Goal: Task Accomplishment & Management: Complete application form

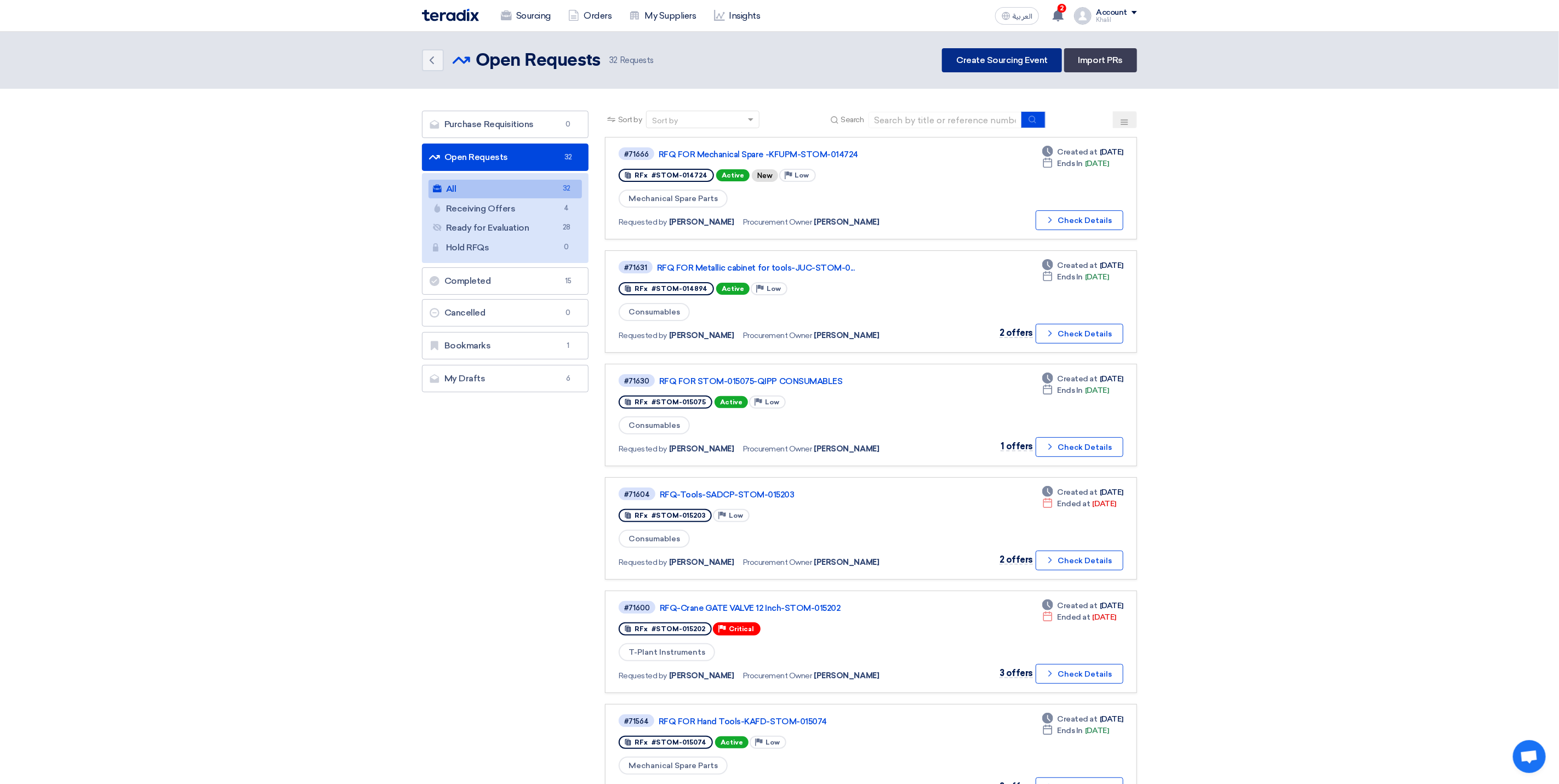
click at [989, 60] on link "Create Sourcing Event" at bounding box center [1001, 60] width 120 height 24
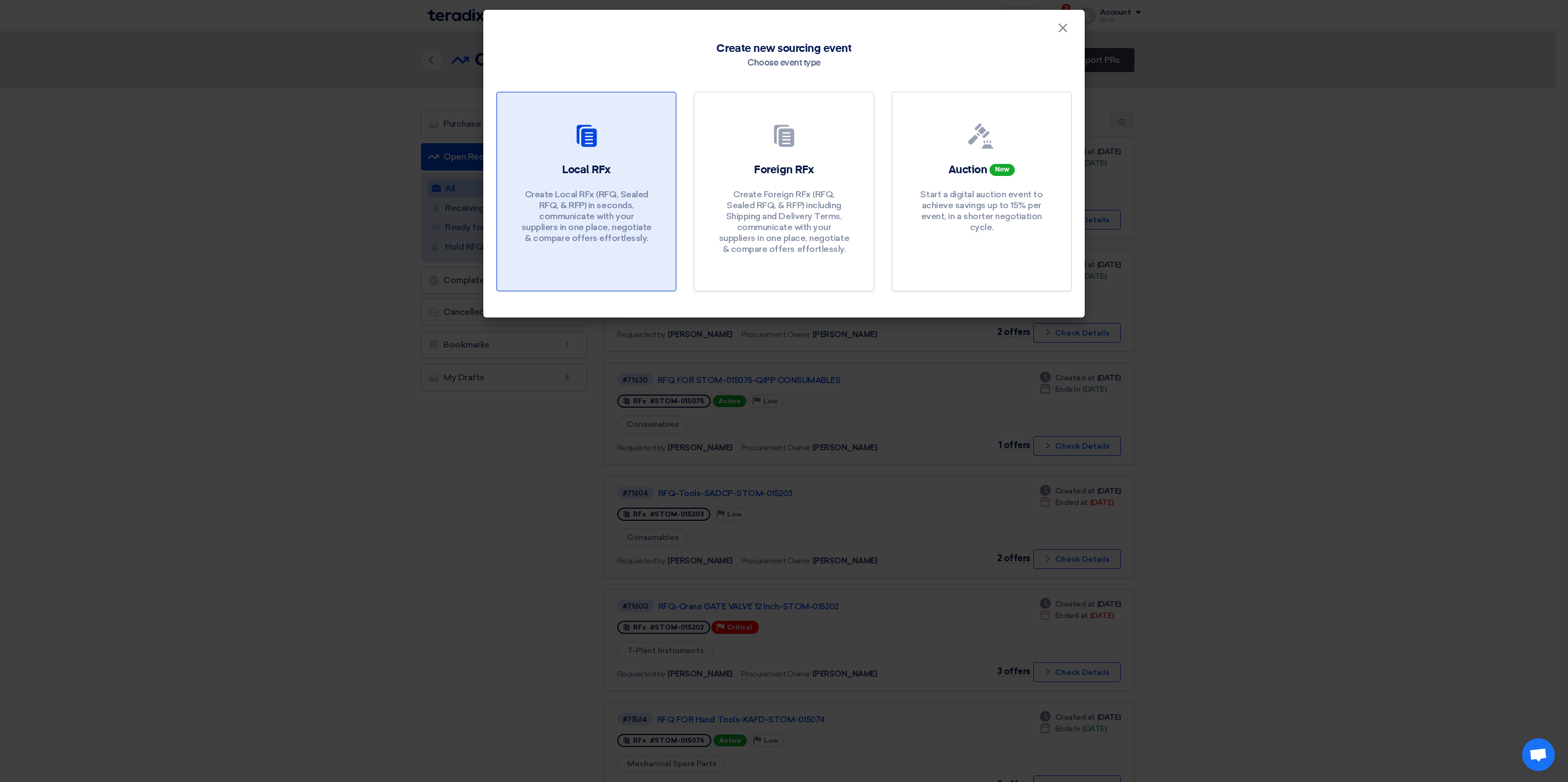
click at [615, 166] on div "Local RFx Create Local RFx (RFQ, Sealed RFQ, & RFP) in seconds, communicate wit…" at bounding box center [586, 206] width 153 height 87
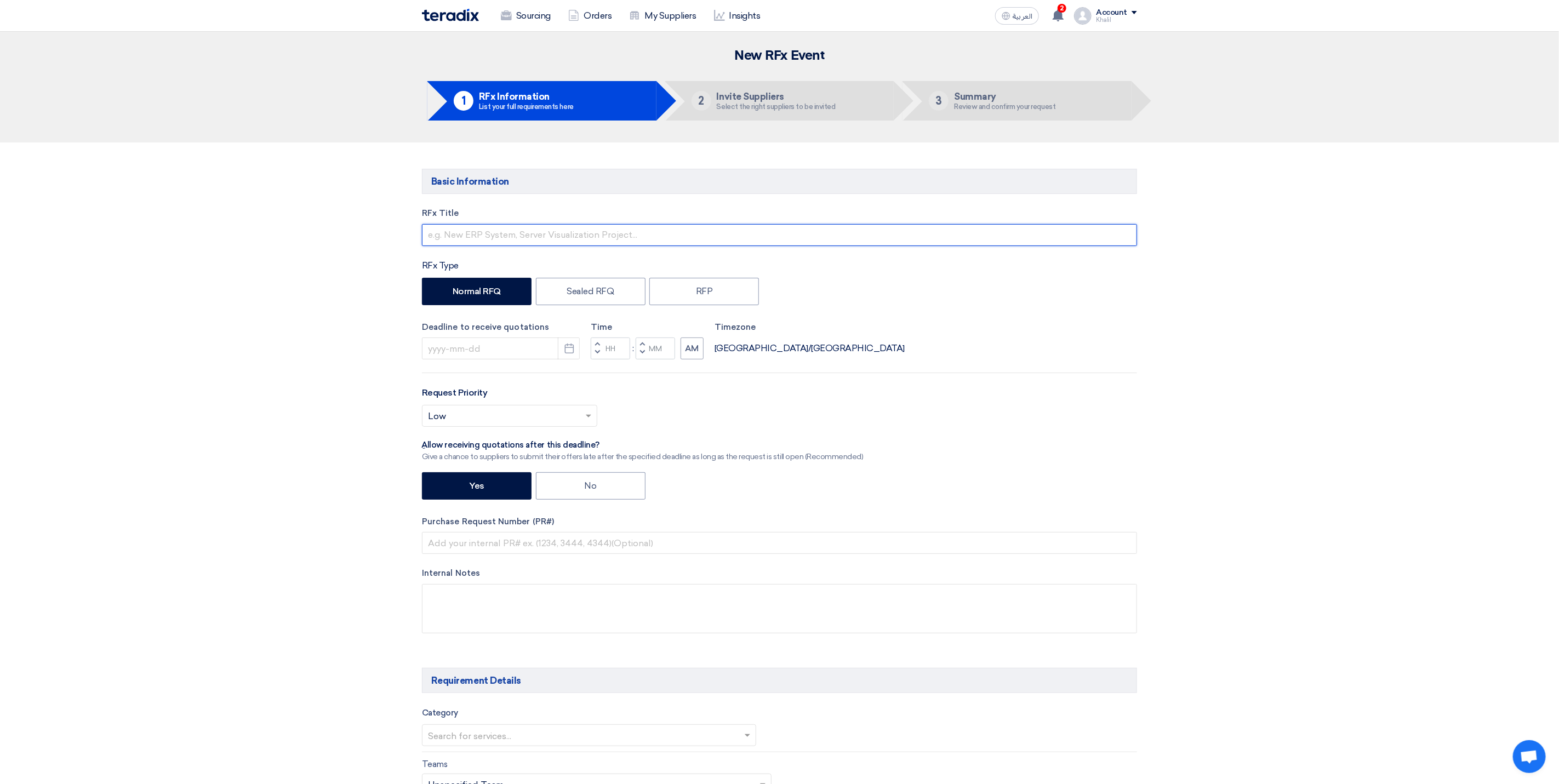
click at [523, 234] on input "text" at bounding box center [780, 235] width 715 height 22
type input "RFQ FOR"
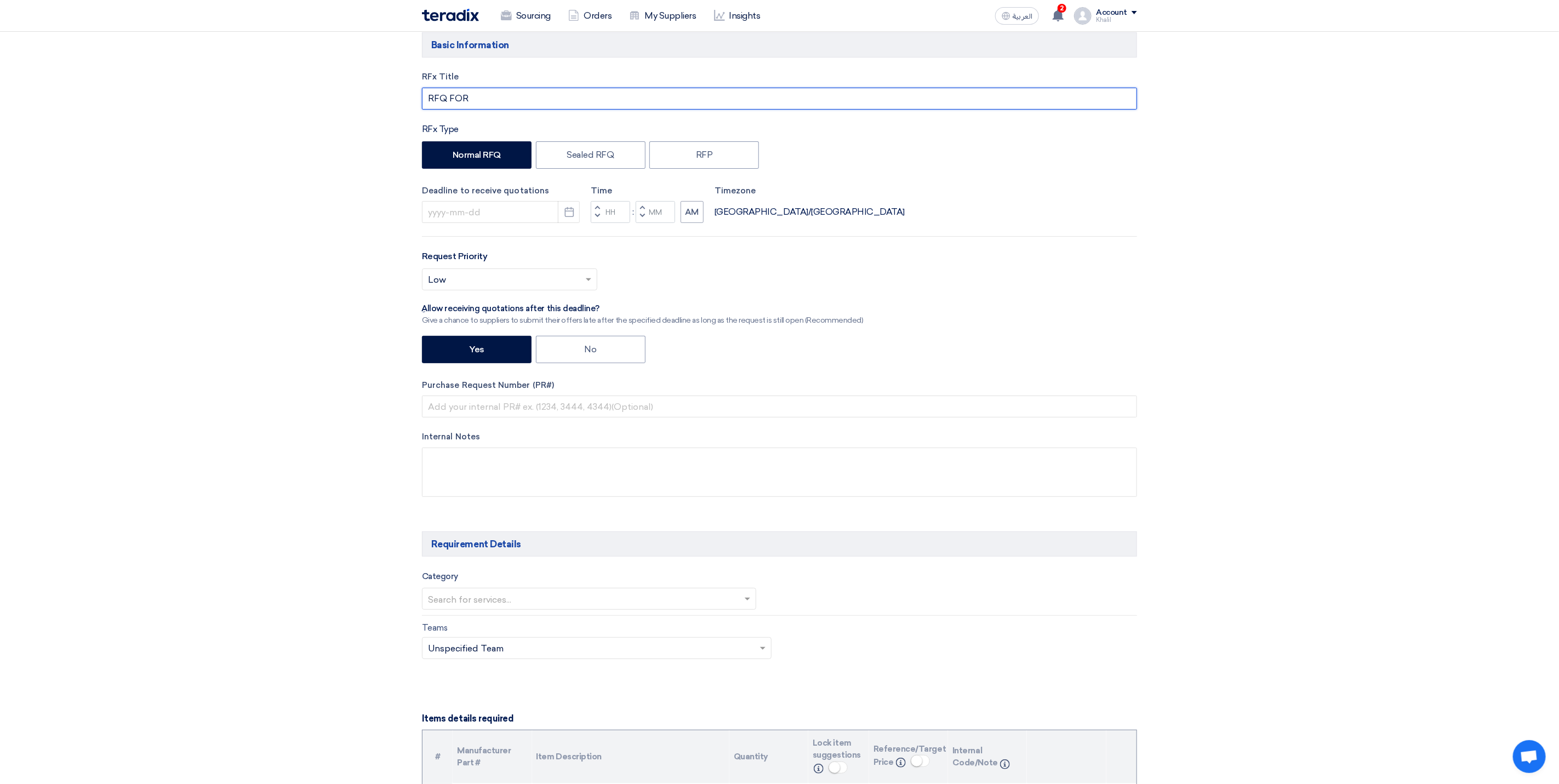
scroll to position [164, 0]
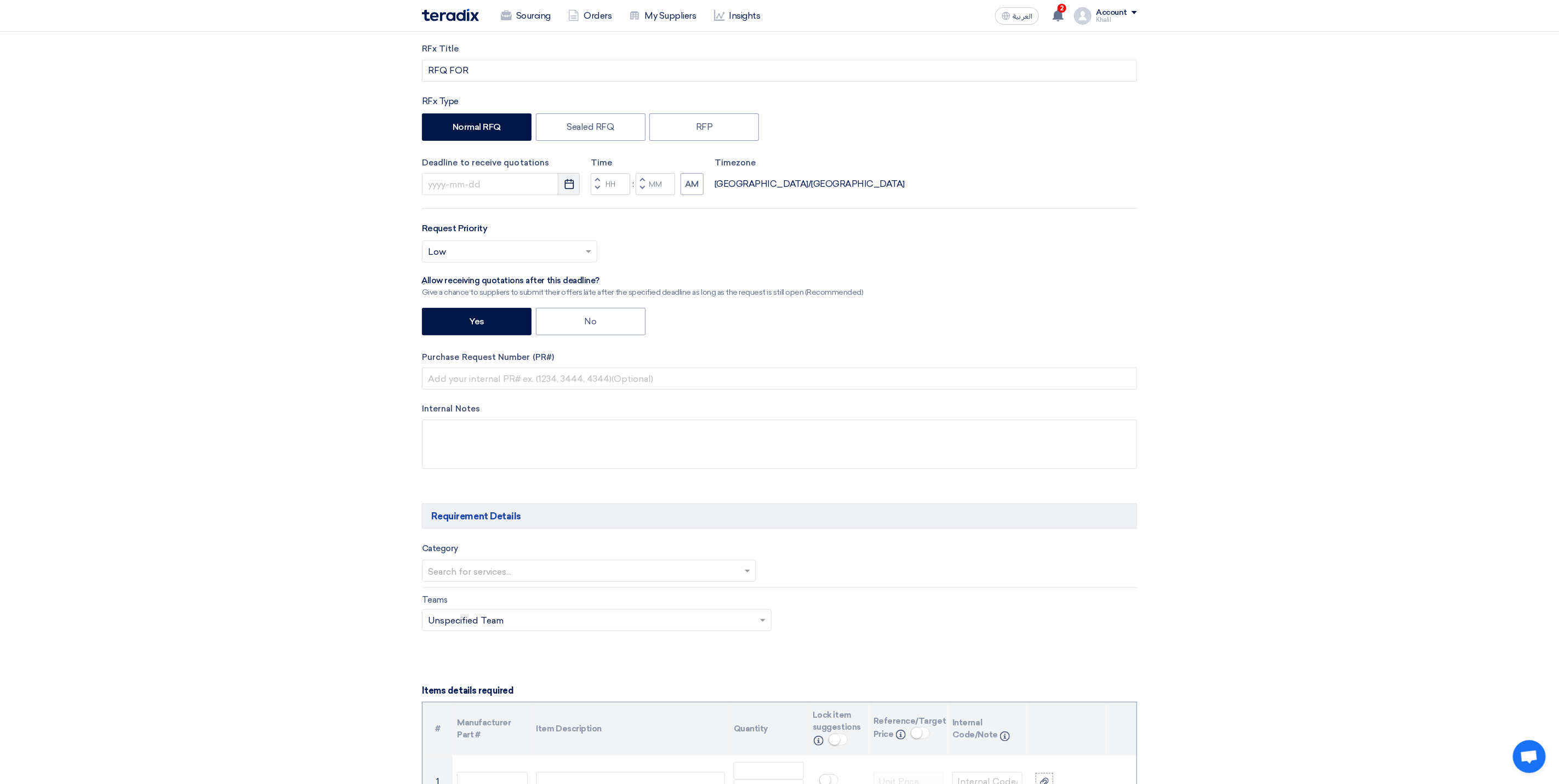
click at [571, 183] on use "button" at bounding box center [569, 184] width 9 height 10
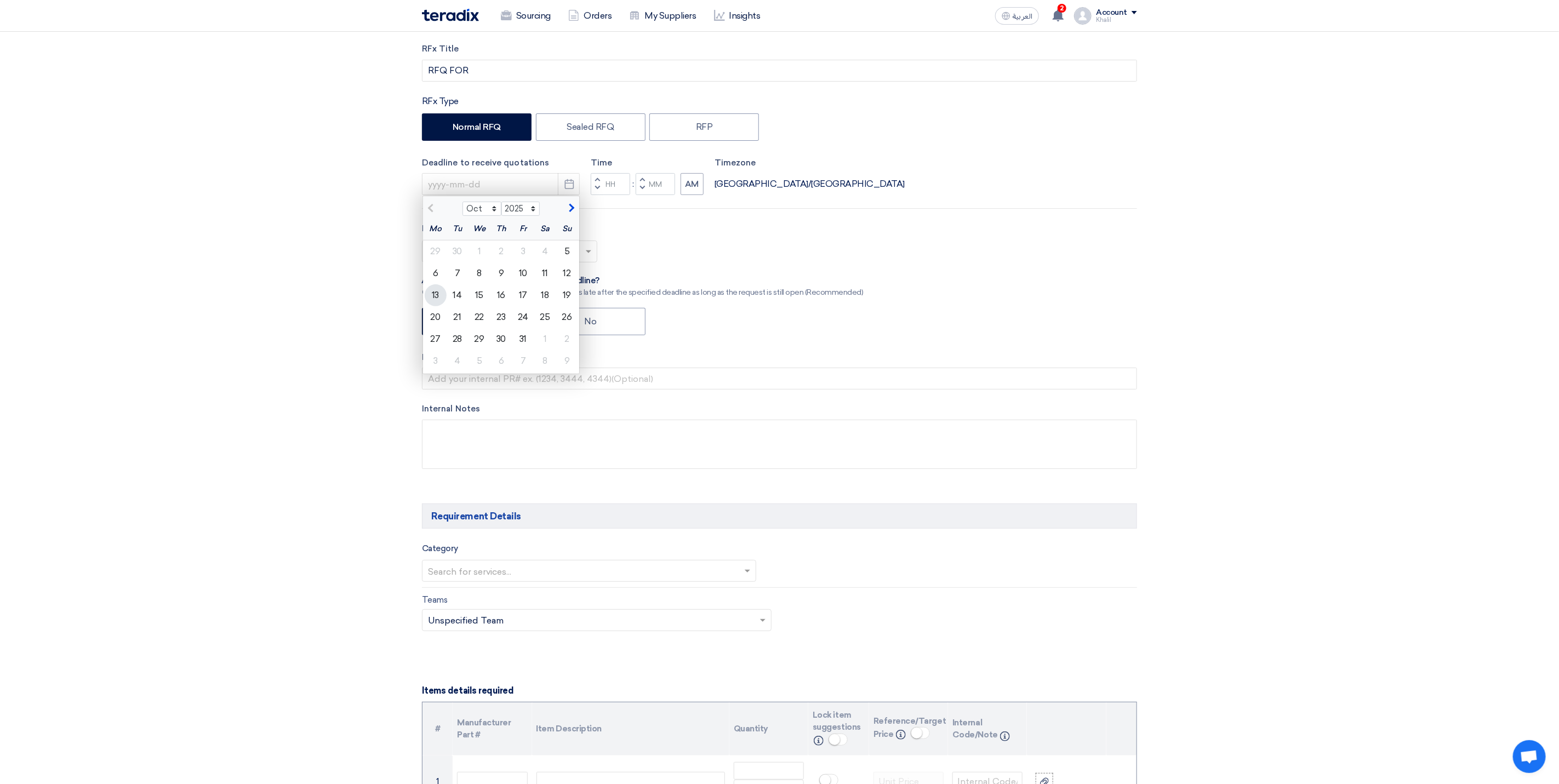
click at [435, 292] on div "13" at bounding box center [435, 295] width 22 height 22
type input "[DATE]"
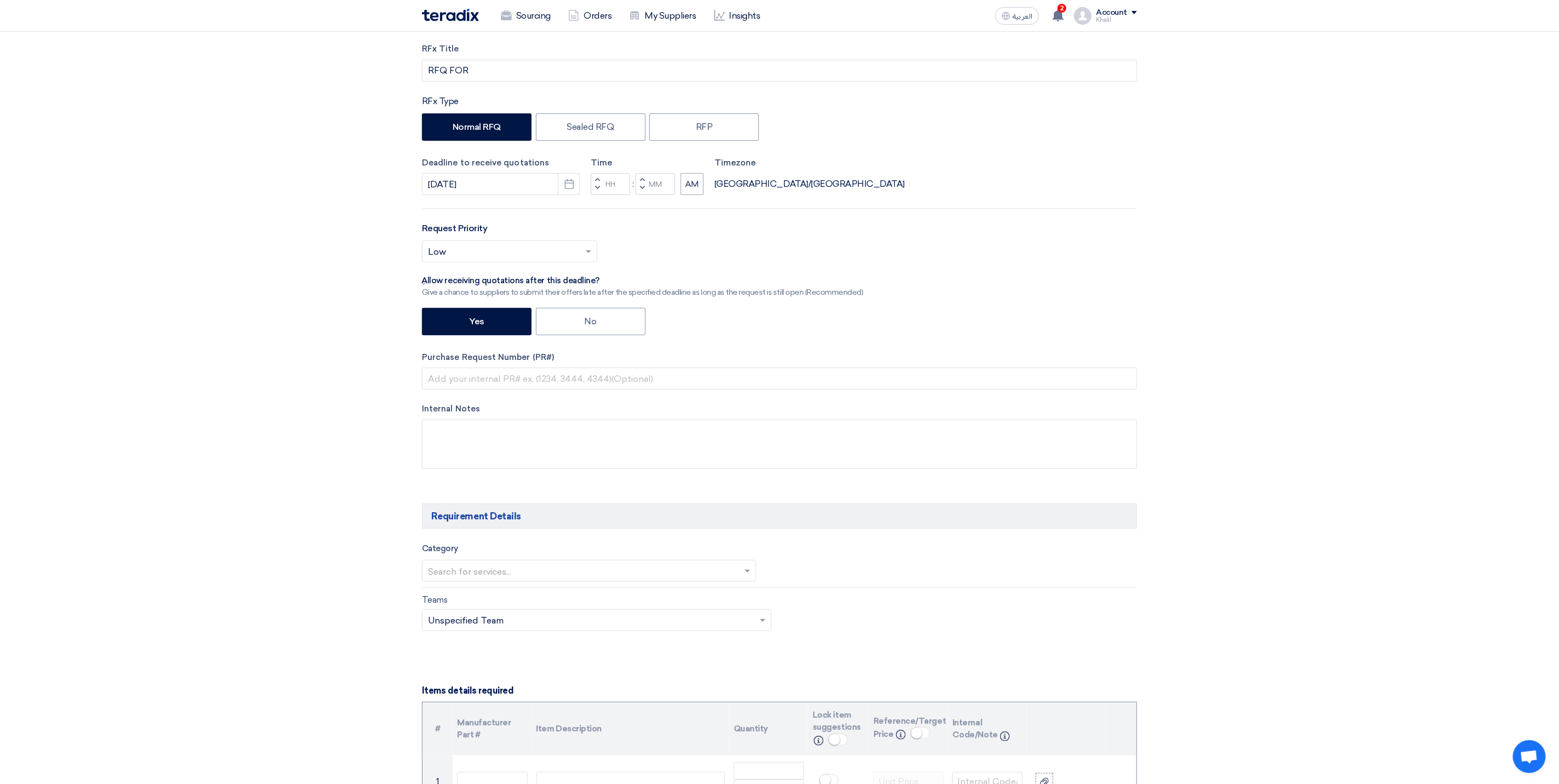
click at [594, 191] on button "Decrement hours" at bounding box center [598, 189] width 13 height 14
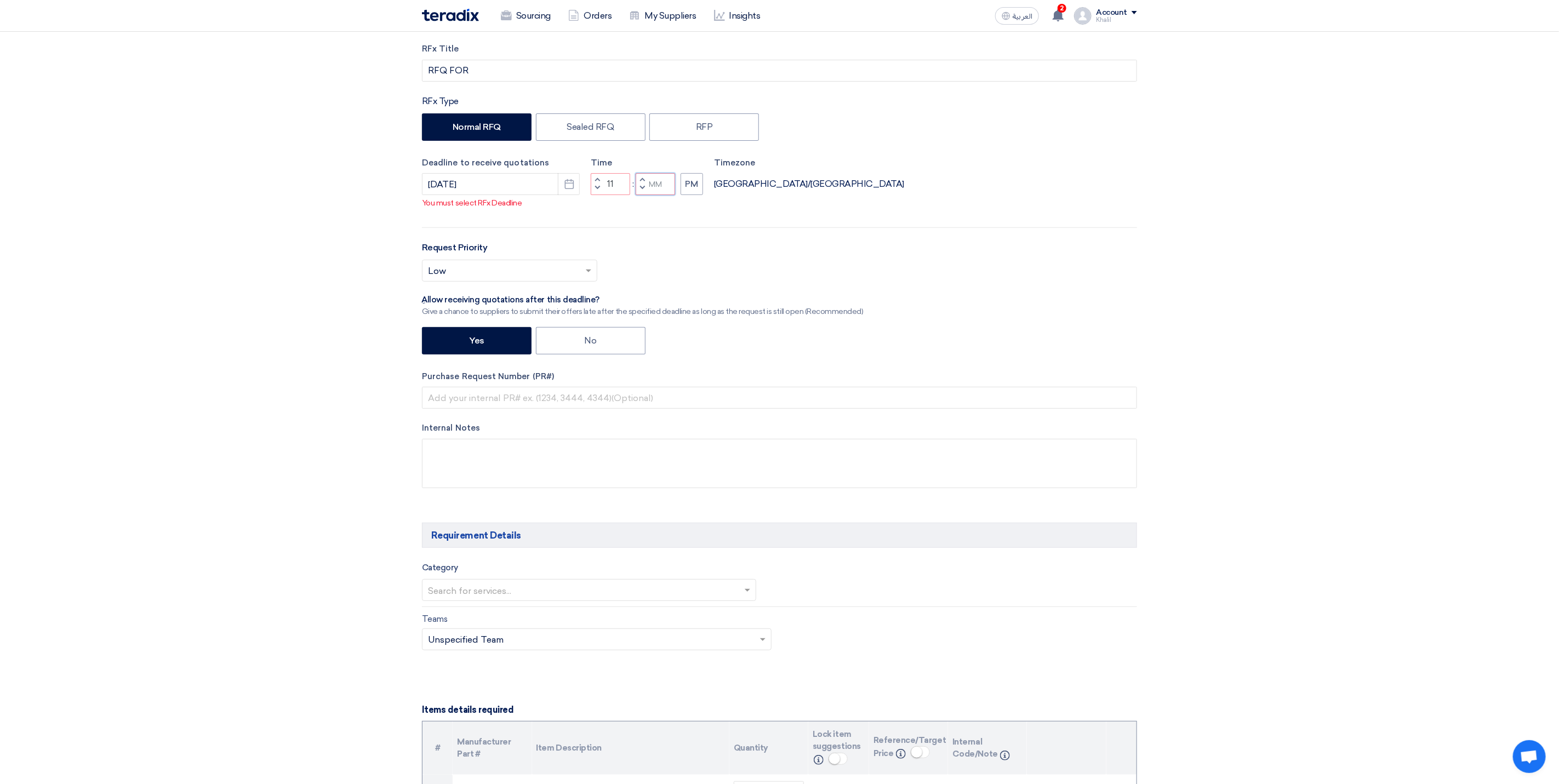
click at [656, 195] on input "Minutes" at bounding box center [655, 184] width 40 height 22
drag, startPoint x: 617, startPoint y: 199, endPoint x: 607, endPoint y: 199, distance: 10.0
click at [607, 195] on input "11" at bounding box center [611, 184] width 40 height 22
type input "01"
click at [664, 195] on input "Minutes" at bounding box center [655, 184] width 40 height 22
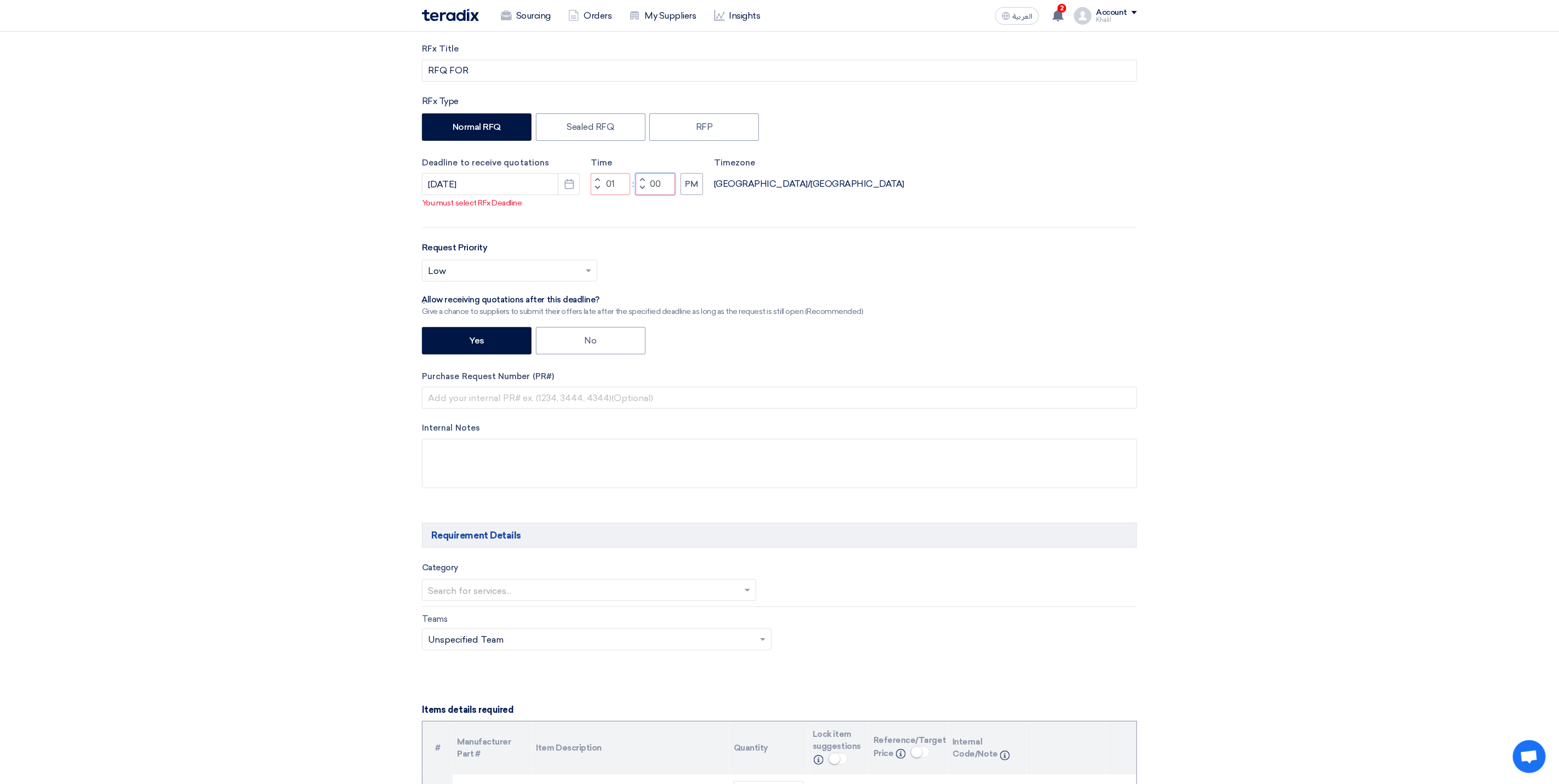
type input "00"
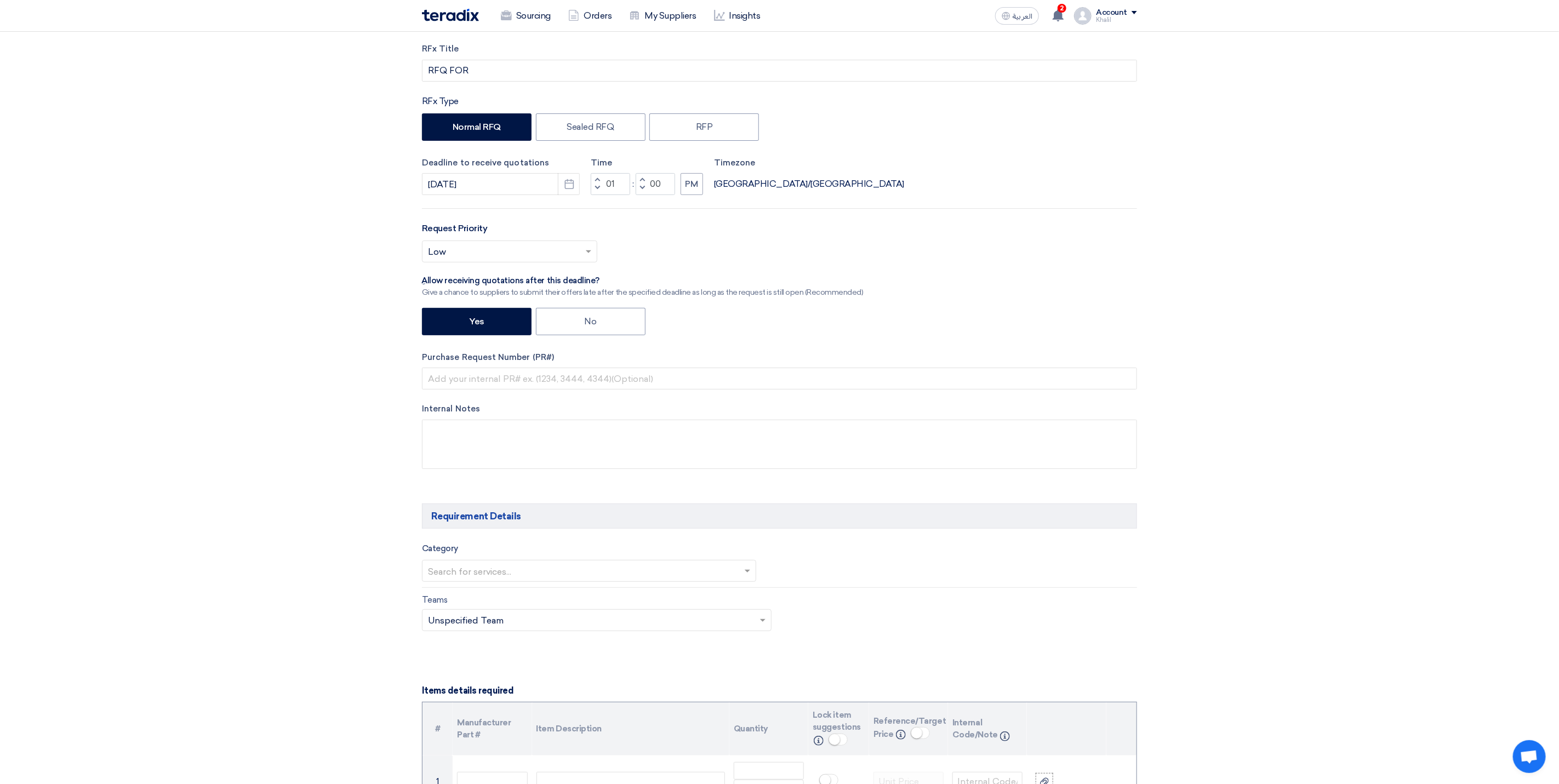
click at [881, 243] on div "RFx Title RFQ FOR RFx Type Normal RFQ Sealed RFQ RFP Deadline to receive quotat…" at bounding box center [779, 265] width 731 height 443
click at [524, 71] on input "RFQ FOR" at bounding box center [780, 70] width 715 height 22
paste input "Make: | Osram | Model: | TPP-T82 X 58 | Type: | 2 x 54-58 Watt | Electronic Bal…"
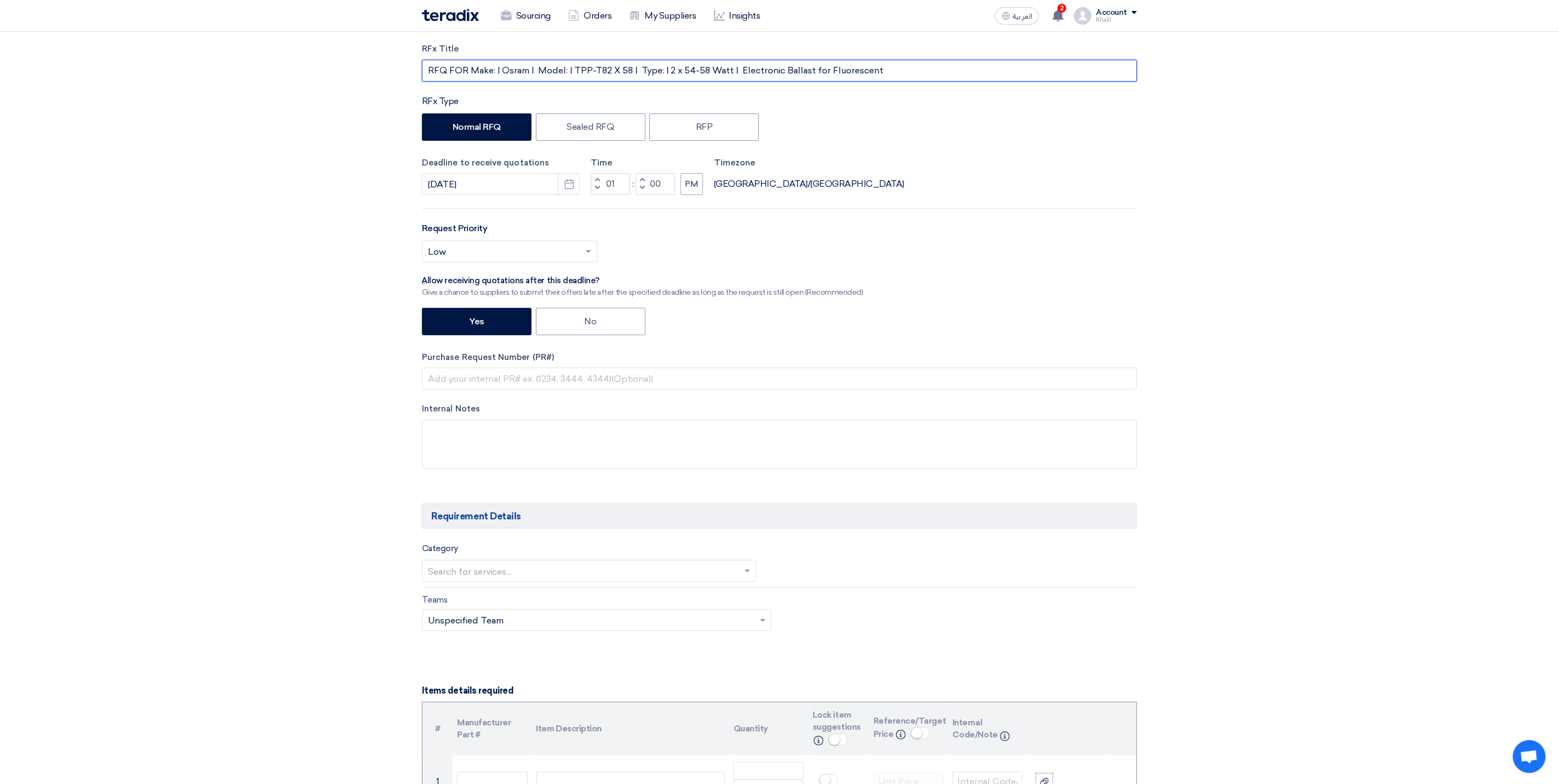
drag, startPoint x: 925, startPoint y: 71, endPoint x: 472, endPoint y: 52, distance: 453.4
click at [472, 52] on div "RFx Title RFQ FOR Make: | Osram | Model: | TPP-T82 X 58 | Type: | 2 x 54-58 Wat…" at bounding box center [780, 62] width 715 height 39
paste input "Spare Parts"
paste input "STOM-015072"
type input "RFQ FOR Spare Parts-KAFAD-STOM-015072"
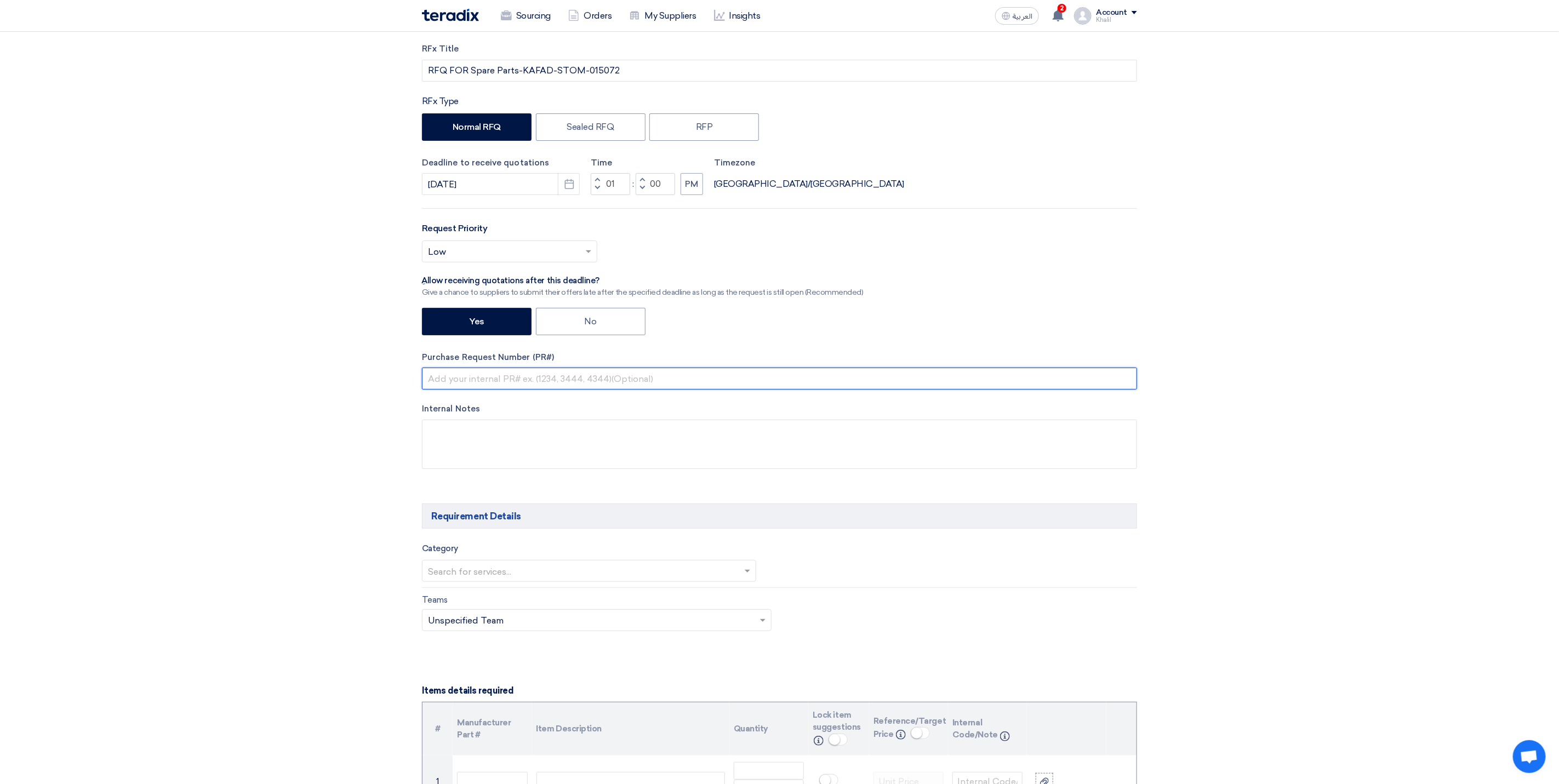
click at [559, 378] on input "text" at bounding box center [780, 378] width 715 height 22
paste input "STOM-015072"
type input "STOM-015072"
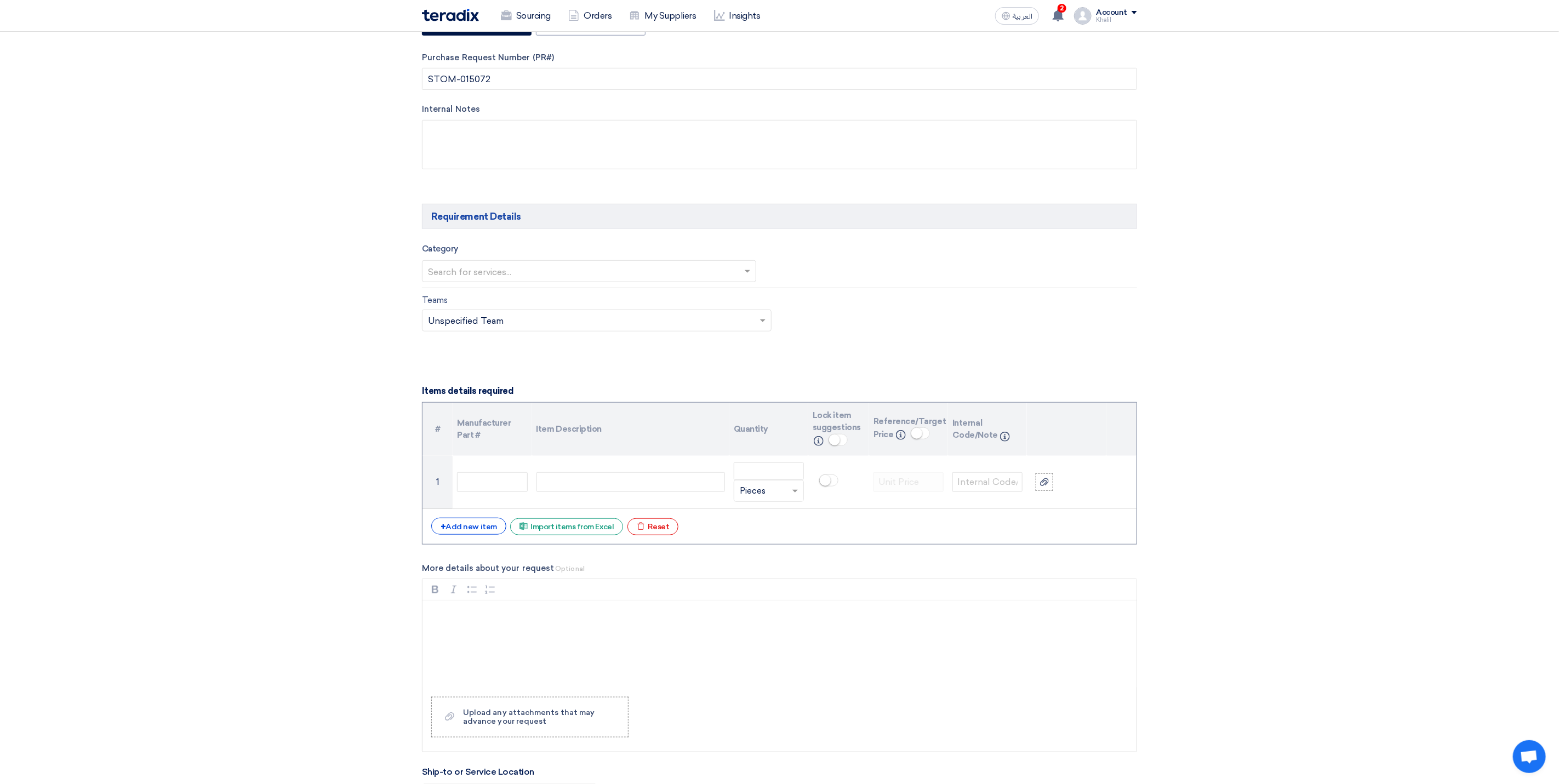
scroll to position [493, 0]
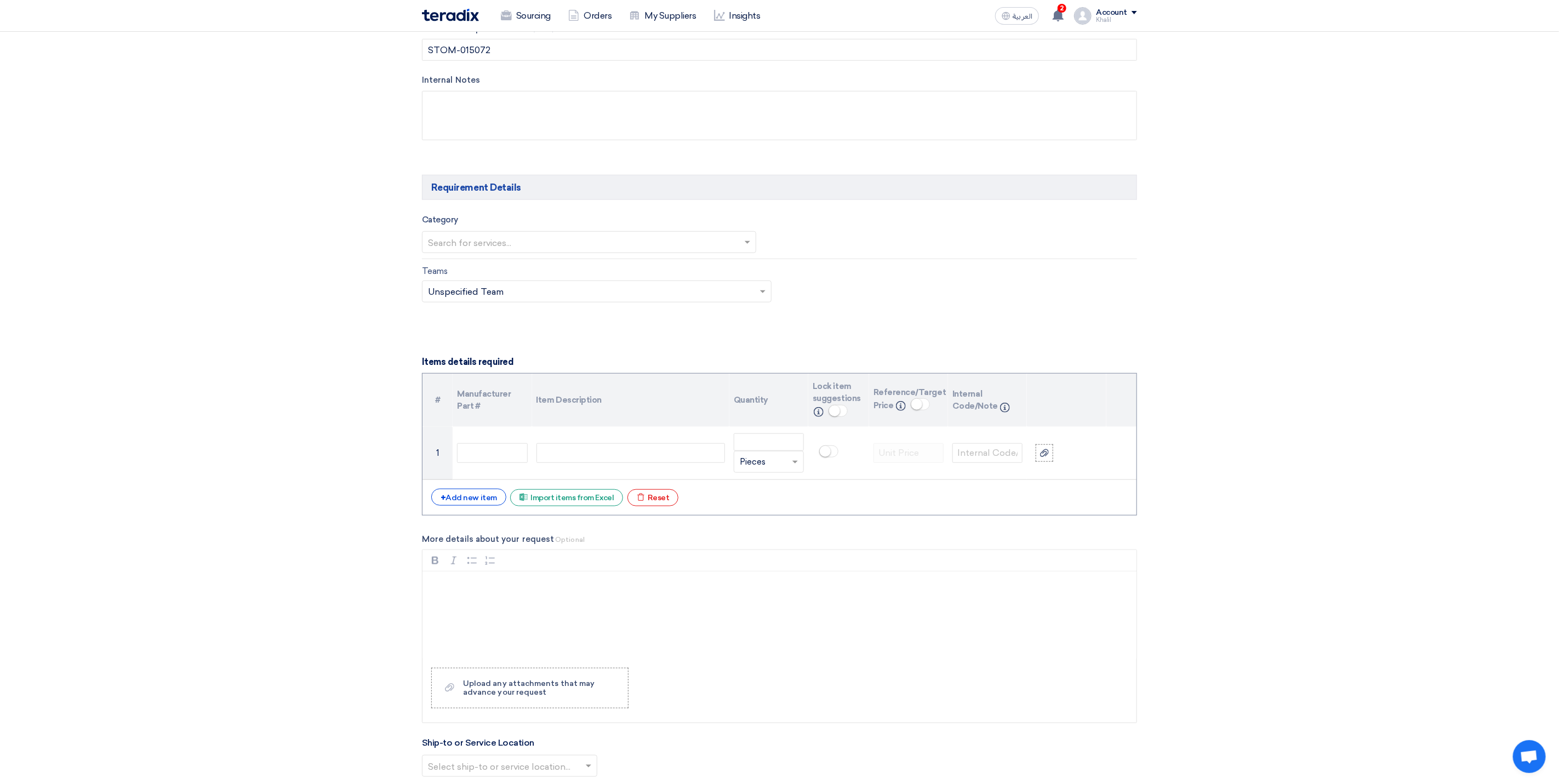
click at [1378, 173] on section "Basic Information RFx Title RFQ FOR Spare Parts-KAFAD-STOM-015072 RFx Type Norm…" at bounding box center [780, 588] width 1559 height 1876
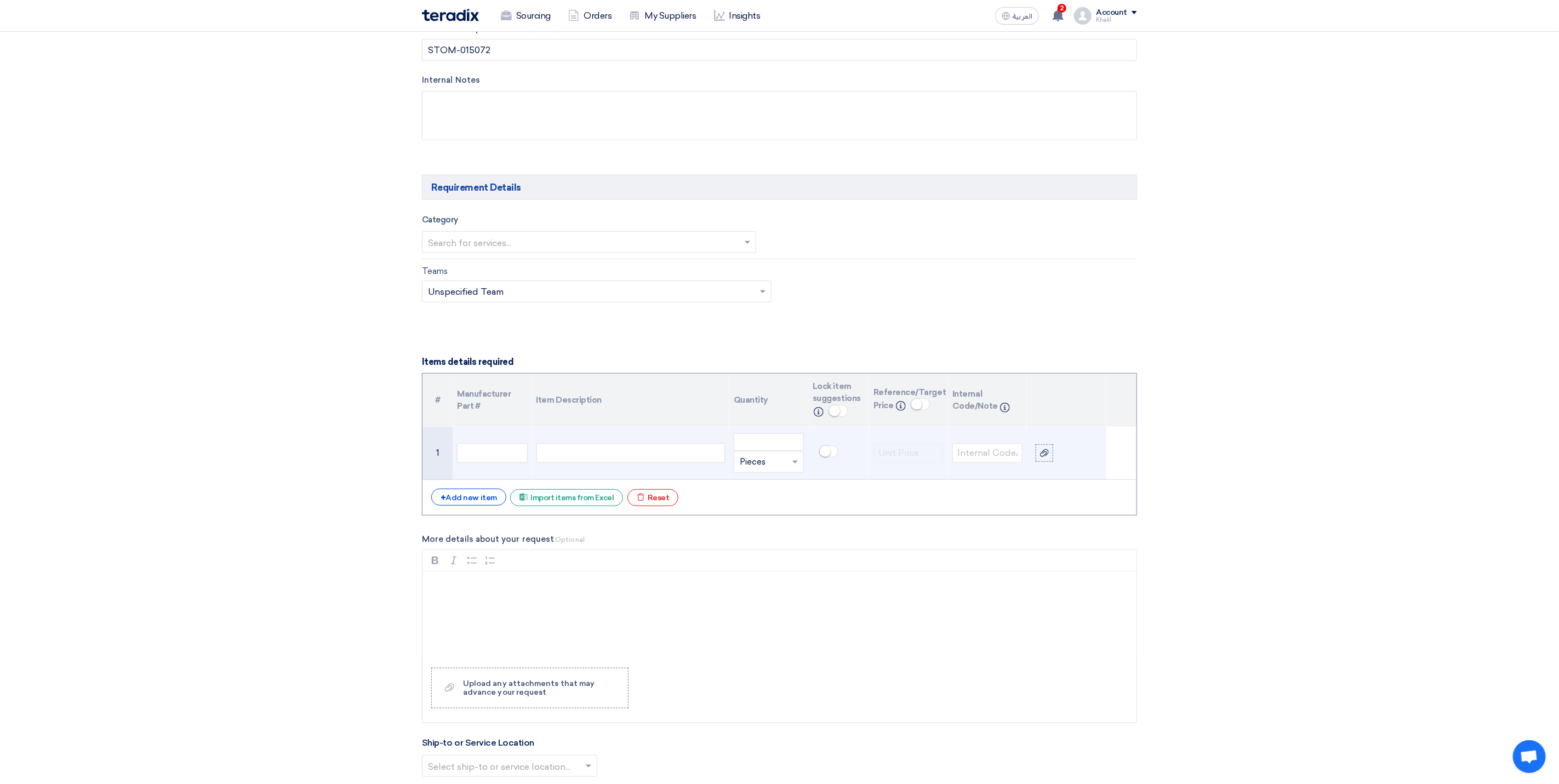
click at [607, 462] on div at bounding box center [631, 453] width 189 height 20
paste div
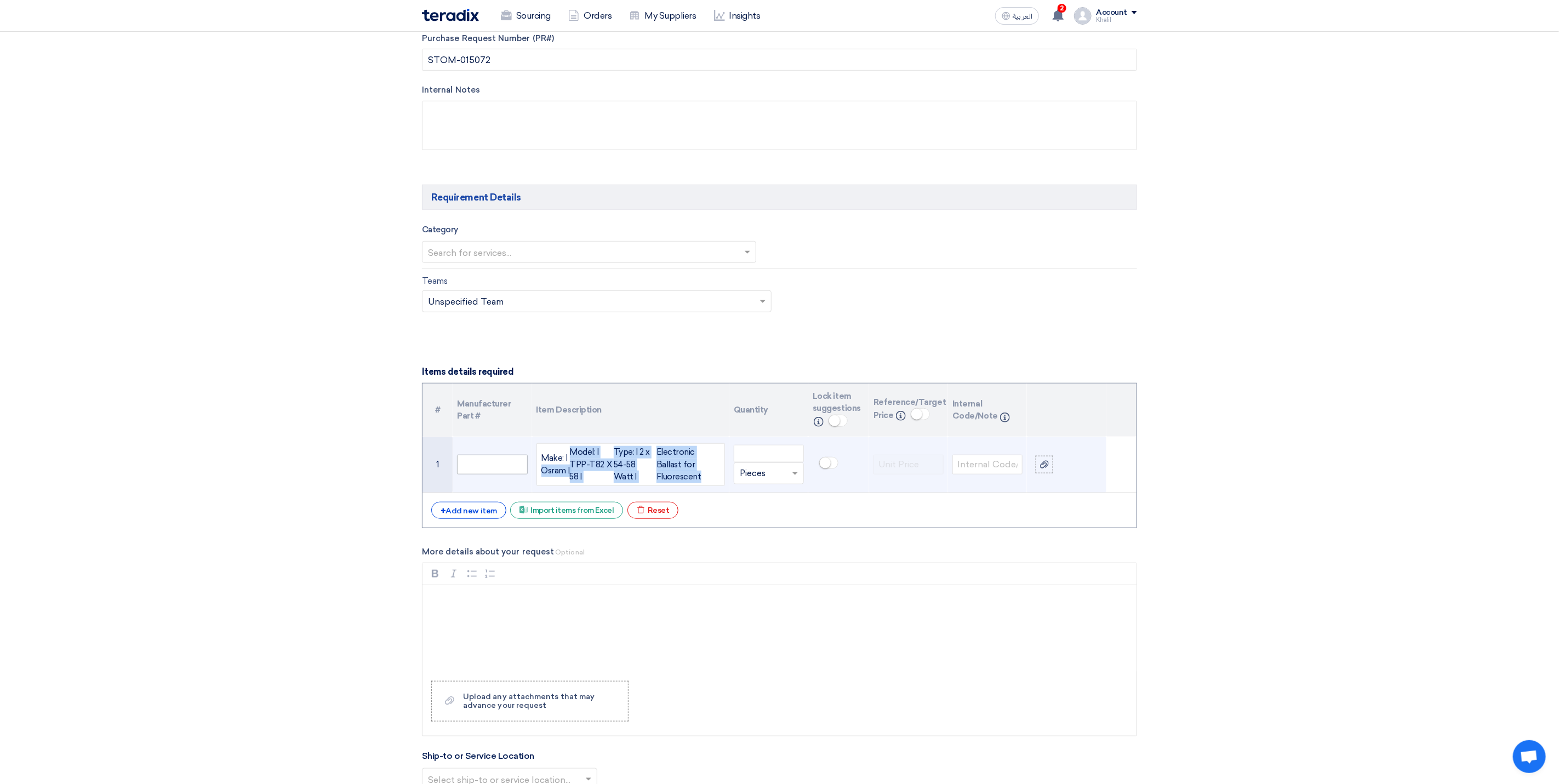
drag, startPoint x: 710, startPoint y: 486, endPoint x: 526, endPoint y: 467, distance: 185.0
click at [526, 467] on tr "1 Make: | Osram | Model: | TPP-T82 X 58 | Type: | 2 x 54-58 Watt | Electronic B…" at bounding box center [779, 464] width 714 height 56
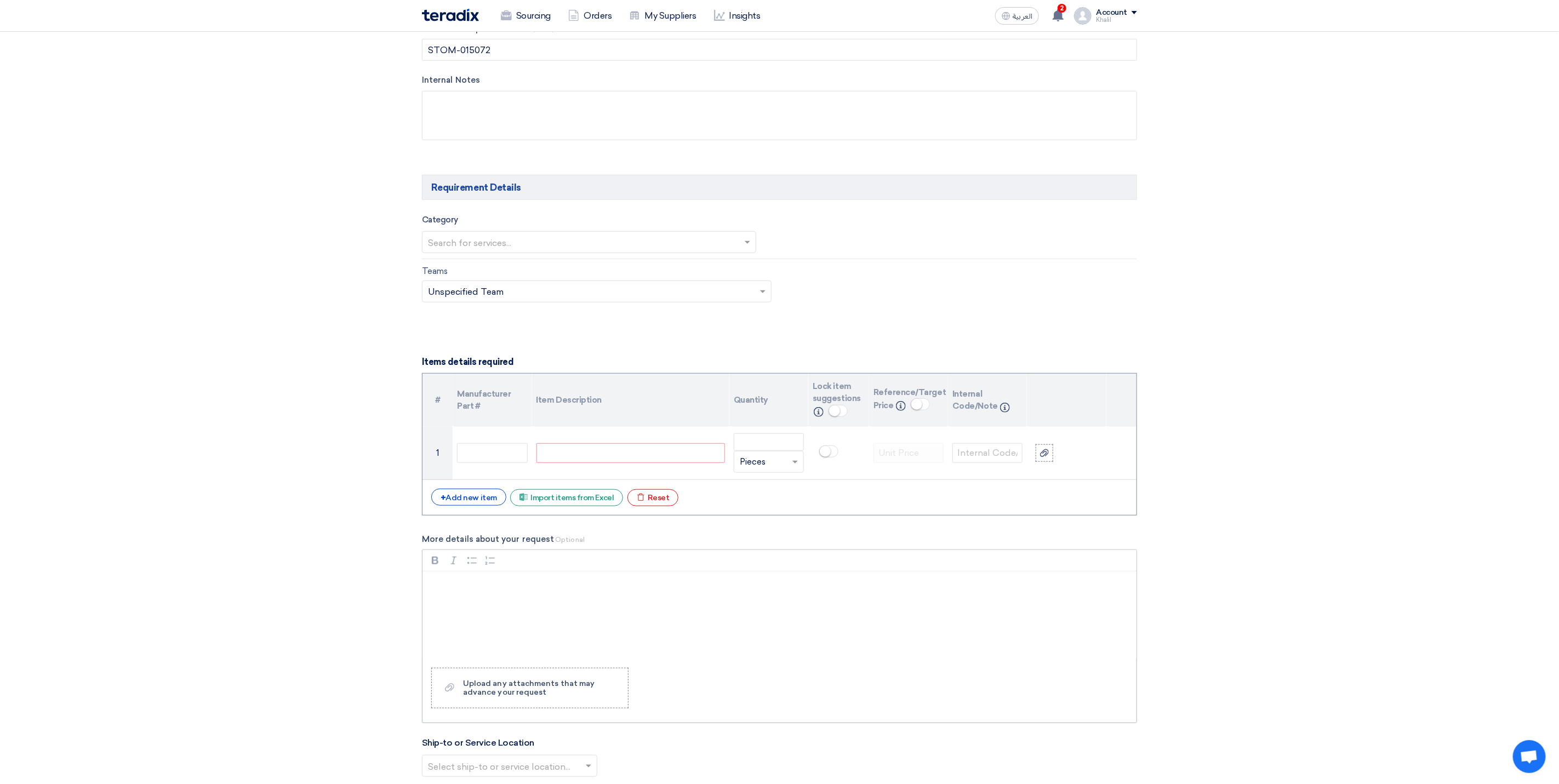
click at [551, 619] on div "Rich Text Editor, main" at bounding box center [779, 615] width 714 height 87
drag, startPoint x: 578, startPoint y: 644, endPoint x: 424, endPoint y: 589, distance: 163.5
click at [424, 589] on div "Make: | Osram | Model: | TPP-T82 X 58 | Type: | 2 x 54-58 Watt | Electronic Bal…" at bounding box center [779, 615] width 714 height 87
copy div "Make: | Osram | Model: | TPP-T82 X 58 | Type: | 2 x 54-58 Watt | Electronic Bal…"
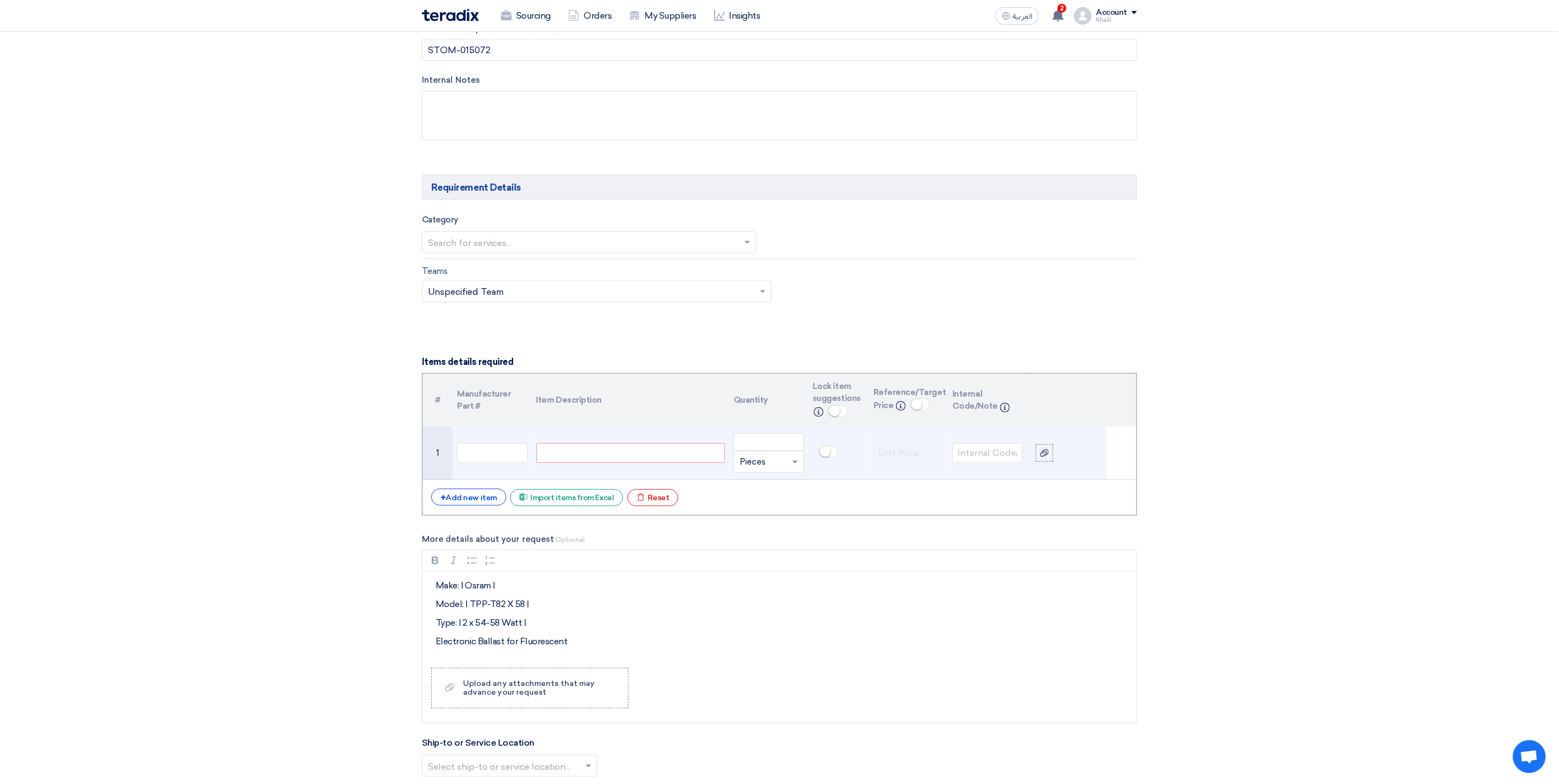
click at [564, 457] on div at bounding box center [631, 453] width 189 height 20
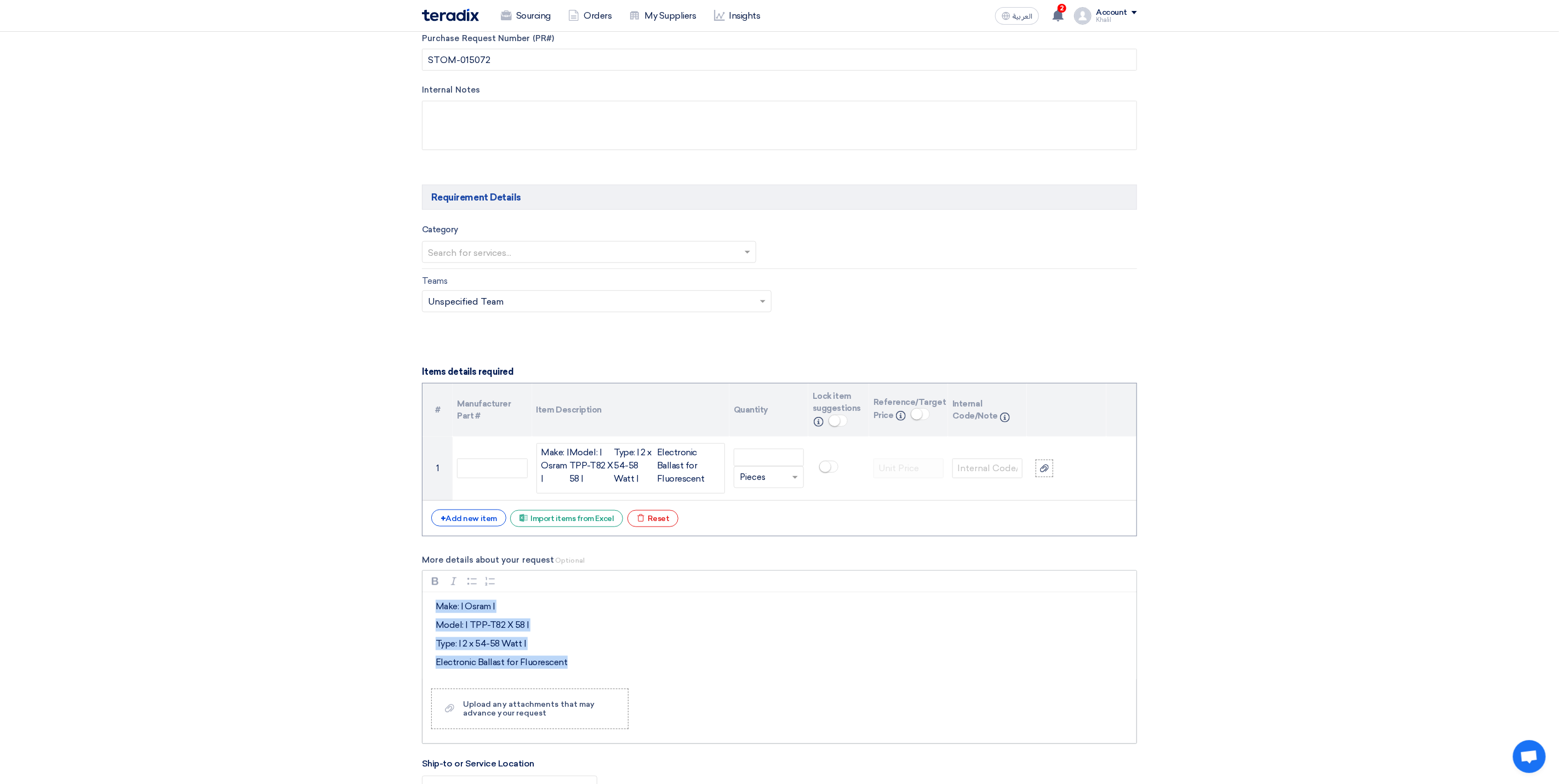
drag, startPoint x: 575, startPoint y: 677, endPoint x: 431, endPoint y: 620, distance: 154.9
click at [431, 620] on div "Make: | Osram | Model: | TPP-T82 X 58 | Type: | 2 x 54-58 Watt | Electronic Bal…" at bounding box center [779, 636] width 714 height 87
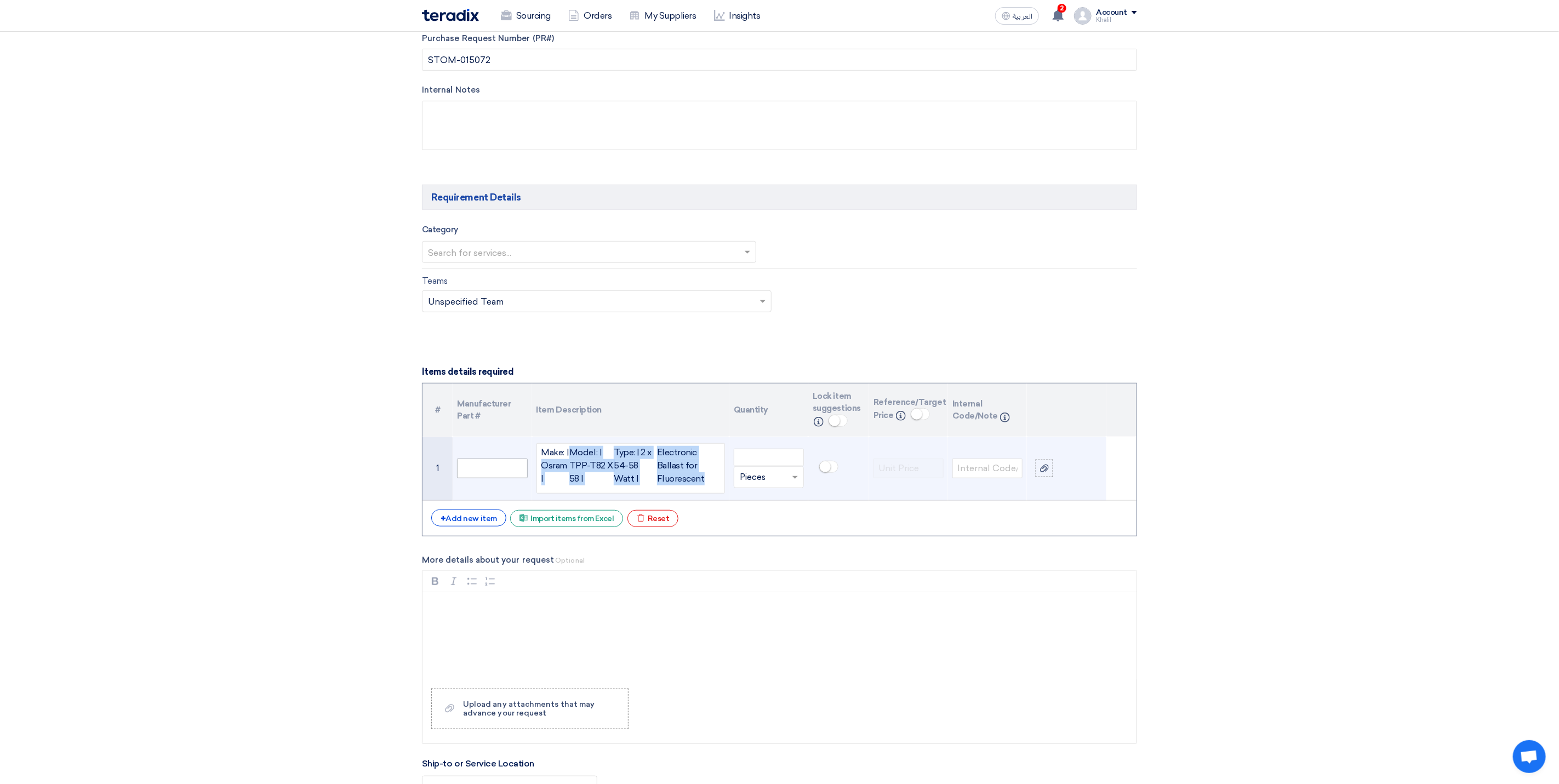
drag, startPoint x: 717, startPoint y: 484, endPoint x: 518, endPoint y: 468, distance: 199.6
click at [518, 468] on tr "1 Make: | Osram | Model: | TPP-T82 X 58 | Type: | 2 x 54-58 Watt | Electronic B…" at bounding box center [779, 468] width 714 height 64
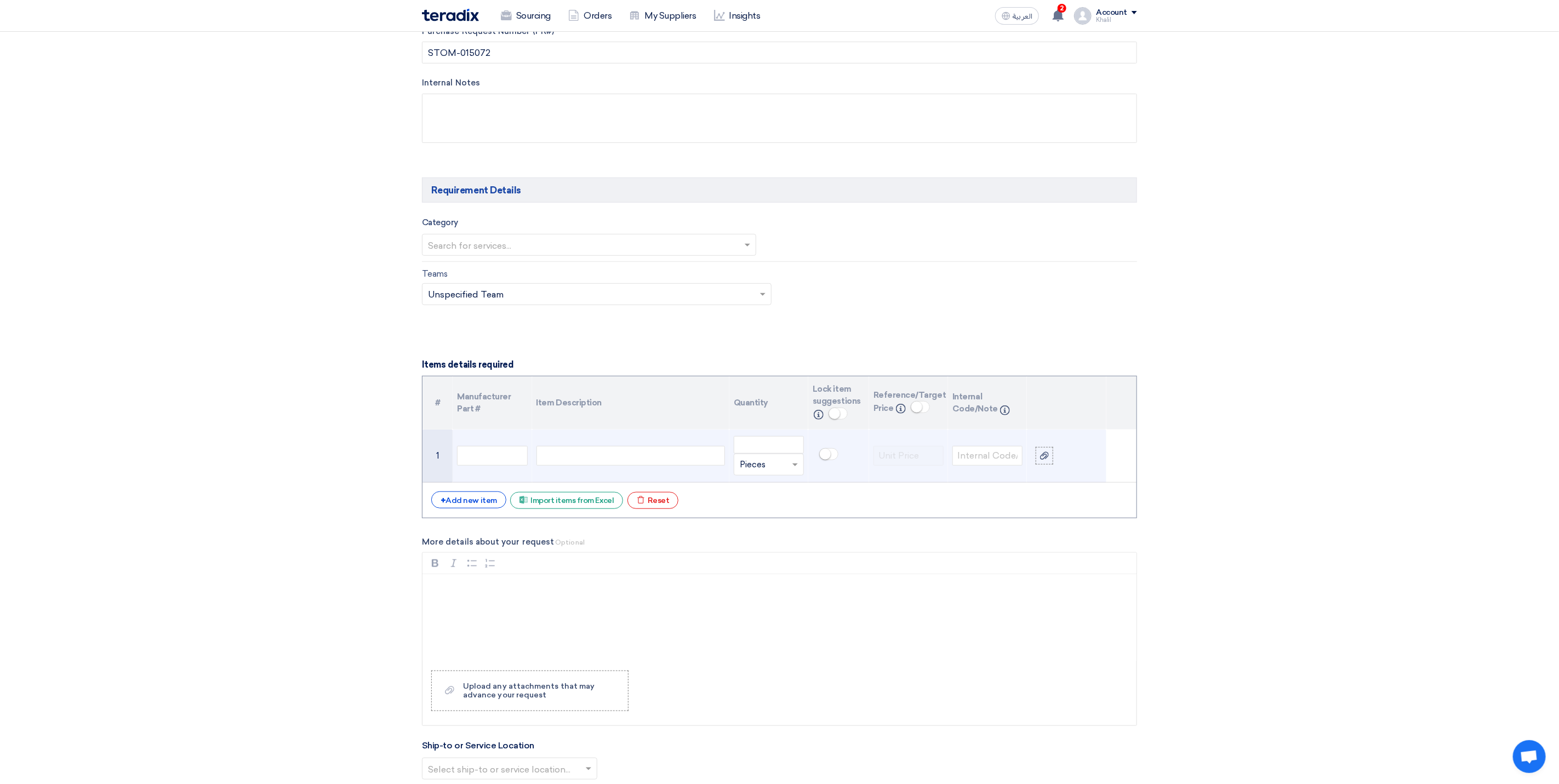
scroll to position [493, 0]
click at [592, 460] on div at bounding box center [631, 453] width 189 height 20
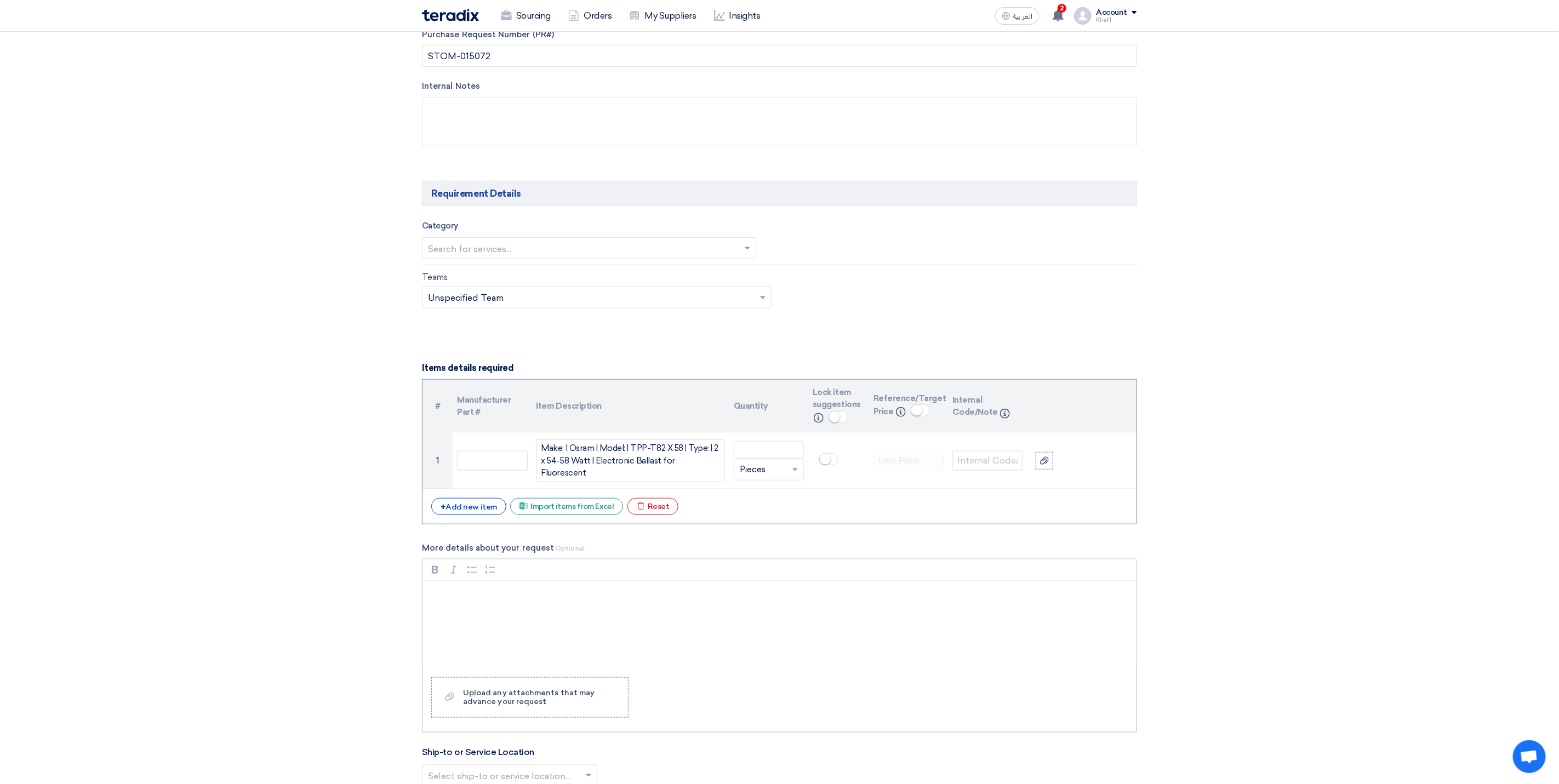
click at [632, 613] on div "Rich Text Editor, main" at bounding box center [779, 625] width 714 height 87
click at [480, 514] on div "+ Add new item" at bounding box center [468, 507] width 75 height 17
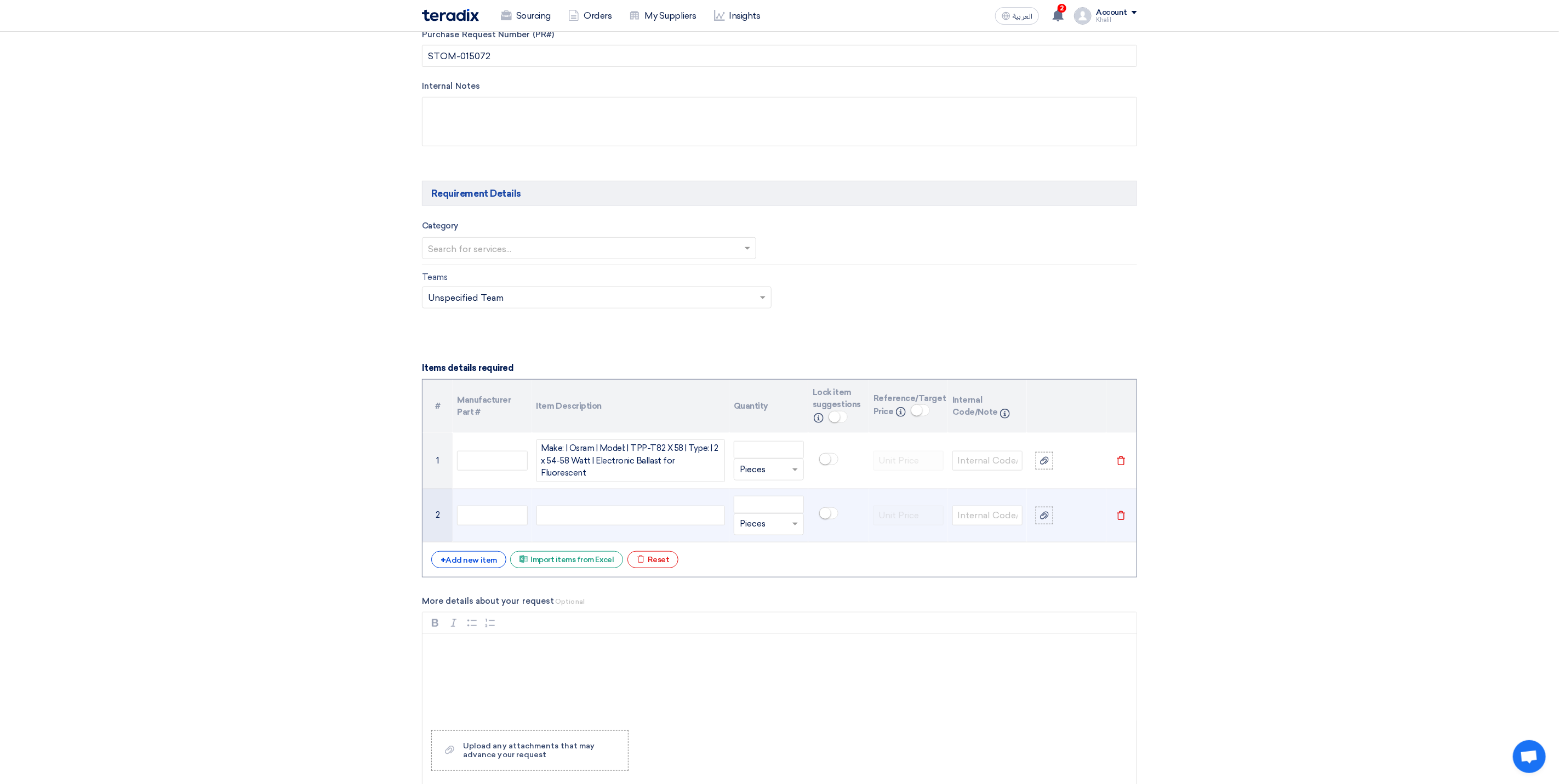
click at [600, 521] on div at bounding box center [631, 515] width 189 height 20
paste div
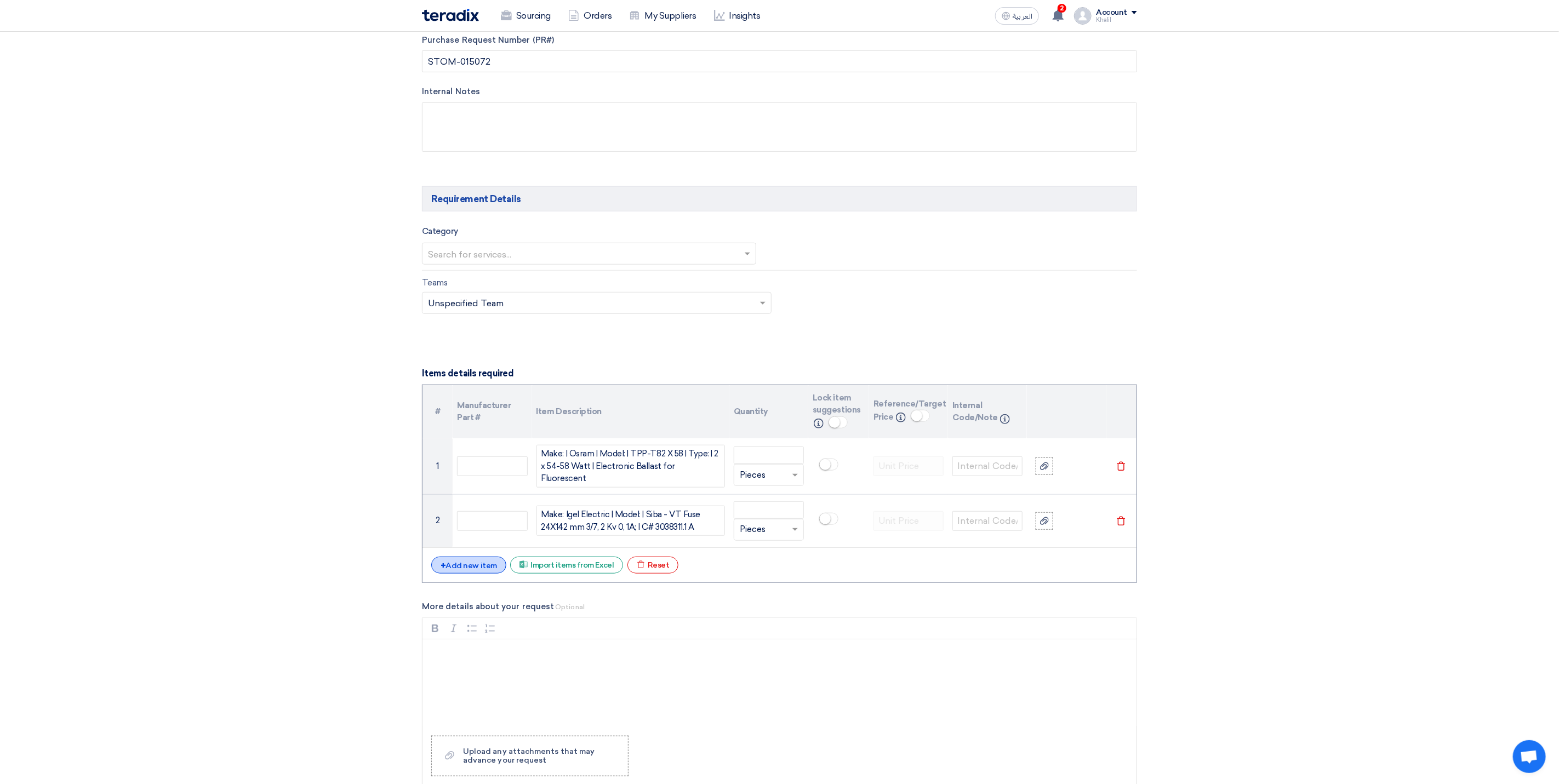
click at [472, 574] on div "+ Add new item" at bounding box center [468, 565] width 75 height 17
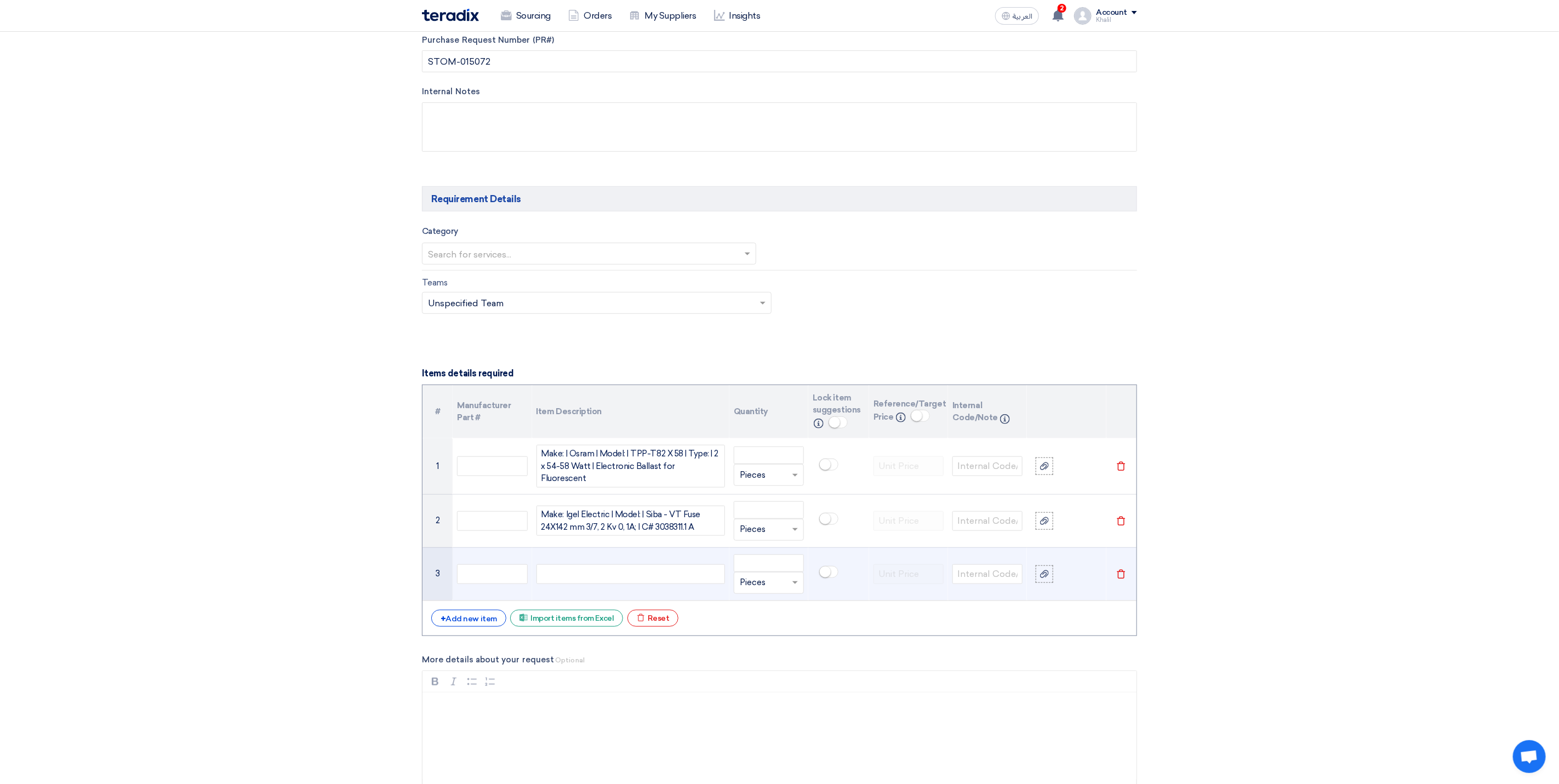
click at [581, 581] on div at bounding box center [631, 574] width 189 height 20
paste div
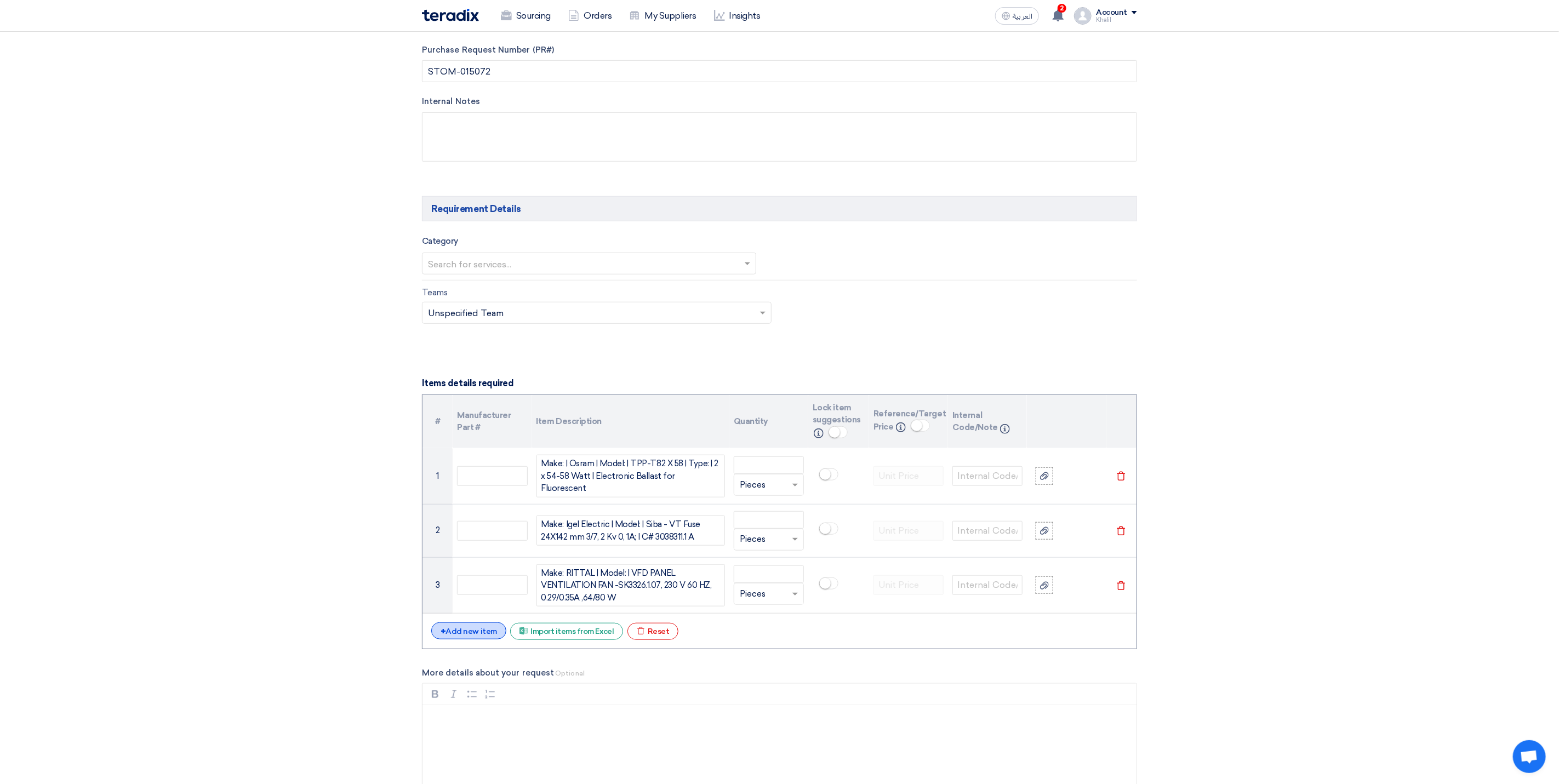
click at [485, 631] on div "+ Add new item" at bounding box center [468, 631] width 75 height 17
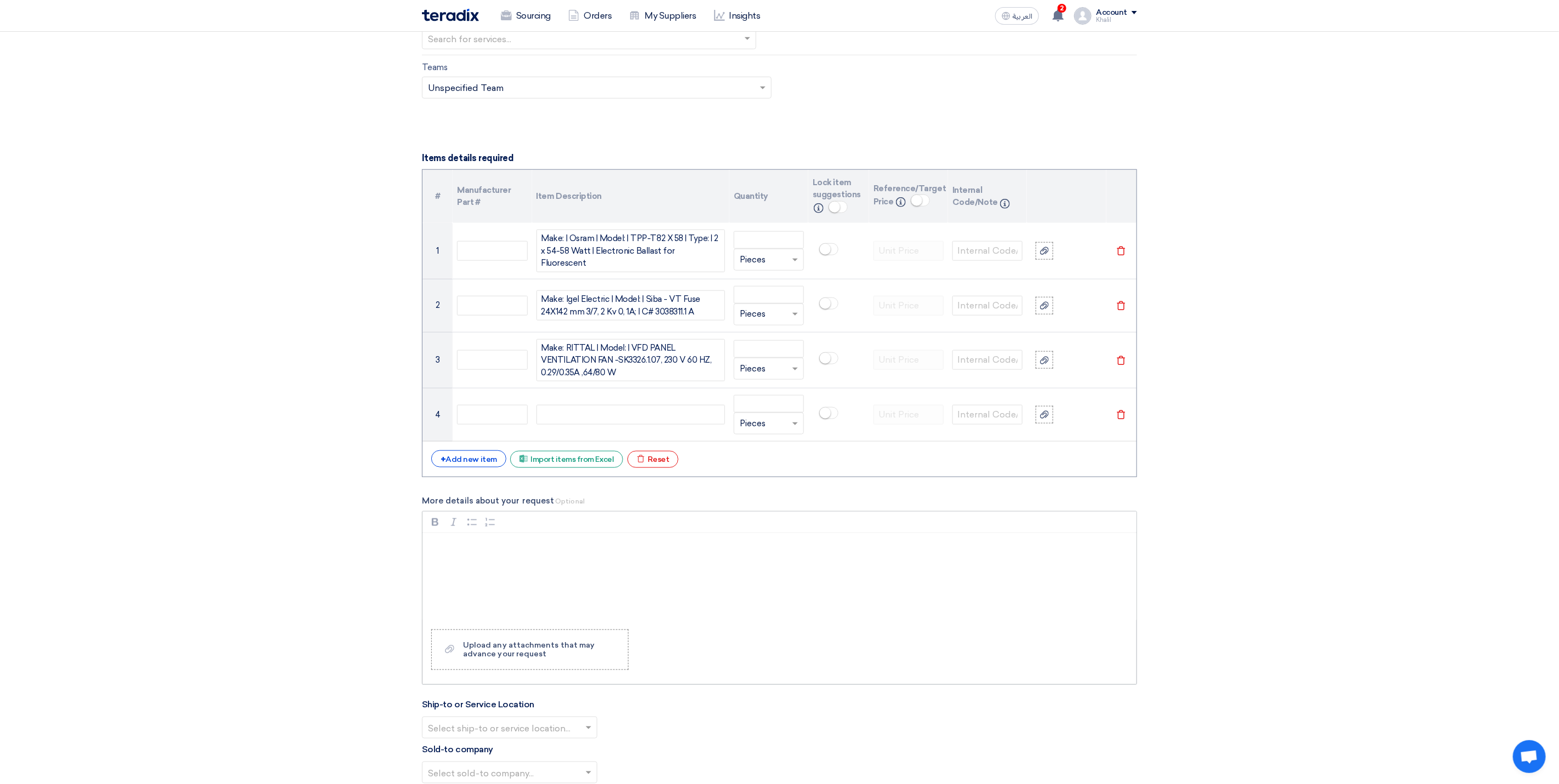
scroll to position [719, 0]
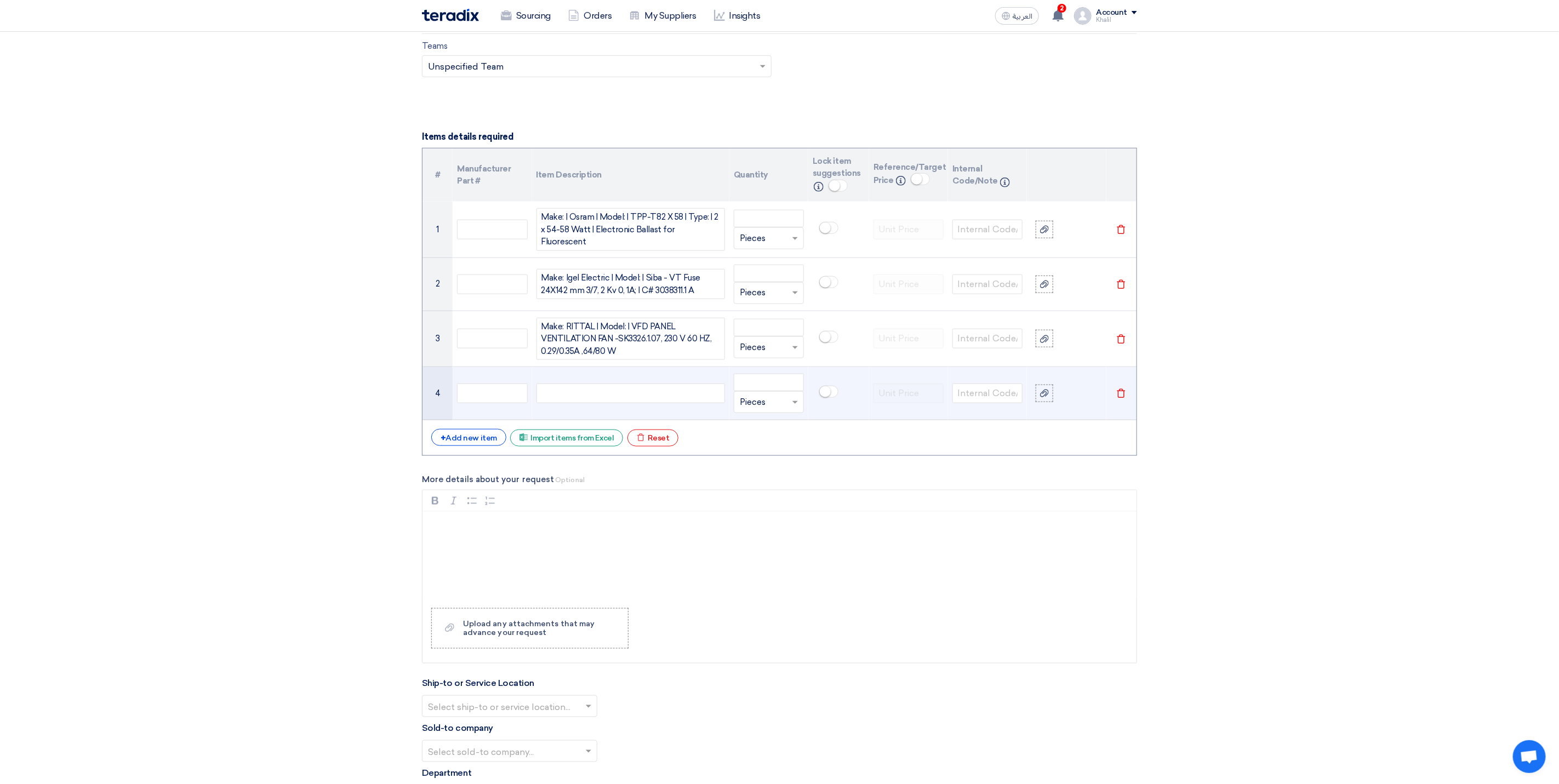
click at [639, 398] on div at bounding box center [631, 394] width 189 height 20
paste div
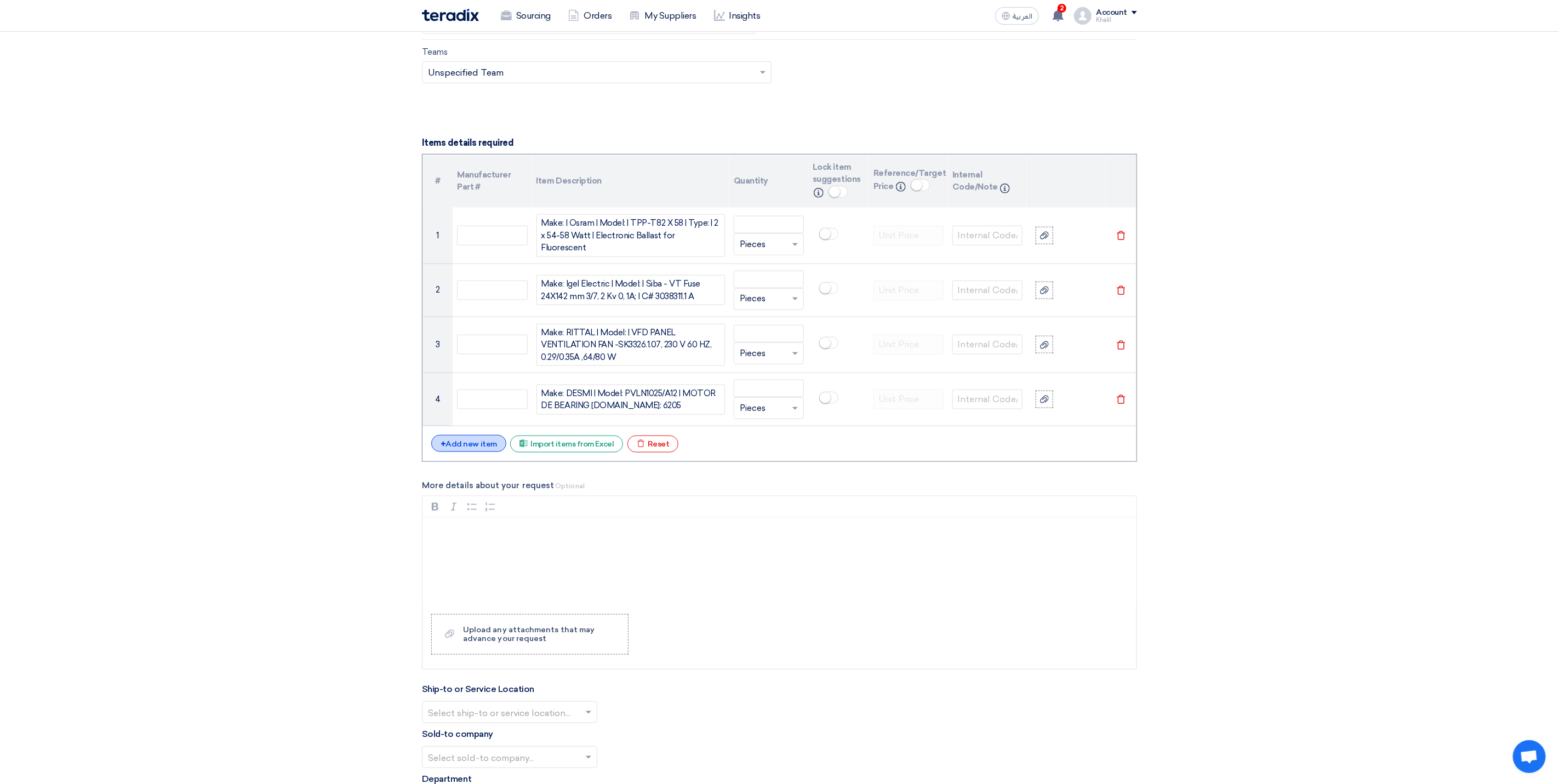
click at [463, 449] on div "+ Add new item" at bounding box center [468, 443] width 75 height 17
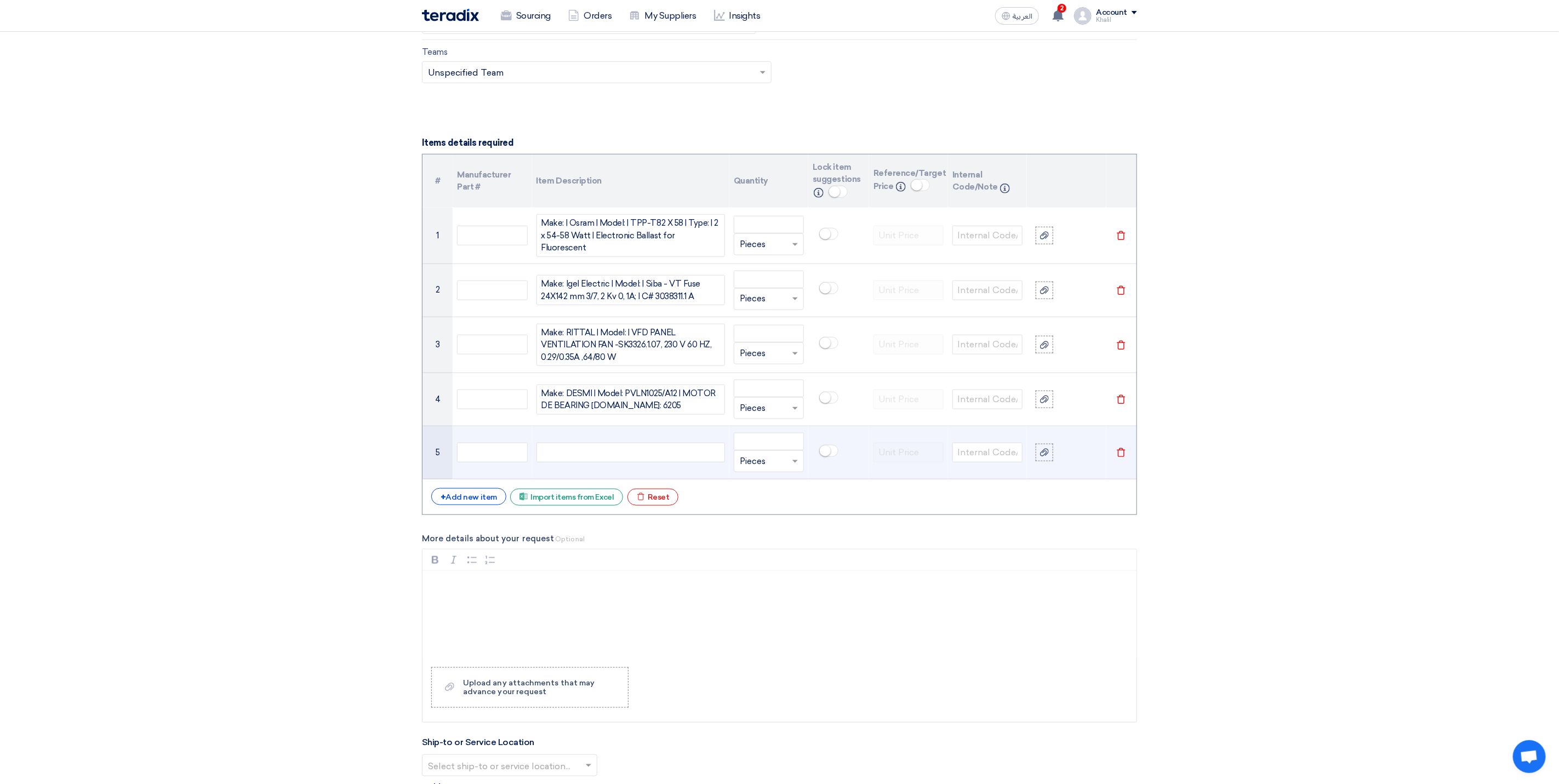
click at [618, 462] on div at bounding box center [631, 453] width 189 height 20
paste div
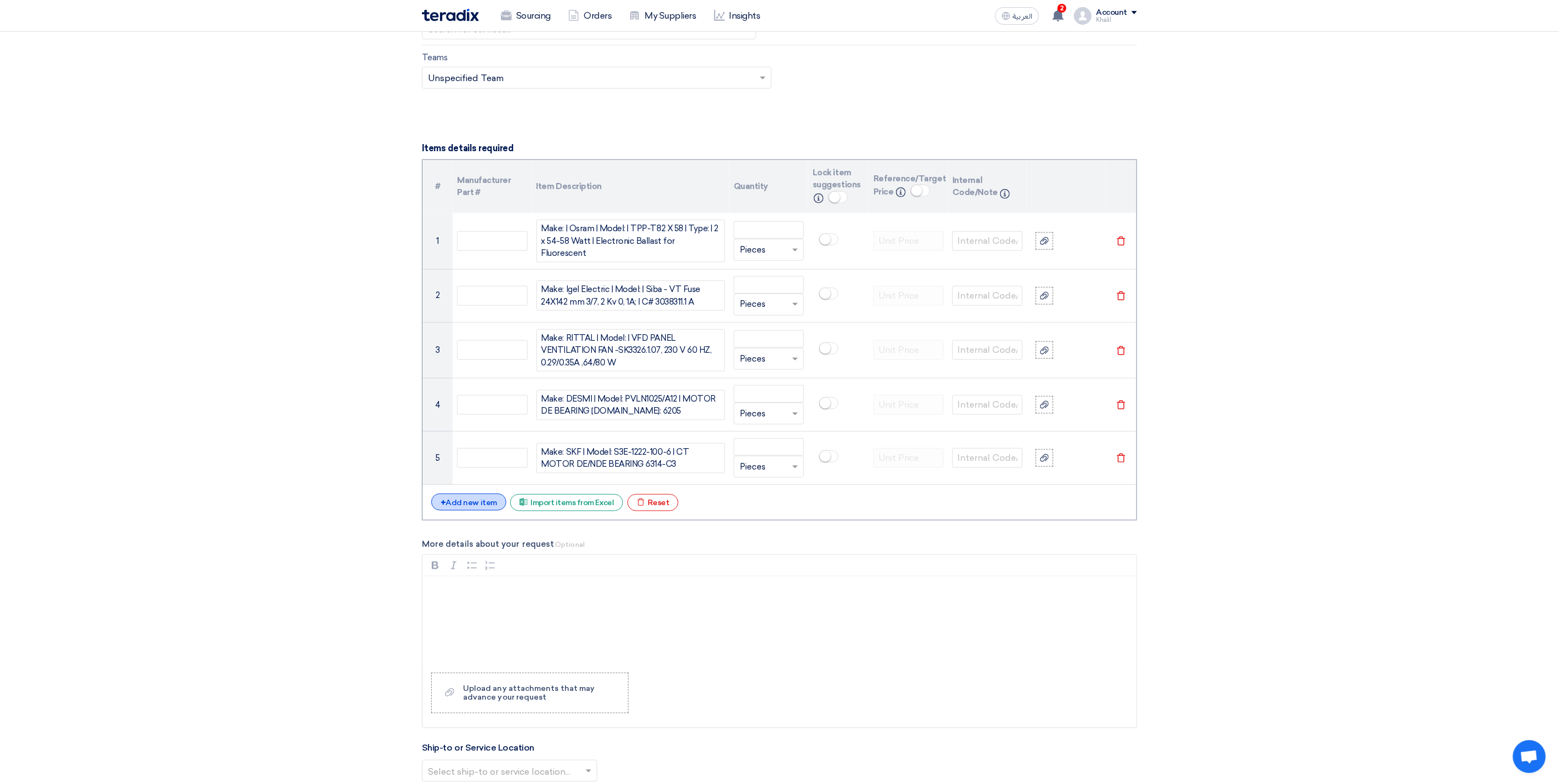
click at [477, 507] on div "+ Add new item" at bounding box center [468, 502] width 75 height 17
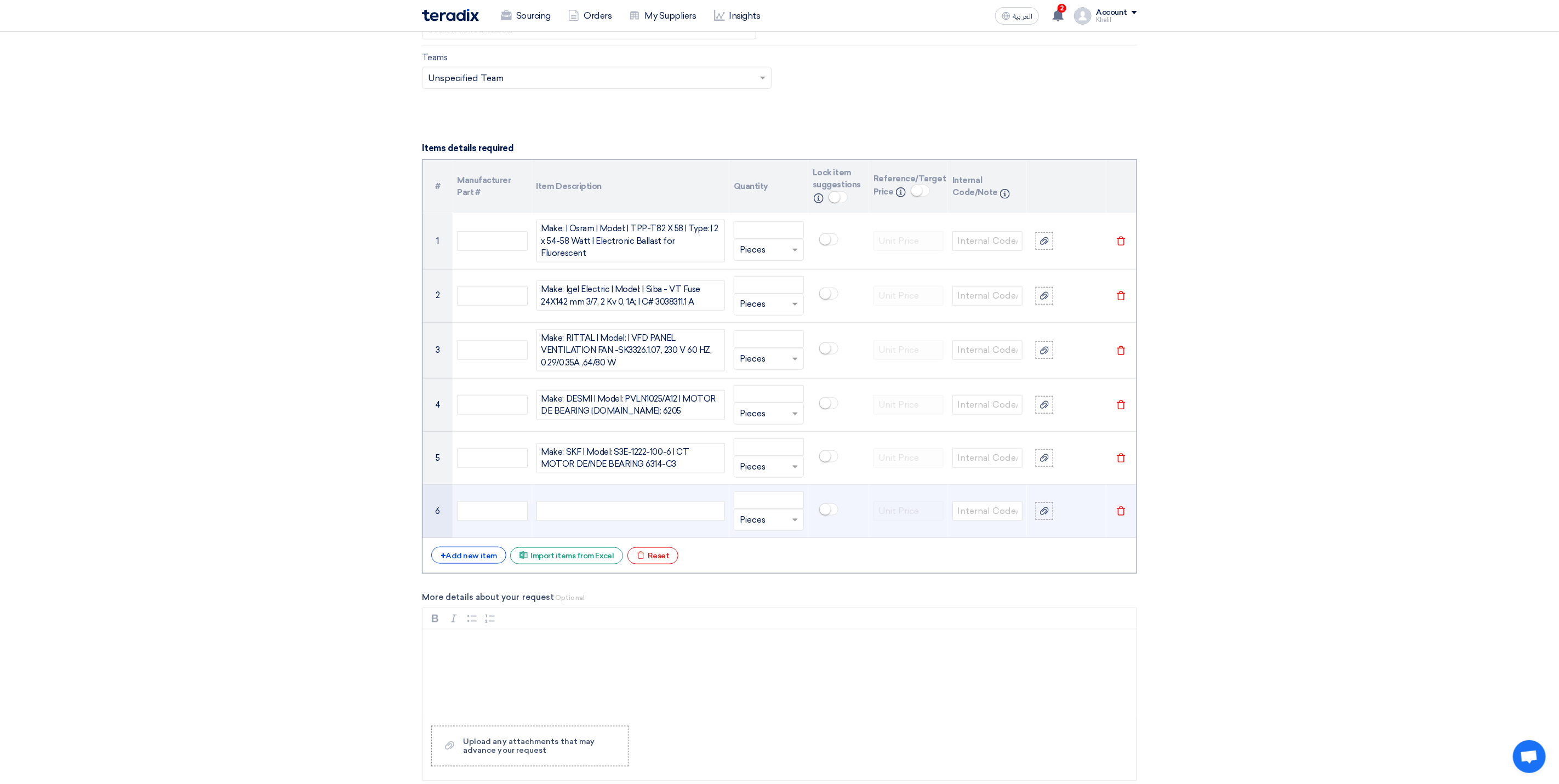
click at [581, 521] on div at bounding box center [631, 511] width 189 height 20
paste div
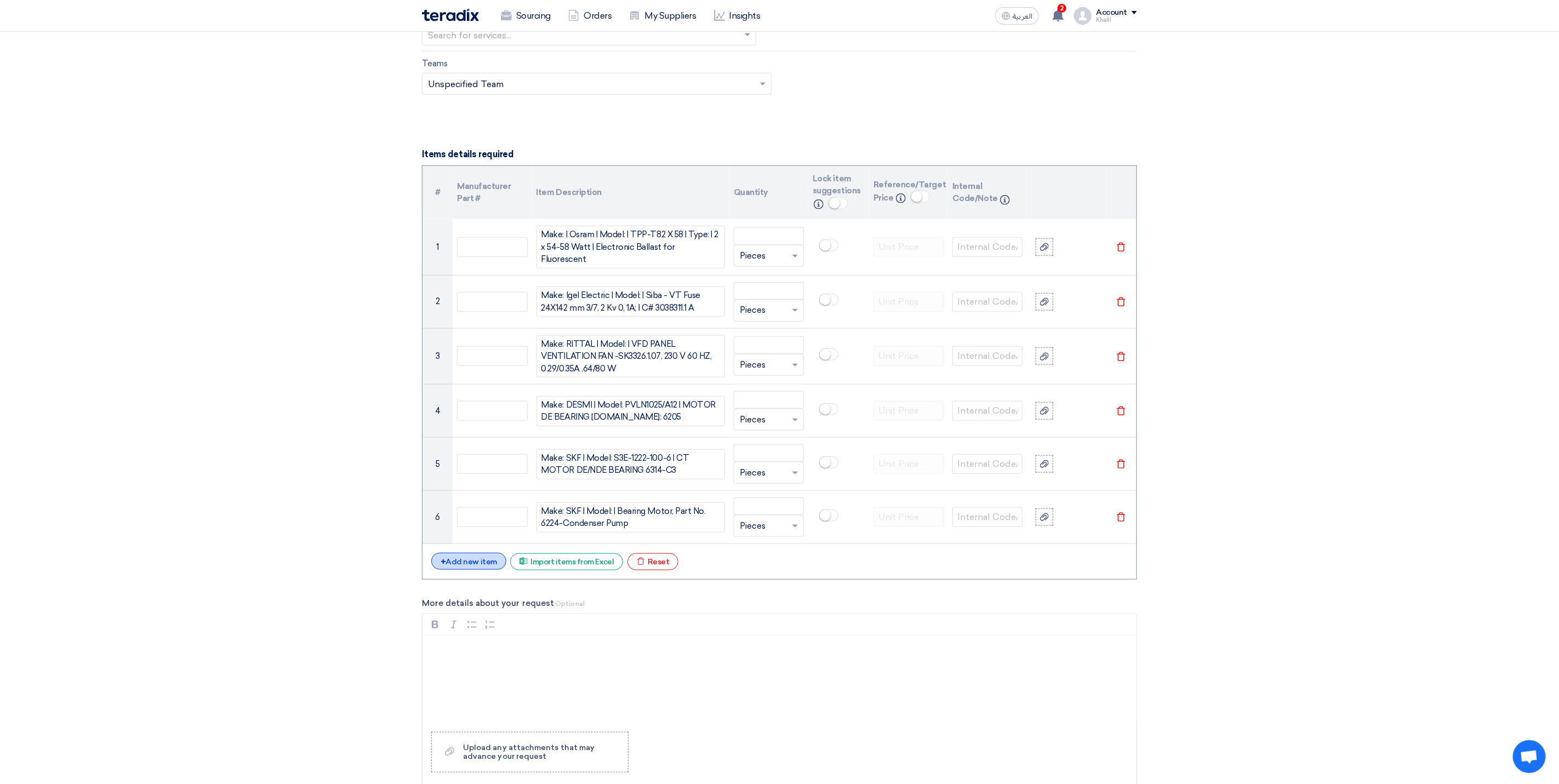
click at [468, 564] on div "+ Add new item" at bounding box center [468, 561] width 75 height 17
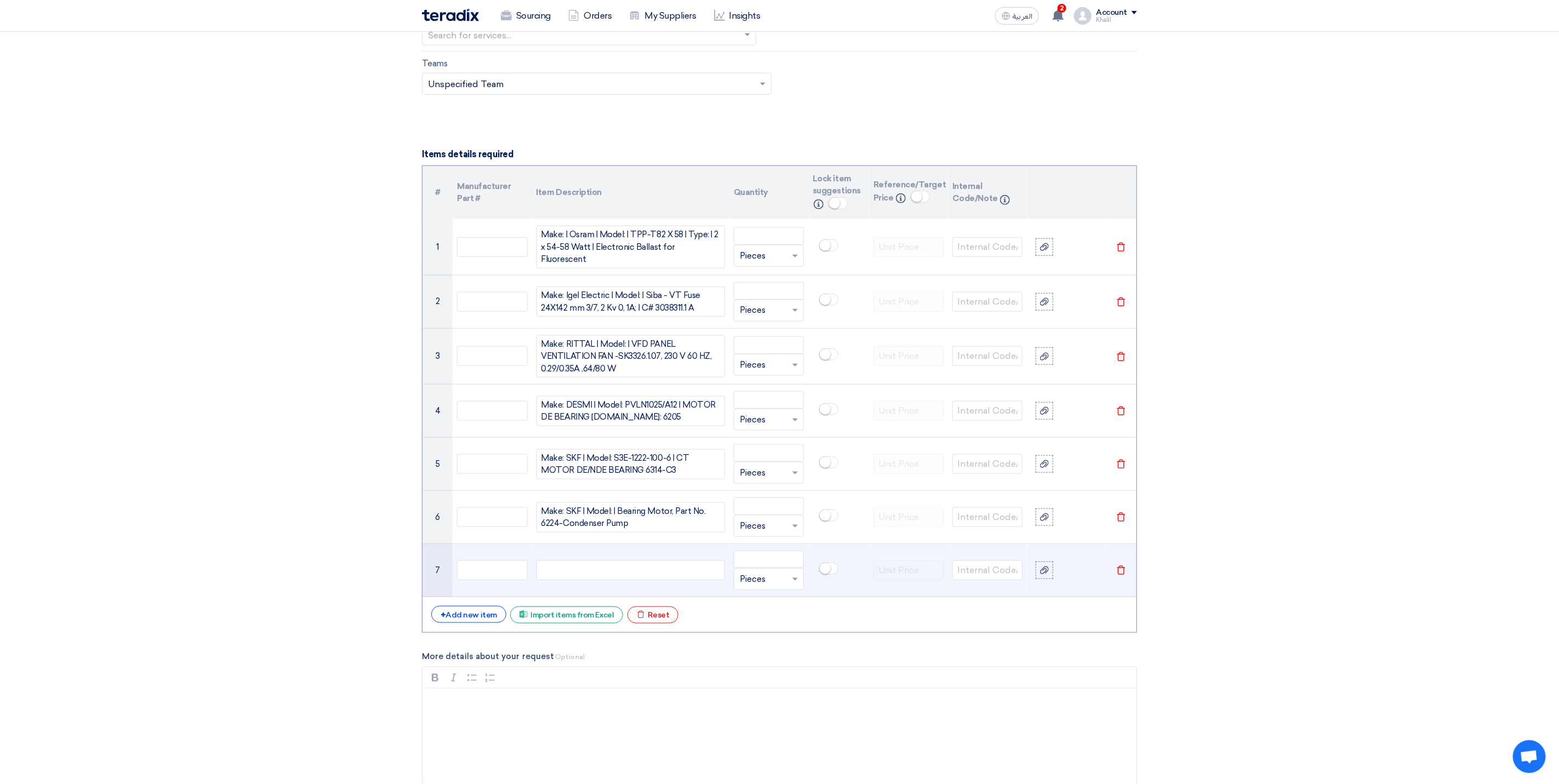
click at [577, 569] on div at bounding box center [631, 570] width 189 height 20
paste div
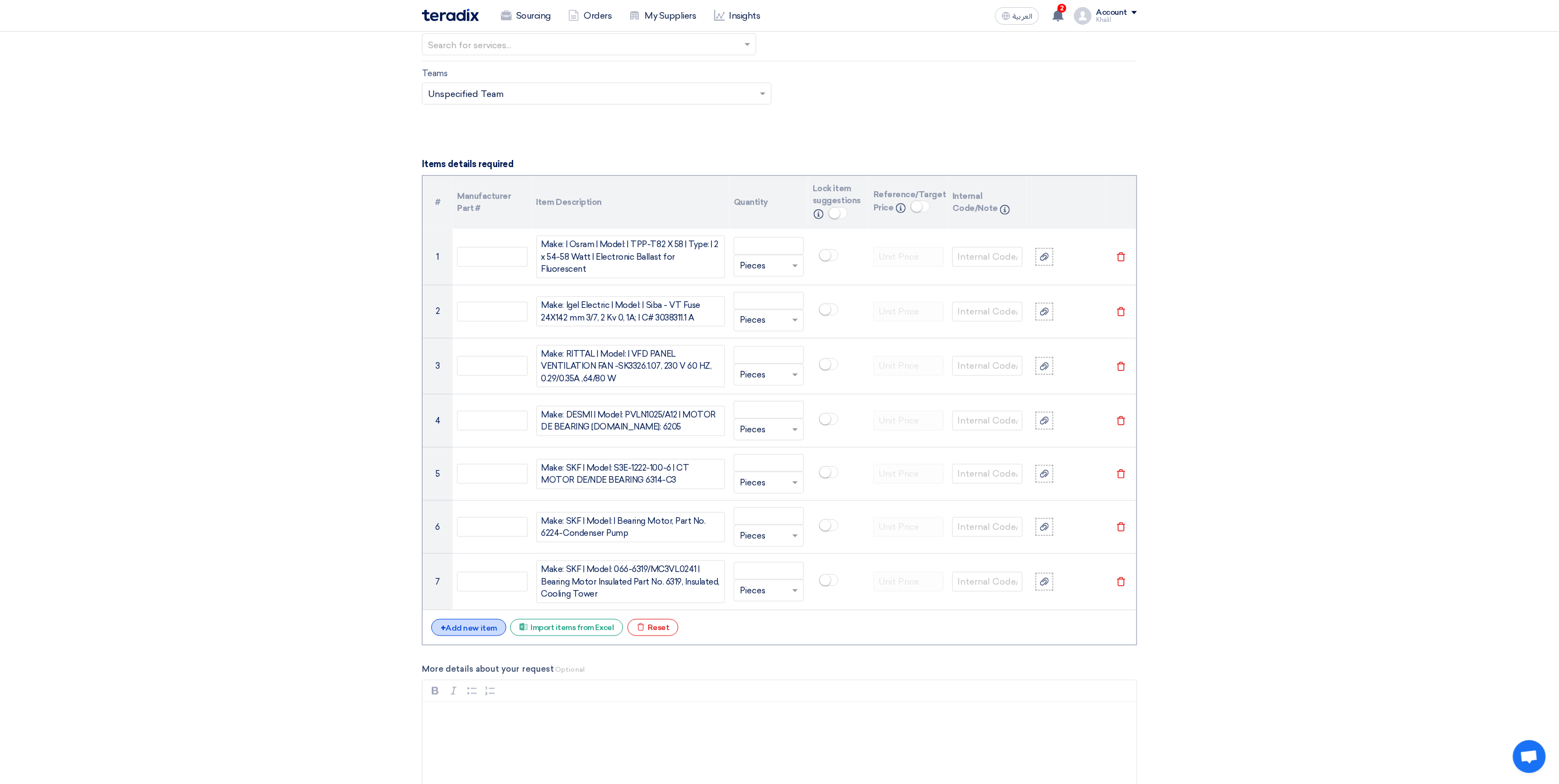
click at [480, 632] on div "+ Add new item" at bounding box center [468, 628] width 75 height 17
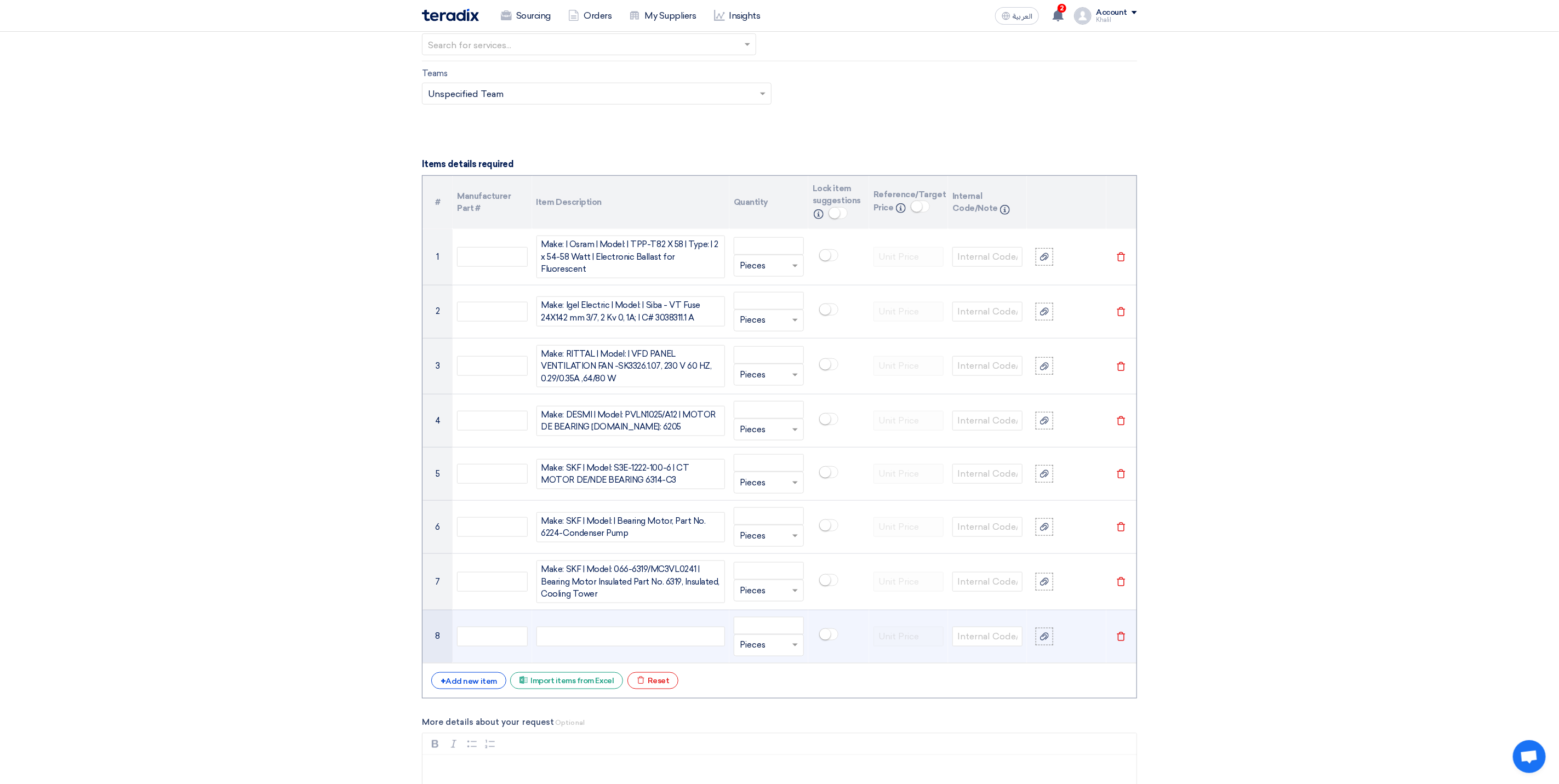
click at [601, 646] on div at bounding box center [631, 636] width 189 height 20
paste div
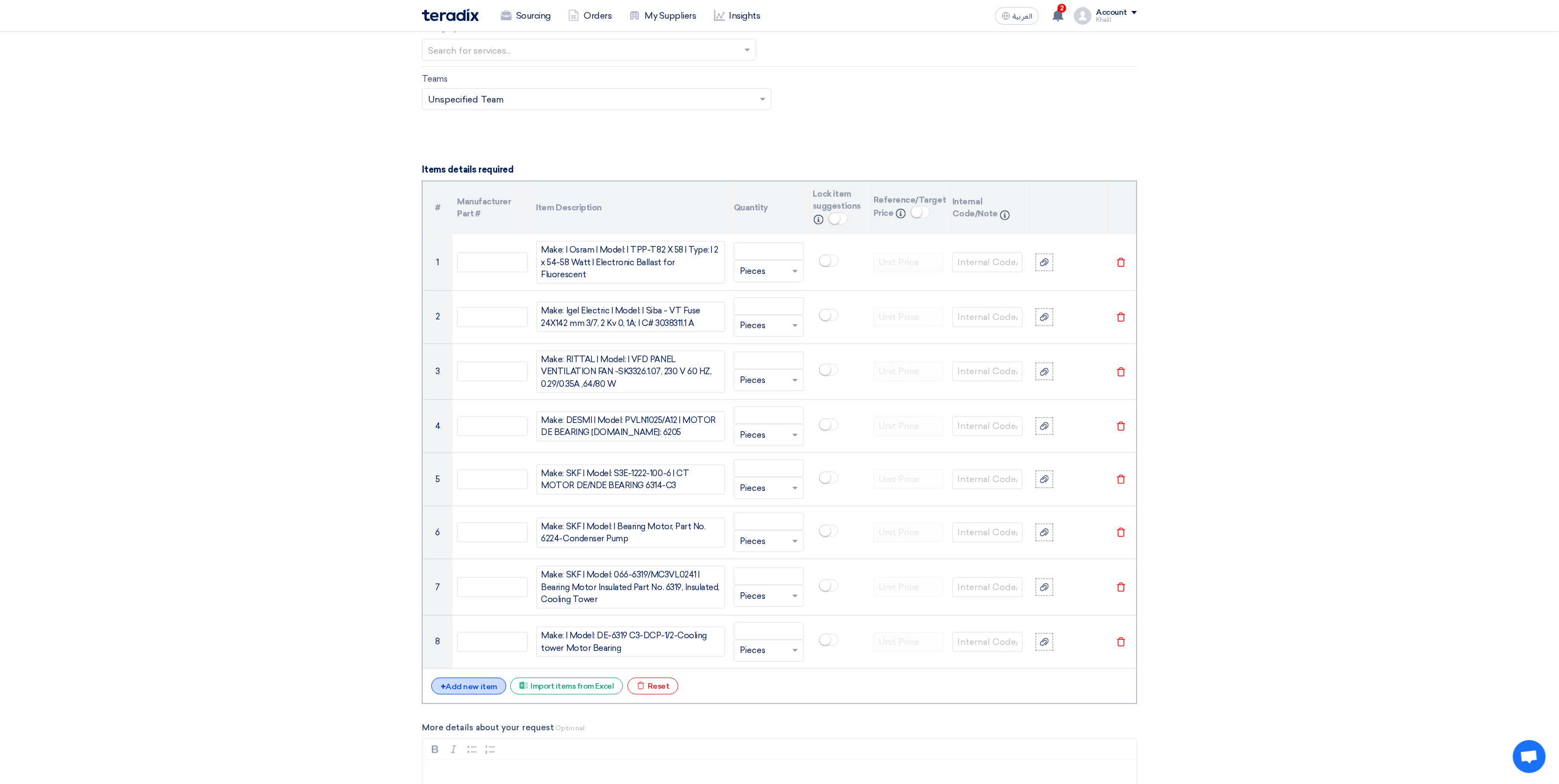
click at [482, 689] on div "+ Add new item" at bounding box center [468, 686] width 75 height 17
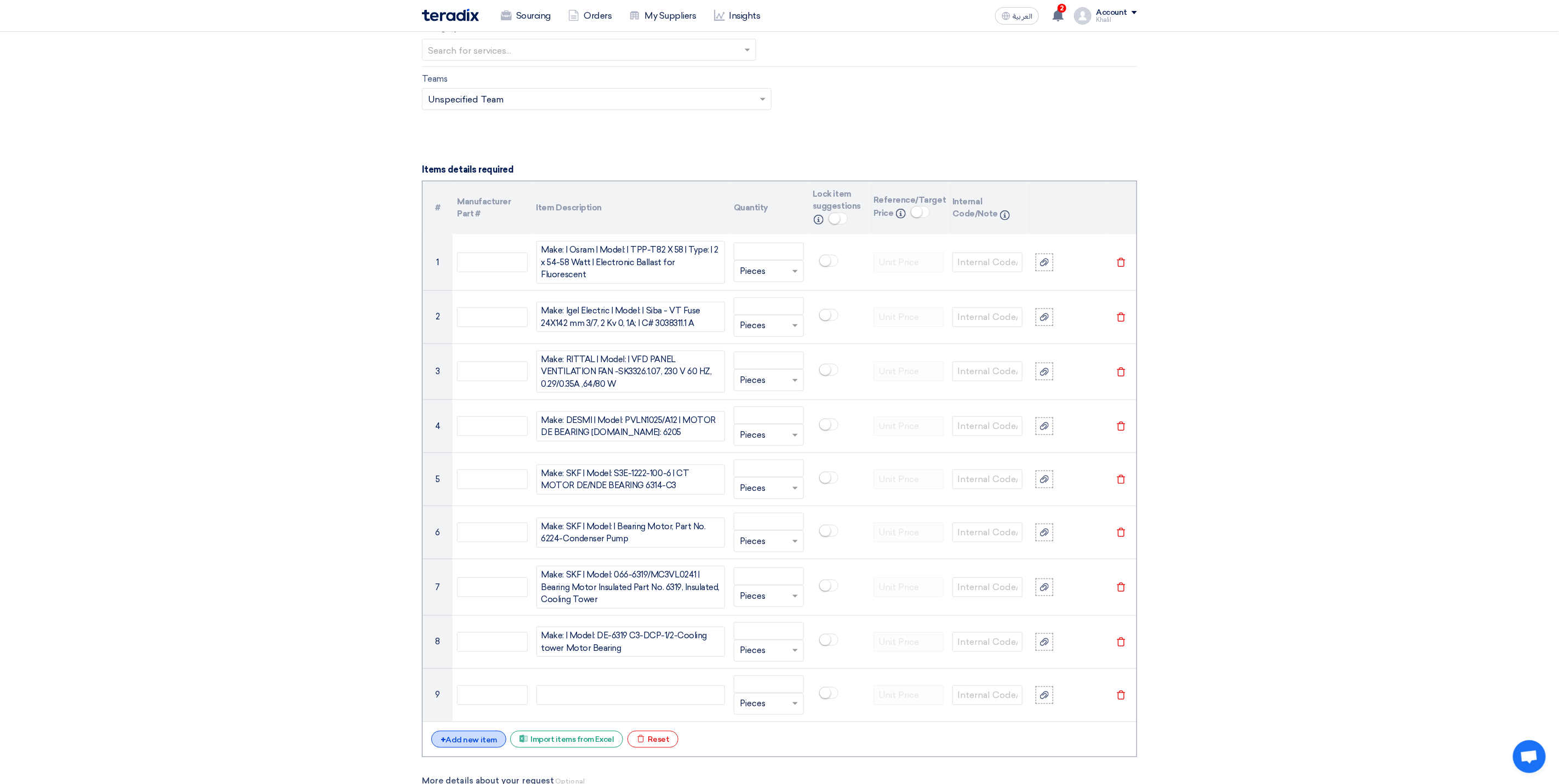
click at [488, 740] on div "+ Add new item" at bounding box center [468, 740] width 75 height 17
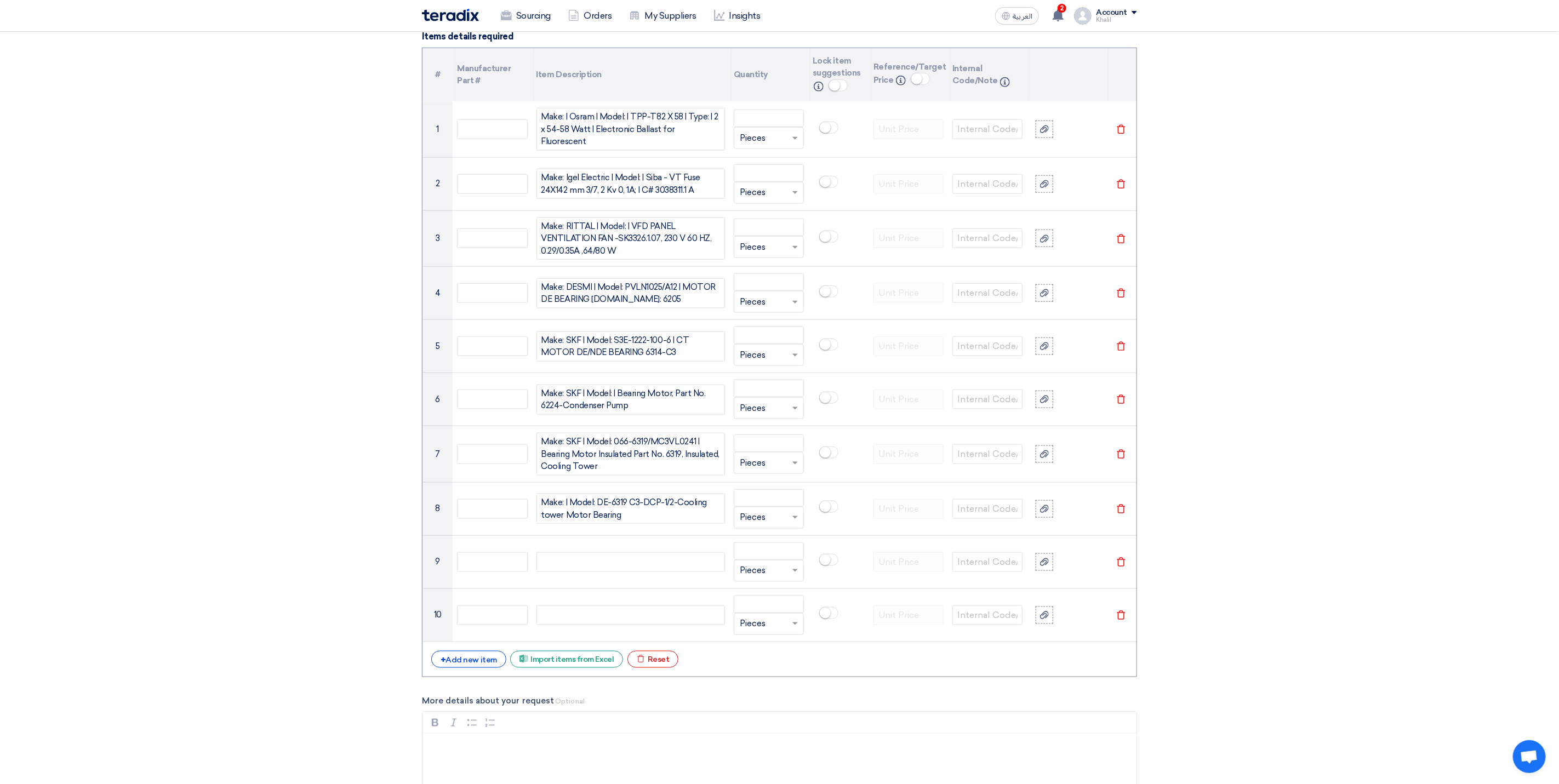
scroll to position [1014, 0]
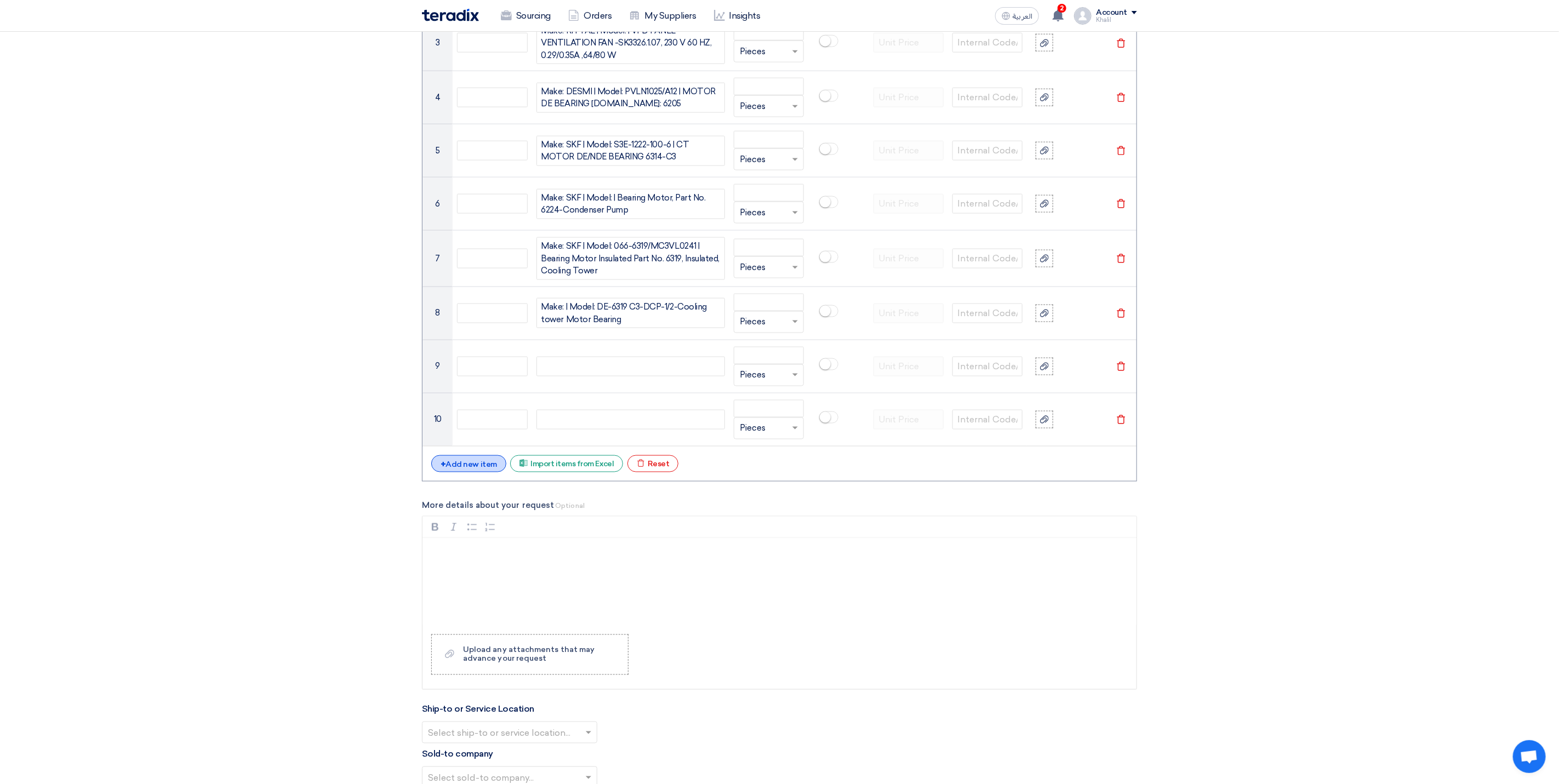
click at [476, 466] on div "+ Add new item" at bounding box center [468, 464] width 75 height 17
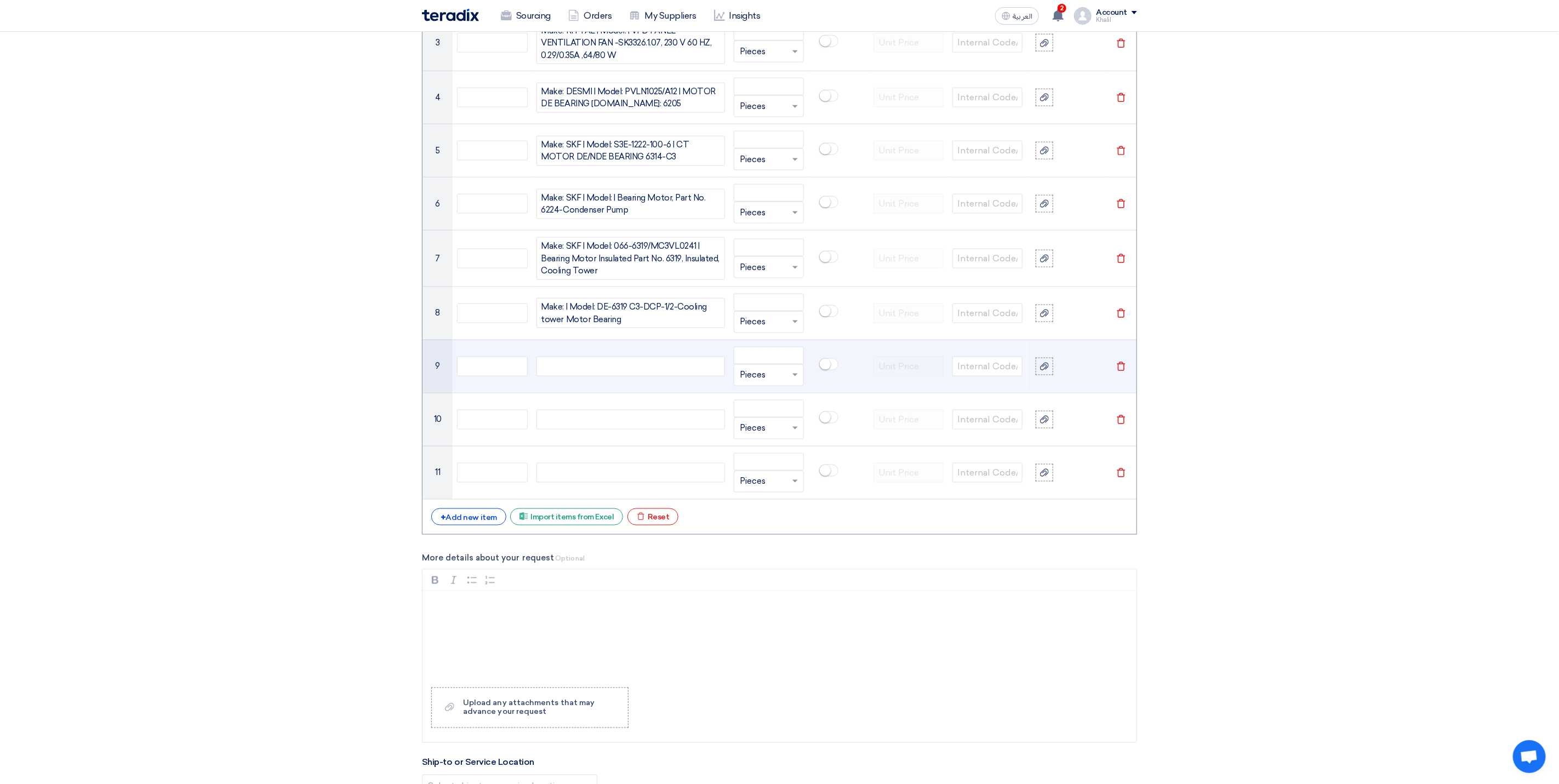
click at [576, 376] on div at bounding box center [631, 367] width 189 height 20
paste div
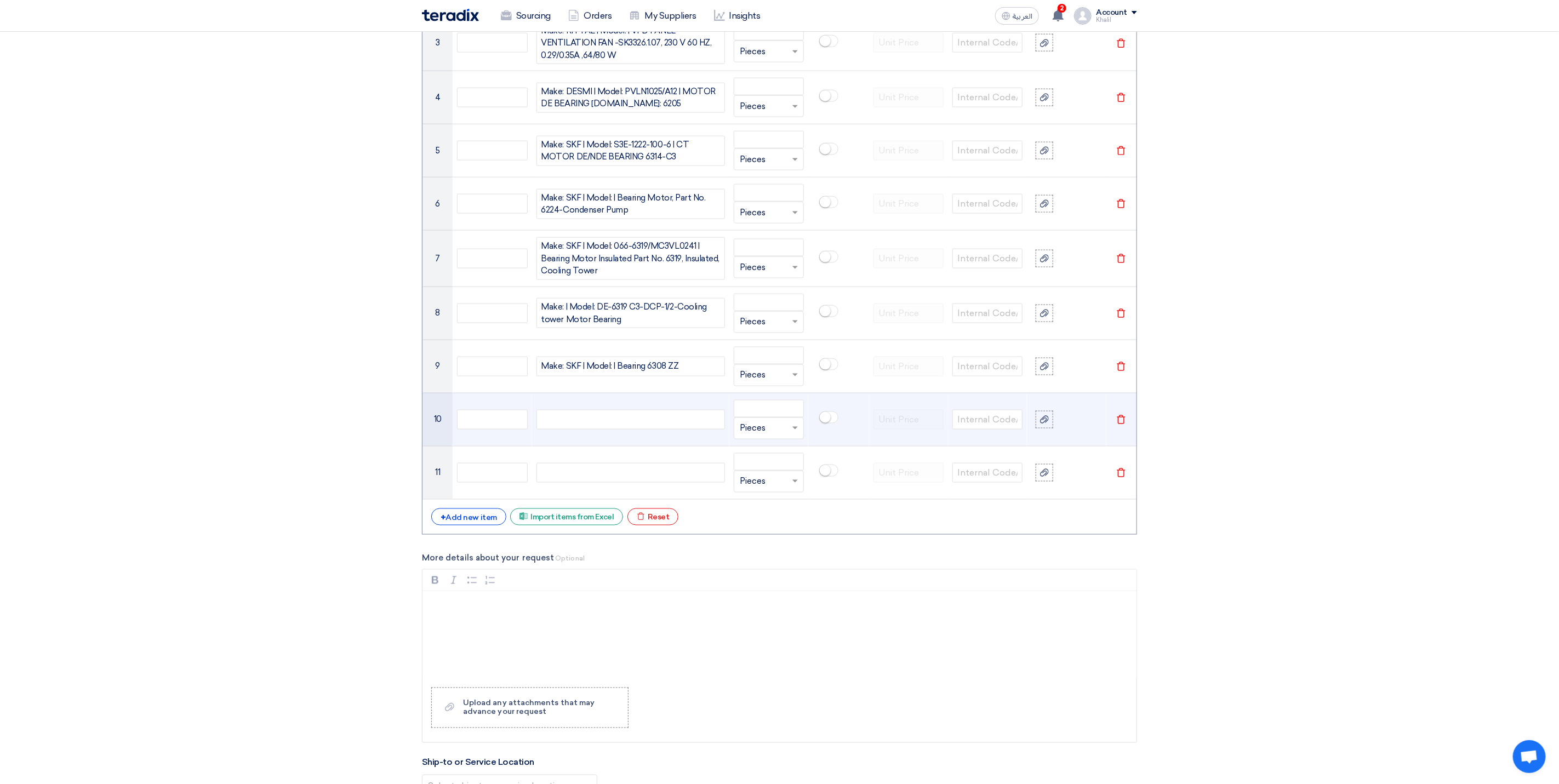
click at [576, 429] on div at bounding box center [631, 419] width 189 height 20
paste div
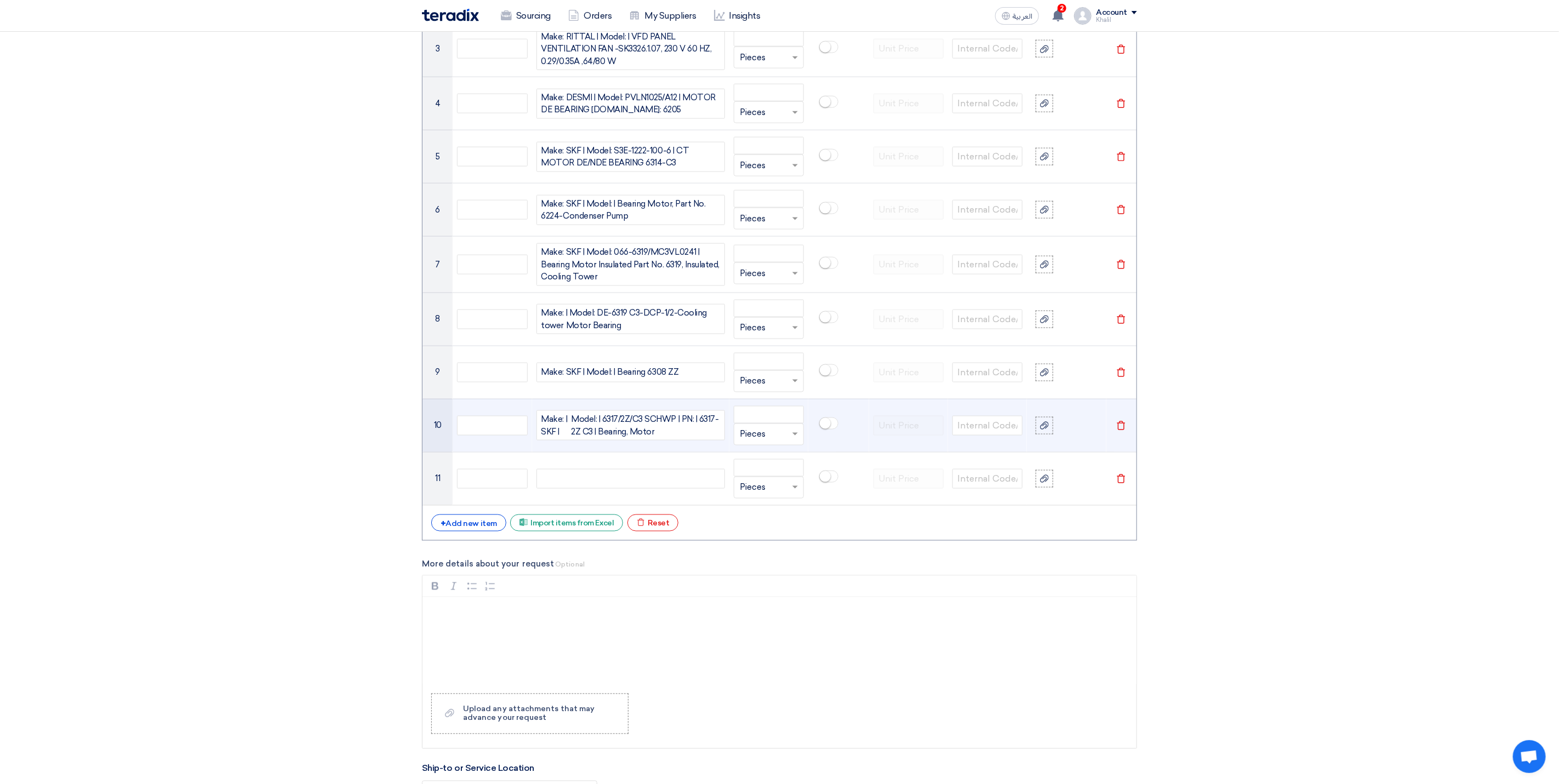
click at [572, 435] on div "Model: | 6317/2Z/C3 SCHWP | PN: | 6317-2Z C3 | Bearing, Motor" at bounding box center [645, 425] width 149 height 24
drag, startPoint x: 620, startPoint y: 434, endPoint x: 558, endPoint y: 416, distance: 64.6
click at [558, 416] on div "Make: | SKF | Model: | 6317/2Z/C3 SCHWP | PN: | 63172Z C3 | Bearing, Motor" at bounding box center [631, 425] width 189 height 30
click at [638, 433] on div "Model: | 6317/2Z/C3 SCHWP | PN: | 63172Z C3 | Bearing, Motor" at bounding box center [646, 425] width 148 height 24
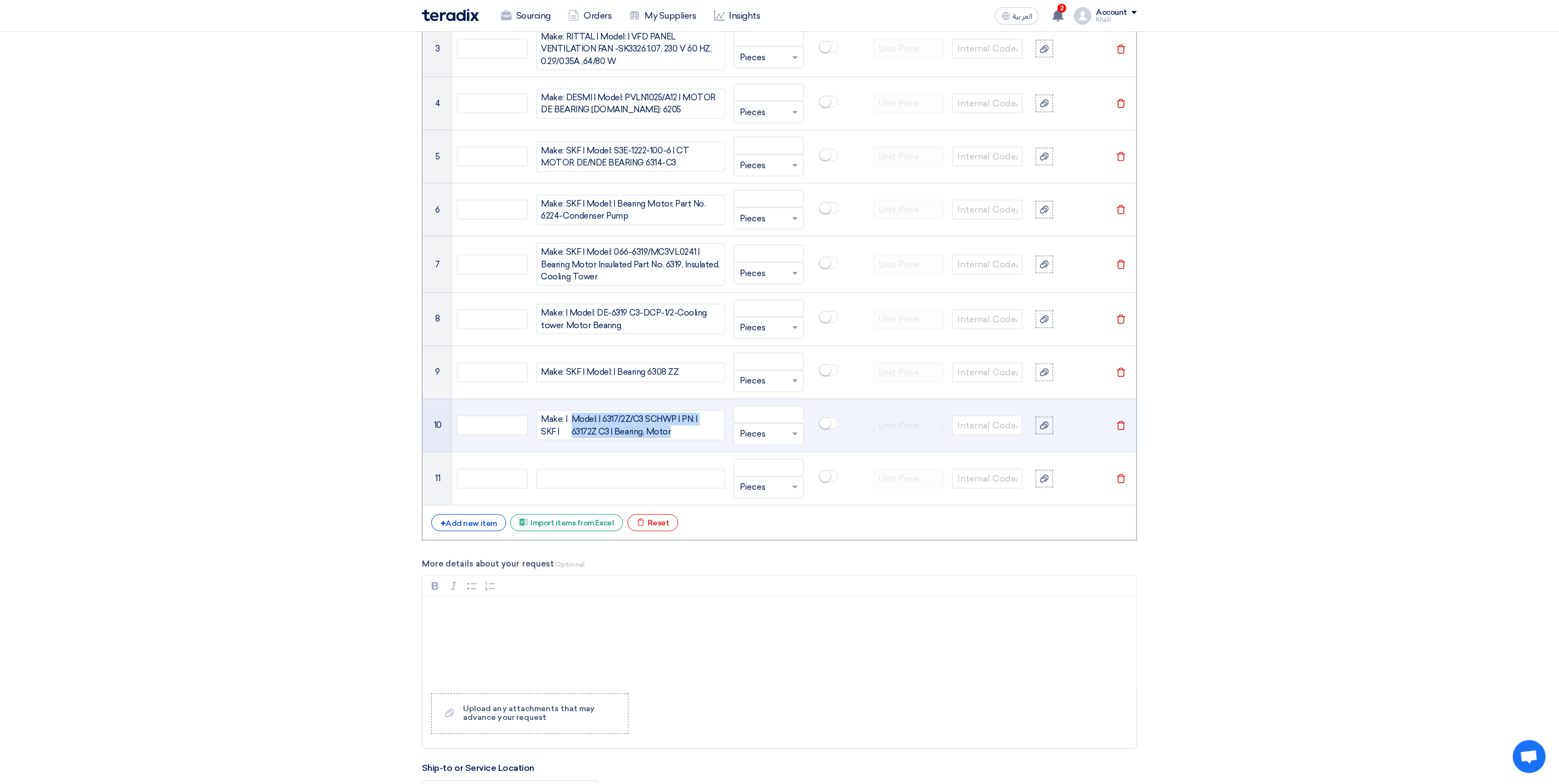
click at [638, 433] on div "Model: | 6317/2Z/C3 SCHWP | PN: | 63172Z C3 | Bearing, Motor" at bounding box center [646, 425] width 148 height 24
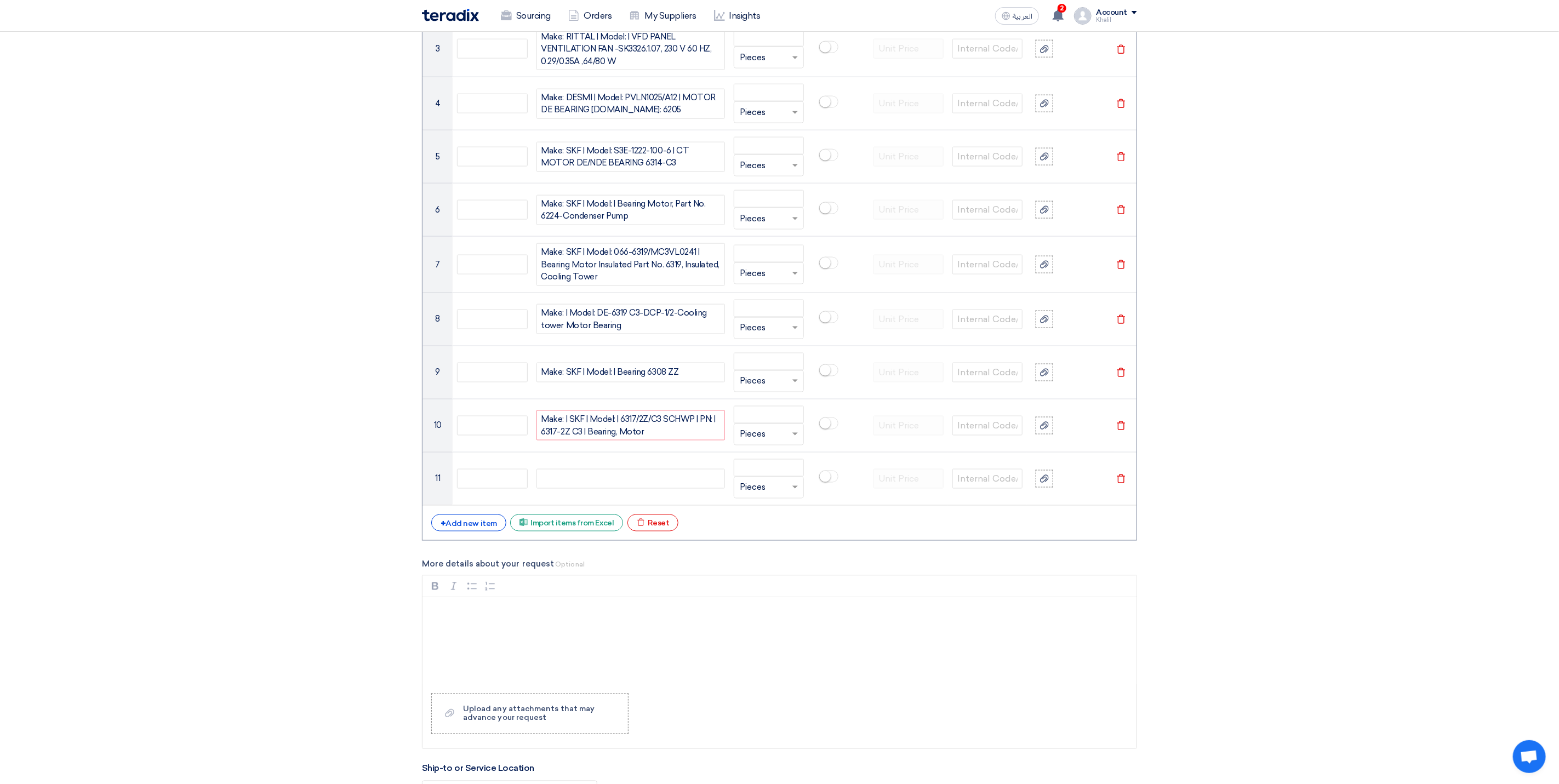
click at [1330, 550] on section "Basic Information RFx Title RFQ FOR Spare Parts-KAFAD-STOM-015072 RFx Type Norm…" at bounding box center [780, 343] width 1559 height 2416
click at [452, 526] on div "+ Add new item" at bounding box center [468, 523] width 75 height 17
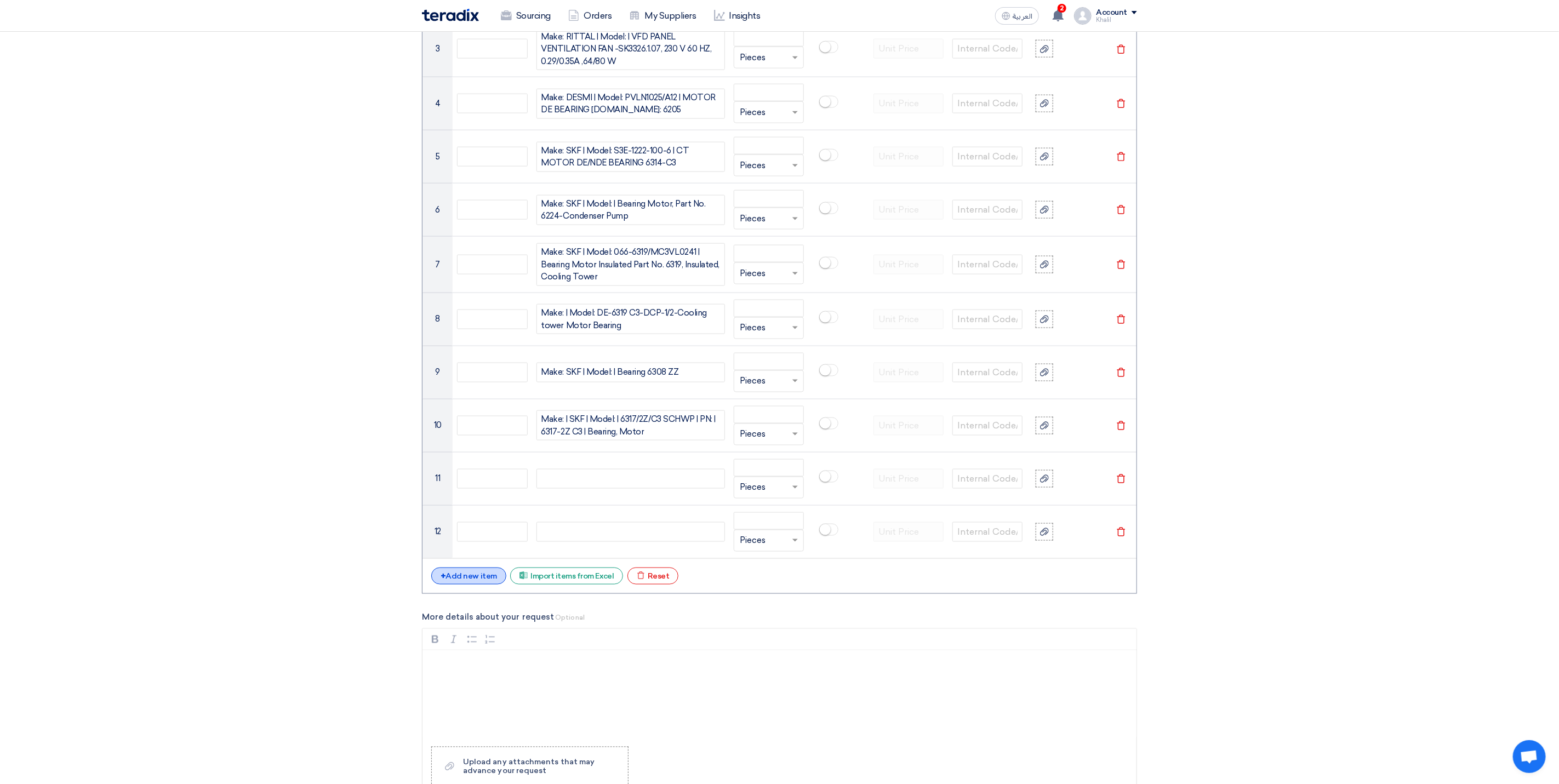
click at [452, 526] on td "12" at bounding box center [437, 531] width 30 height 53
click at [476, 580] on div "+ Add new item" at bounding box center [468, 576] width 75 height 17
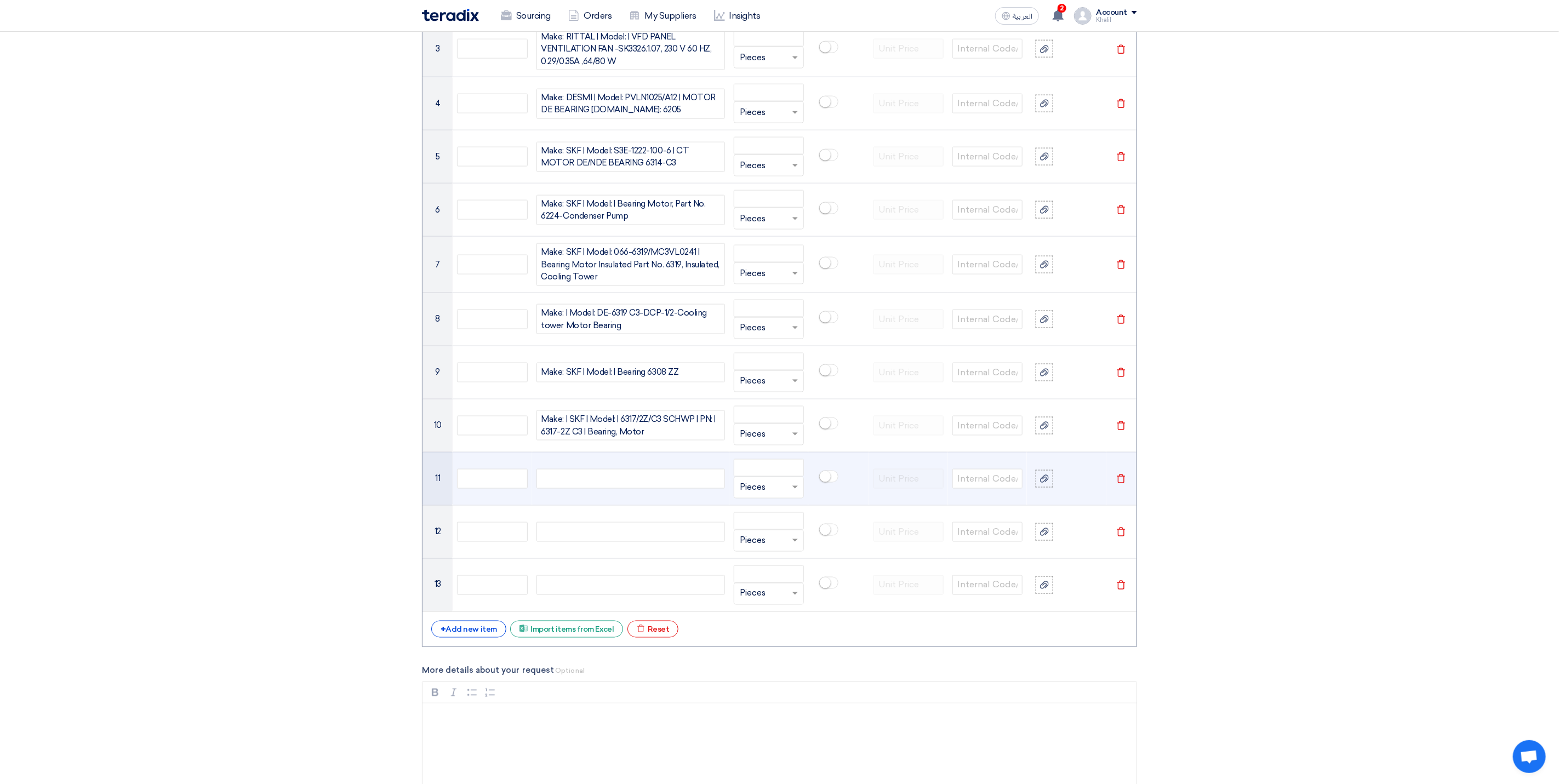
click at [641, 488] on div at bounding box center [631, 479] width 189 height 20
paste div
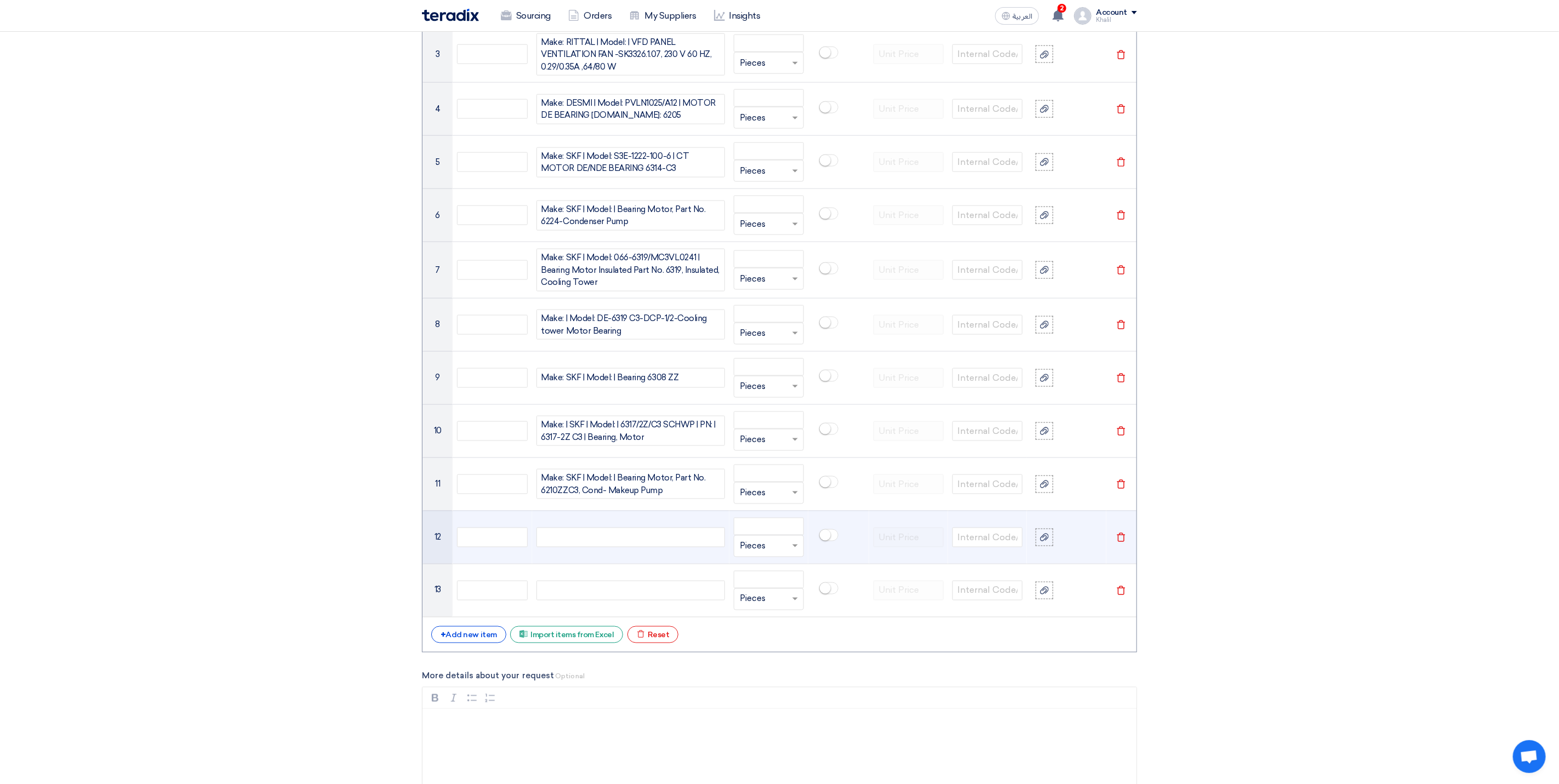
click at [643, 541] on div at bounding box center [631, 537] width 189 height 20
paste div
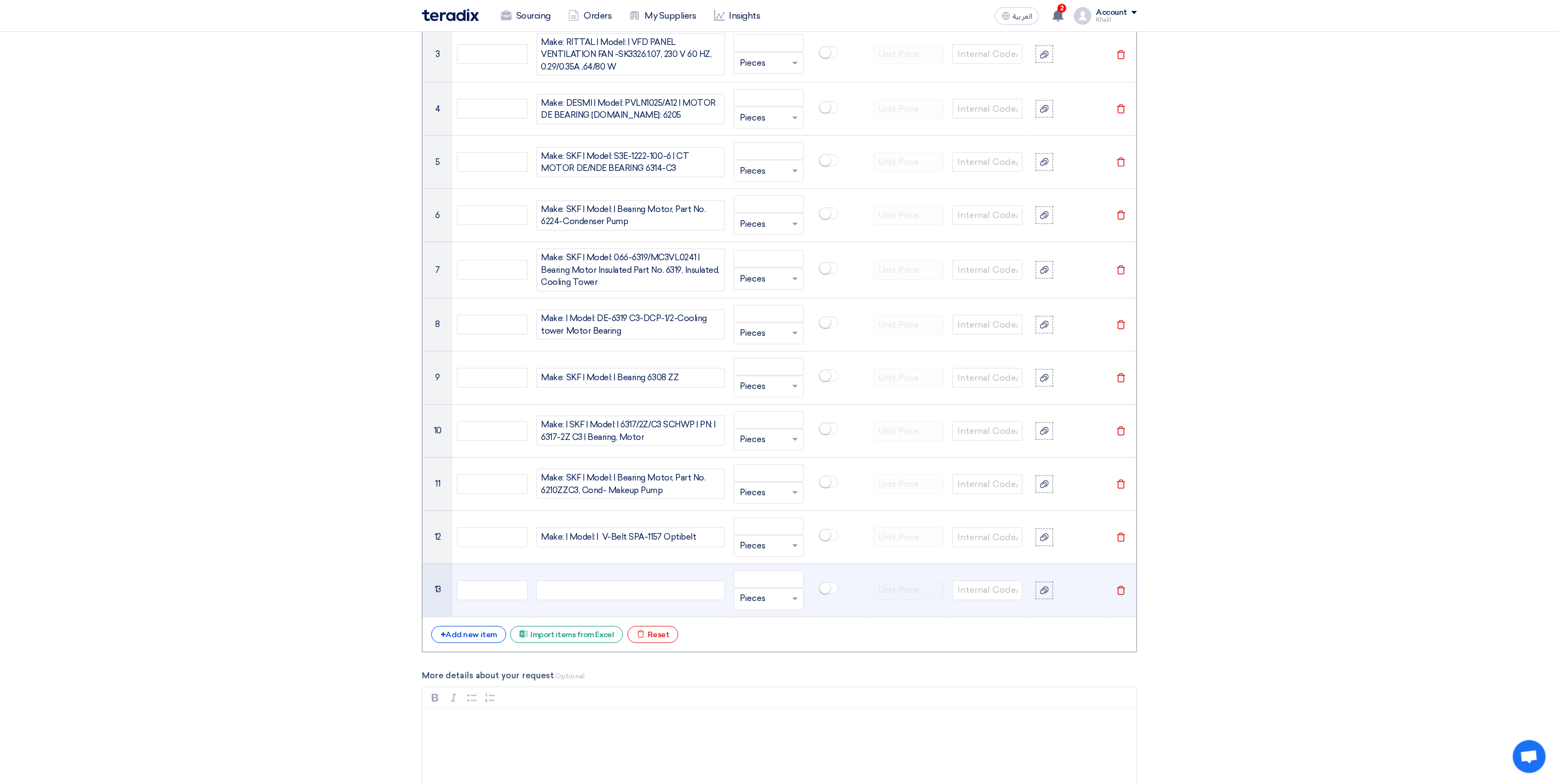
click at [661, 597] on div at bounding box center [631, 591] width 189 height 20
click at [645, 595] on div at bounding box center [631, 591] width 189 height 20
paste div
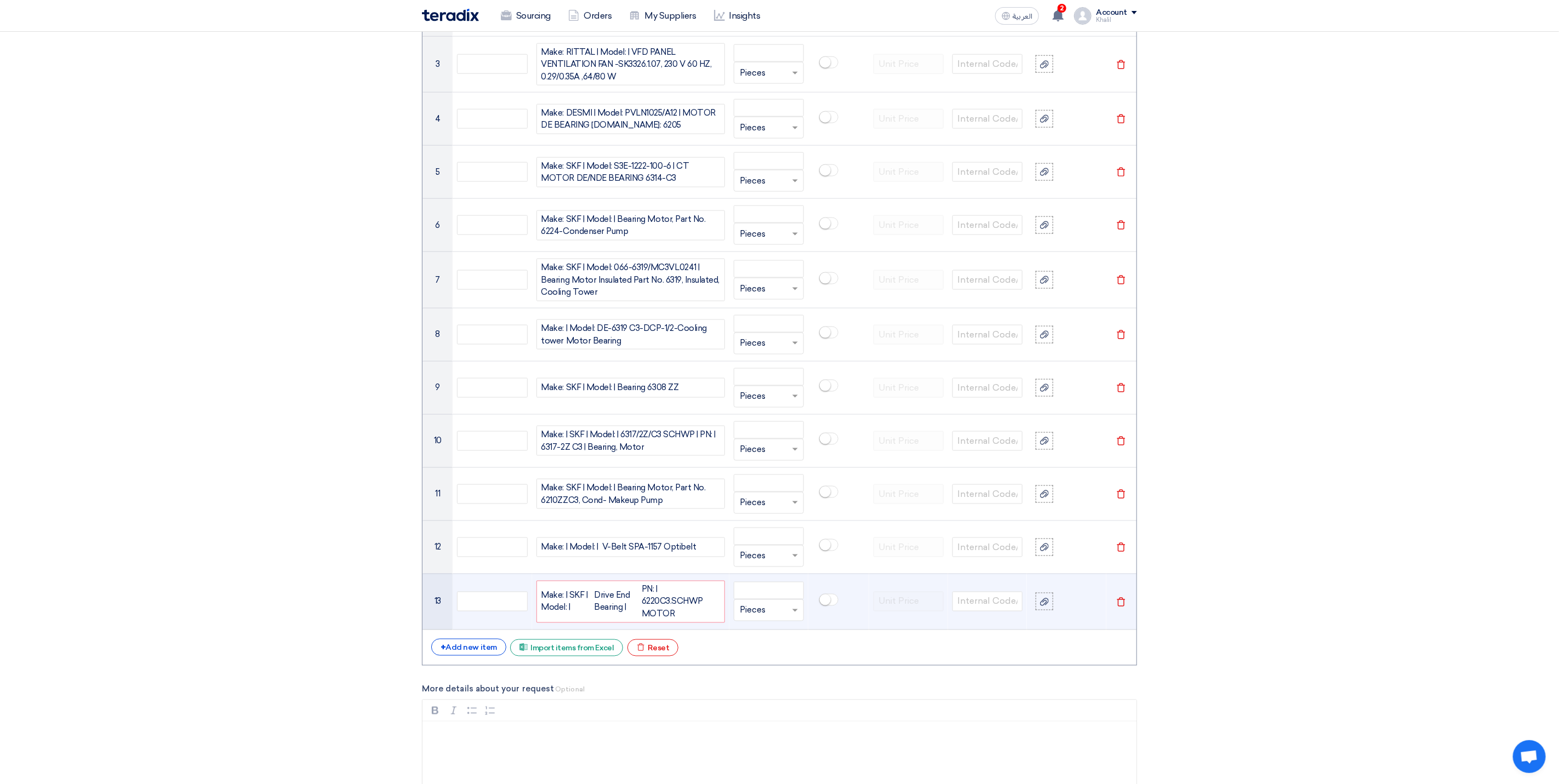
click at [592, 614] on div "Make: | SKF | Model: |" at bounding box center [568, 601] width 53 height 24
click at [598, 614] on div "Drive End Bearing |" at bounding box center [617, 601] width 47 height 24
drag, startPoint x: 692, startPoint y: 622, endPoint x: 533, endPoint y: 595, distance: 161.3
click at [533, 595] on td "Make: | SKF | Model: | Drive EnBearing | PN: | 6220C3.SCHWP MOTOR" at bounding box center [631, 600] width 197 height 53
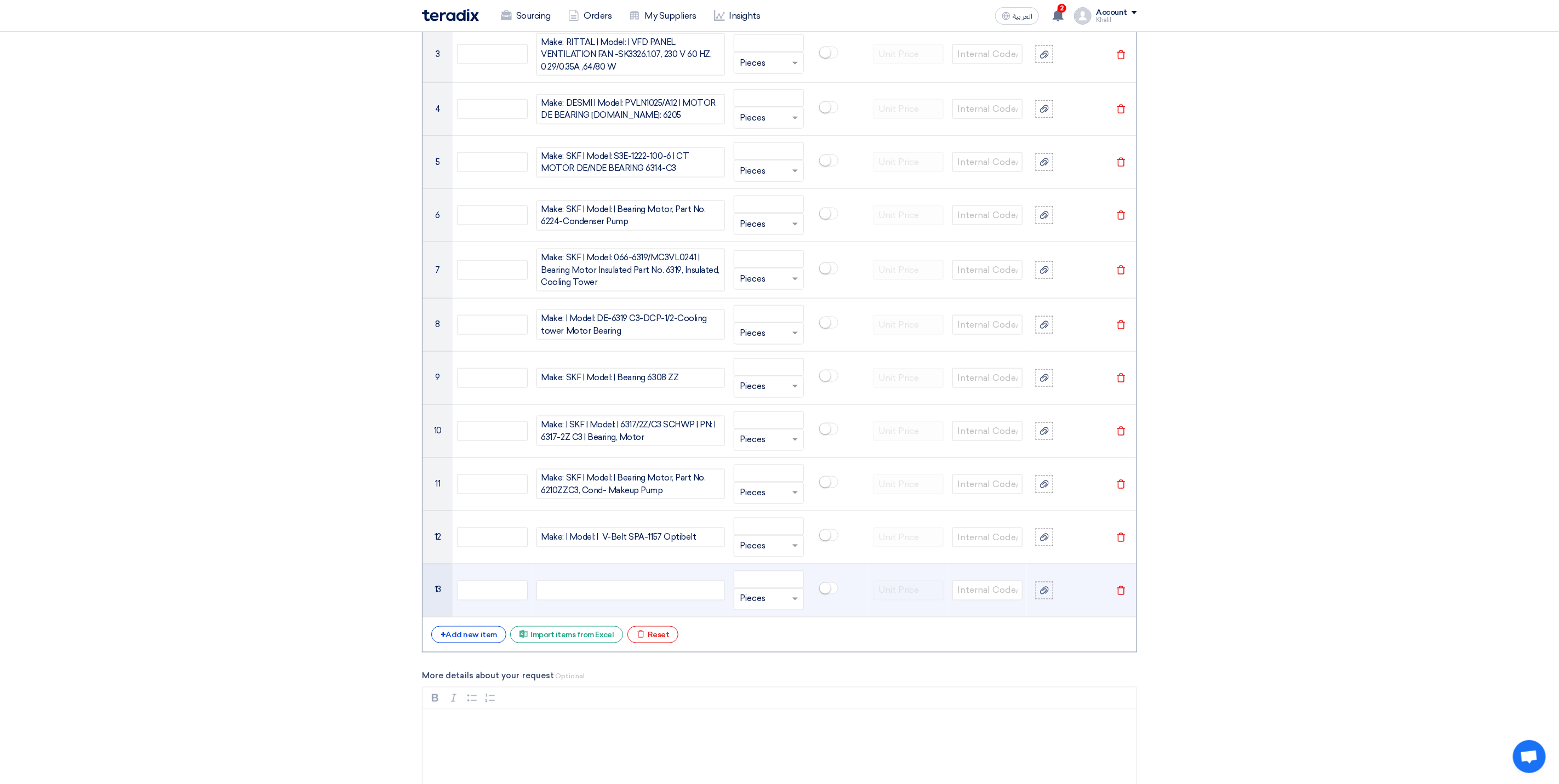
click at [571, 592] on div at bounding box center [631, 591] width 189 height 20
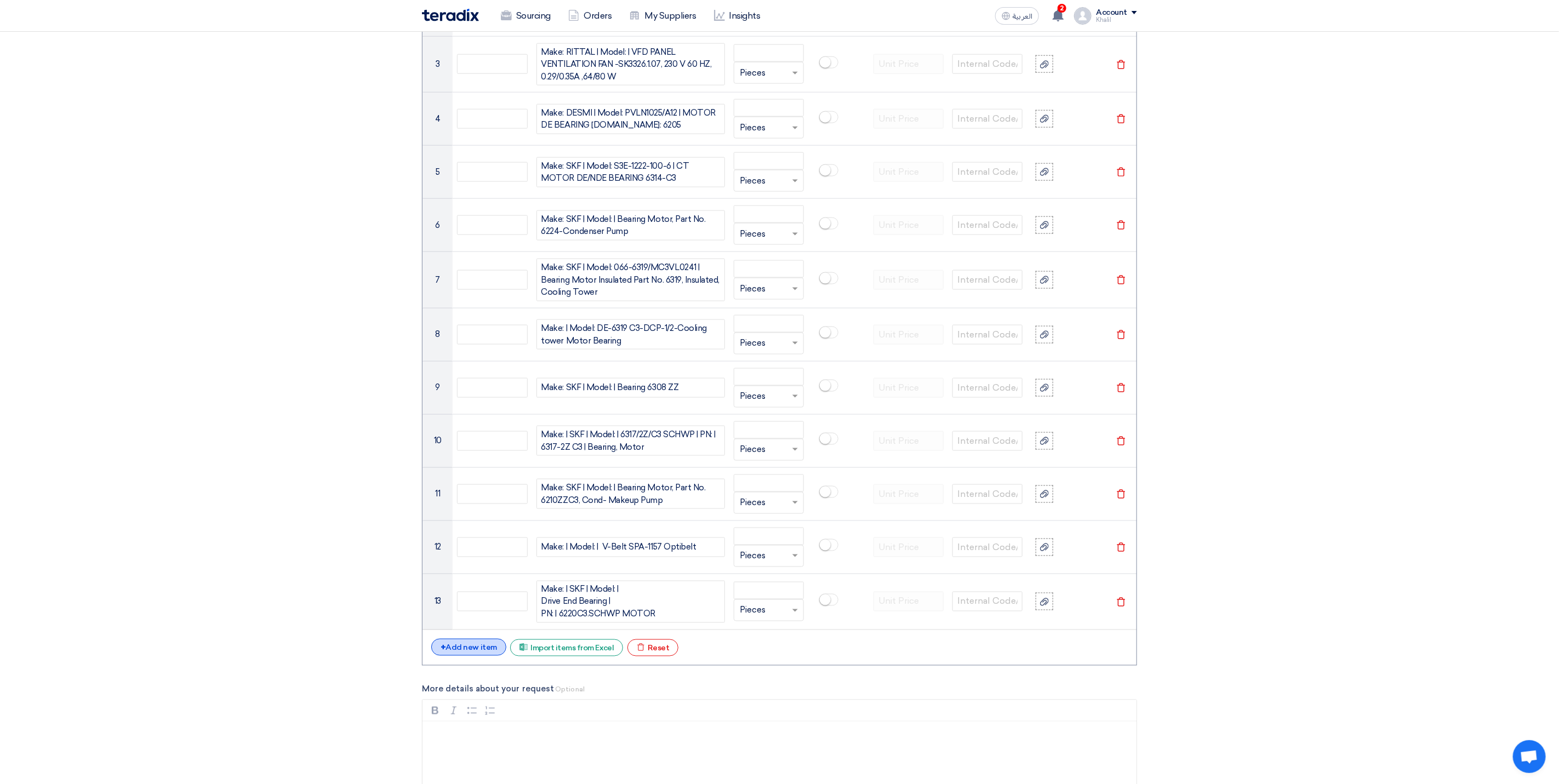
click at [478, 656] on div "+ Add new item" at bounding box center [468, 647] width 75 height 17
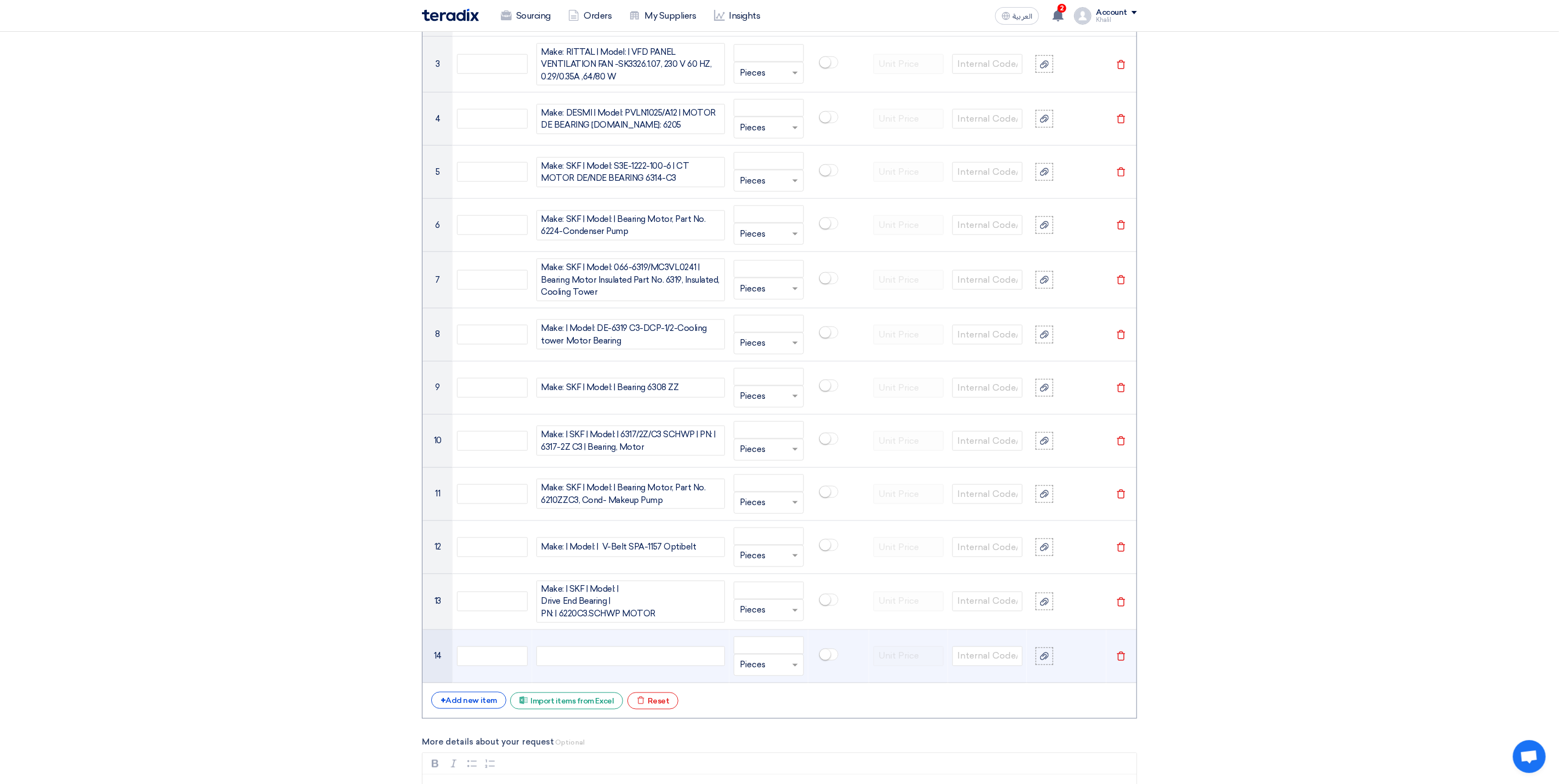
click at [610, 664] on div at bounding box center [631, 656] width 189 height 20
paste div
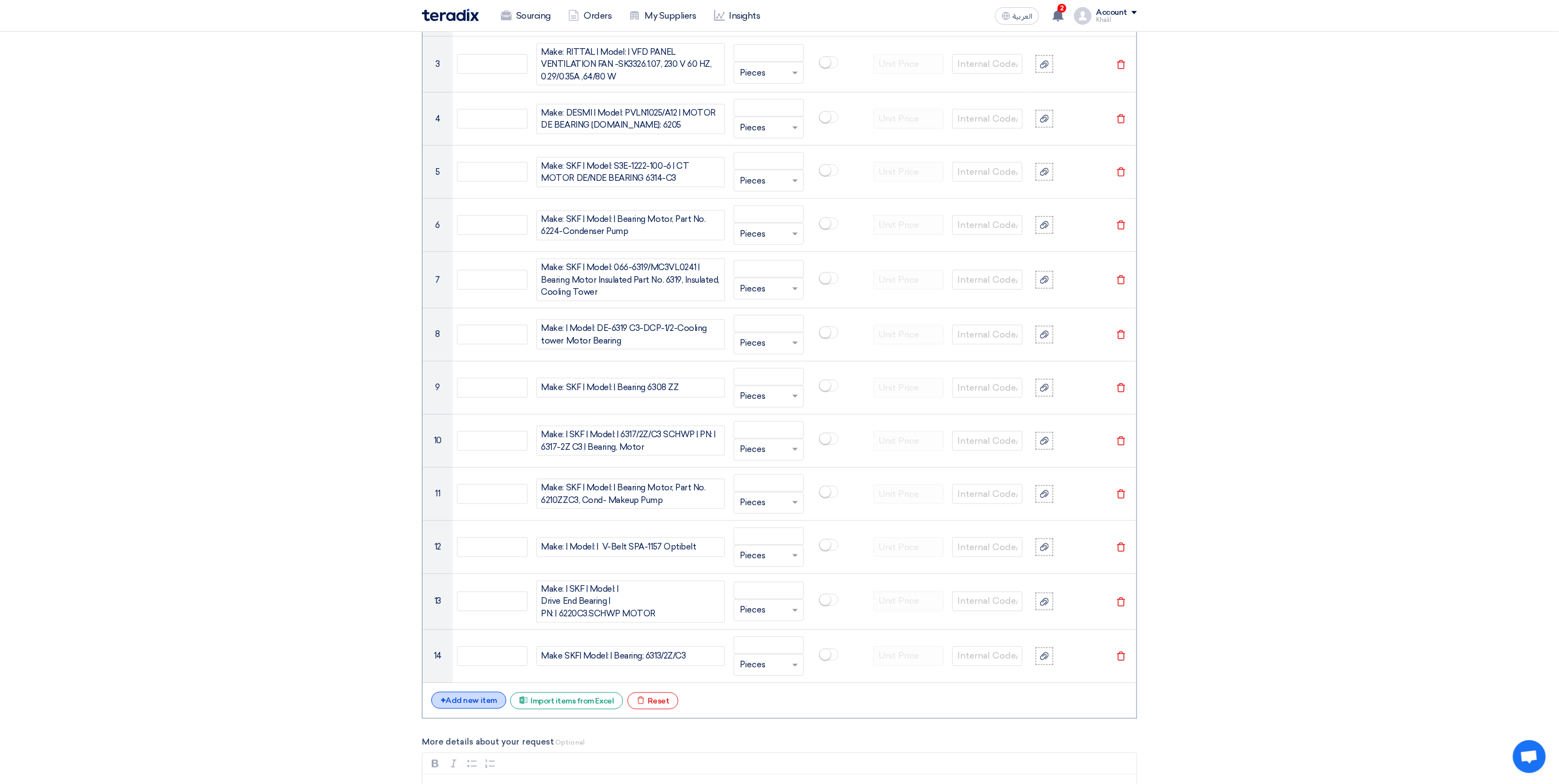
click at [490, 705] on div "+ Add new item" at bounding box center [468, 701] width 75 height 17
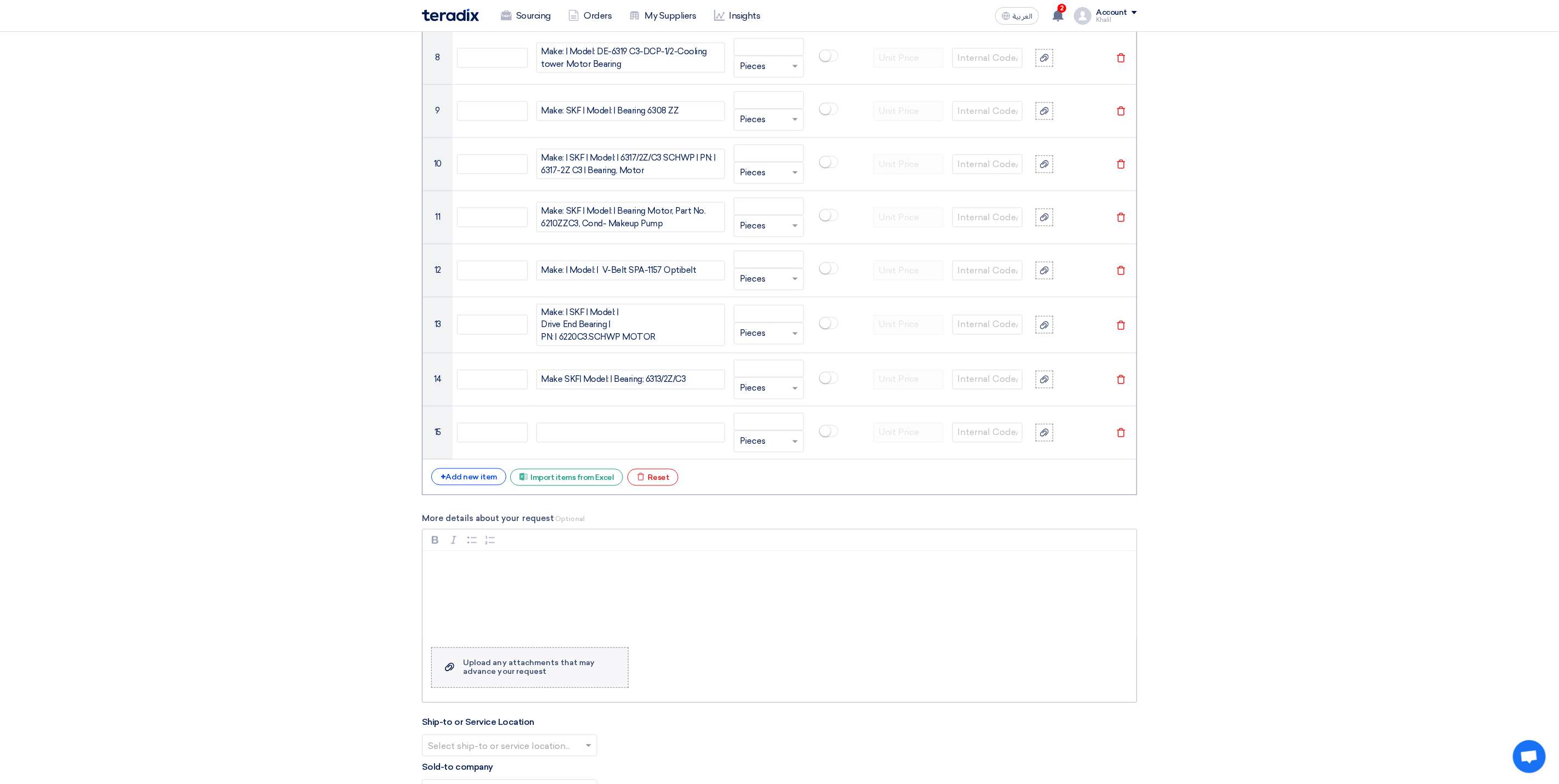
scroll to position [1321, 0]
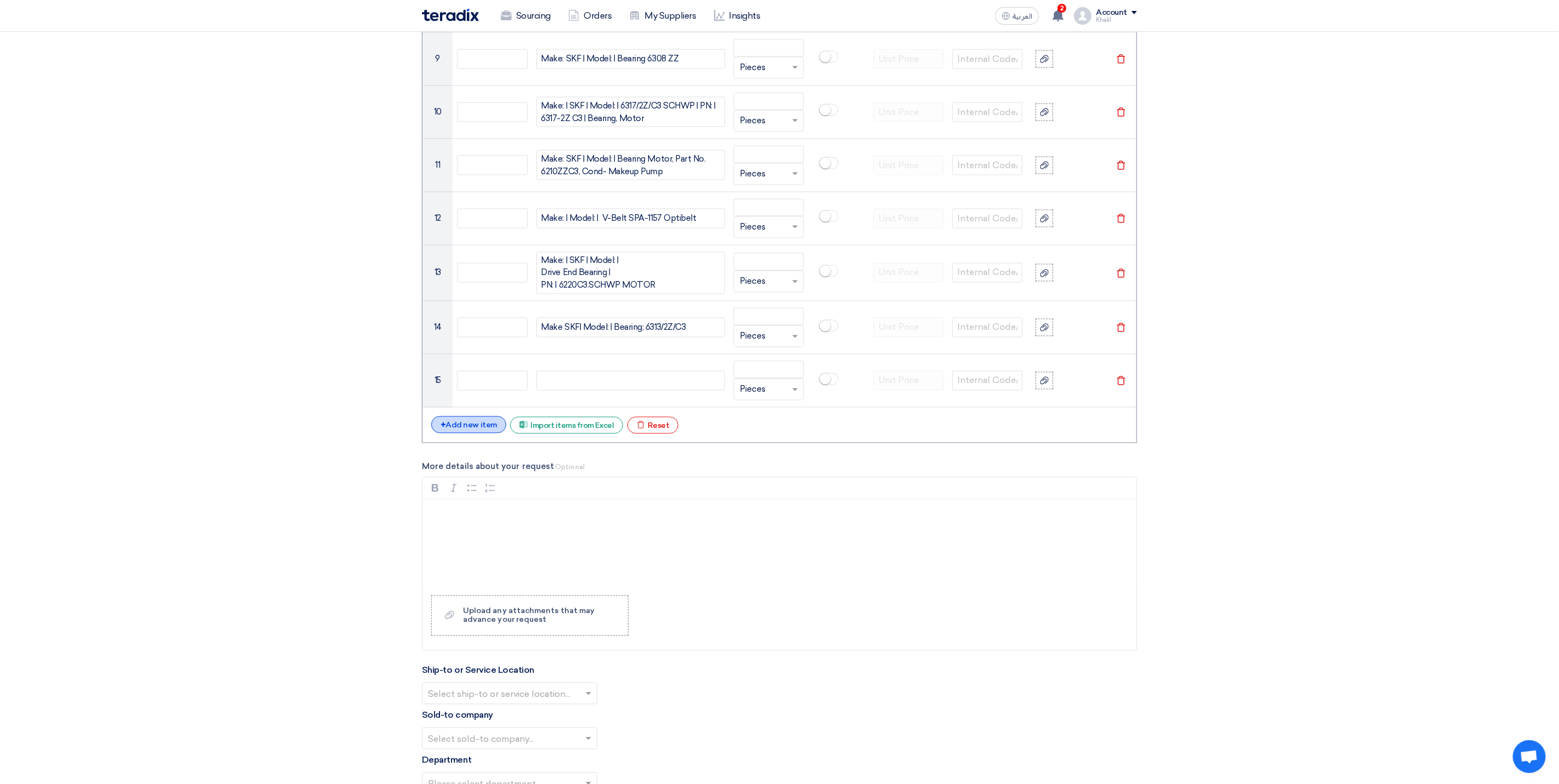
click at [482, 429] on div "+ Add new item" at bounding box center [468, 425] width 75 height 17
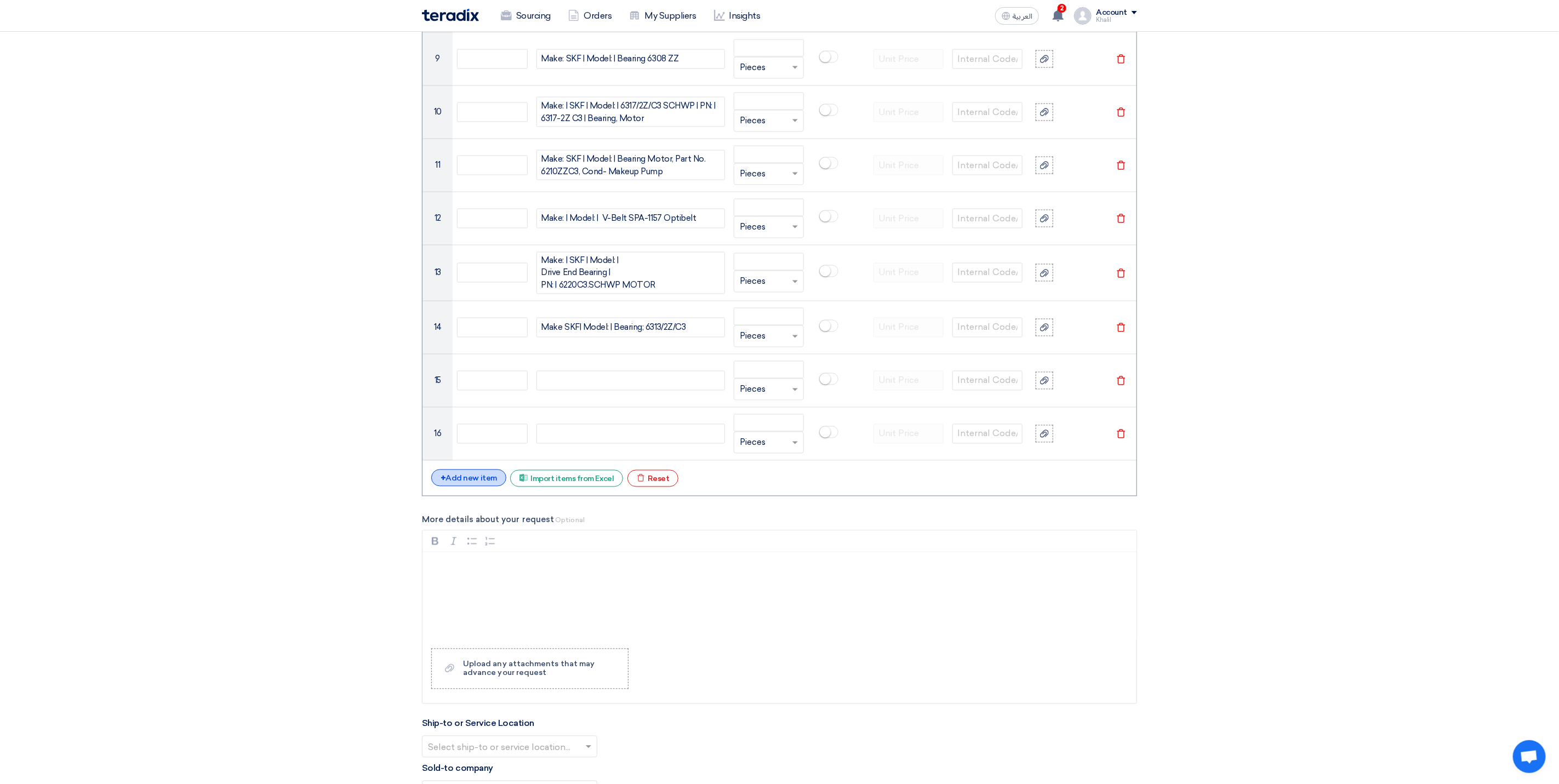
click at [478, 486] on div "+ Add new item" at bounding box center [468, 478] width 75 height 17
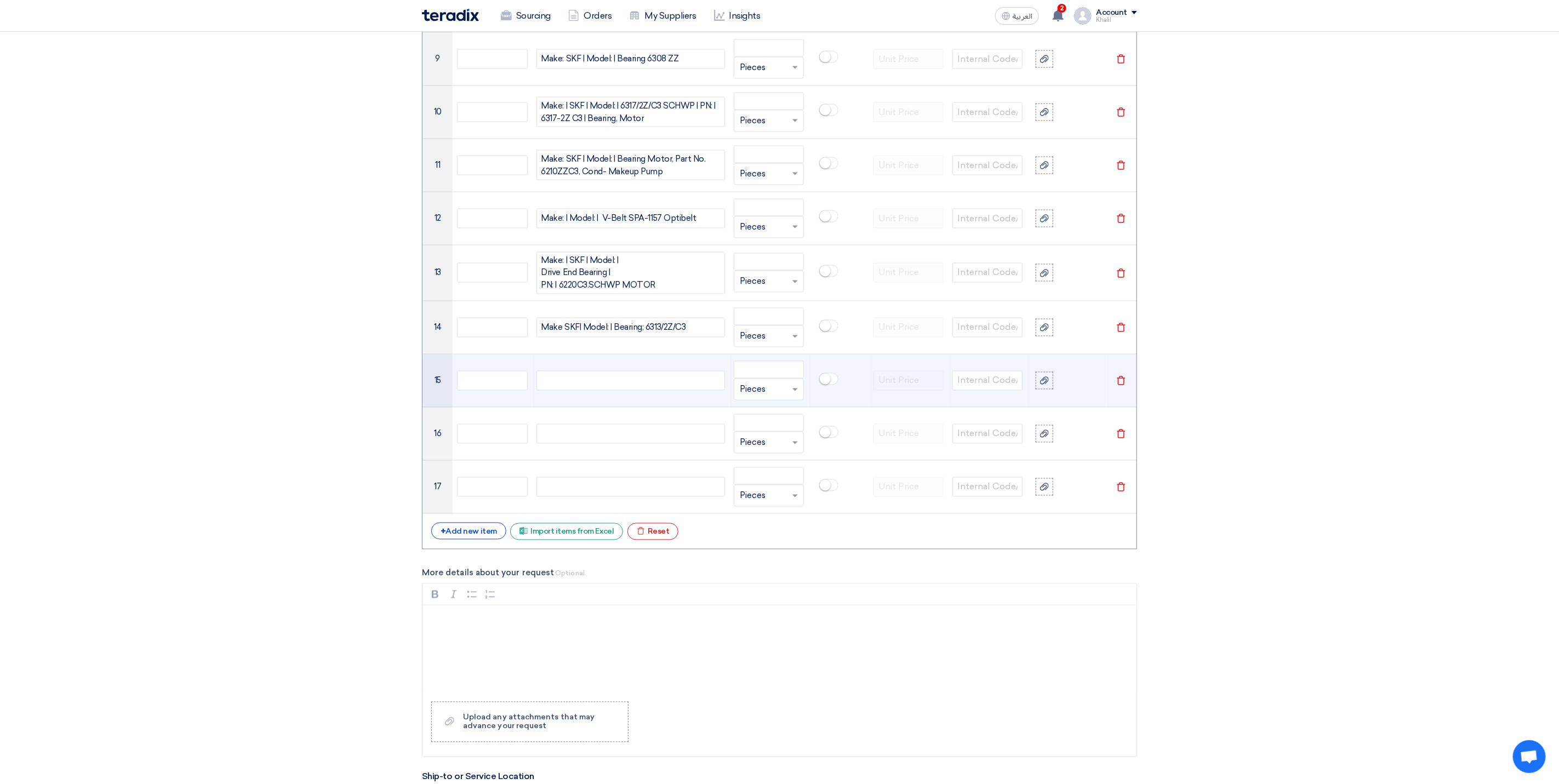
click at [562, 390] on div at bounding box center [631, 381] width 189 height 20
paste div
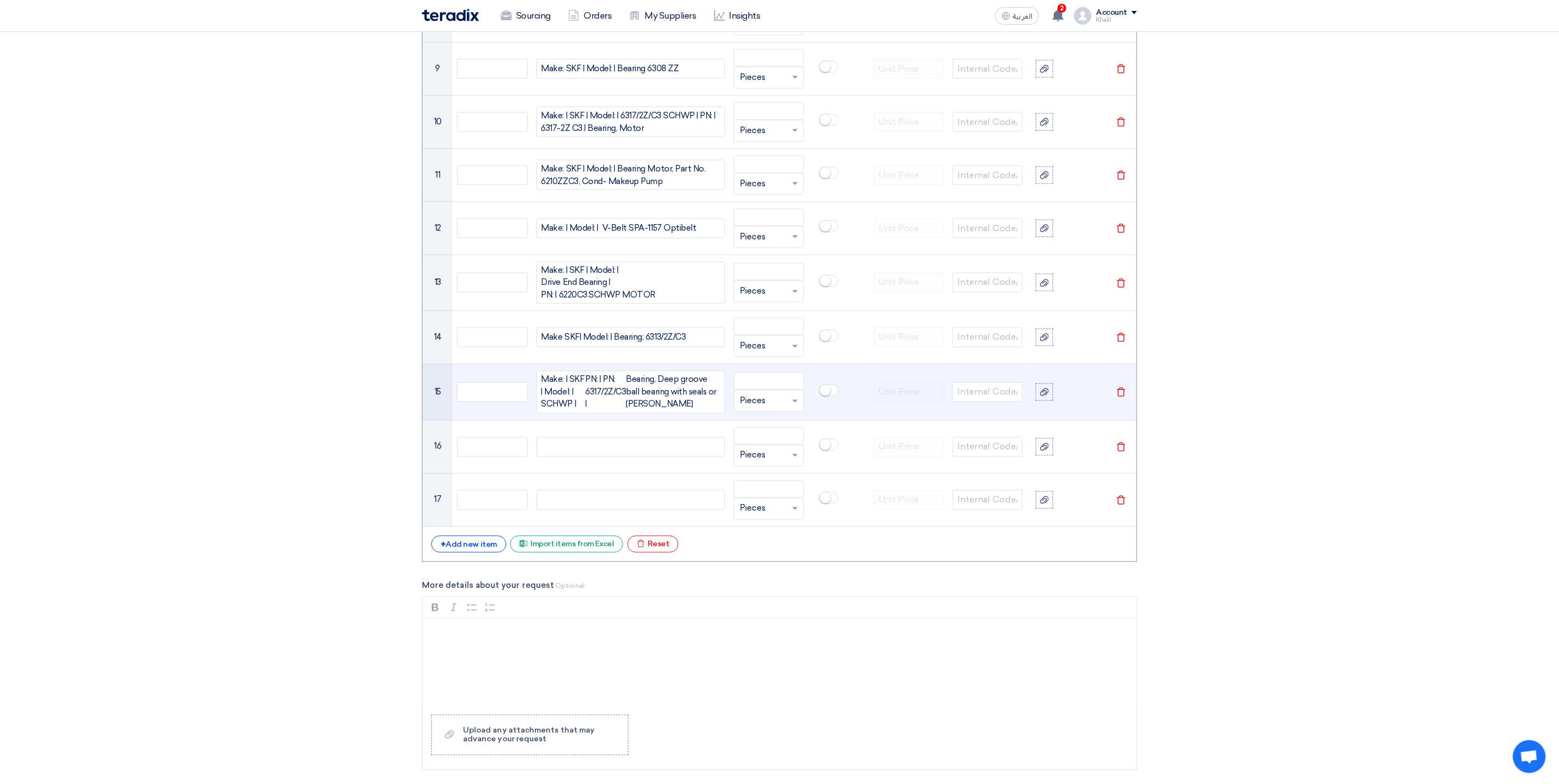
click at [638, 408] on div "Bearing, Deep groove ball bearing with seals or [PERSON_NAME]" at bounding box center [673, 392] width 94 height 37
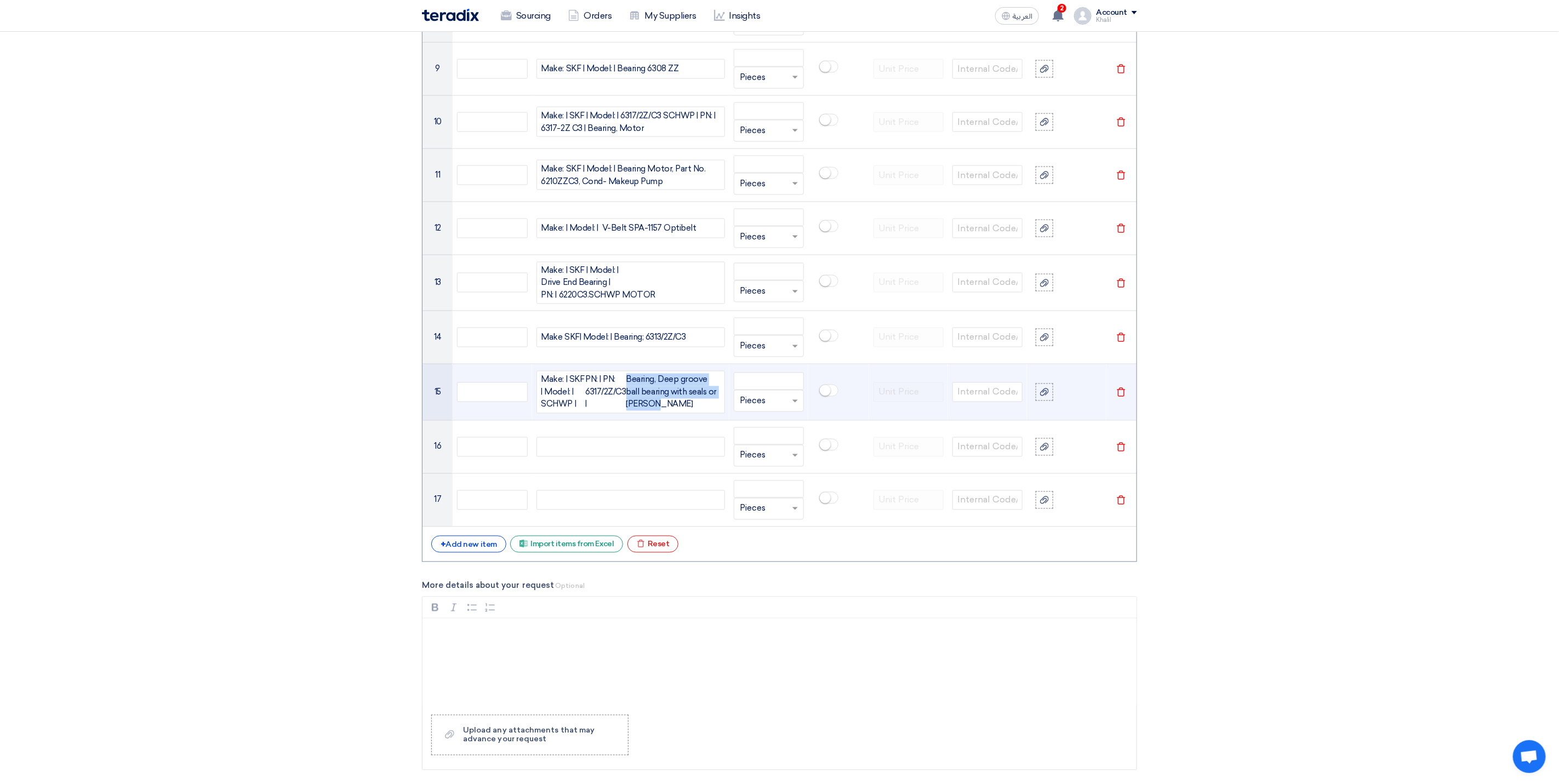
click at [670, 411] on div "Bearing, Deep groove ball bearing with seals or [PERSON_NAME]" at bounding box center [673, 392] width 94 height 37
drag, startPoint x: 679, startPoint y: 412, endPoint x: 533, endPoint y: 373, distance: 151.1
click at [533, 373] on td "Make: | SKF | Model: | SCHWP | PN: | PN: 6317/2Z/C3 | Bearing, Deep groove ball…" at bounding box center [631, 392] width 197 height 56
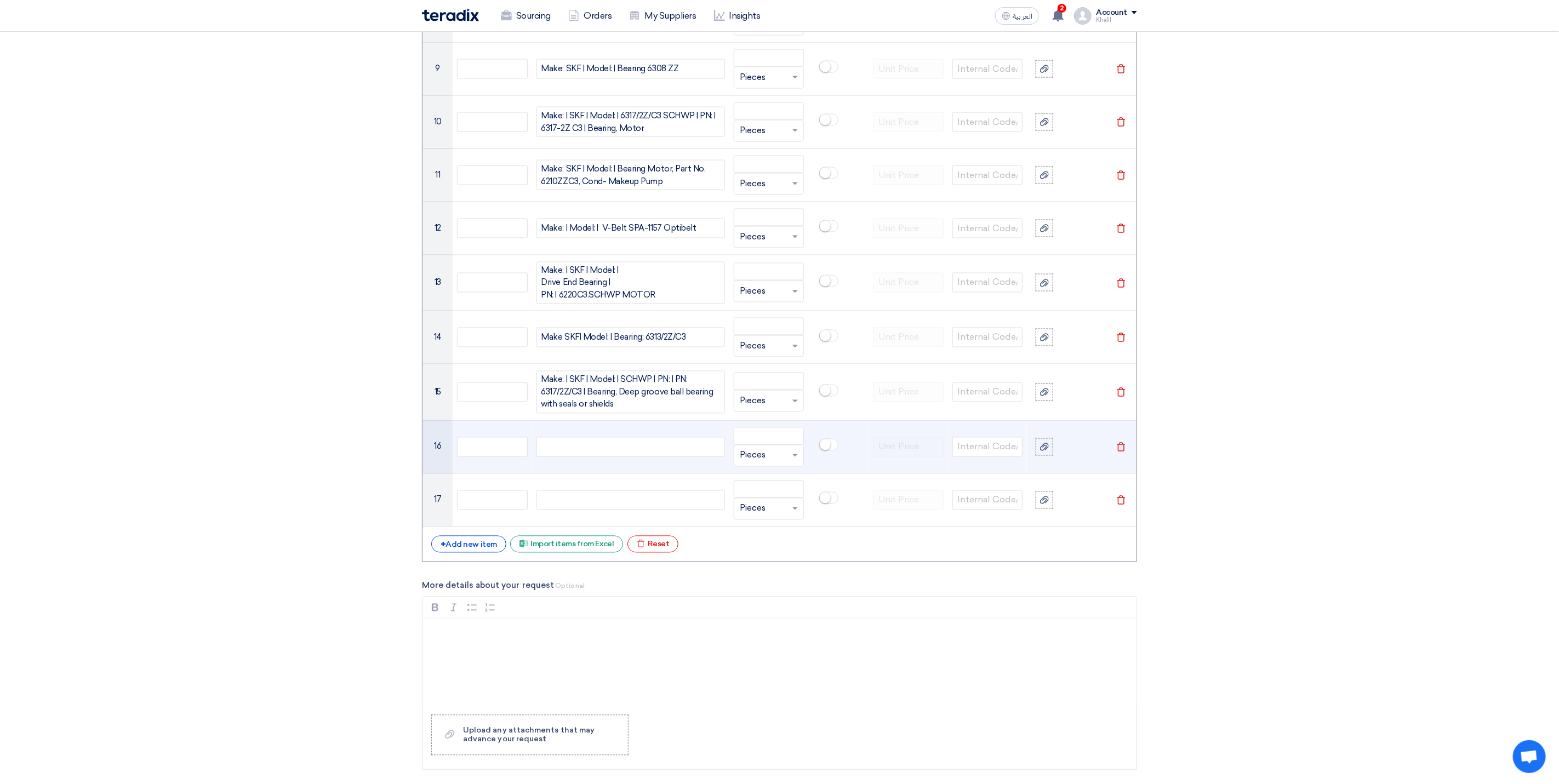
click at [618, 468] on td at bounding box center [631, 447] width 197 height 53
click at [617, 457] on div at bounding box center [631, 447] width 189 height 20
paste div
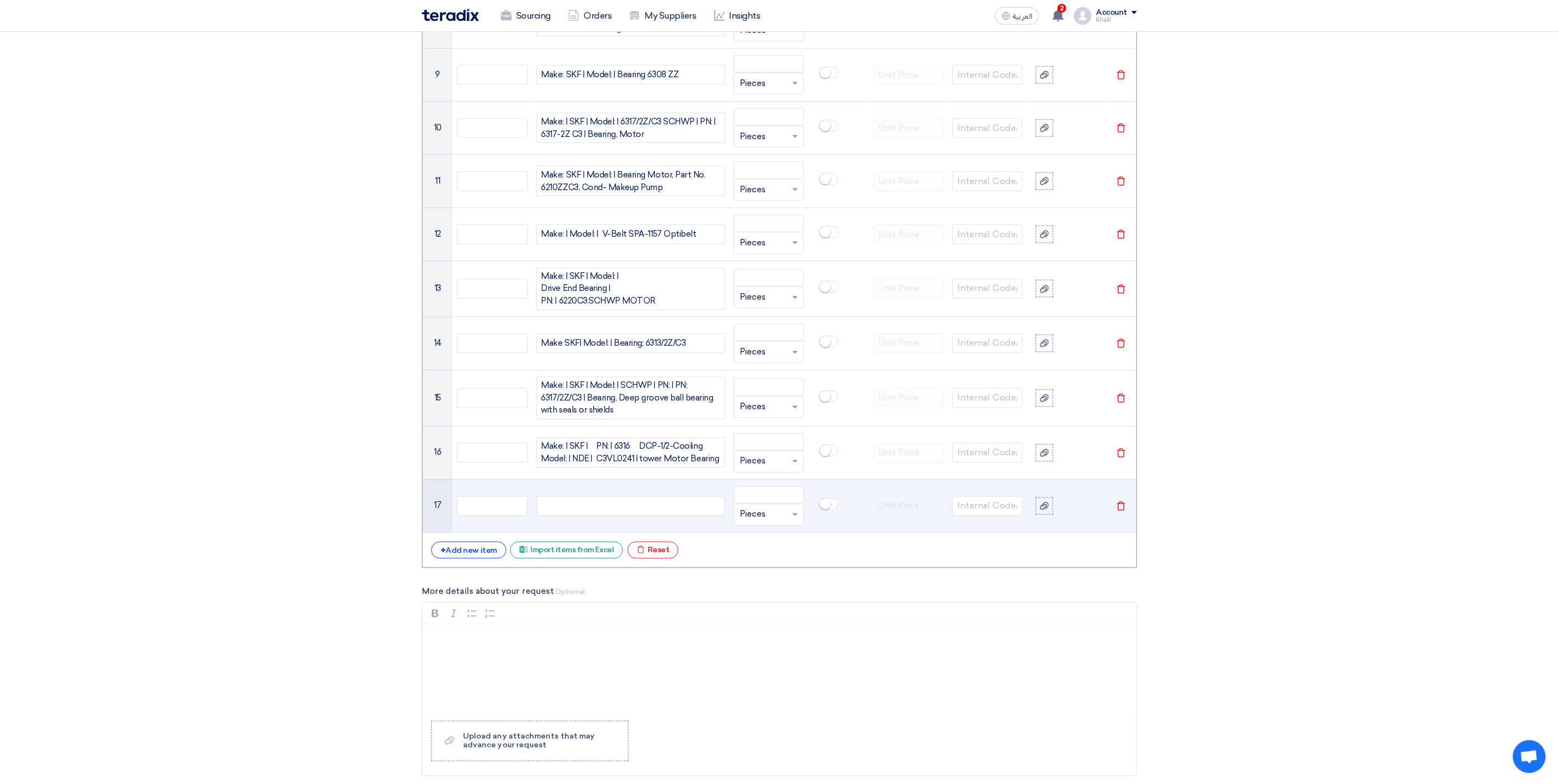
click at [596, 516] on div at bounding box center [631, 506] width 189 height 20
paste div
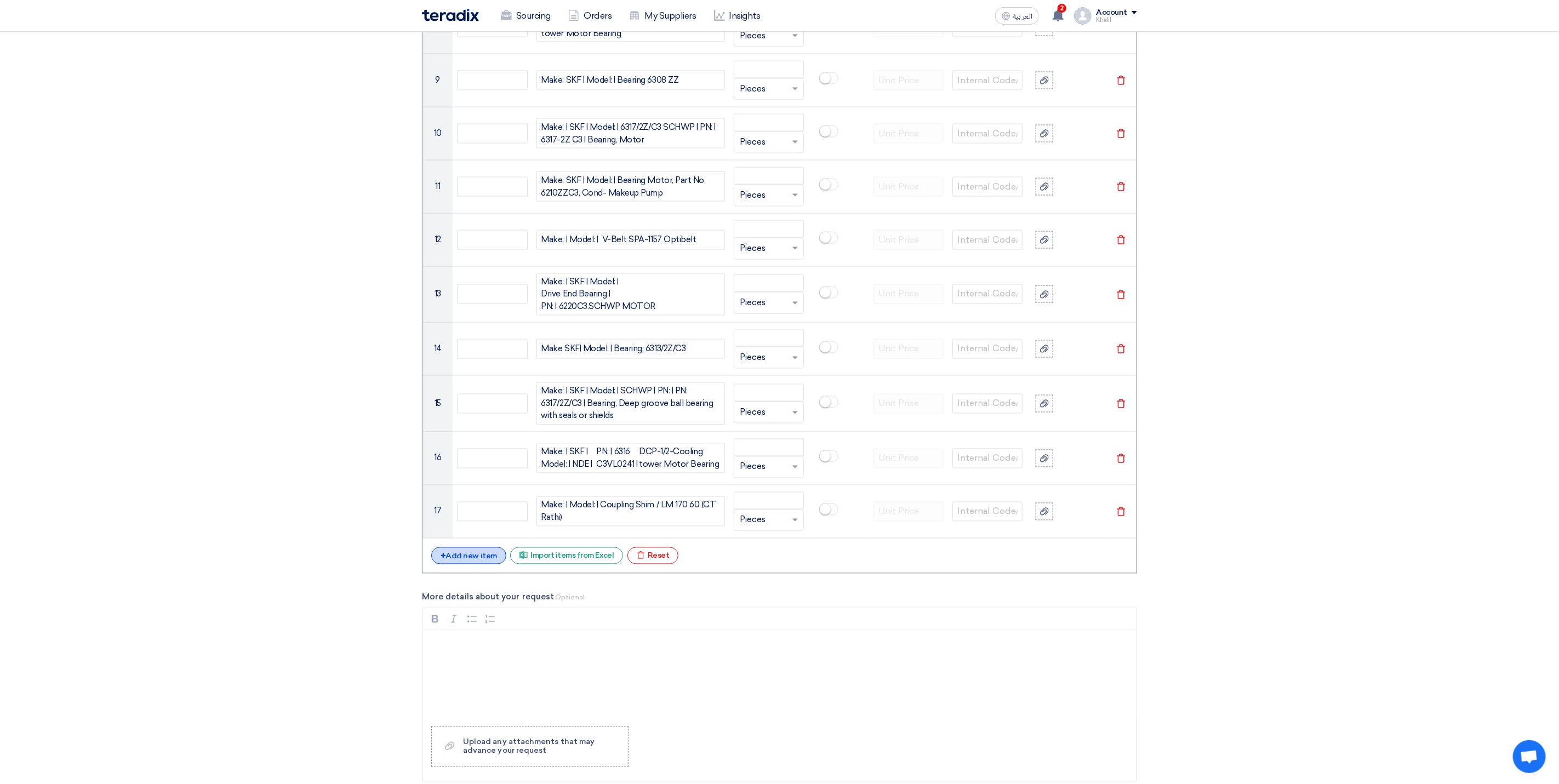
click at [488, 561] on div "+ Add new item" at bounding box center [468, 556] width 75 height 17
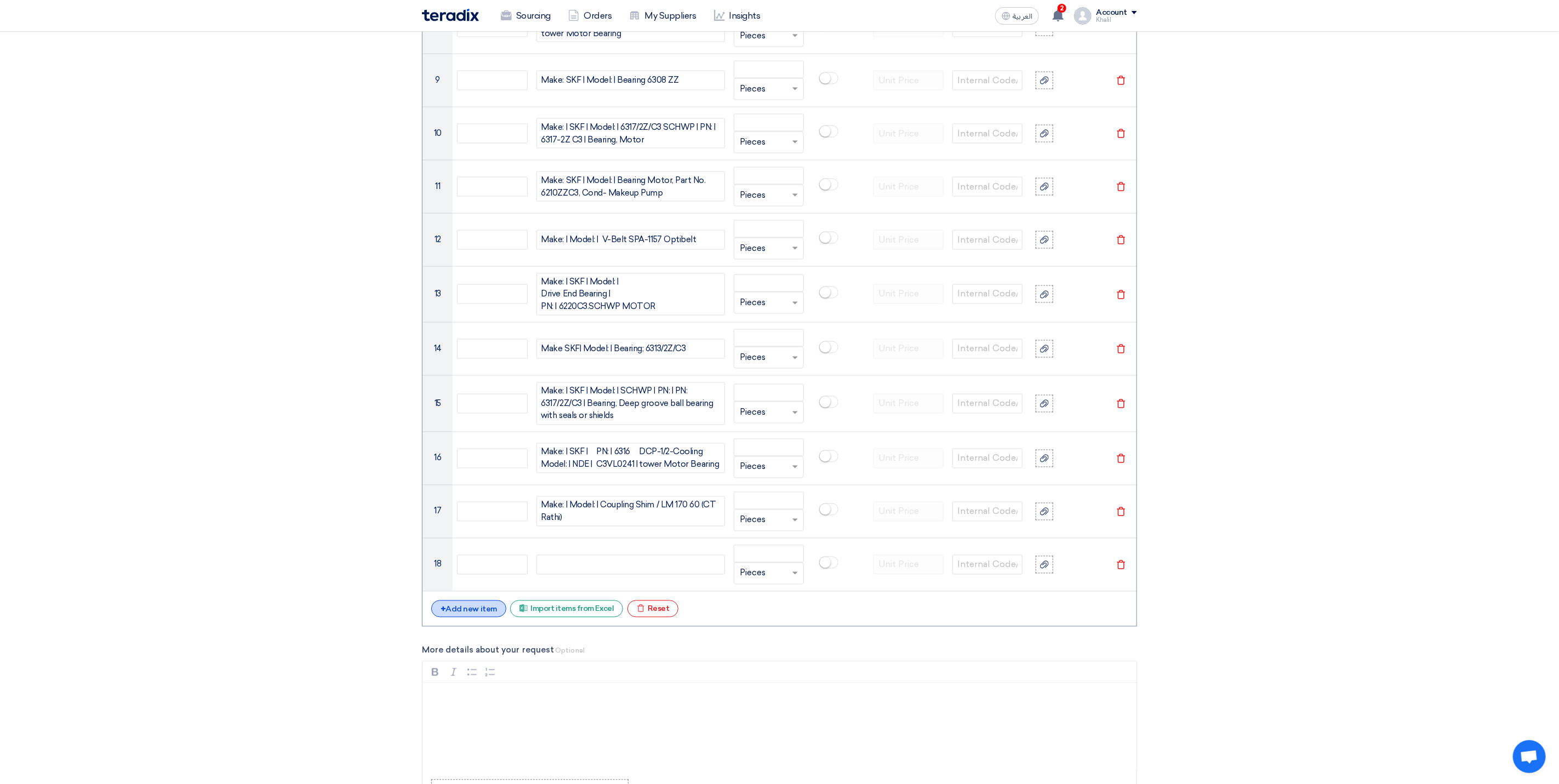
click at [482, 617] on div "+ Add new item" at bounding box center [468, 609] width 75 height 17
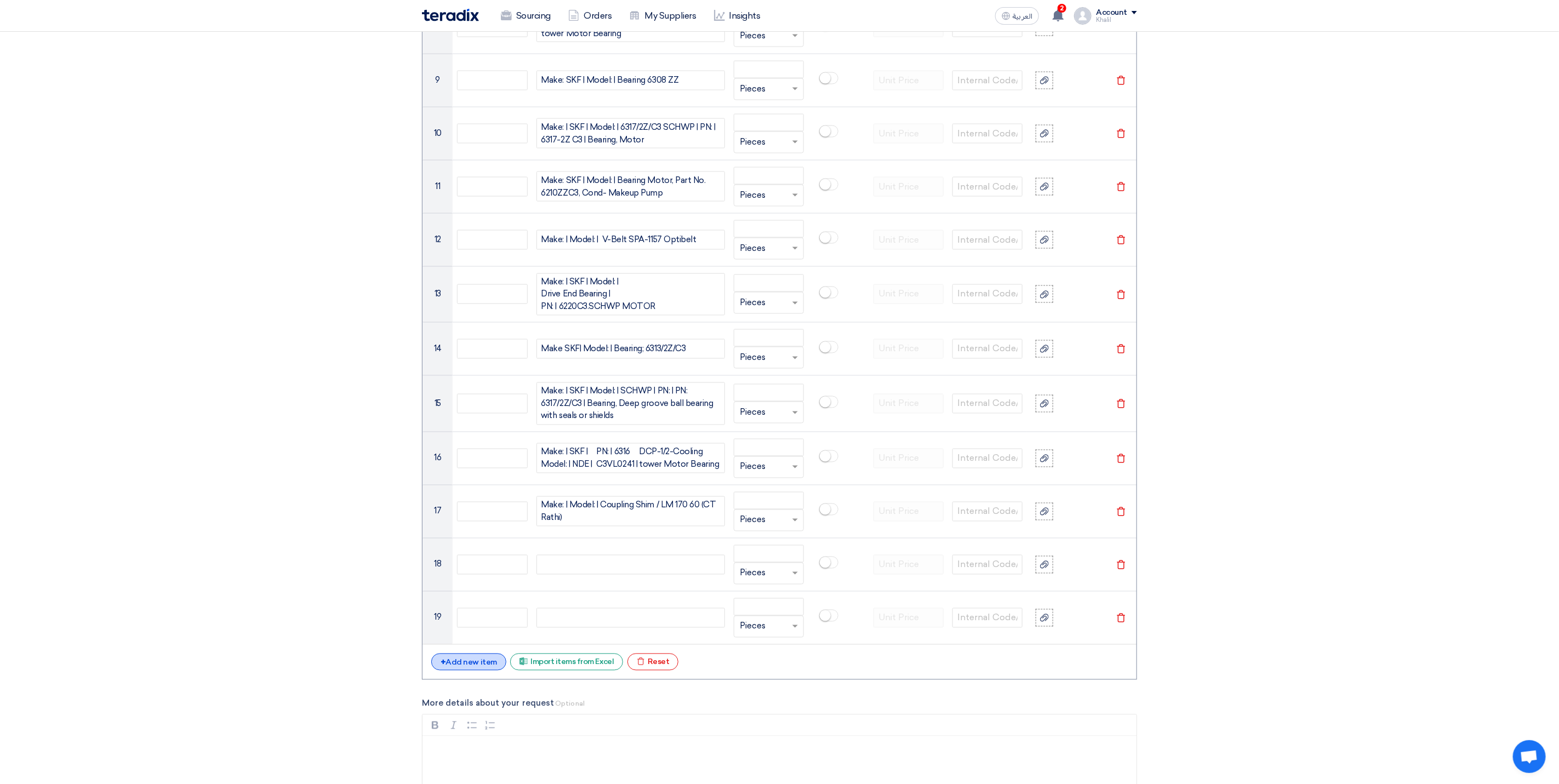
click at [478, 666] on div "+ Add new item" at bounding box center [468, 662] width 75 height 17
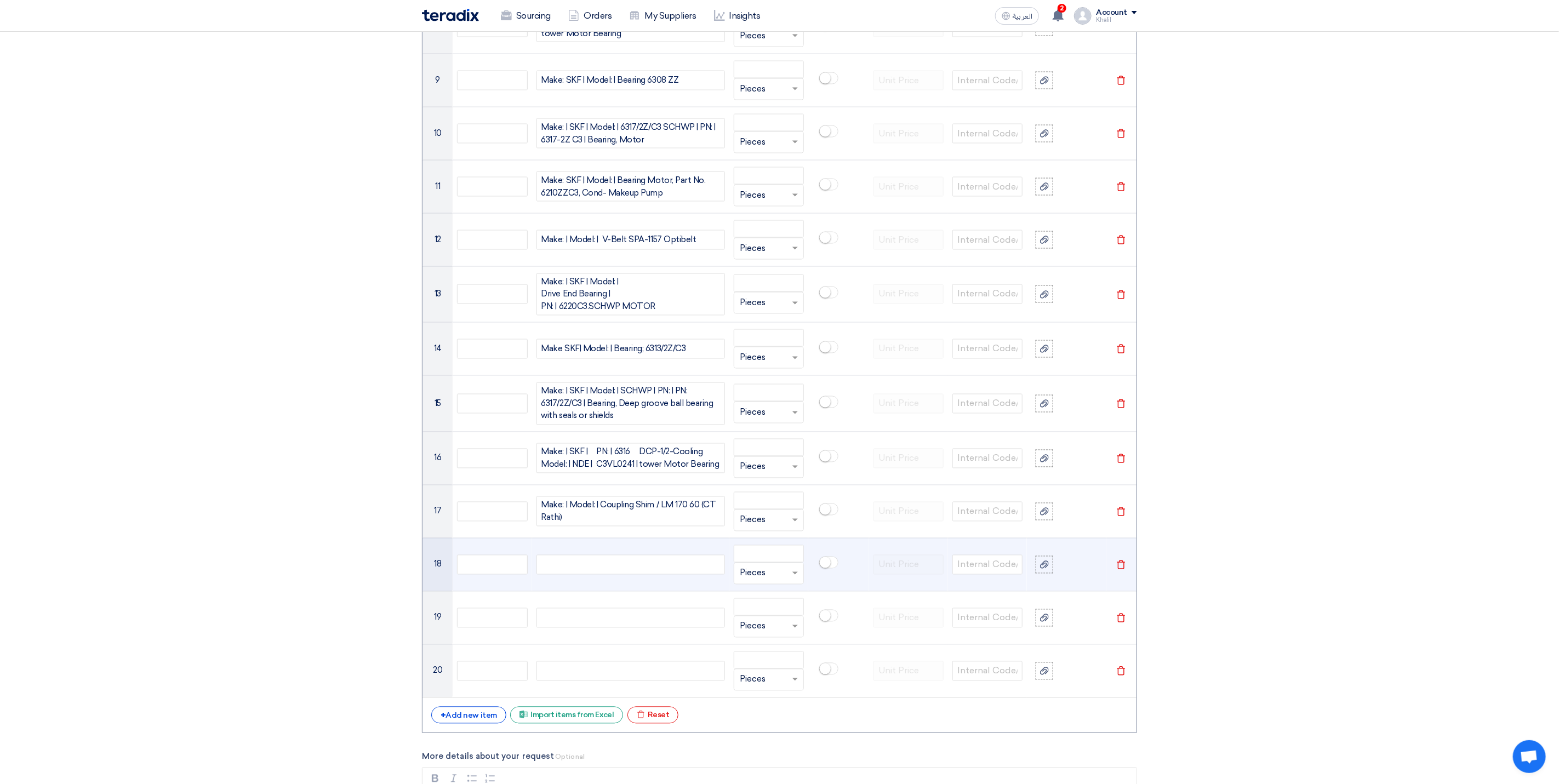
click at [608, 575] on div at bounding box center [631, 565] width 189 height 20
paste div
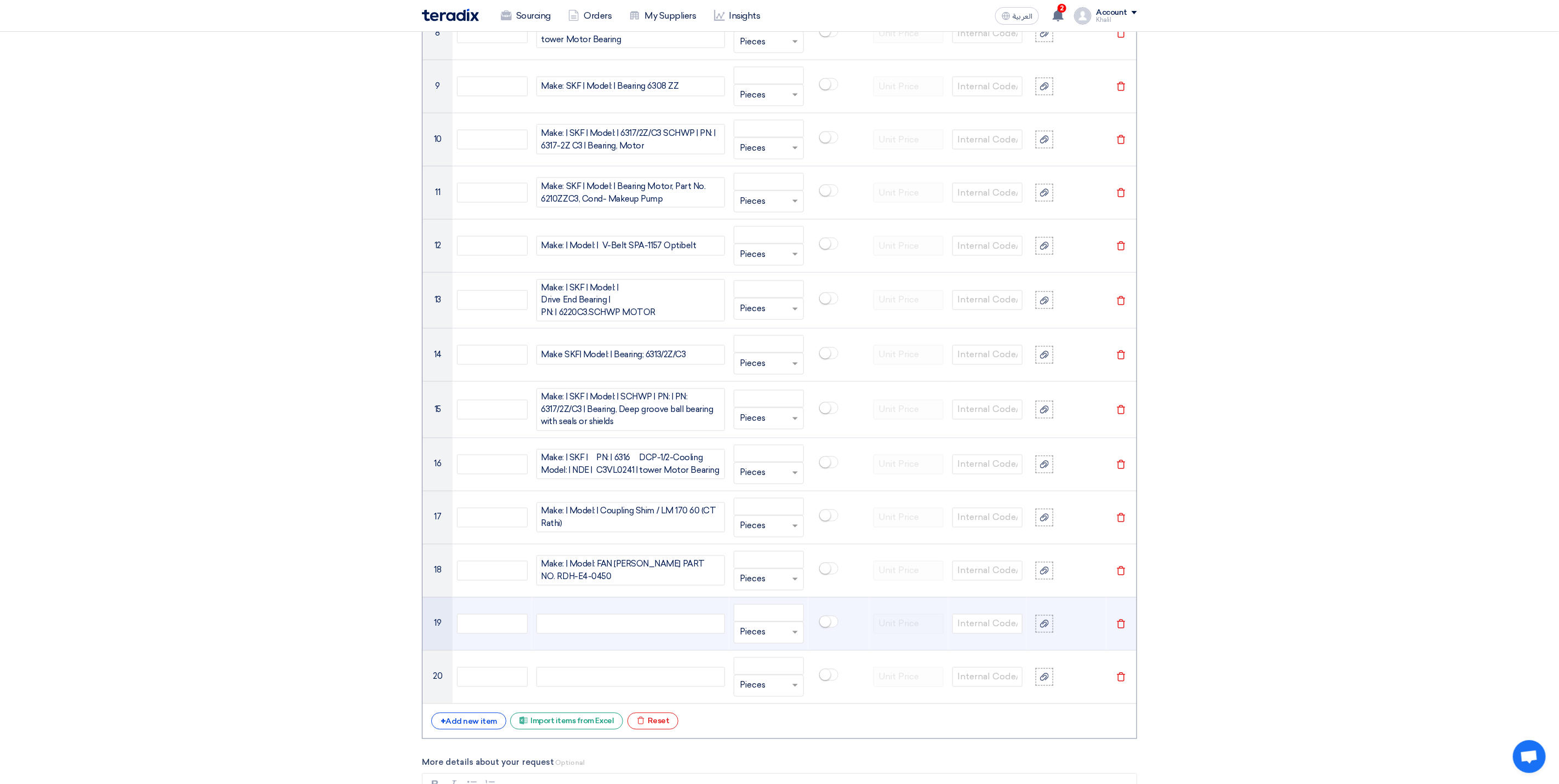
click at [600, 634] on div at bounding box center [631, 624] width 189 height 20
paste div
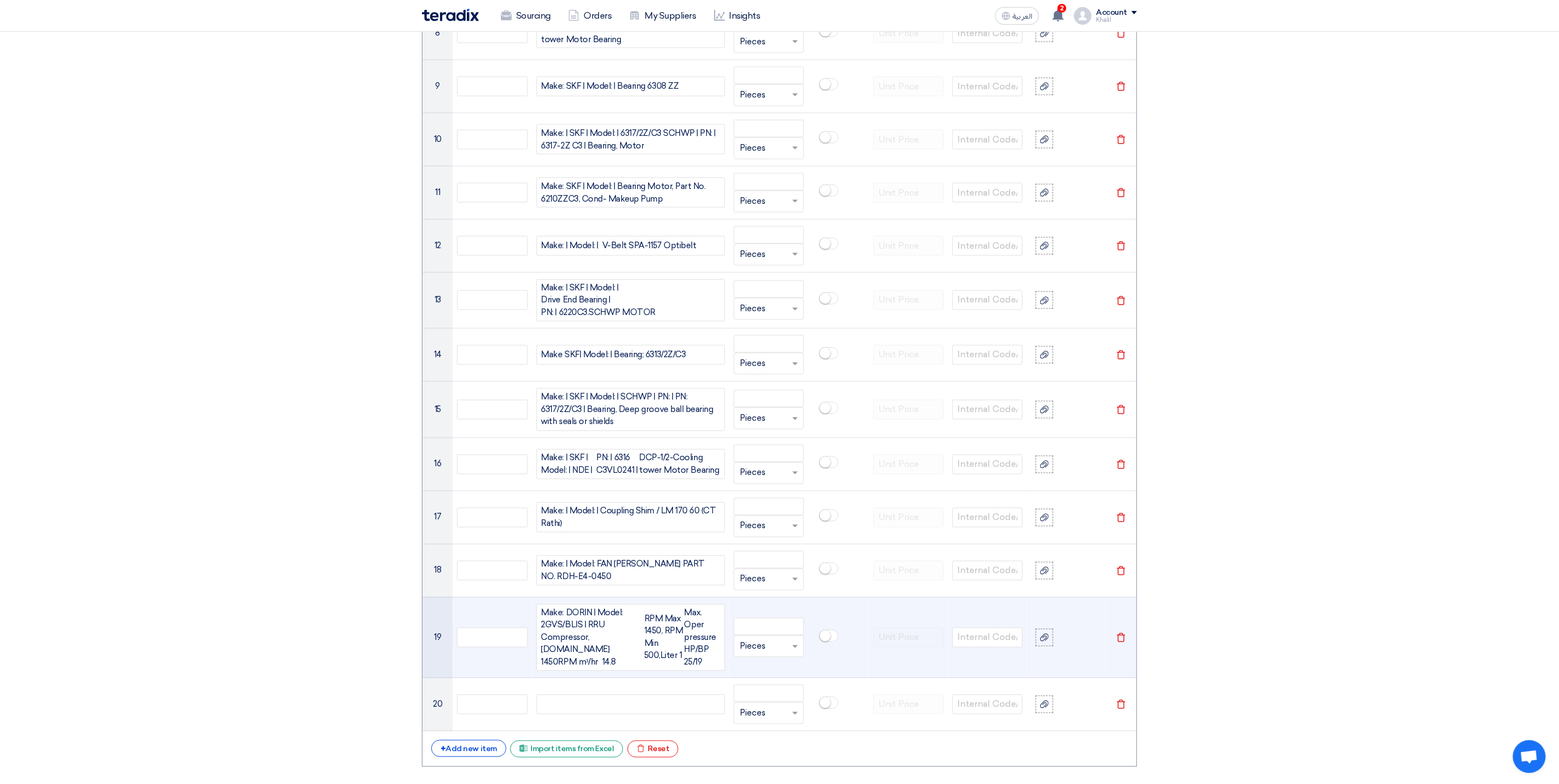
scroll to position [1284, 0]
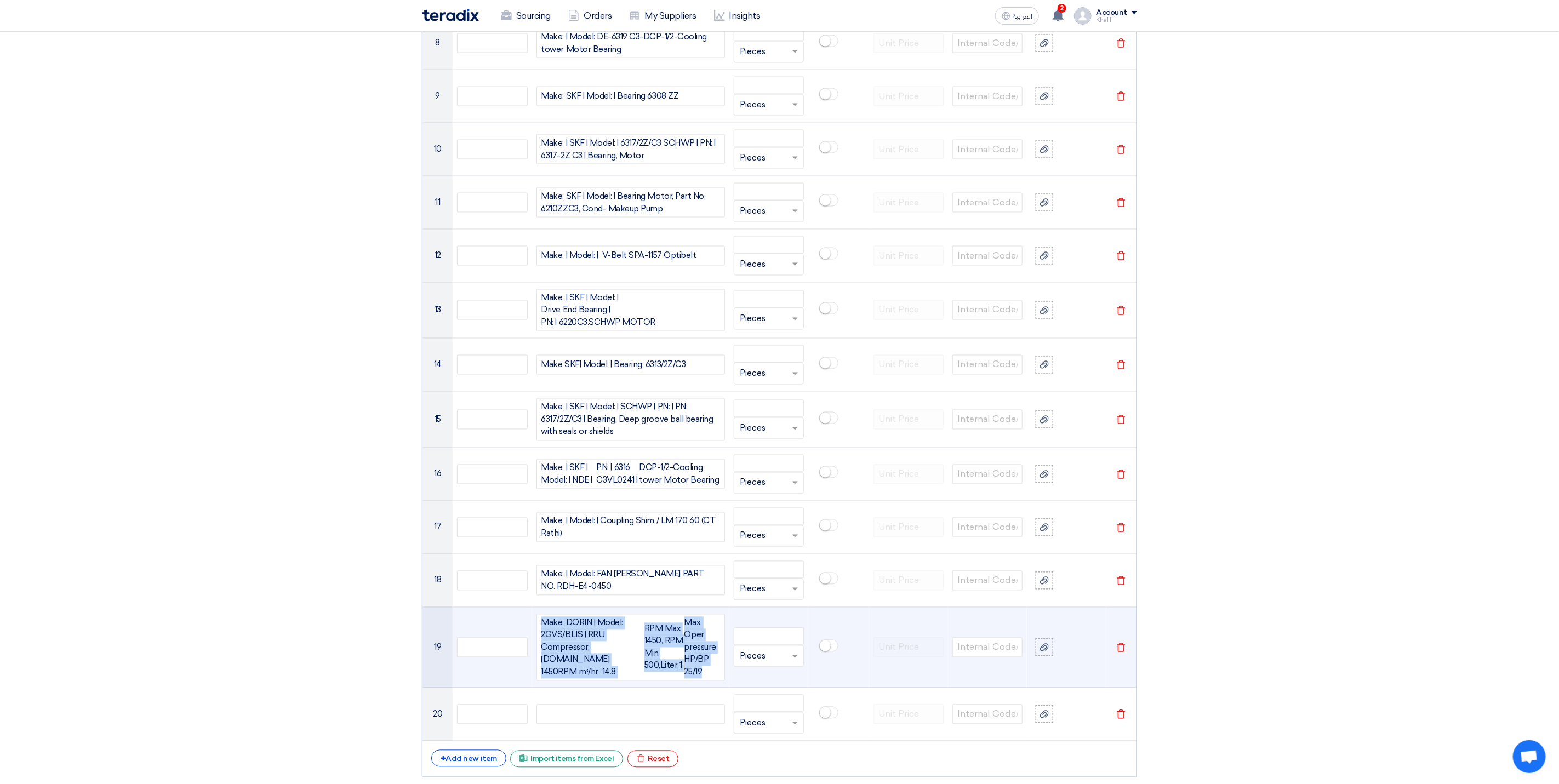
drag, startPoint x: 705, startPoint y: 668, endPoint x: 531, endPoint y: 627, distance: 178.8
click at [532, 627] on td "Make: DORIN | Model: 2GVS/BLIS | RRU Compressor, [DOMAIN_NAME] 1450RPM m³/hr 14…" at bounding box center [631, 647] width 197 height 81
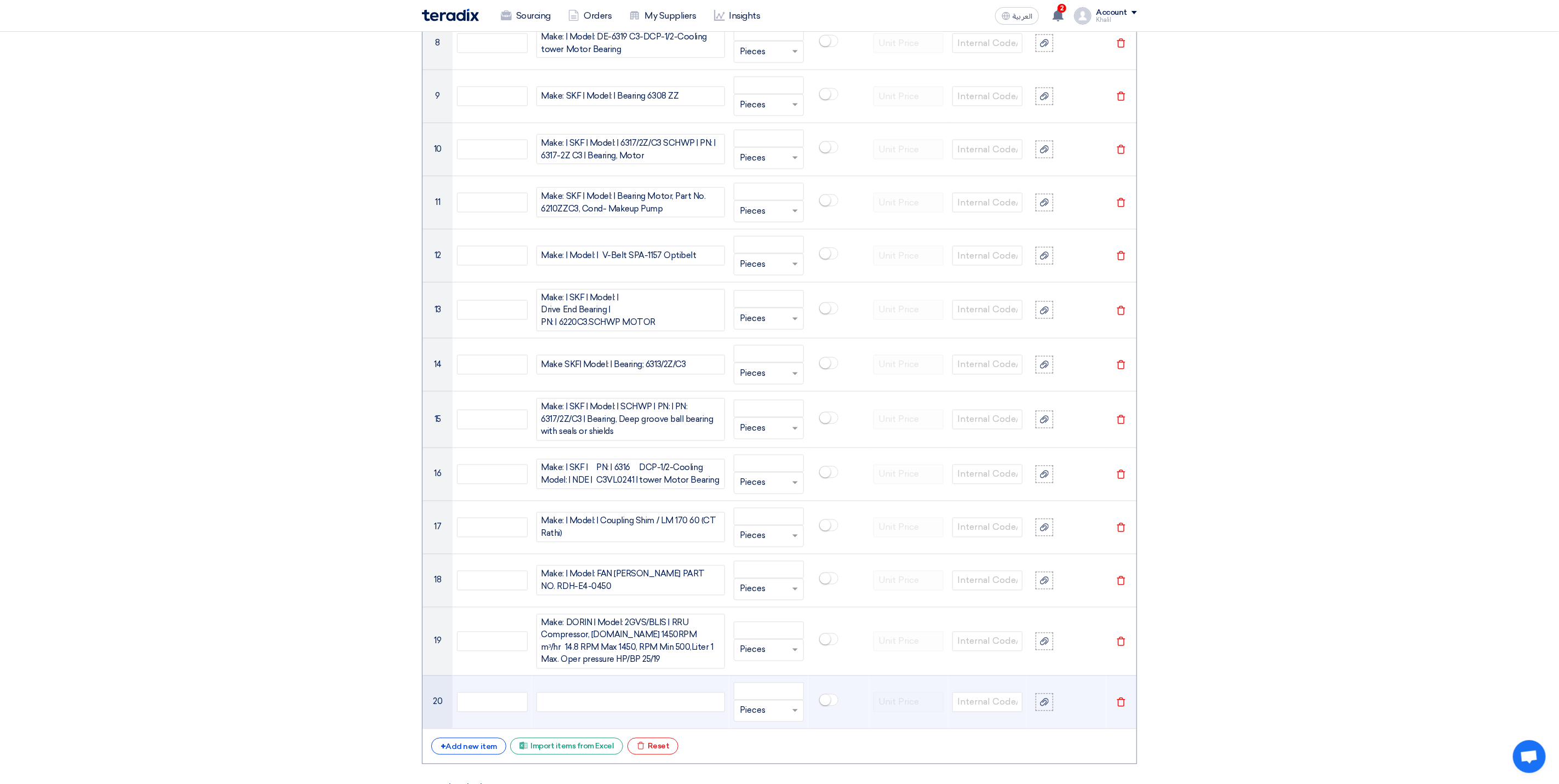
click at [619, 712] on div at bounding box center [631, 703] width 189 height 20
paste div
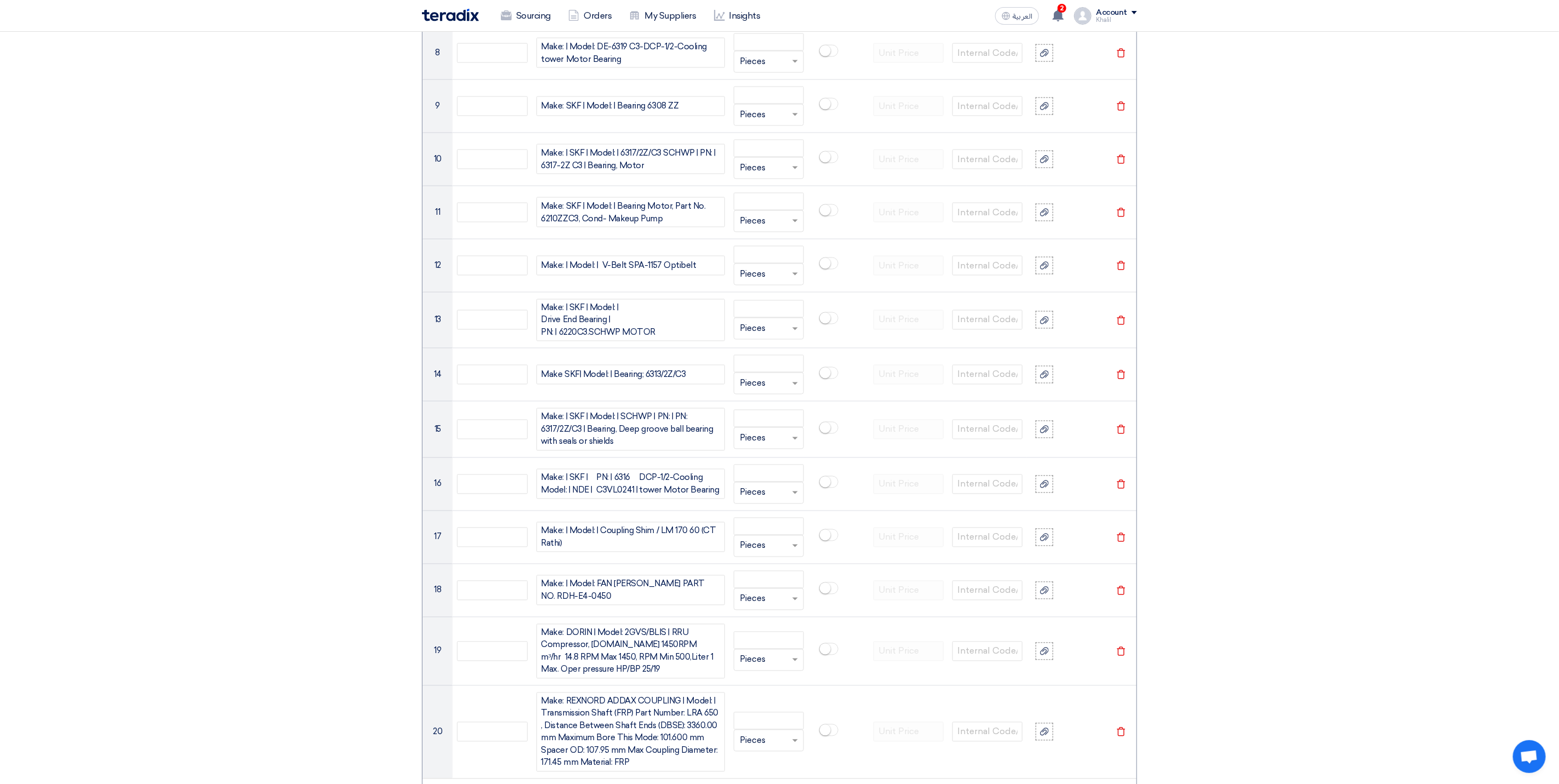
click at [1374, 666] on section "Basic Information RFx Title RFQ FOR Spare Parts-KAFAD-STOM-015072 RFx Type Norm…" at bounding box center [780, 346] width 1559 height 2956
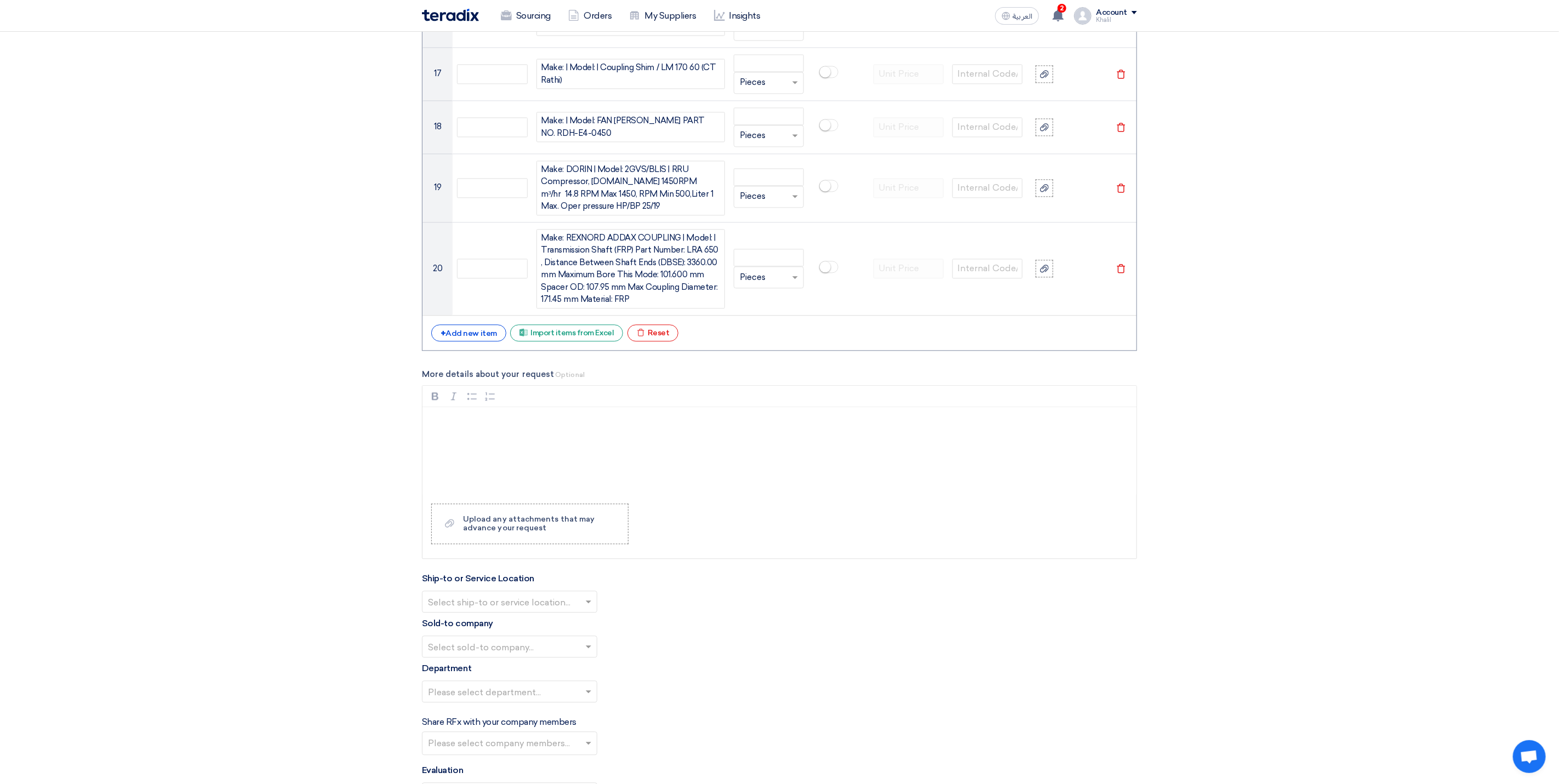
scroll to position [1767, 0]
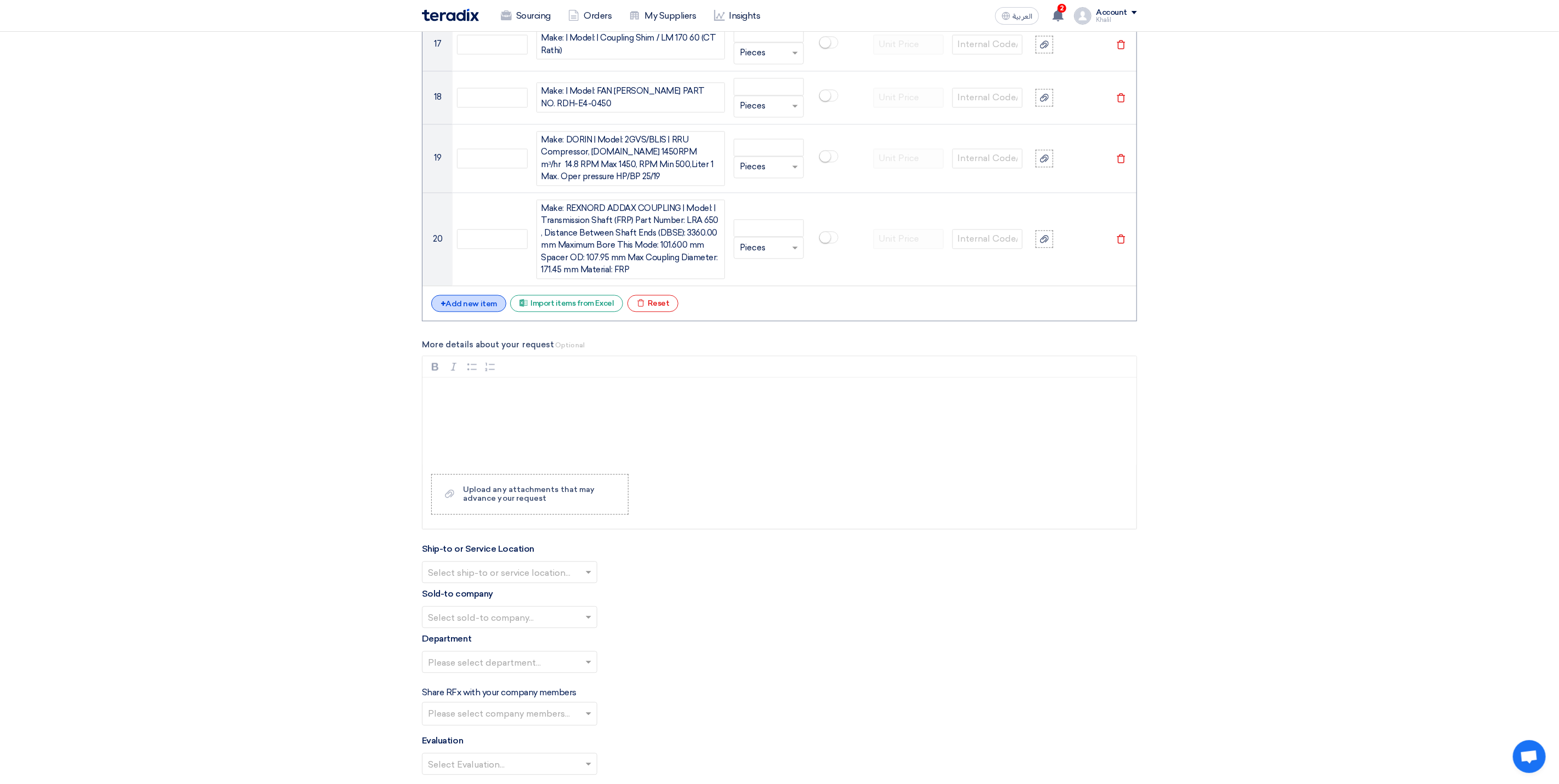
click at [478, 312] on div "+ Add new item" at bounding box center [468, 303] width 75 height 17
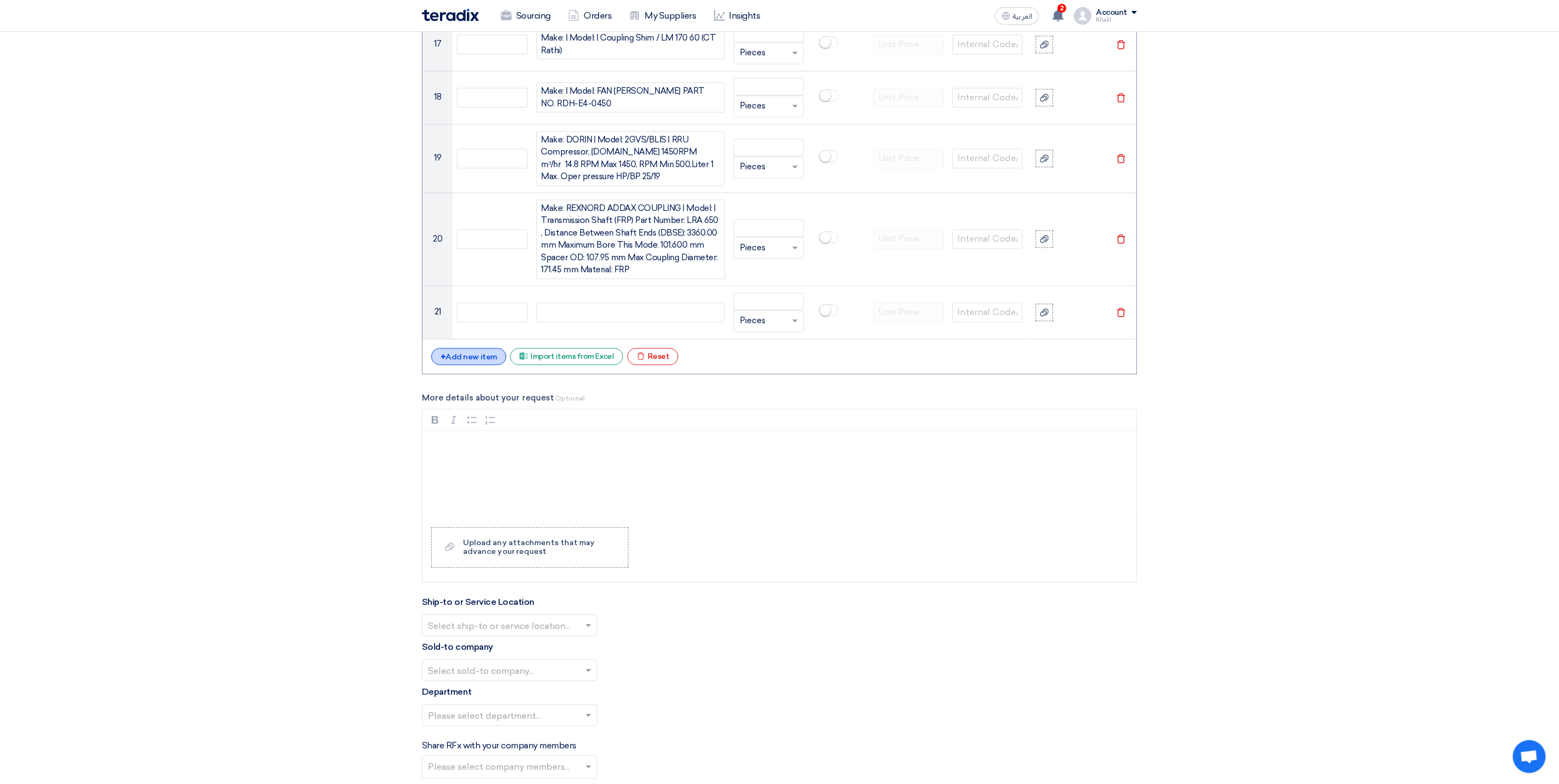
click at [457, 365] on div "+ Add new item" at bounding box center [468, 357] width 75 height 17
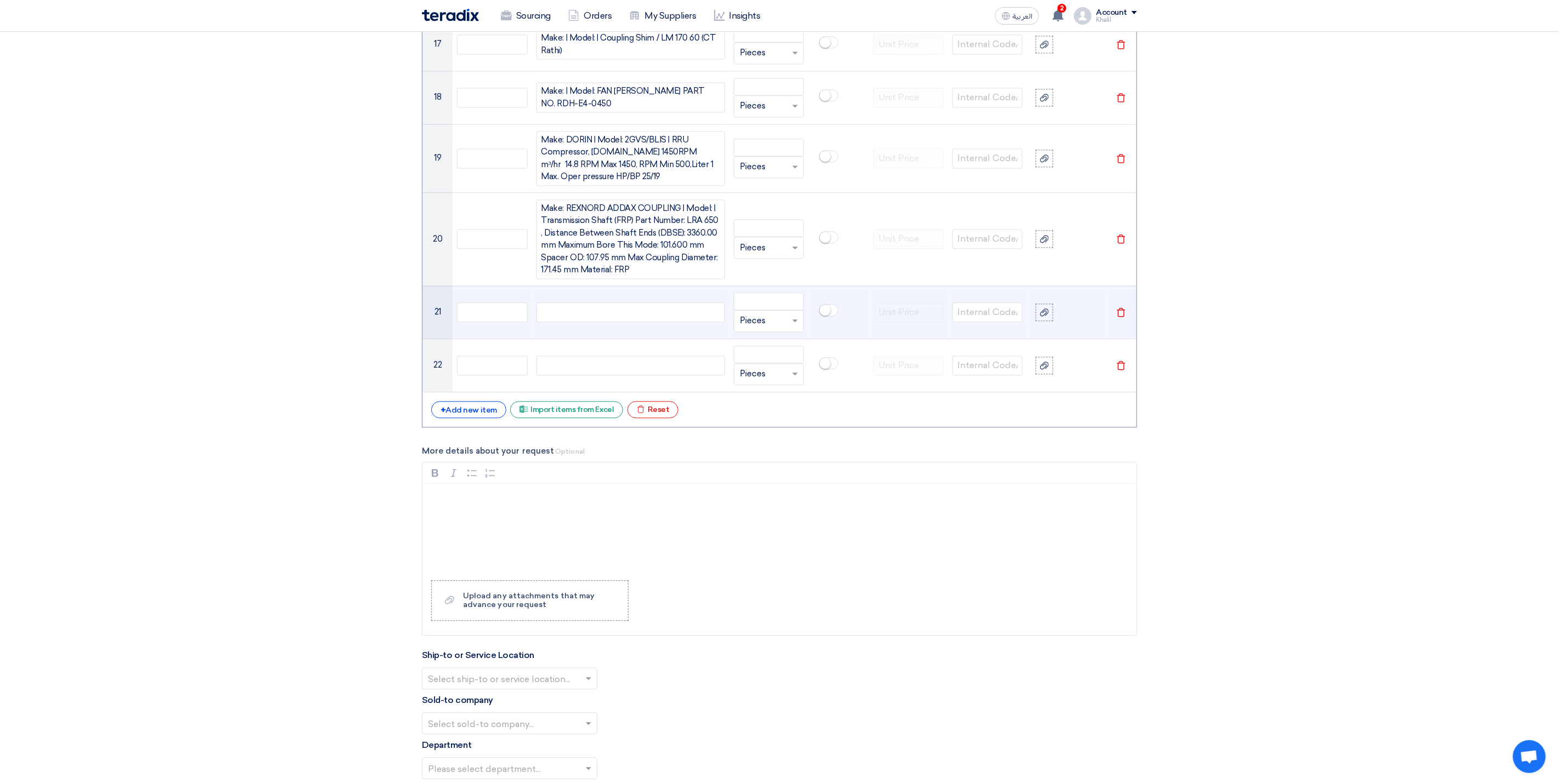
click at [603, 322] on div at bounding box center [631, 312] width 189 height 20
paste div
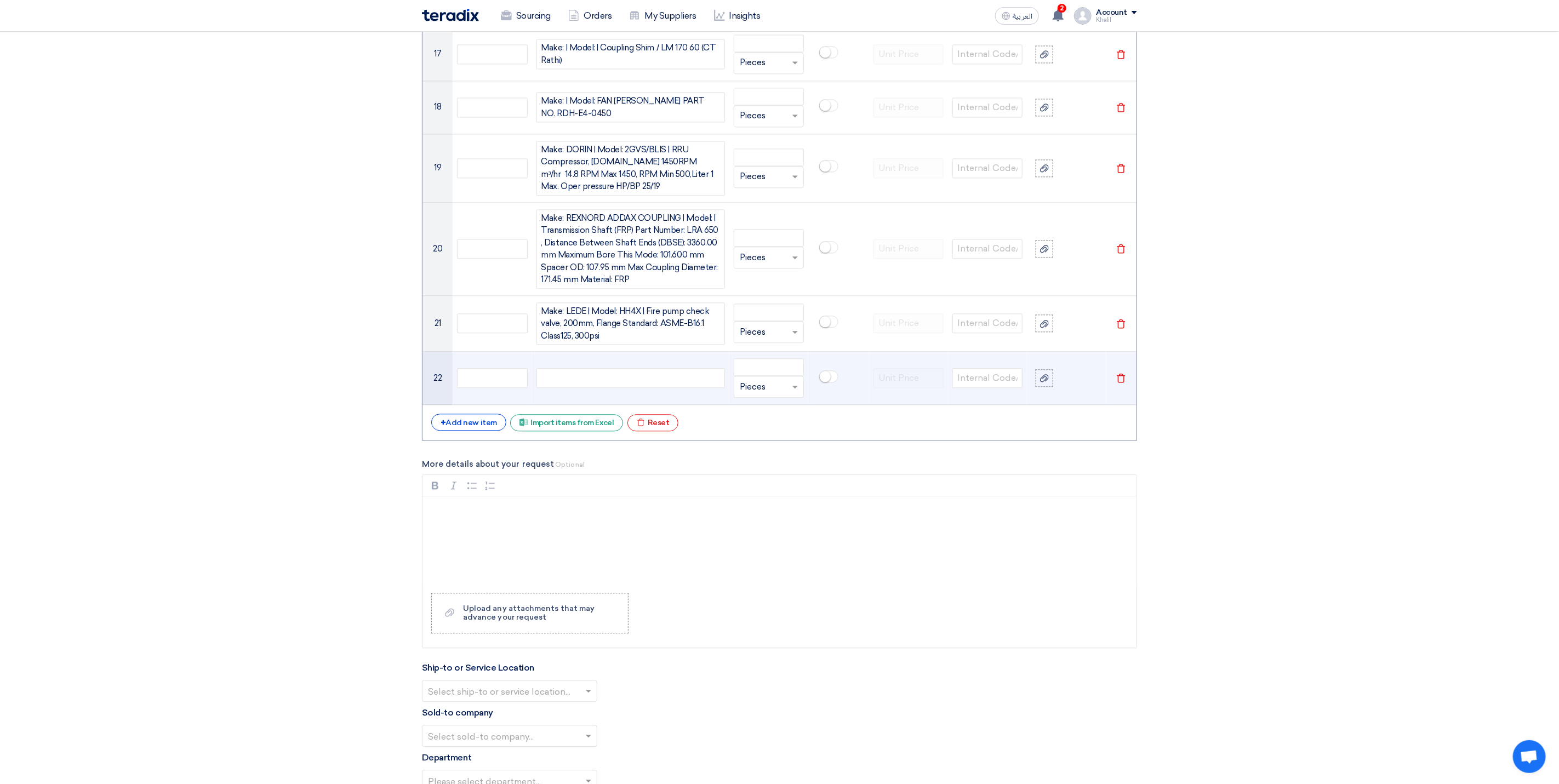
click at [569, 388] on div at bounding box center [631, 378] width 189 height 20
paste div
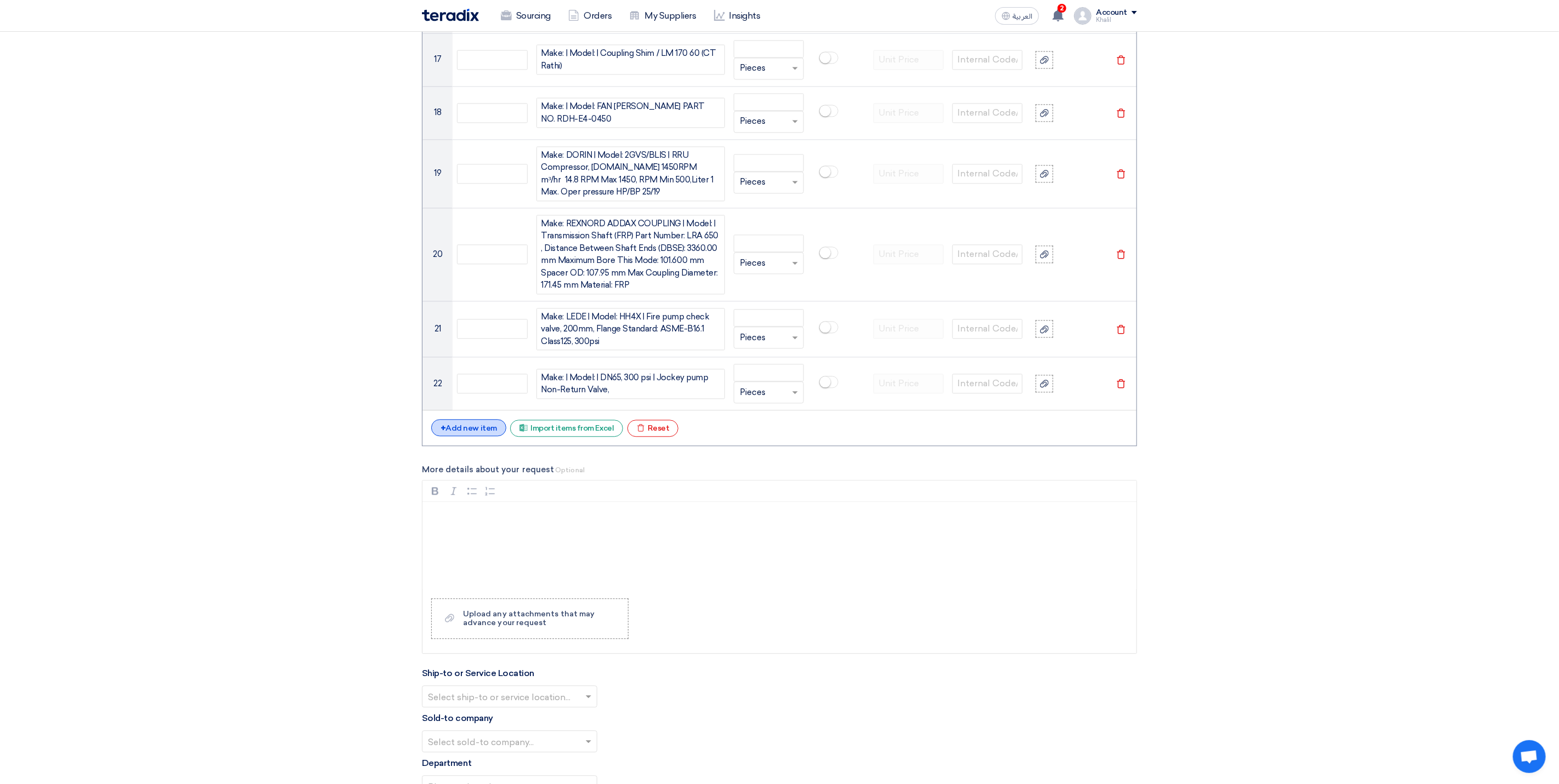
click at [482, 436] on div "+ Add new item" at bounding box center [468, 427] width 75 height 17
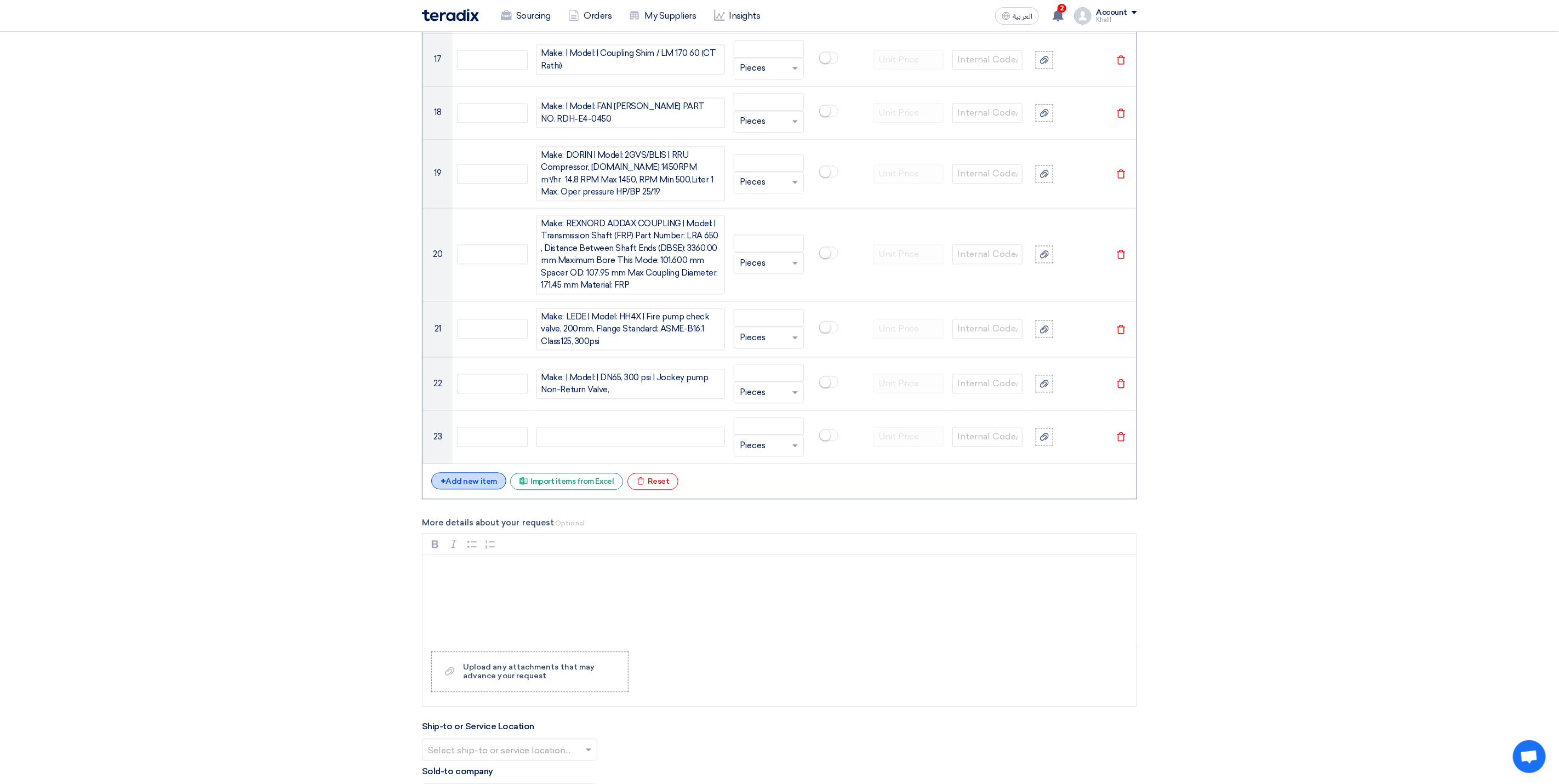
click at [485, 489] on div "+ Add new item" at bounding box center [468, 481] width 75 height 17
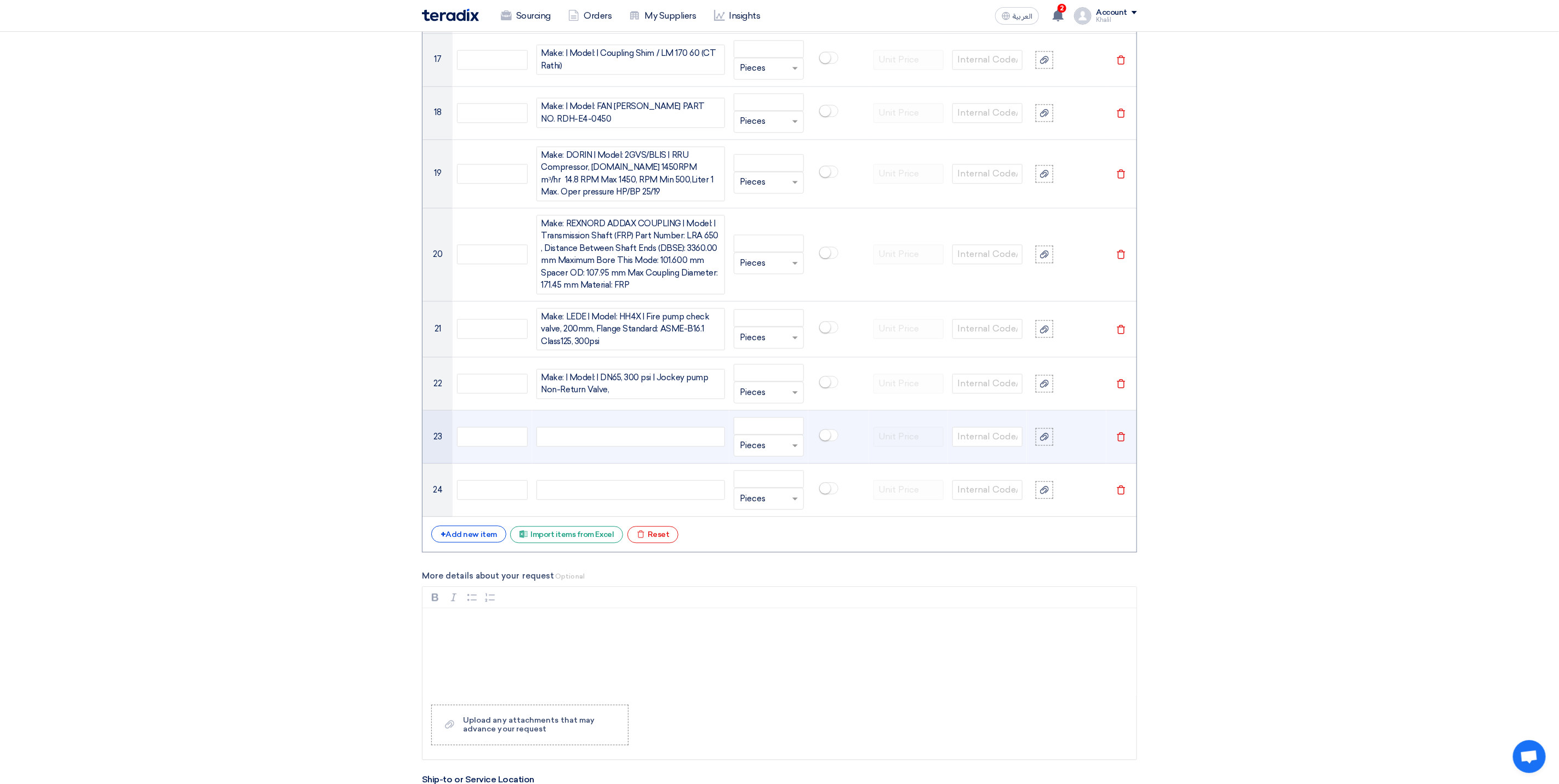
click at [610, 447] on div at bounding box center [631, 437] width 189 height 20
paste div
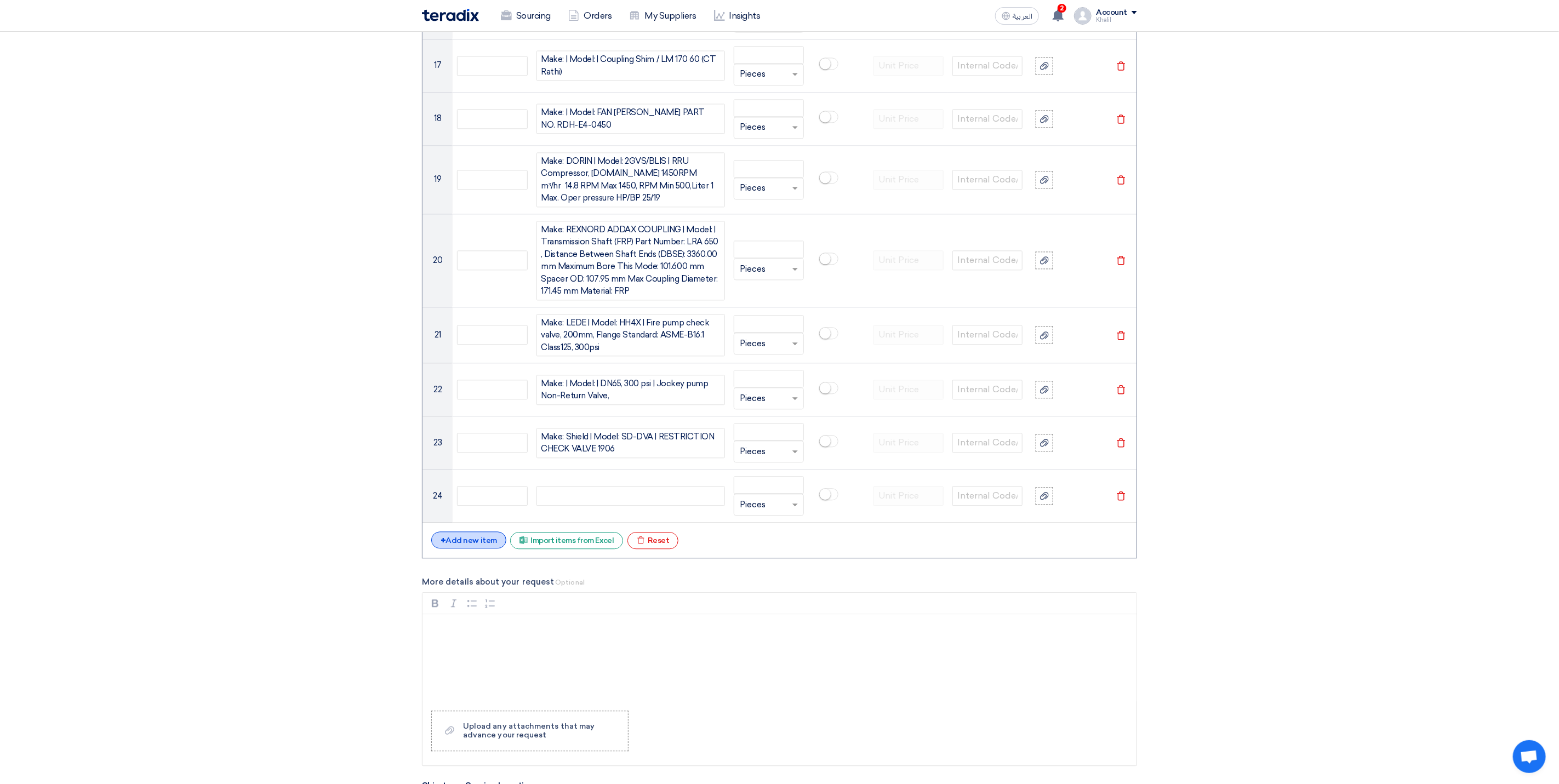
click at [482, 548] on div "+ Add new item" at bounding box center [468, 540] width 75 height 17
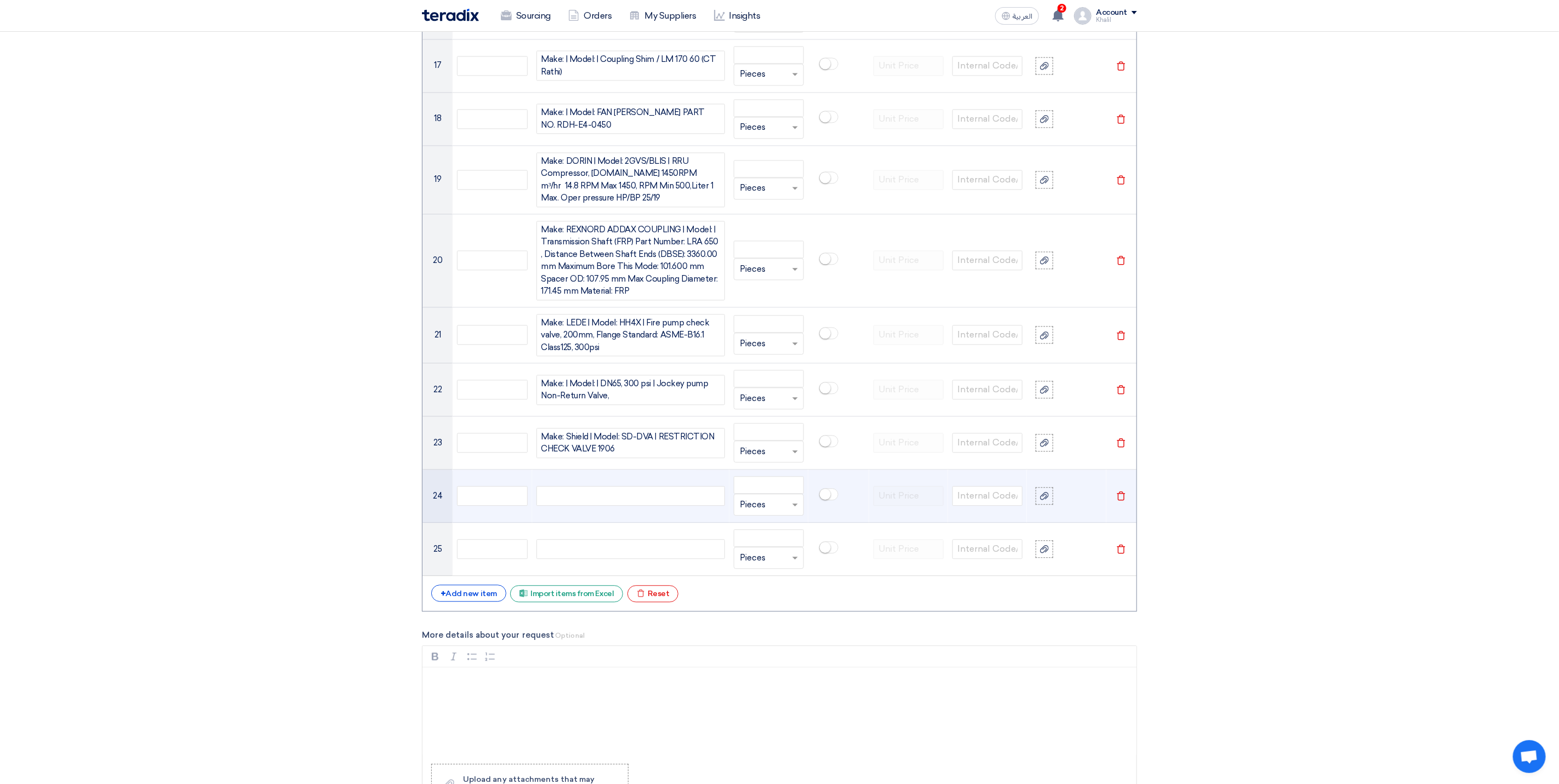
click at [582, 505] on div at bounding box center [631, 496] width 189 height 20
paste div
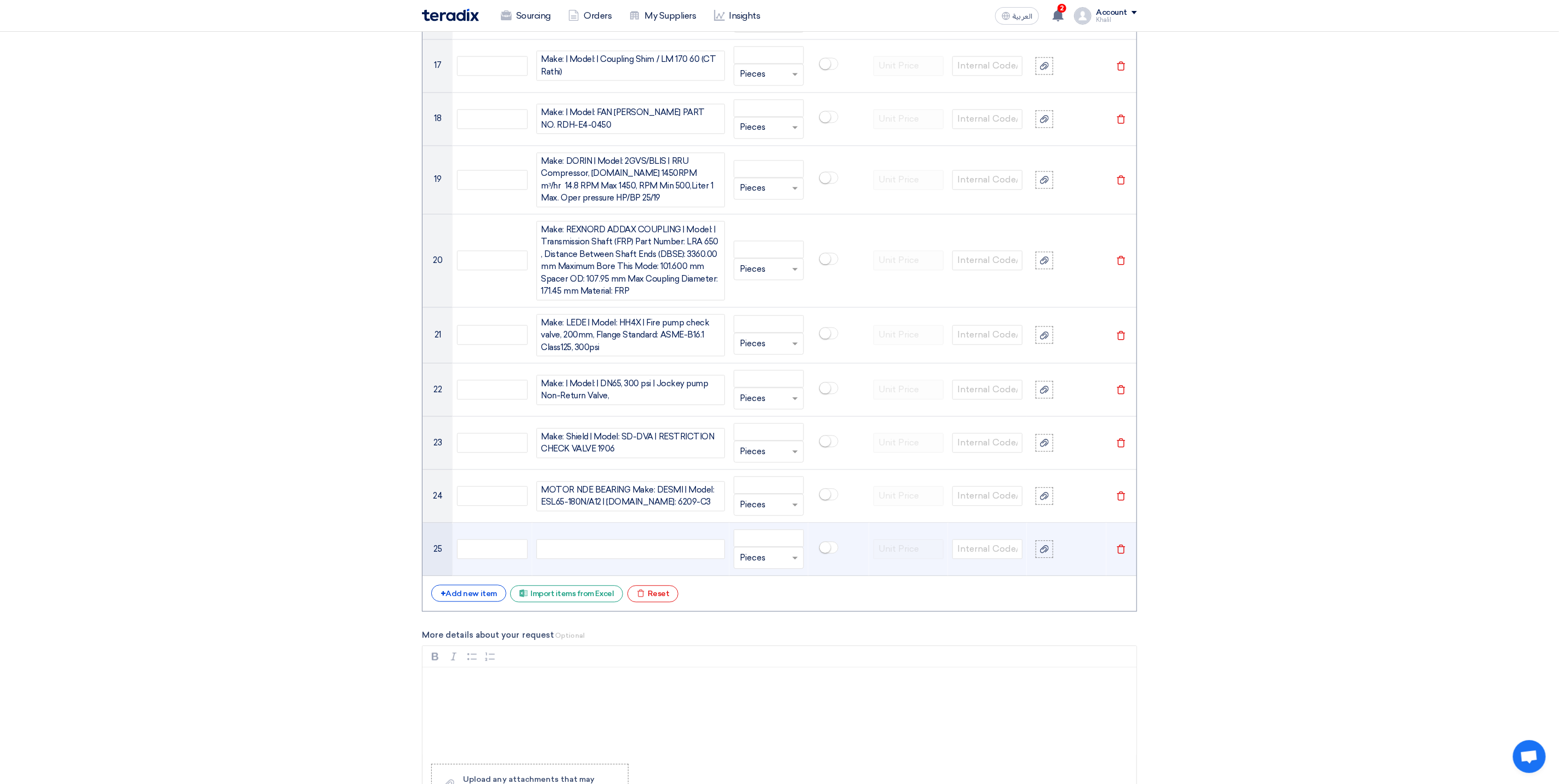
scroll to position [1741, 0]
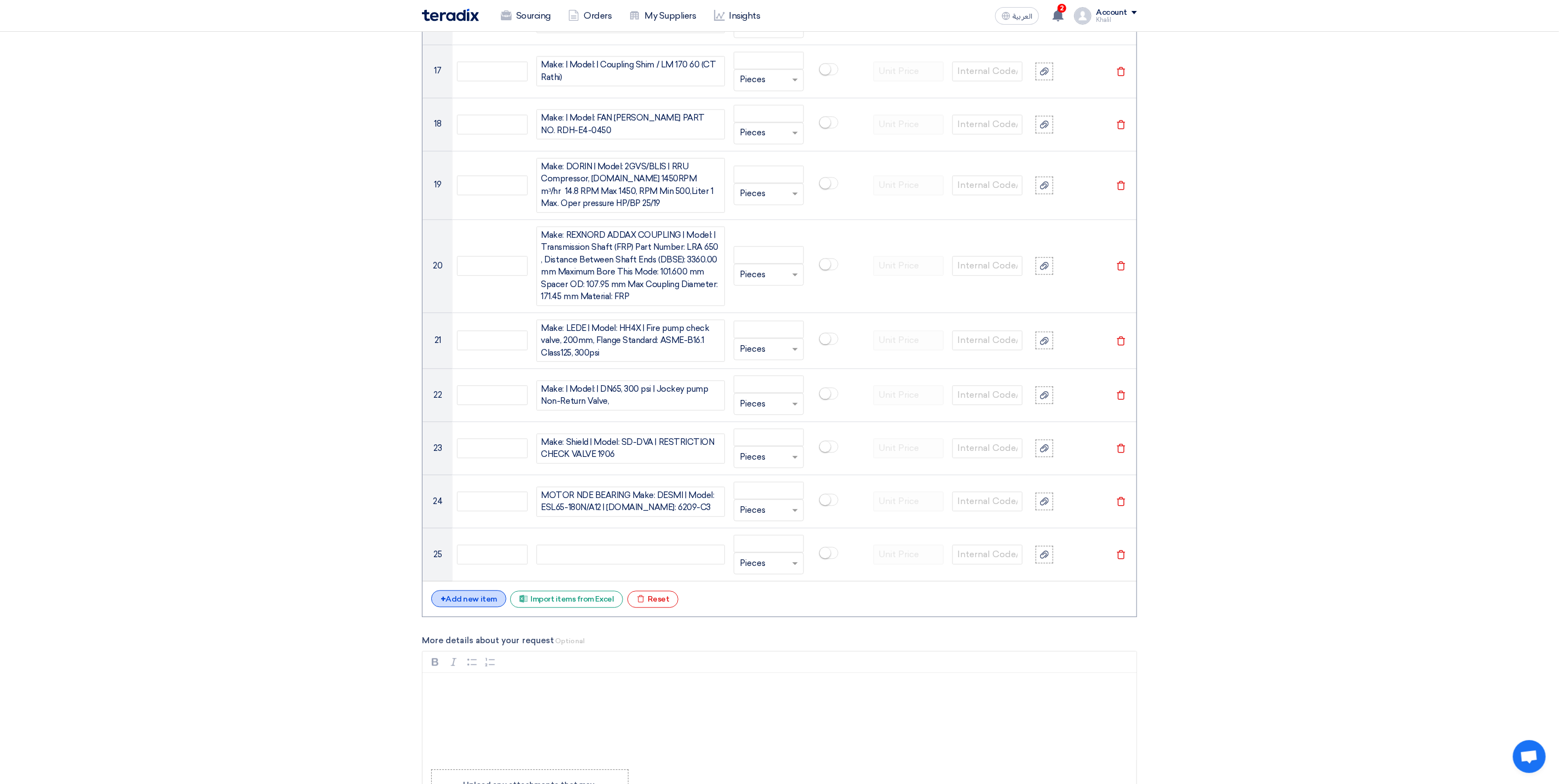
click at [476, 607] on div "+ Add new item" at bounding box center [468, 599] width 75 height 17
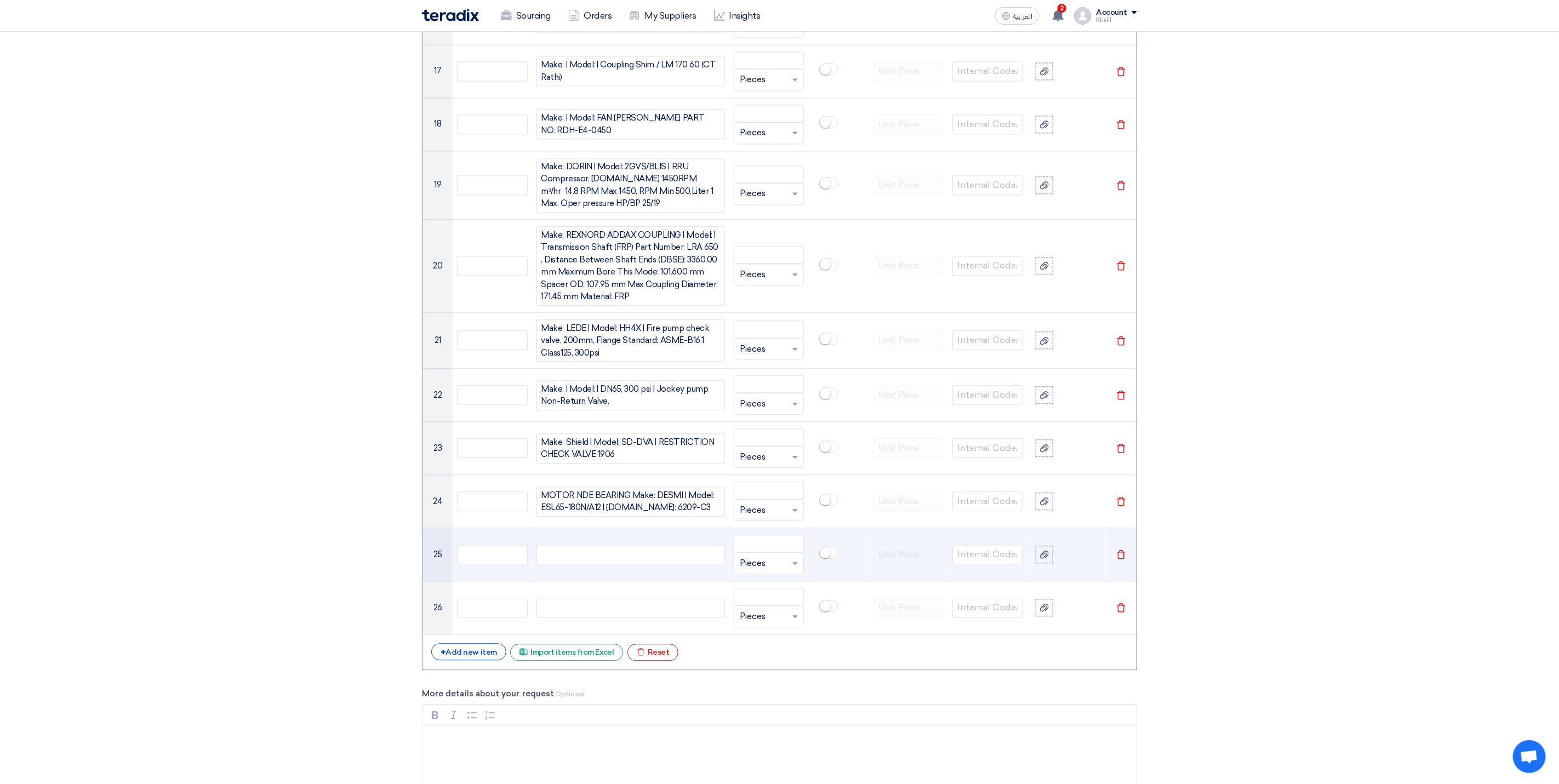
click at [598, 564] on div at bounding box center [631, 554] width 189 height 20
paste div
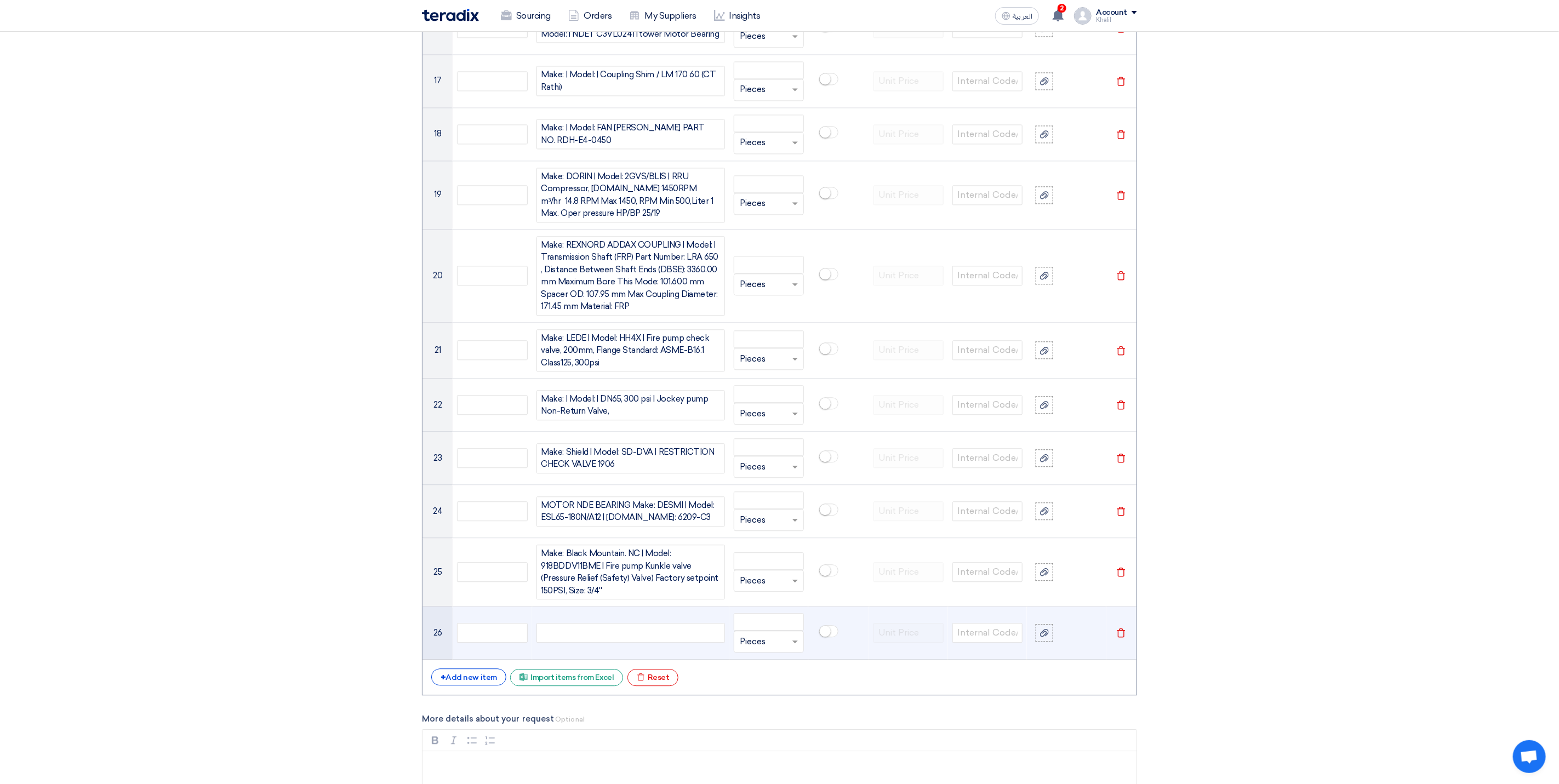
click at [618, 642] on div at bounding box center [631, 632] width 189 height 20
paste div
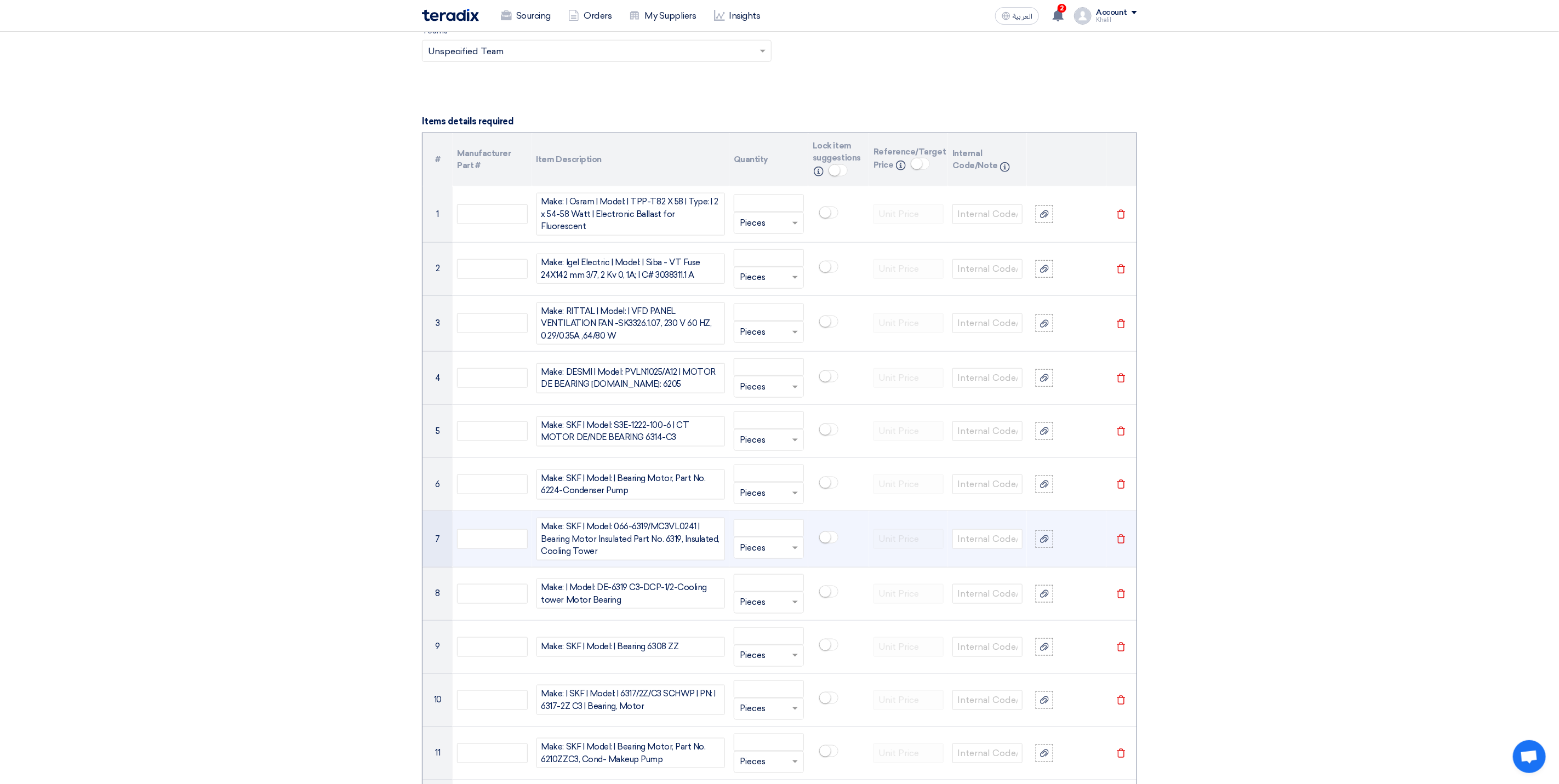
scroll to position [734, 0]
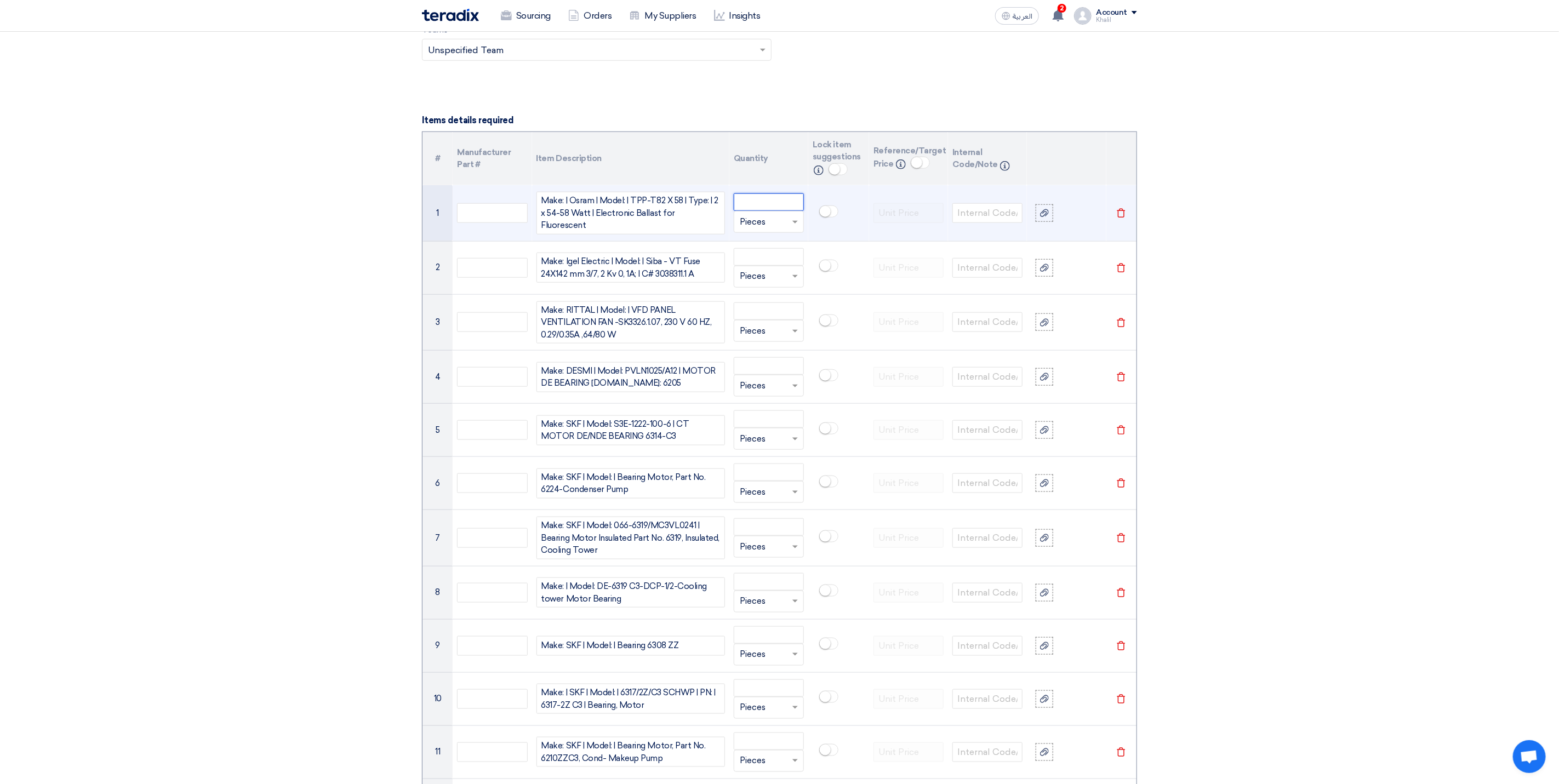
click at [756, 211] on input "number" at bounding box center [769, 202] width 70 height 17
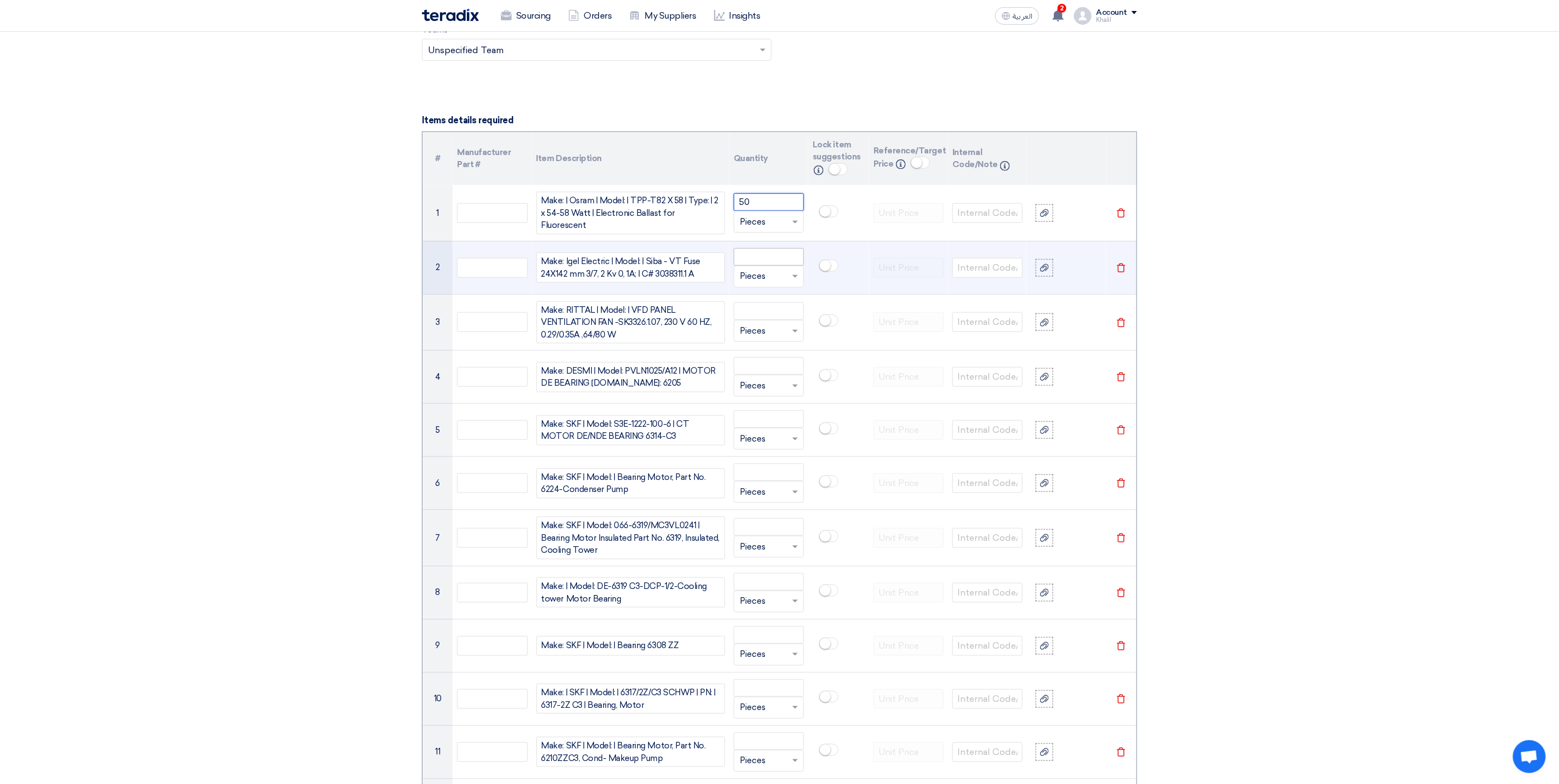
type input "50"
click at [765, 255] on input "number" at bounding box center [769, 257] width 70 height 17
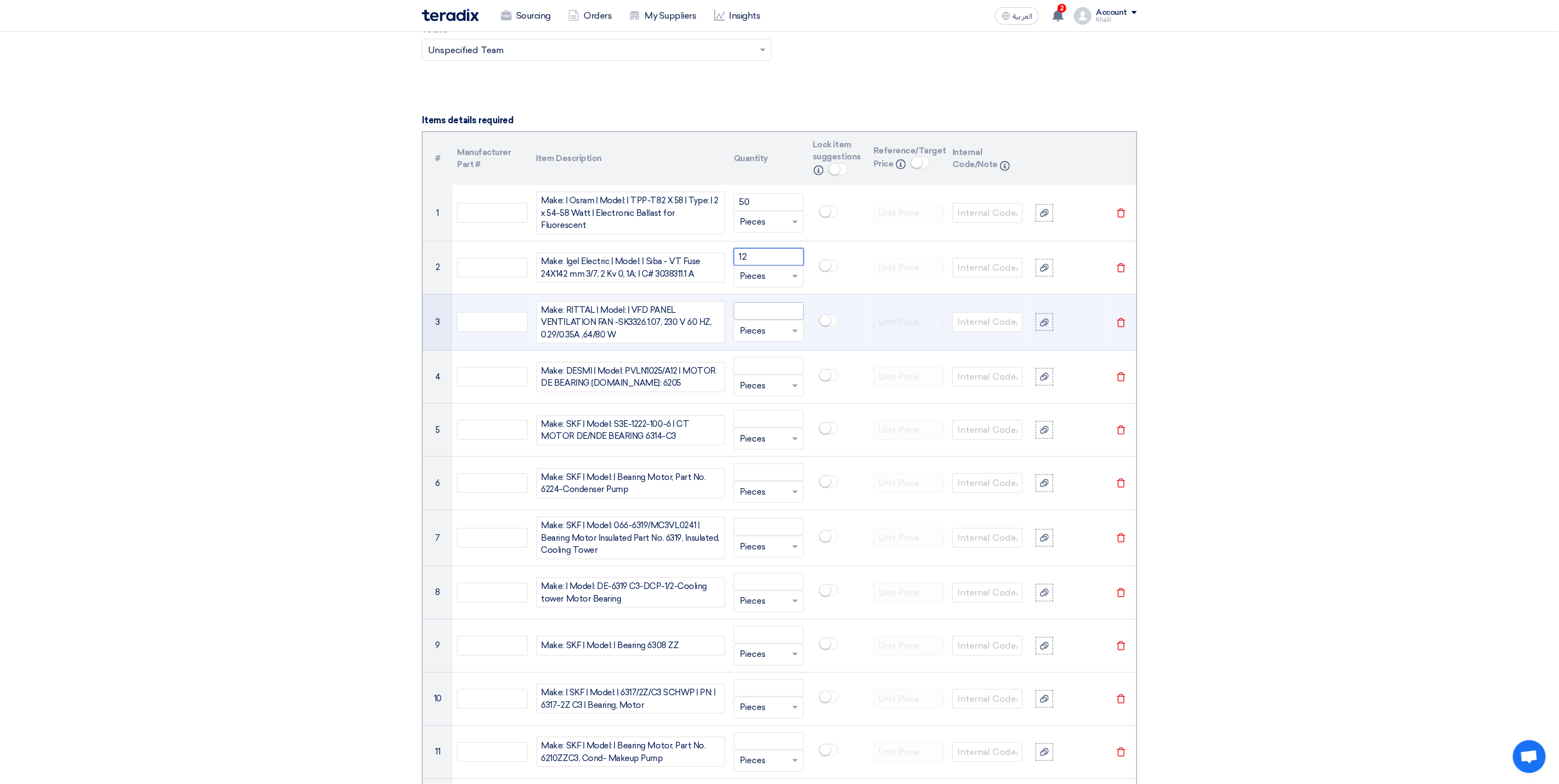
type input "12"
click at [761, 306] on input "number" at bounding box center [769, 311] width 70 height 17
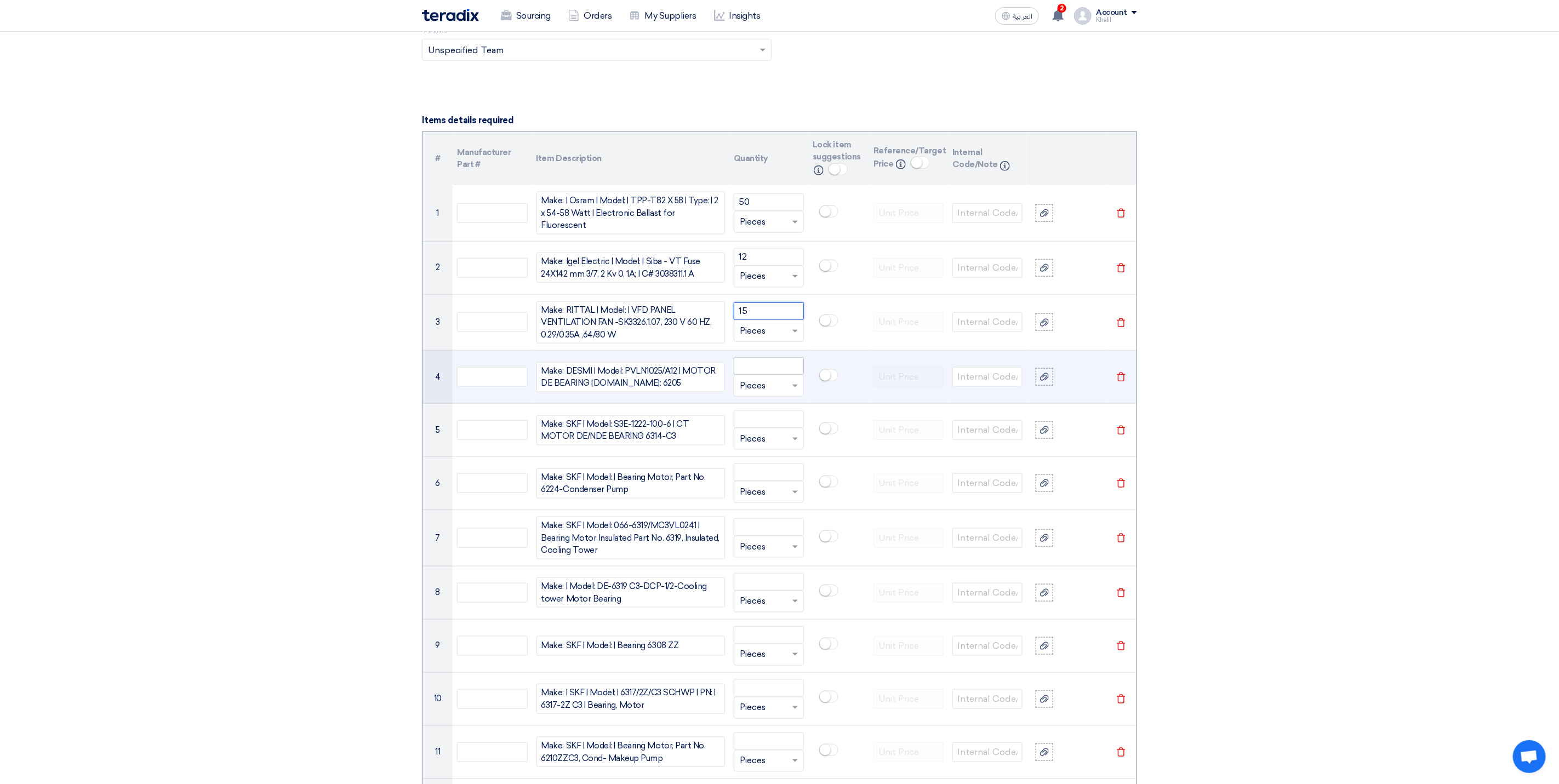
type input "15"
click at [768, 370] on input "number" at bounding box center [769, 366] width 70 height 17
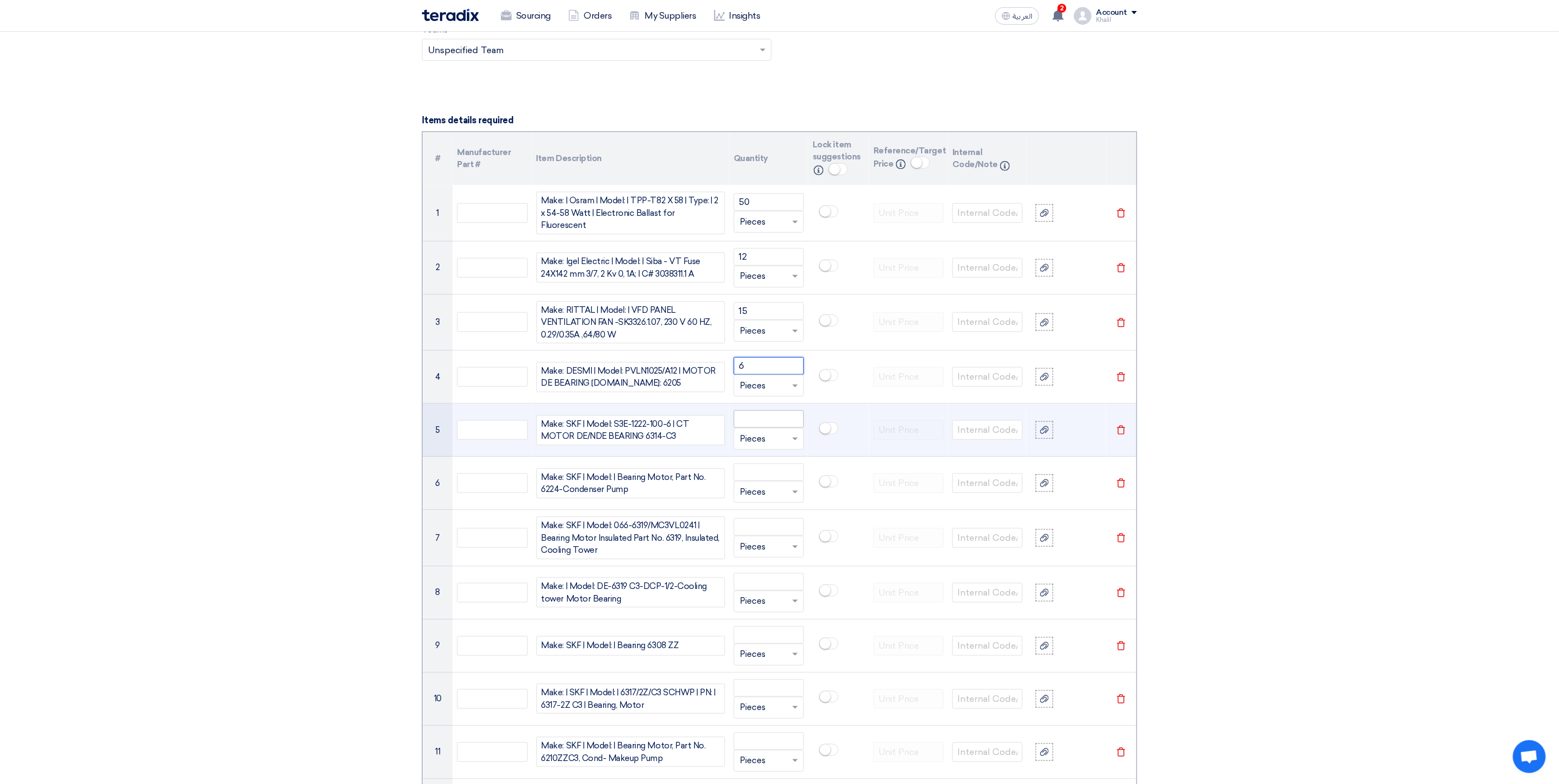
type input "6"
click at [766, 425] on input "number" at bounding box center [769, 419] width 70 height 17
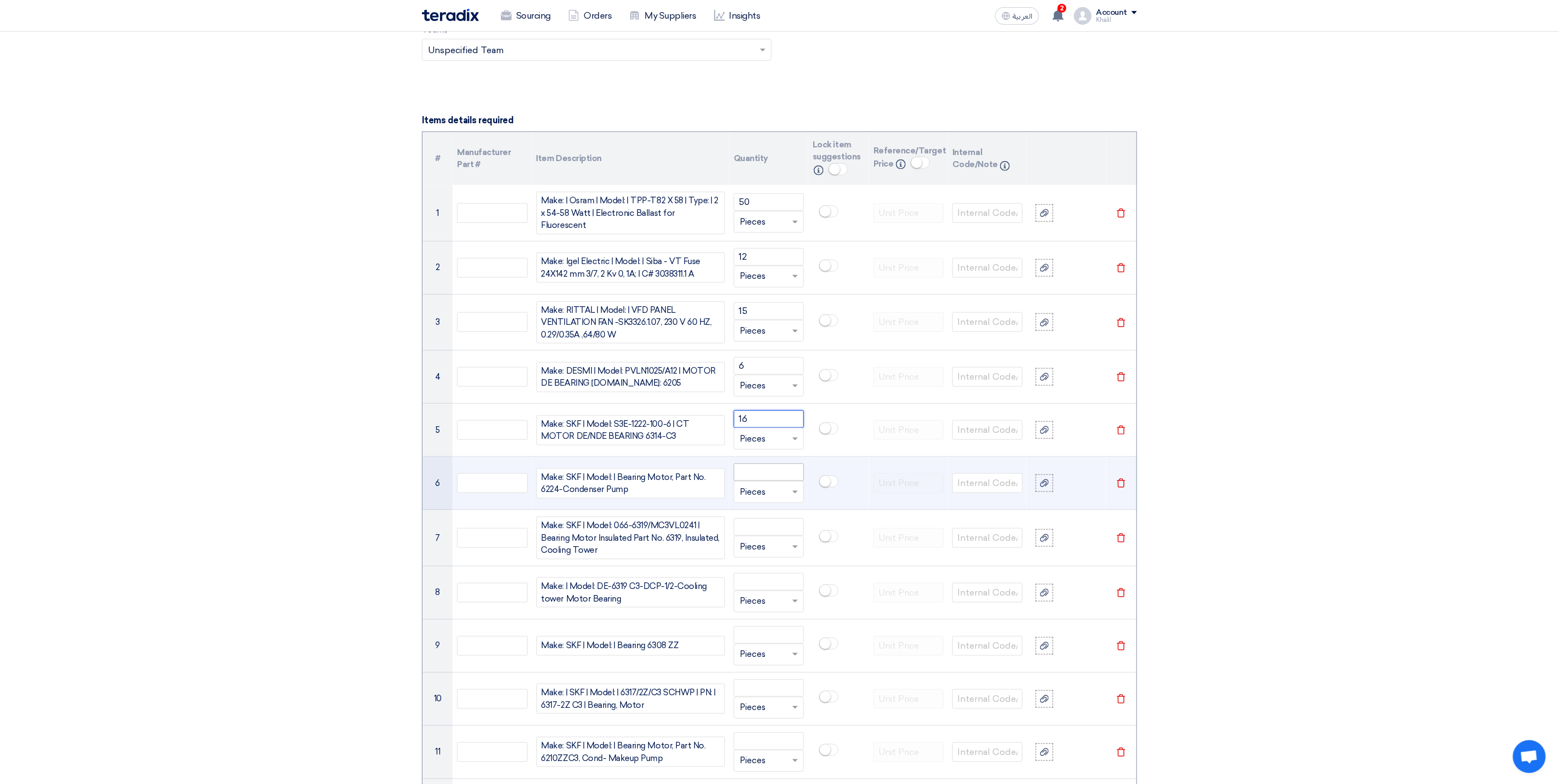
type input "16"
click at [760, 475] on input "number" at bounding box center [769, 472] width 70 height 17
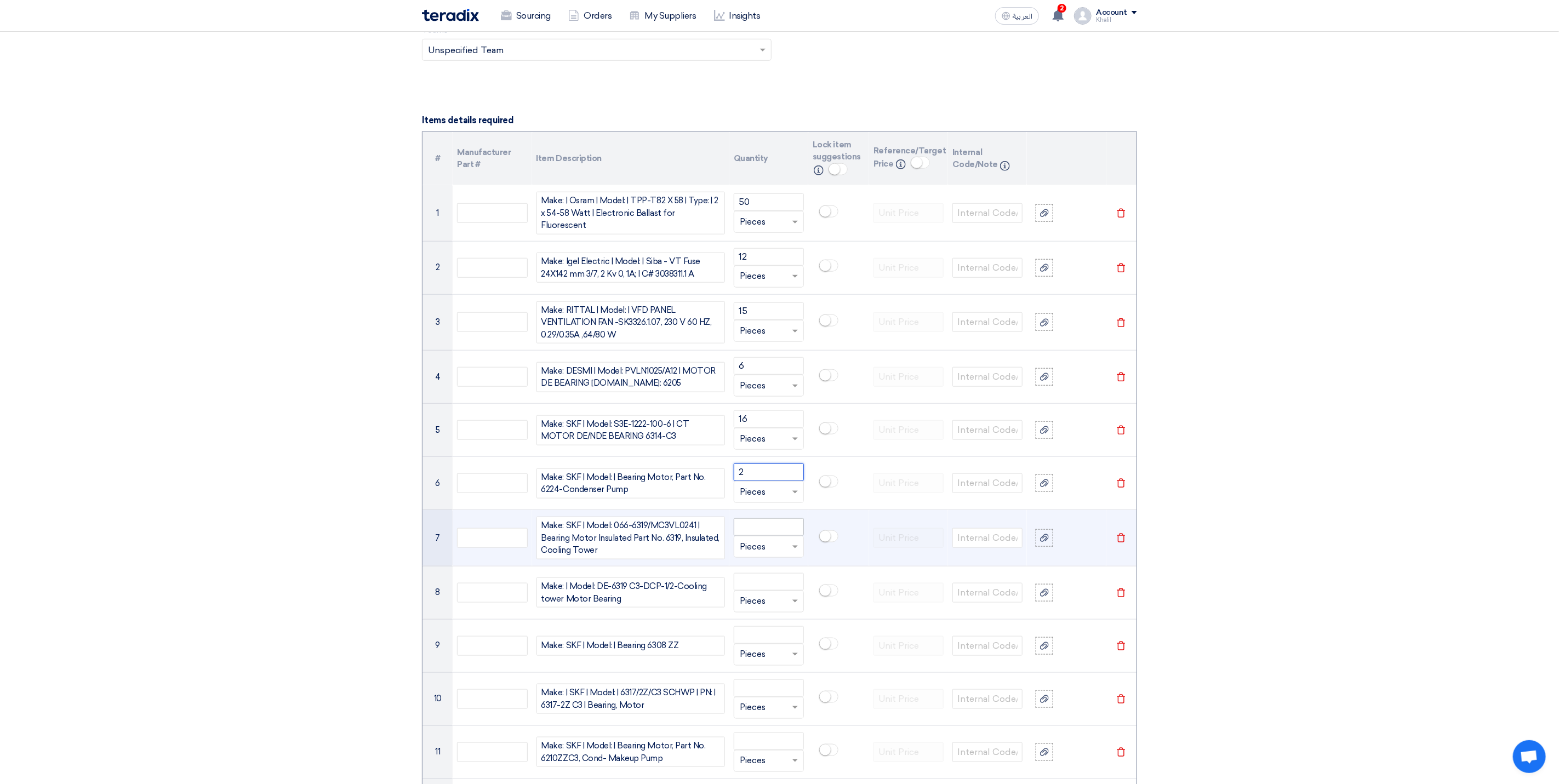
type input "2"
click at [764, 534] on input "number" at bounding box center [769, 527] width 70 height 17
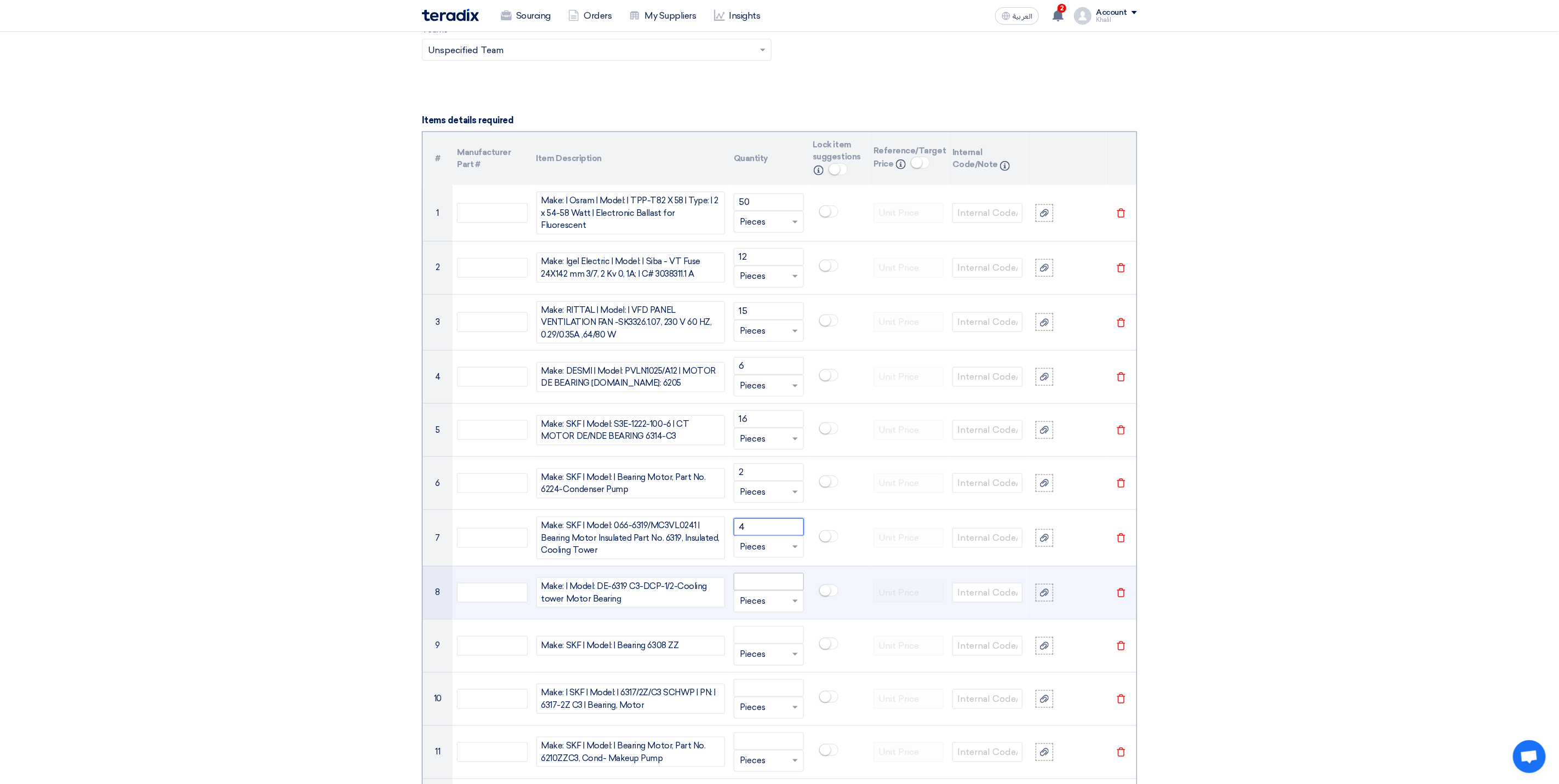
type input "4"
click at [760, 587] on input "number" at bounding box center [769, 582] width 70 height 17
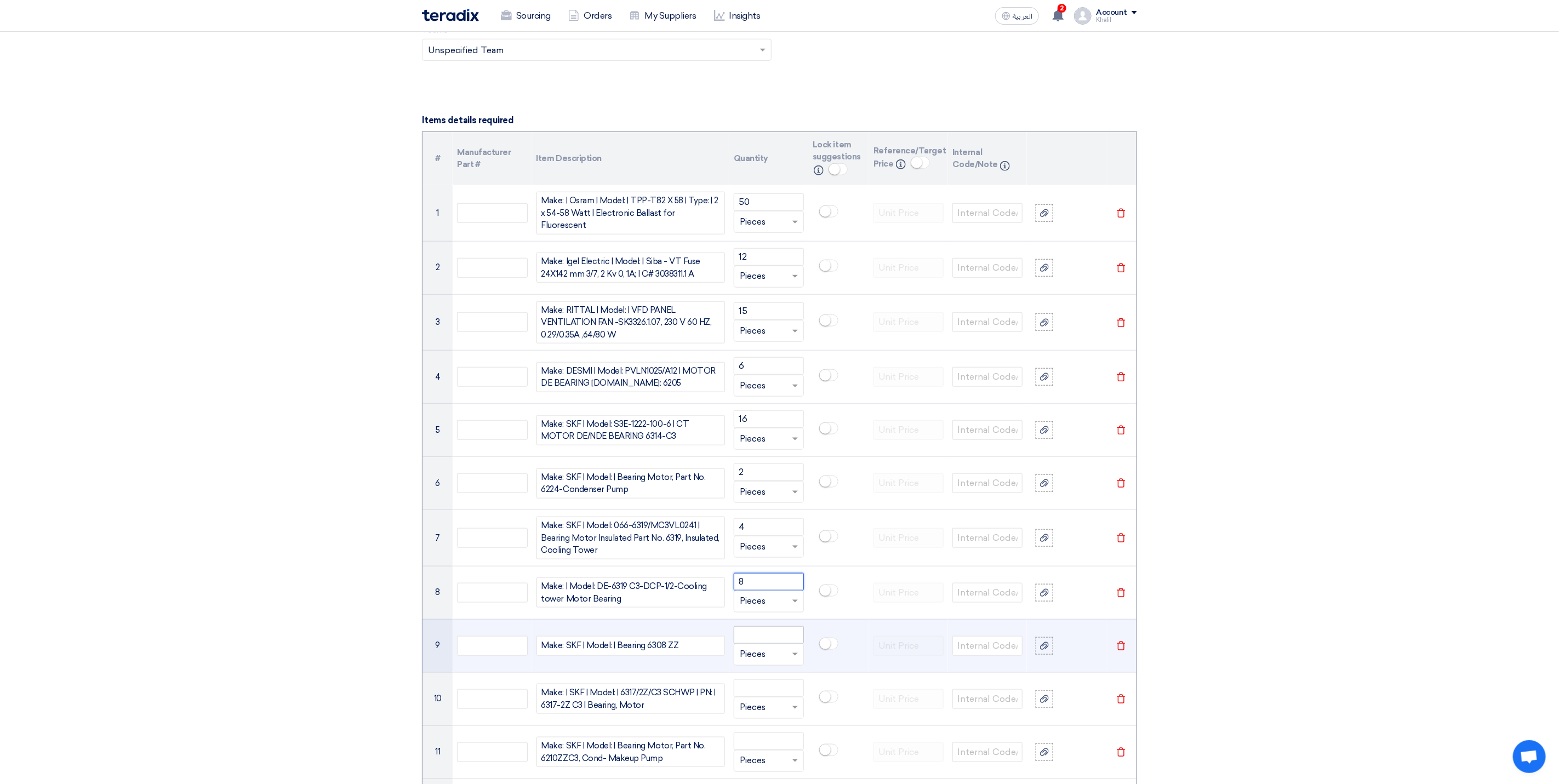
type input "8"
click at [761, 644] on input "number" at bounding box center [769, 634] width 70 height 17
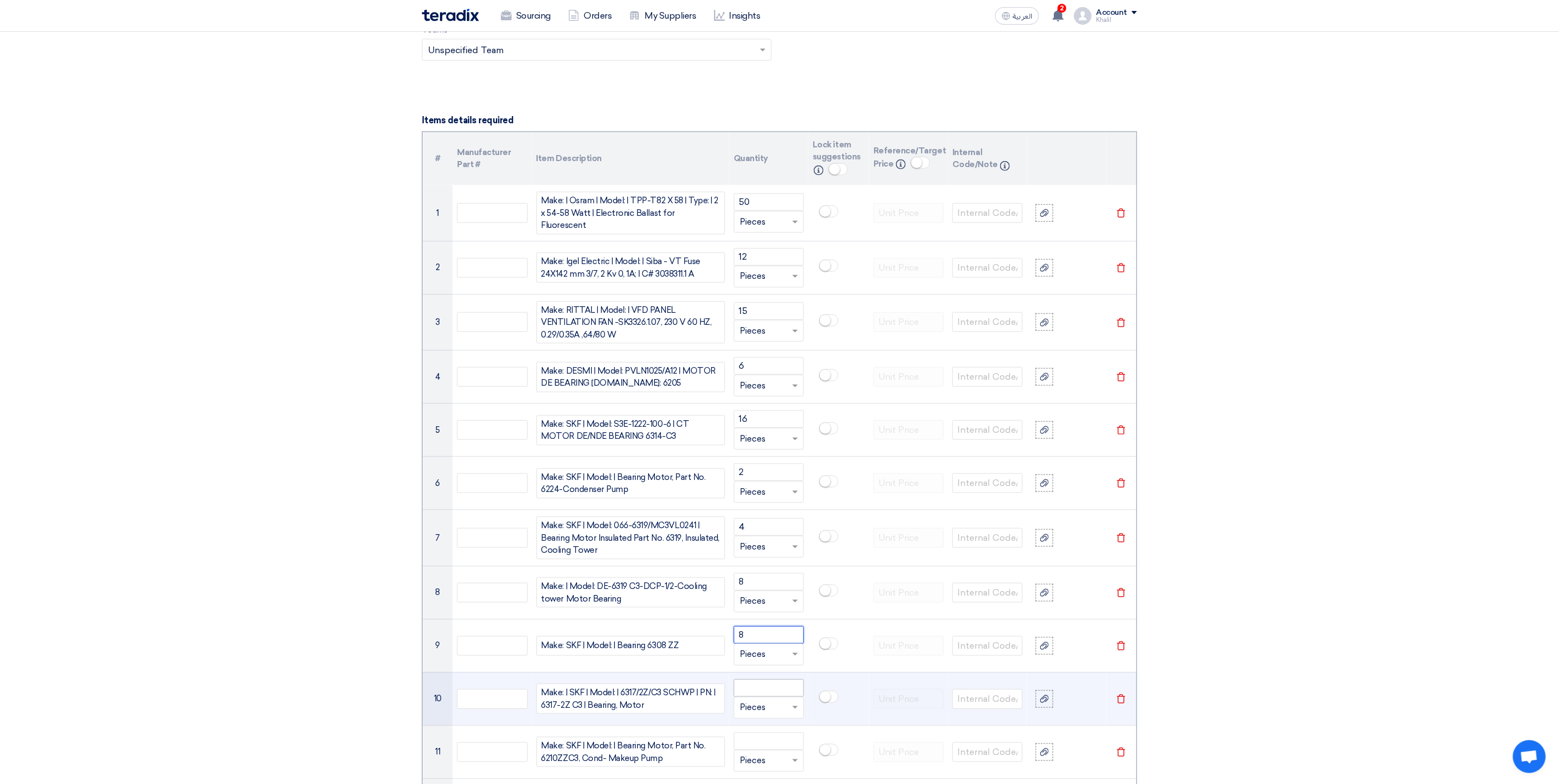
type input "8"
click at [778, 693] on input "number" at bounding box center [769, 688] width 70 height 17
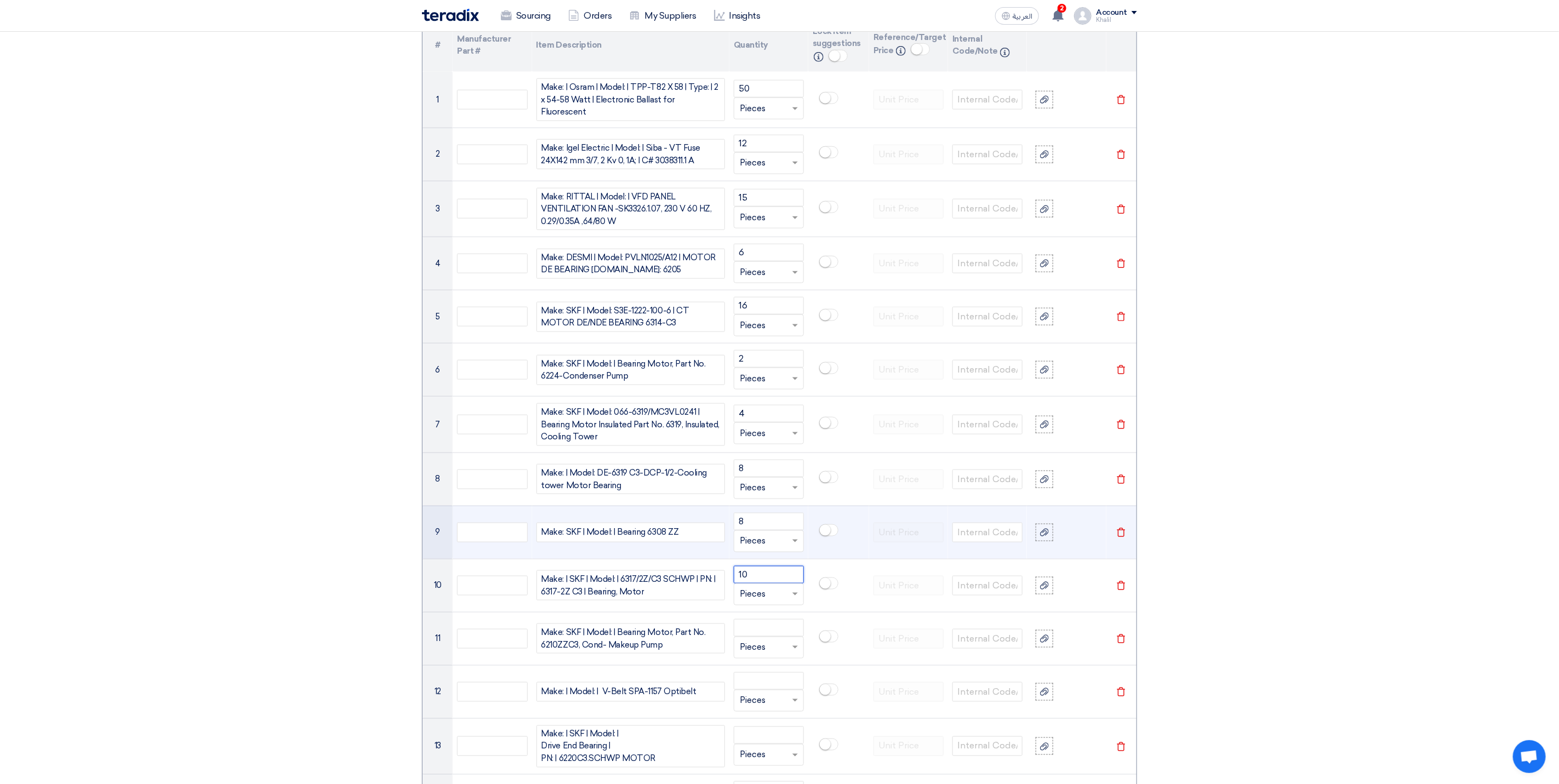
scroll to position [899, 0]
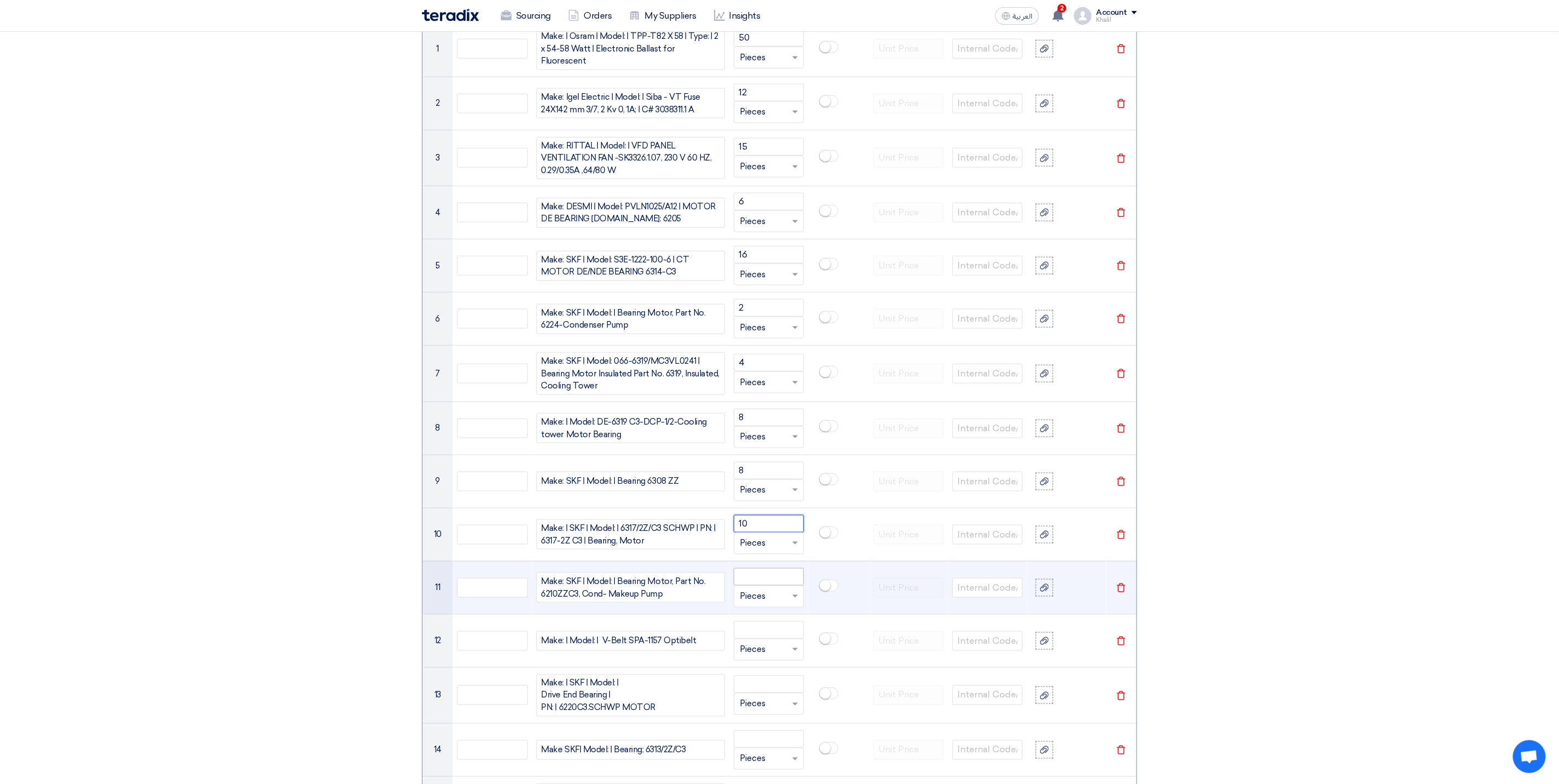
type input "10"
click at [764, 586] on input "number" at bounding box center [769, 577] width 70 height 17
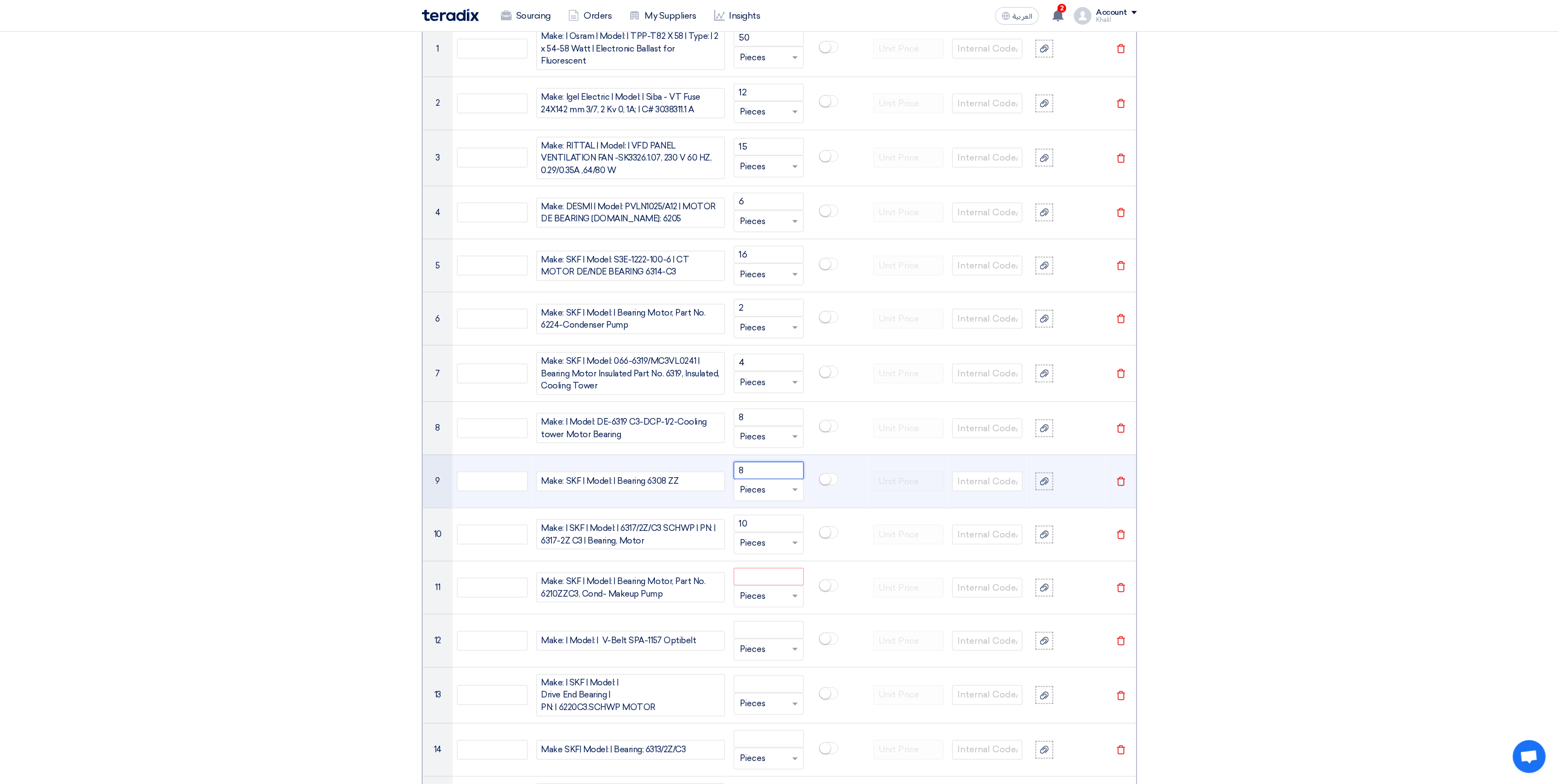
drag, startPoint x: 770, startPoint y: 480, endPoint x: 740, endPoint y: 477, distance: 30.1
click at [740, 477] on input "8" at bounding box center [769, 470] width 70 height 17
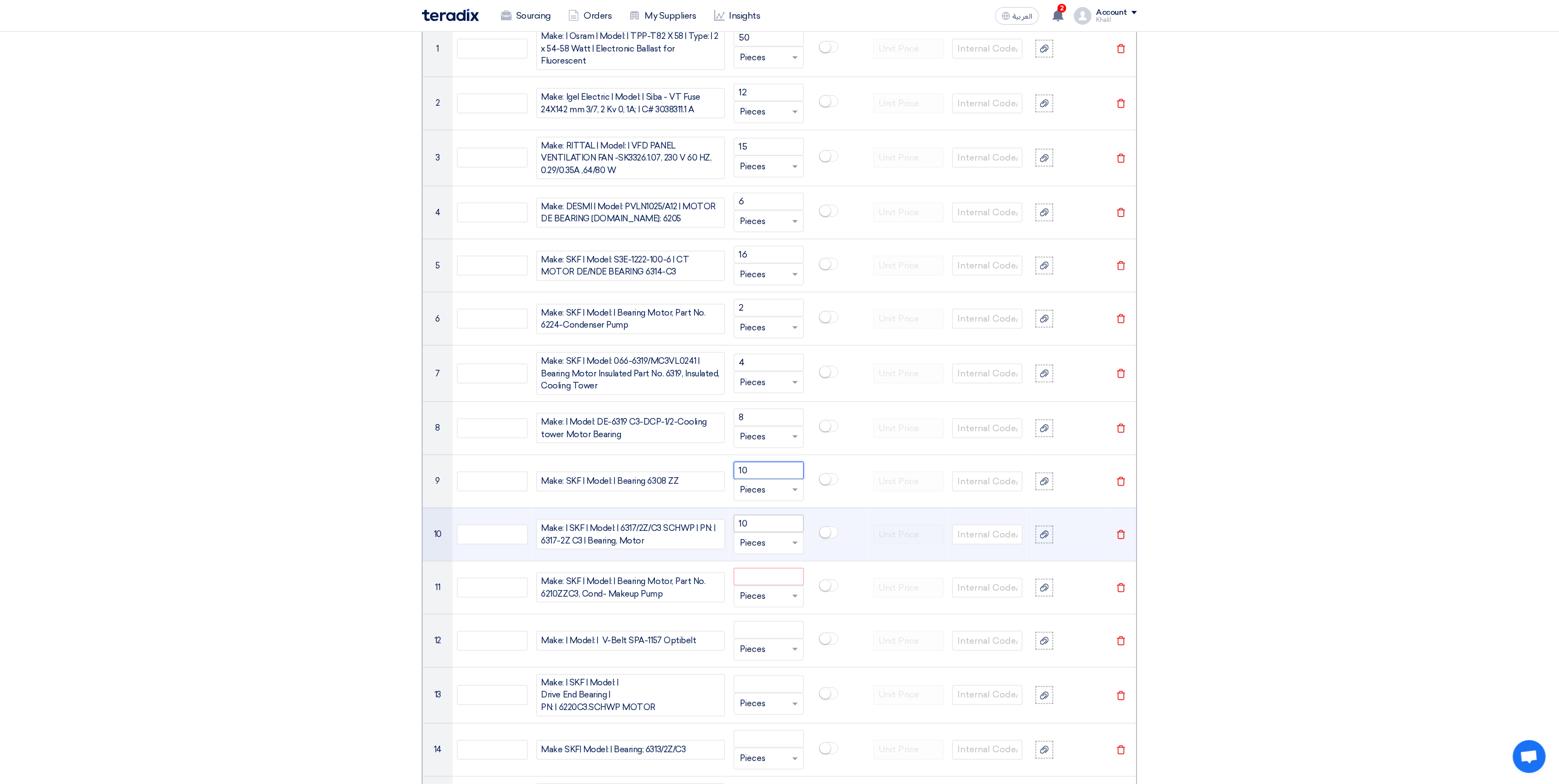
type input "10"
drag, startPoint x: 741, startPoint y: 530, endPoint x: 729, endPoint y: 530, distance: 12.0
click at [729, 530] on td "10 Unit × Pieces" at bounding box center [768, 535] width 79 height 53
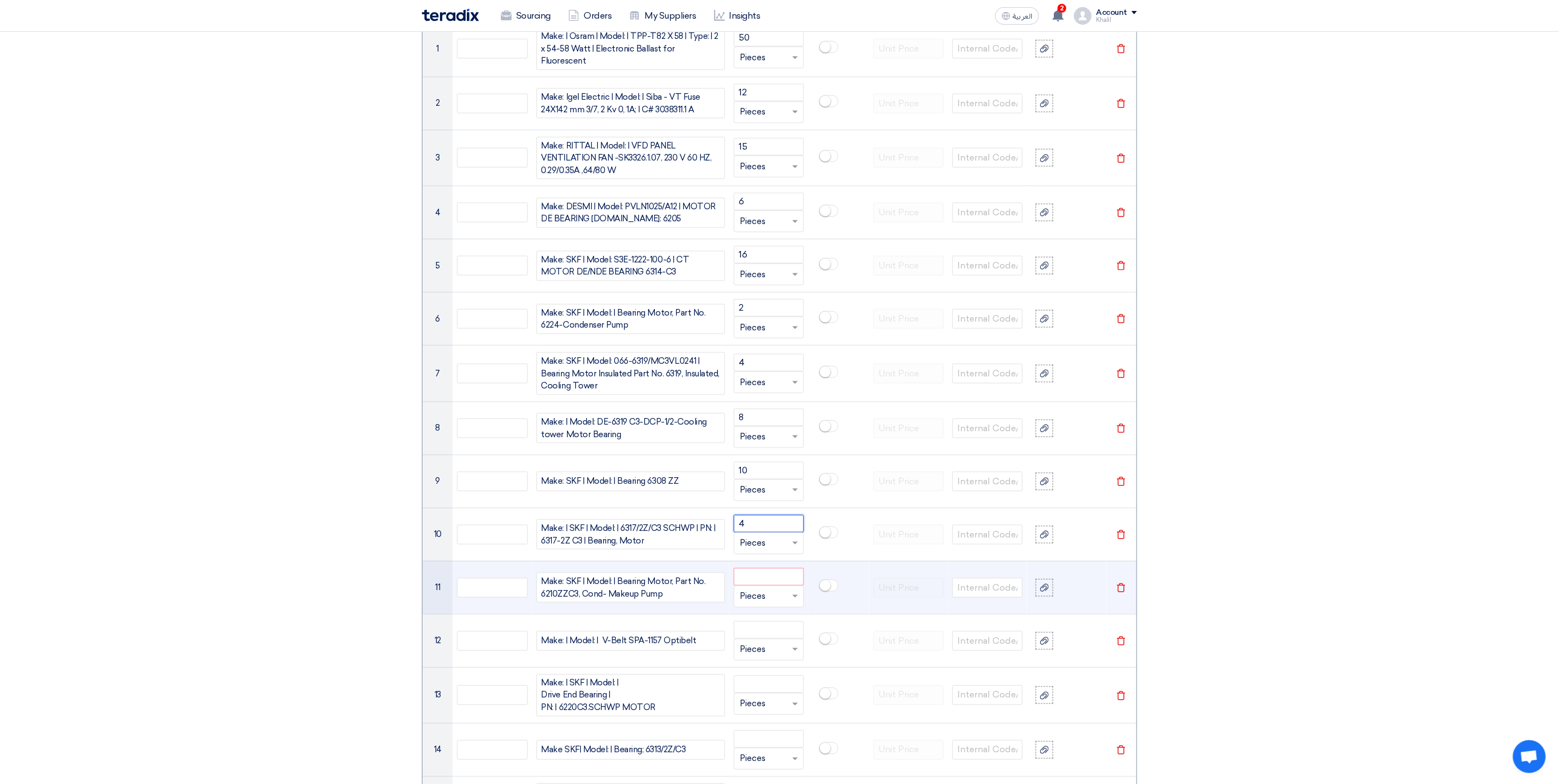
type input "4"
click at [761, 581] on input "number" at bounding box center [769, 577] width 70 height 17
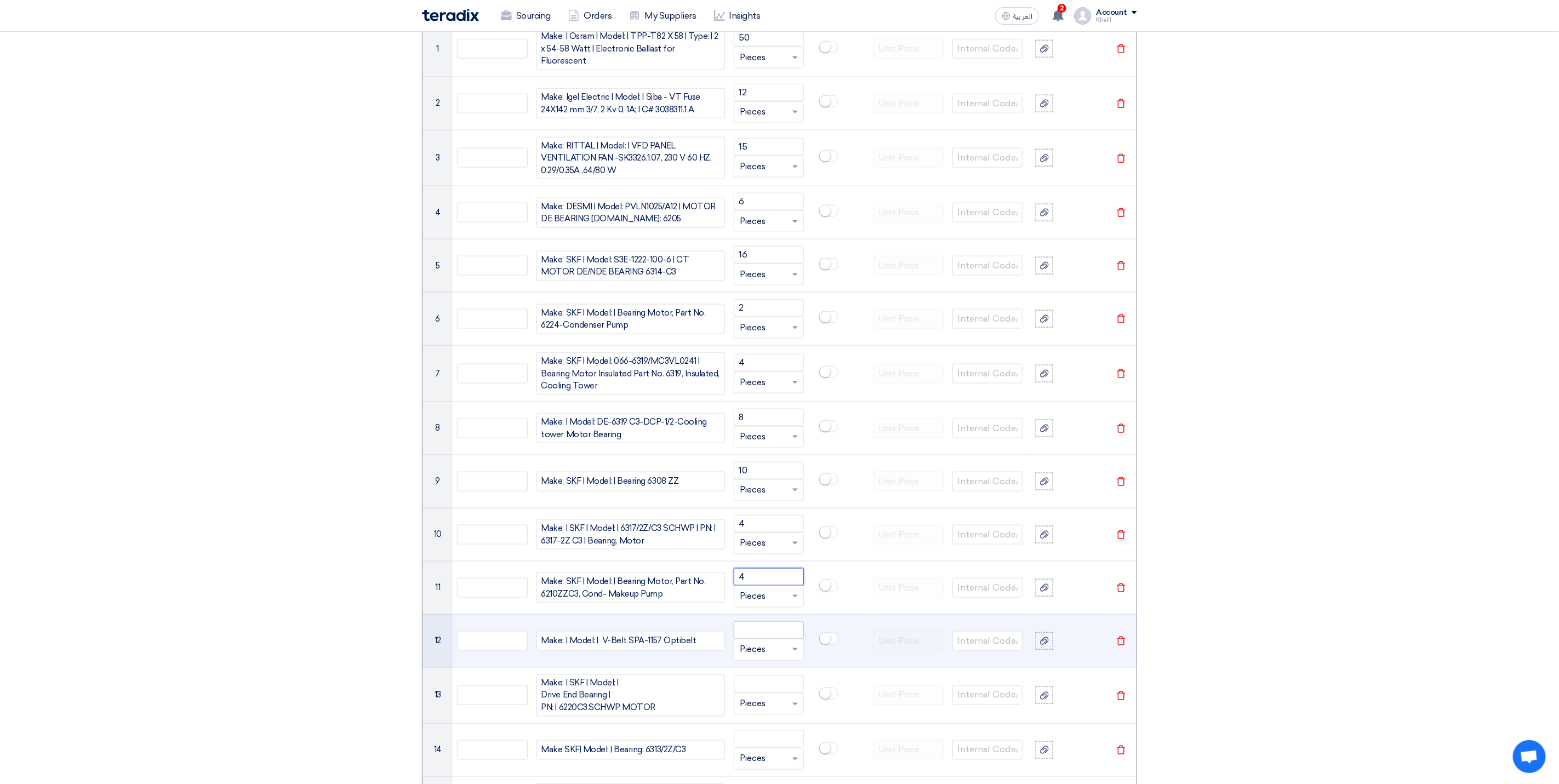
type input "4"
click at [774, 638] on input "number" at bounding box center [769, 630] width 70 height 17
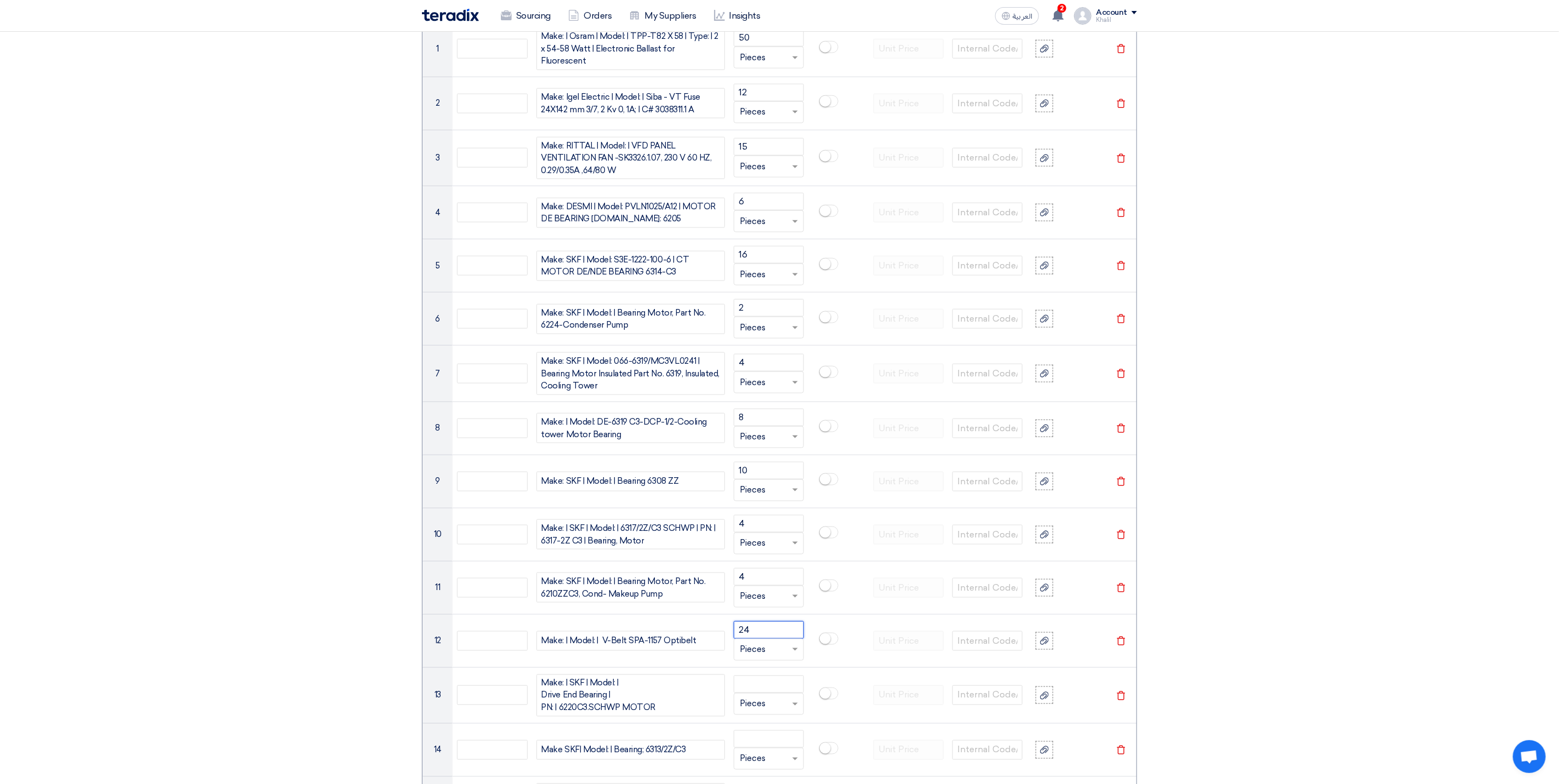
type input "24"
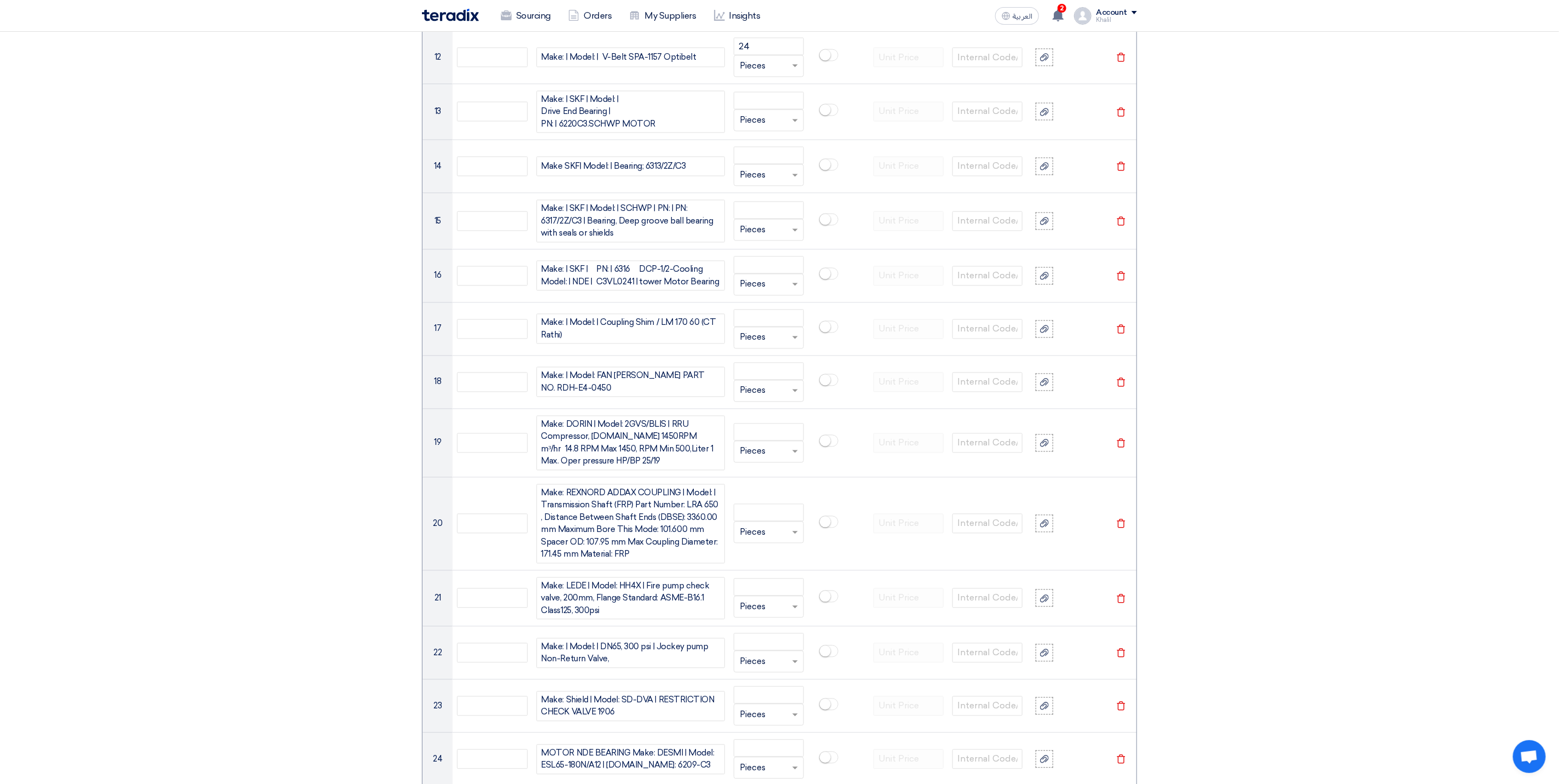
scroll to position [1392, 0]
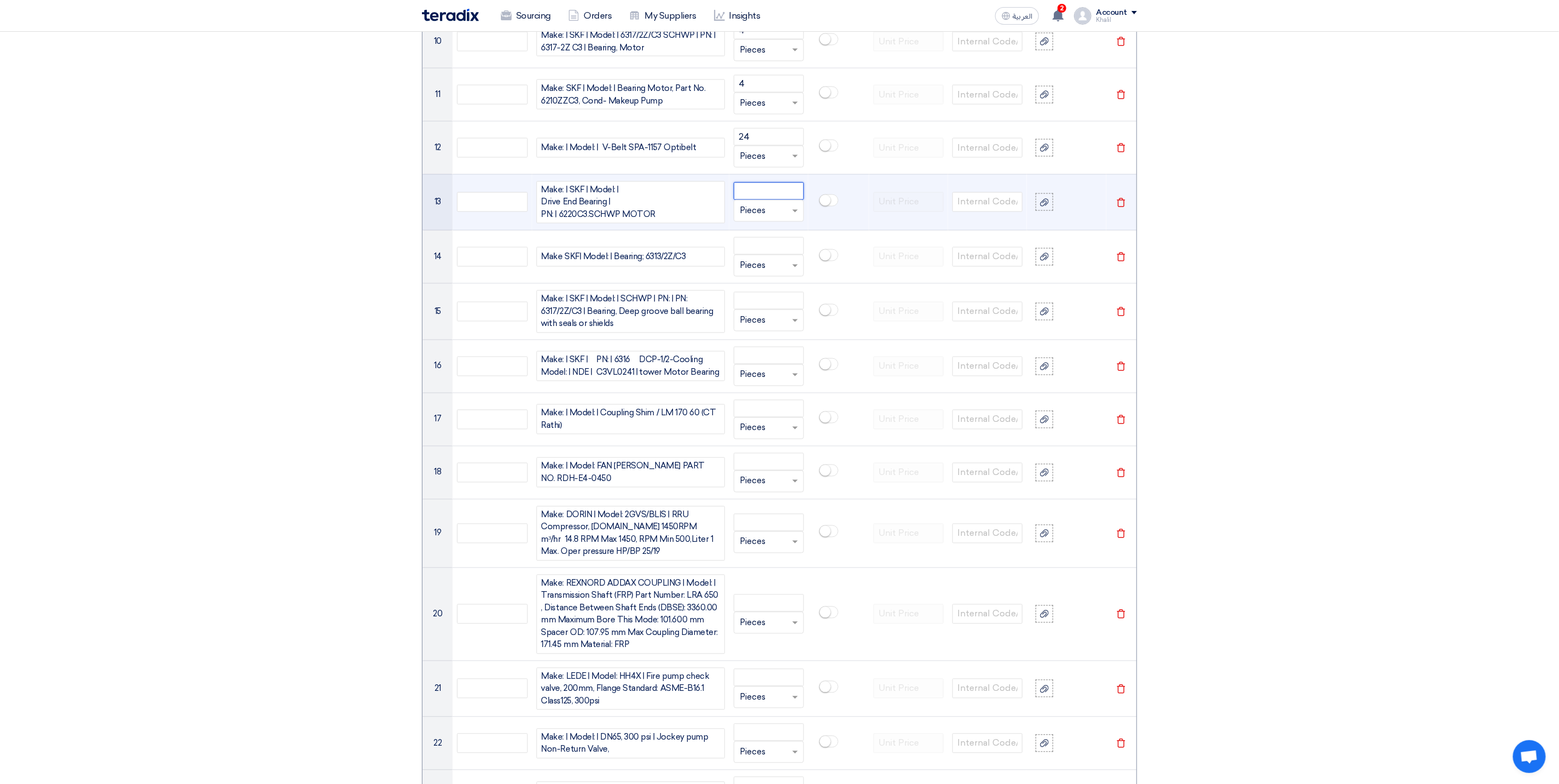
click at [785, 200] on input "number" at bounding box center [769, 191] width 70 height 17
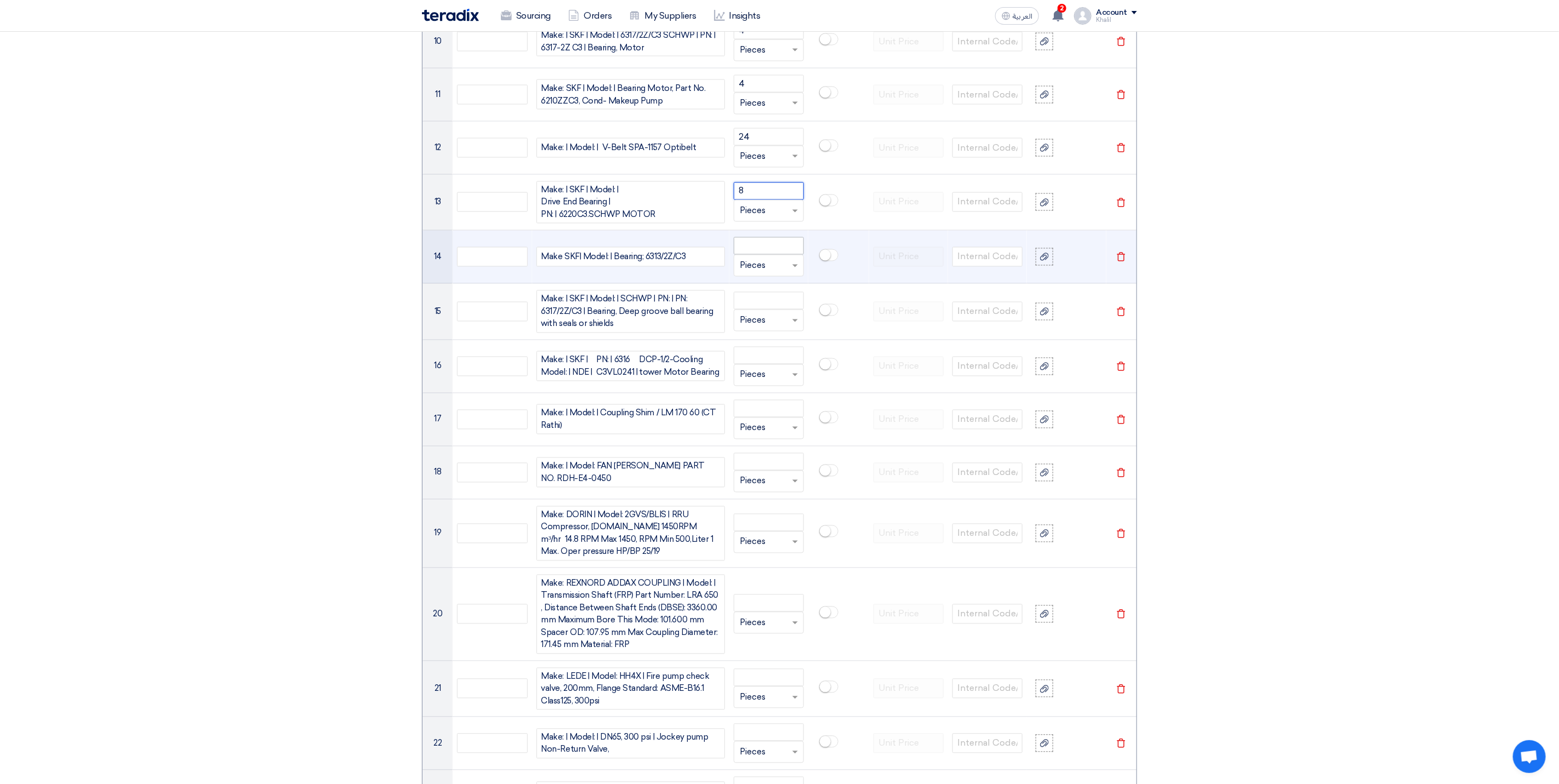
type input "8"
click at [768, 250] on input "number" at bounding box center [769, 246] width 70 height 17
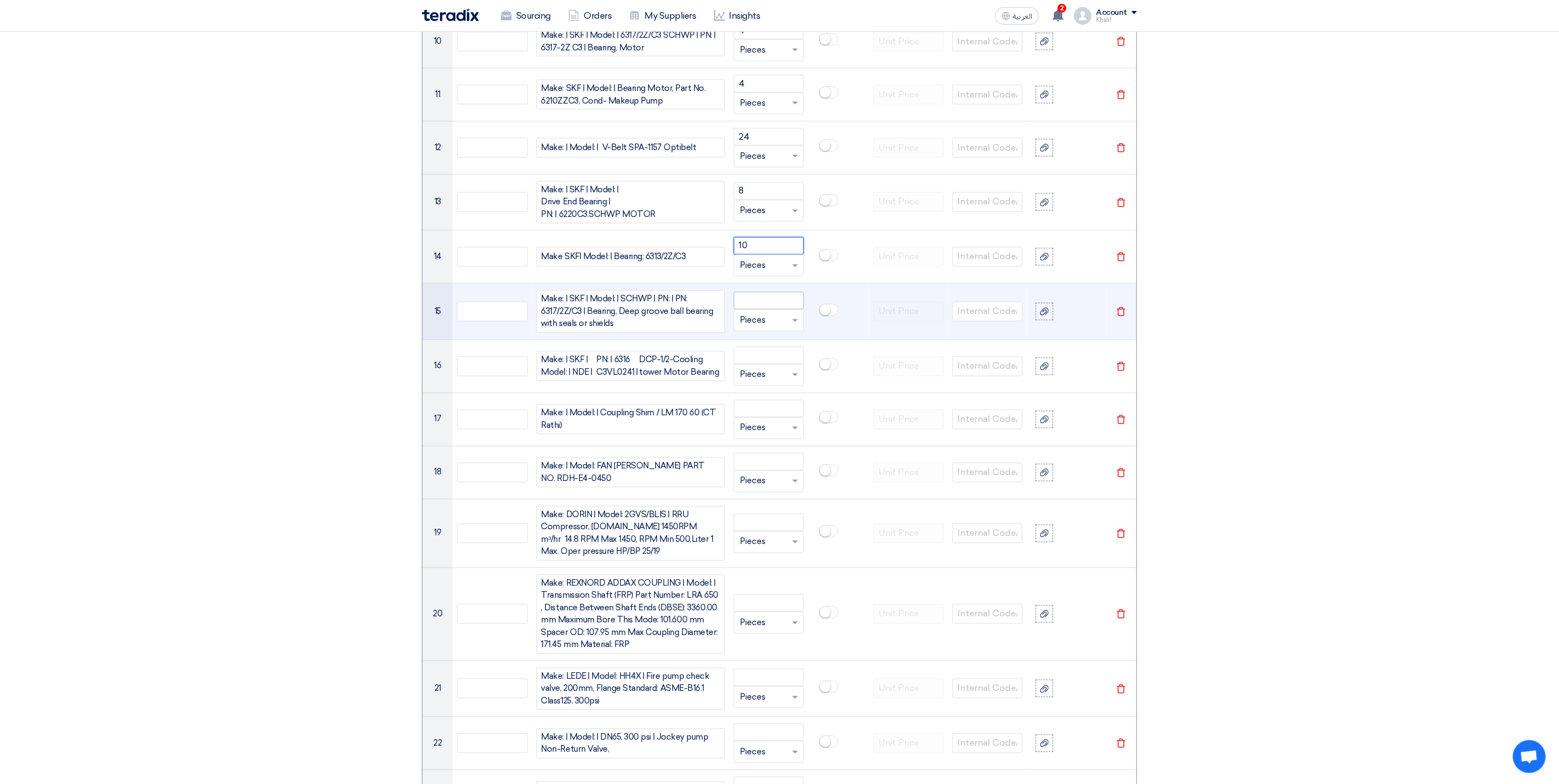
type input "10"
click at [760, 308] on input "number" at bounding box center [769, 300] width 70 height 17
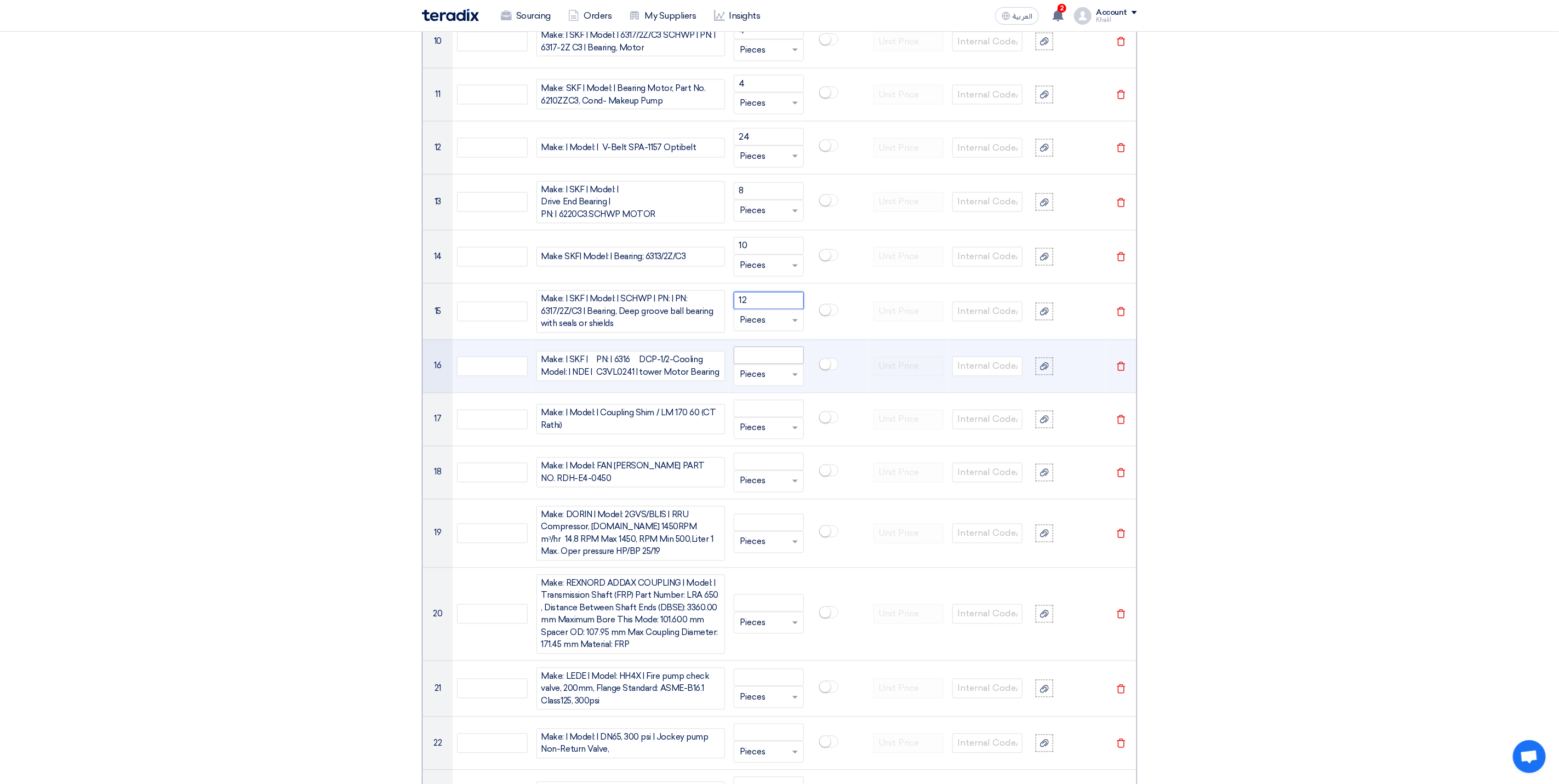
type input "12"
click at [774, 355] on input "number" at bounding box center [769, 355] width 70 height 17
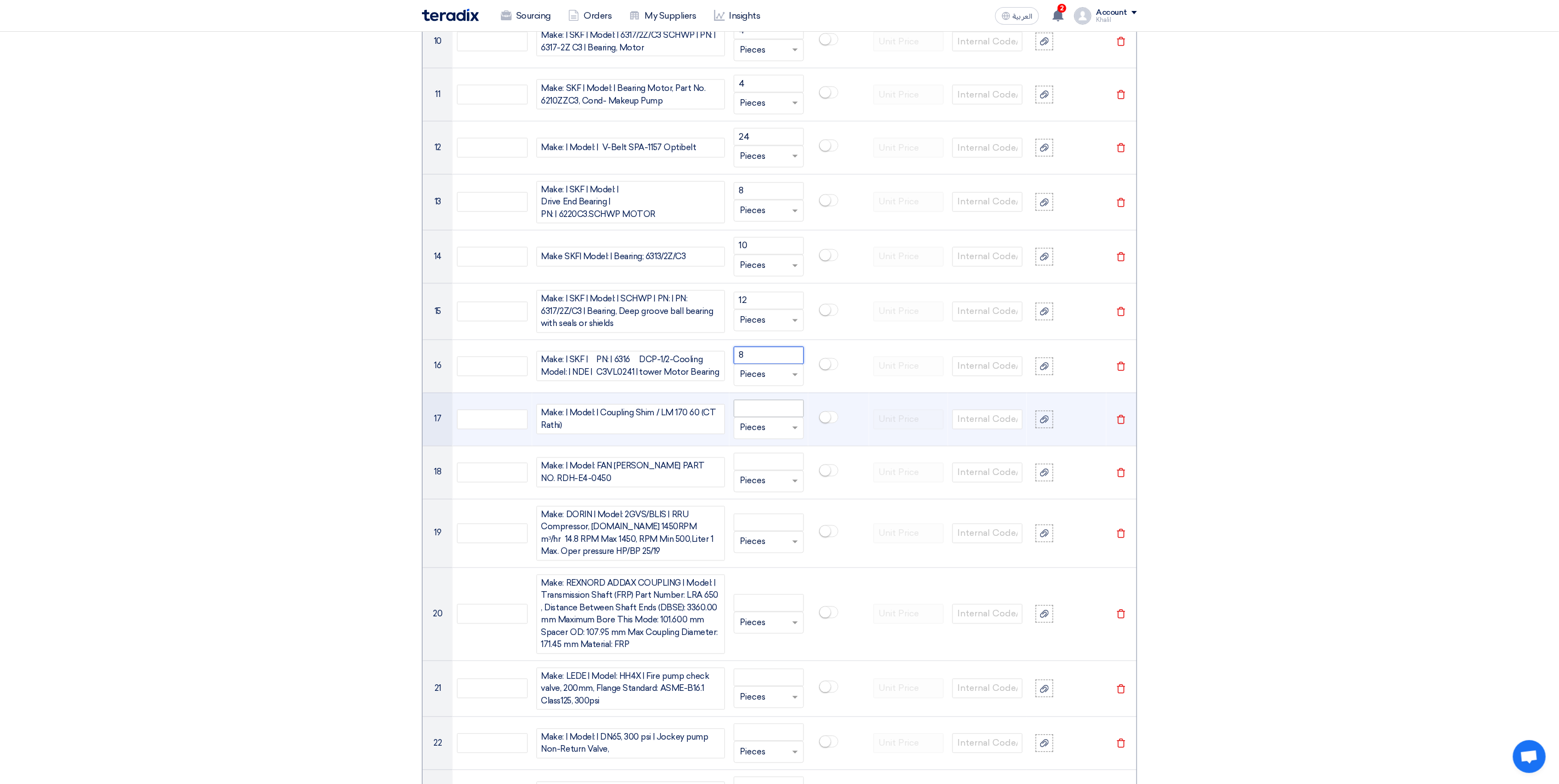
type input "8"
click at [745, 414] on input "number" at bounding box center [769, 408] width 70 height 17
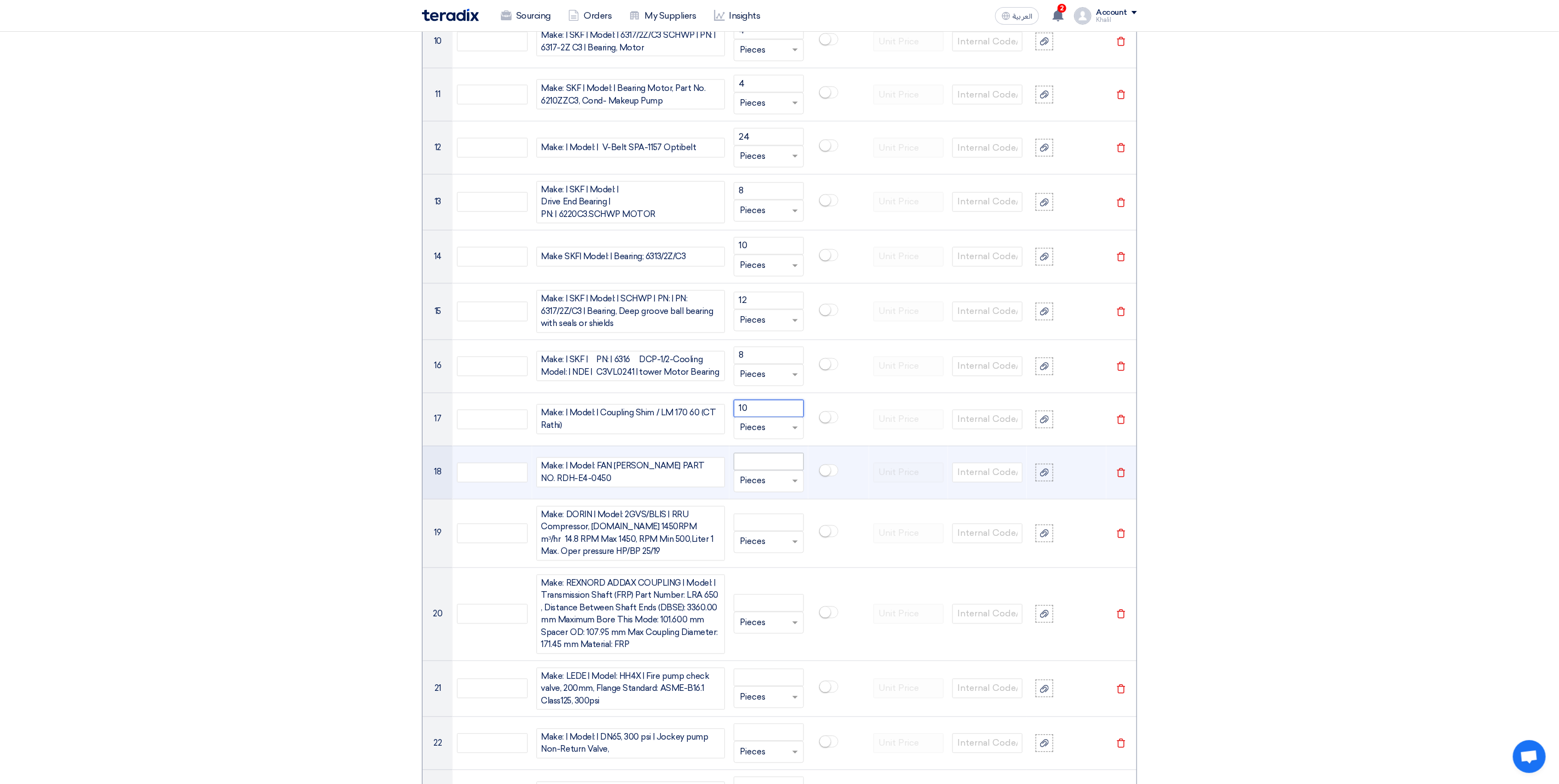
type input "10"
click at [762, 470] on input "number" at bounding box center [769, 462] width 70 height 17
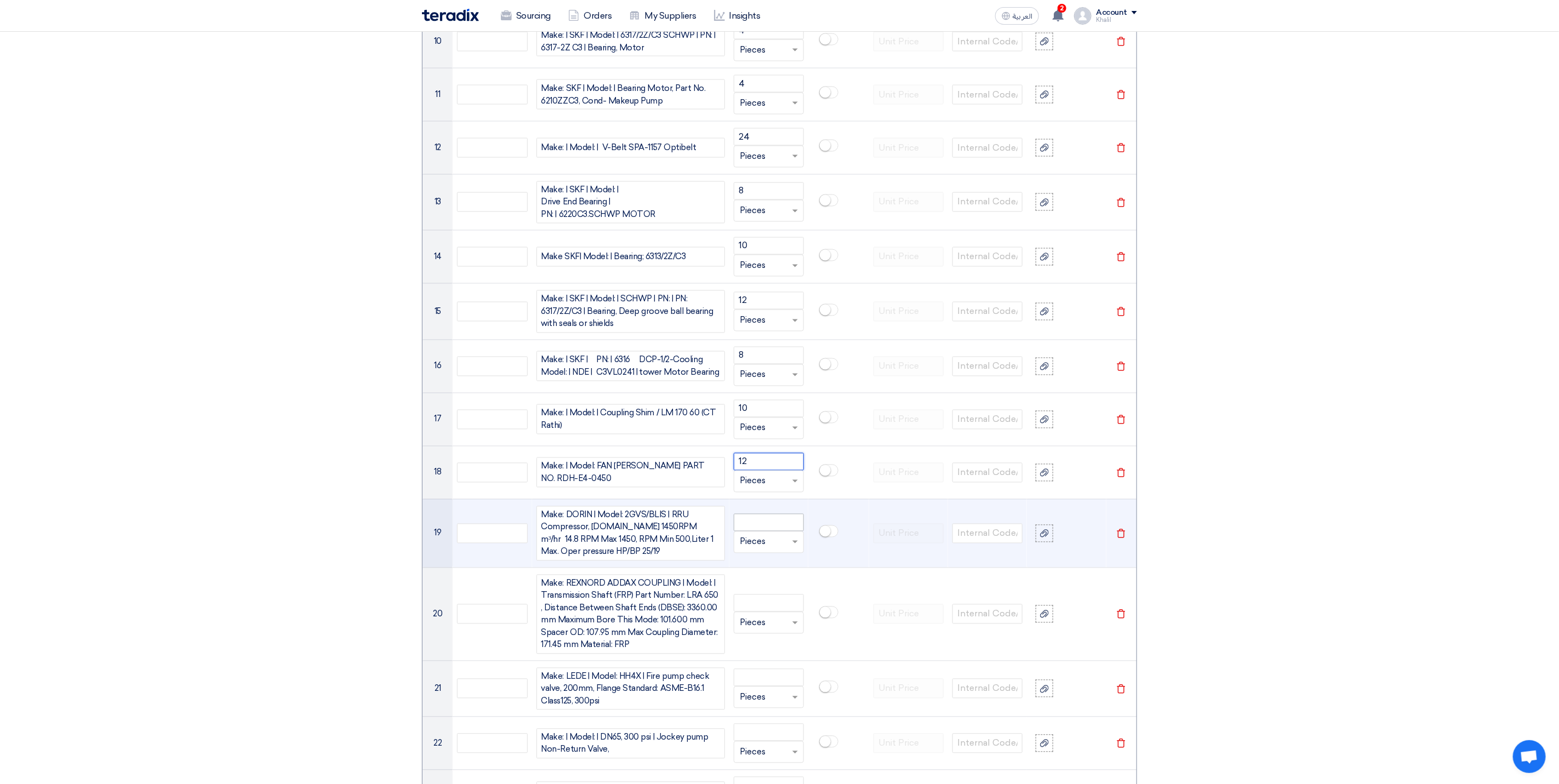
type input "12"
click at [758, 531] on input "number" at bounding box center [769, 523] width 70 height 17
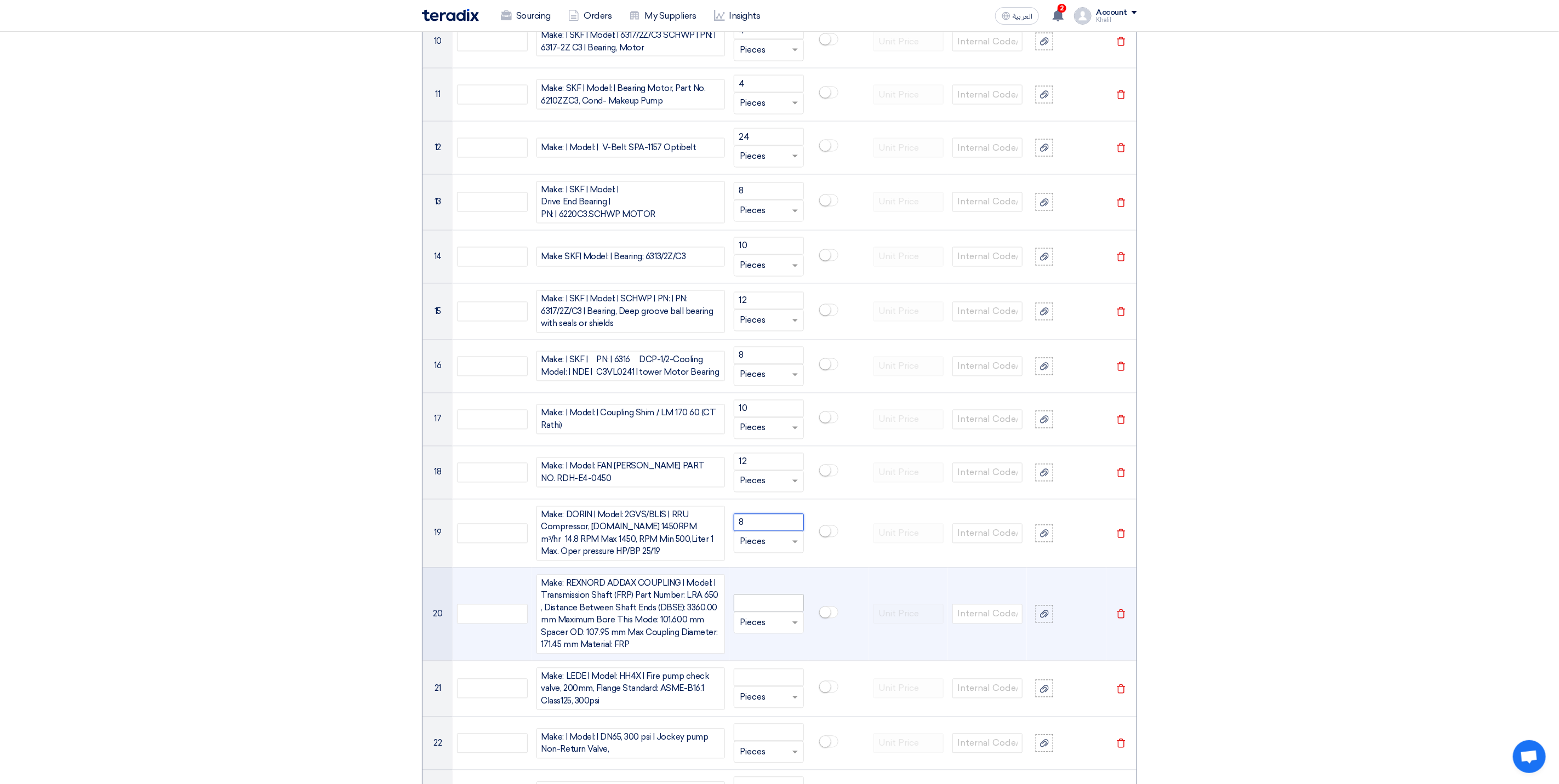
type input "8"
click at [754, 612] on input "number" at bounding box center [769, 603] width 70 height 17
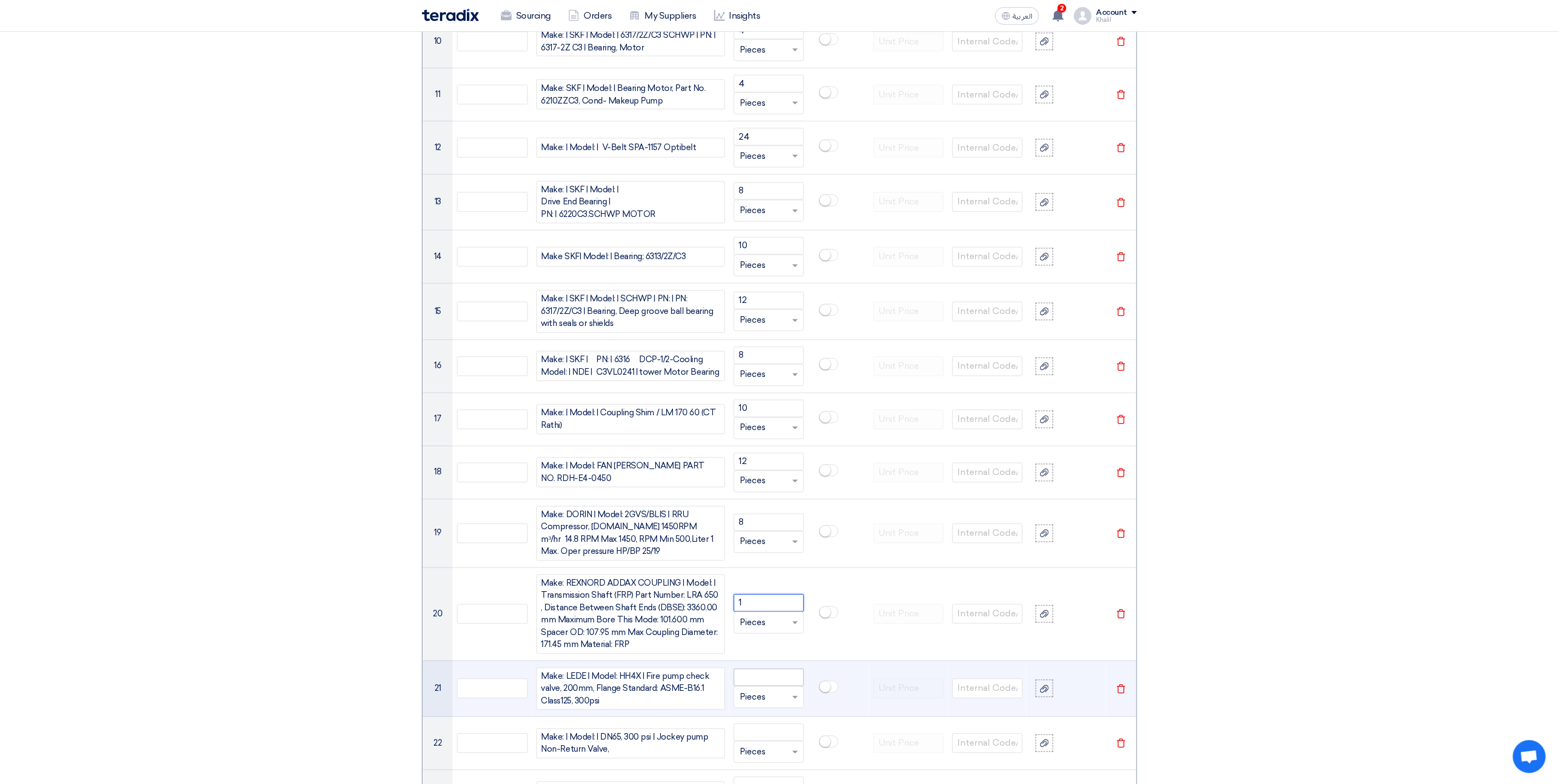
type input "1"
click at [760, 686] on input "number" at bounding box center [769, 677] width 70 height 17
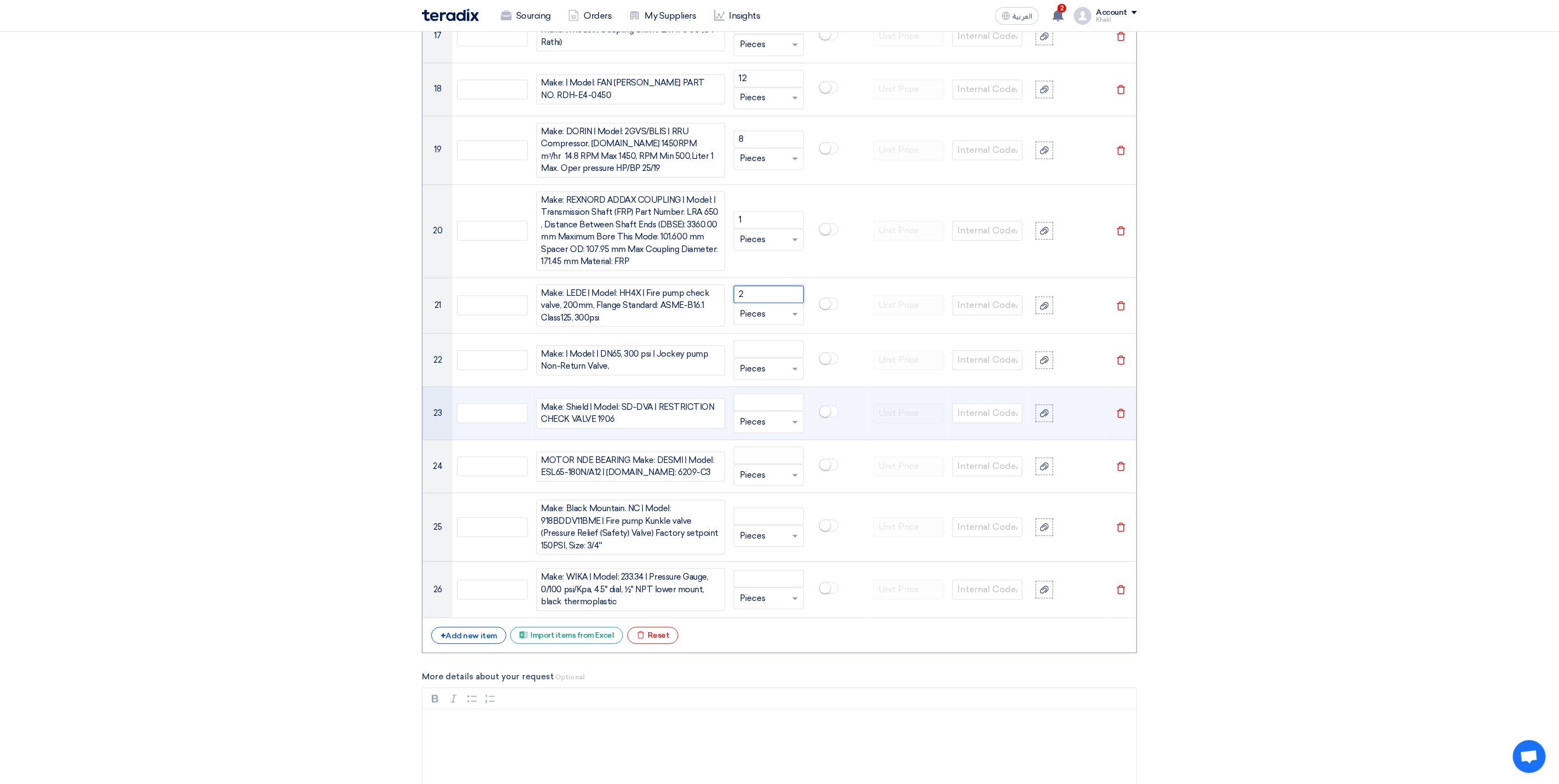
scroll to position [1803, 0]
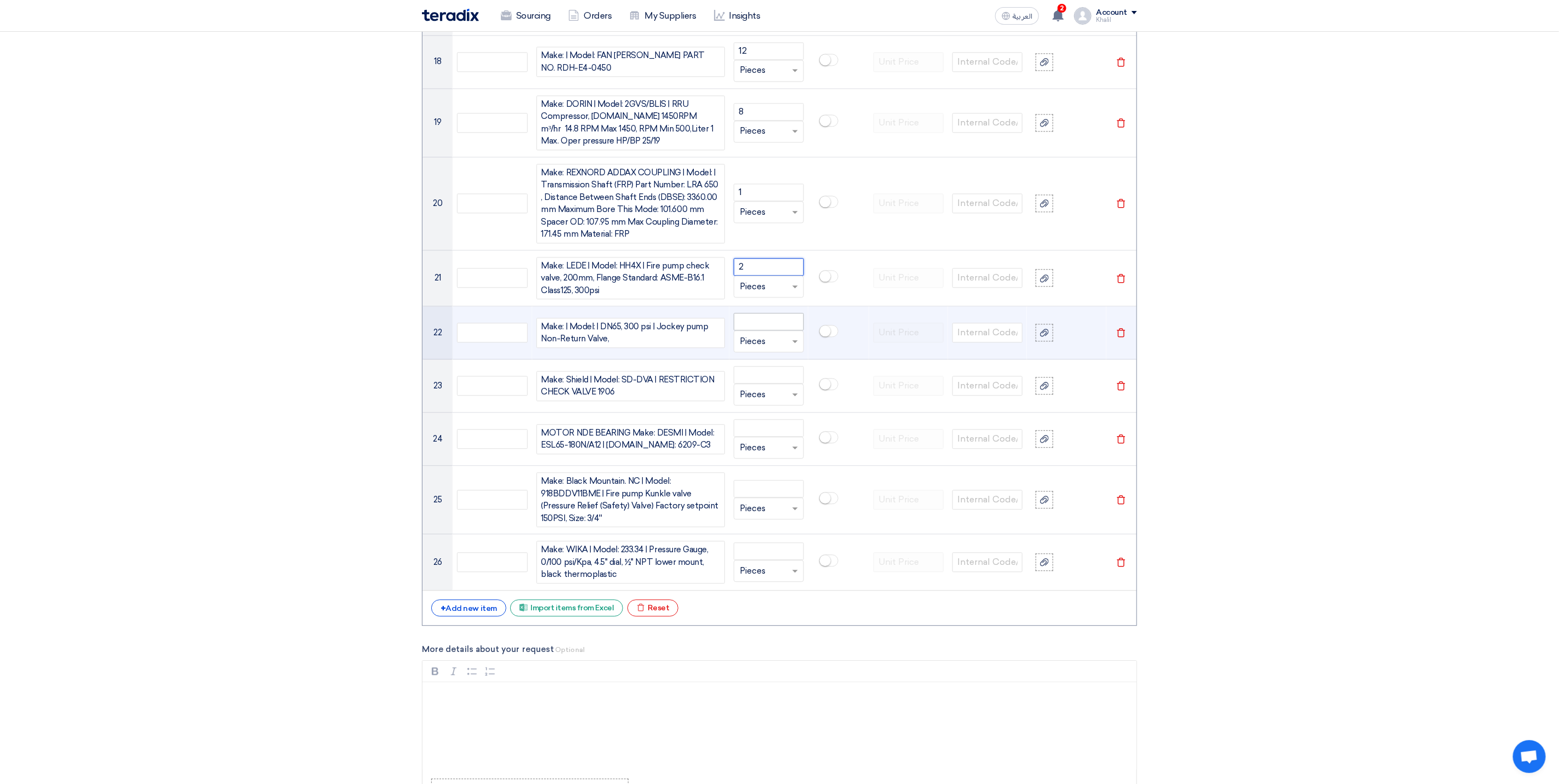
type input "2"
click at [754, 330] on input "number" at bounding box center [769, 322] width 70 height 17
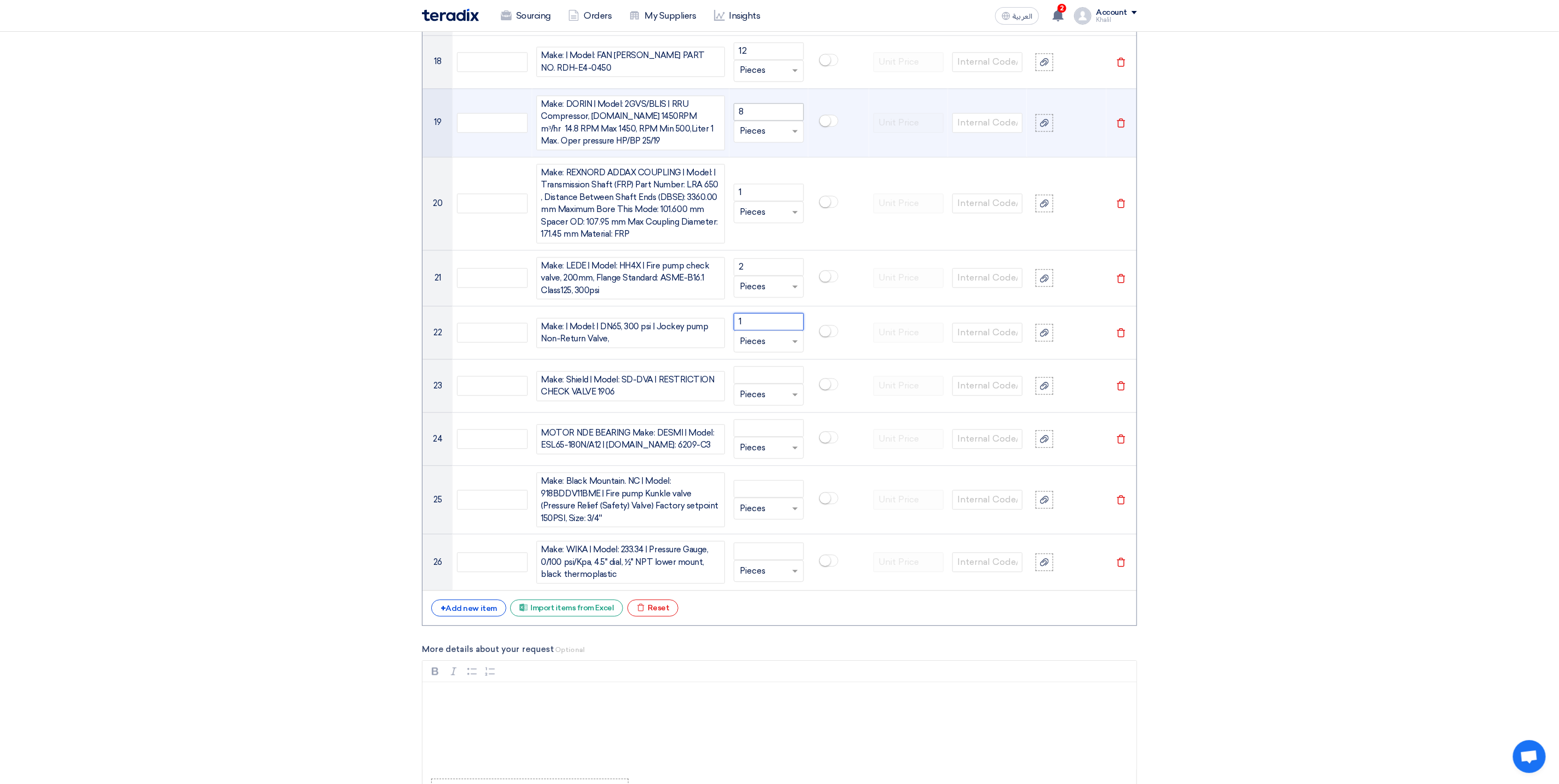
type input "1"
click at [758, 120] on input "8" at bounding box center [769, 112] width 70 height 17
type input "8"
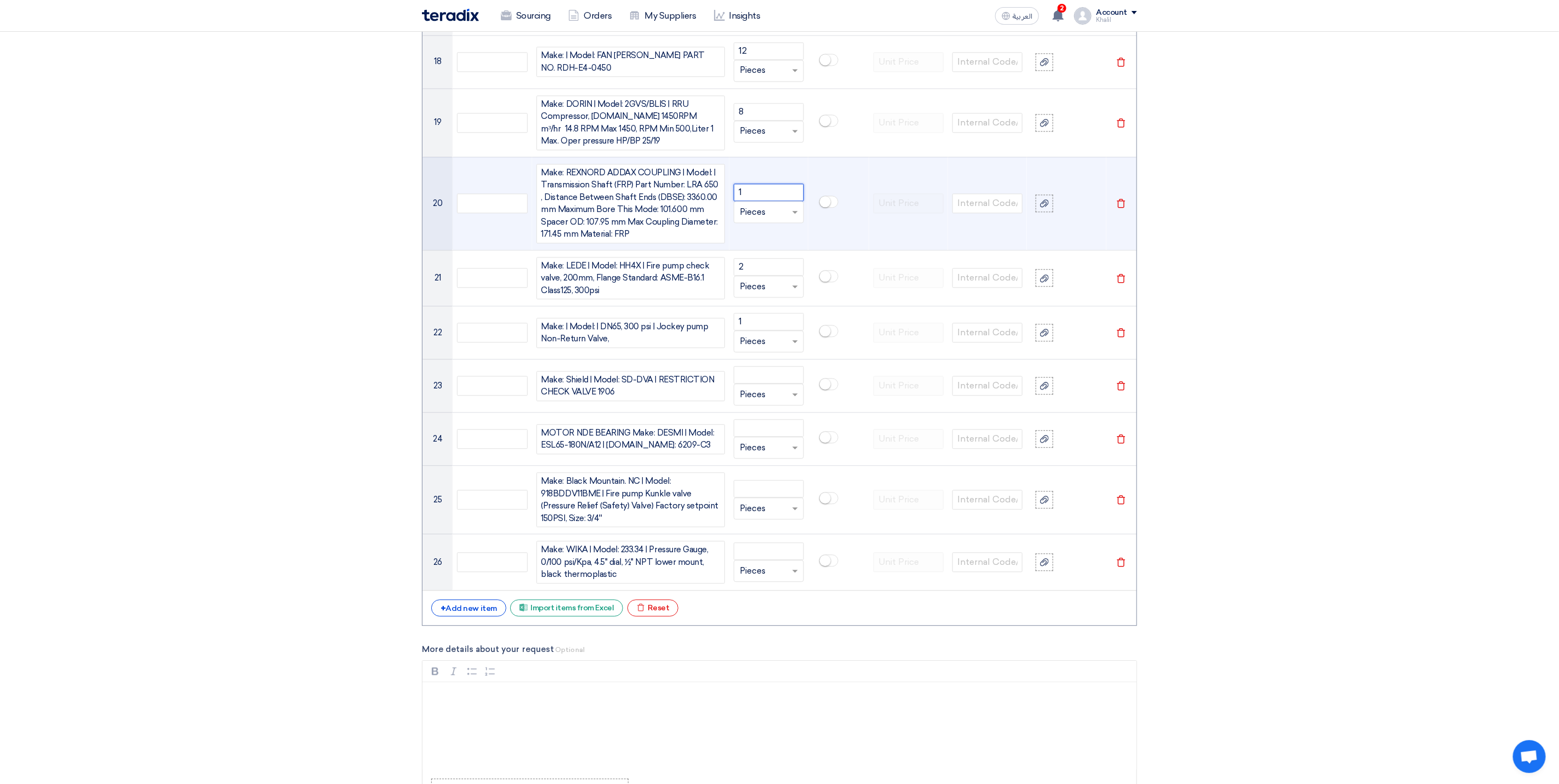
click at [762, 199] on input "1" at bounding box center [769, 192] width 70 height 17
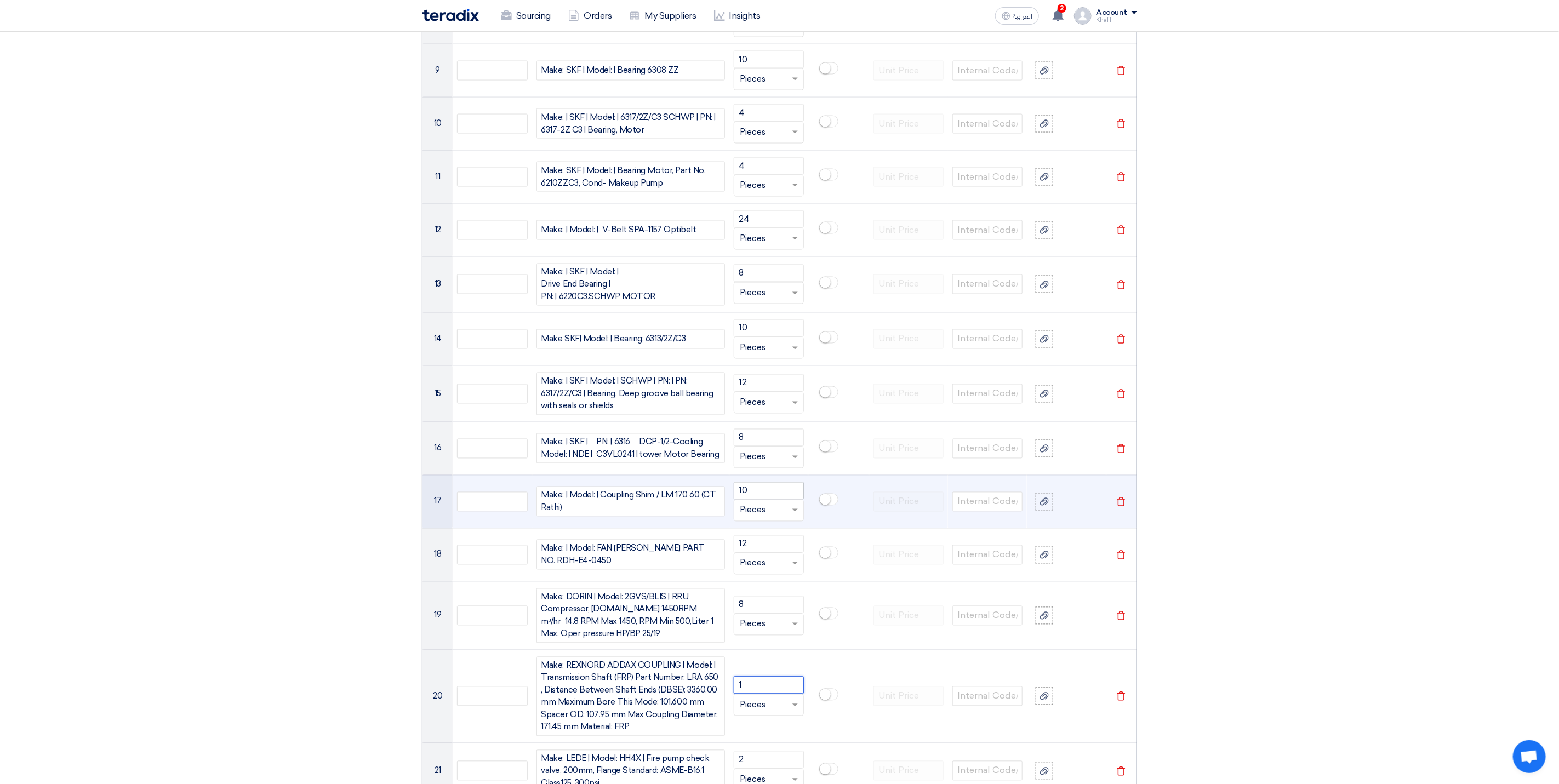
scroll to position [1392, 0]
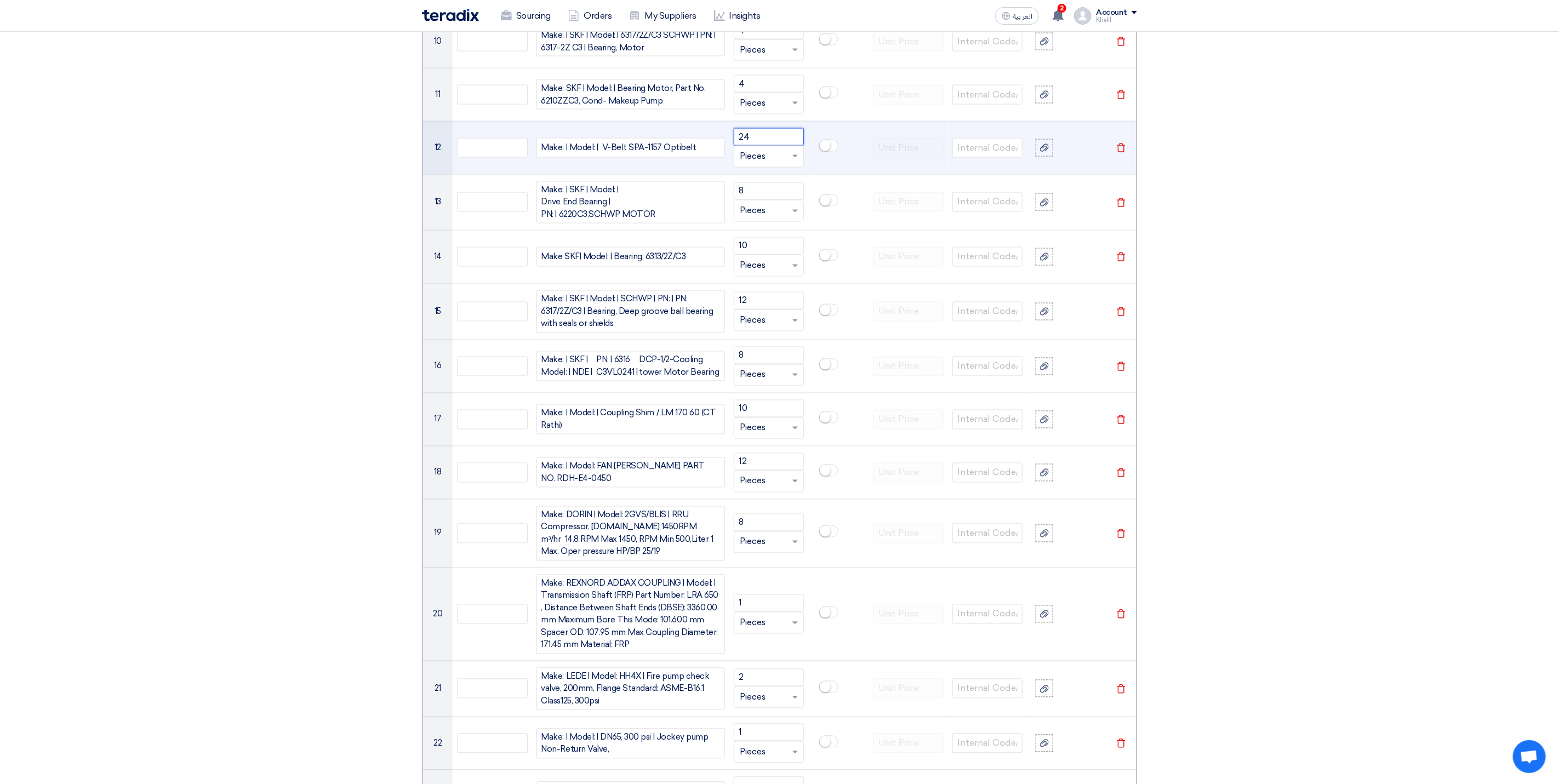
click at [779, 145] on input "24" at bounding box center [769, 137] width 70 height 17
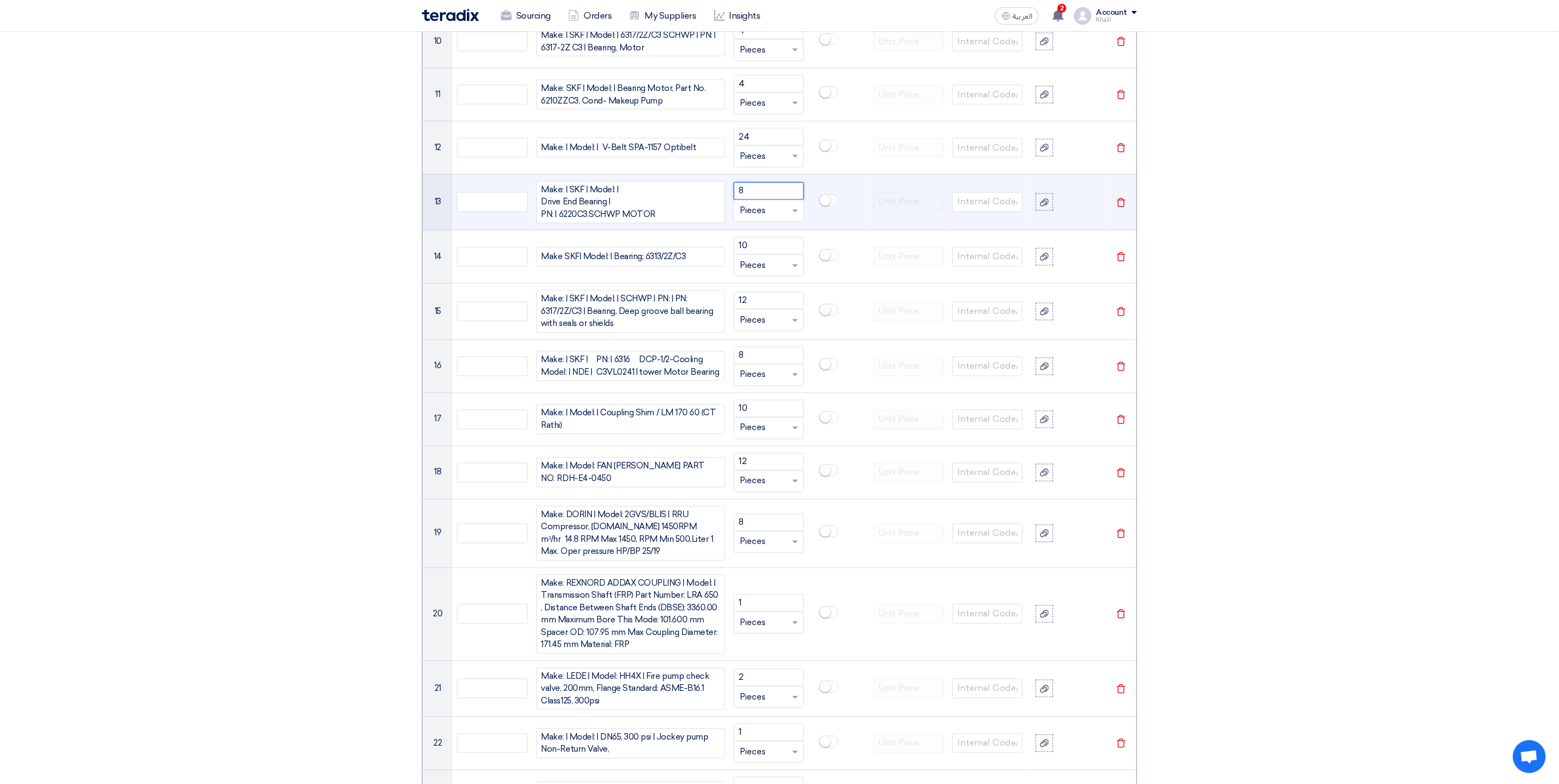
click at [756, 200] on input "8" at bounding box center [769, 191] width 70 height 17
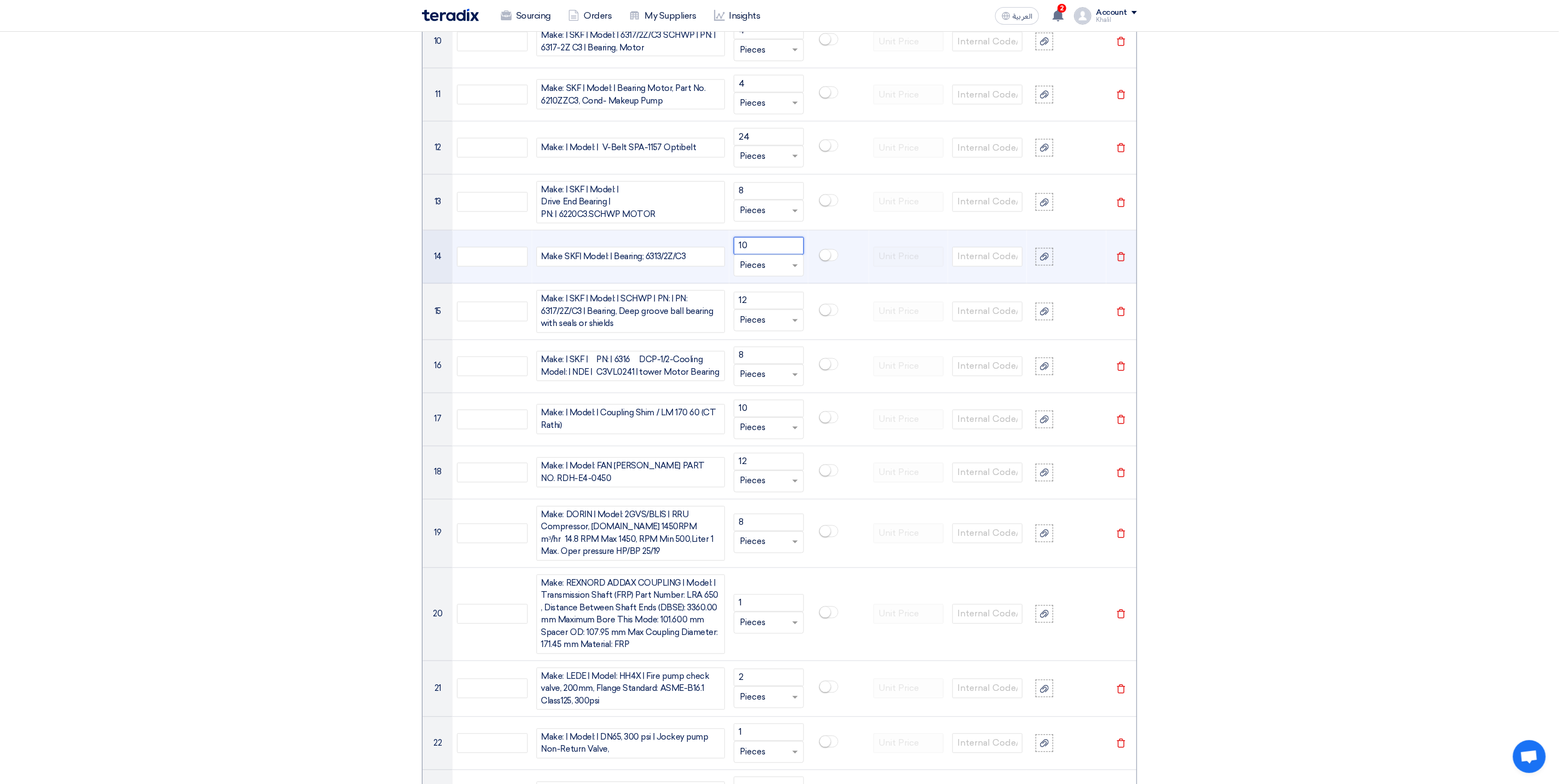
click at [772, 253] on input "10" at bounding box center [769, 246] width 70 height 17
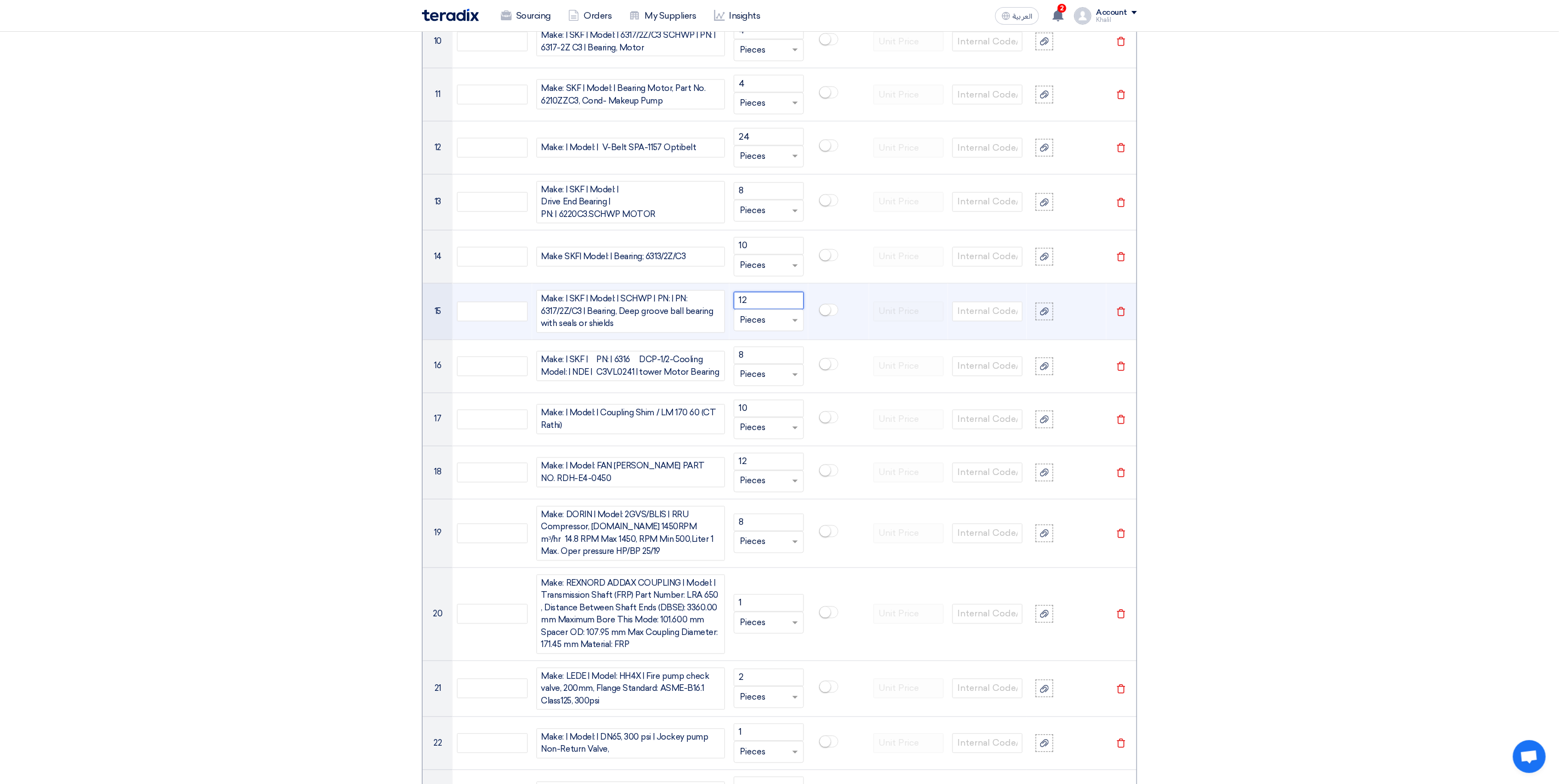
click at [760, 309] on input "12" at bounding box center [769, 300] width 70 height 17
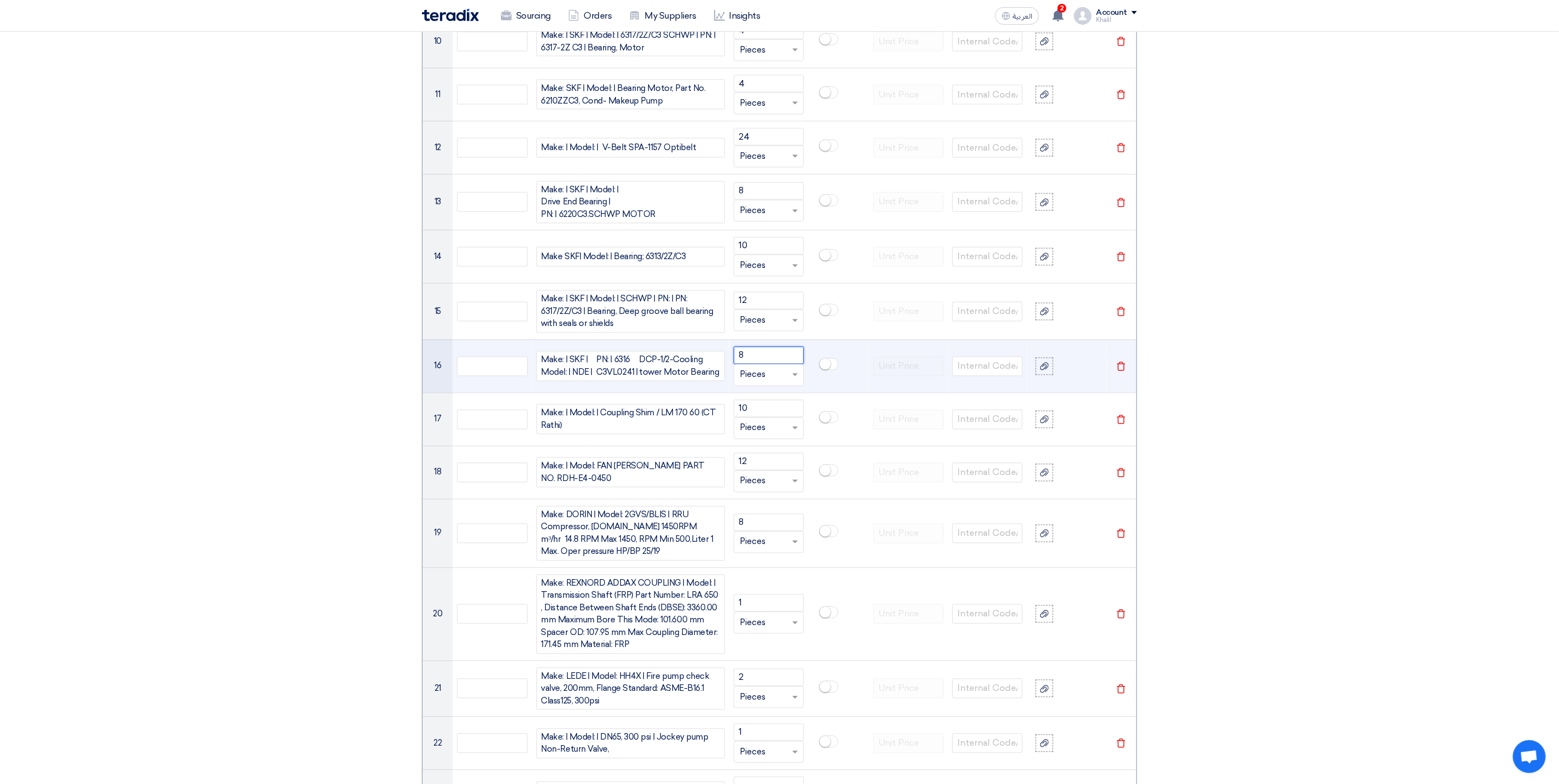
click at [755, 362] on input "8" at bounding box center [769, 355] width 70 height 17
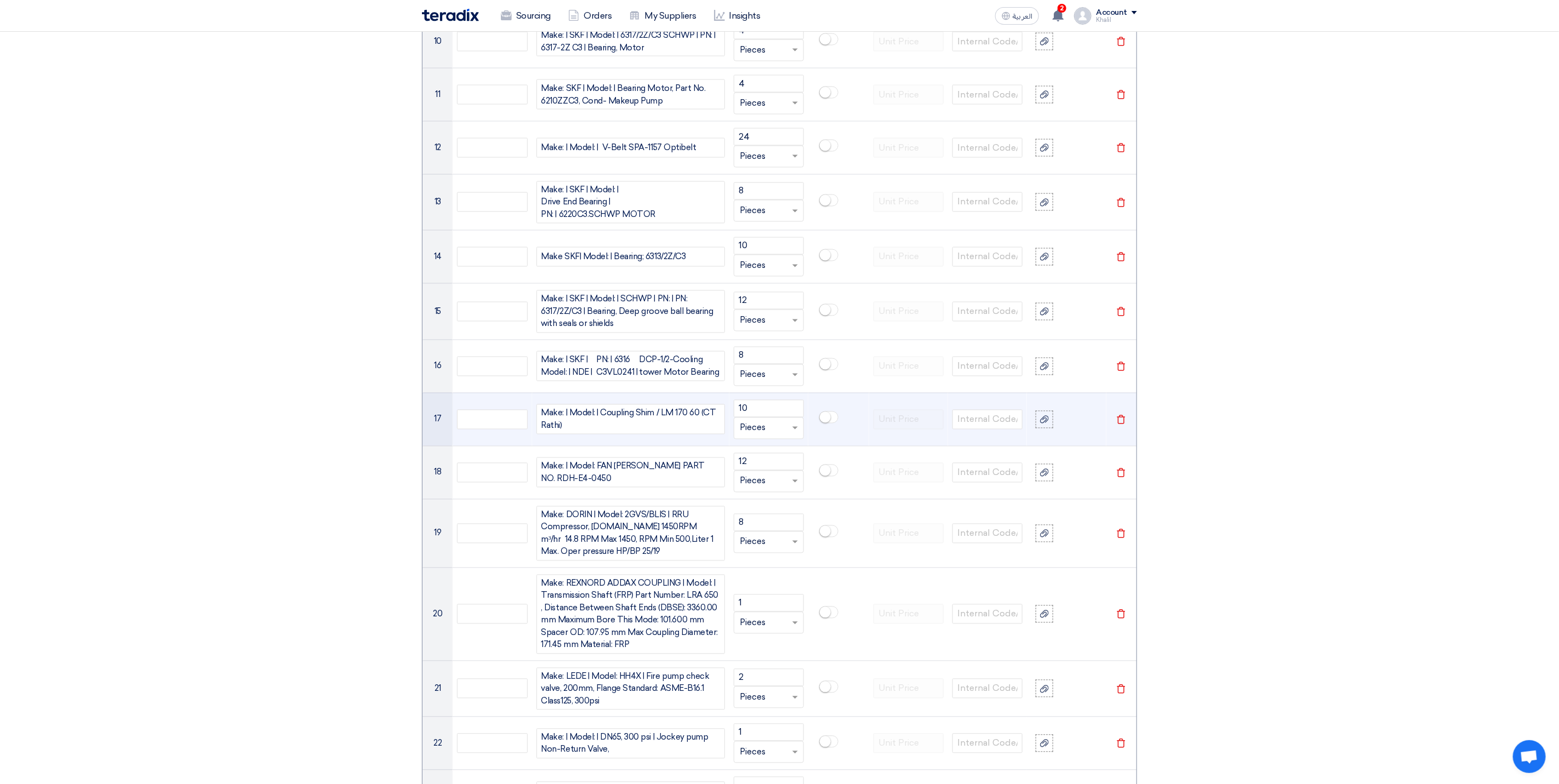
click at [762, 429] on input "text" at bounding box center [762, 428] width 45 height 17
drag, startPoint x: 756, startPoint y: 418, endPoint x: 733, endPoint y: 417, distance: 23.0
click at [734, 417] on input "10" at bounding box center [769, 408] width 70 height 17
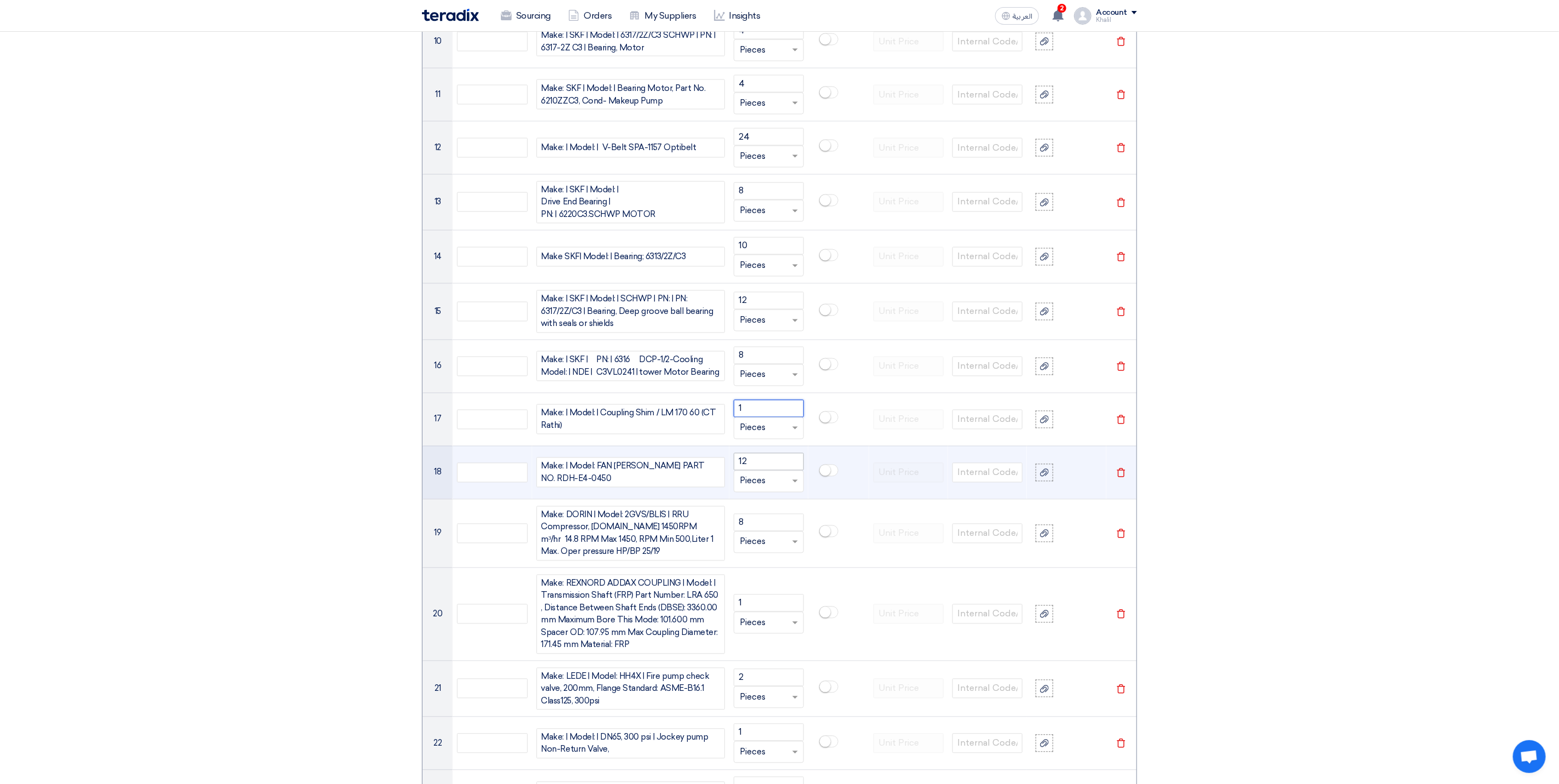
type input "1"
drag, startPoint x: 756, startPoint y: 470, endPoint x: 731, endPoint y: 472, distance: 25.1
click at [731, 472] on td "12 Unit × Pieces" at bounding box center [768, 472] width 79 height 53
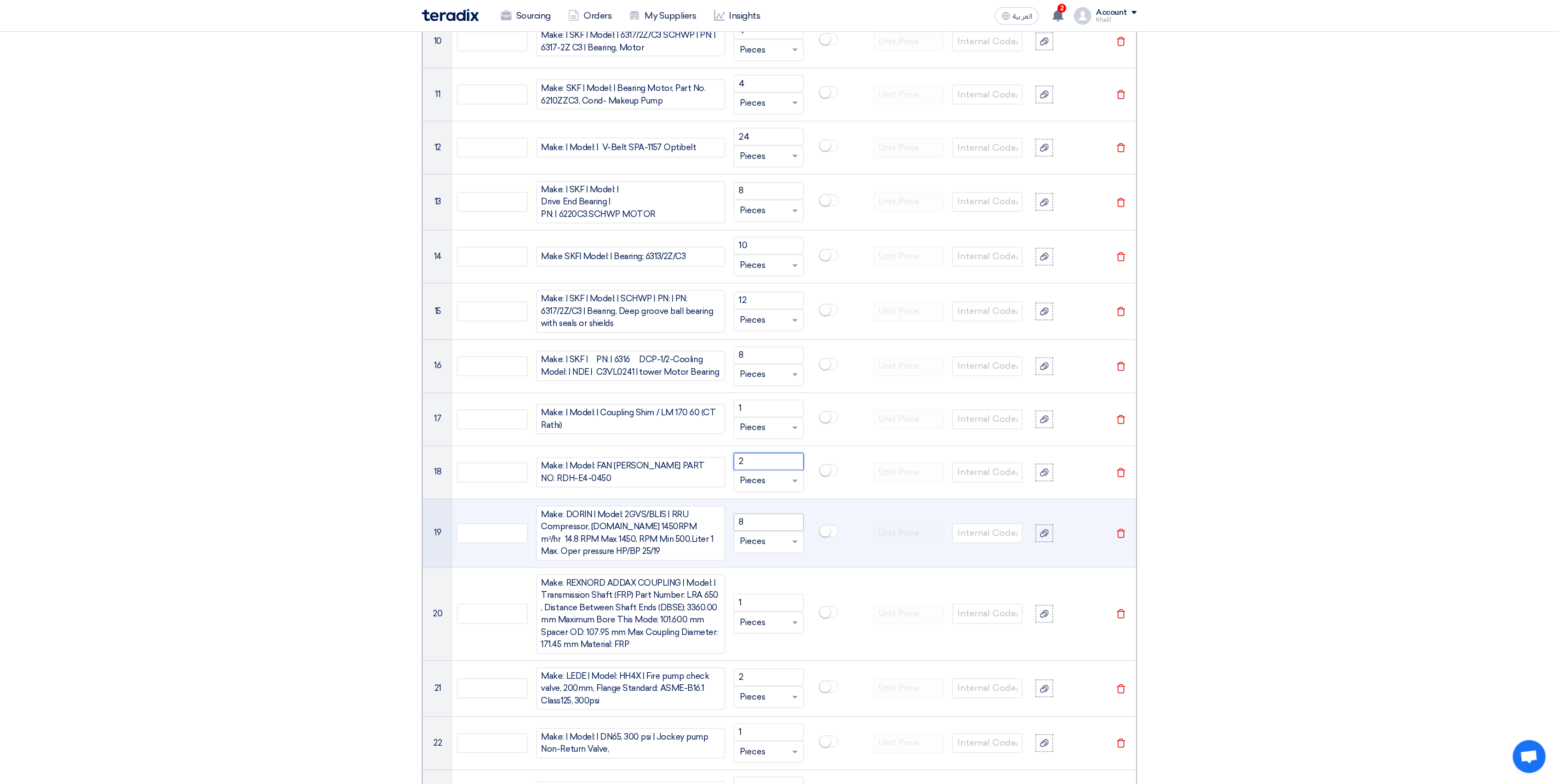
type input "2"
click at [746, 531] on input "8" at bounding box center [769, 523] width 70 height 17
drag, startPoint x: 752, startPoint y: 531, endPoint x: 725, endPoint y: 531, distance: 27.0
click at [725, 531] on tr "19 Make: DORIN | Model: 2GVS/BLIS | RRU Compressor, [DOMAIN_NAME] 1450RPM m³/hr…" at bounding box center [779, 533] width 714 height 69
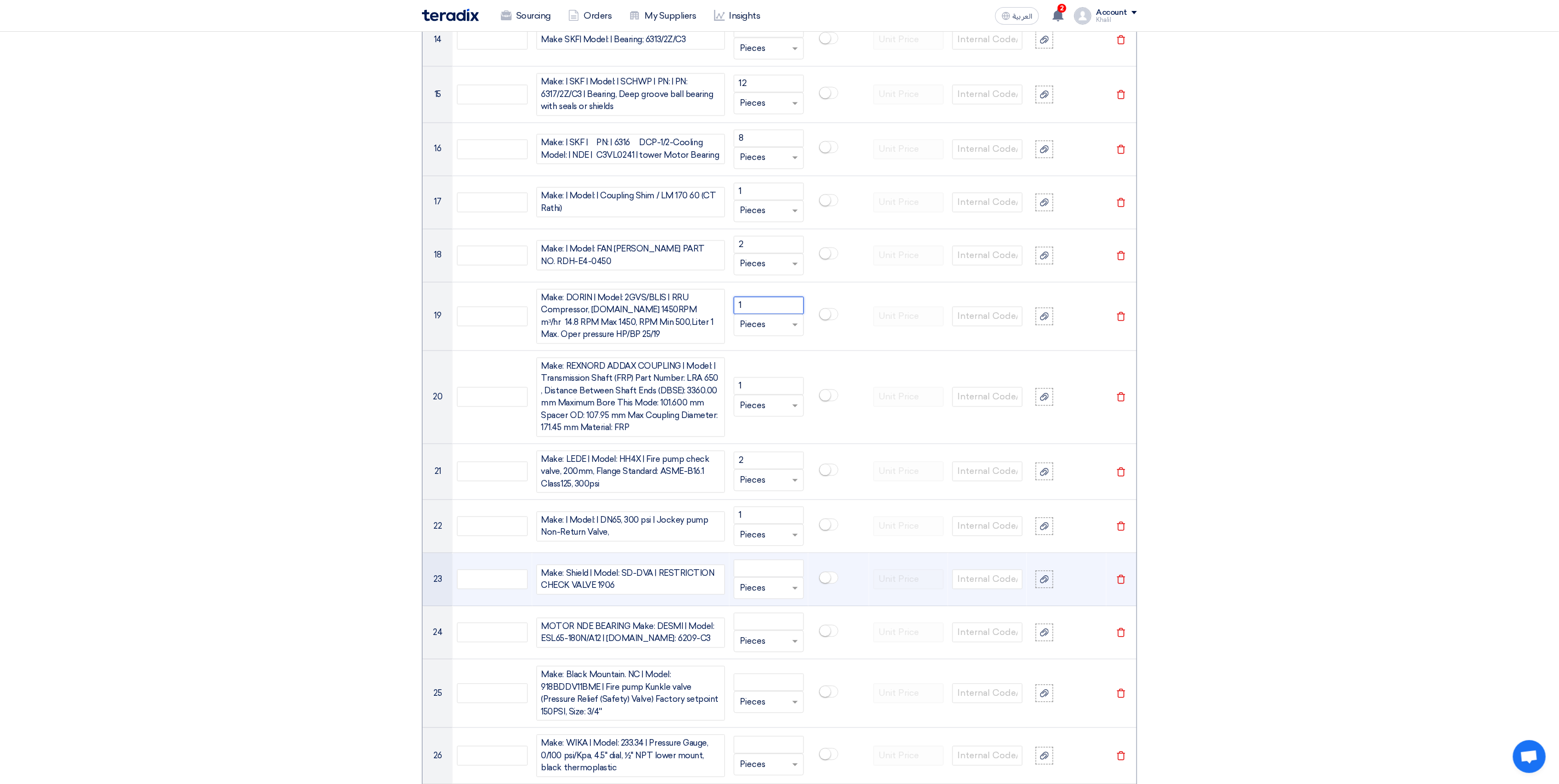
scroll to position [1639, 0]
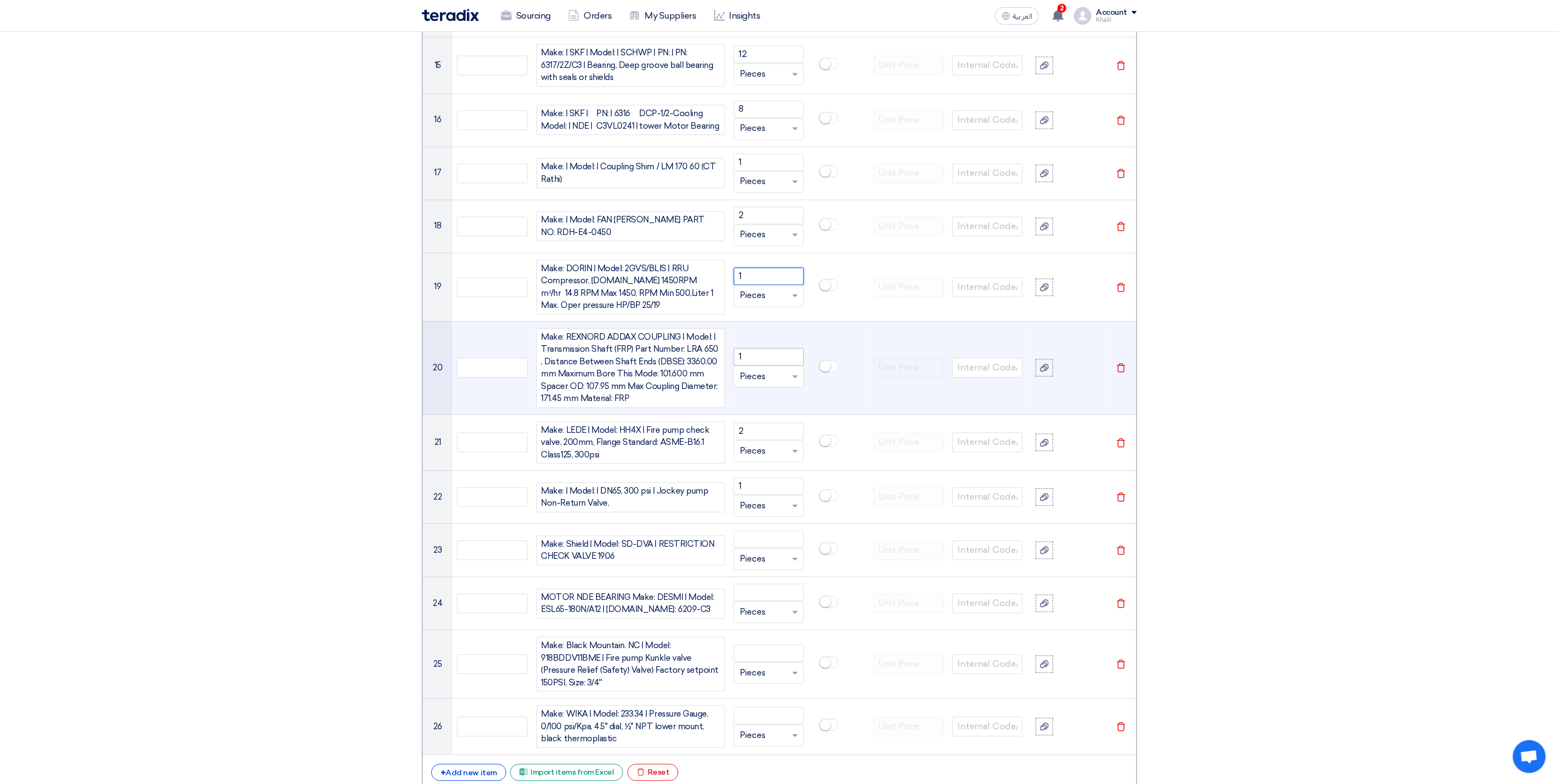
type input "1"
click at [756, 365] on input "1" at bounding box center [769, 357] width 70 height 17
drag, startPoint x: 758, startPoint y: 362, endPoint x: 728, endPoint y: 367, distance: 30.4
click at [728, 367] on tr "20 Make: REXNORD ADDAX COUPLING | Model: | Transmission Shaft (FRP) Part Number…" at bounding box center [779, 367] width 714 height 93
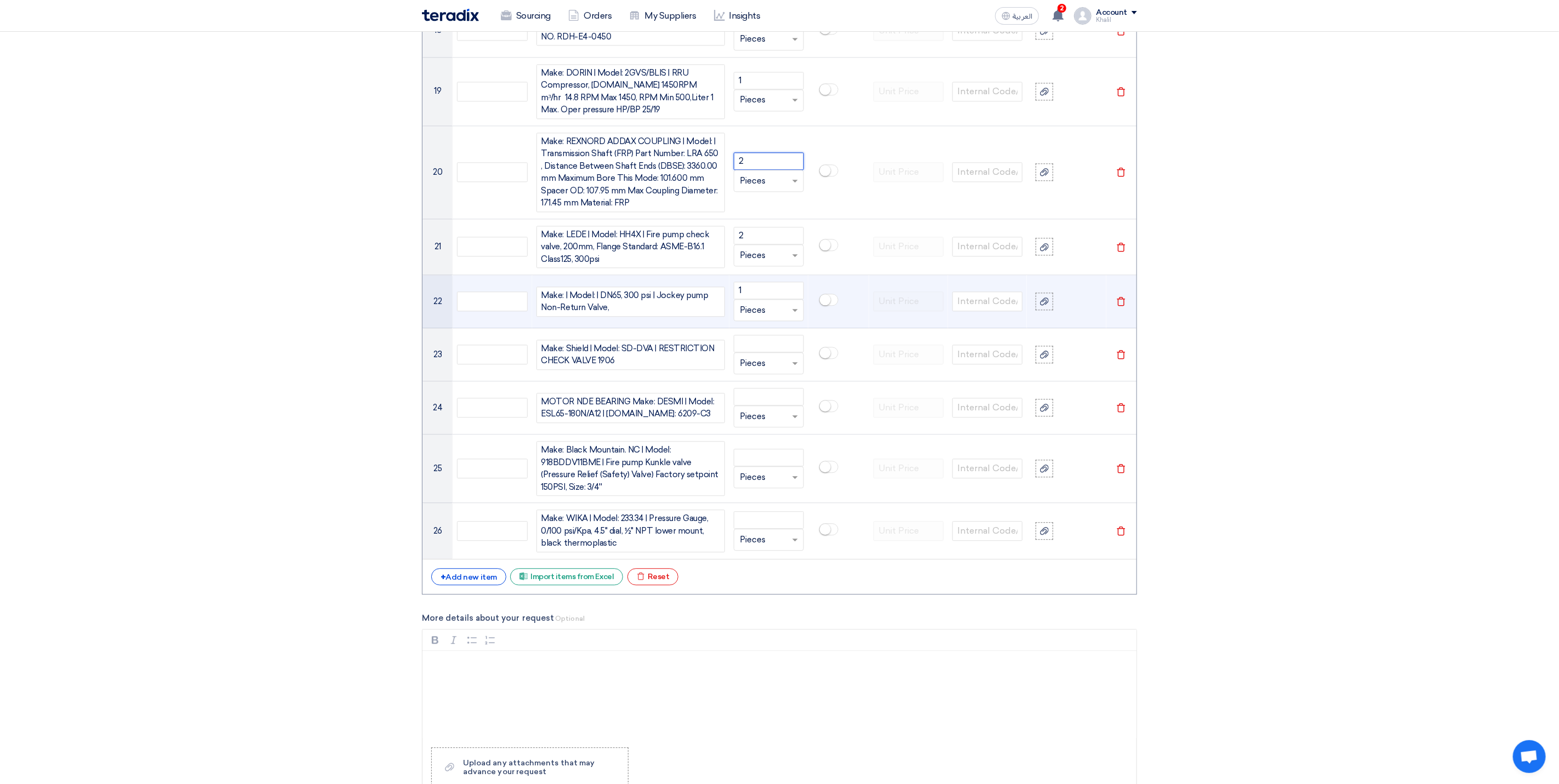
scroll to position [1885, 0]
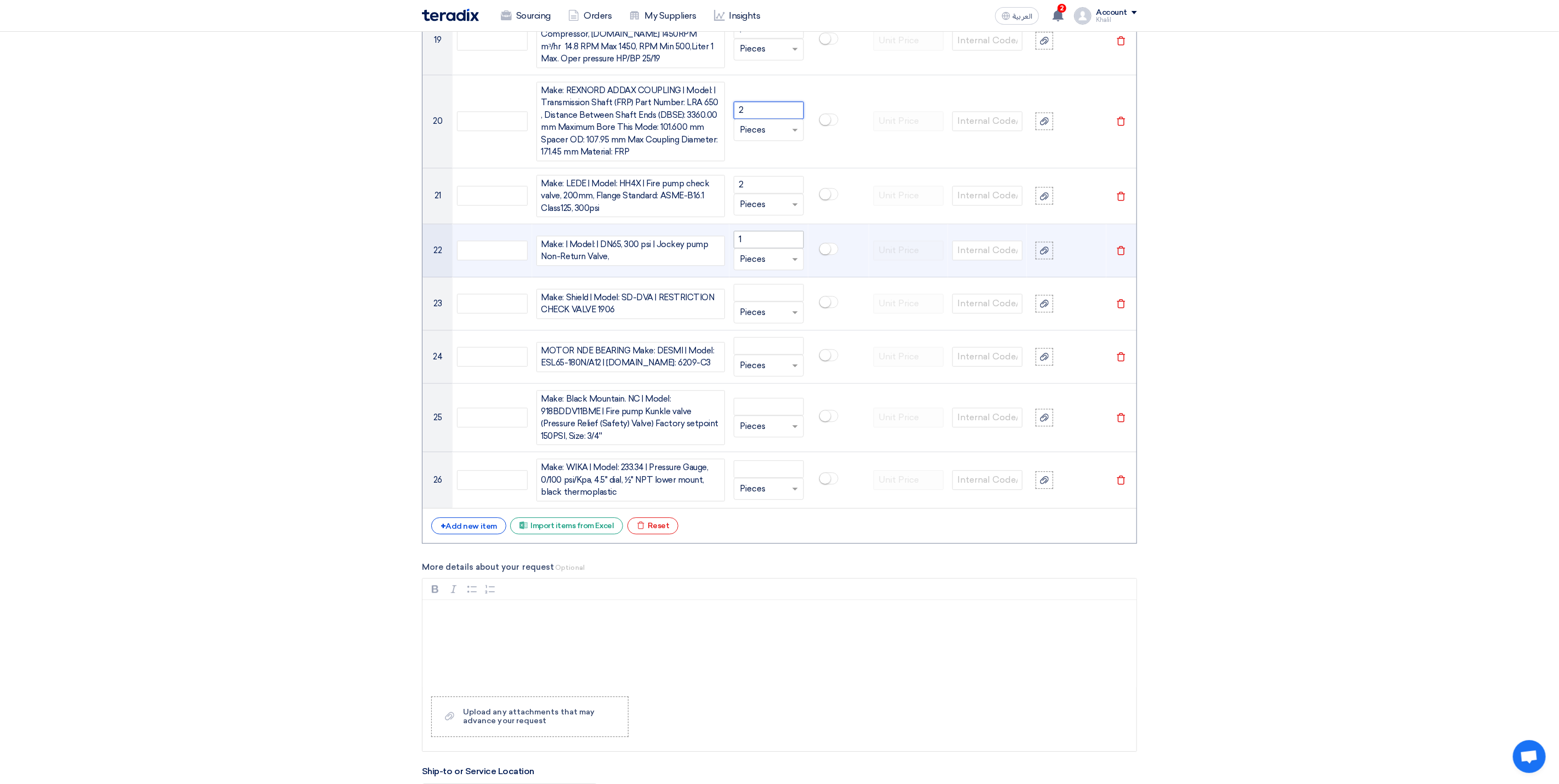
type input "2"
click at [762, 248] on input "1" at bounding box center [769, 240] width 70 height 17
click at [683, 265] on div "Make: | Model: | DN65, 300 psi | Jockey pump Non-Return Valve," at bounding box center [631, 251] width 189 height 30
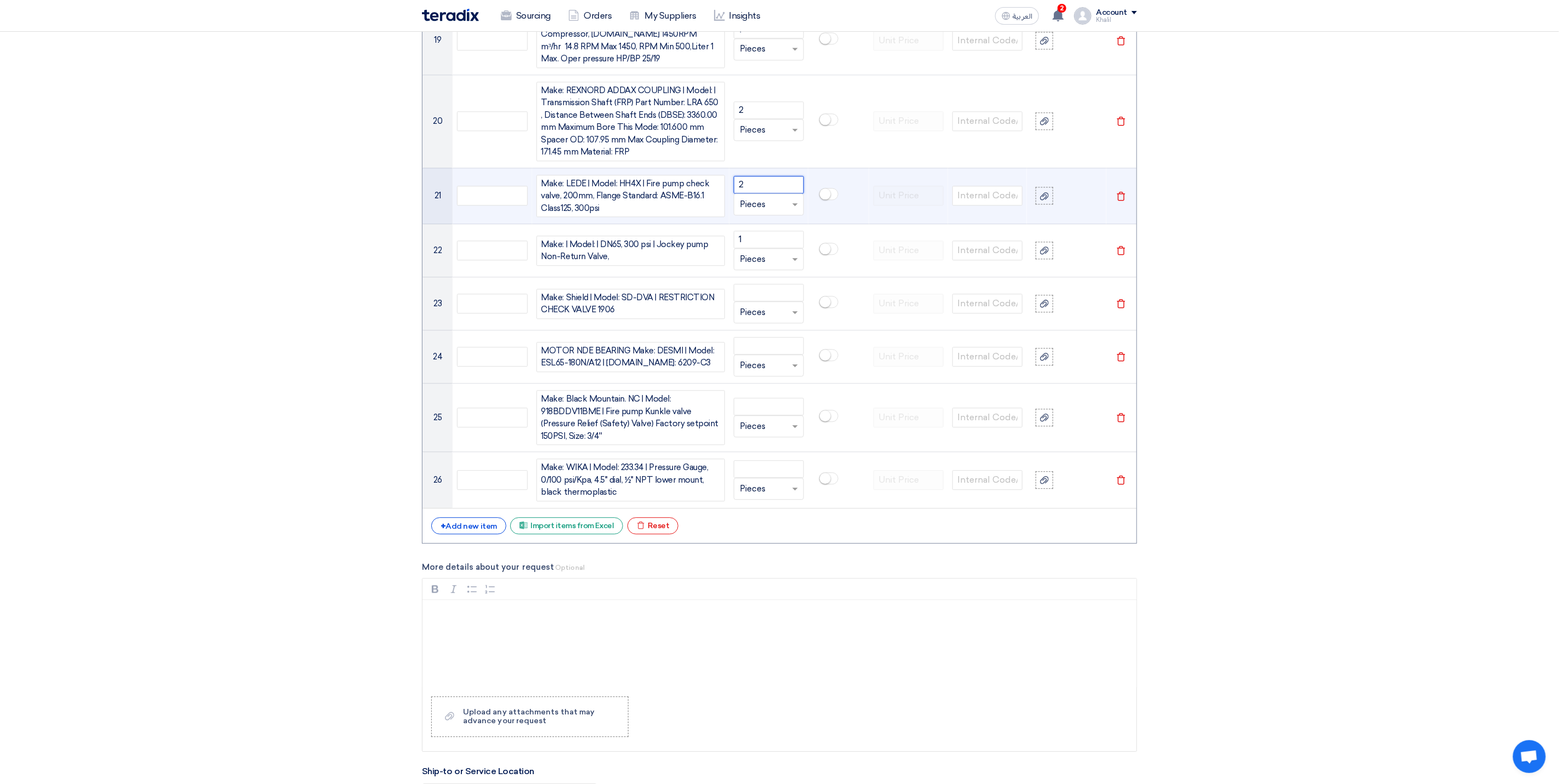
click at [756, 193] on input "2" at bounding box center [769, 185] width 70 height 17
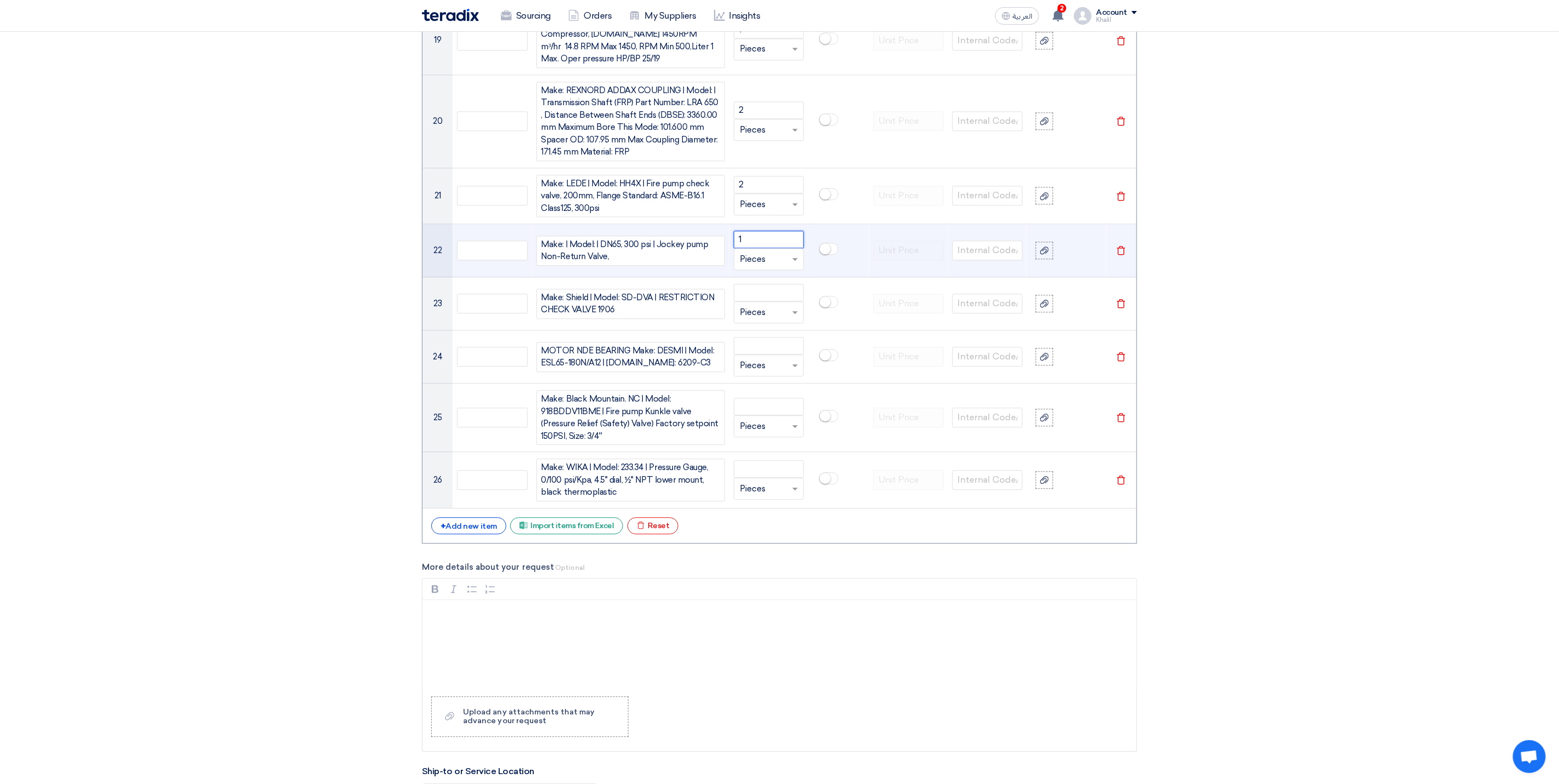
click at [760, 248] on input "1" at bounding box center [769, 240] width 70 height 17
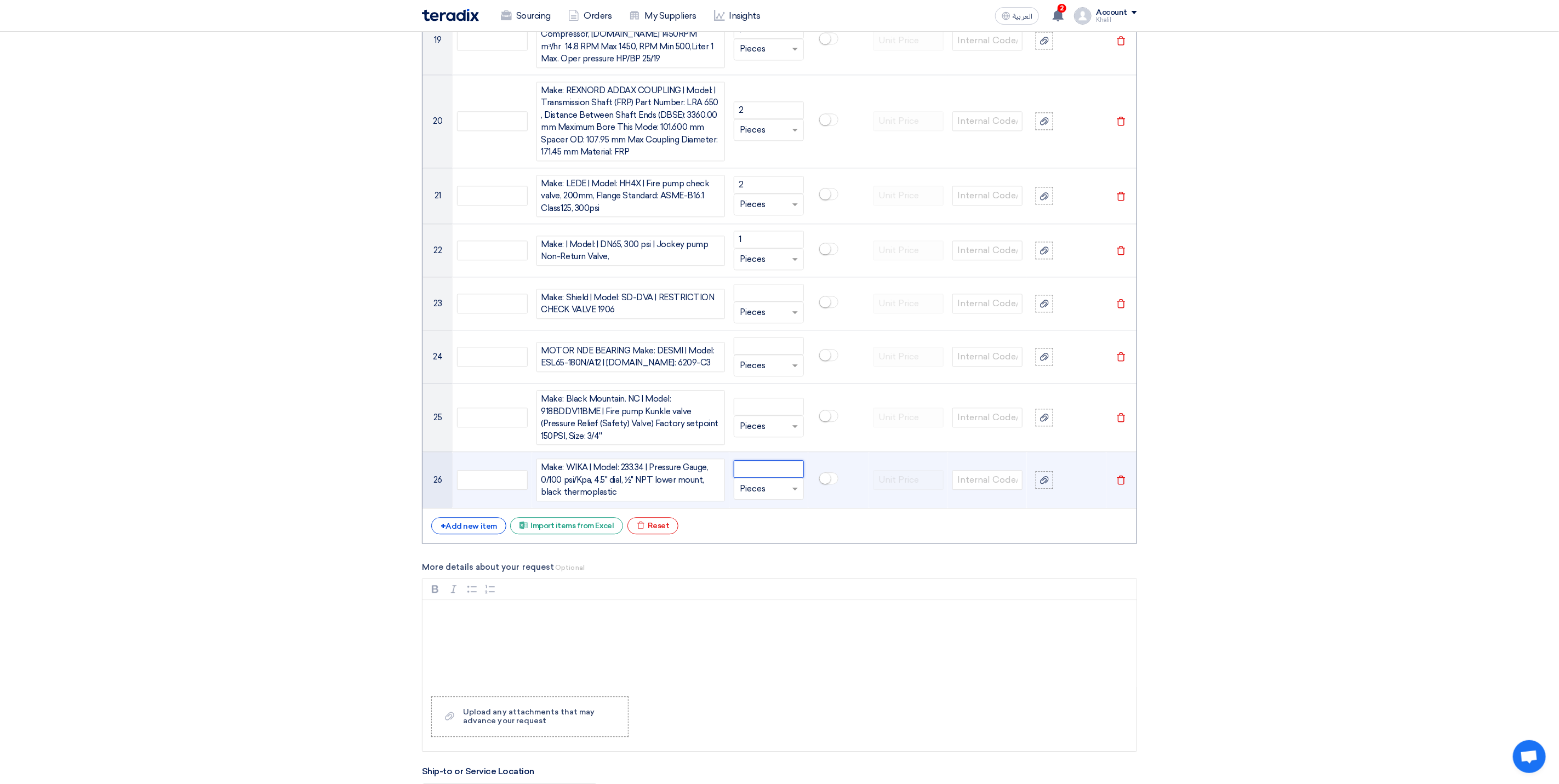
click at [766, 478] on input "number" at bounding box center [769, 469] width 70 height 17
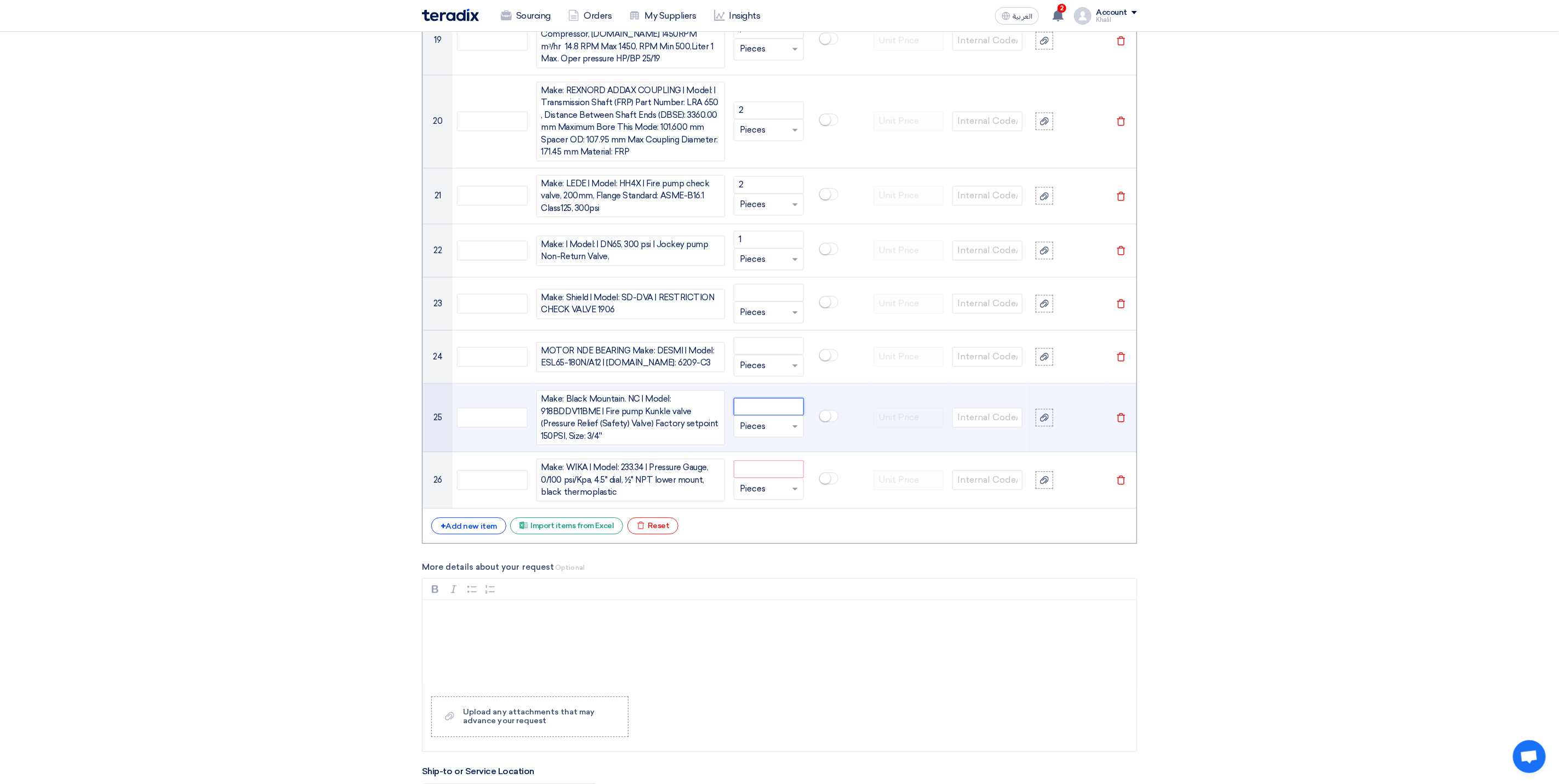
click at [754, 415] on input "number" at bounding box center [769, 406] width 70 height 17
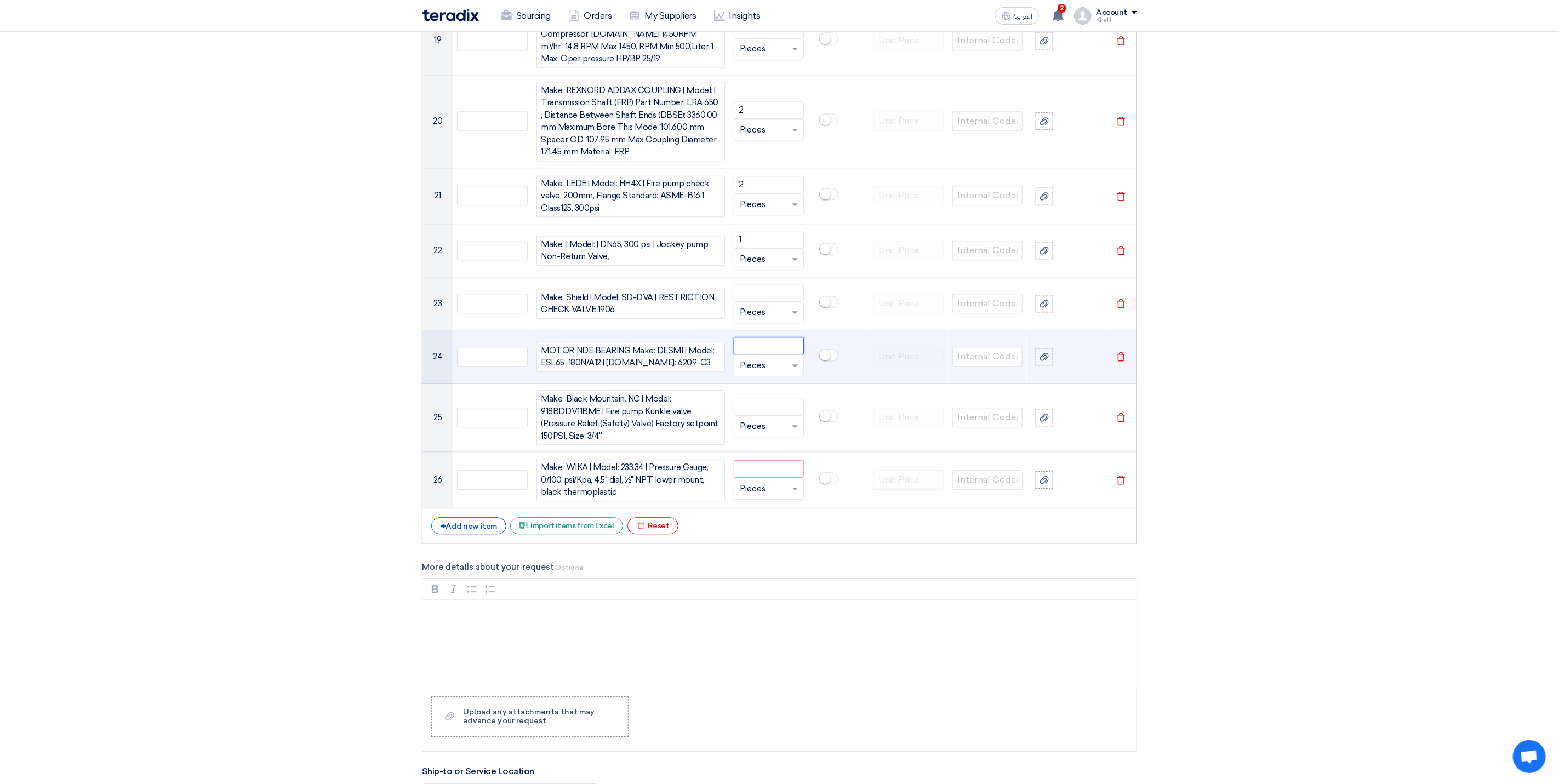
click at [750, 355] on input "number" at bounding box center [769, 345] width 70 height 17
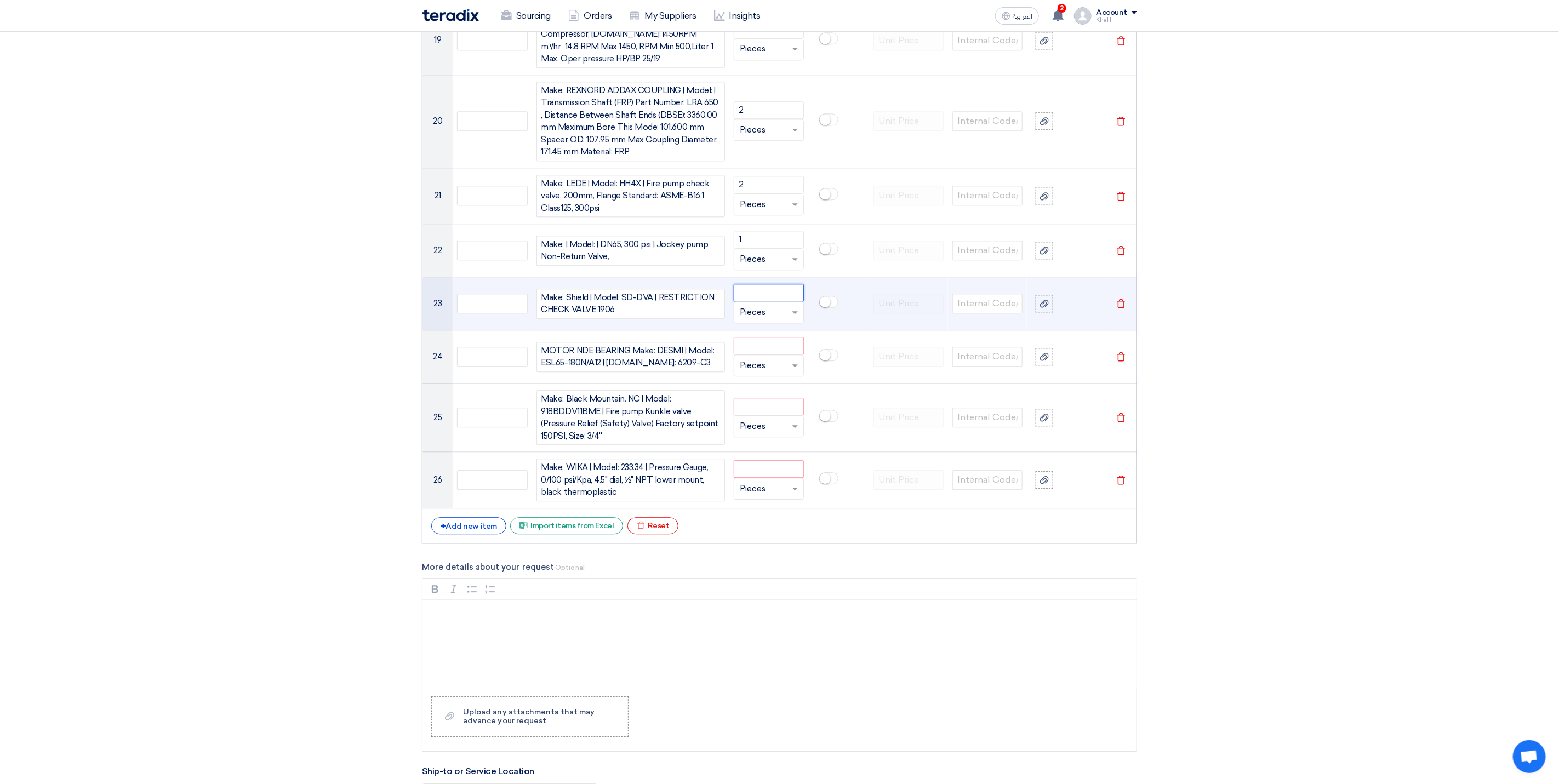
click at [741, 301] on input "number" at bounding box center [769, 292] width 70 height 17
click at [760, 301] on input "number" at bounding box center [769, 292] width 70 height 17
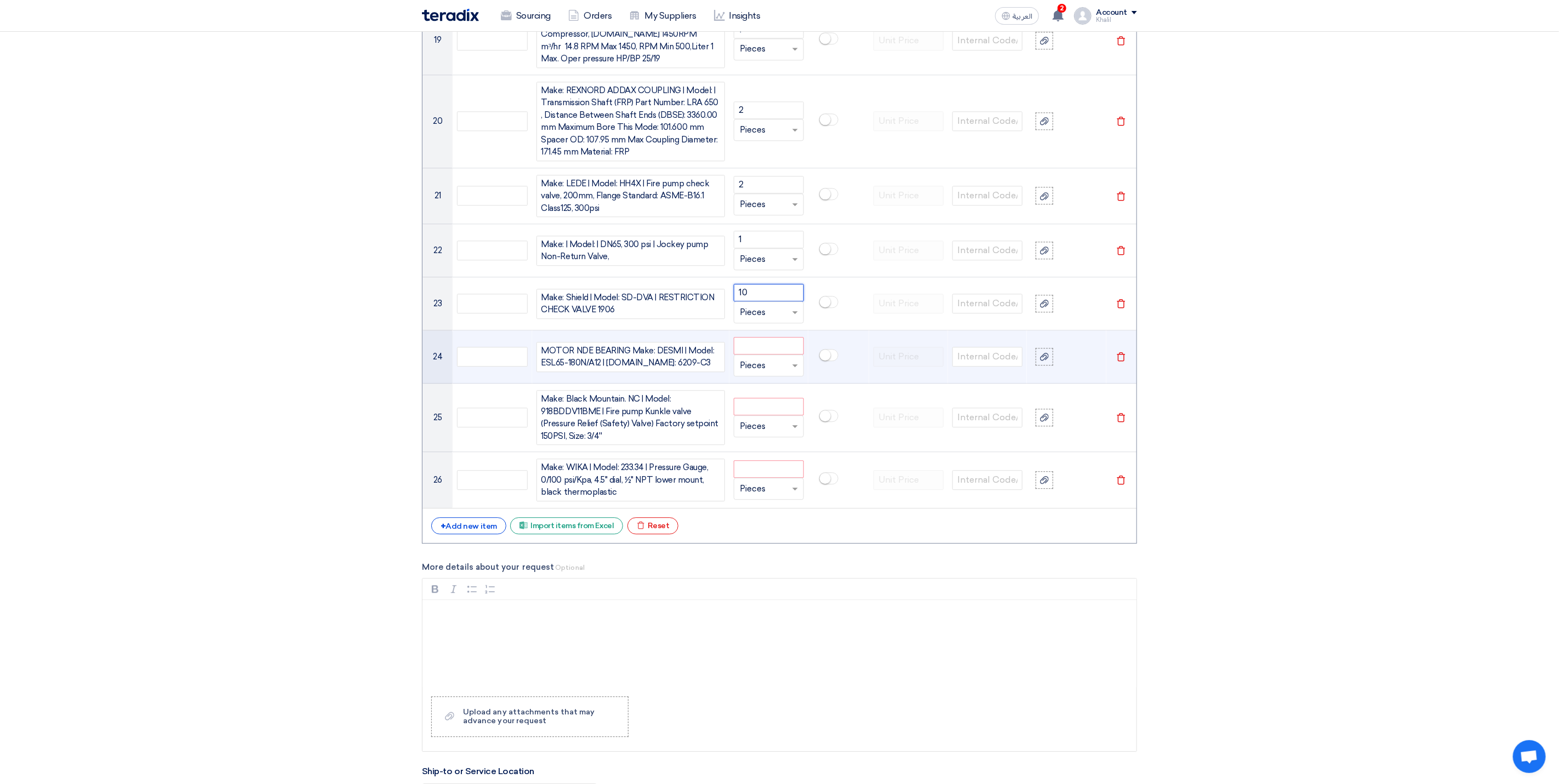
type input "10"
click at [758, 355] on input "number" at bounding box center [769, 345] width 70 height 17
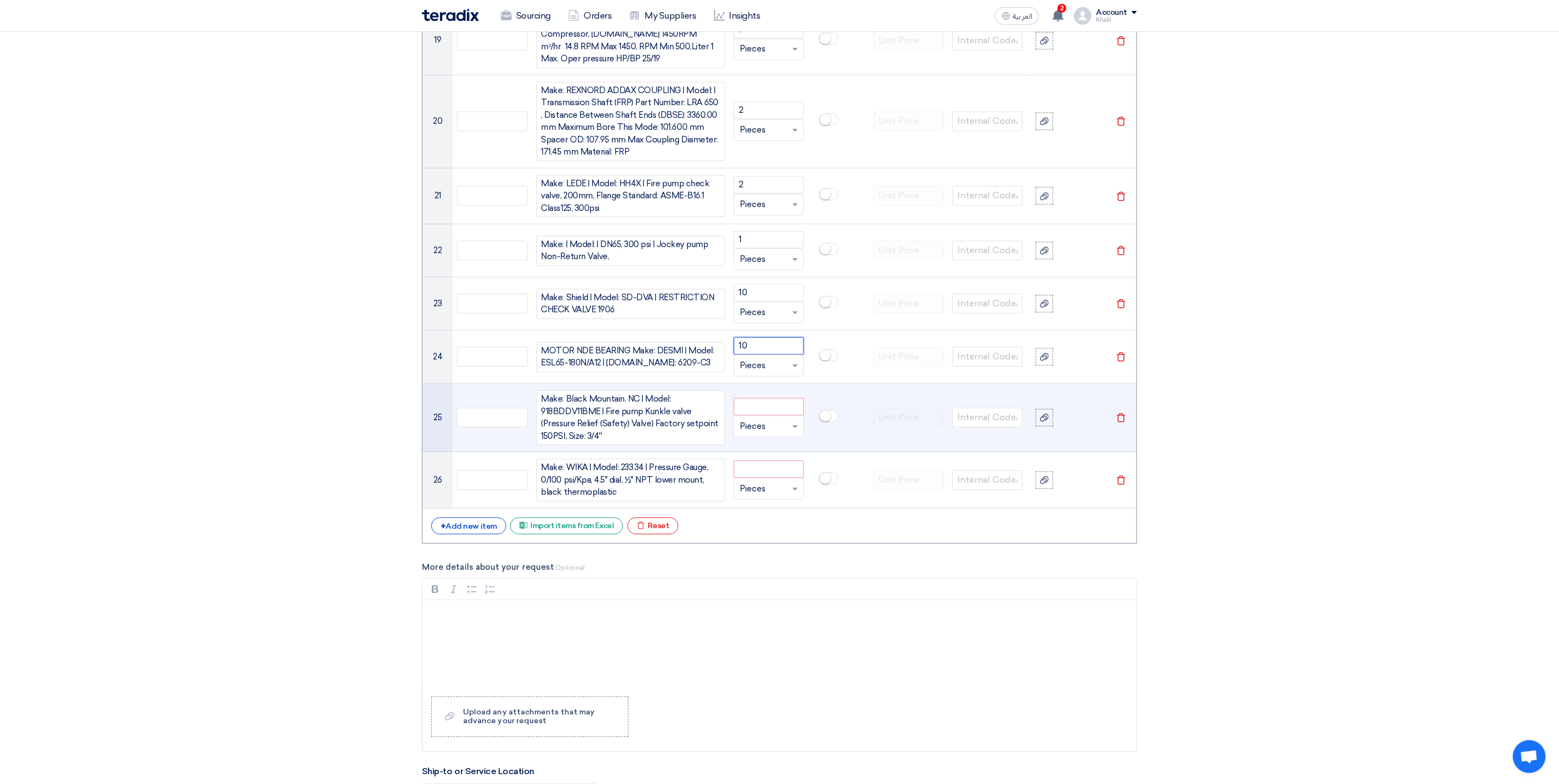
type input "10"
click at [764, 415] on input "number" at bounding box center [769, 406] width 70 height 17
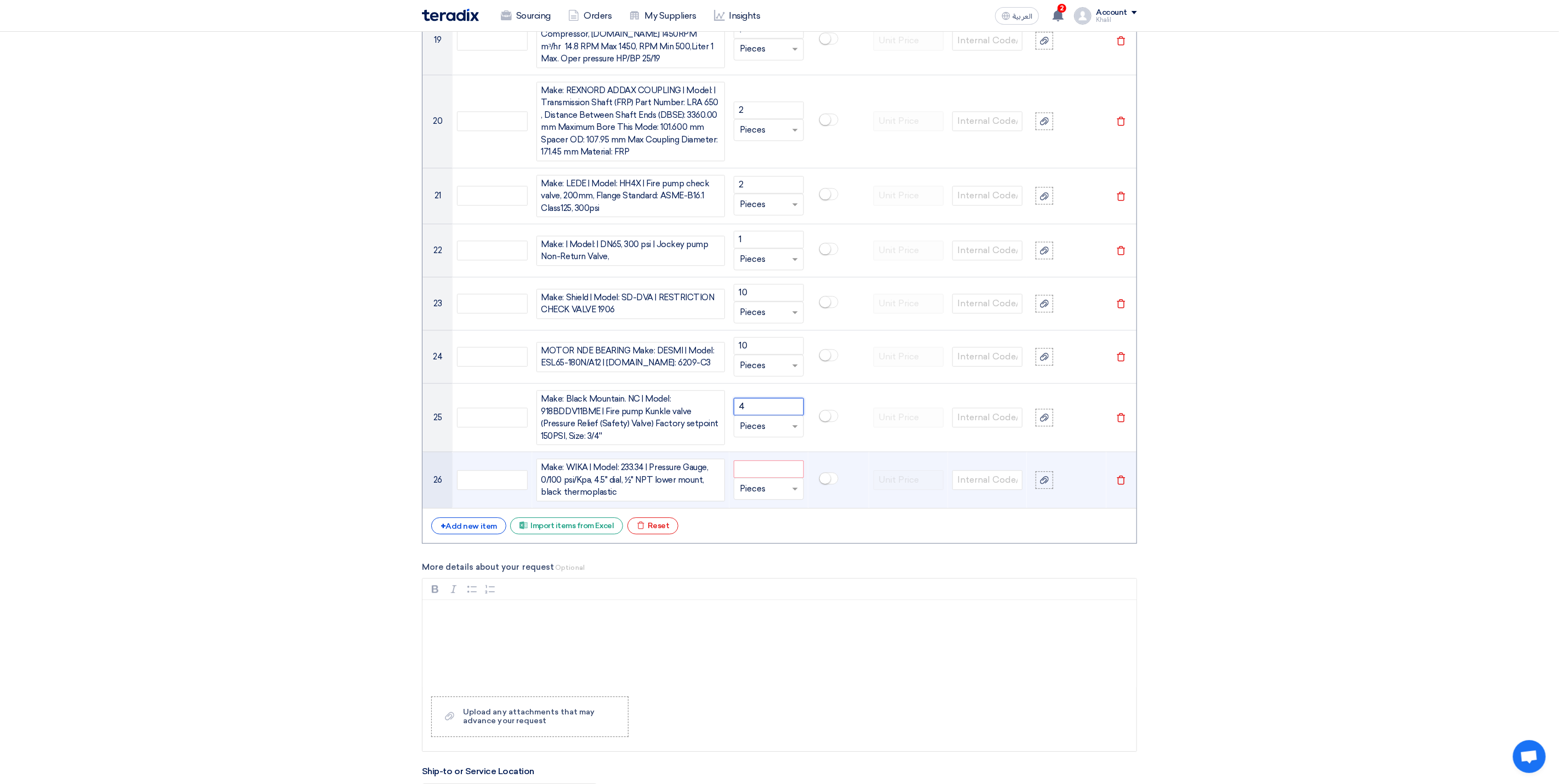
type input "4"
click at [763, 492] on div "Unit × Pieces" at bounding box center [769, 488] width 70 height 22
click at [762, 478] on input "number" at bounding box center [769, 469] width 70 height 17
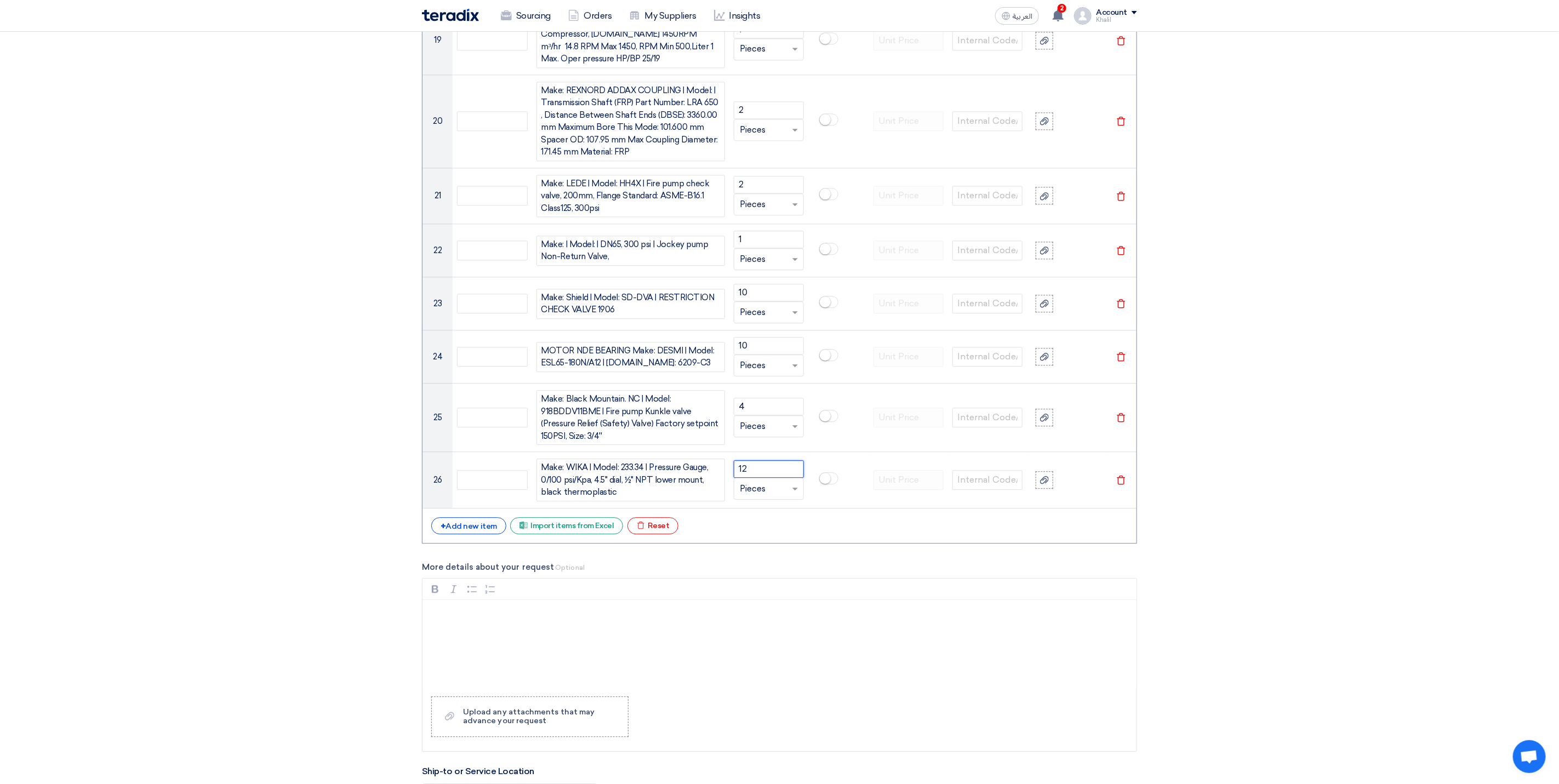
type input "12"
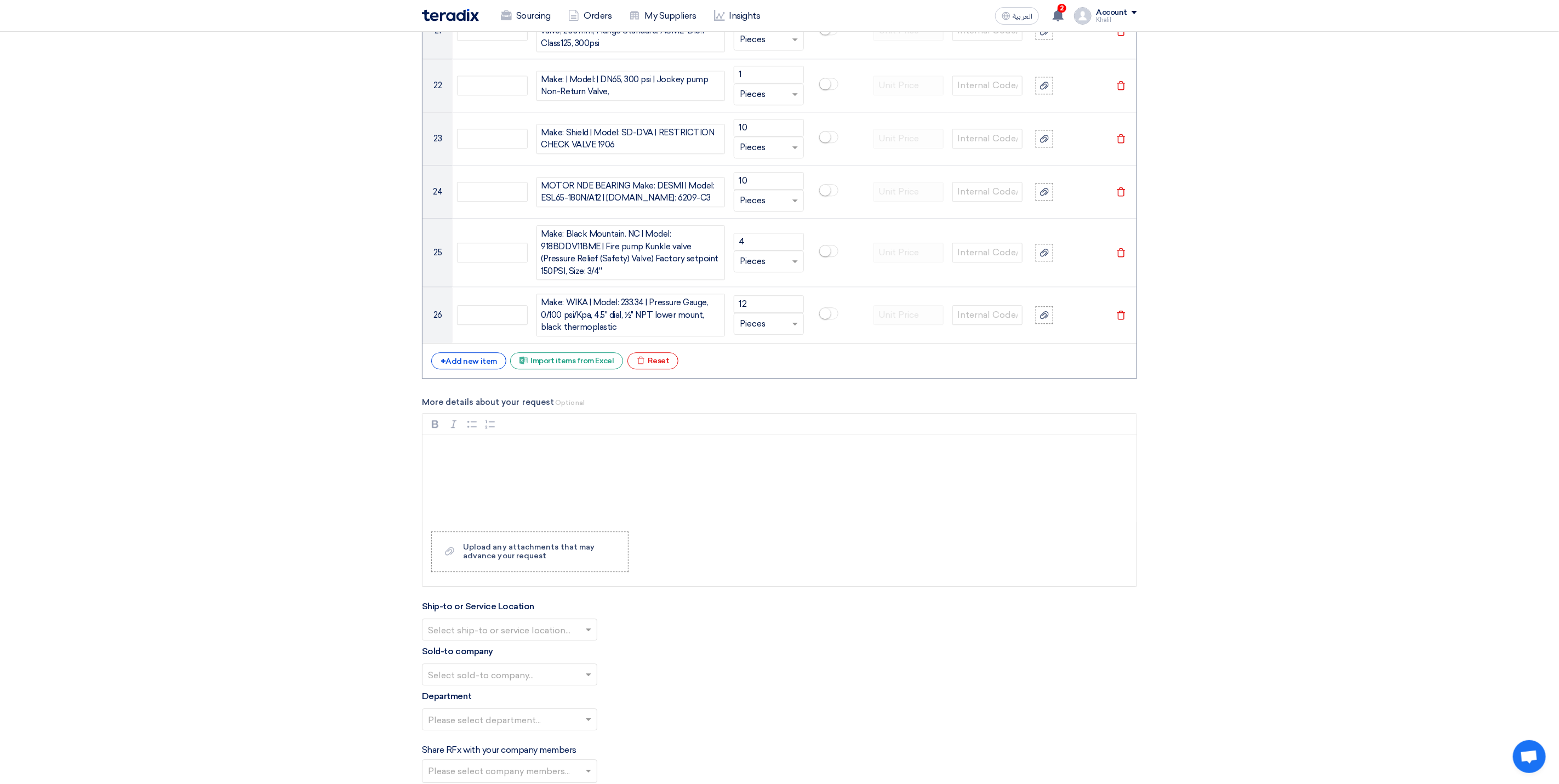
scroll to position [2214, 0]
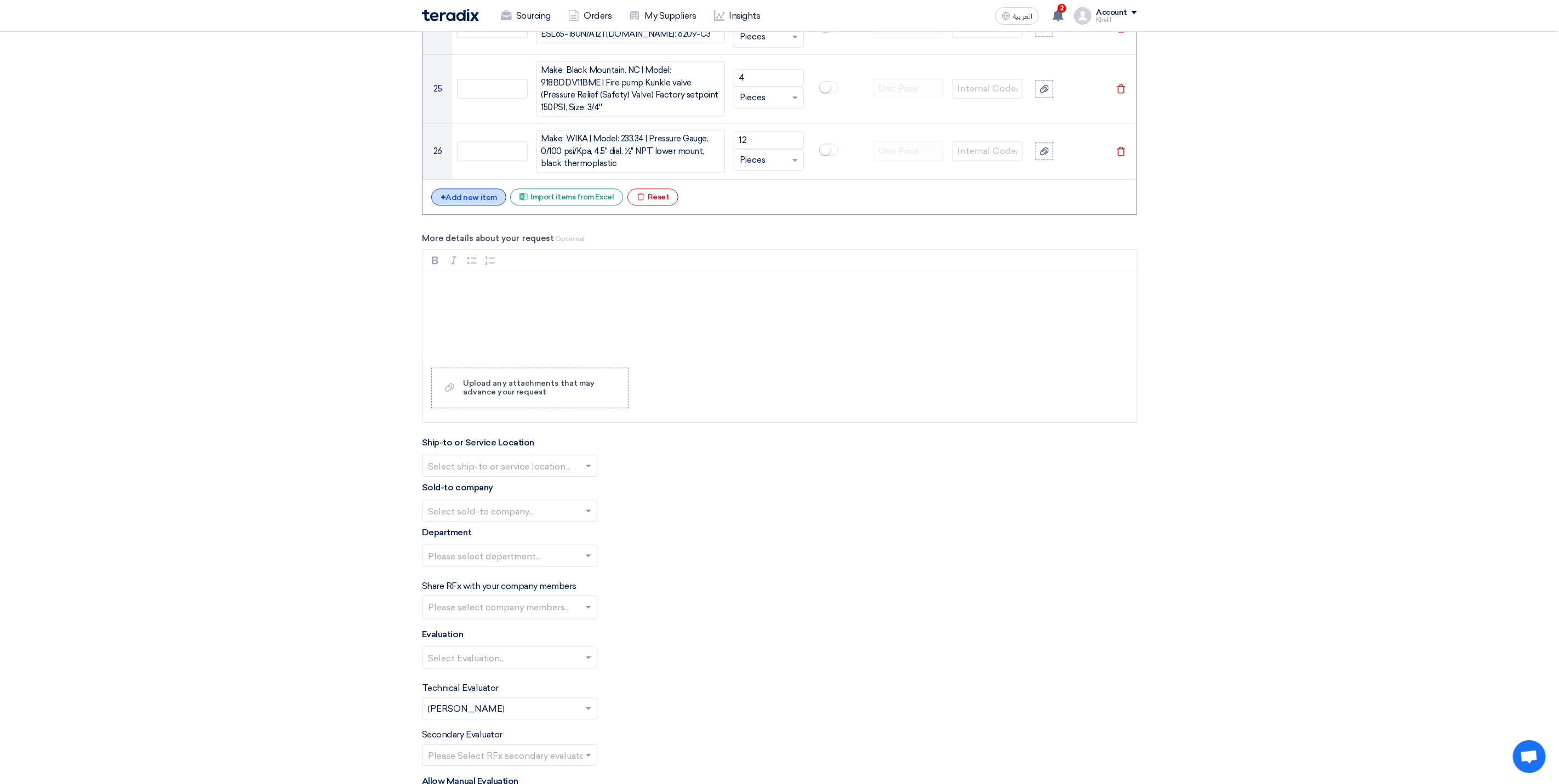
click at [446, 206] on div "+ Add new item" at bounding box center [468, 197] width 75 height 17
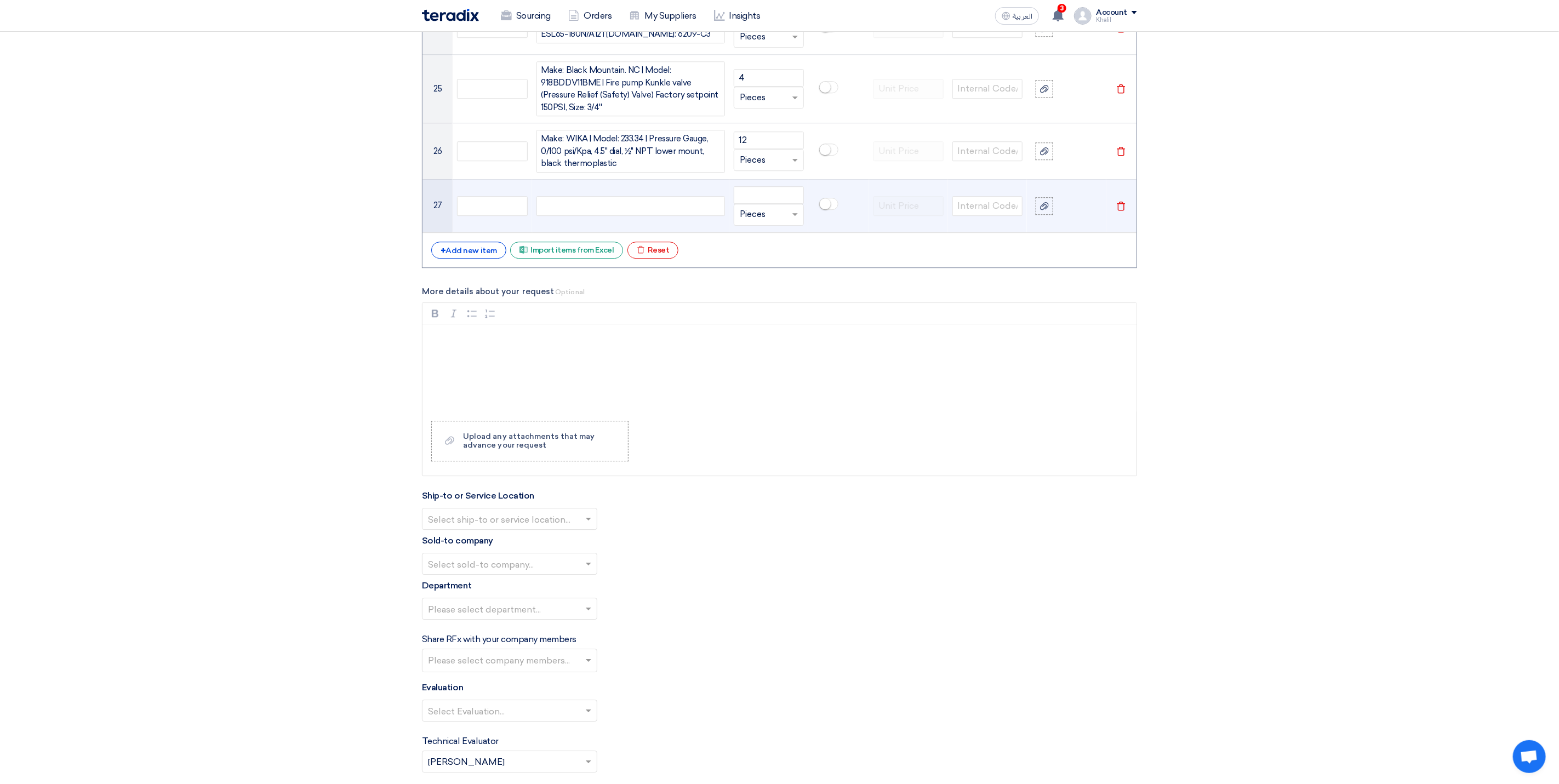
click at [560, 216] on div at bounding box center [631, 206] width 189 height 20
paste div
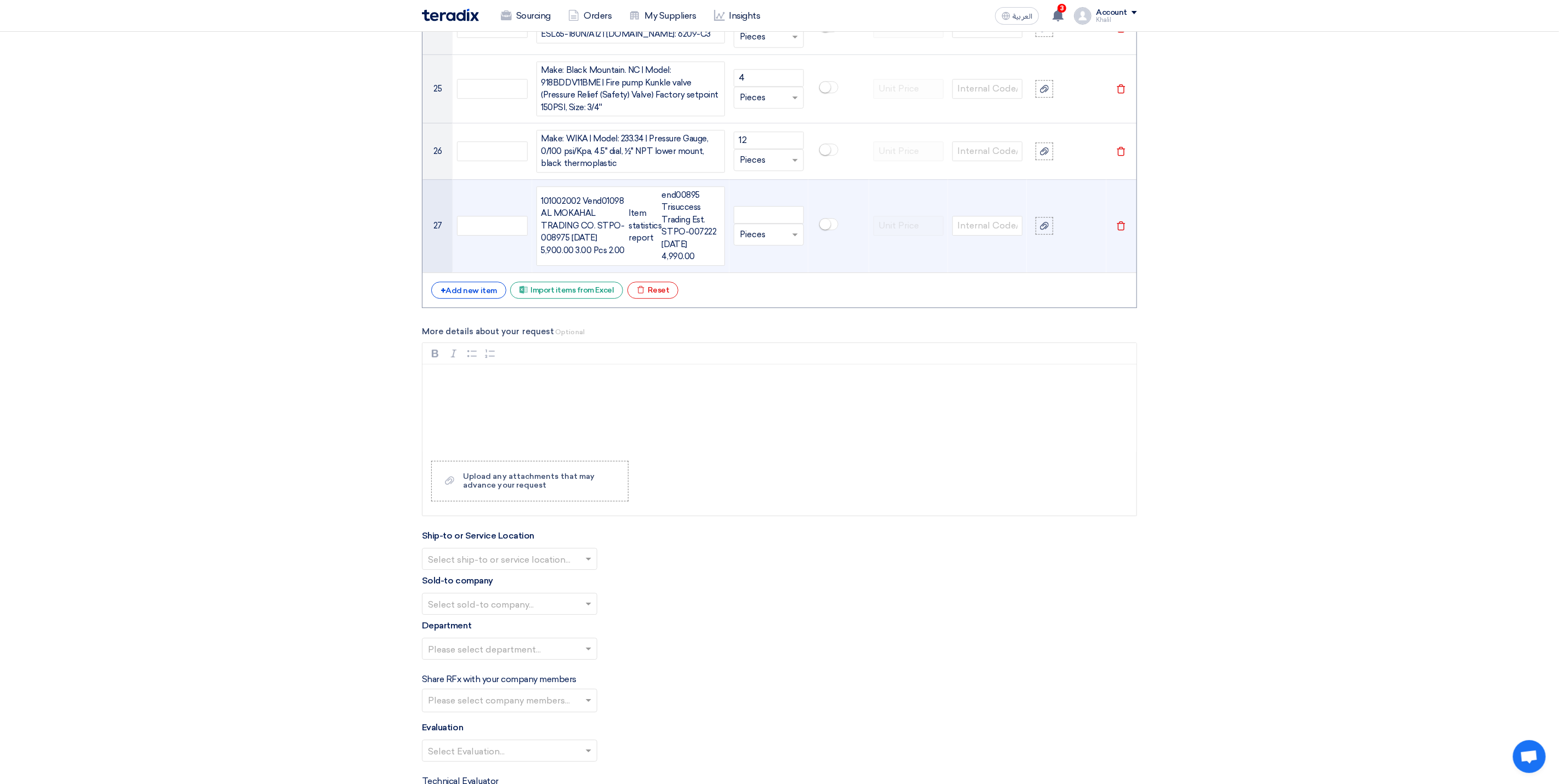
scroll to position [2204, 0]
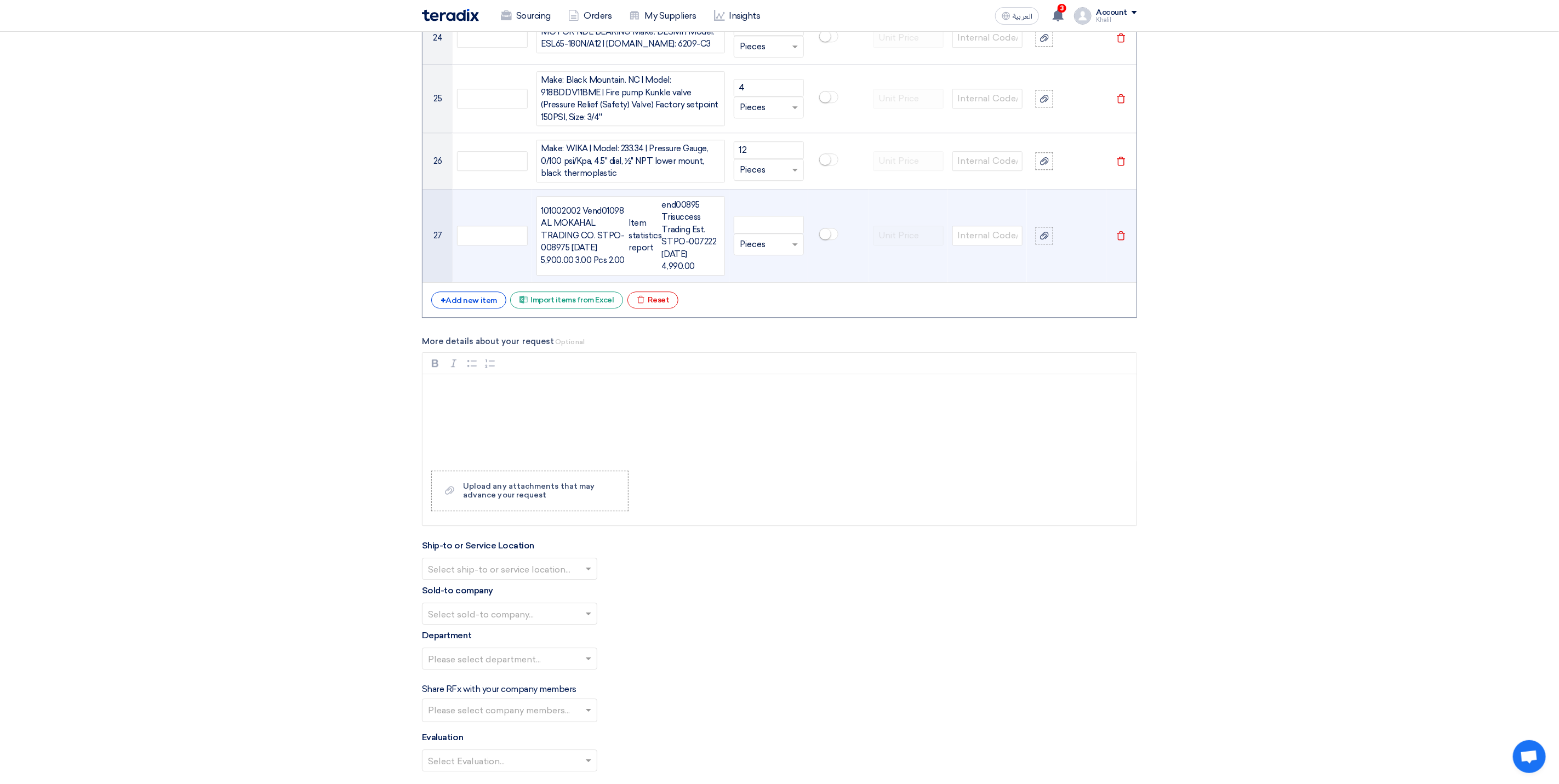
click at [620, 259] on div "101002002 Vend01098 AL MOKAHAL TRADING CO. STPO-008975 [DATE] 5,900.00 3.00 Pcs…" at bounding box center [585, 236] width 87 height 62
drag, startPoint x: 697, startPoint y: 277, endPoint x: 527, endPoint y: 224, distance: 178.1
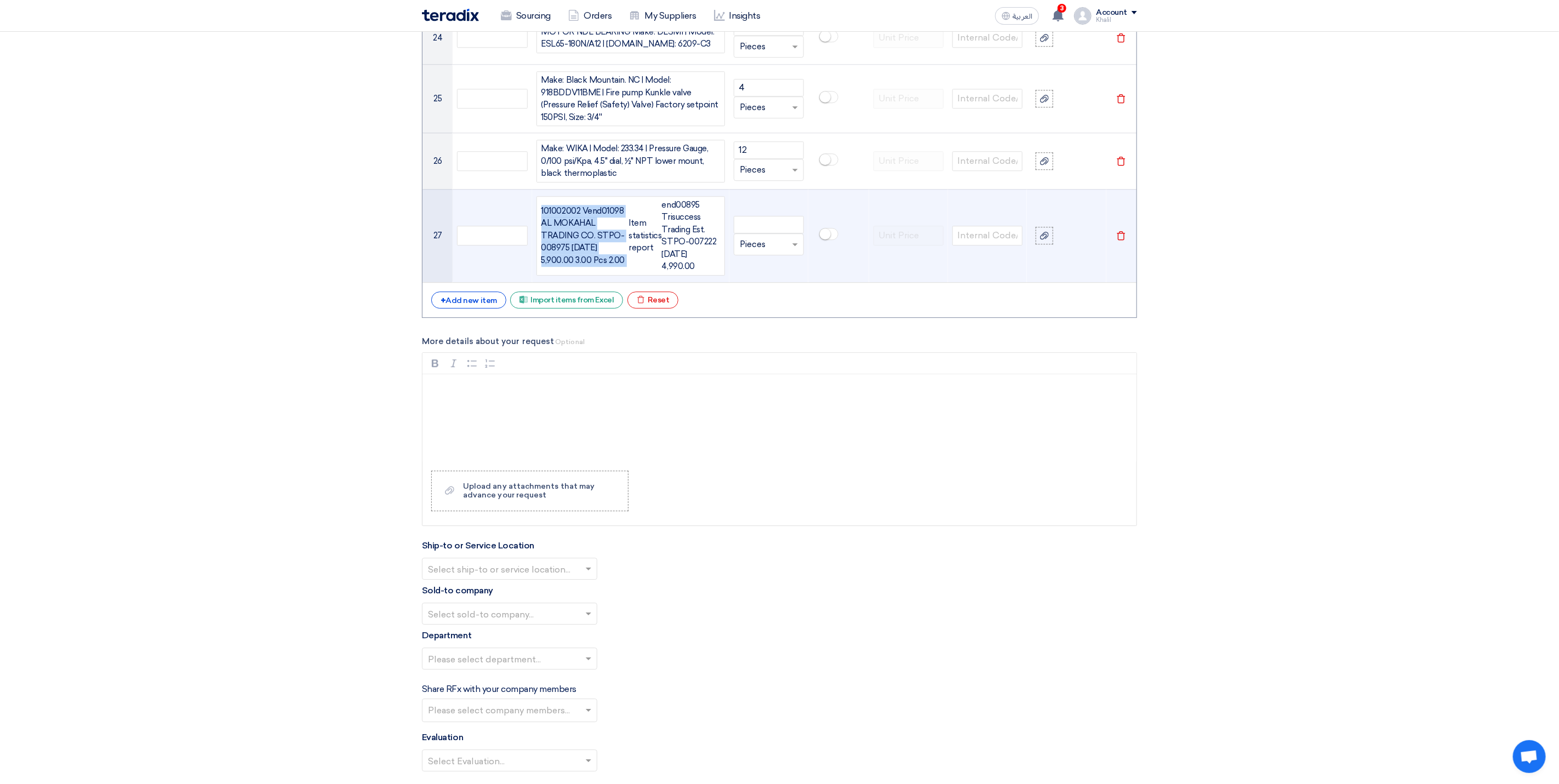
click at [527, 224] on tr "27 101002002 Vend01098 AL MOKAHAL TRADING CO. STPO-008975 [DATE] 5,900.00 3.00 …" at bounding box center [779, 236] width 714 height 93
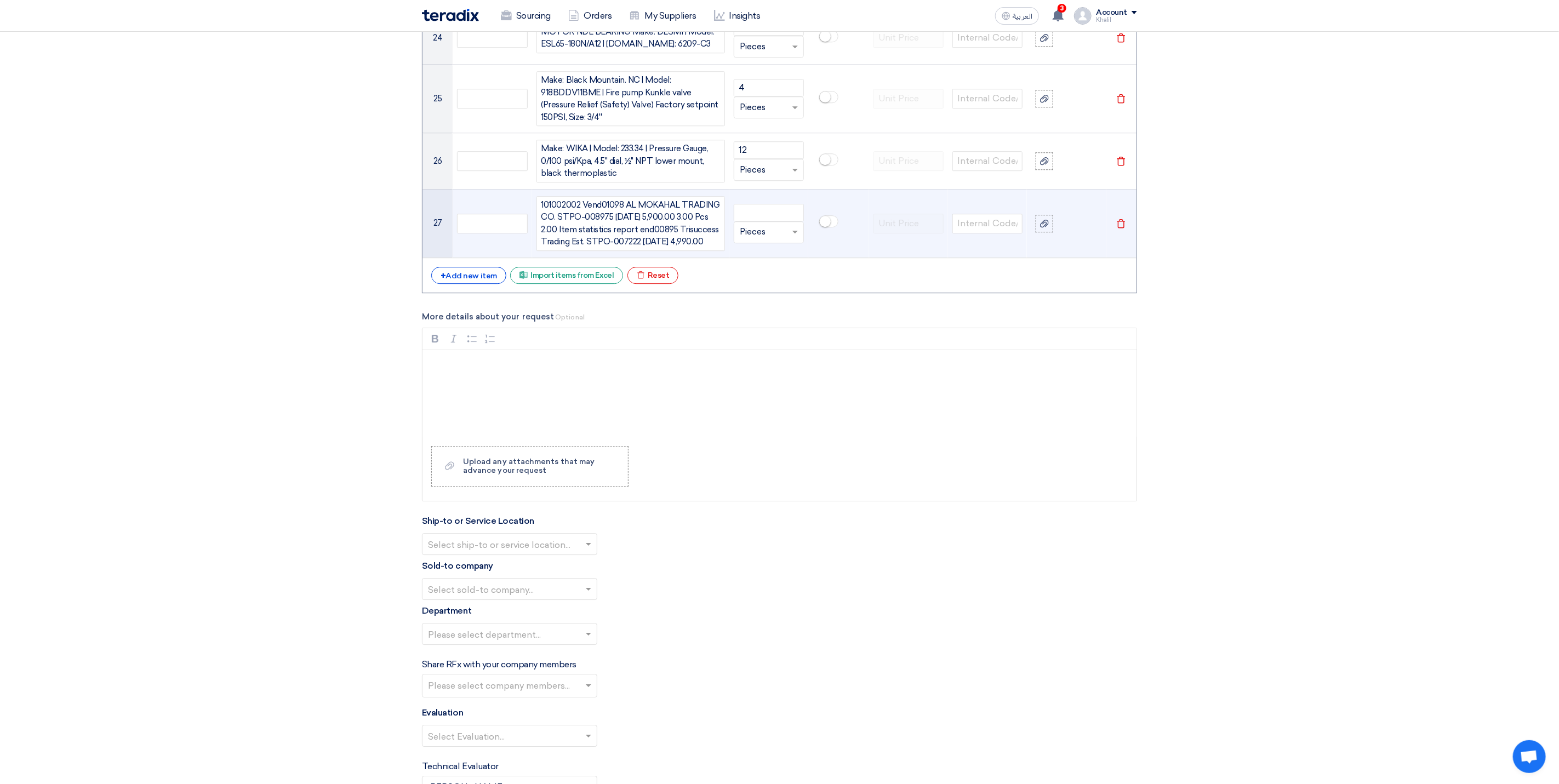
click at [656, 231] on div "101002002 Vend01098 AL MOKAHAL TRADING CO. STPO-008975 [DATE] 5,900.00 3.00 Pcs…" at bounding box center [631, 224] width 179 height 50
click at [656, 230] on div "101002002 Vend01098 AL MOKAHAL TRADING CO. STPO-008975 [DATE] 5,900.00 3.00 Pcs…" at bounding box center [631, 224] width 179 height 50
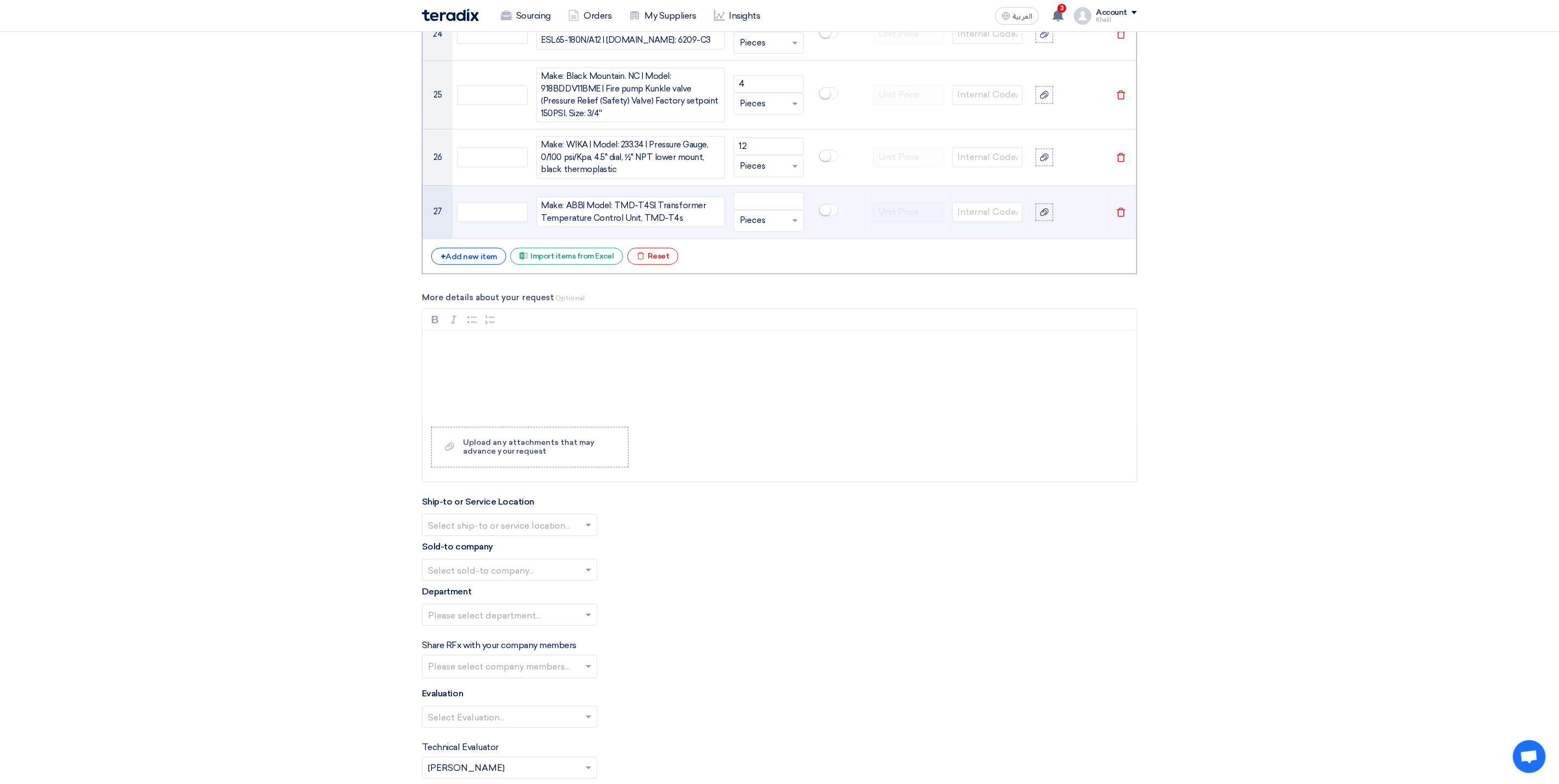
click at [613, 224] on div "Make: ABB| Model: TMD-T4S| Transformer Temperature Control Unit, TMD-T4s" at bounding box center [631, 211] width 179 height 24
click at [753, 210] on input "number" at bounding box center [769, 201] width 70 height 17
type input "5"
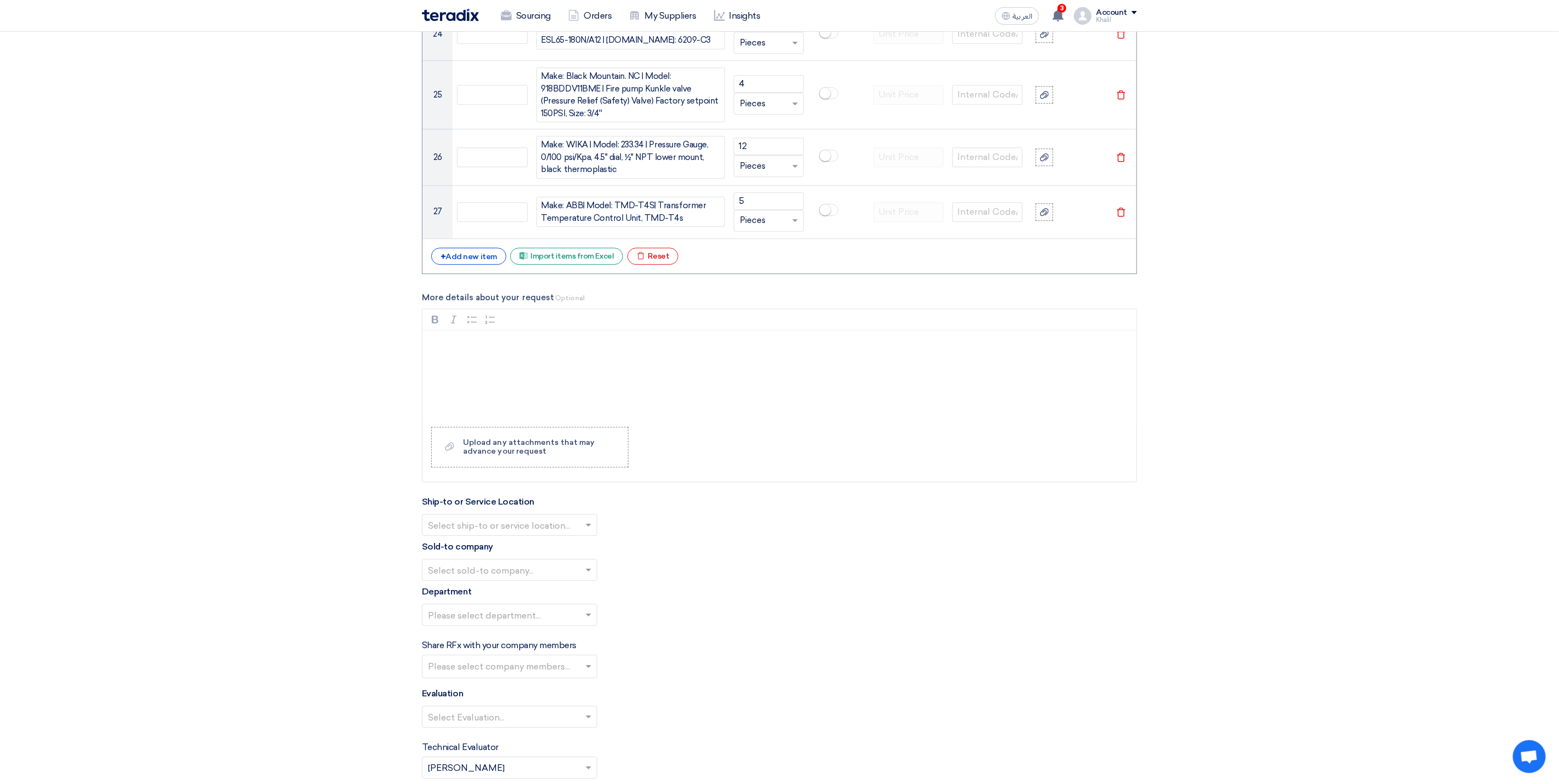
click at [453, 265] on div "+ Add new item" at bounding box center [468, 256] width 75 height 17
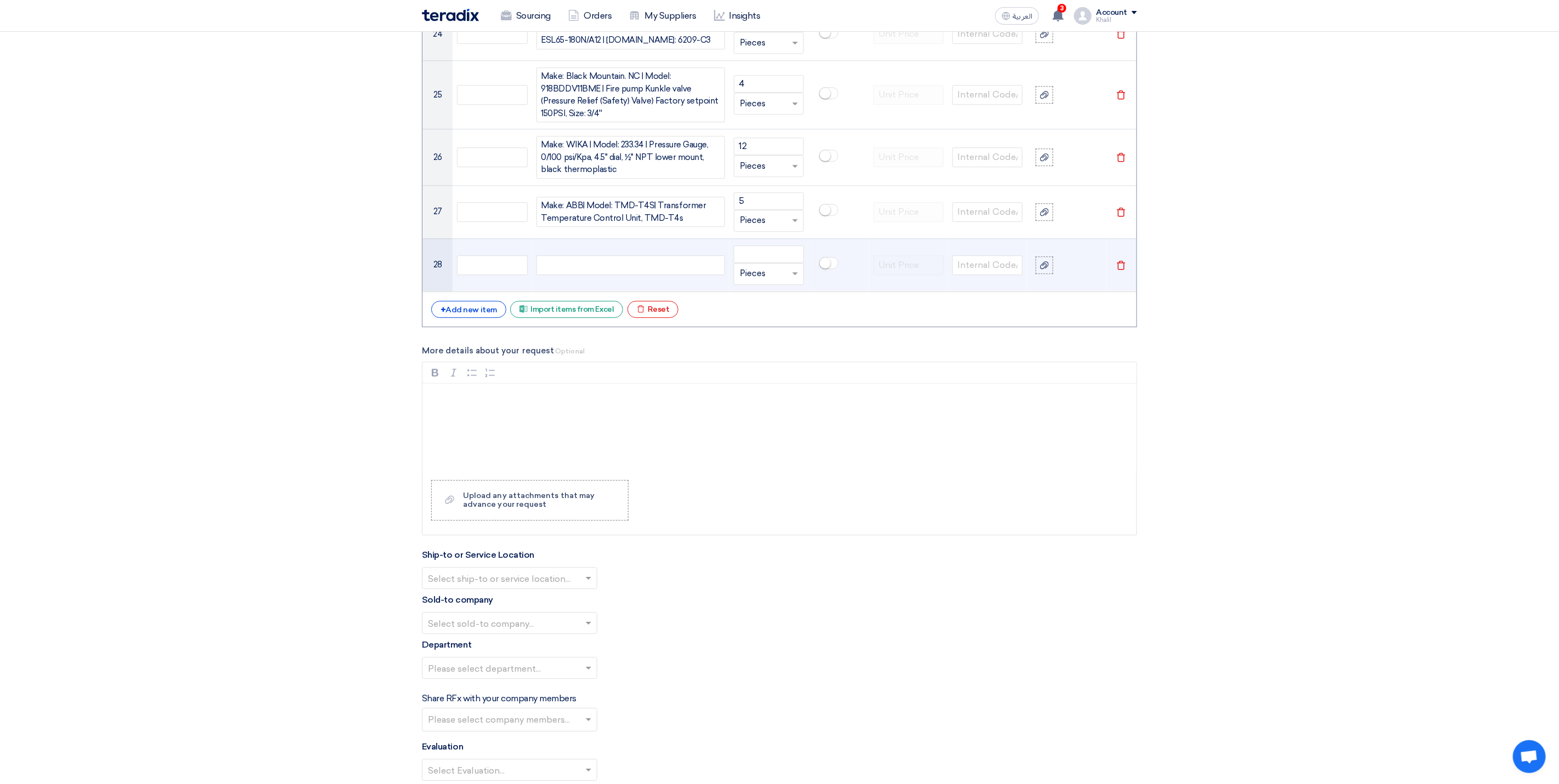
click at [566, 275] on div at bounding box center [631, 265] width 189 height 20
paste div
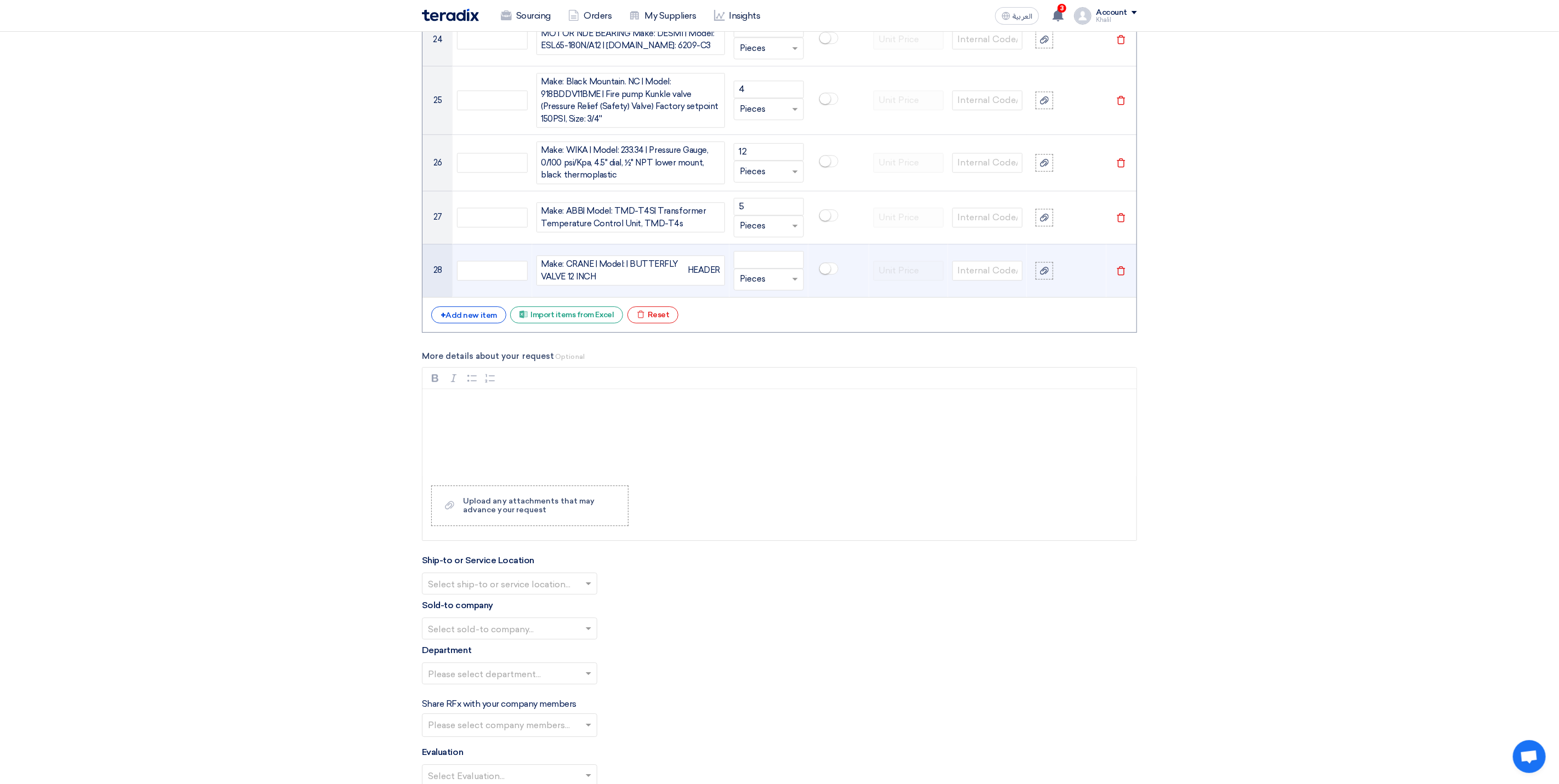
drag, startPoint x: 687, startPoint y: 286, endPoint x: 687, endPoint y: 296, distance: 10.0
click at [688, 277] on div "HEADER" at bounding box center [703, 270] width 32 height 13
drag, startPoint x: 603, startPoint y: 283, endPoint x: 512, endPoint y: 265, distance: 92.8
click at [512, 265] on tr "28 Make: CRANE | Model: | BUTTERFLY VALVE 12 INCH HEADER Unit × Pieces [GEOGRAP…" at bounding box center [779, 270] width 714 height 53
drag, startPoint x: 610, startPoint y: 290, endPoint x: 538, endPoint y: 273, distance: 74.0
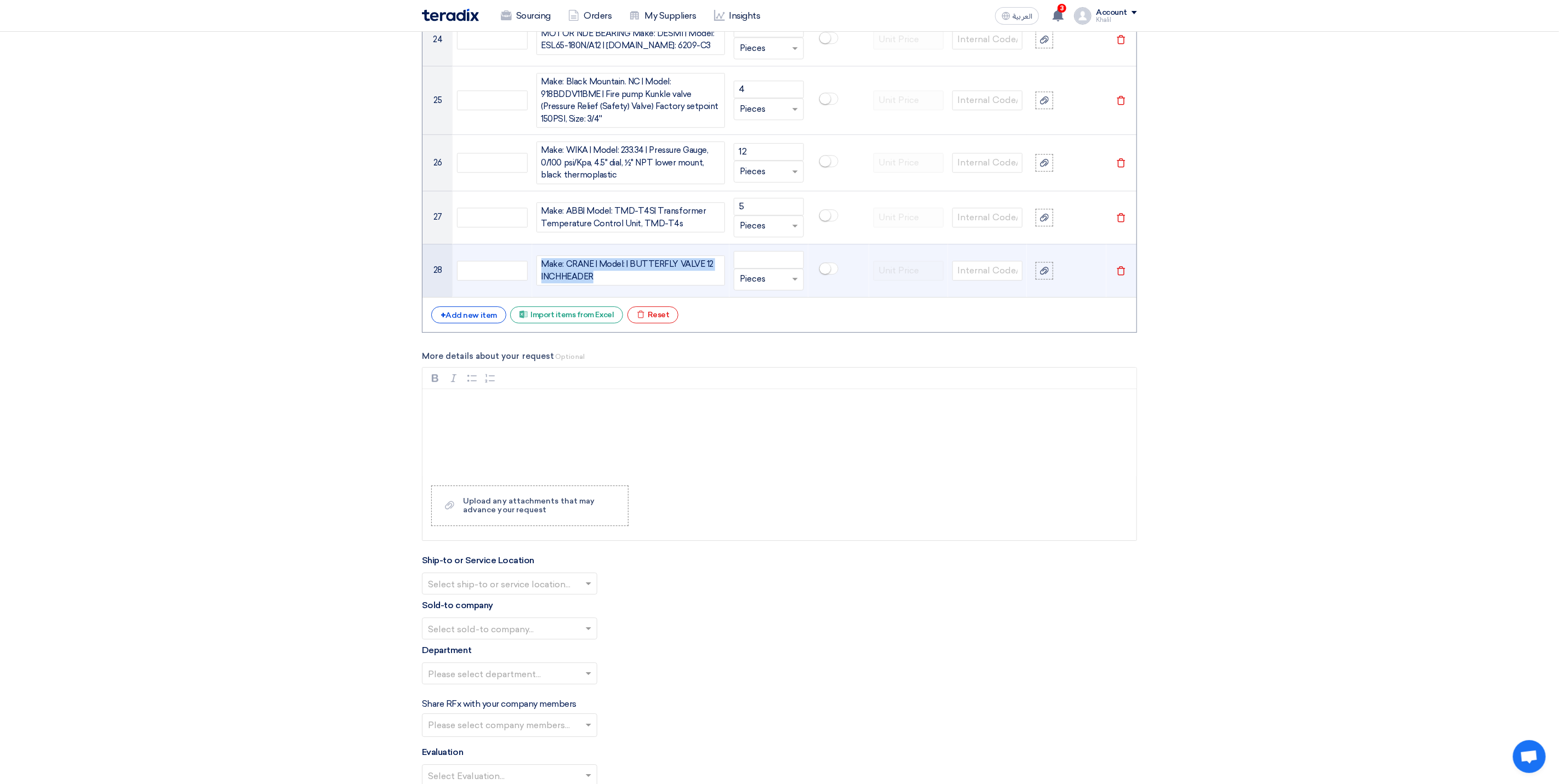
click at [538, 273] on div "Make: CRANE | Model: | BUTTERFLY VALVE 12 INCH HEADER" at bounding box center [631, 271] width 189 height 30
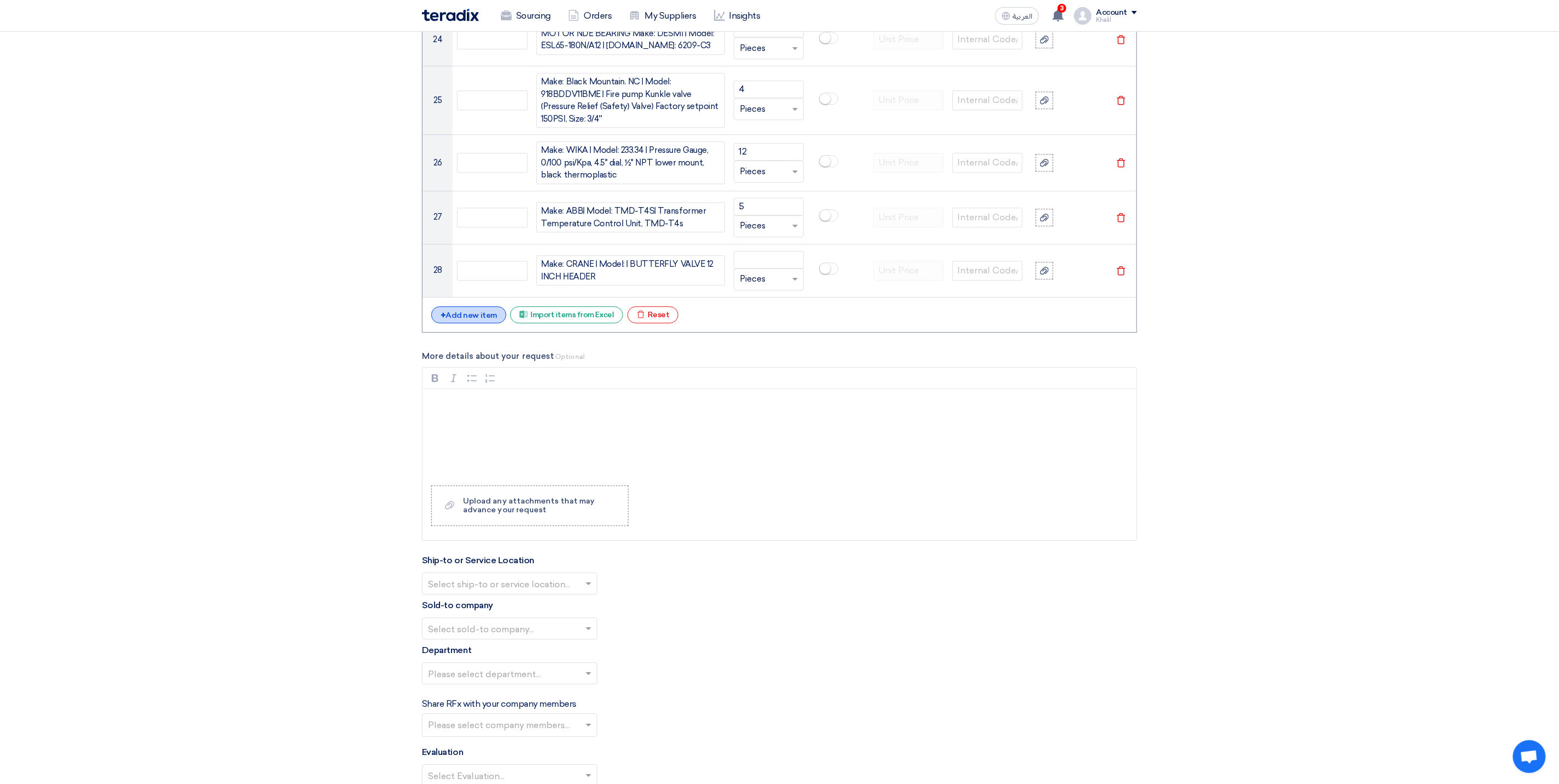
click at [480, 324] on div "+ Add new item" at bounding box center [468, 315] width 75 height 17
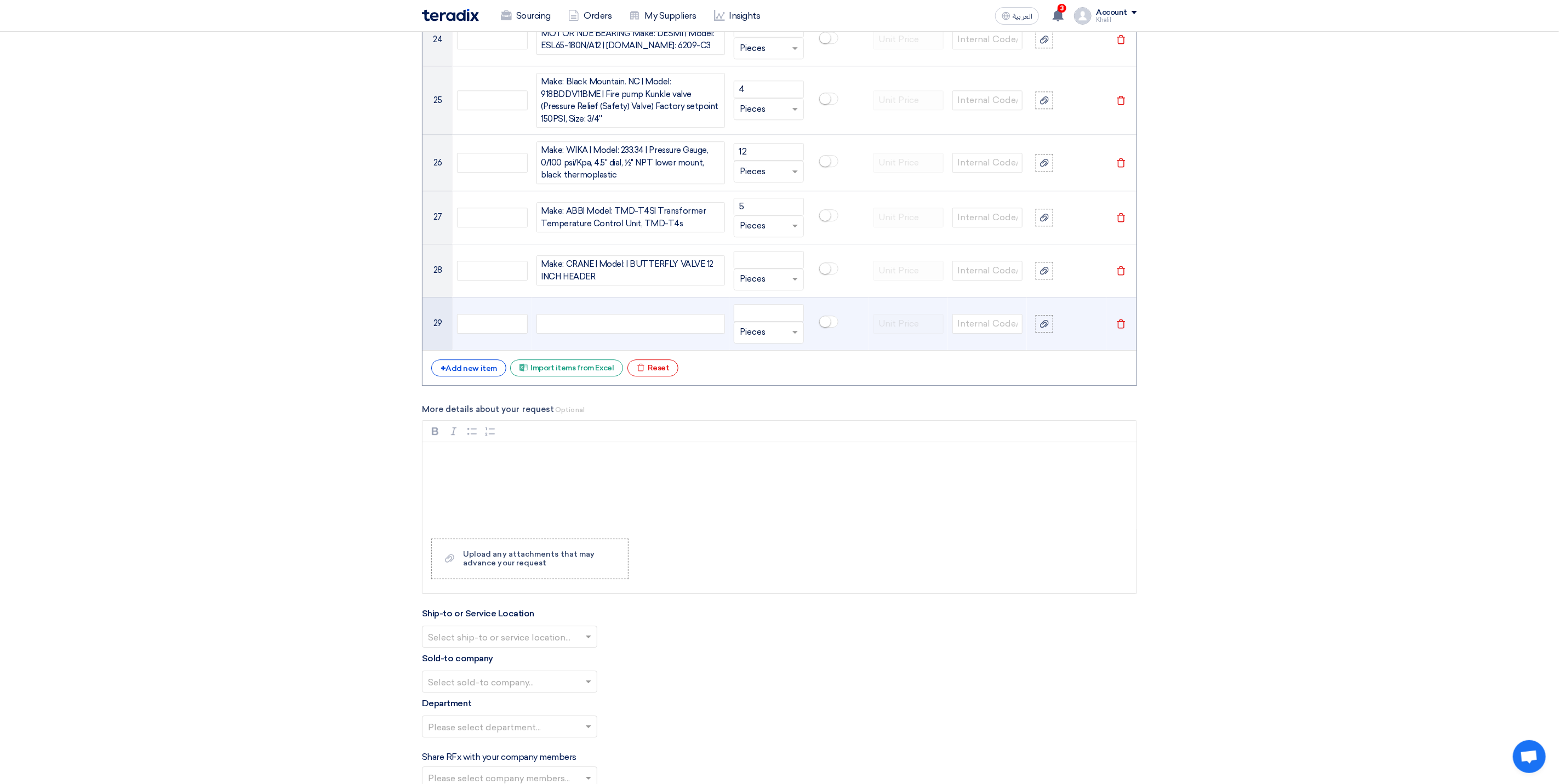
click at [635, 333] on div at bounding box center [631, 324] width 189 height 20
paste div
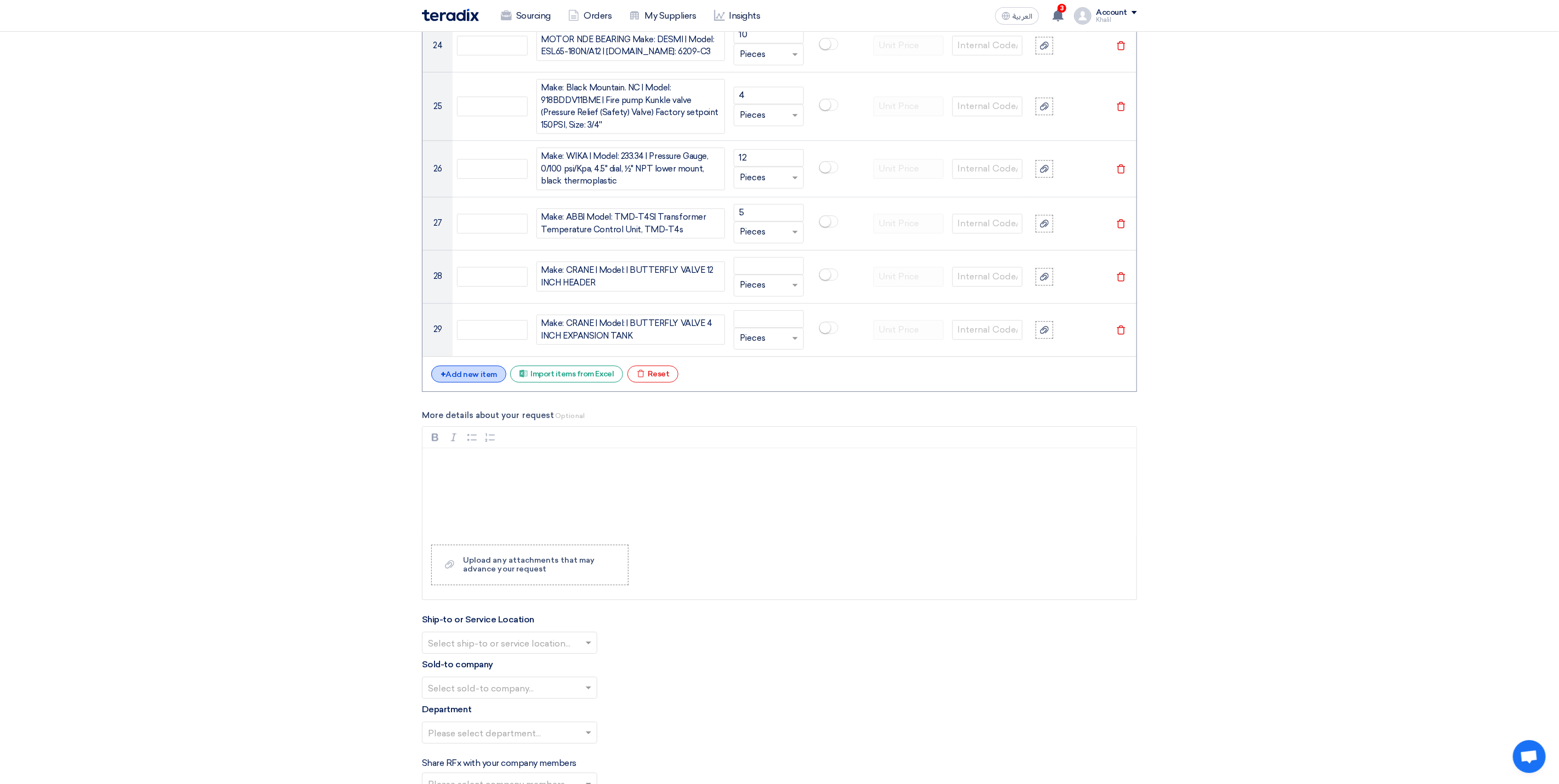
click at [467, 382] on div "+ Add new item" at bounding box center [468, 374] width 75 height 17
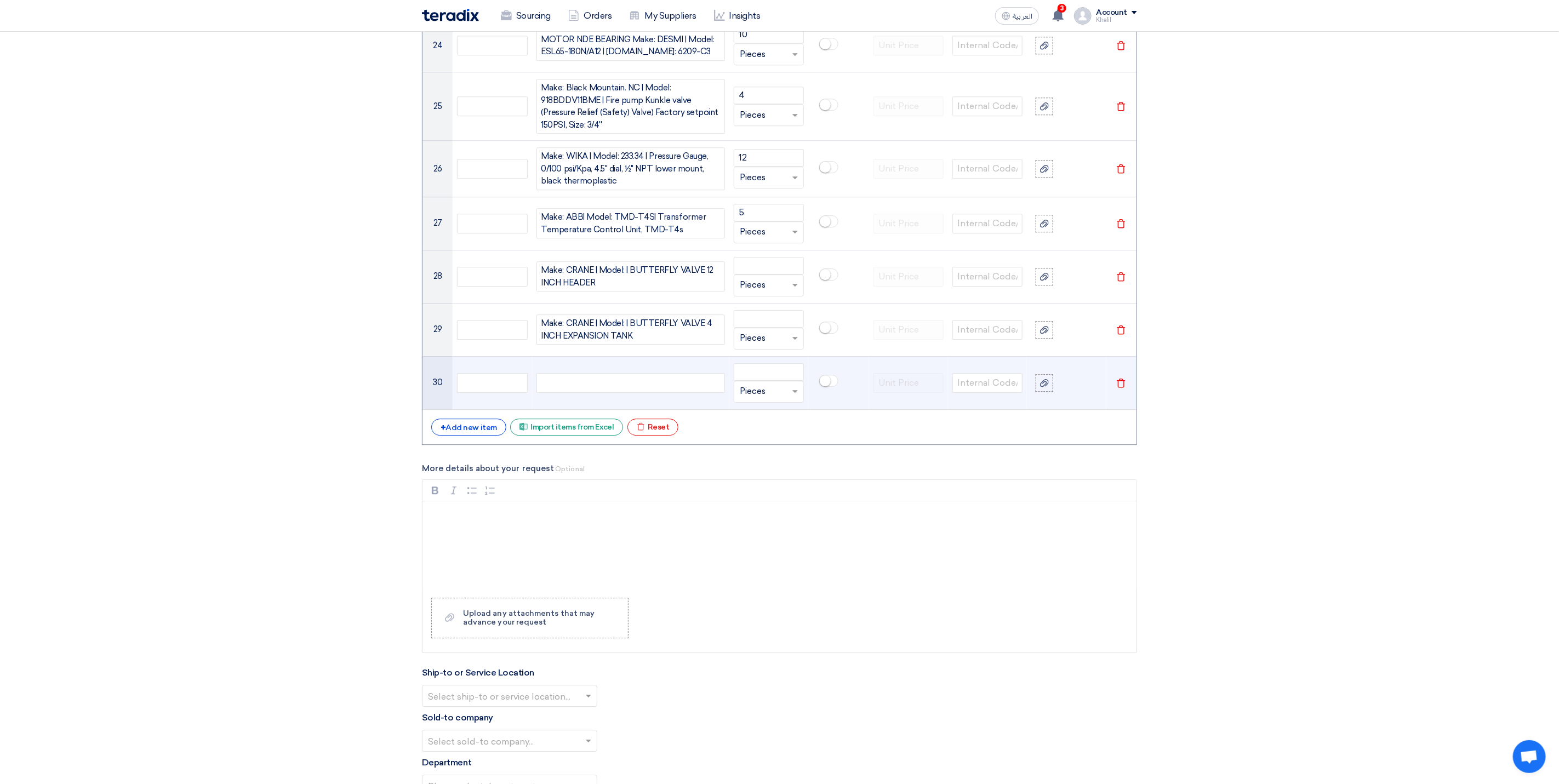
click at [569, 393] on div at bounding box center [631, 383] width 189 height 20
paste div
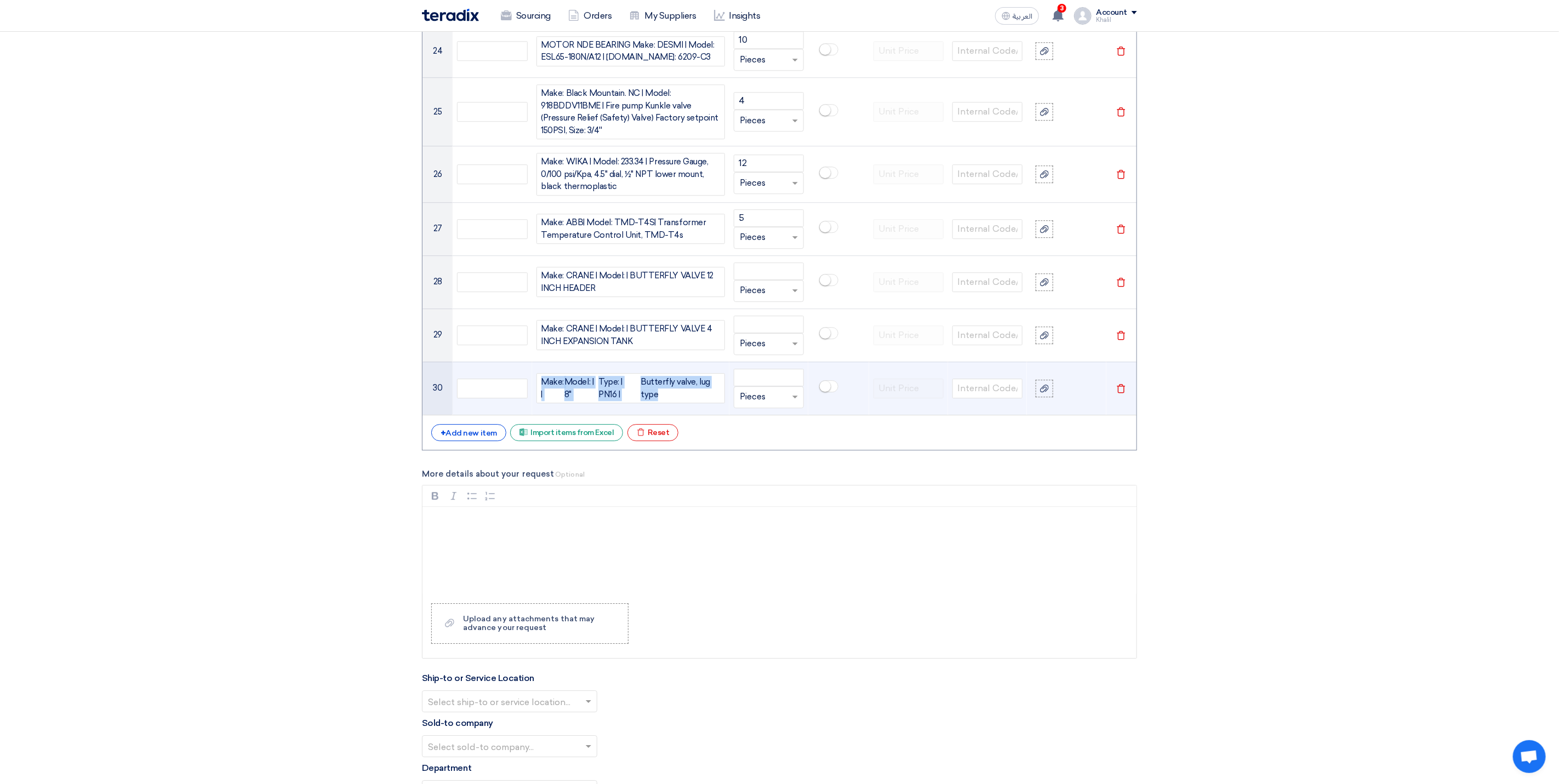
drag, startPoint x: 678, startPoint y: 411, endPoint x: 504, endPoint y: 386, distance: 175.8
click at [504, 386] on tr "30 Make: | Model: | 8" Type: | PN16 | Butterfly valve, lug type Unit × Pieces […" at bounding box center [779, 388] width 714 height 53
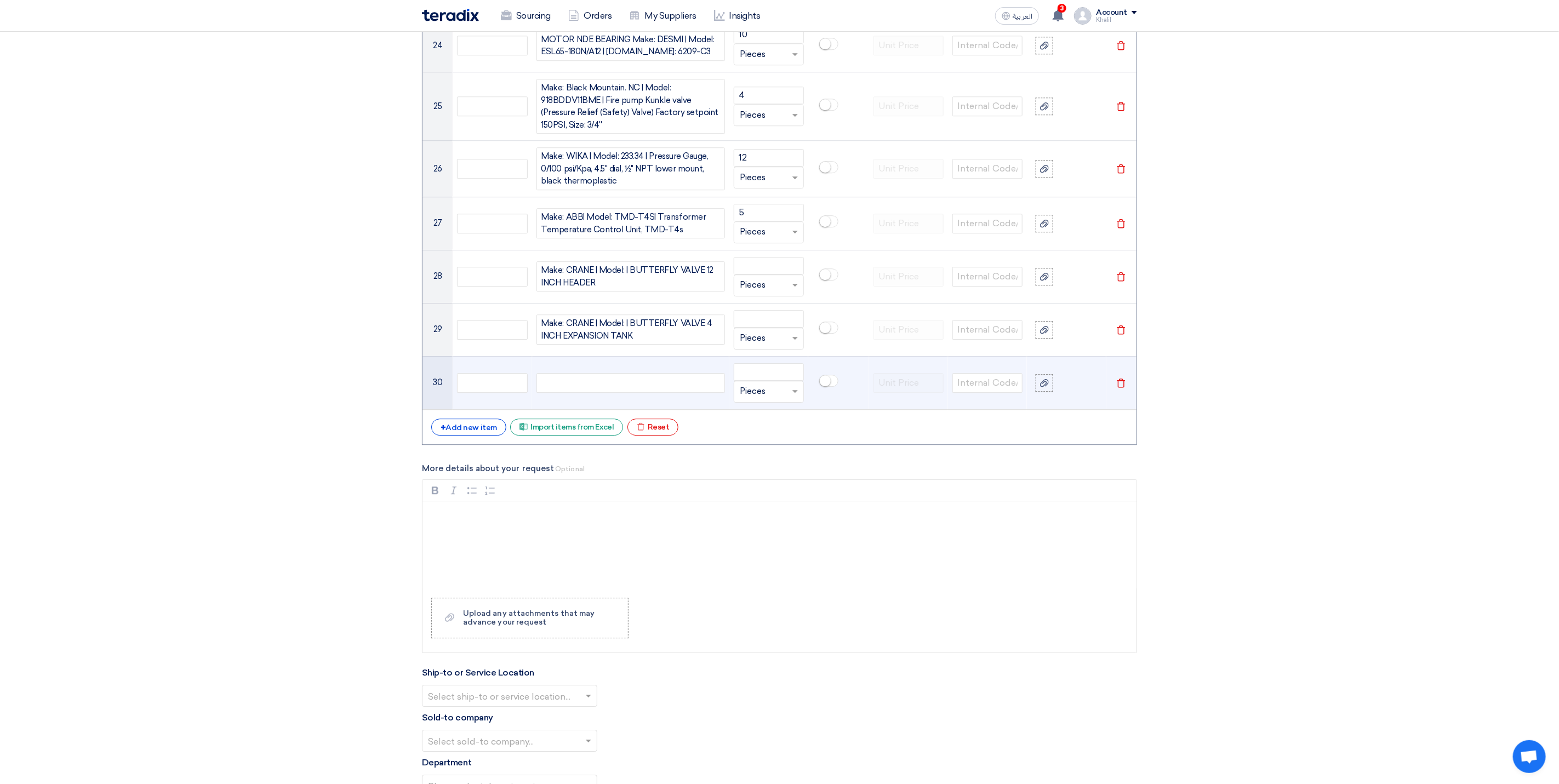
click at [592, 393] on div at bounding box center [631, 383] width 189 height 20
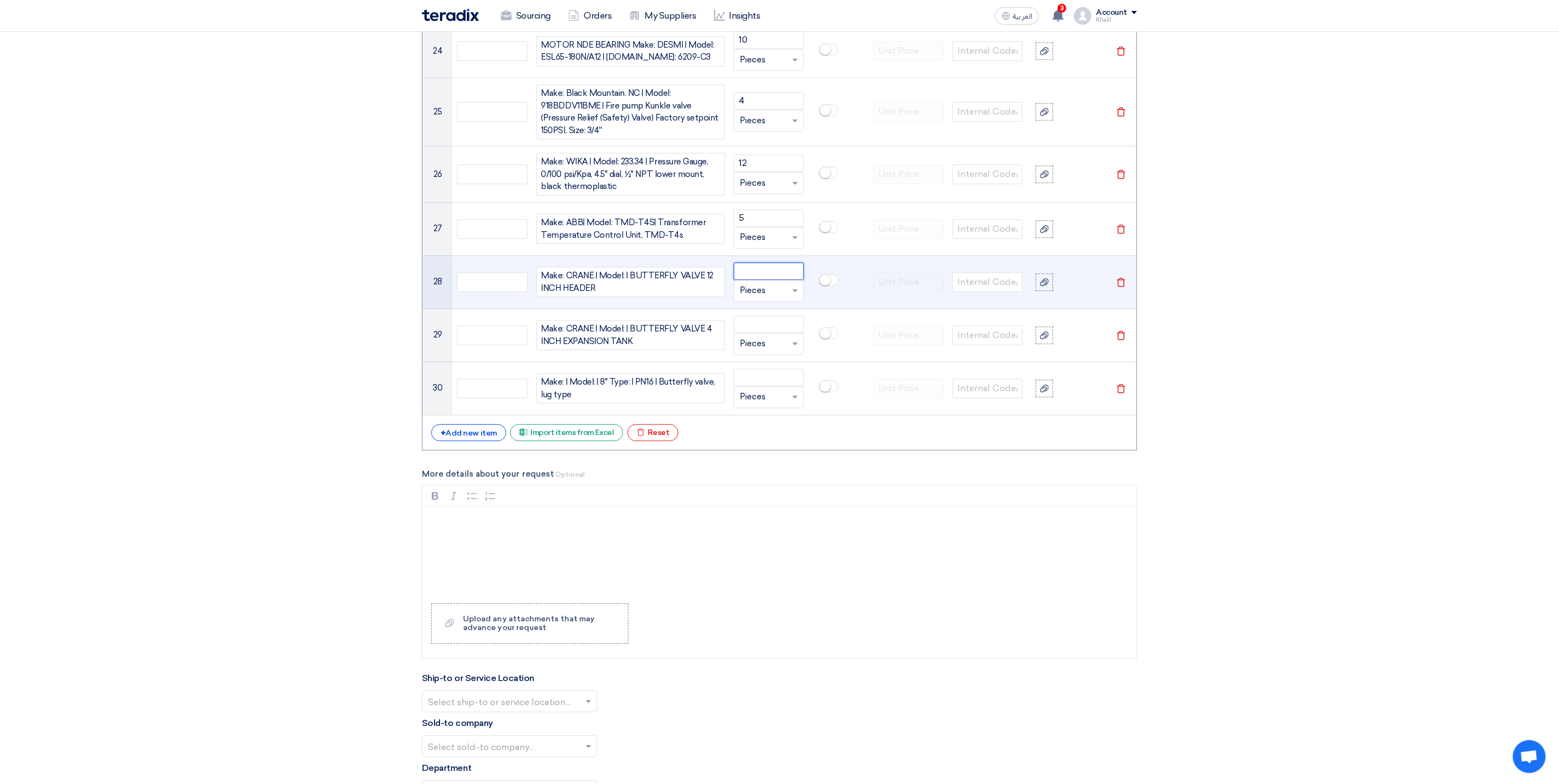
click at [758, 280] on input "number" at bounding box center [769, 271] width 70 height 17
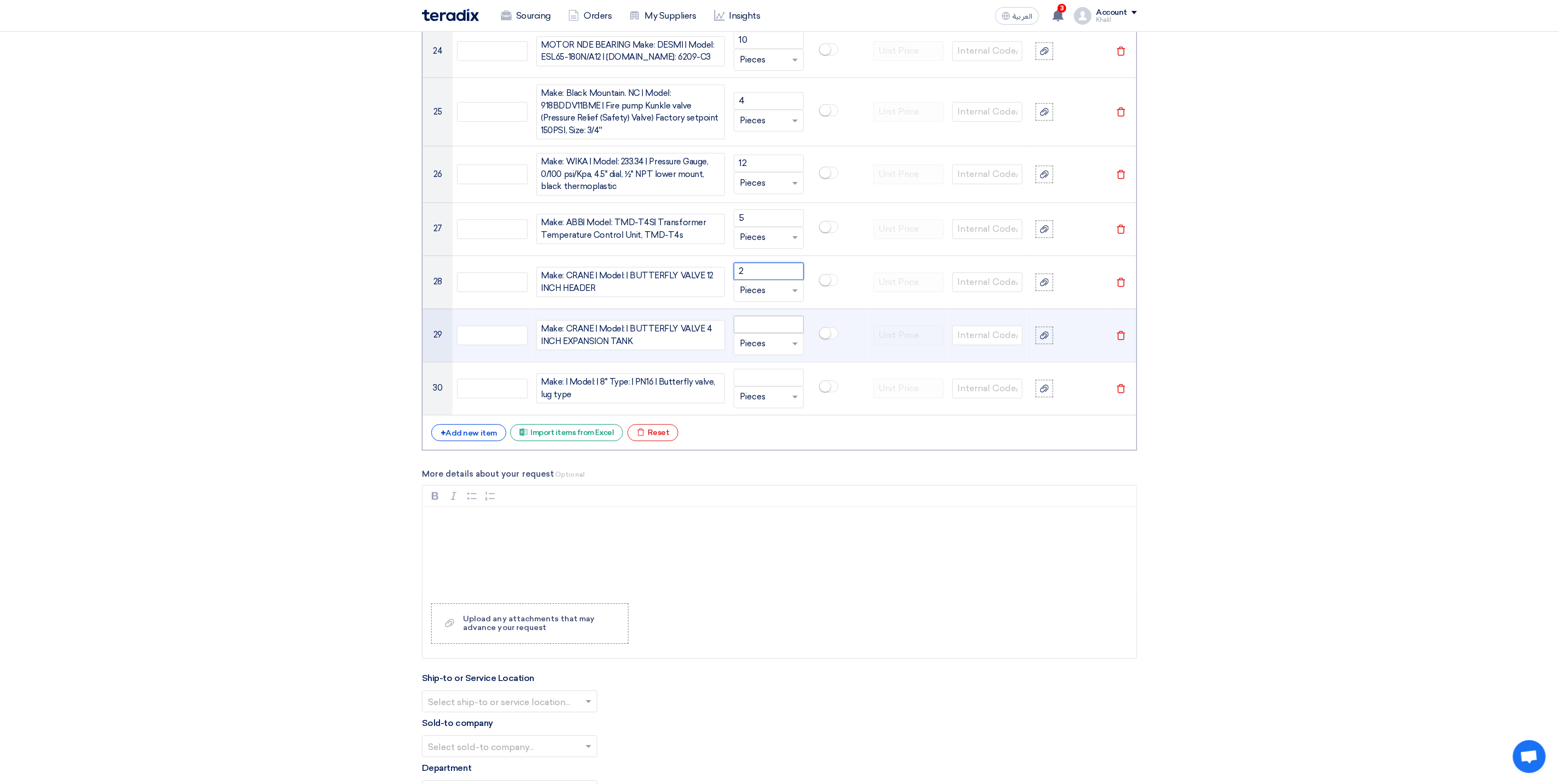
type input "2"
click at [764, 333] on input "number" at bounding box center [769, 324] width 70 height 17
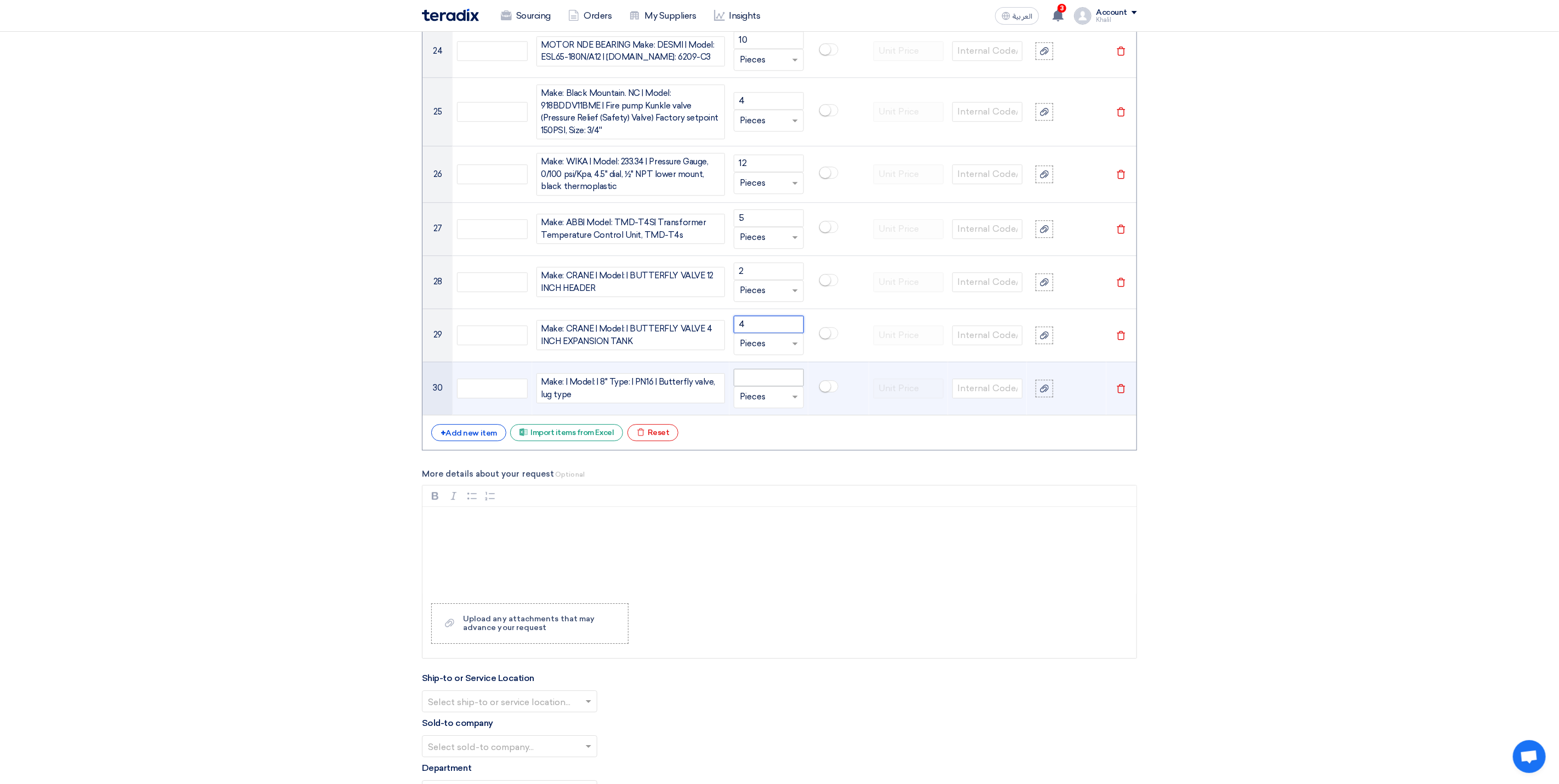
type input "4"
click at [756, 386] on input "number" at bounding box center [769, 377] width 70 height 17
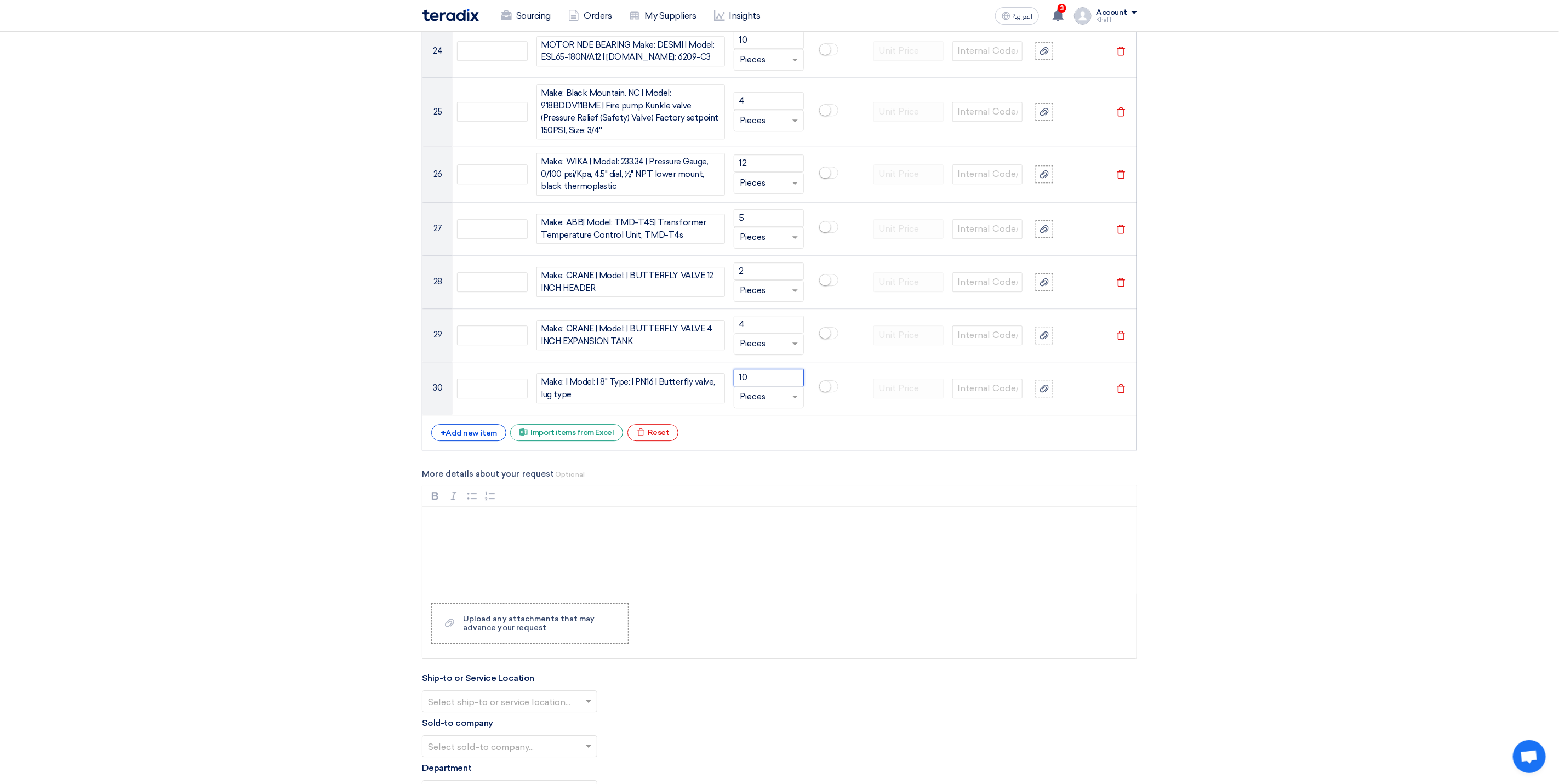
type input "10"
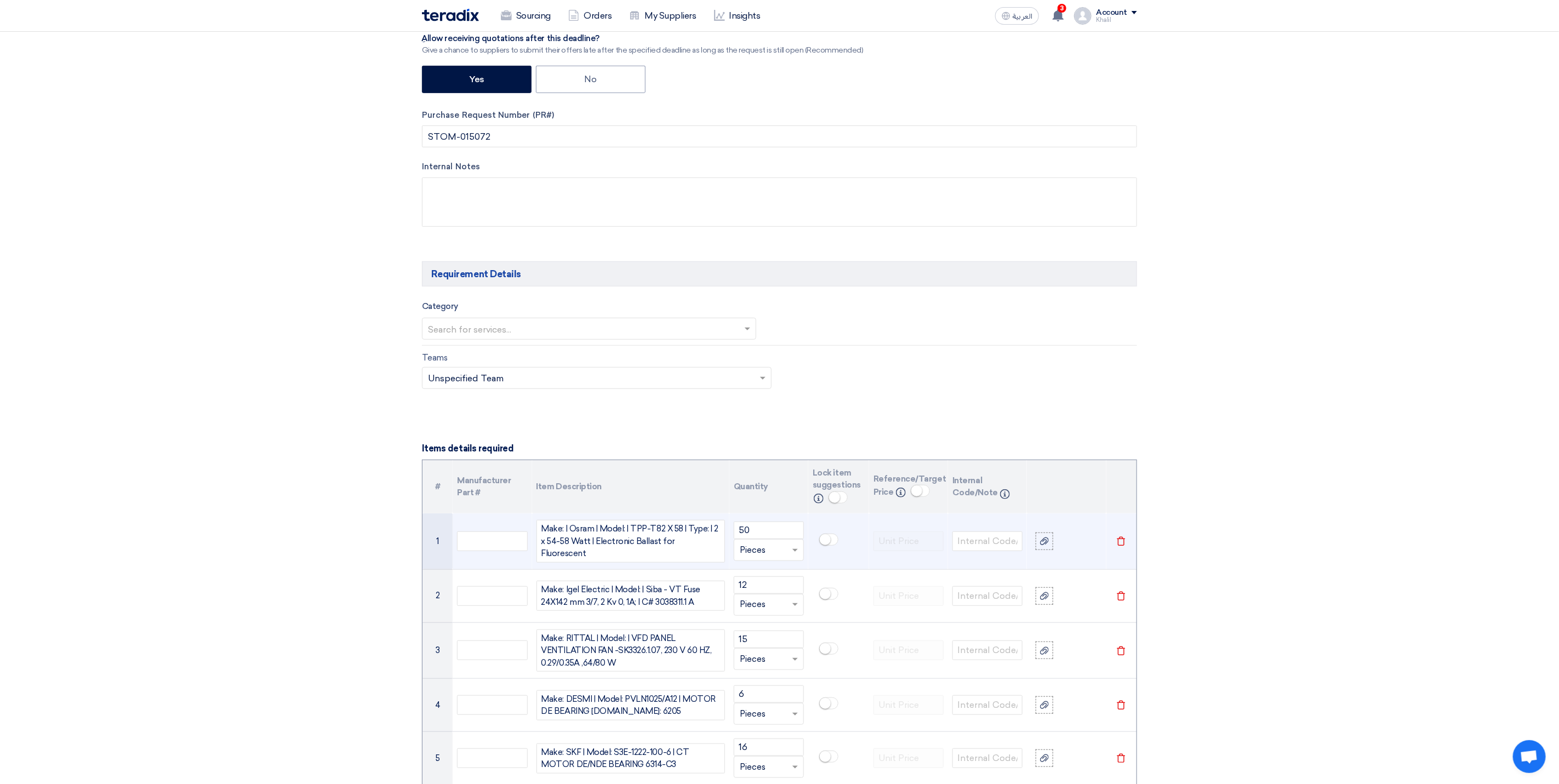
scroll to position [411, 0]
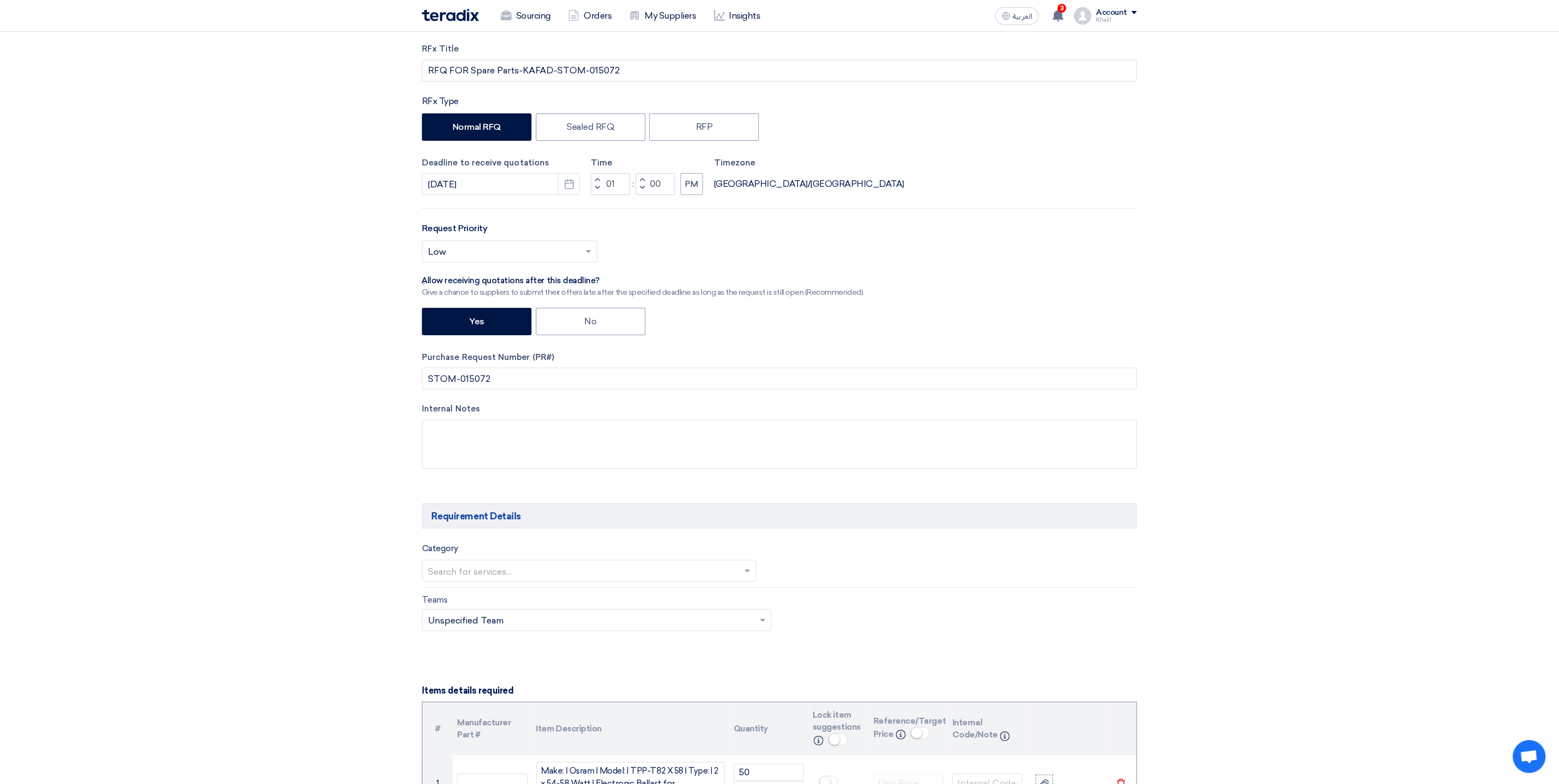
scroll to position [0, 0]
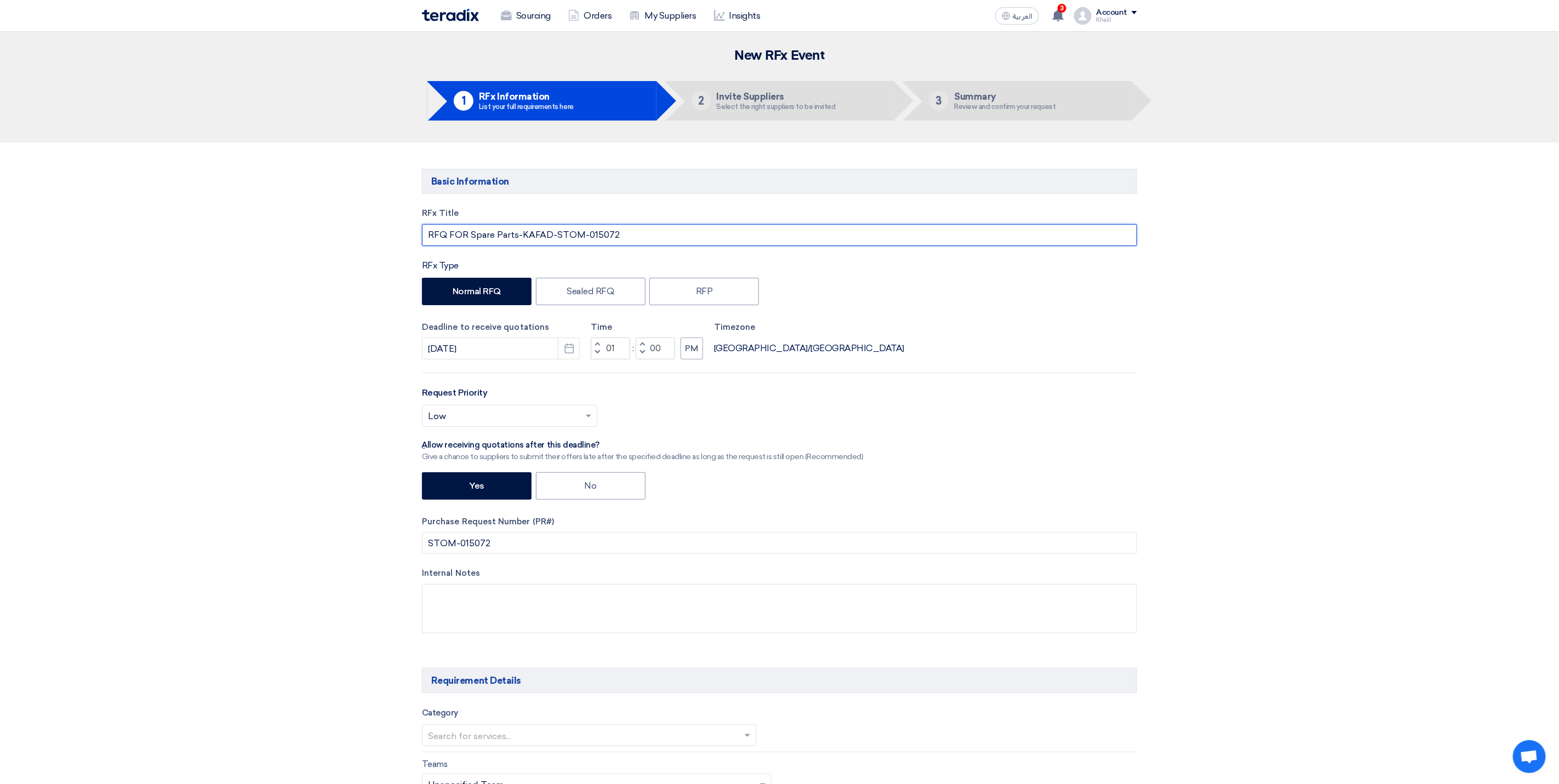
drag, startPoint x: 602, startPoint y: 238, endPoint x: 393, endPoint y: 238, distance: 209.0
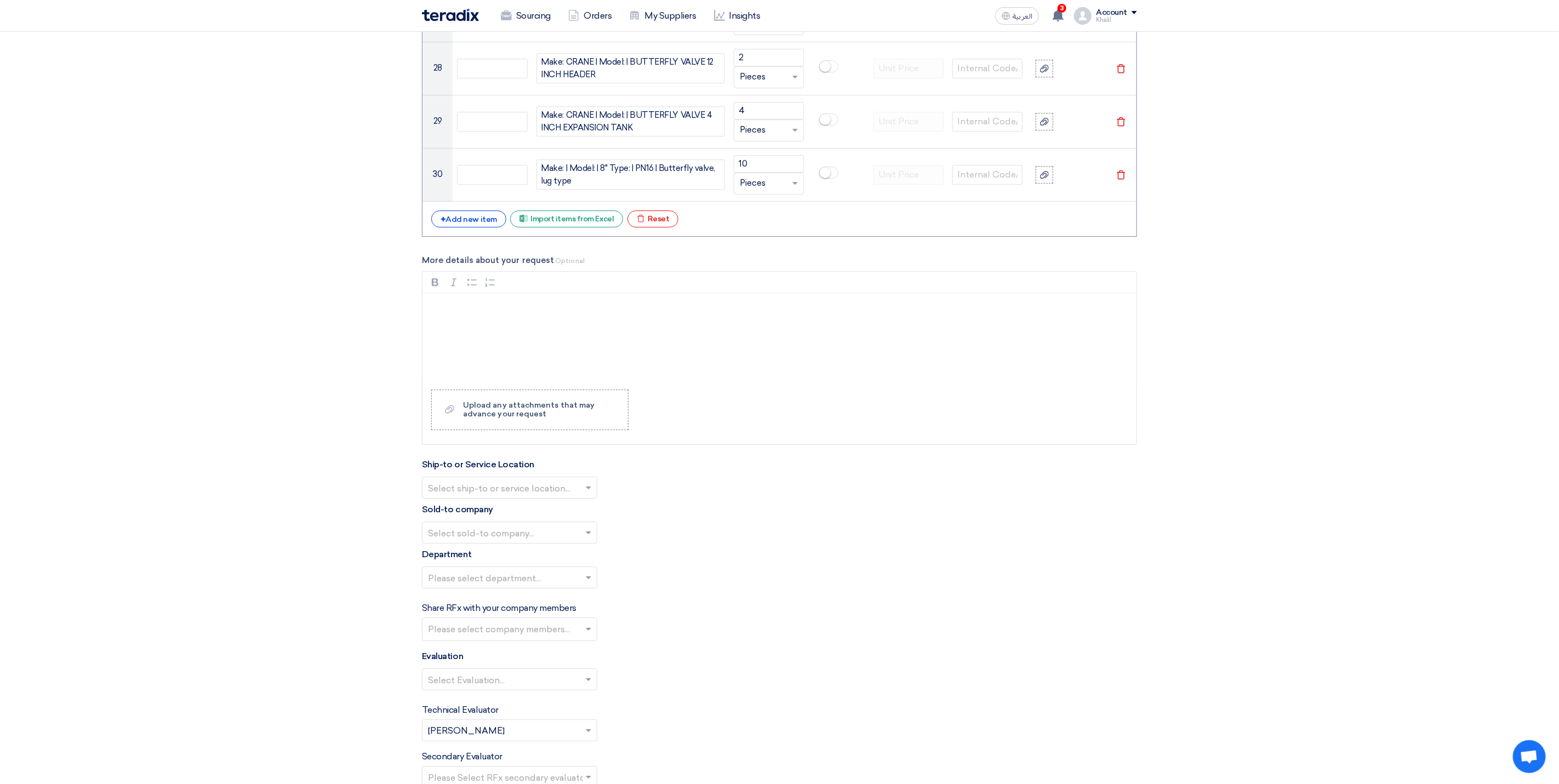
scroll to position [2152, 0]
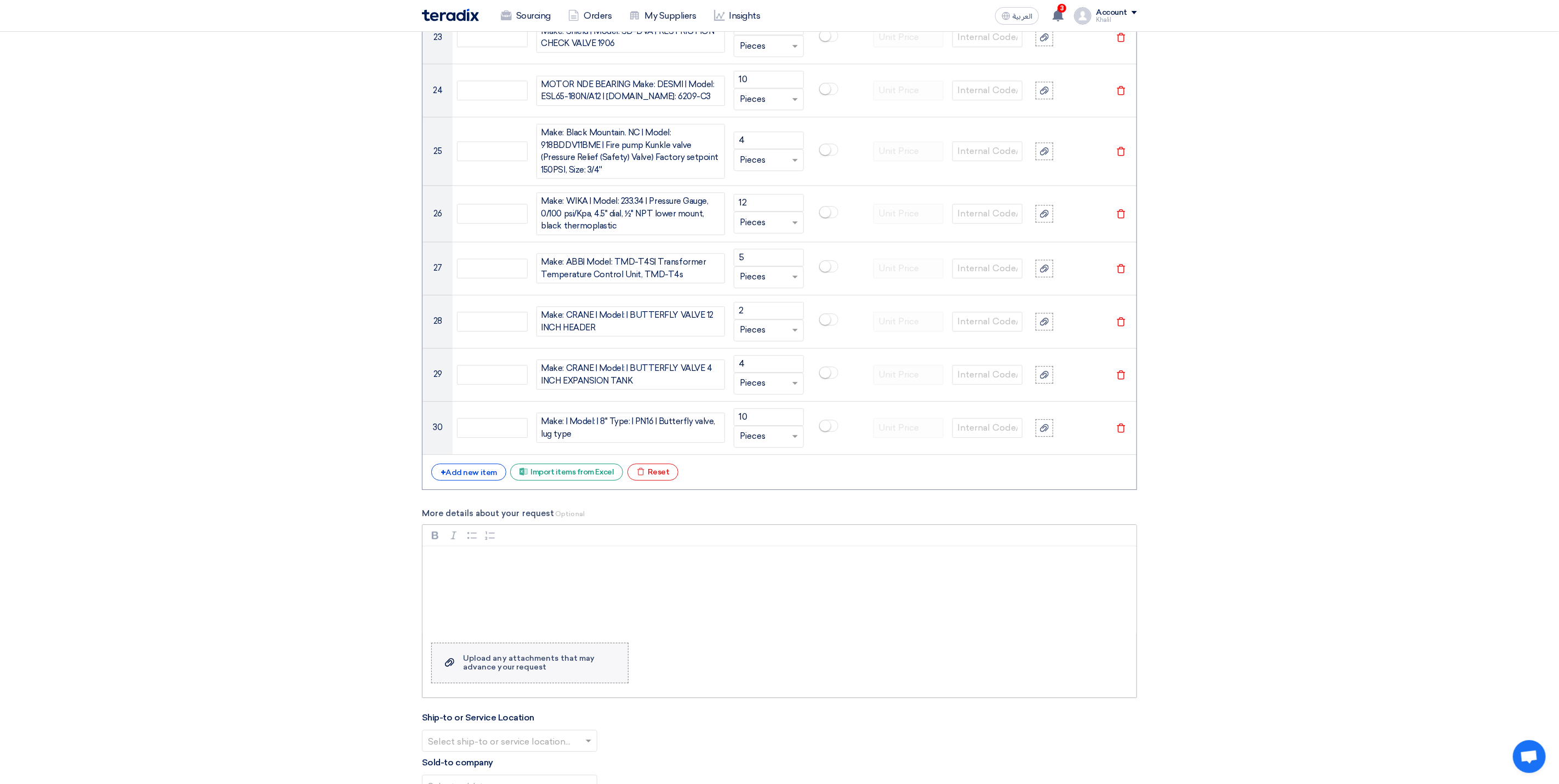
click at [549, 672] on div "Upload any attachments that may advance your request" at bounding box center [540, 663] width 154 height 17
click at [0, 0] on input "Upload a file Upload any attachments that may advance your request" at bounding box center [0, 0] width 0 height 0
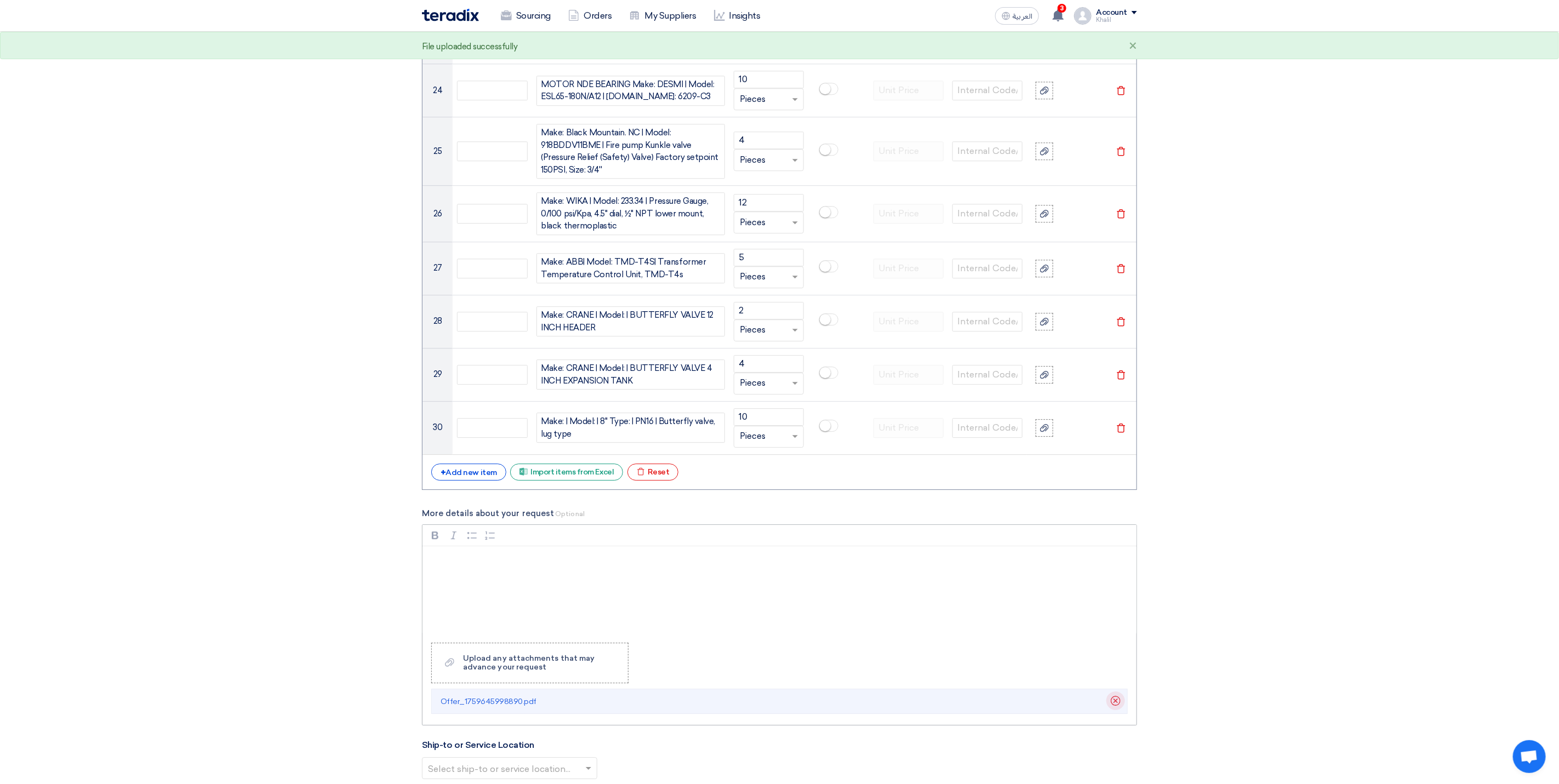
click at [1111, 705] on use at bounding box center [1115, 701] width 10 height 10
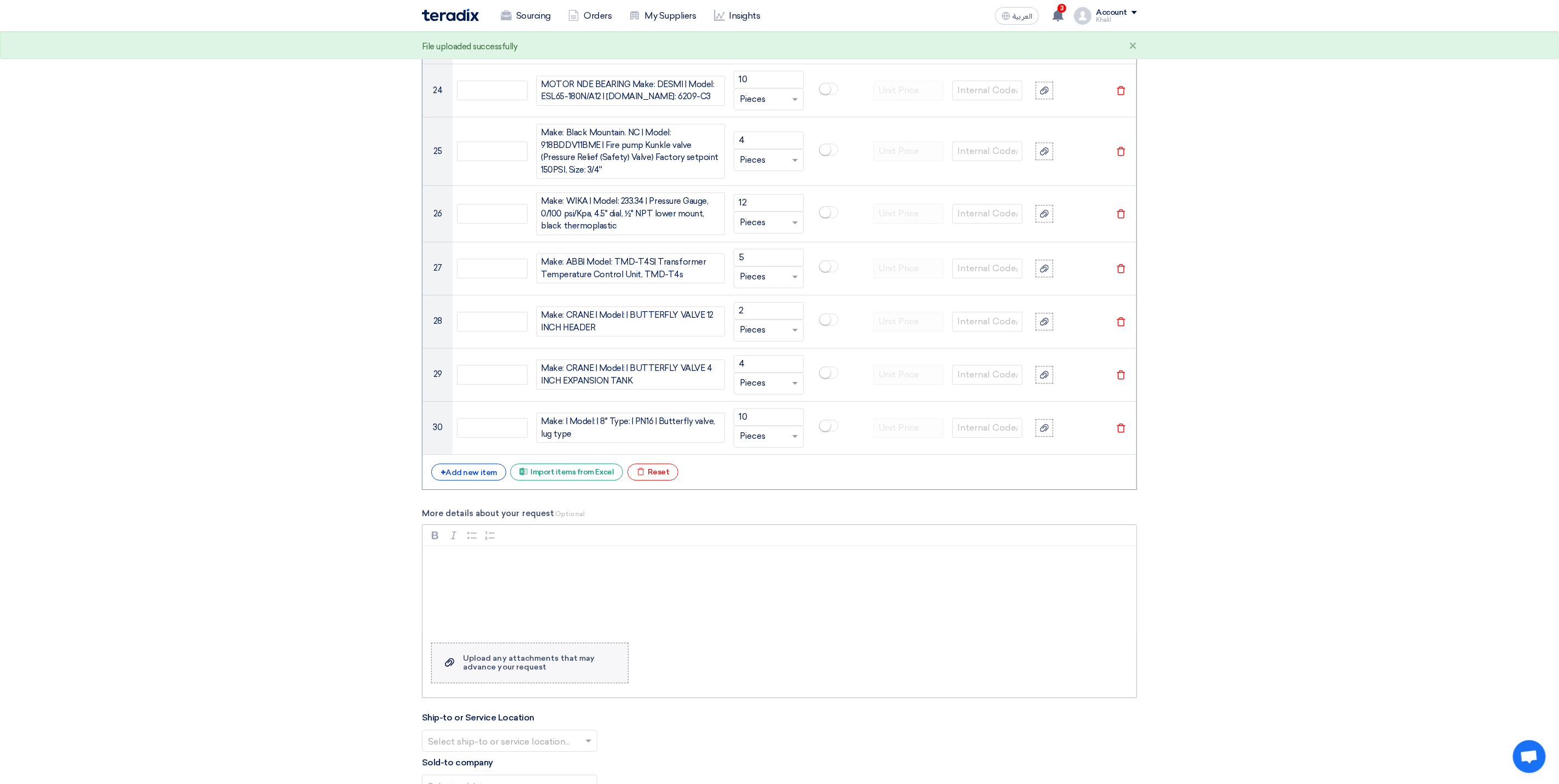
click at [570, 672] on div "Upload any attachments that may advance your request" at bounding box center [540, 663] width 154 height 17
click at [0, 0] on input "Upload a file Upload any attachments that may advance your request" at bounding box center [0, 0] width 0 height 0
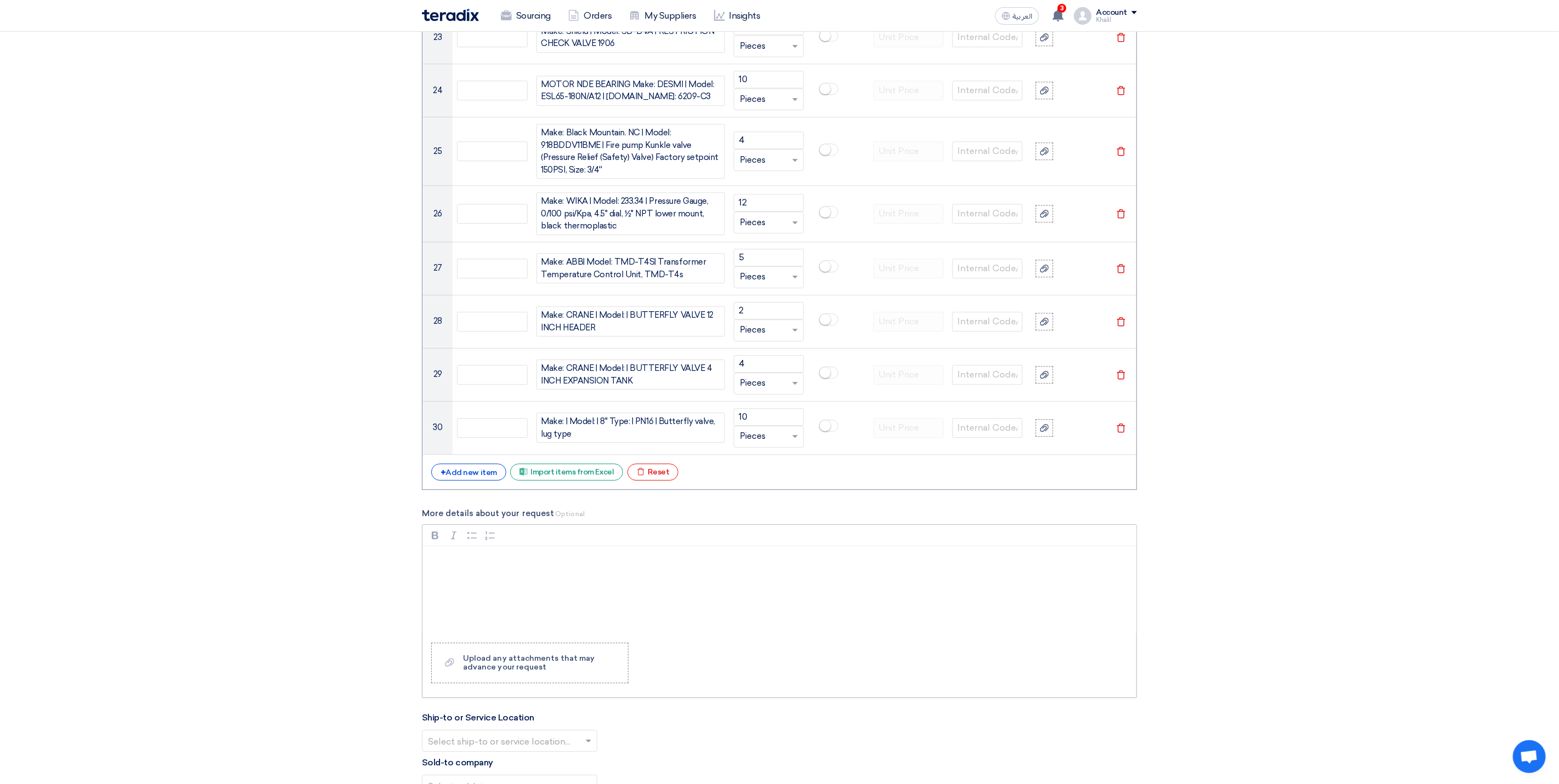
click at [731, 589] on div "Rich Text Editor, main" at bounding box center [779, 590] width 714 height 87
click at [545, 683] on label "Upload a file Upload any attachments that may advance your request" at bounding box center [530, 662] width 197 height 40
click at [0, 0] on input "Upload a file Upload any attachments that may advance your request" at bounding box center [0, 0] width 0 height 0
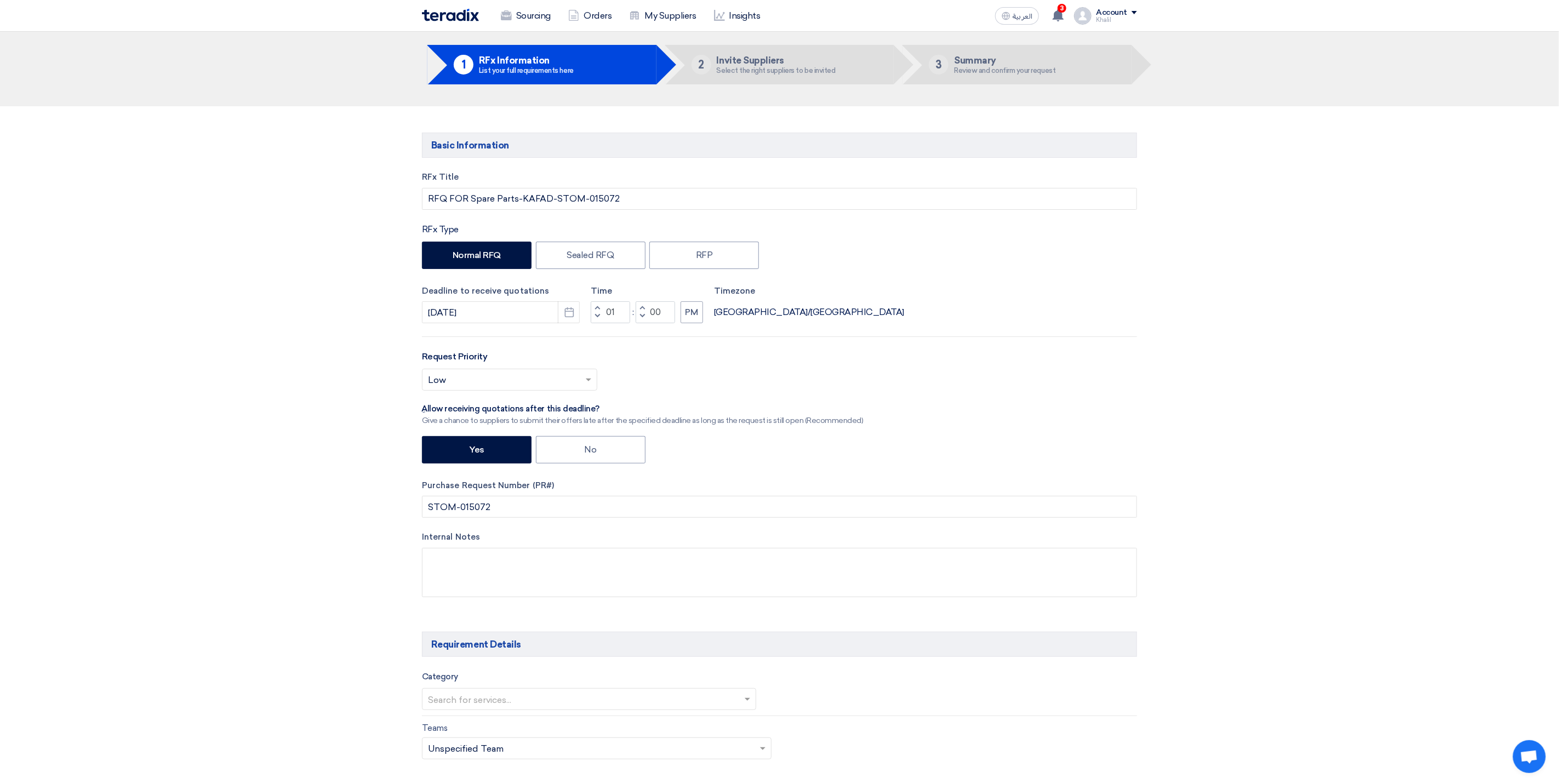
scroll to position [0, 0]
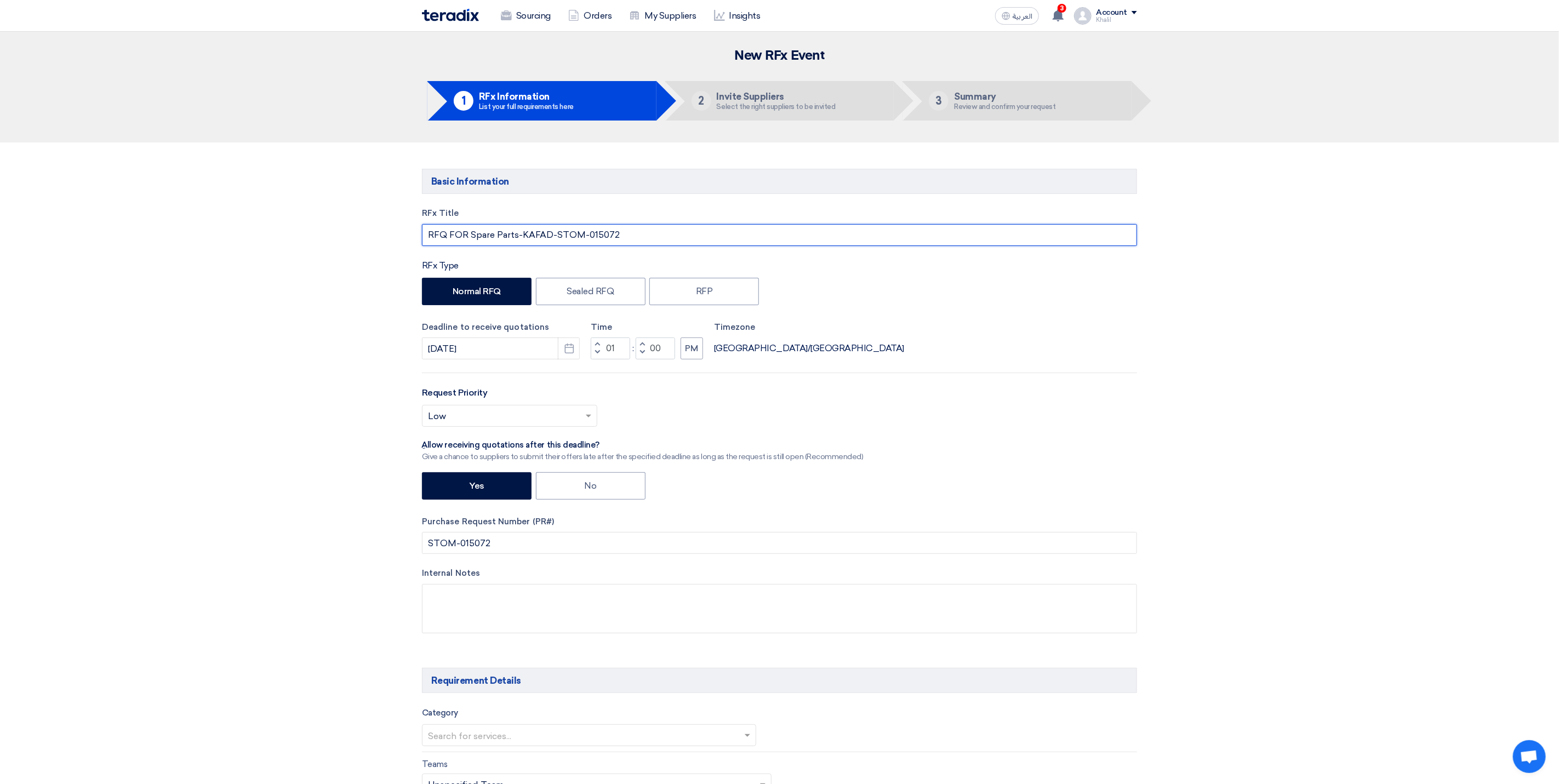
drag, startPoint x: 639, startPoint y: 238, endPoint x: 406, endPoint y: 218, distance: 233.9
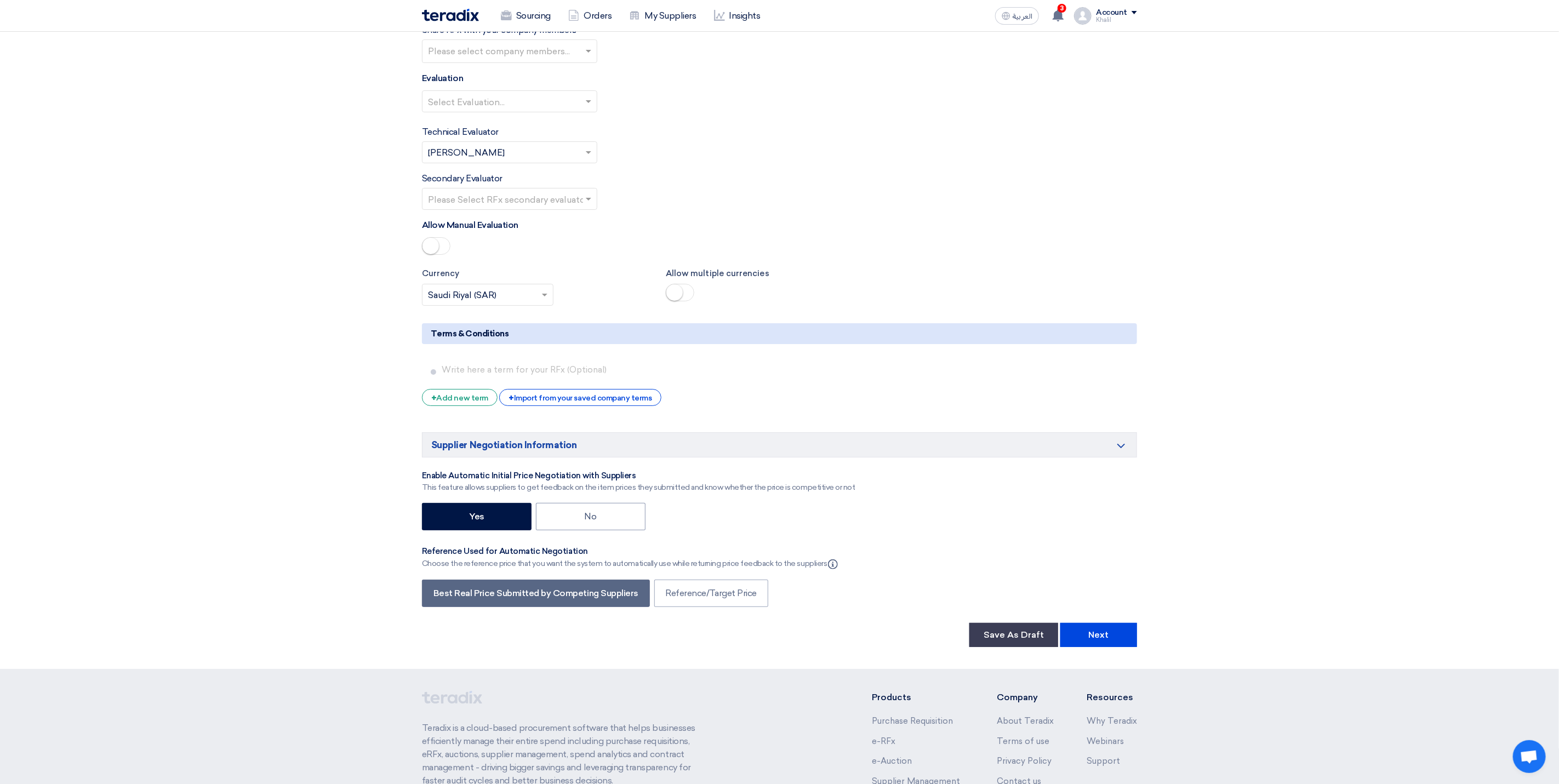
scroll to position [3165, 0]
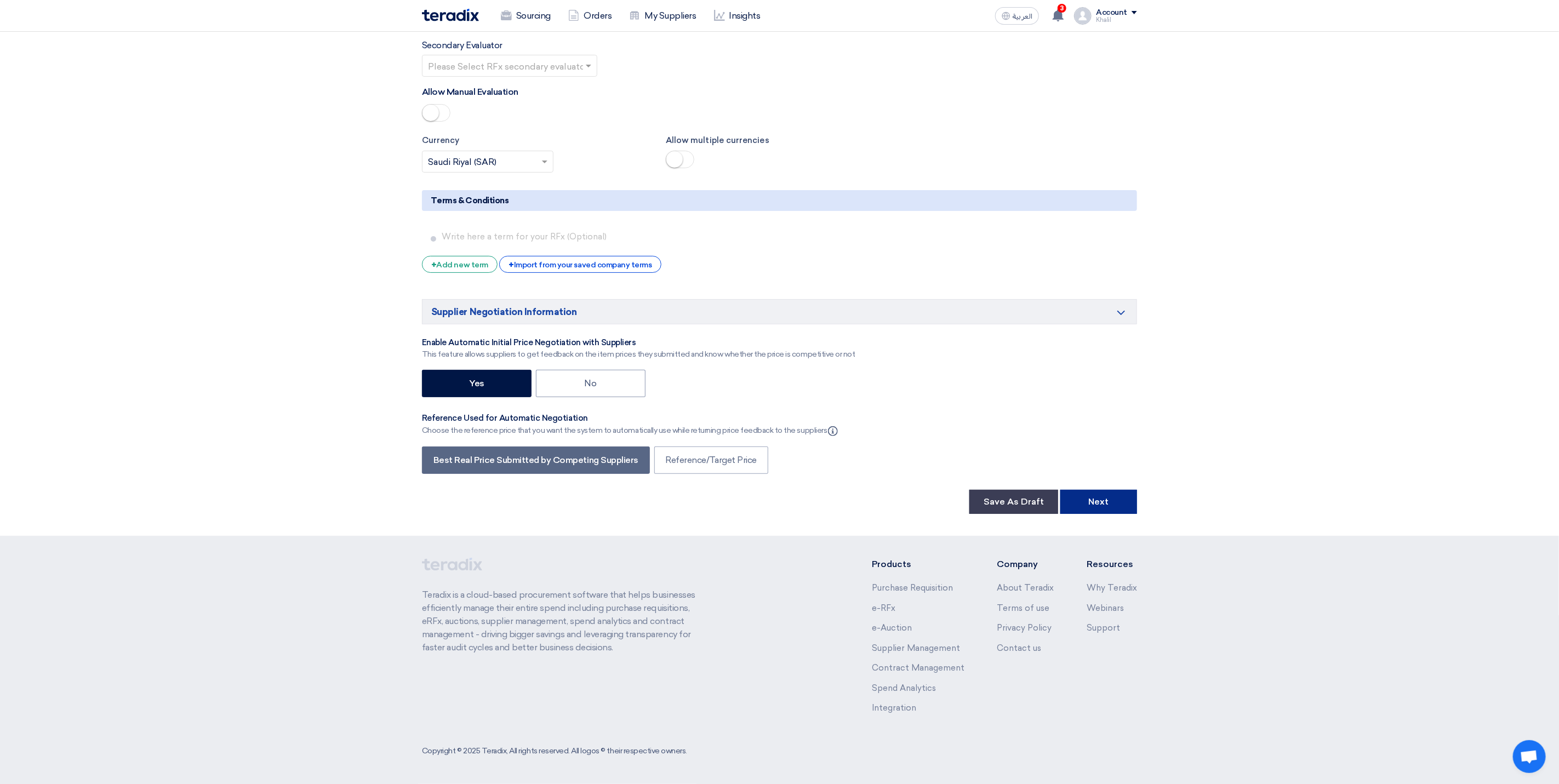
click at [1096, 505] on button "Next" at bounding box center [1098, 501] width 77 height 24
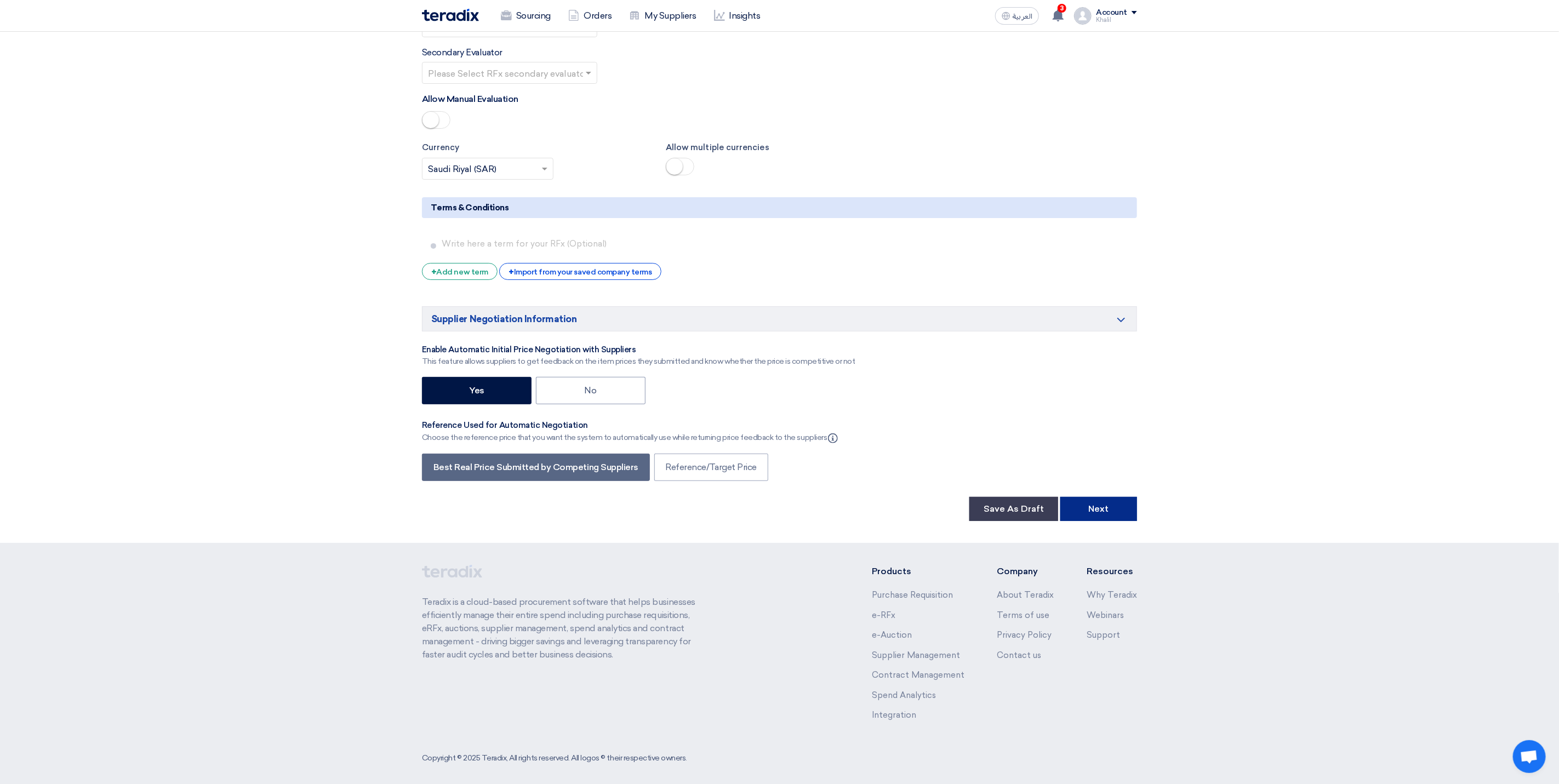
scroll to position [164, 0]
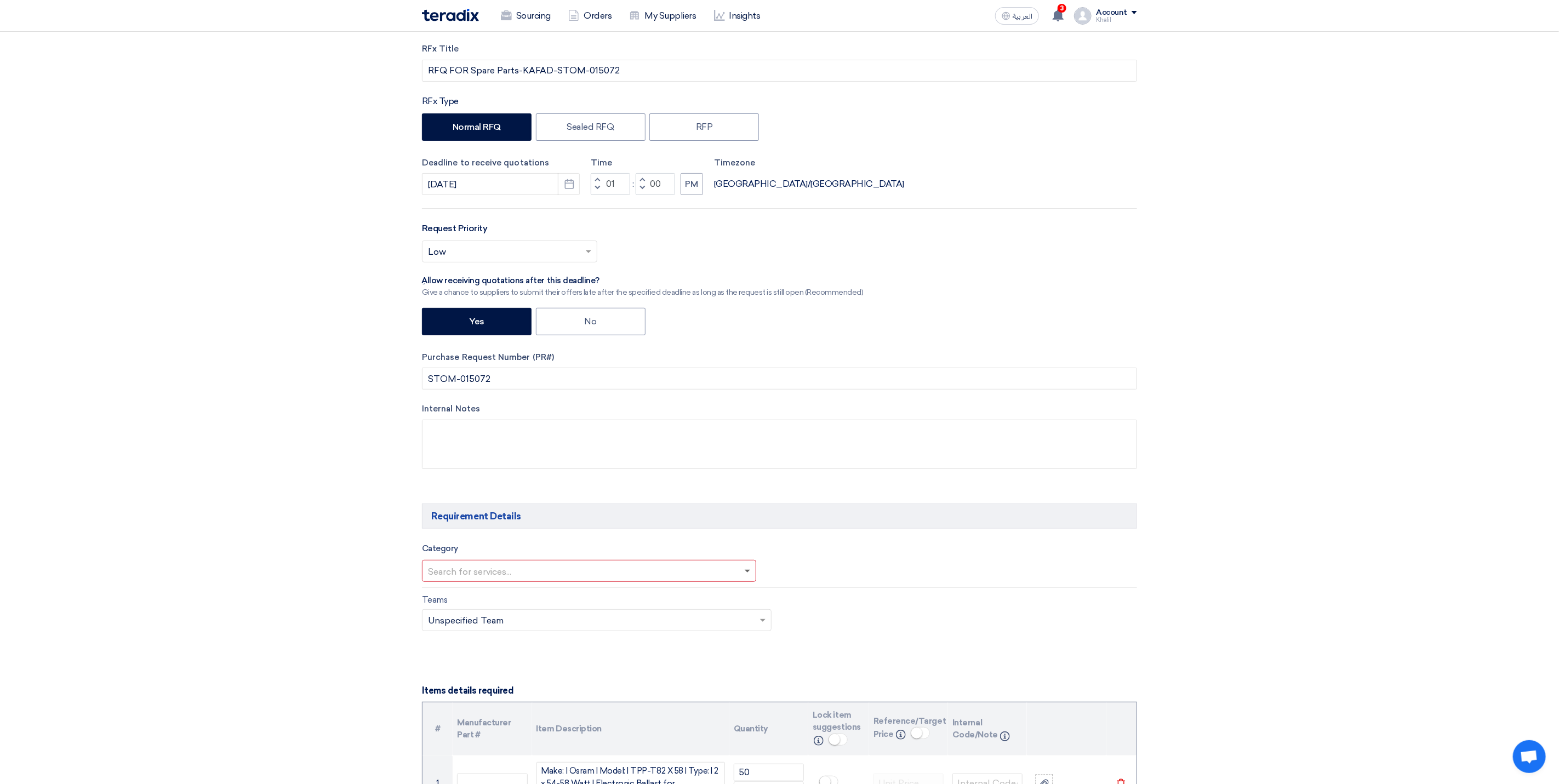
click at [744, 574] on span at bounding box center [747, 572] width 5 height 4
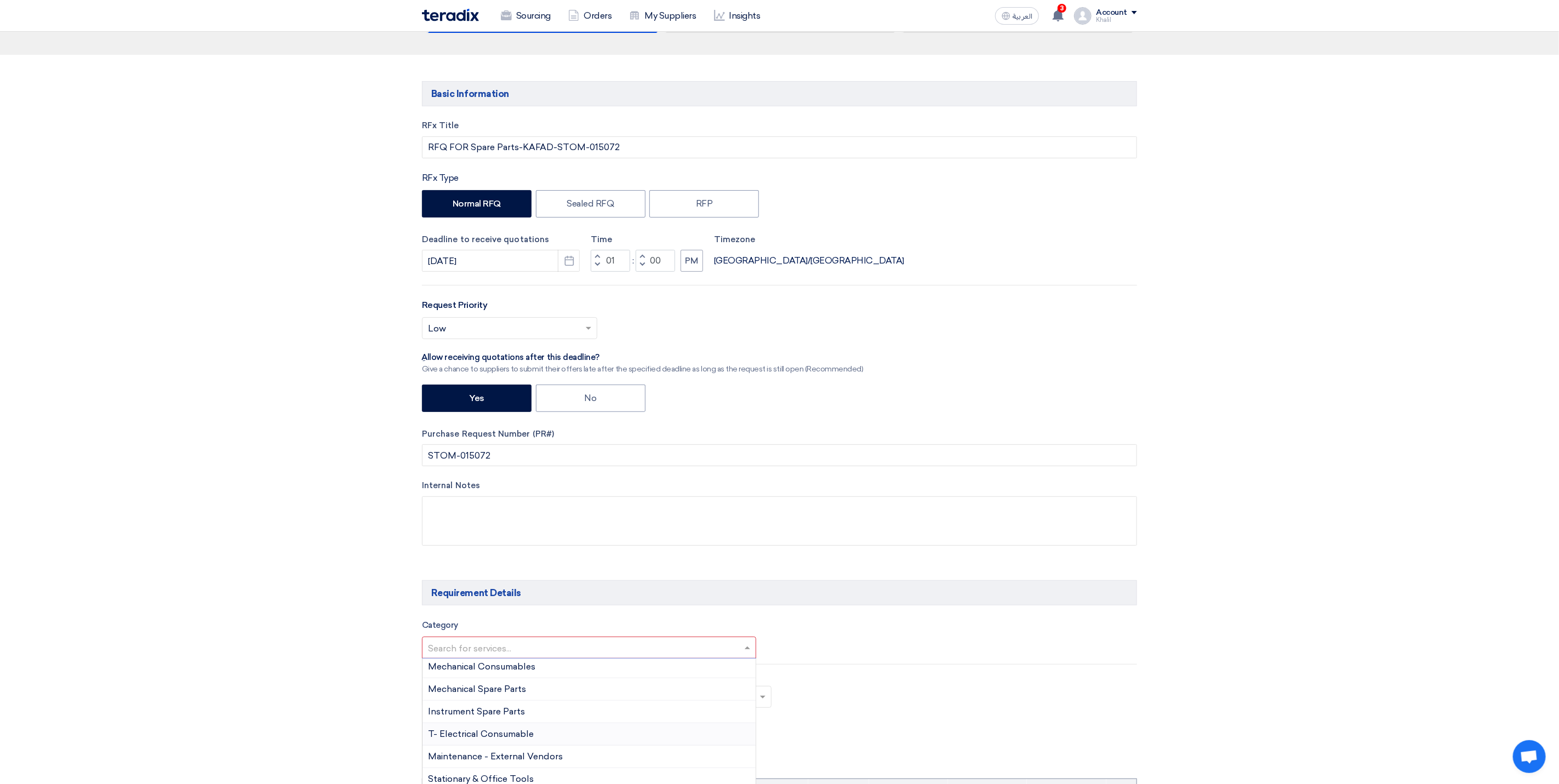
scroll to position [82, 0]
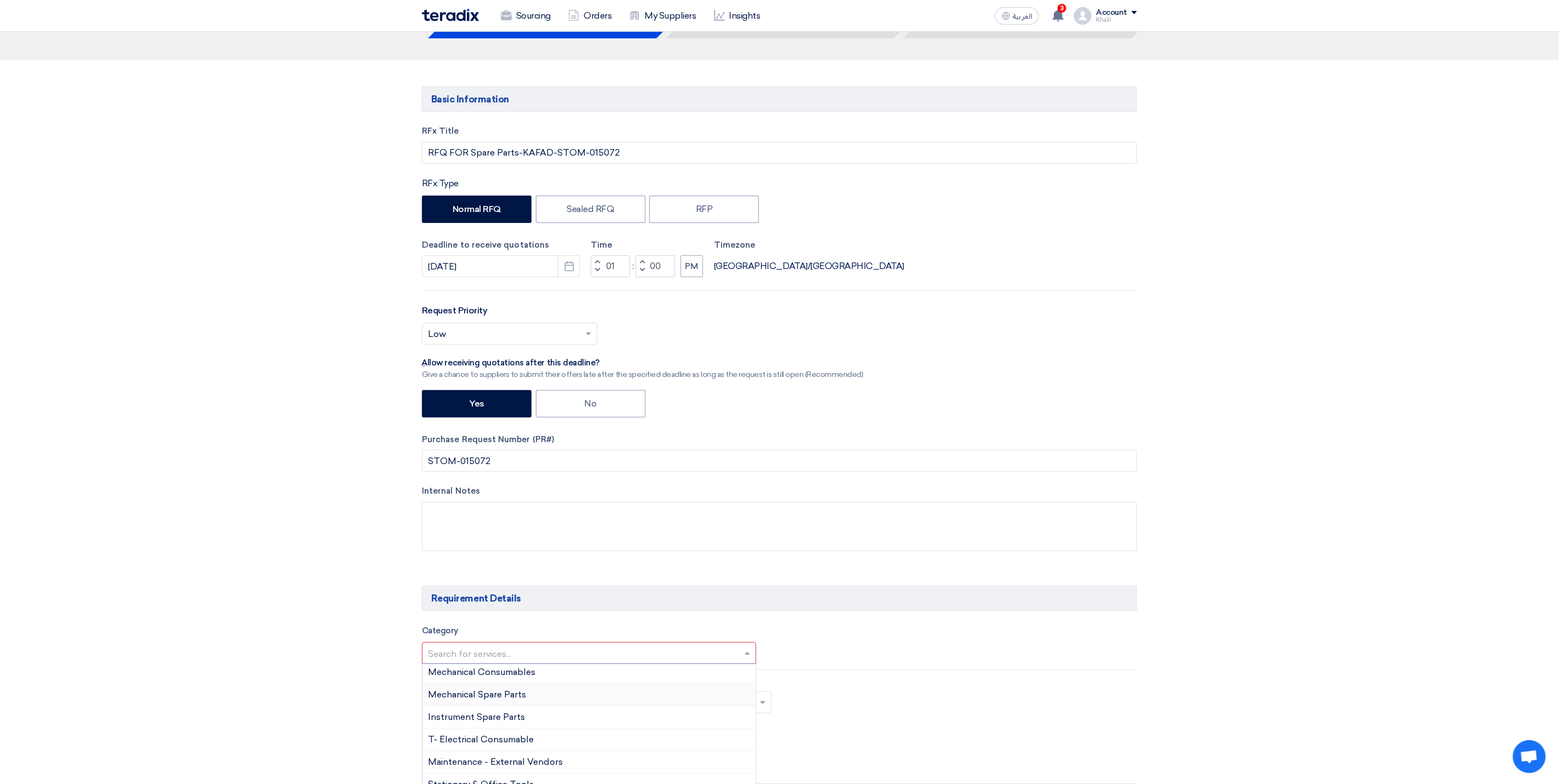
click at [594, 700] on div "Mechanical Spare Parts" at bounding box center [588, 695] width 333 height 22
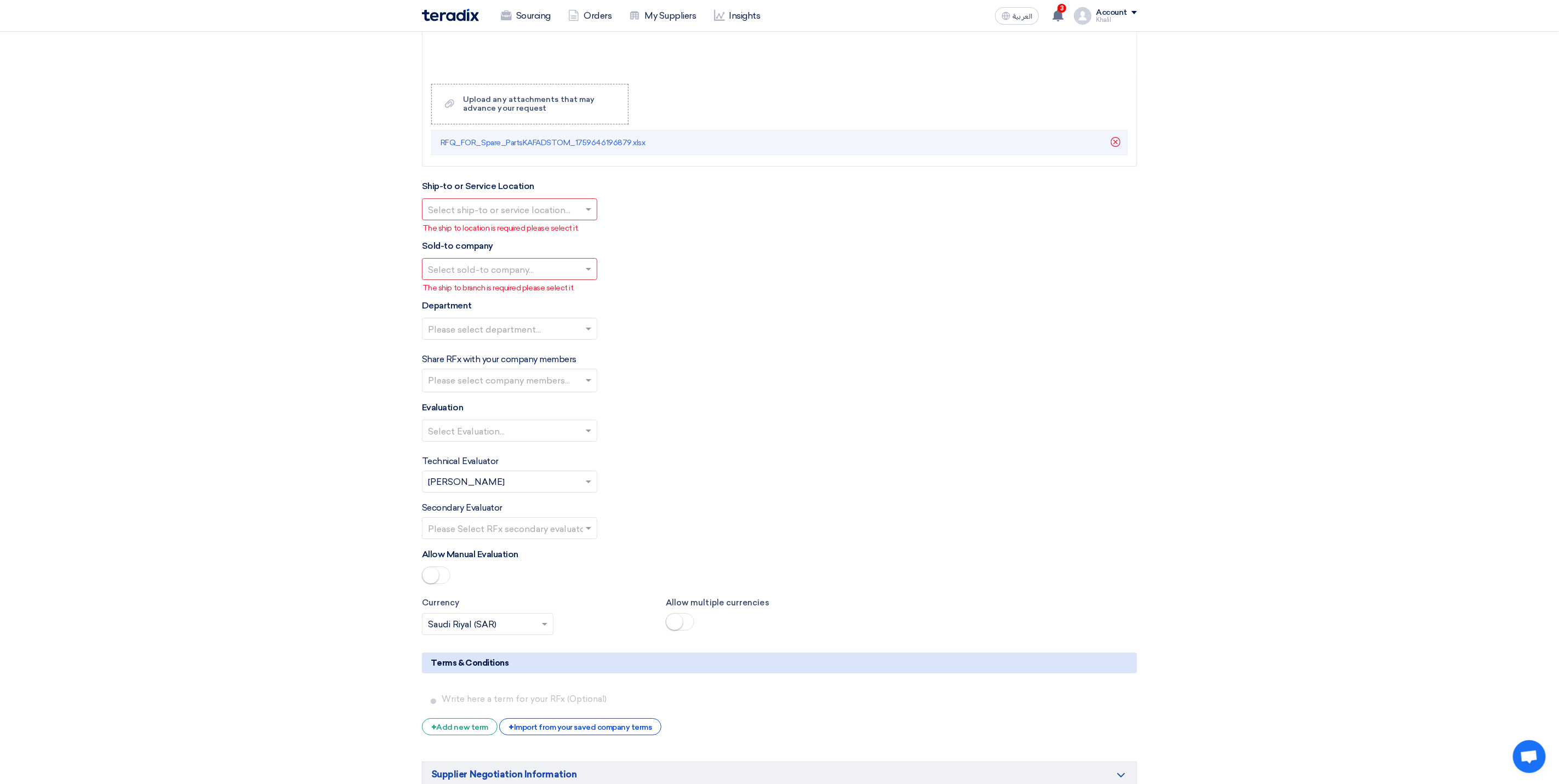
scroll to position [2301, 0]
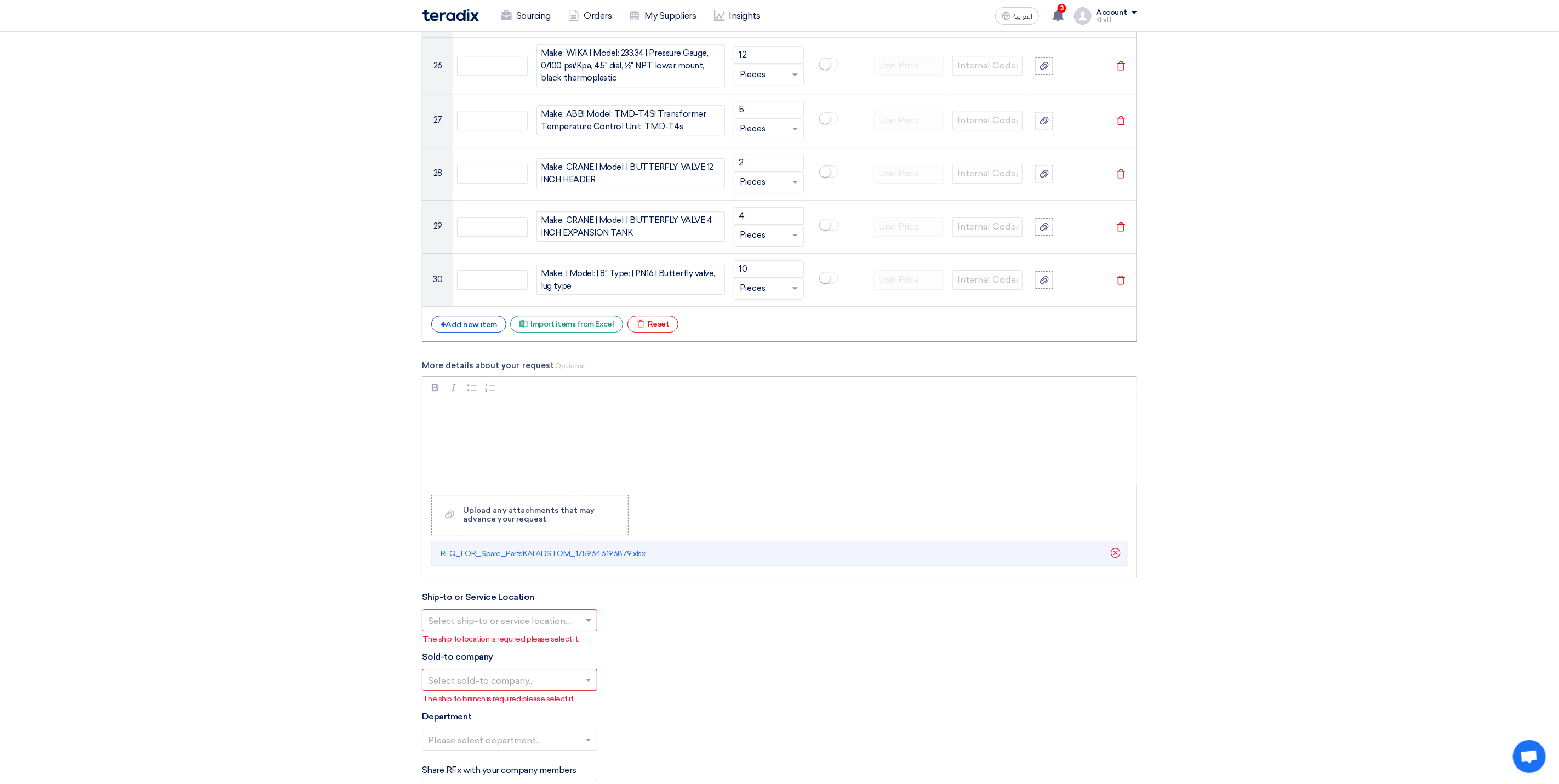
click at [476, 419] on p "Rich Text Editor, main" at bounding box center [783, 413] width 695 height 13
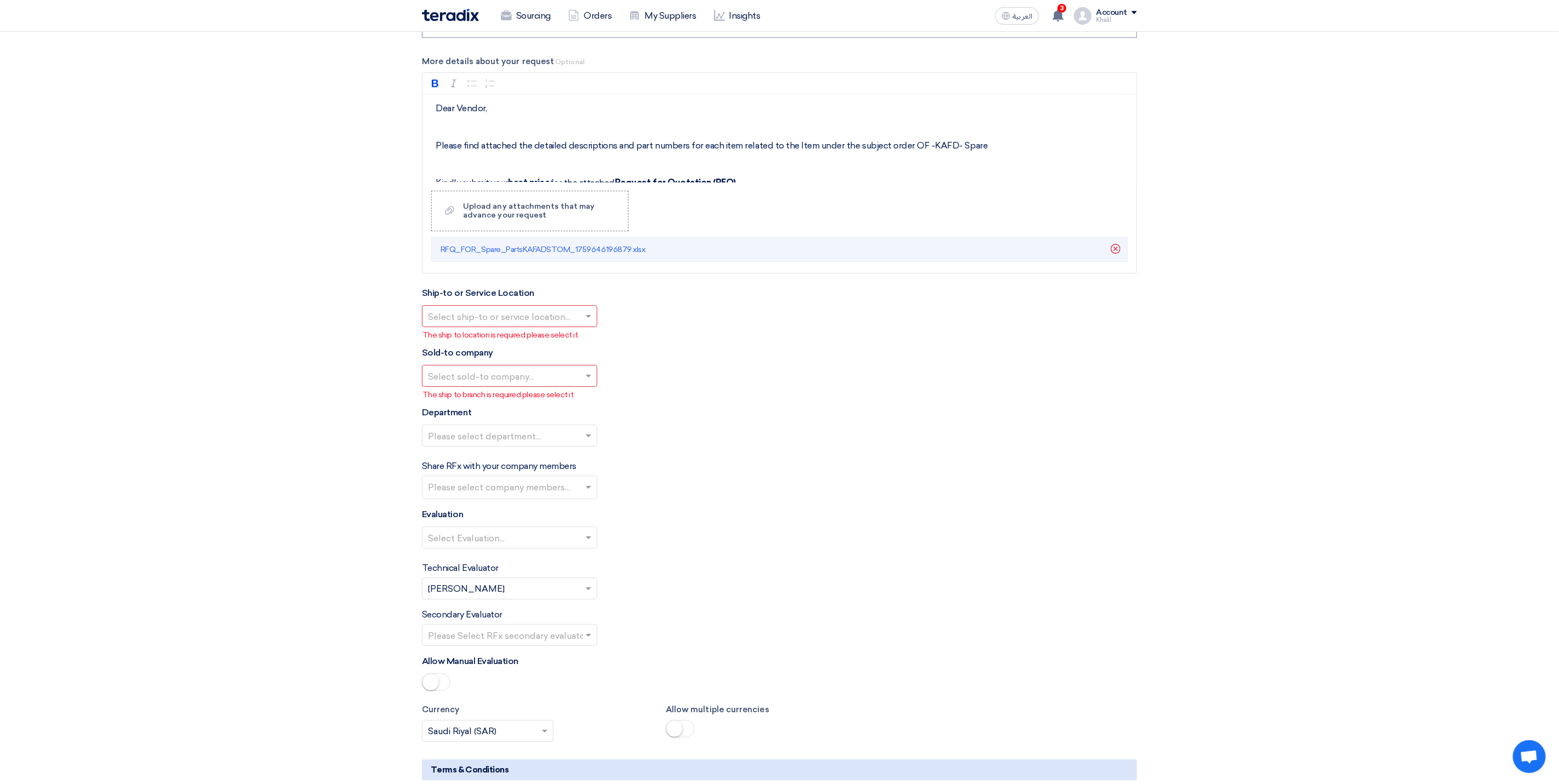
scroll to position [2629, 0]
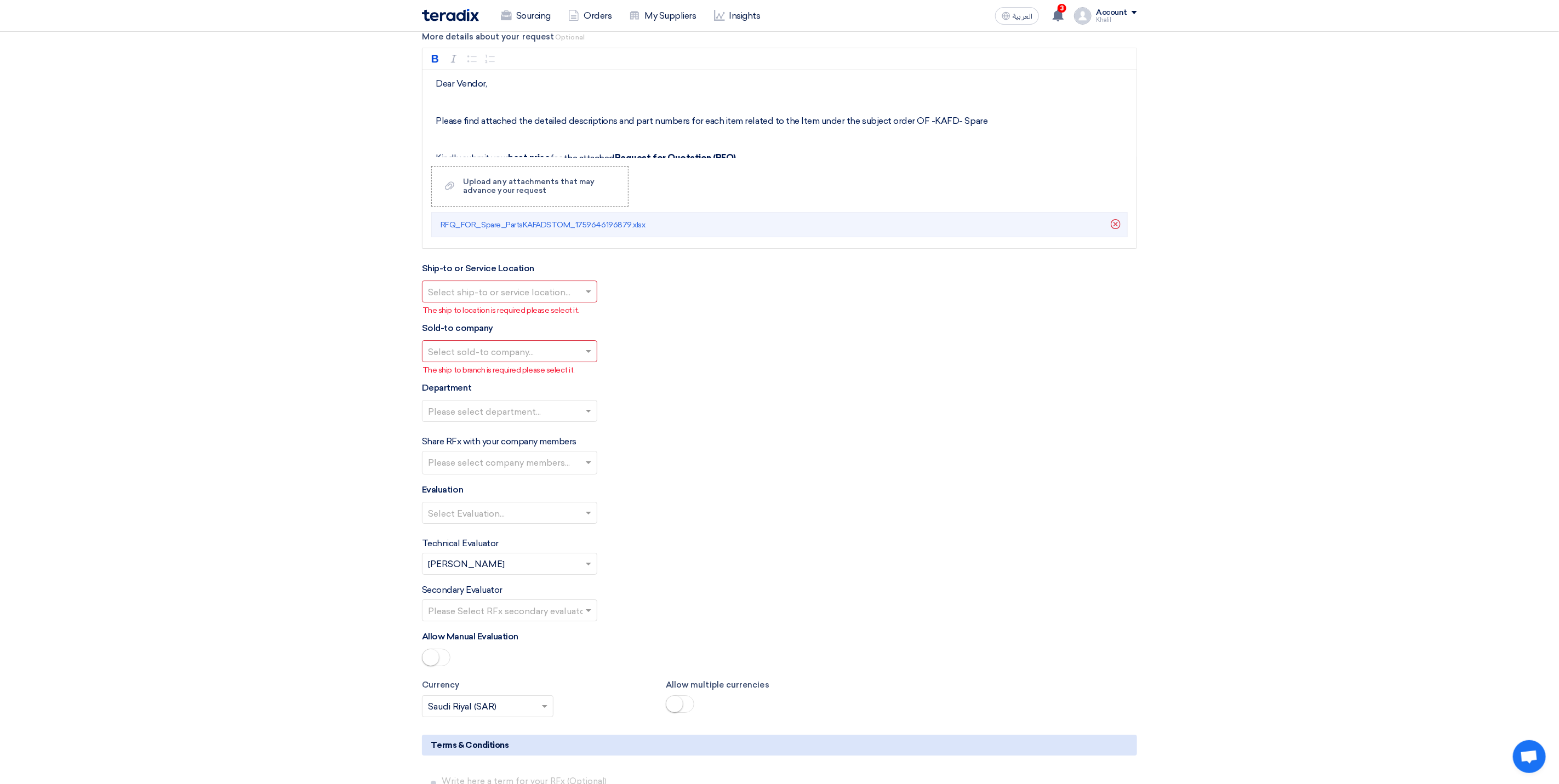
click at [585, 298] on span at bounding box center [590, 292] width 14 height 13
click at [570, 324] on div "STOM Main WH" at bounding box center [509, 313] width 174 height 22
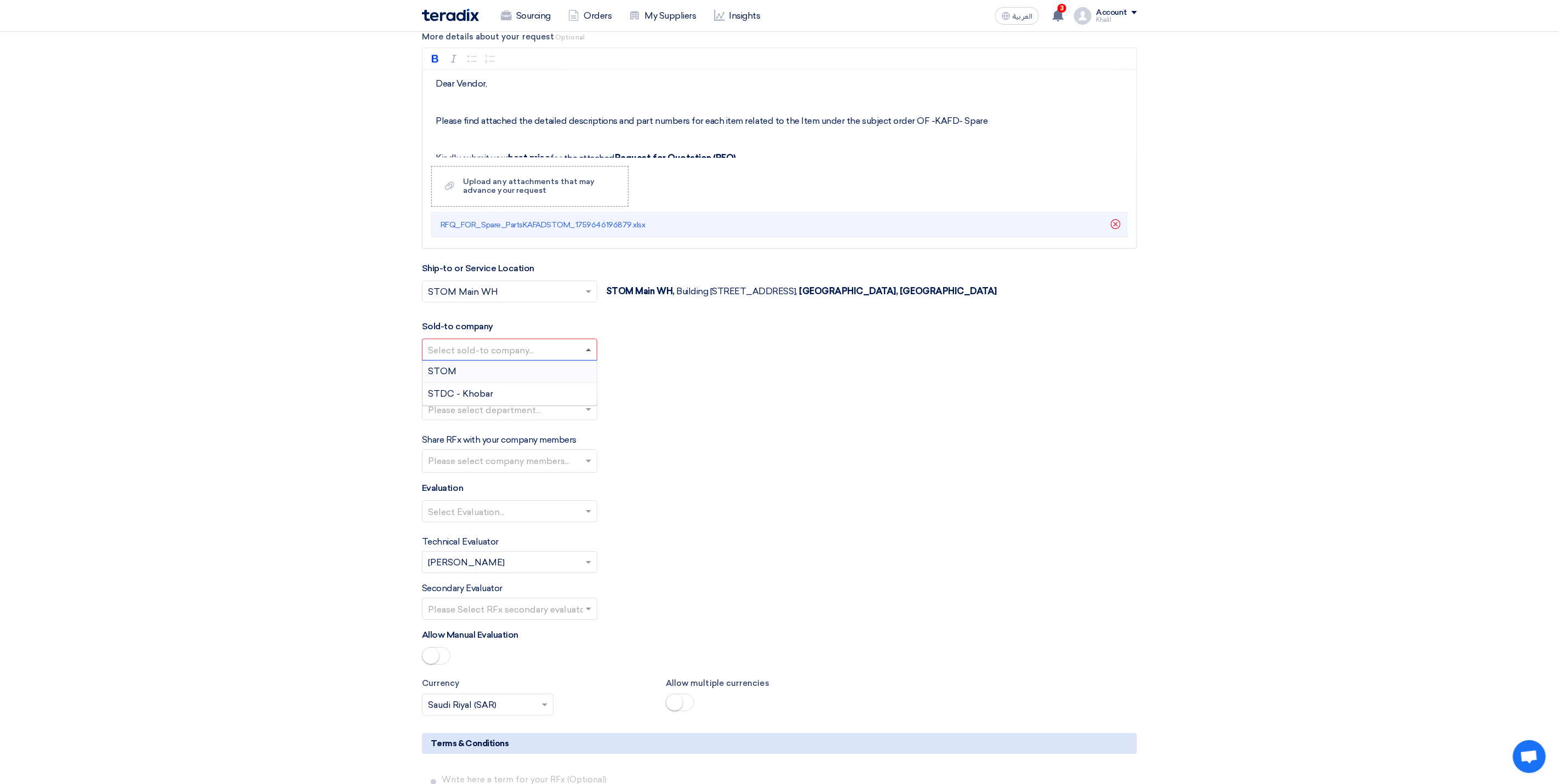
drag, startPoint x: 588, startPoint y: 367, endPoint x: 584, endPoint y: 371, distance: 5.7
click at [589, 351] on span at bounding box center [588, 350] width 5 height 3
click at [560, 383] on div "STOM" at bounding box center [509, 372] width 174 height 22
click at [571, 417] on input "text" at bounding box center [504, 408] width 152 height 18
click at [567, 441] on div "General Department" at bounding box center [509, 429] width 174 height 22
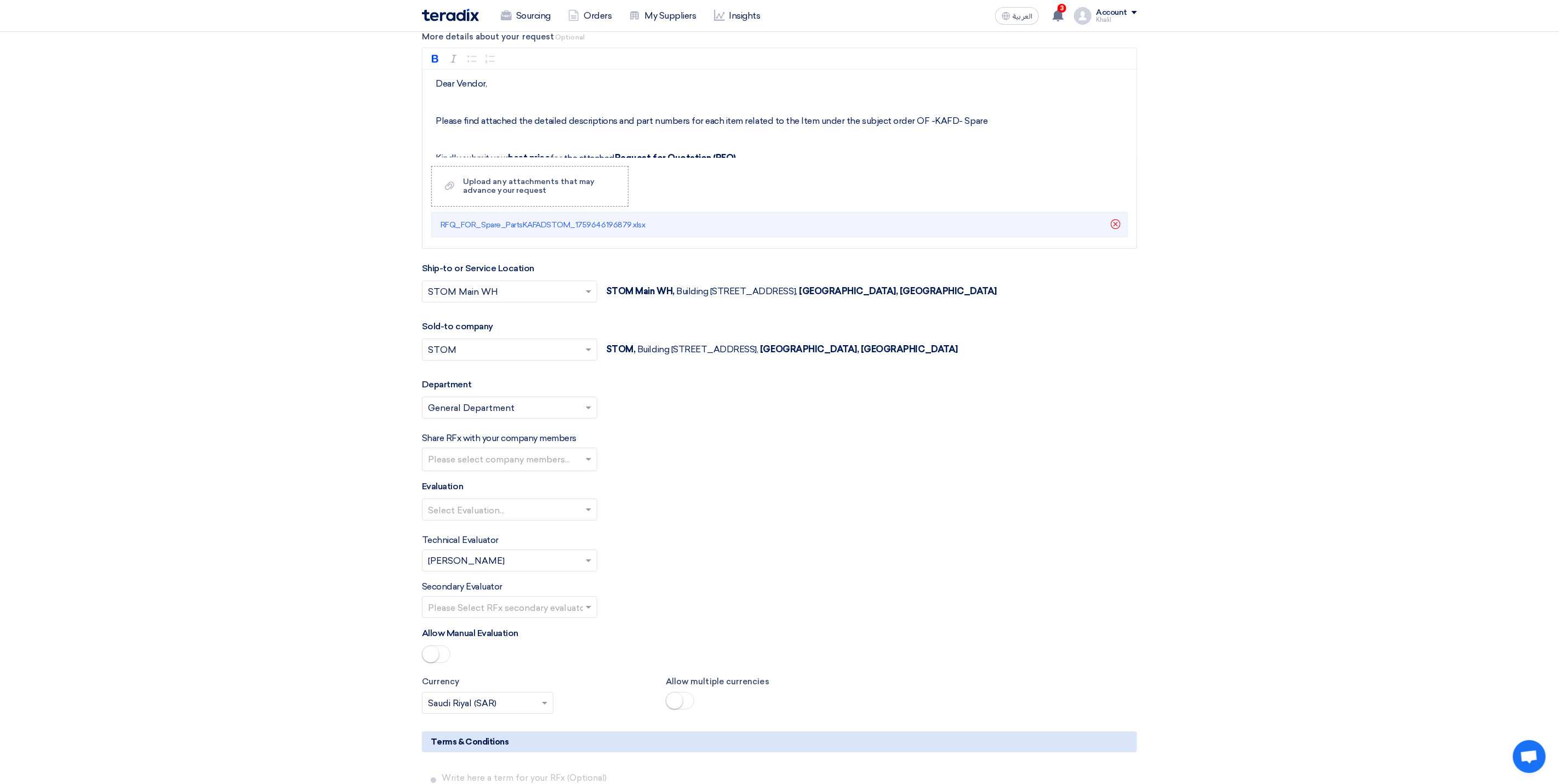
click at [562, 470] on input "text" at bounding box center [511, 460] width 166 height 18
type input "MOH"
click at [523, 554] on span "[PERSON_NAME] hajimalang" at bounding box center [489, 549] width 122 height 11
click at [529, 617] on input "text" at bounding box center [504, 607] width 152 height 18
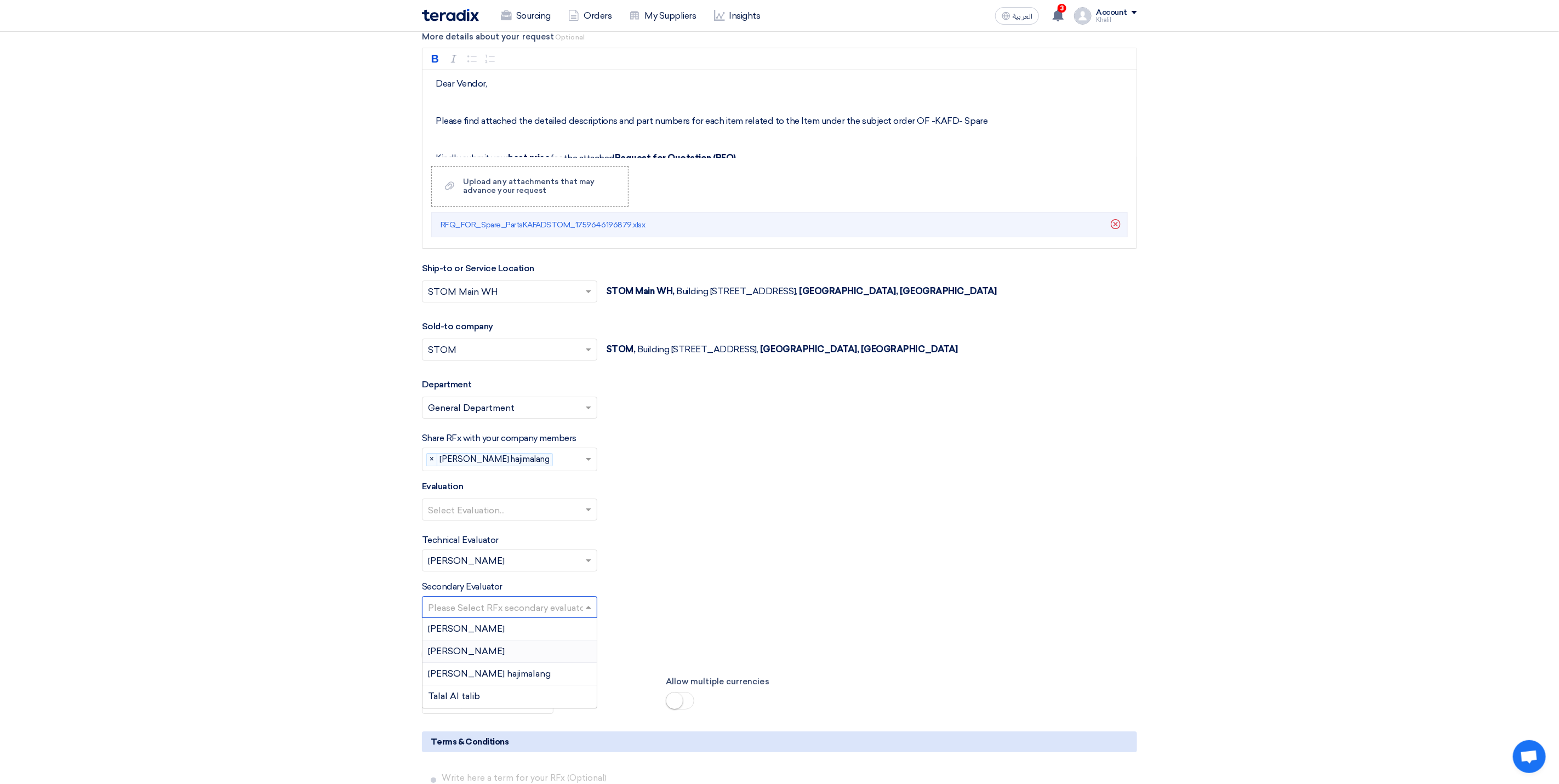
click at [514, 663] on div "[PERSON_NAME]" at bounding box center [509, 652] width 174 height 22
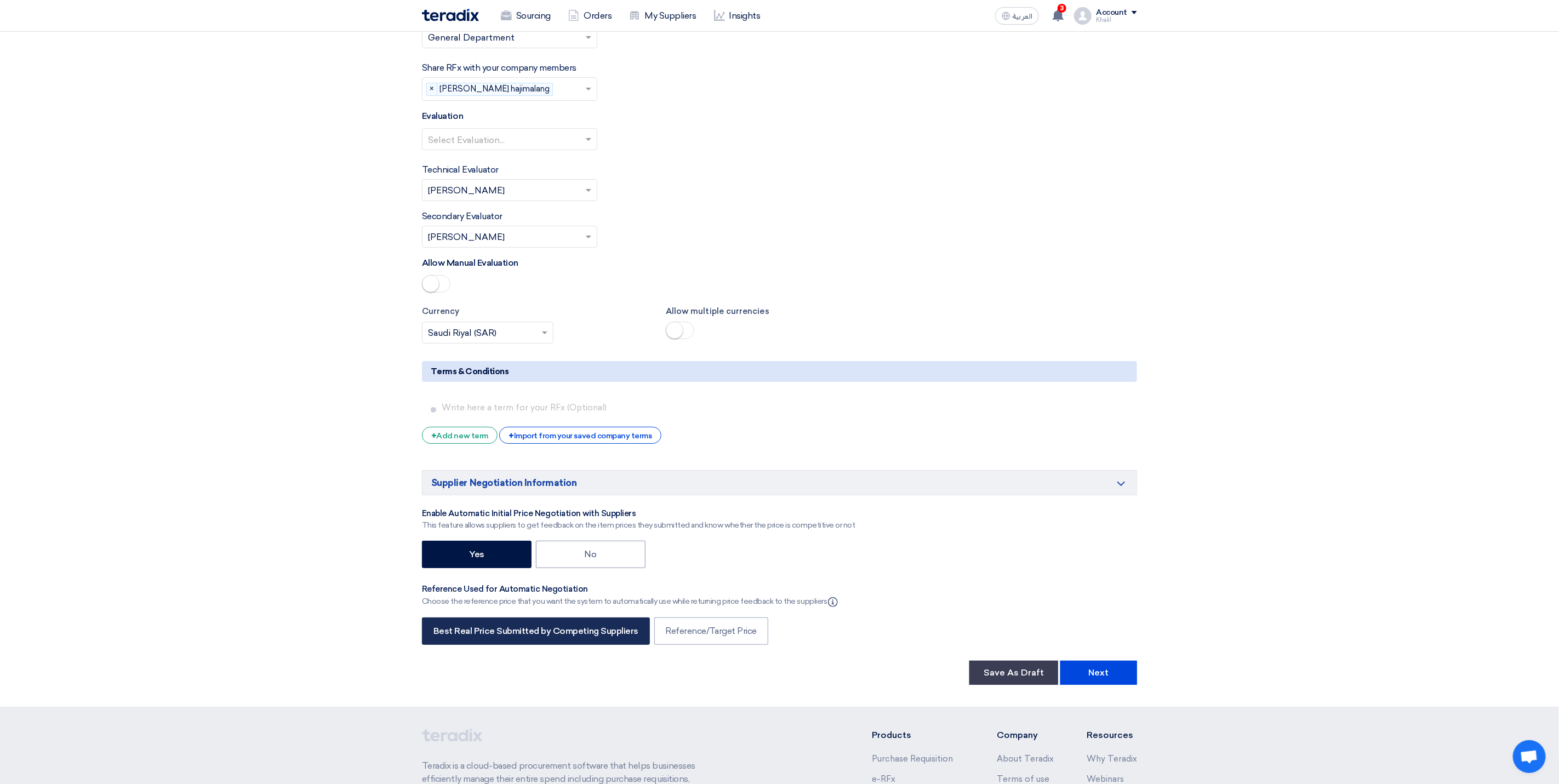
scroll to position [3040, 0]
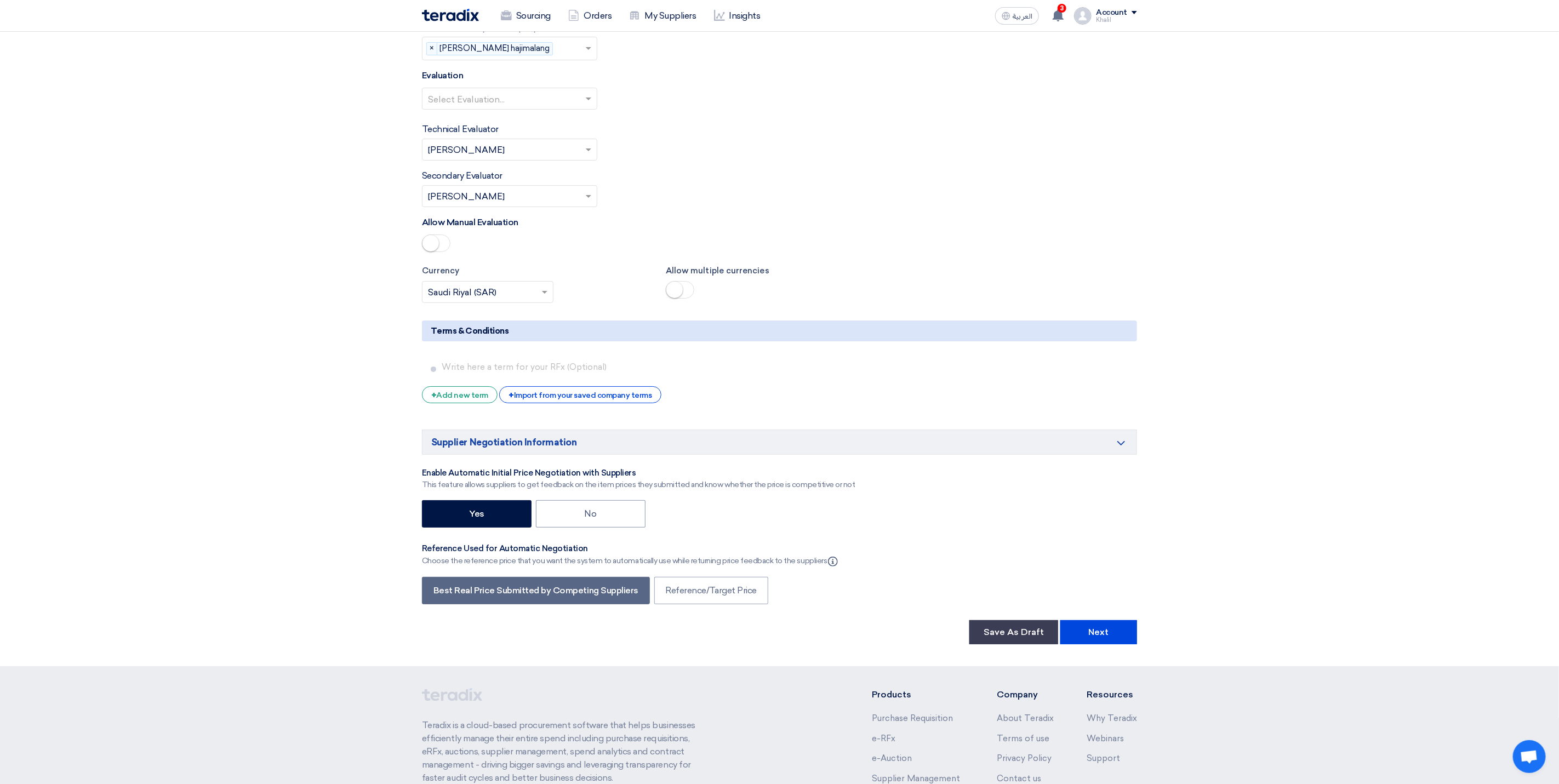
click at [594, 403] on div "+ Import from your saved company terms" at bounding box center [580, 395] width 161 height 17
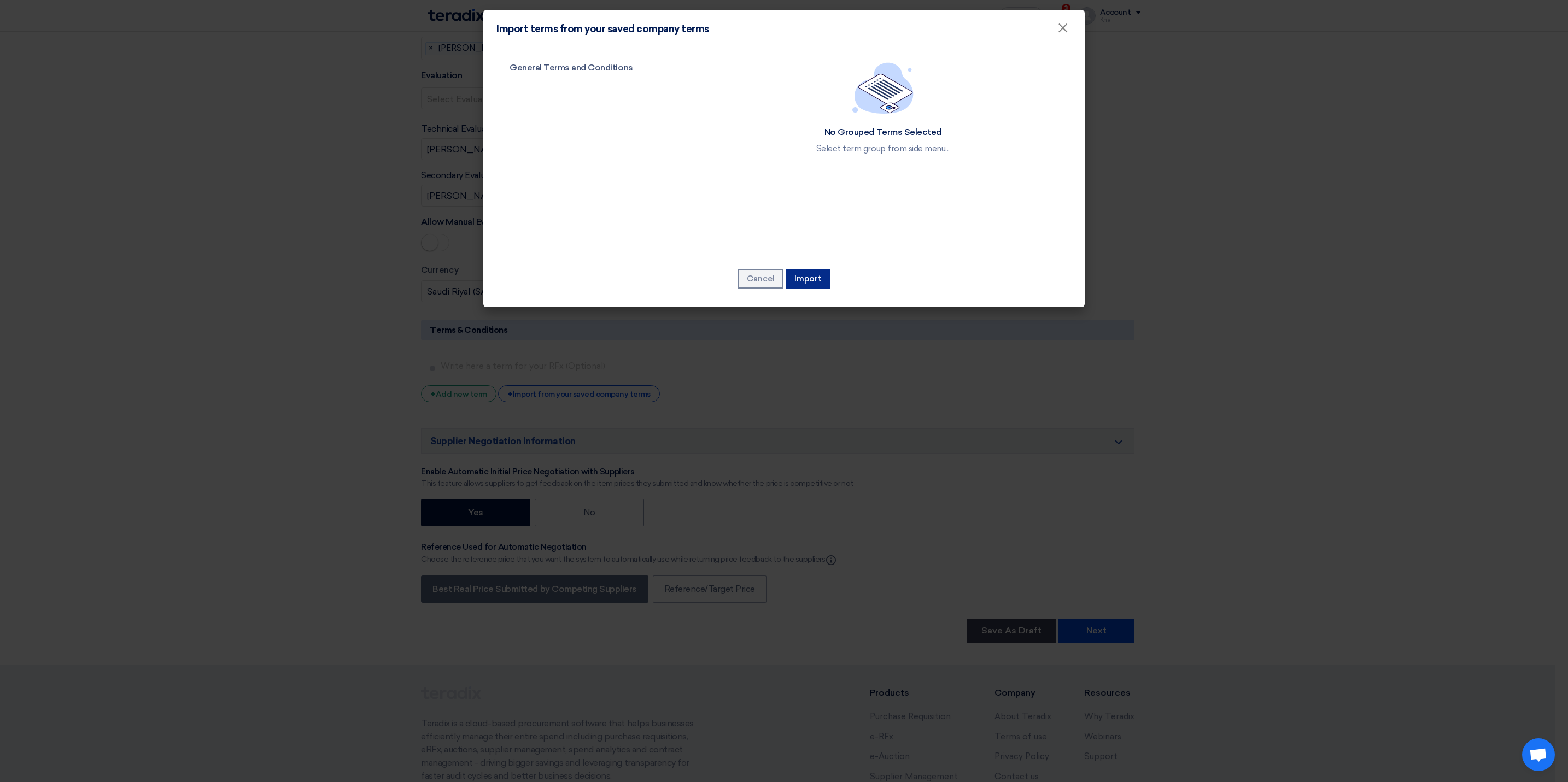
click at [803, 281] on button "Import" at bounding box center [808, 278] width 45 height 20
click at [602, 78] on link "General Terms and Conditions" at bounding box center [582, 67] width 170 height 28
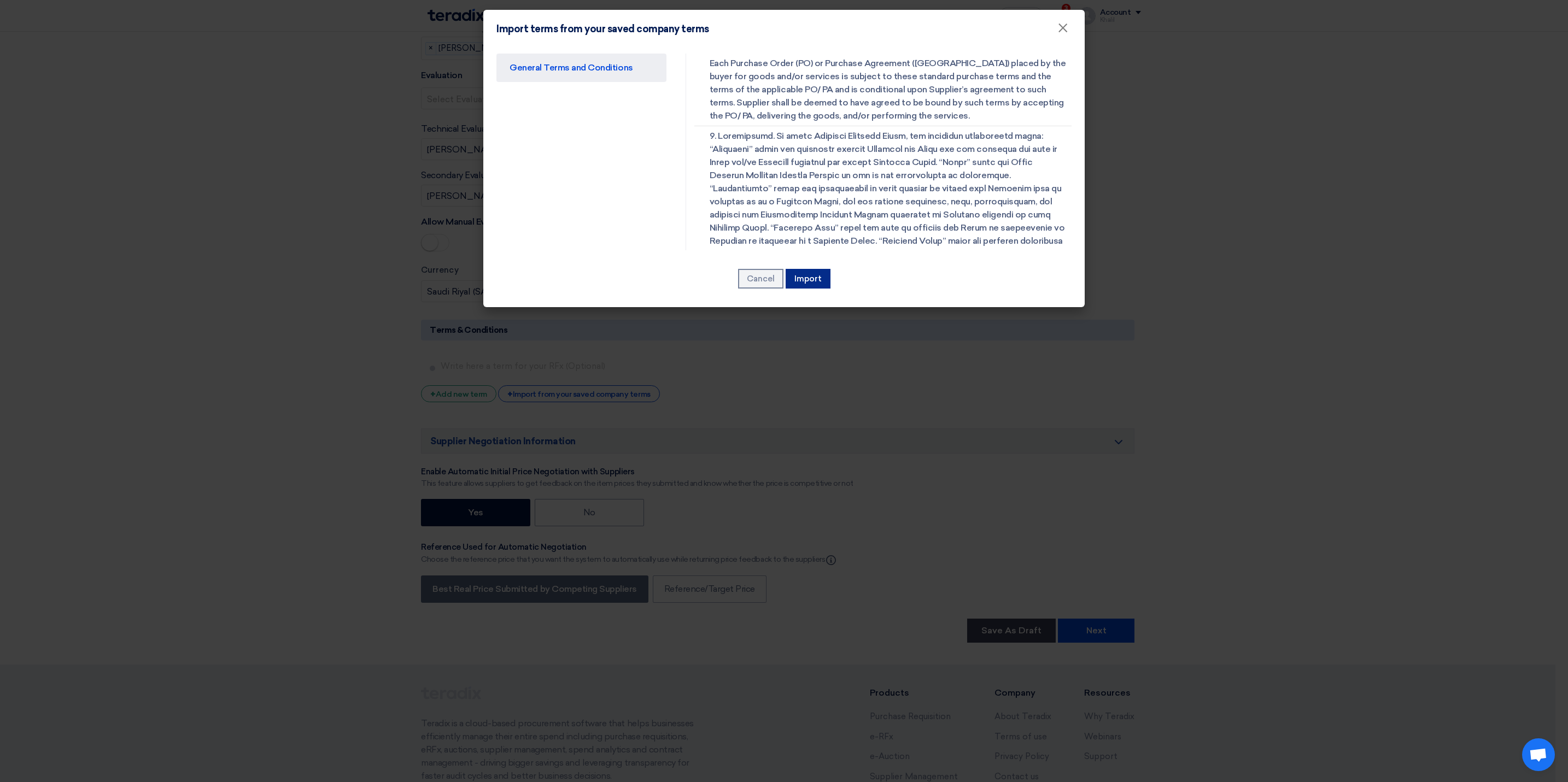
click at [803, 272] on button "Import" at bounding box center [808, 278] width 45 height 20
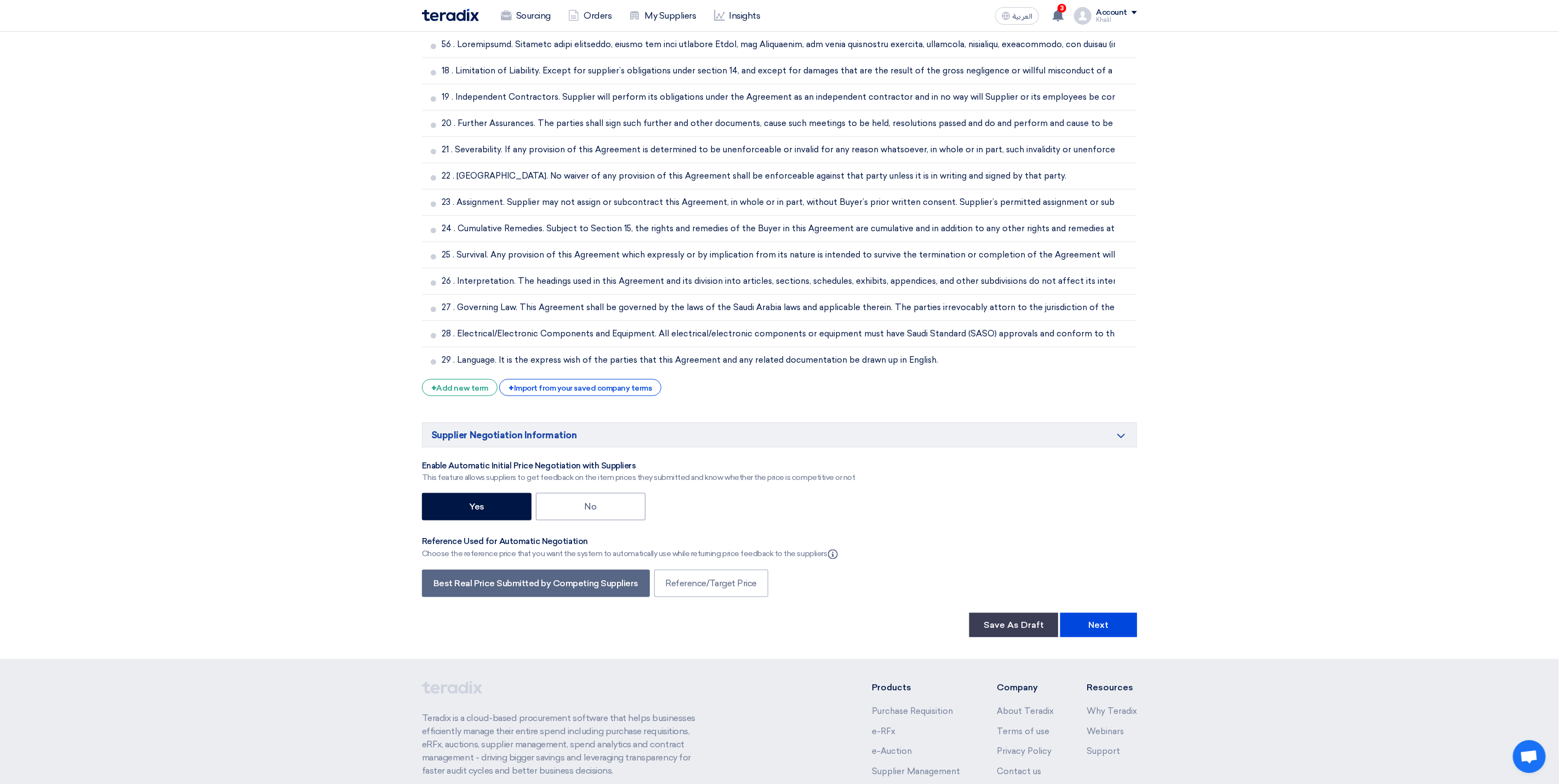
scroll to position [3982, 0]
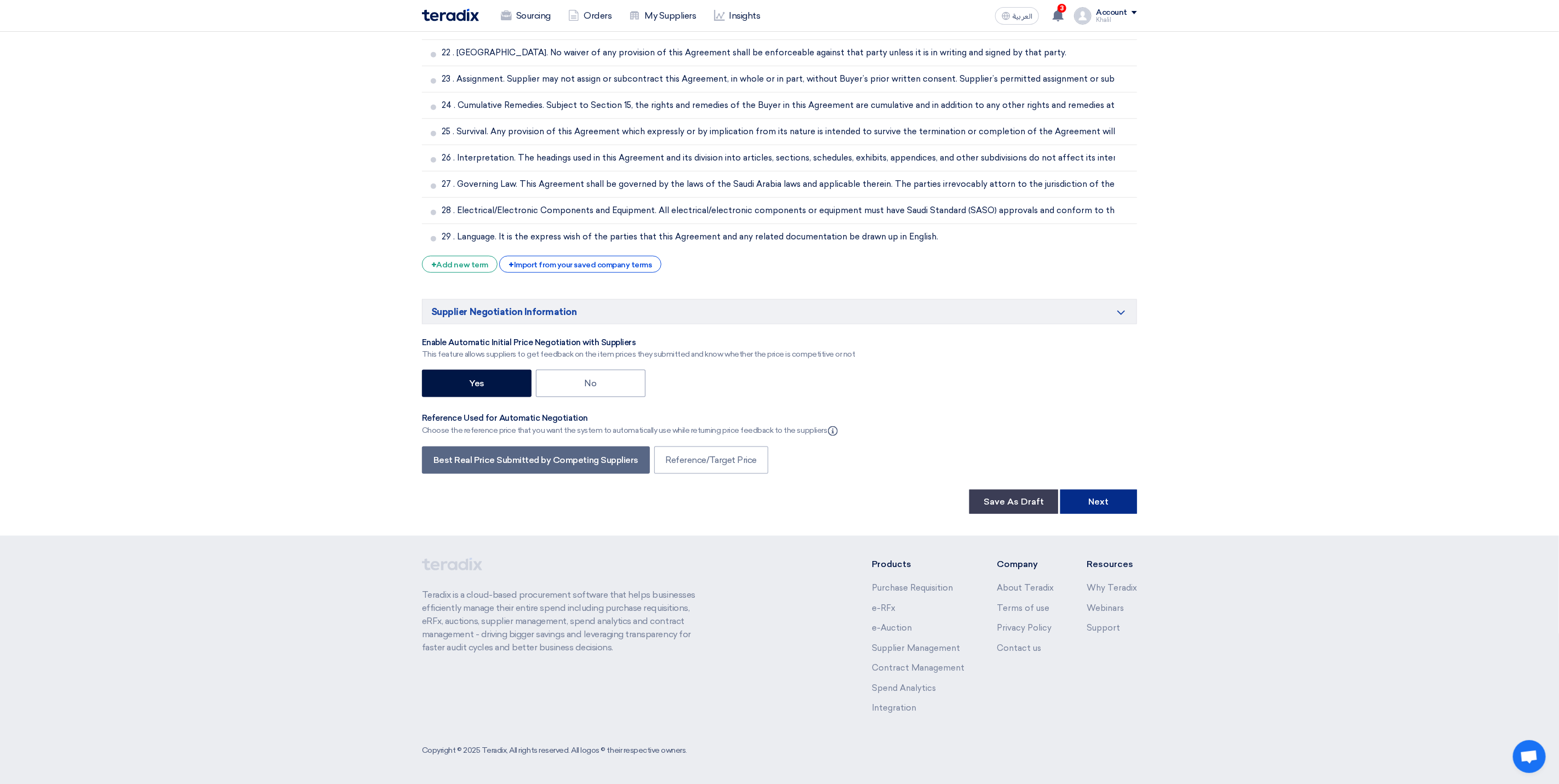
click at [1105, 507] on button "Next" at bounding box center [1098, 501] width 77 height 24
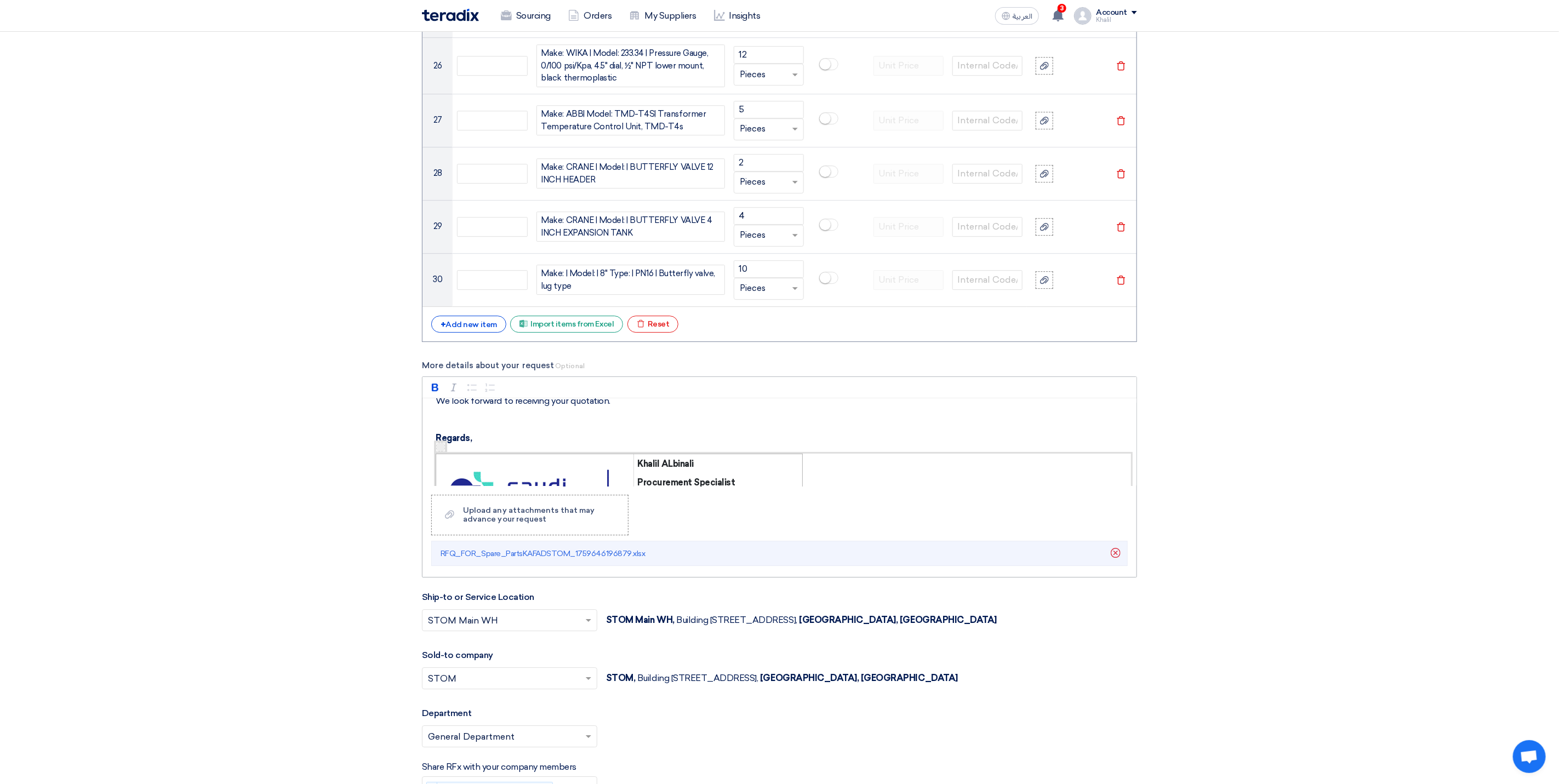
scroll to position [370, 0]
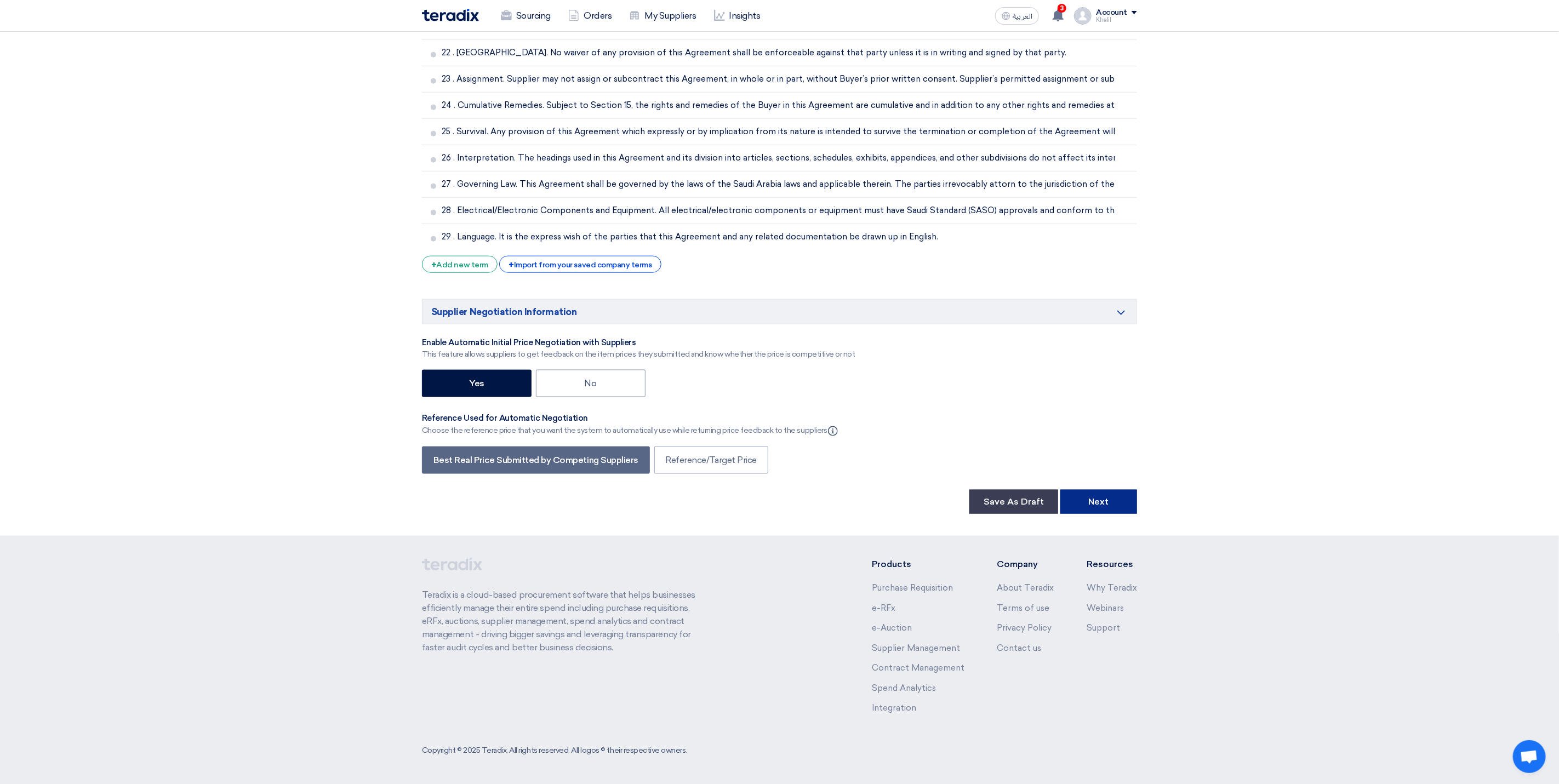
click at [1118, 500] on button "Next" at bounding box center [1098, 501] width 77 height 24
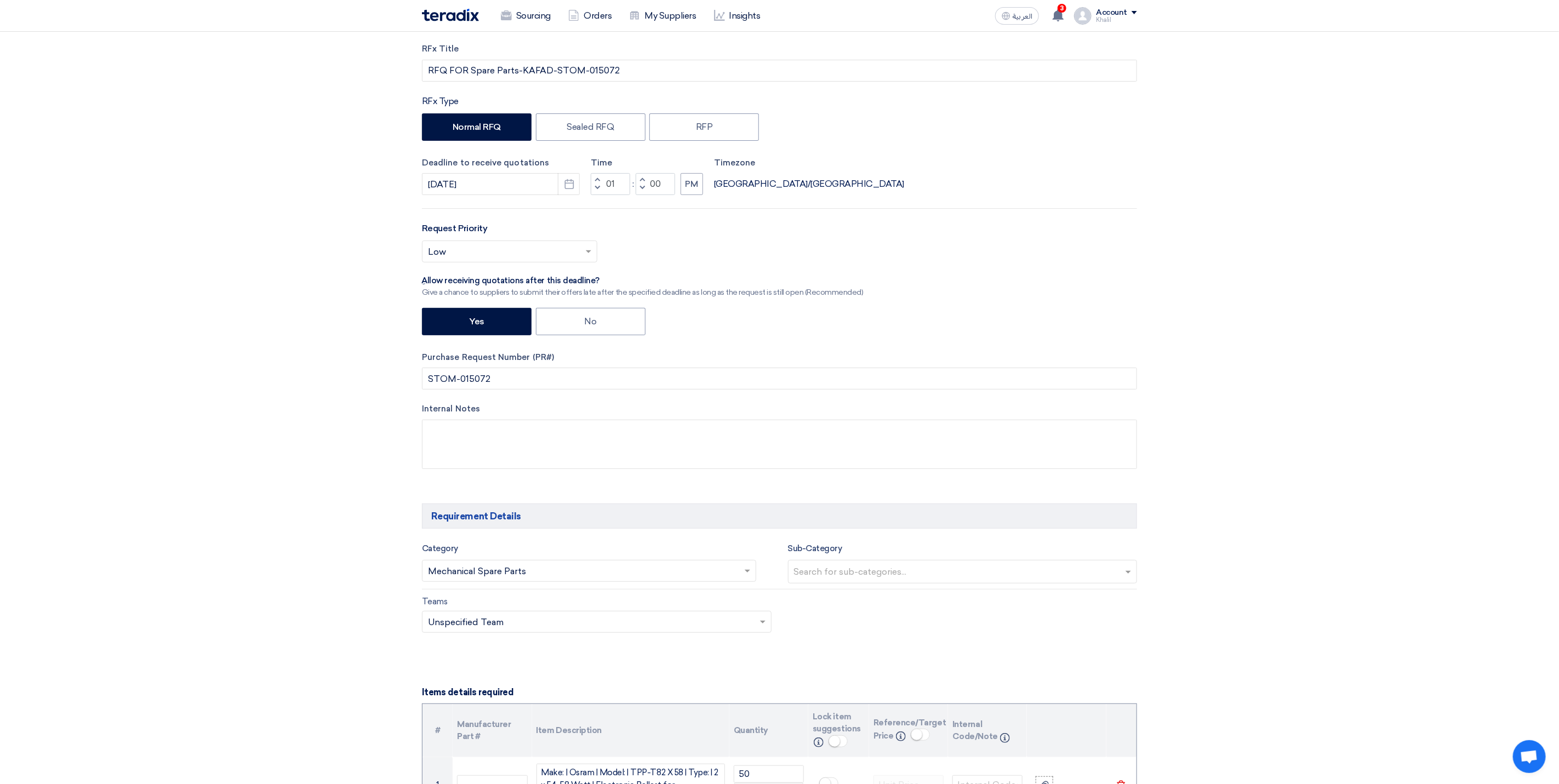
click at [938, 582] on input "text" at bounding box center [964, 572] width 340 height 18
click at [928, 632] on div "Teams Teams.. × Unspecified Team ×" at bounding box center [779, 621] width 731 height 52
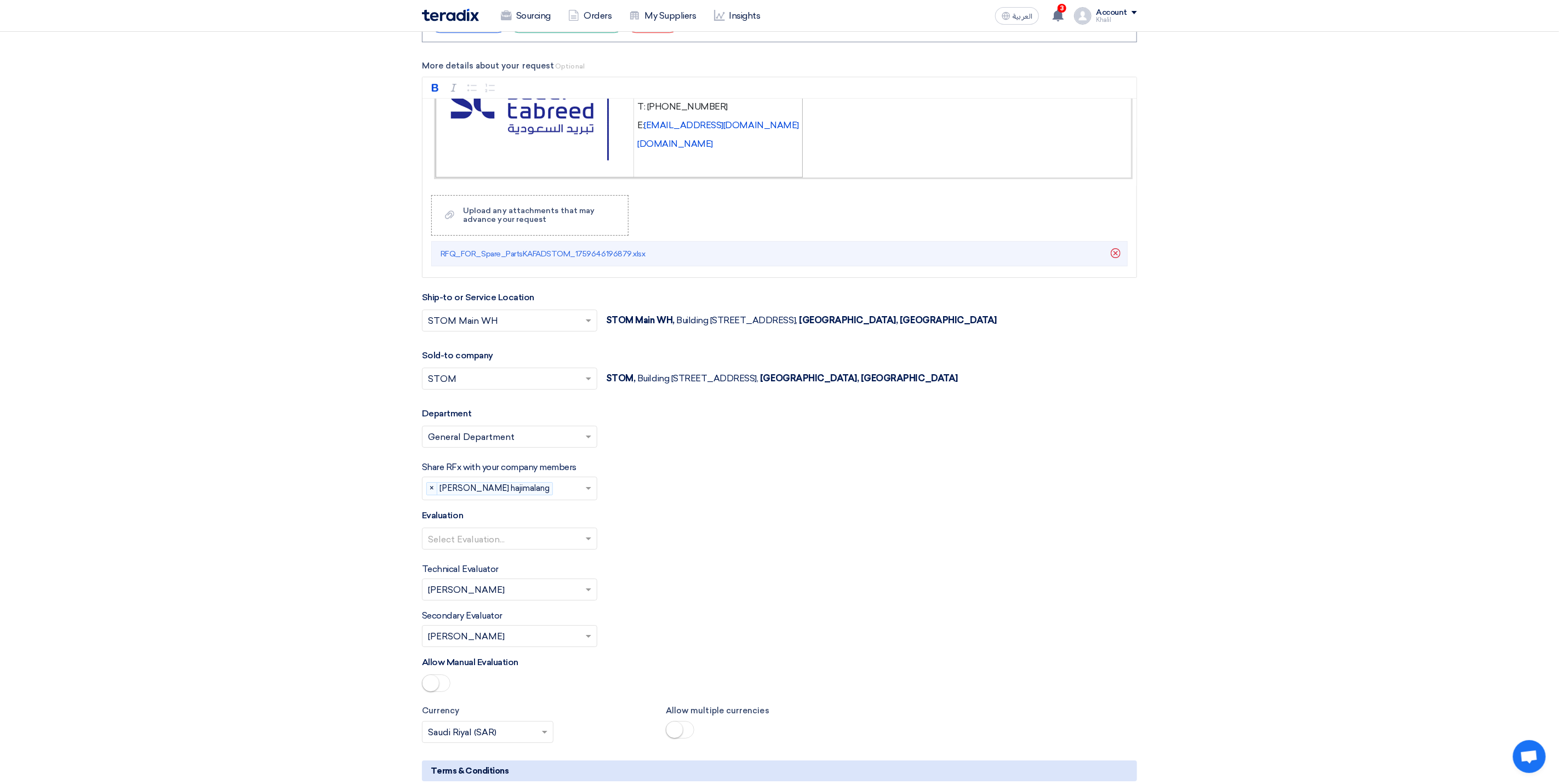
scroll to position [2629, 0]
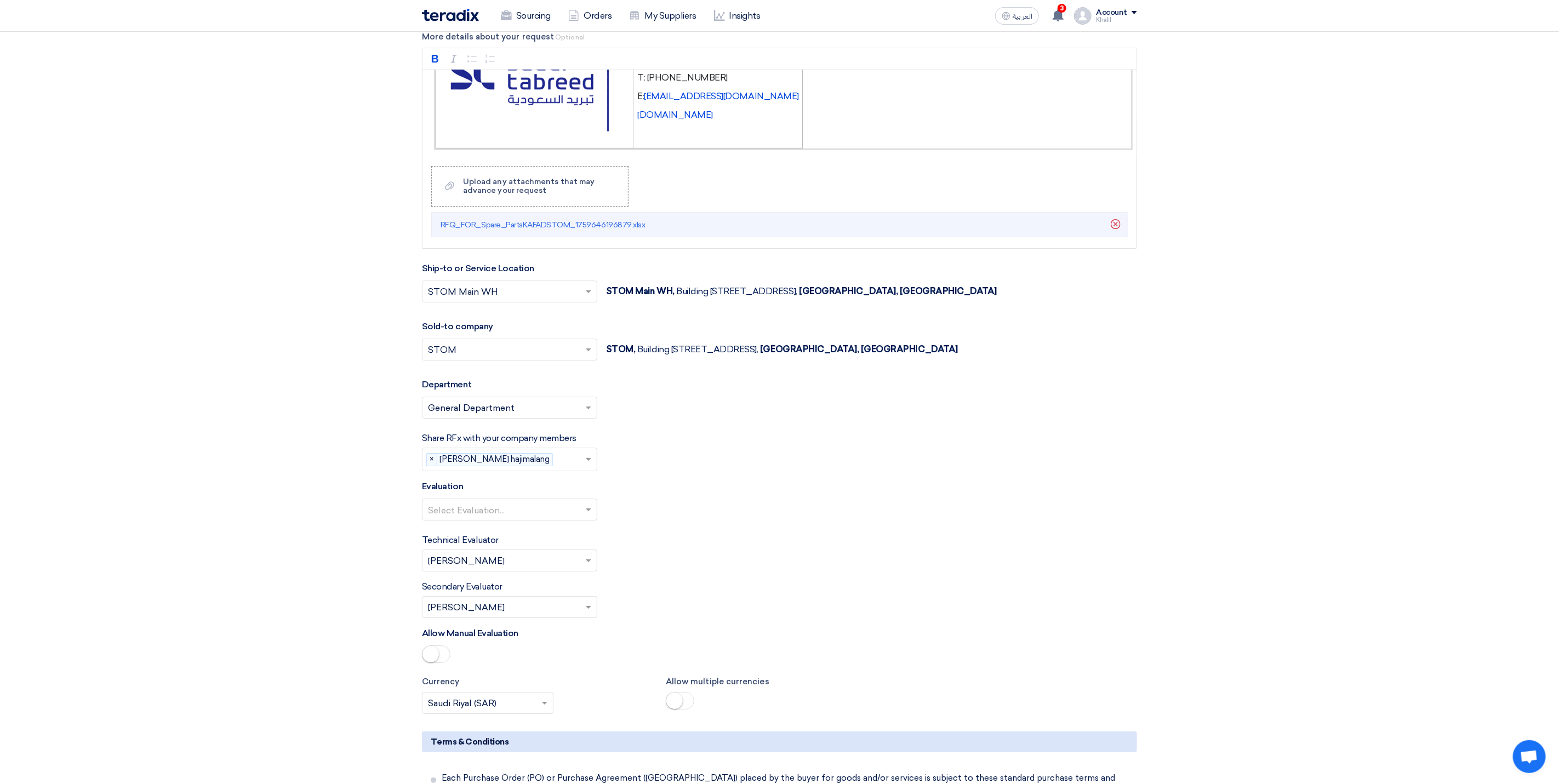
click at [589, 516] on span at bounding box center [590, 509] width 14 height 13
click at [578, 543] on div "Standard Criteria" at bounding box center [509, 531] width 174 height 22
click at [748, 567] on div "Technical Evaluator Please Select RFx evaluator... × [PERSON_NAME] ×" at bounding box center [780, 552] width 715 height 38
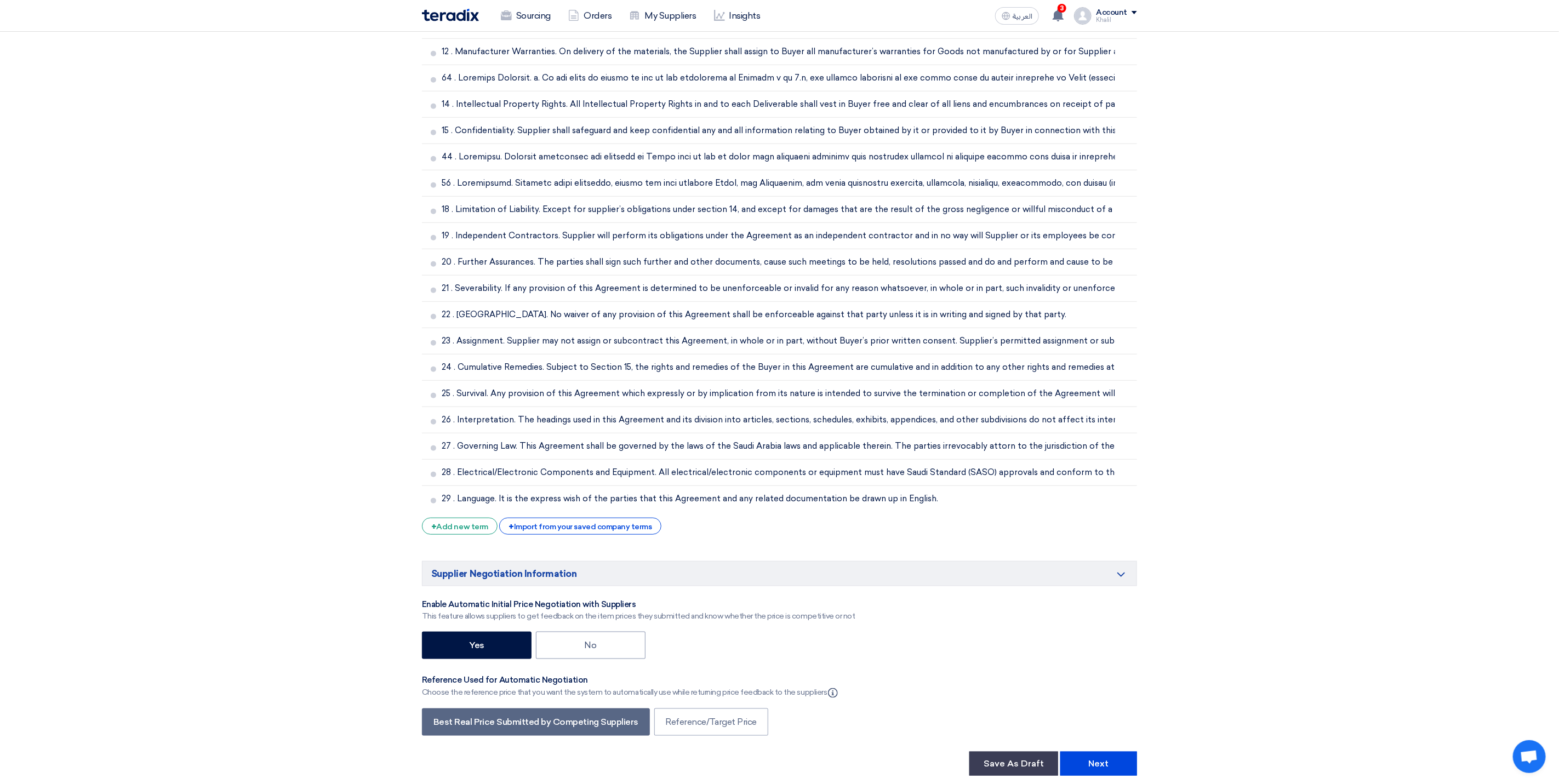
scroll to position [3982, 0]
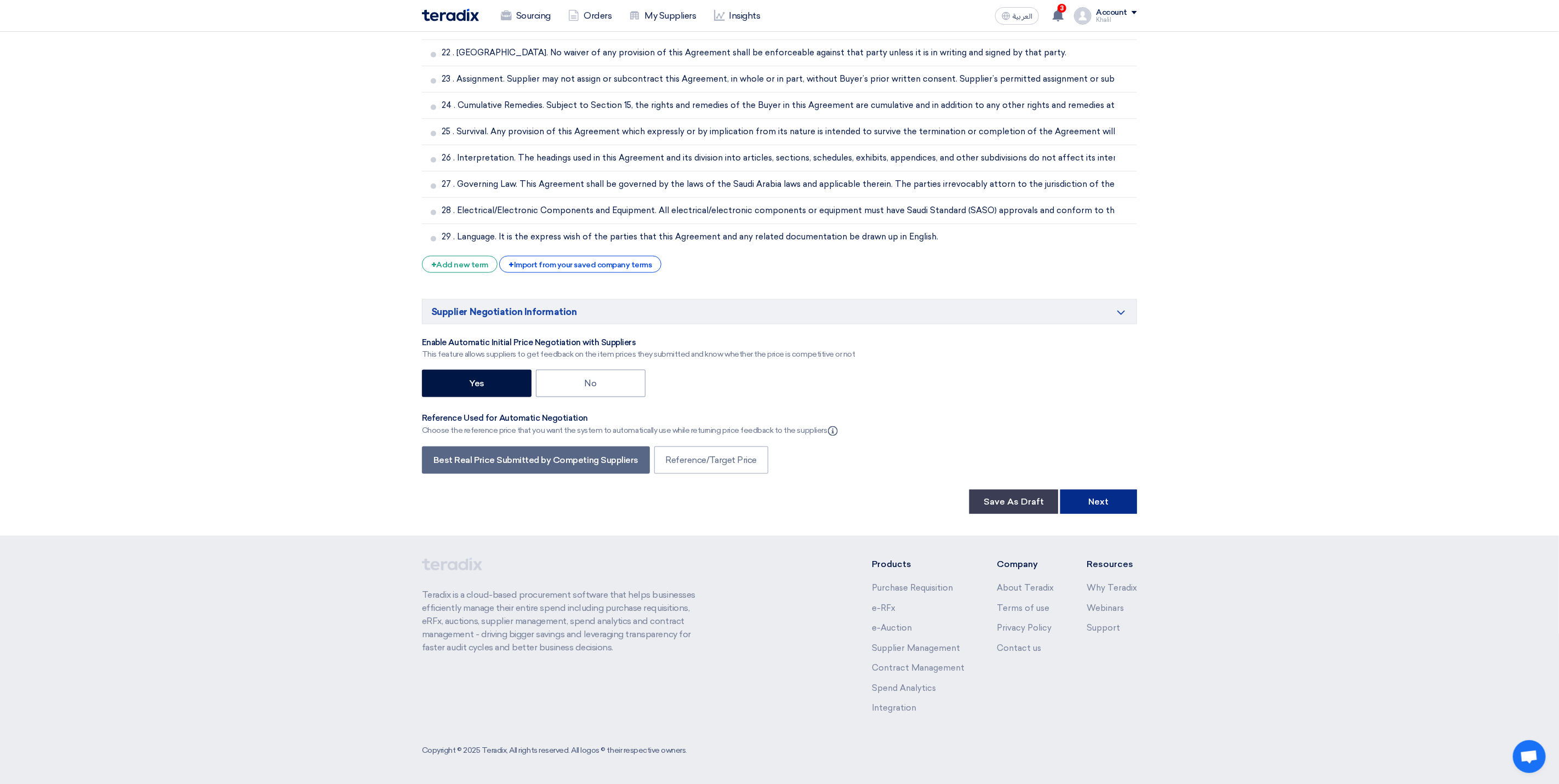
click at [1098, 505] on button "Next" at bounding box center [1098, 501] width 77 height 24
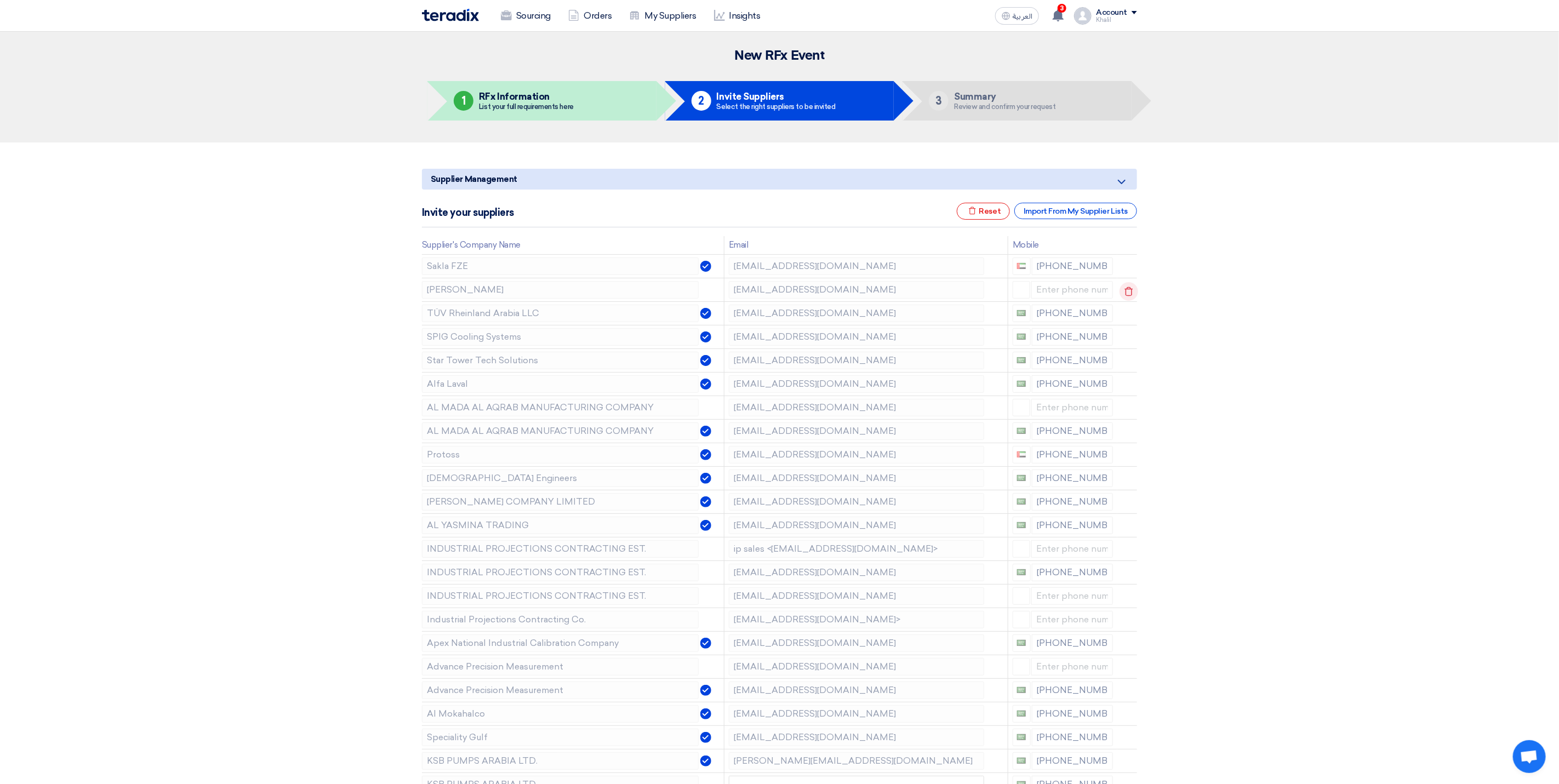
click at [1124, 288] on icon at bounding box center [1129, 291] width 19 height 19
click at [1126, 290] on use at bounding box center [1129, 291] width 8 height 9
click at [0, 0] on use at bounding box center [0, 0] width 0 height 0
click at [1126, 341] on icon at bounding box center [1129, 339] width 19 height 19
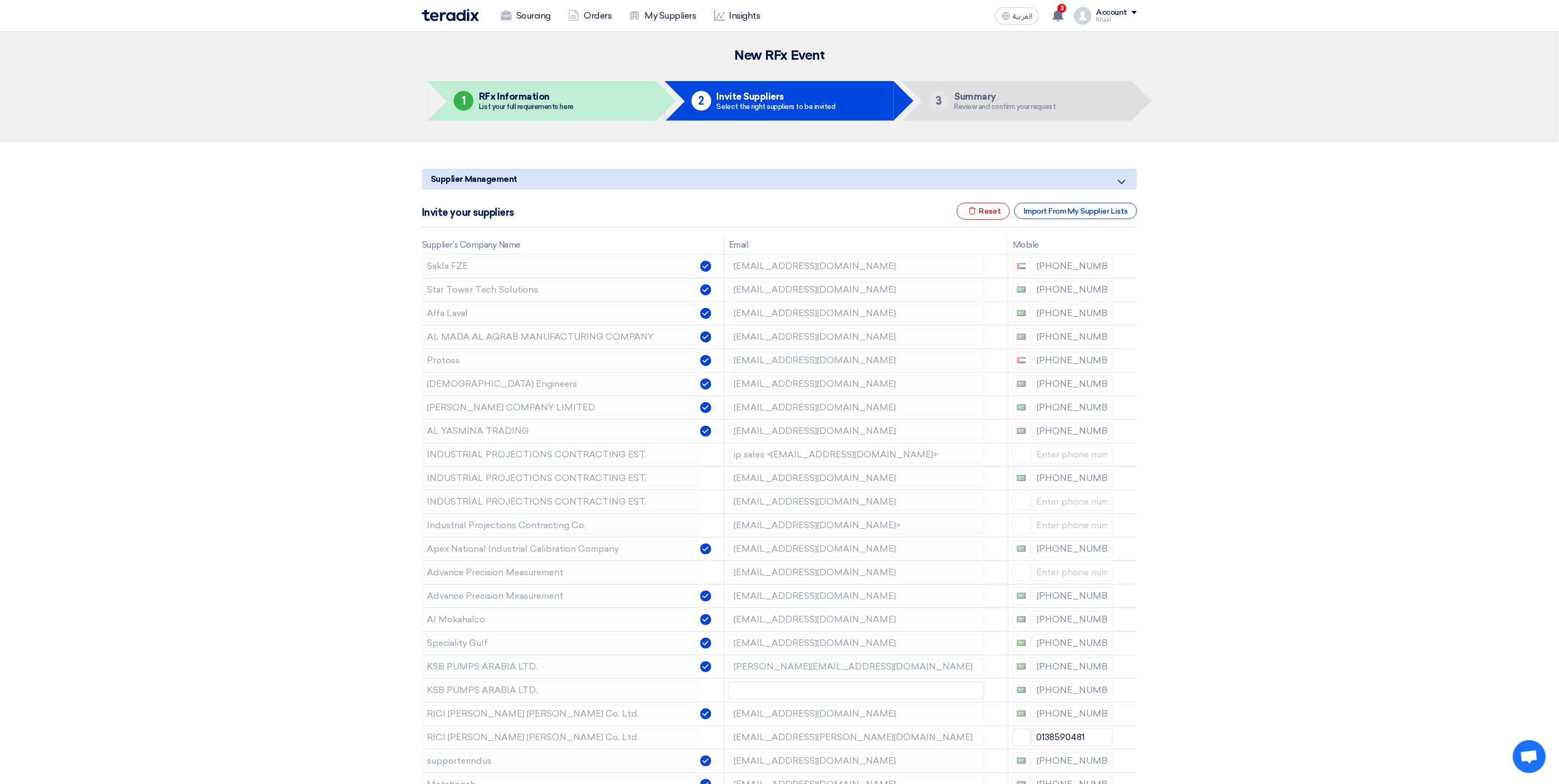
click at [0, 0] on icon at bounding box center [0, 0] width 0 height 0
click at [1132, 431] on icon at bounding box center [1129, 433] width 19 height 19
click at [1126, 437] on icon at bounding box center [1129, 433] width 19 height 19
click at [1125, 437] on use at bounding box center [1129, 433] width 8 height 9
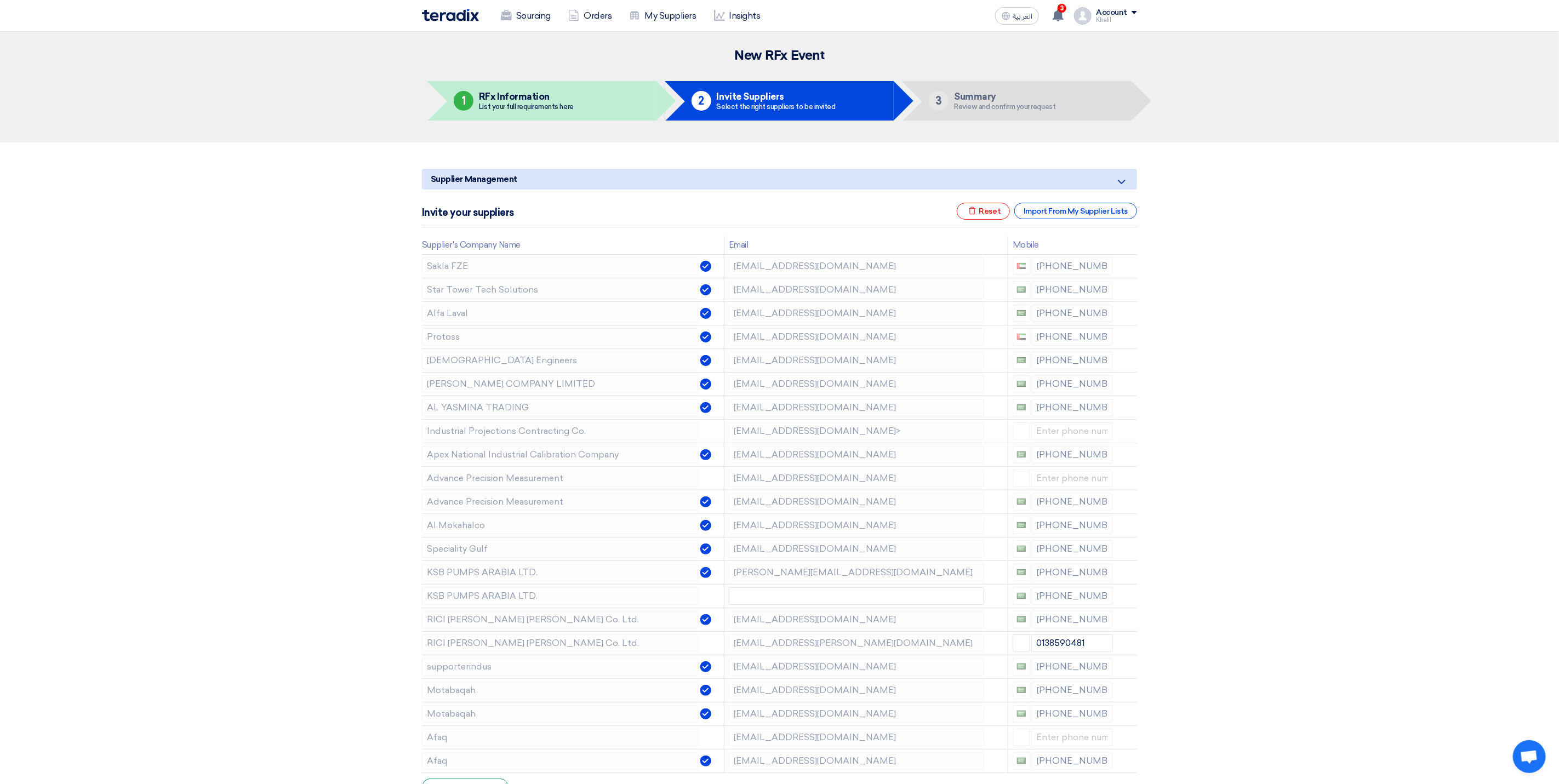
click at [0, 0] on use at bounding box center [0, 0] width 0 height 0
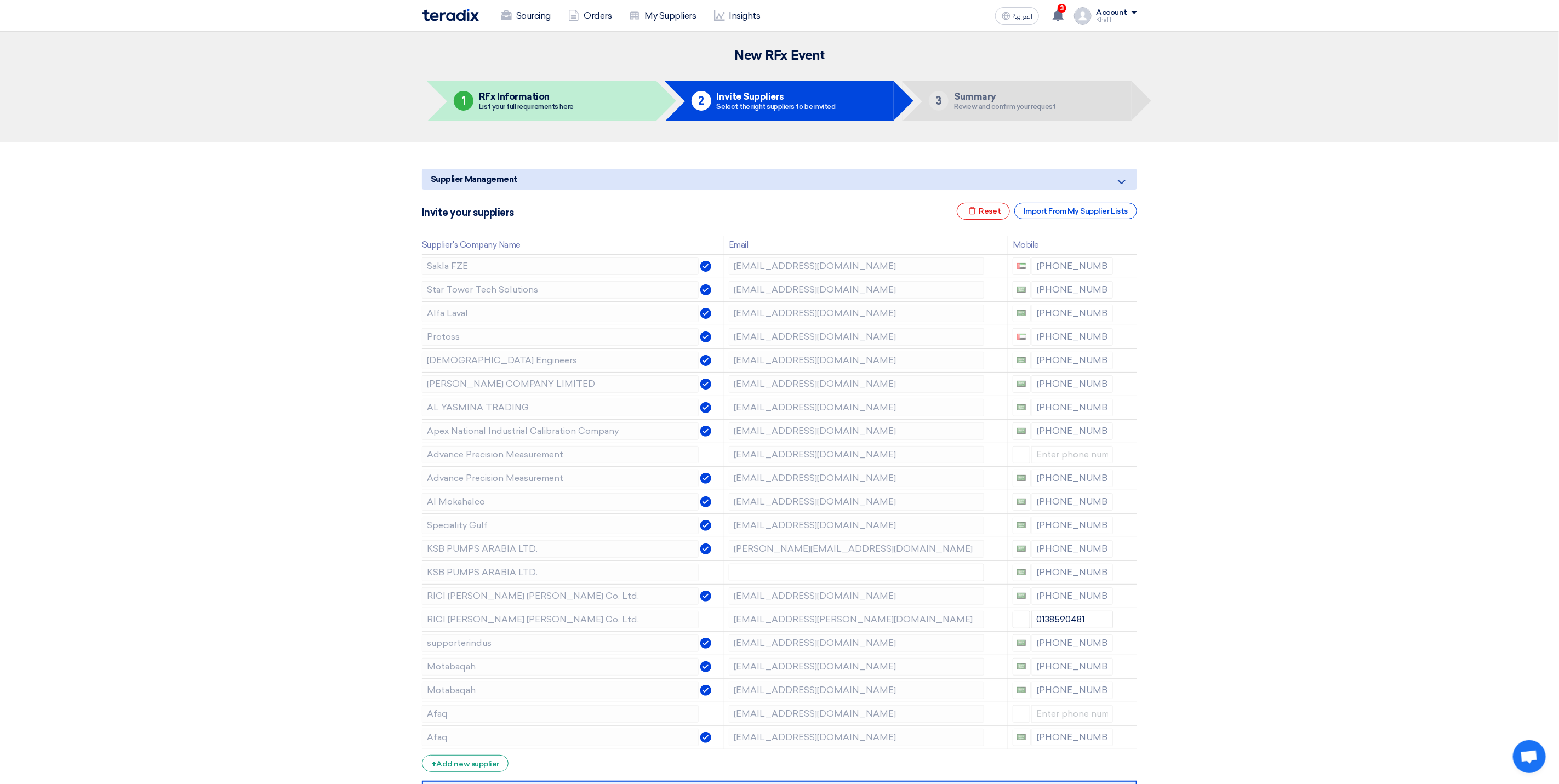
click at [0, 0] on use at bounding box center [0, 0] width 0 height 0
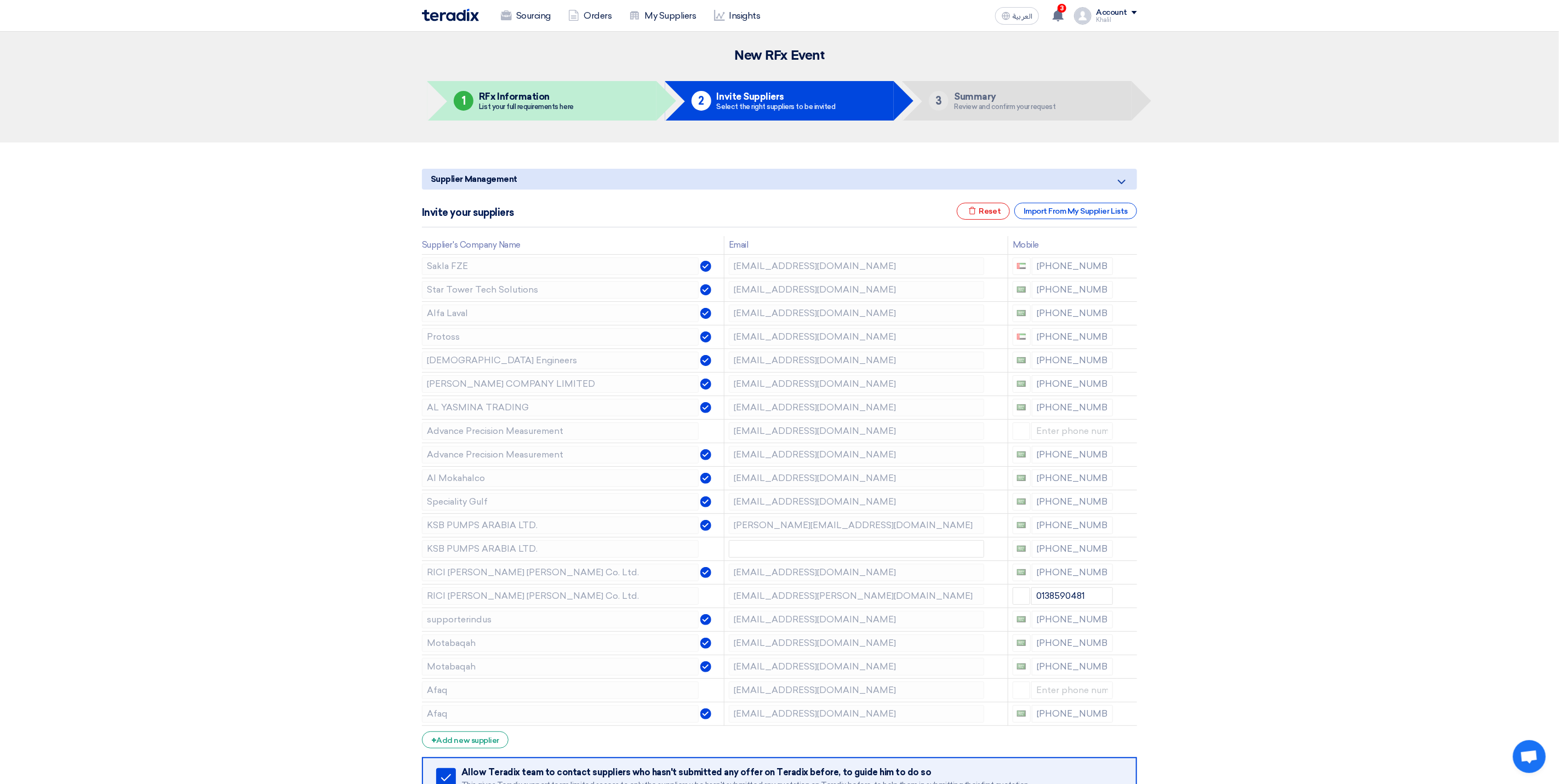
click at [0, 0] on use at bounding box center [0, 0] width 0 height 0
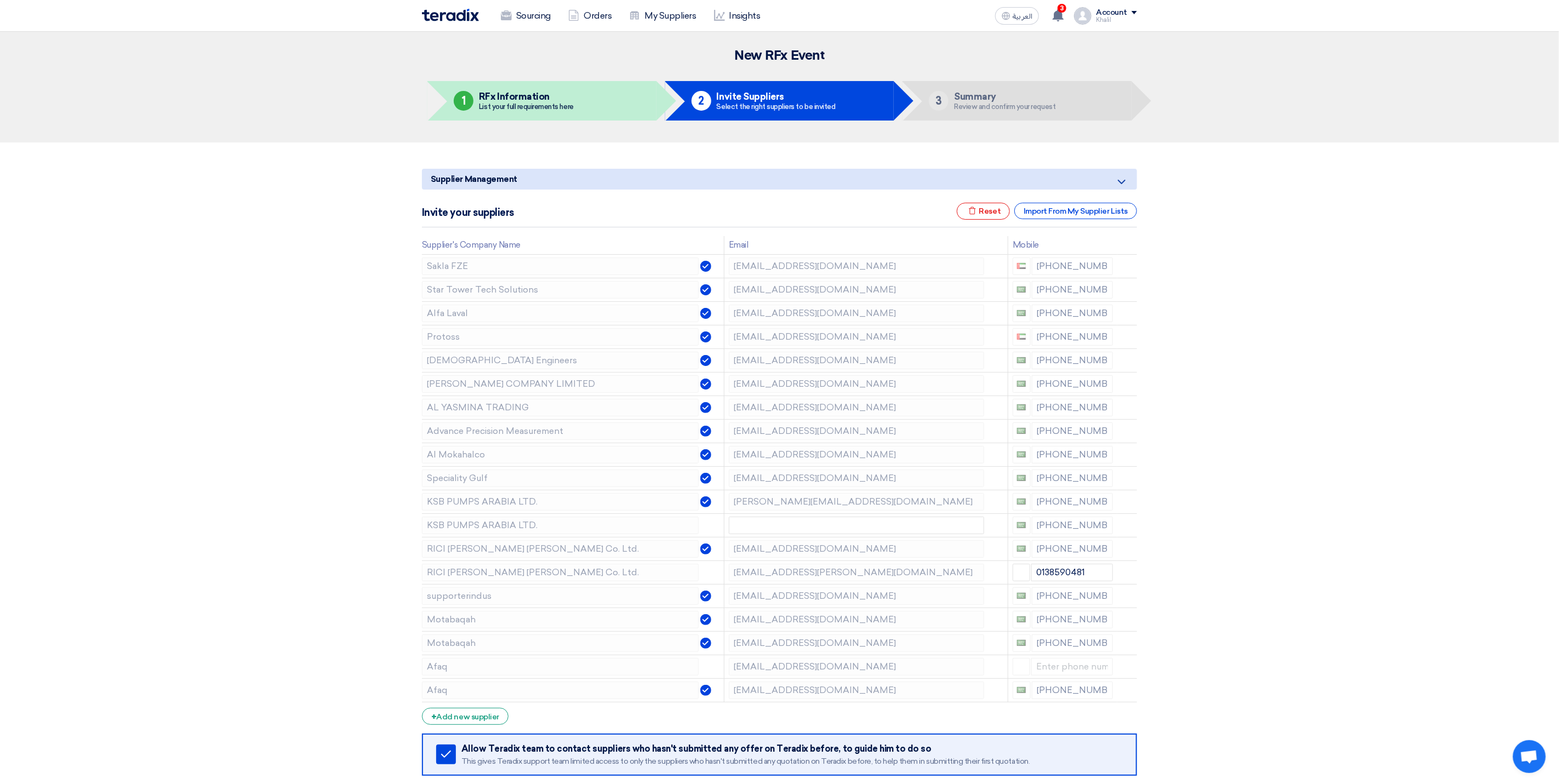
click at [0, 0] on use at bounding box center [0, 0] width 0 height 0
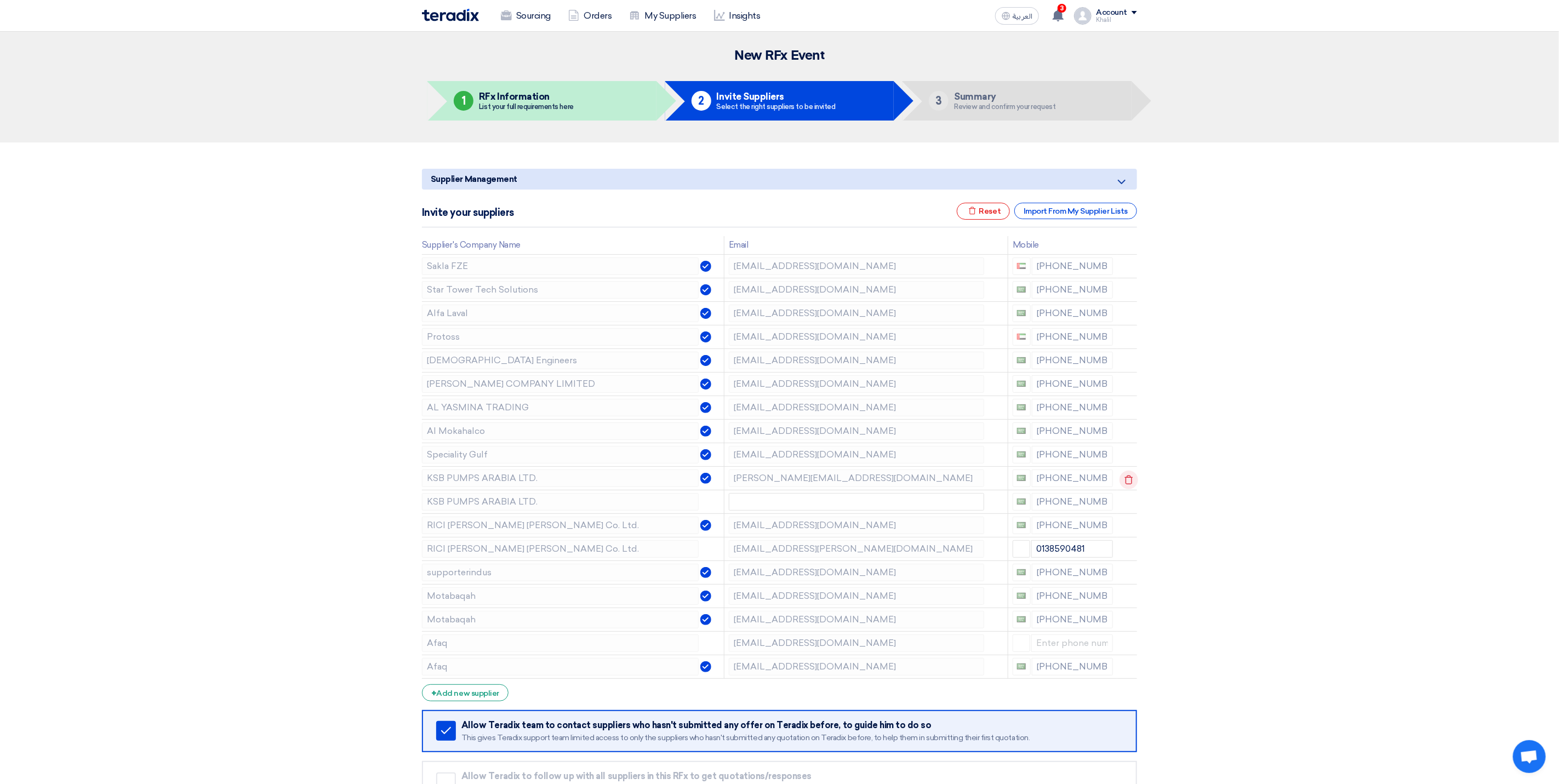
click at [1126, 482] on icon at bounding box center [1129, 480] width 19 height 19
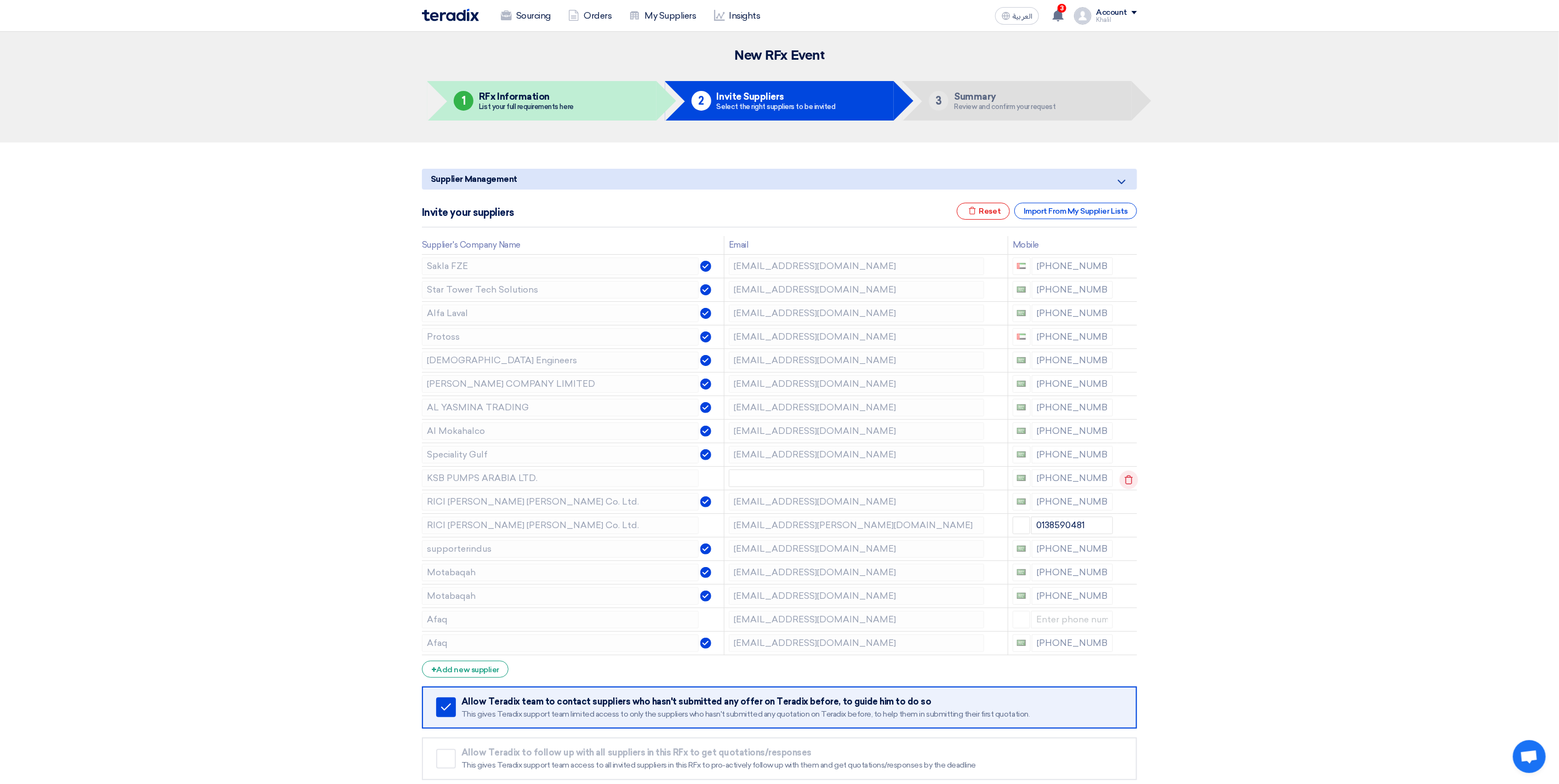
click at [1126, 486] on icon at bounding box center [1129, 480] width 19 height 19
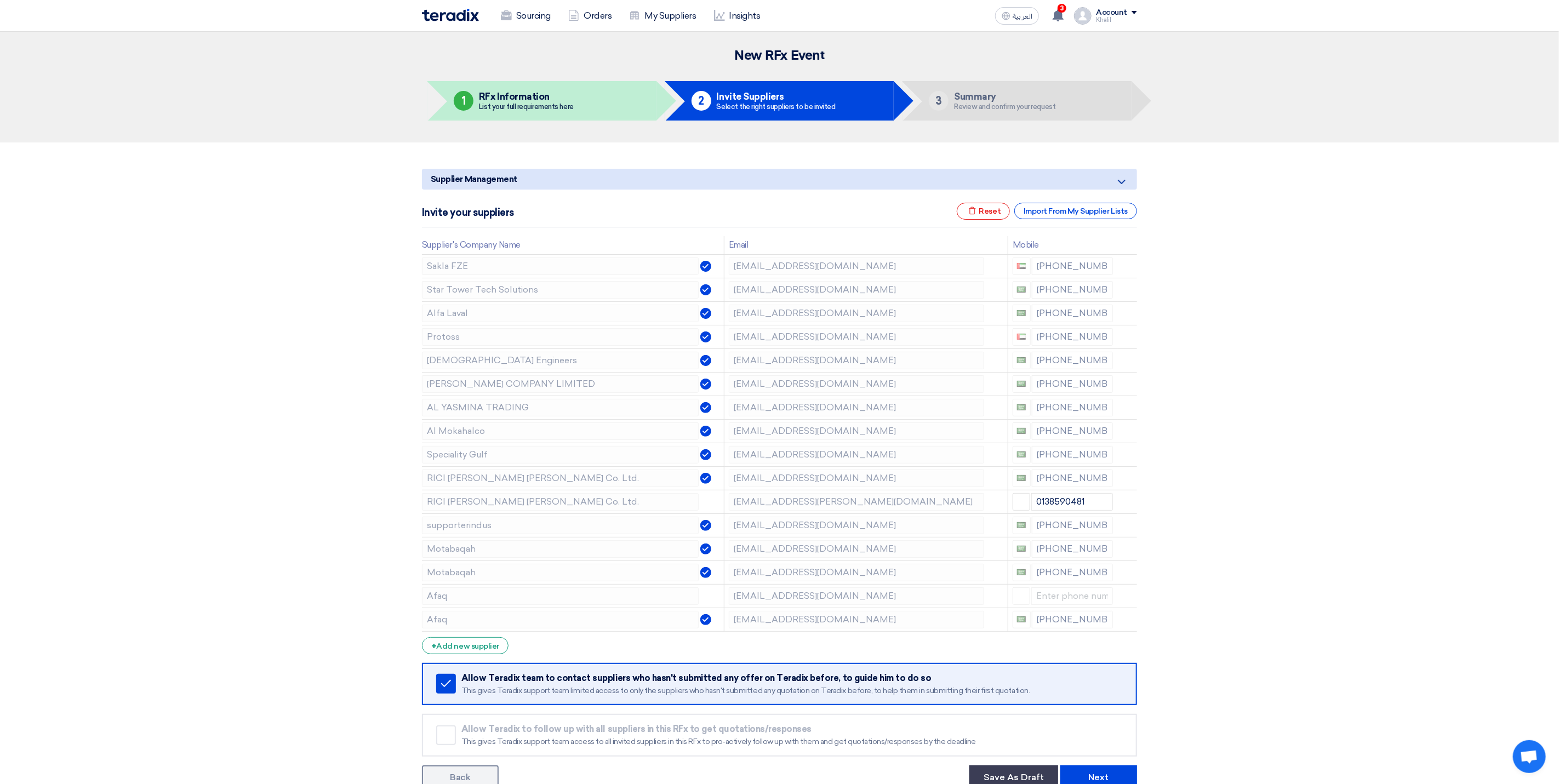
click at [0, 0] on icon at bounding box center [0, 0] width 0 height 0
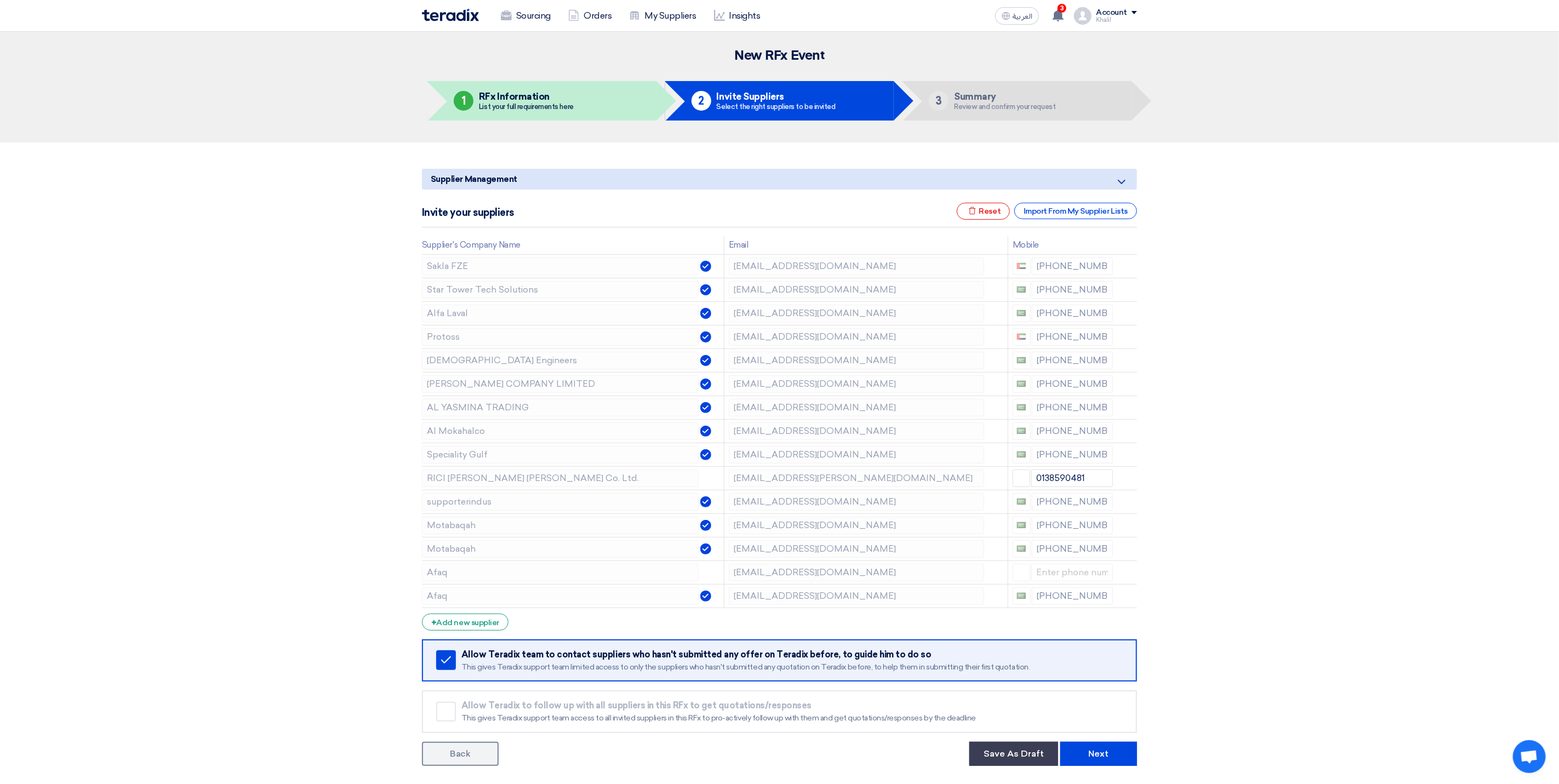
click at [0, 0] on icon at bounding box center [0, 0] width 0 height 0
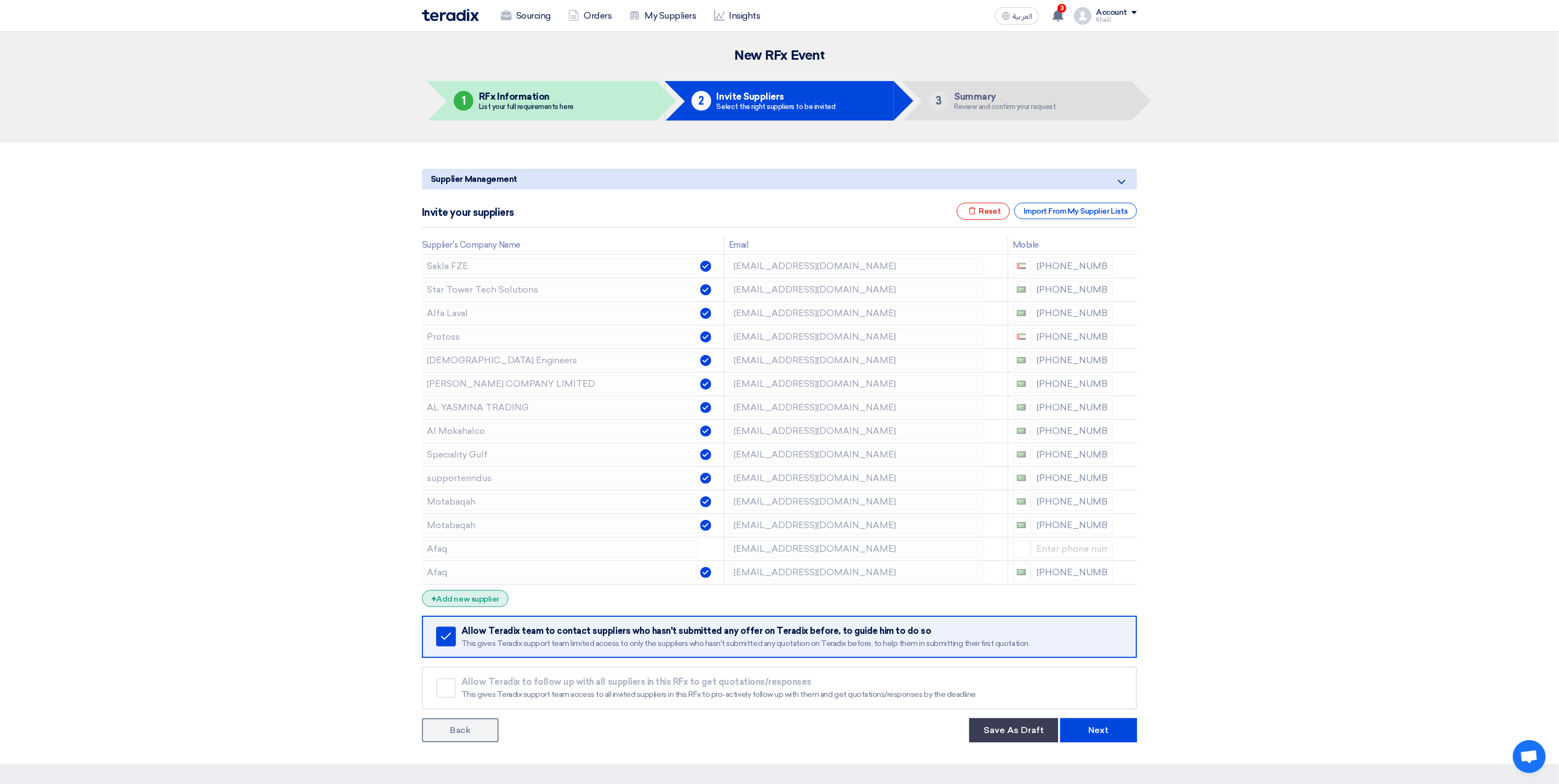
click at [456, 605] on div "+ Add new supplier" at bounding box center [465, 599] width 87 height 17
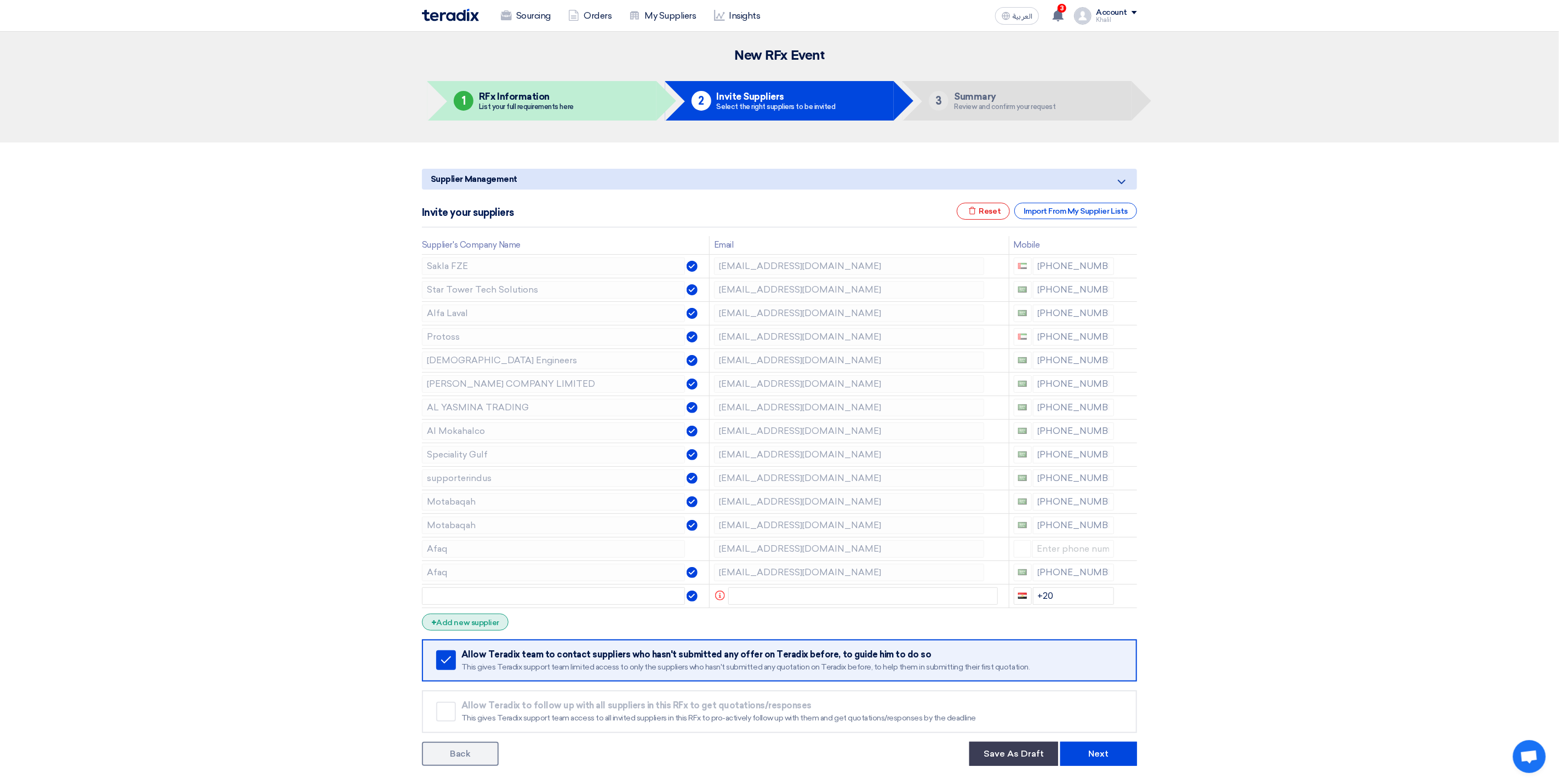
click at [480, 630] on div "+ Add new supplier" at bounding box center [465, 622] width 87 height 17
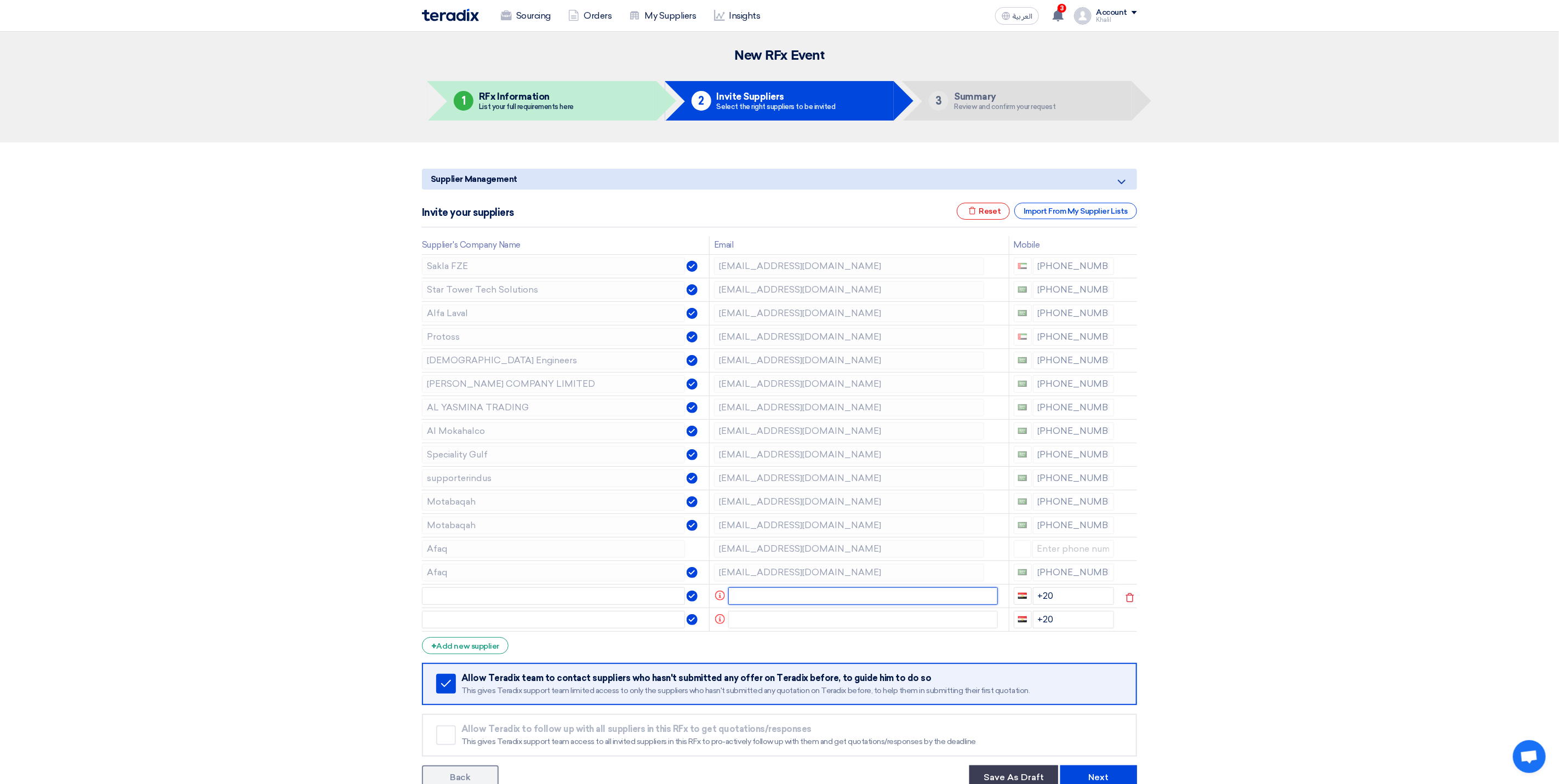
click at [803, 595] on input "text" at bounding box center [863, 596] width 270 height 17
paste input "[EMAIL_ADDRESS][DOMAIN_NAME]"
type input "[EMAIL_ADDRESS][DOMAIN_NAME]"
click at [731, 599] on input "[EMAIL_ADDRESS][DOMAIN_NAME]" at bounding box center [849, 596] width 270 height 17
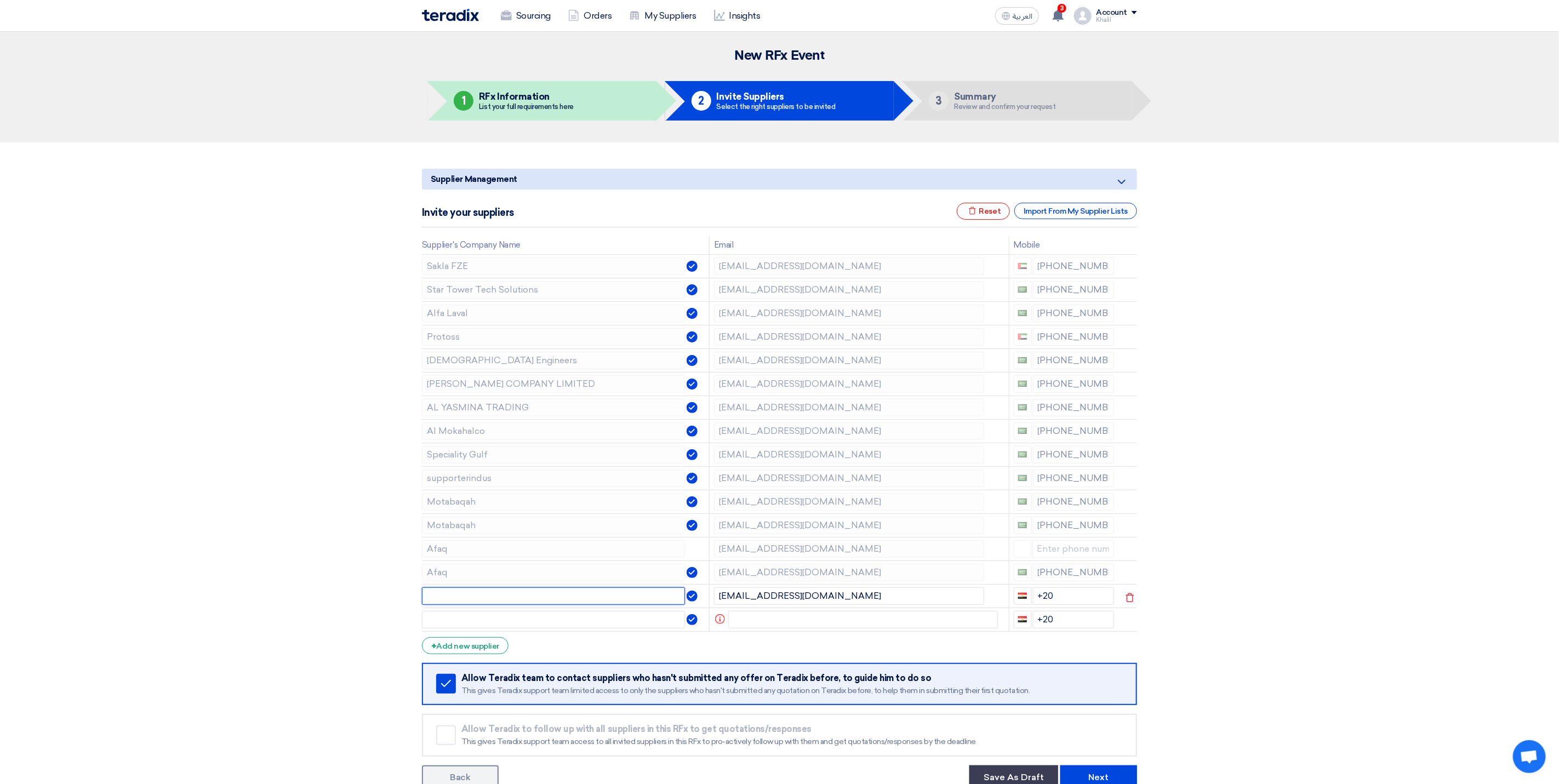
click at [594, 599] on input "text" at bounding box center [553, 596] width 263 height 17
paste input "shafat"
type input "shafat"
click at [747, 627] on input "text" at bounding box center [863, 619] width 270 height 17
click at [794, 615] on input "text" at bounding box center [863, 619] width 270 height 17
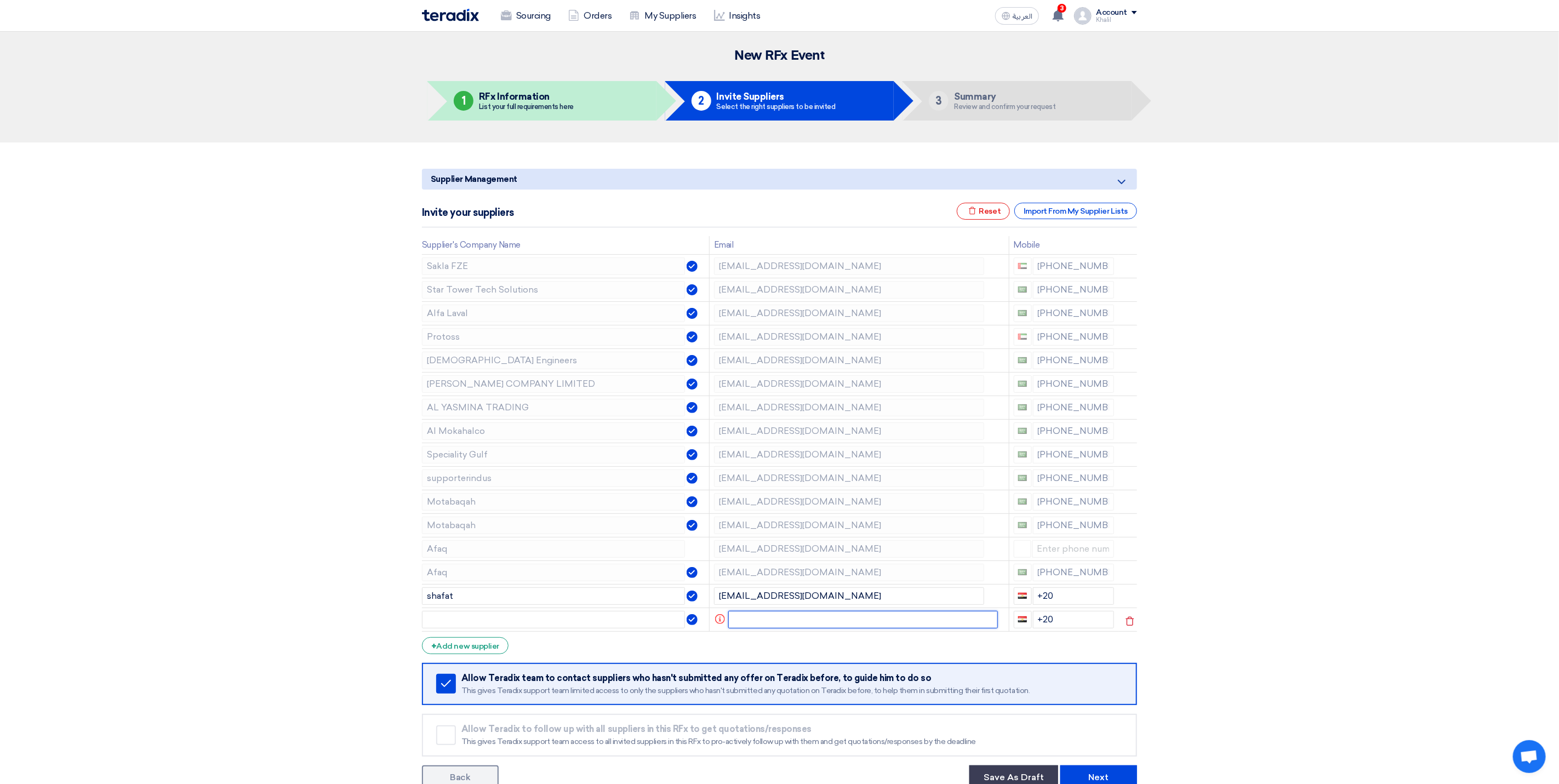
paste input "[PERSON_NAME] <[PERSON_NAME][EMAIL_ADDRESS][DOMAIN_NAME]>"
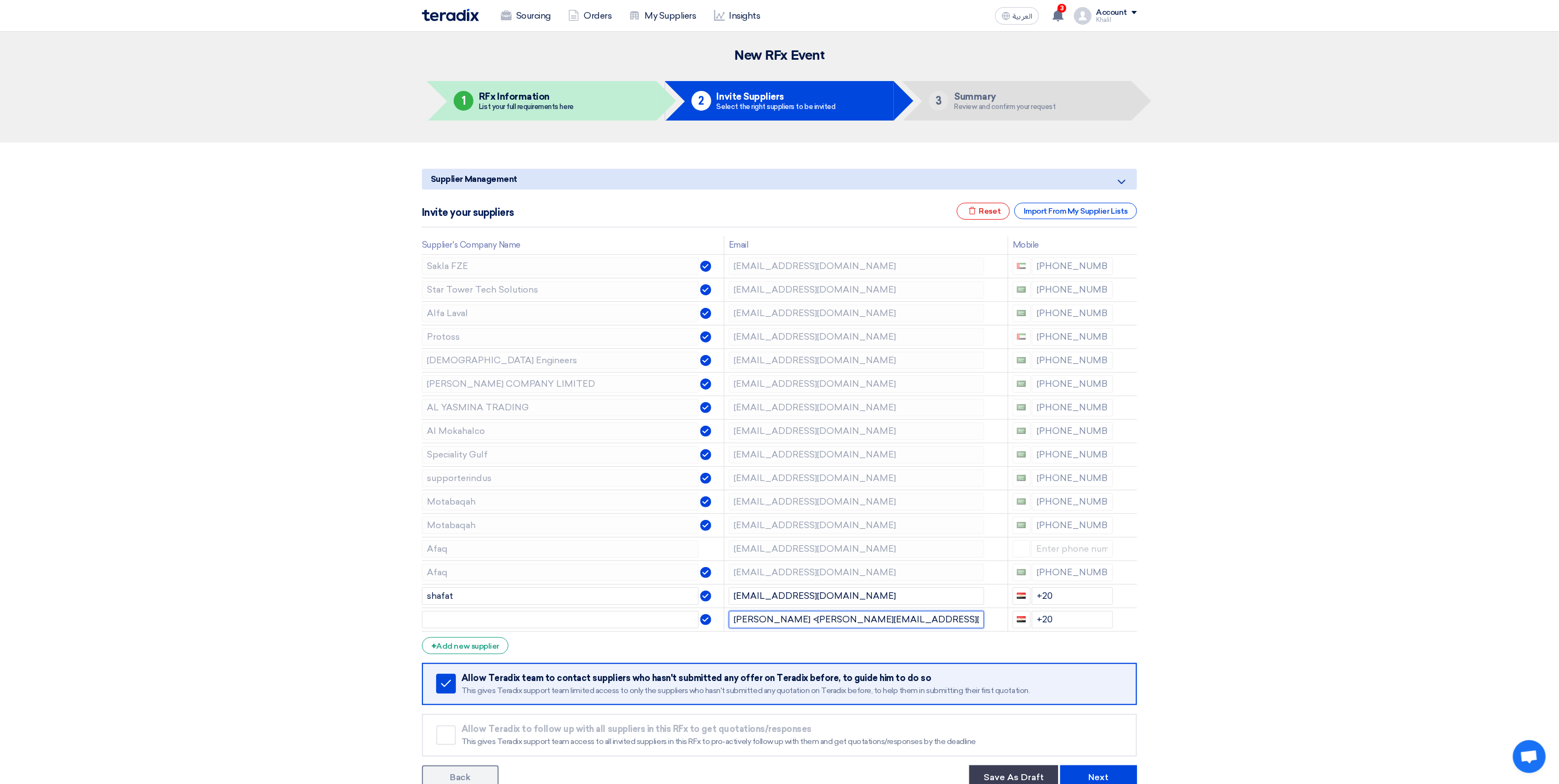
type input "[PERSON_NAME] <[PERSON_NAME][EMAIL_ADDRESS][DOMAIN_NAME]>"
click at [492, 646] on div "+ Add new supplier" at bounding box center [465, 646] width 87 height 17
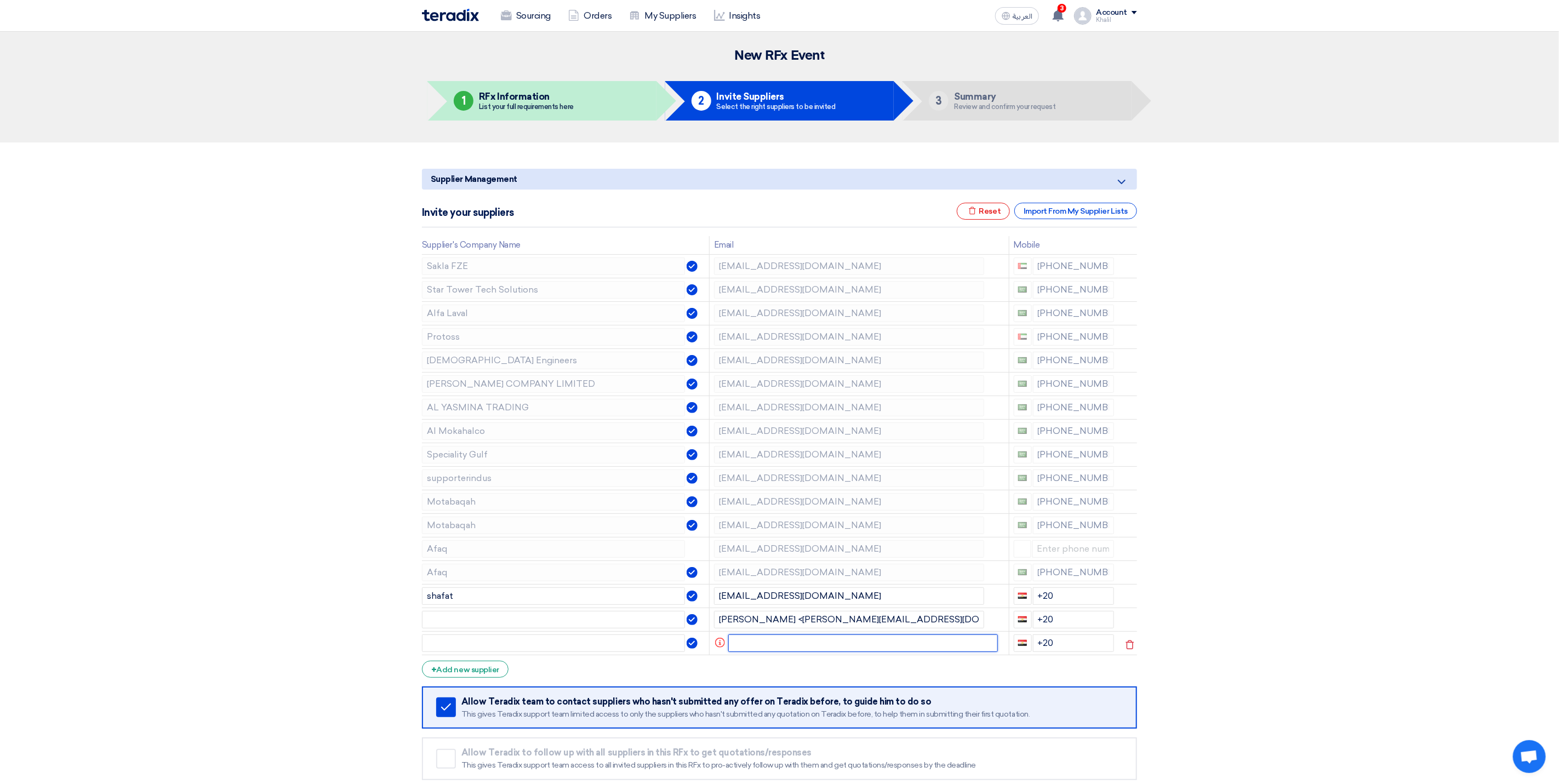
click at [756, 648] on input "text" at bounding box center [863, 643] width 270 height 17
paste input "Dammam Branch <[EMAIL_ADDRESS][DOMAIN_NAME]>"
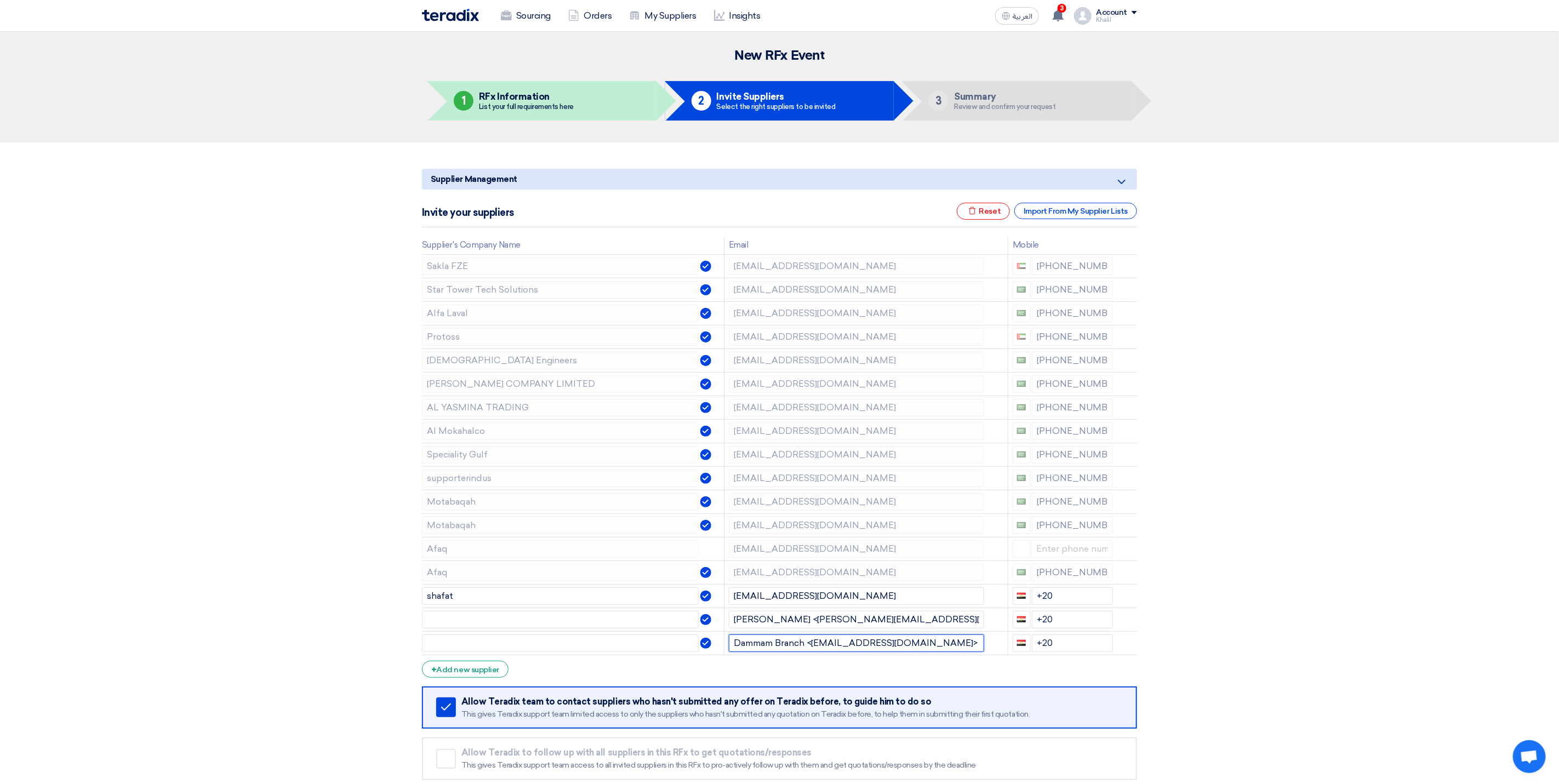
type input "Dammam Branch <[EMAIL_ADDRESS][DOMAIN_NAME]>"
click at [1295, 619] on section "Supplier Management Minimize/Maximize Category Invite your suppliers Excel file…" at bounding box center [780, 488] width 1559 height 693
drag, startPoint x: 850, startPoint y: 649, endPoint x: 905, endPoint y: 646, distance: 55.1
click at [905, 646] on input "Dammam Branch <[EMAIL_ADDRESS][DOMAIN_NAME]>" at bounding box center [856, 643] width 255 height 17
click at [628, 651] on input "text" at bounding box center [560, 643] width 277 height 17
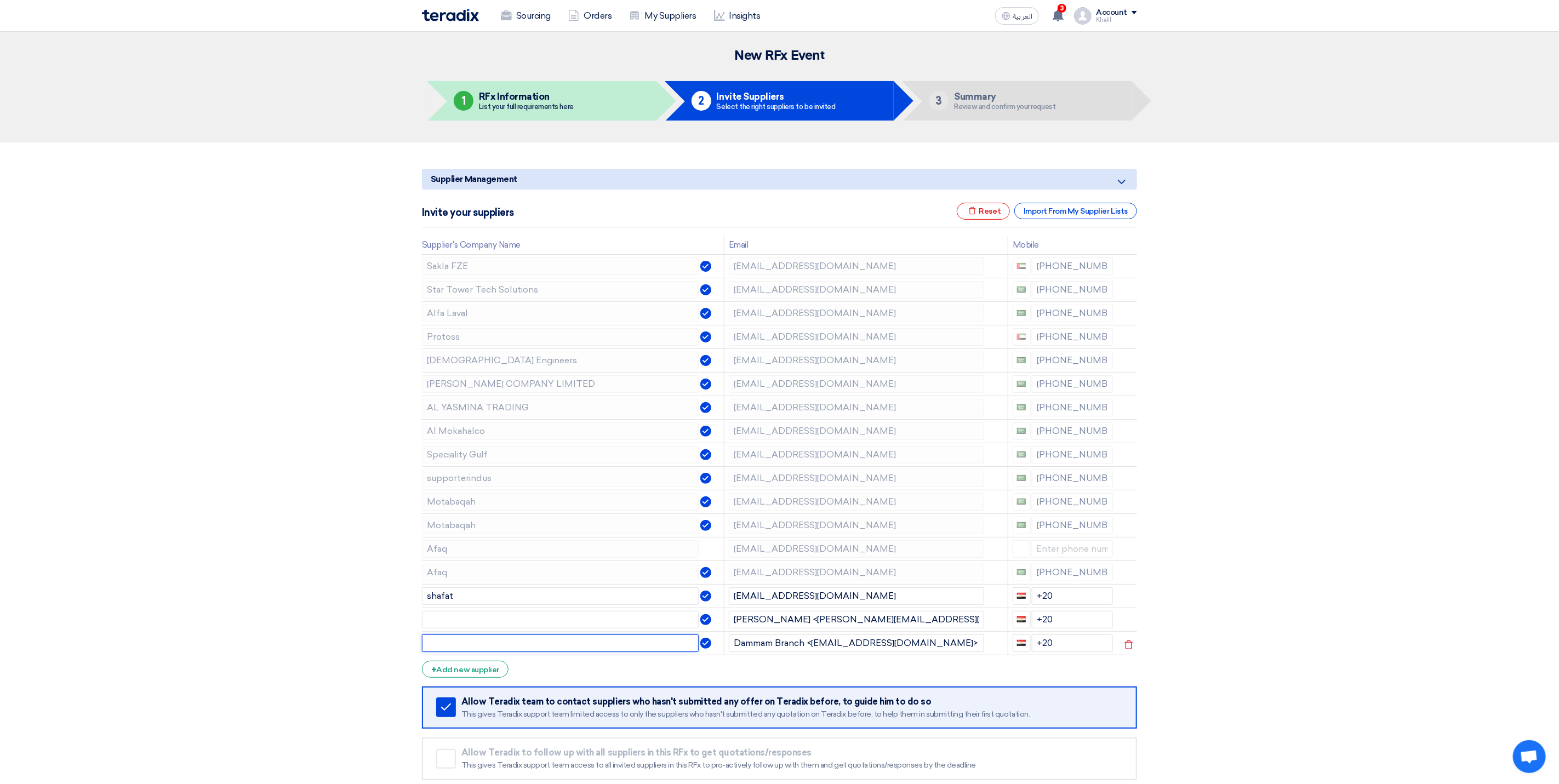
paste input "bearingworld"
type input "bearingworld"
click at [1239, 619] on section "Supplier Management Minimize/Maximize Category Invite your suppliers Excel file…" at bounding box center [780, 488] width 1559 height 693
click at [476, 674] on div "+ Add new supplier" at bounding box center [465, 670] width 87 height 17
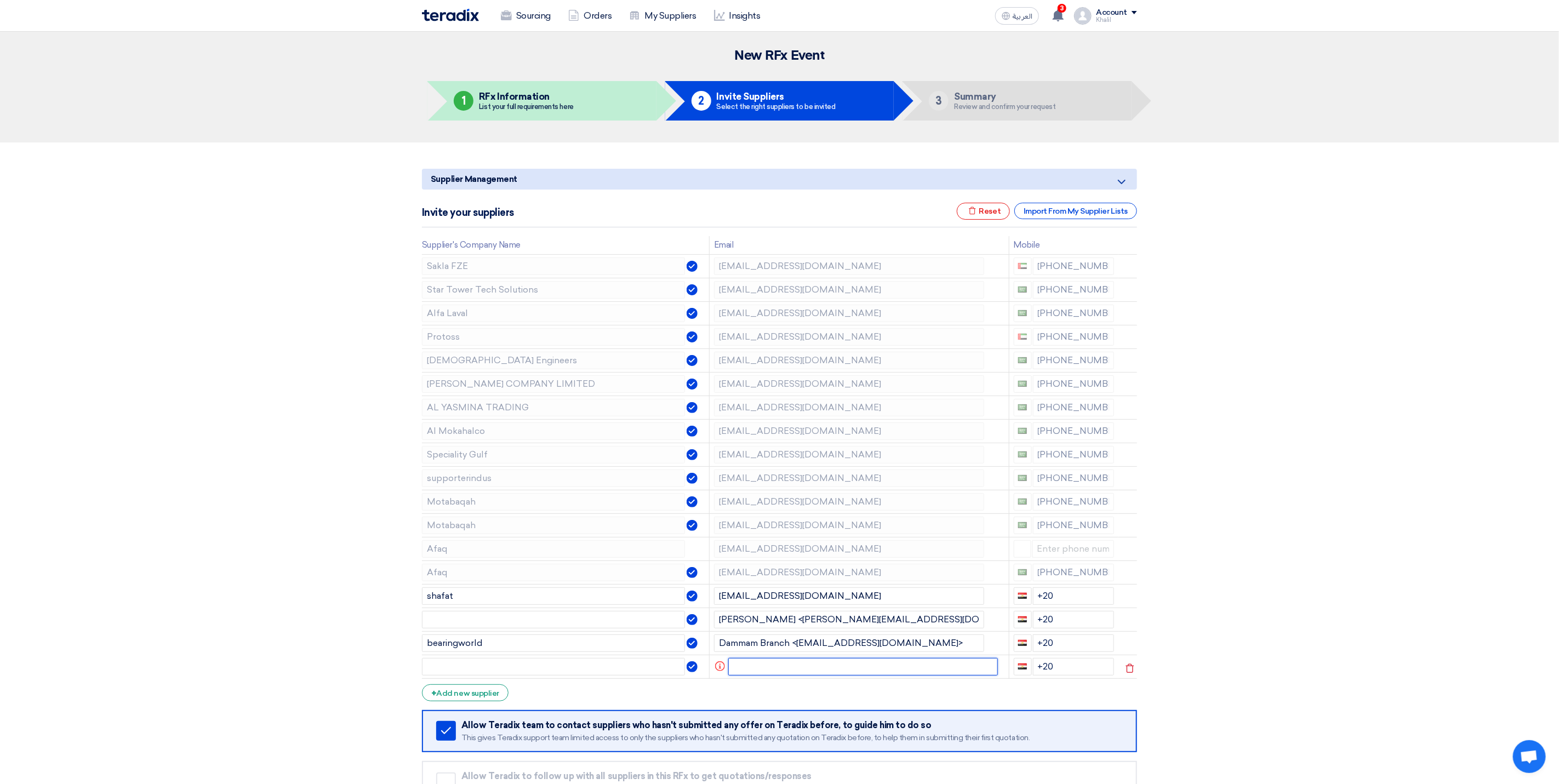
click at [758, 675] on input "text" at bounding box center [863, 666] width 270 height 17
paste input "[EMAIL_ADDRESS][DOMAIN_NAME]"
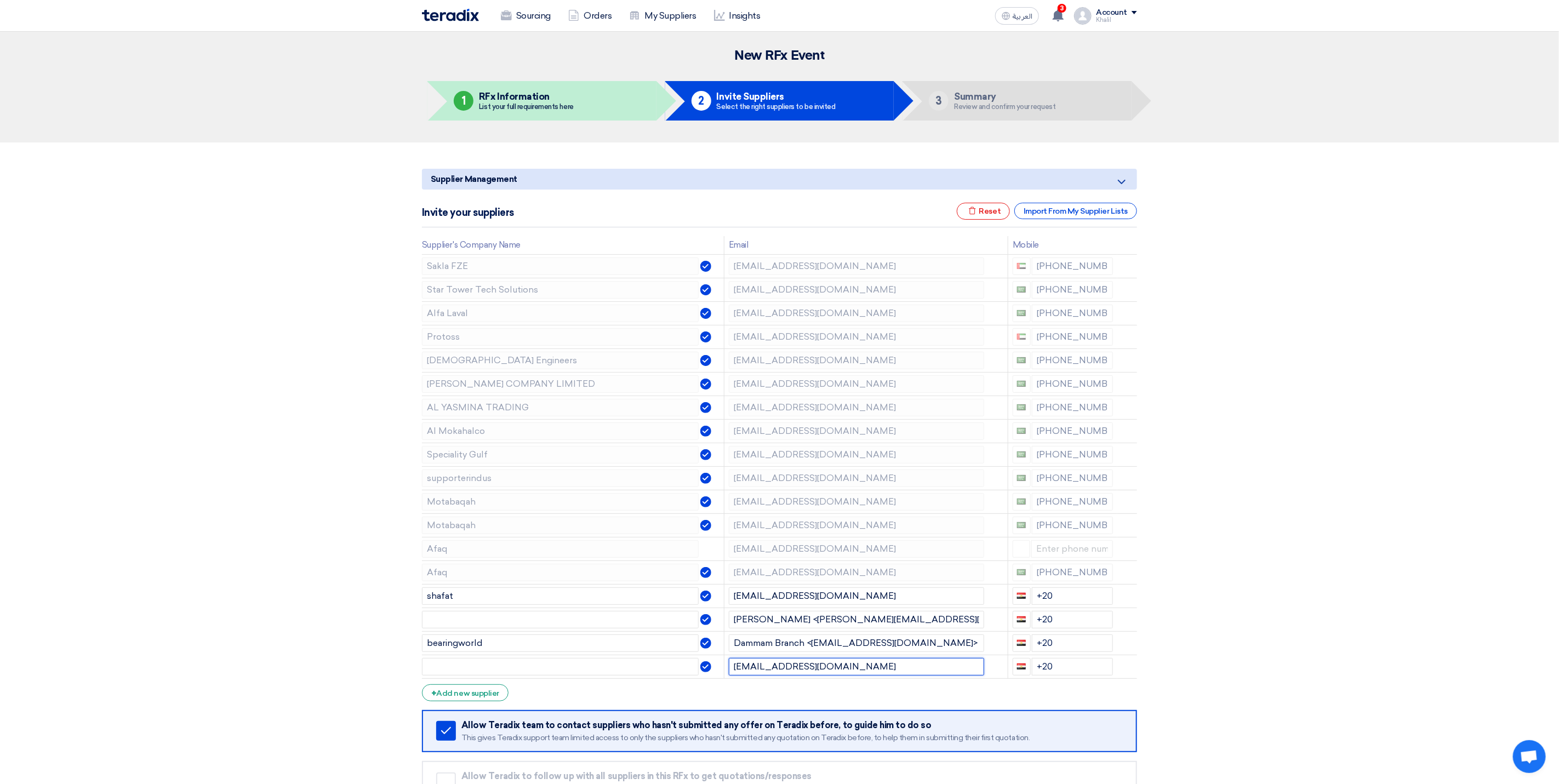
type input "[EMAIL_ADDRESS][DOMAIN_NAME]"
click at [1348, 694] on section "Supplier Management Minimize/Maximize Category Invite your suppliers Excel file…" at bounding box center [780, 500] width 1559 height 716
click at [482, 701] on div "+ Add new supplier" at bounding box center [465, 693] width 87 height 17
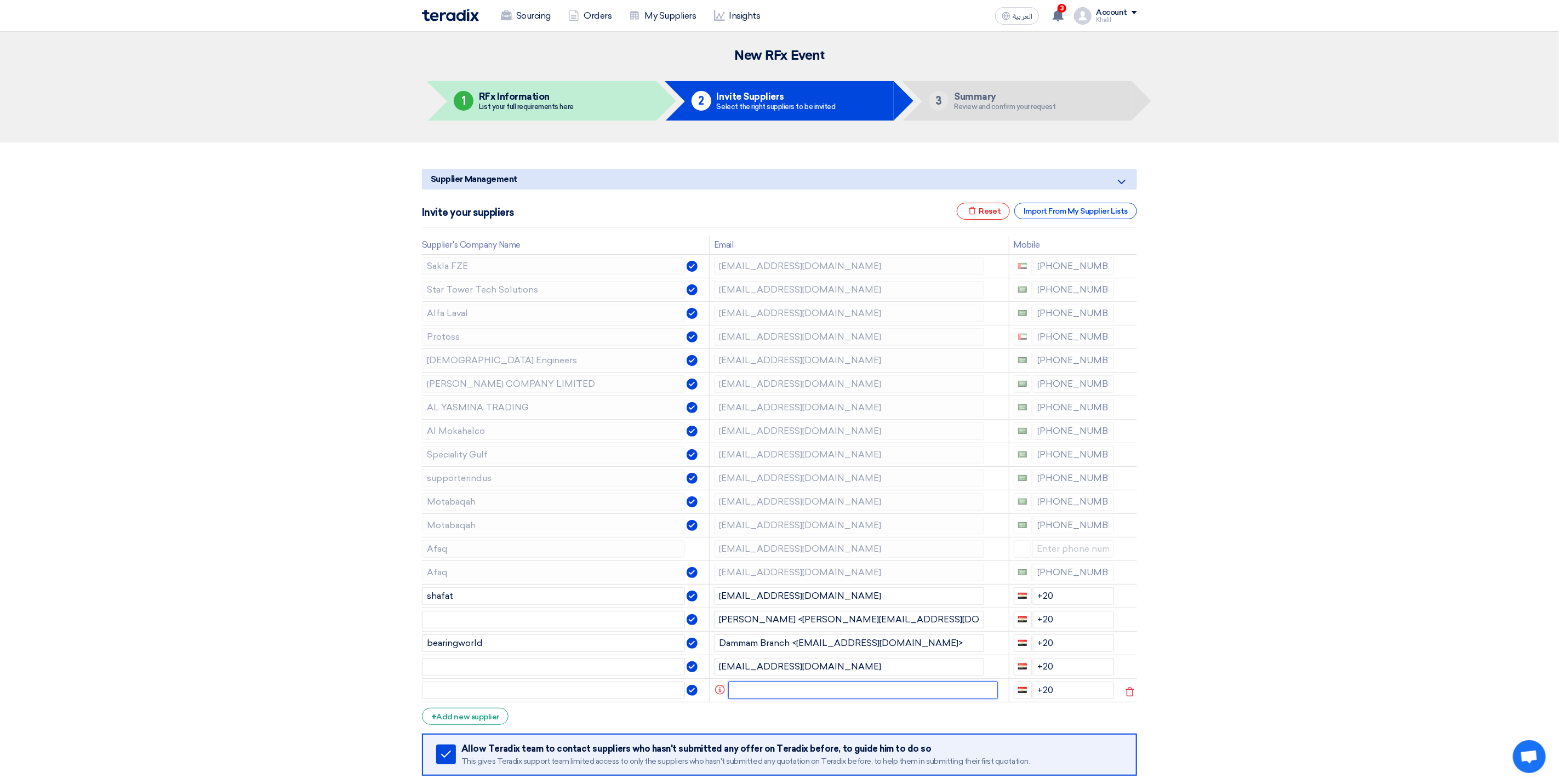
click at [785, 694] on input "text" at bounding box center [863, 690] width 270 height 17
paste input "[PERSON_NAME][EMAIL_ADDRESS][DOMAIN_NAME]"
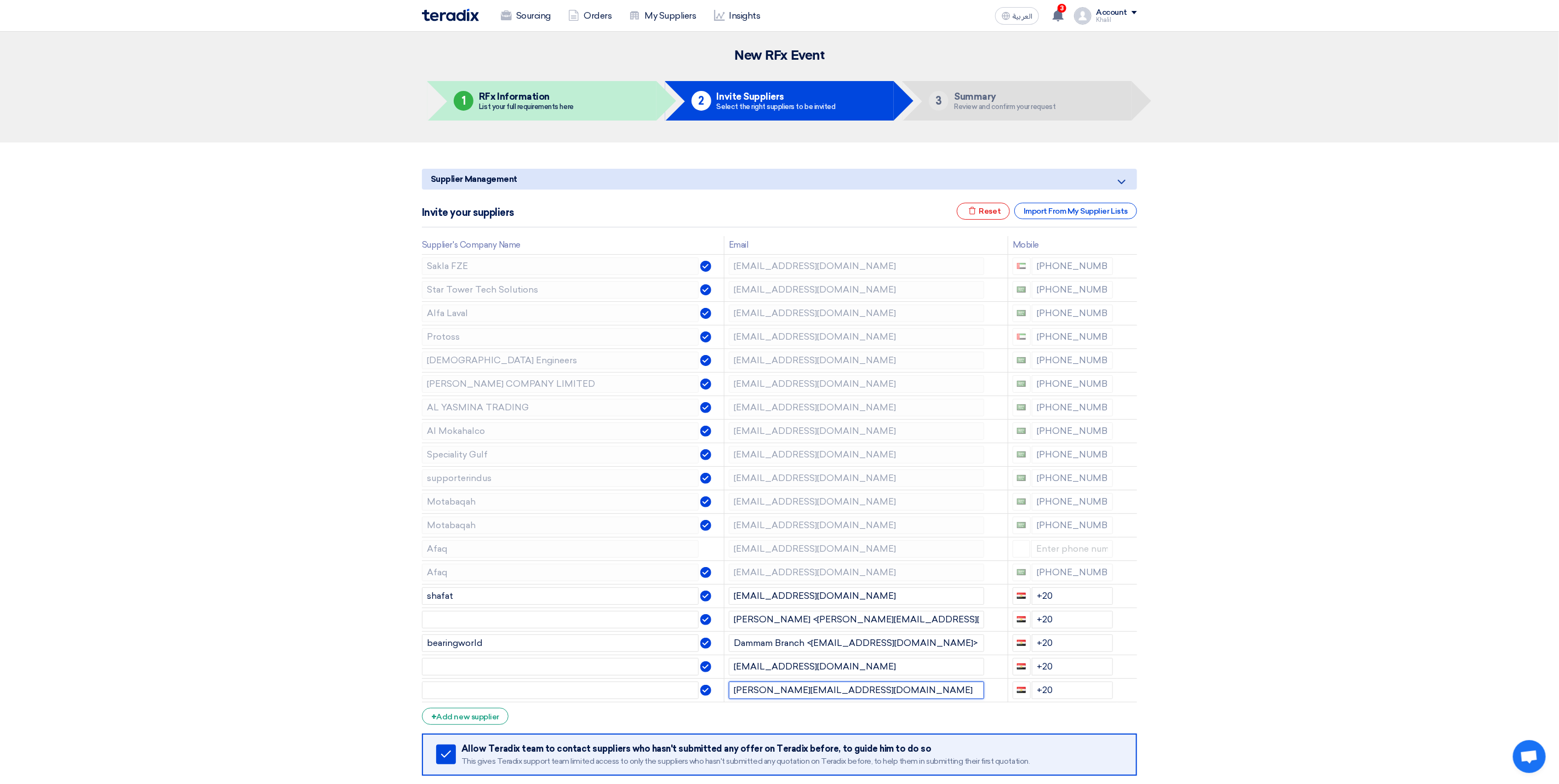
type input "[PERSON_NAME][EMAIL_ADDRESS][DOMAIN_NAME]"
click at [482, 724] on div "+ Add new supplier" at bounding box center [465, 717] width 87 height 17
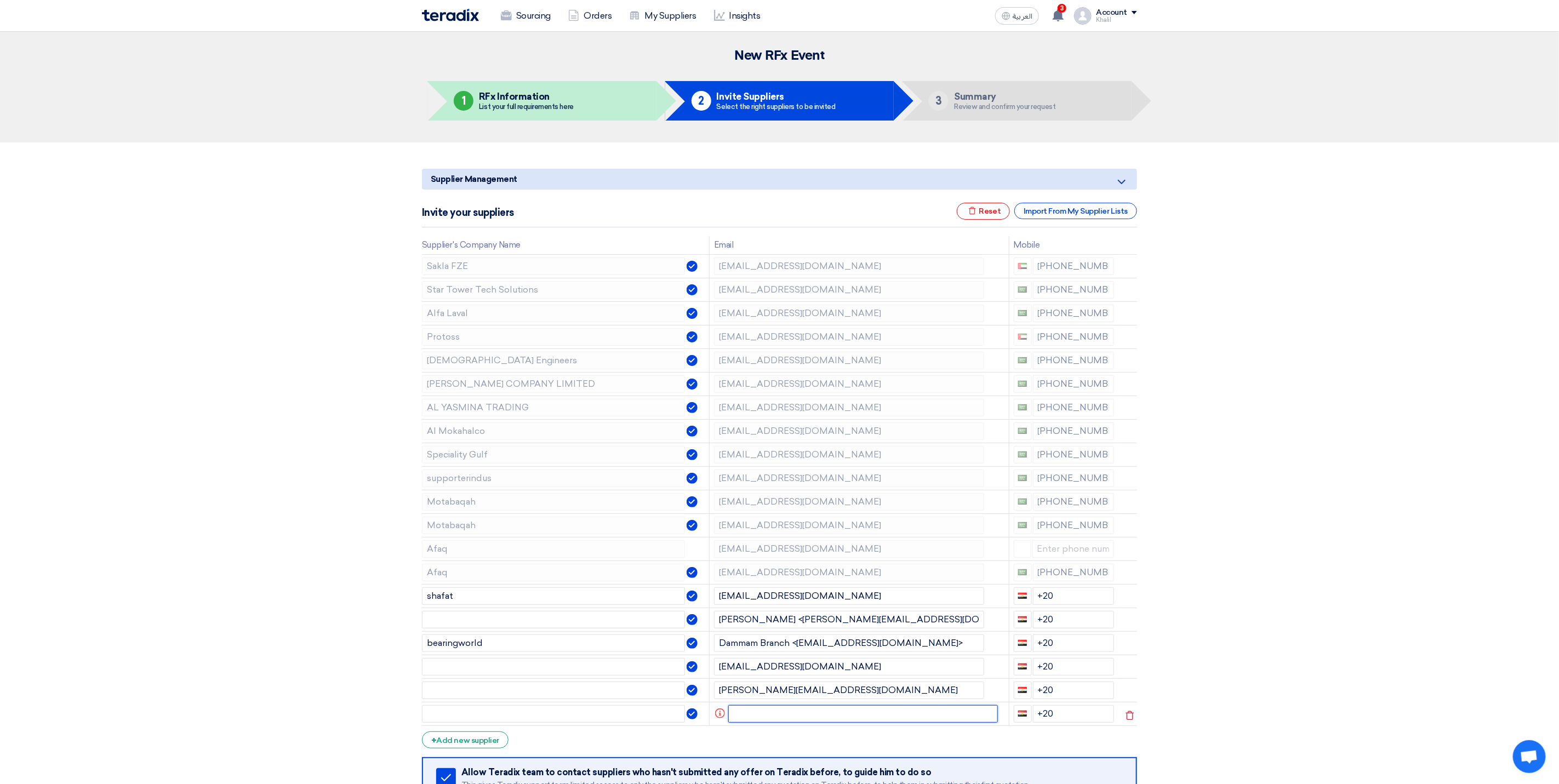
click at [756, 722] on input "text" at bounding box center [863, 714] width 270 height 17
paste input "[EMAIL_ADDRESS][DOMAIN_NAME]"
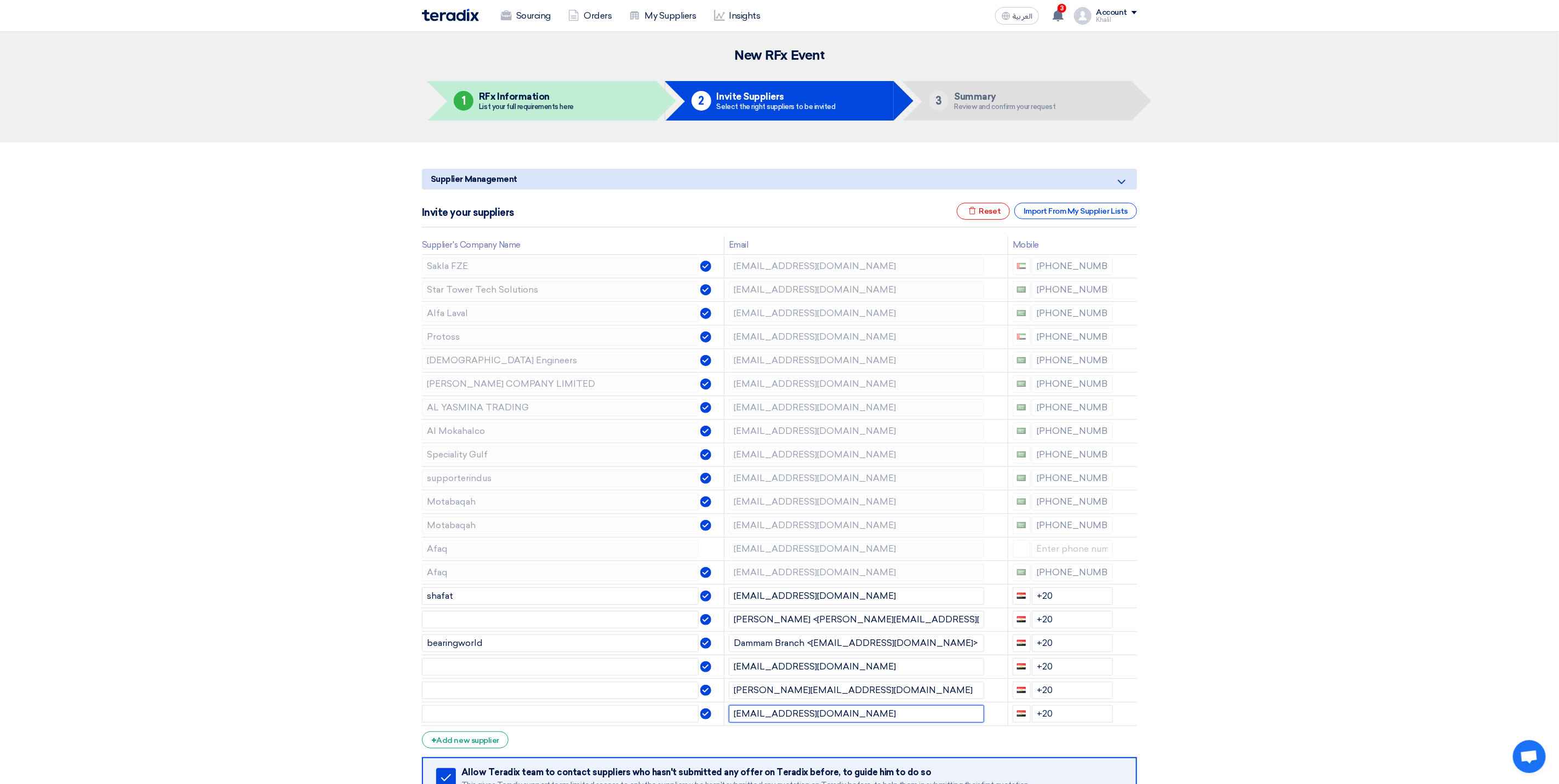
type input "[EMAIL_ADDRESS][DOMAIN_NAME]"
click at [1422, 661] on section "Supplier Management Minimize/Maximize Category Invite your suppliers Excel file…" at bounding box center [780, 523] width 1559 height 763
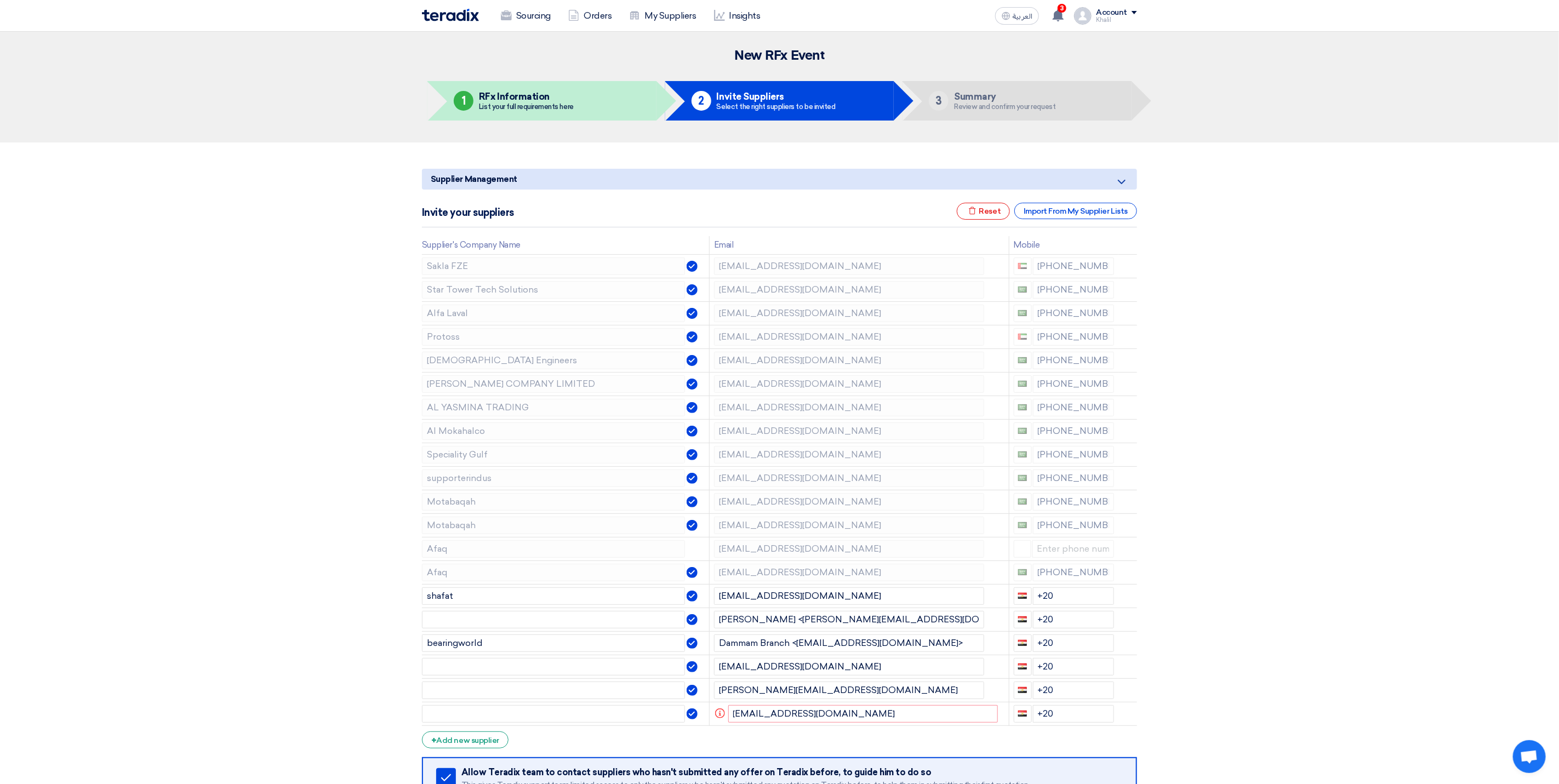
click at [1308, 658] on section "Supplier Management Minimize/Maximize Category Invite your suppliers Excel file…" at bounding box center [780, 523] width 1559 height 763
click at [578, 722] on input "text" at bounding box center [553, 714] width 263 height 17
paste input "[PERSON_NAME] Al Nahdi Est"
type input "[PERSON_NAME] Al Nahdi Est"
click at [1187, 658] on section "Supplier Management Minimize/Maximize Category Invite your suppliers Excel file…" at bounding box center [780, 523] width 1559 height 763
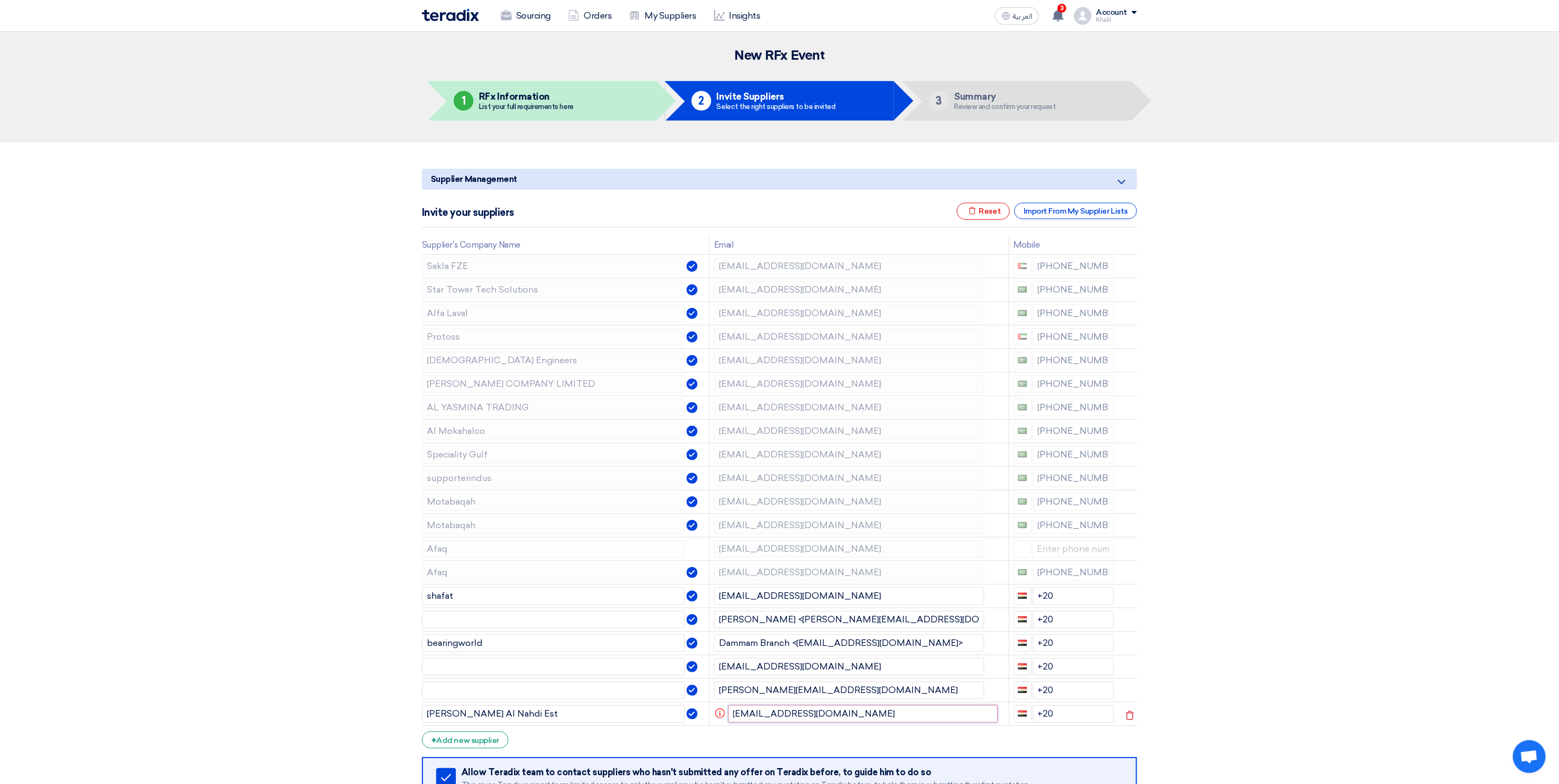
click at [846, 719] on input "[EMAIL_ADDRESS][DOMAIN_NAME]" at bounding box center [863, 714] width 270 height 17
drag, startPoint x: 1054, startPoint y: 719, endPoint x: 1030, endPoint y: 717, distance: 24.1
click at [1030, 717] on div "+20" at bounding box center [1064, 714] width 101 height 17
click at [1072, 689] on input "+20" at bounding box center [1073, 690] width 81 height 17
type input "+20"
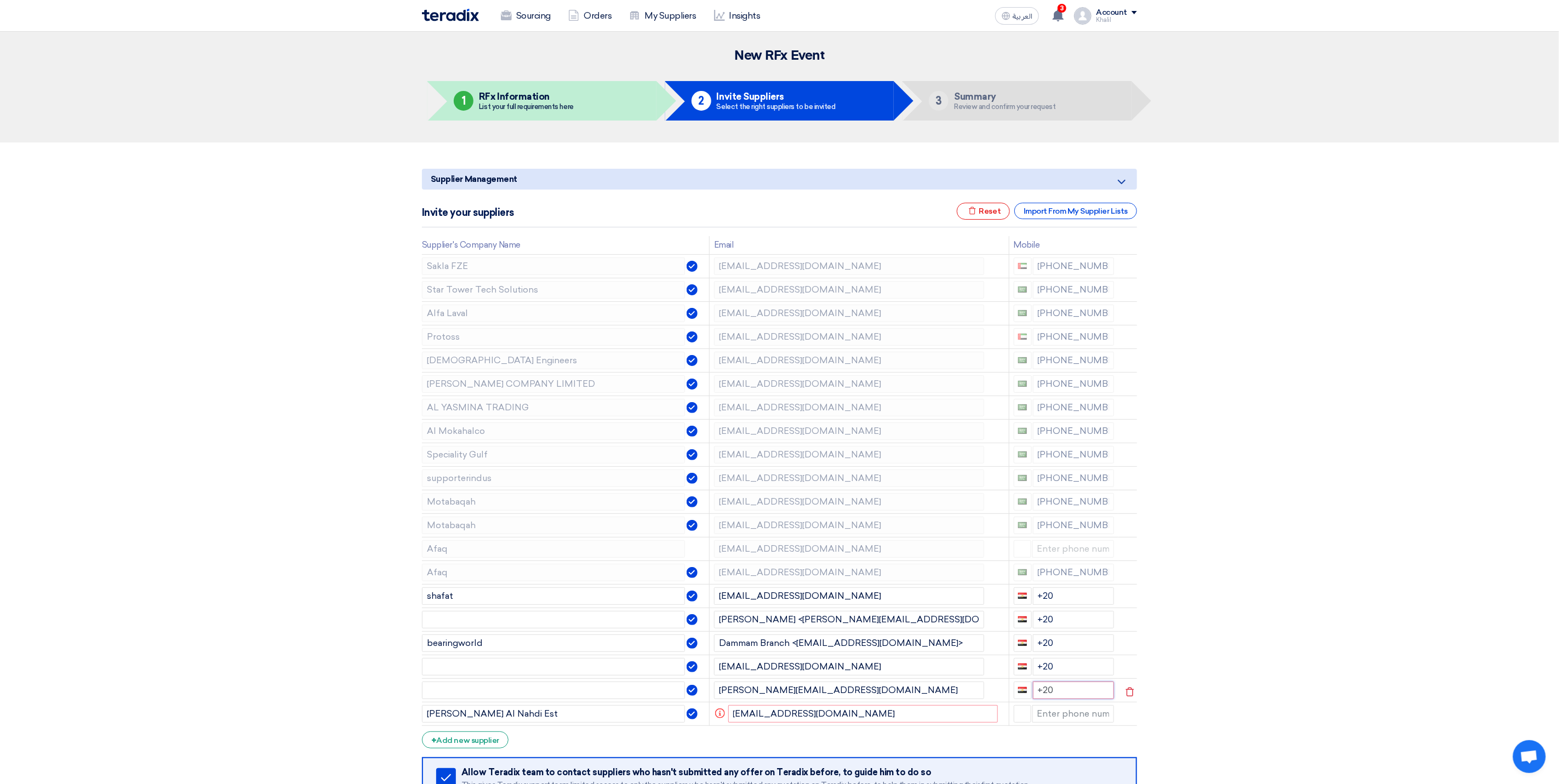
drag, startPoint x: 1056, startPoint y: 700, endPoint x: 1011, endPoint y: 705, distance: 45.3
click at [1011, 702] on td "+20" at bounding box center [1063, 690] width 110 height 24
drag, startPoint x: 1059, startPoint y: 675, endPoint x: 1039, endPoint y: 674, distance: 20.0
click at [1039, 674] on input "+20" at bounding box center [1073, 666] width 81 height 17
drag, startPoint x: 1059, startPoint y: 645, endPoint x: 1023, endPoint y: 645, distance: 36.0
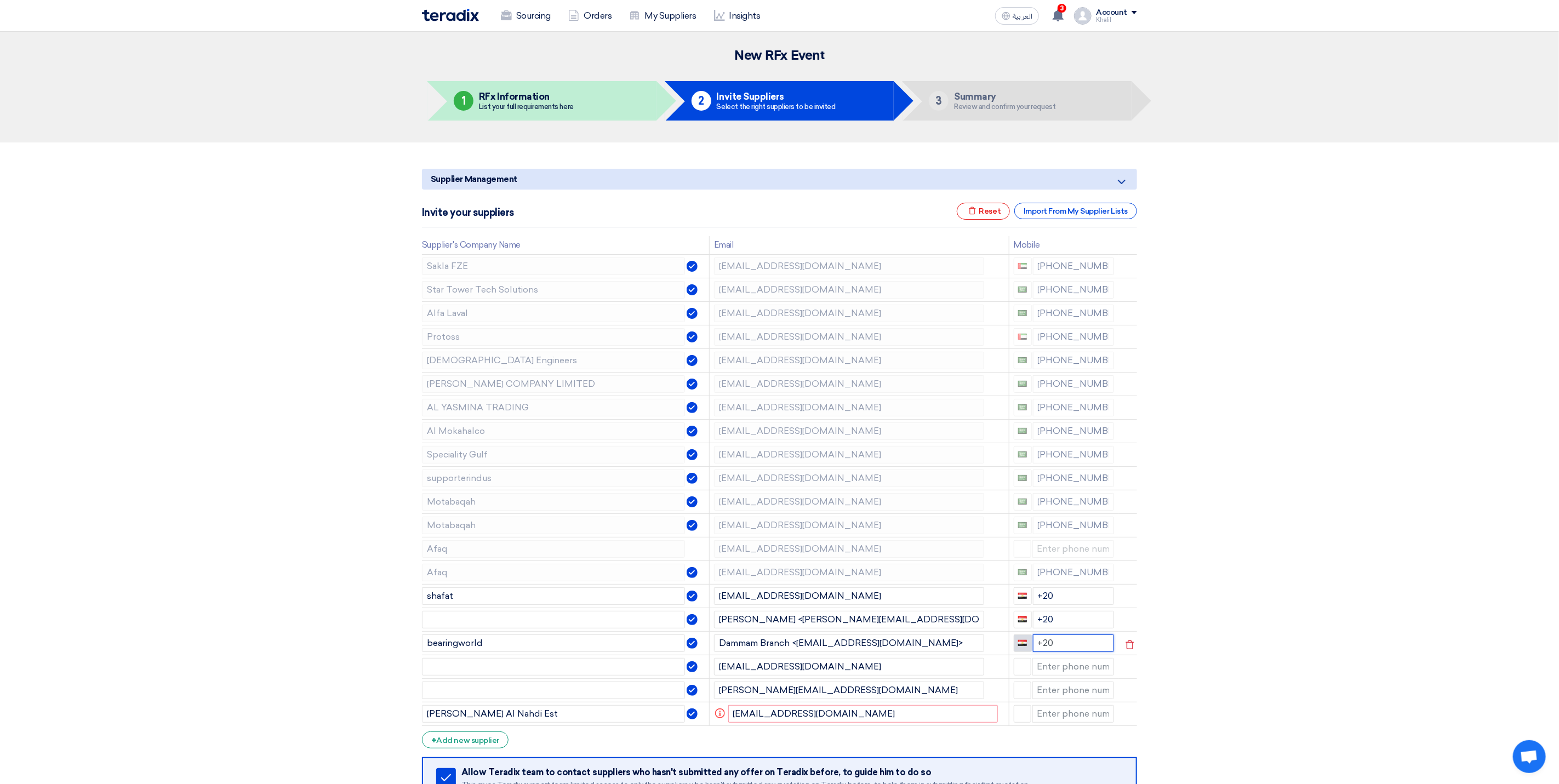
click at [1023, 645] on div "+20" at bounding box center [1064, 643] width 101 height 17
drag, startPoint x: 1055, startPoint y: 622, endPoint x: 1026, endPoint y: 621, distance: 29.0
click at [1026, 621] on div "+20" at bounding box center [1064, 619] width 101 height 17
drag, startPoint x: 1051, startPoint y: 595, endPoint x: 1037, endPoint y: 594, distance: 14.0
click at [1037, 594] on input "+20" at bounding box center [1073, 596] width 81 height 17
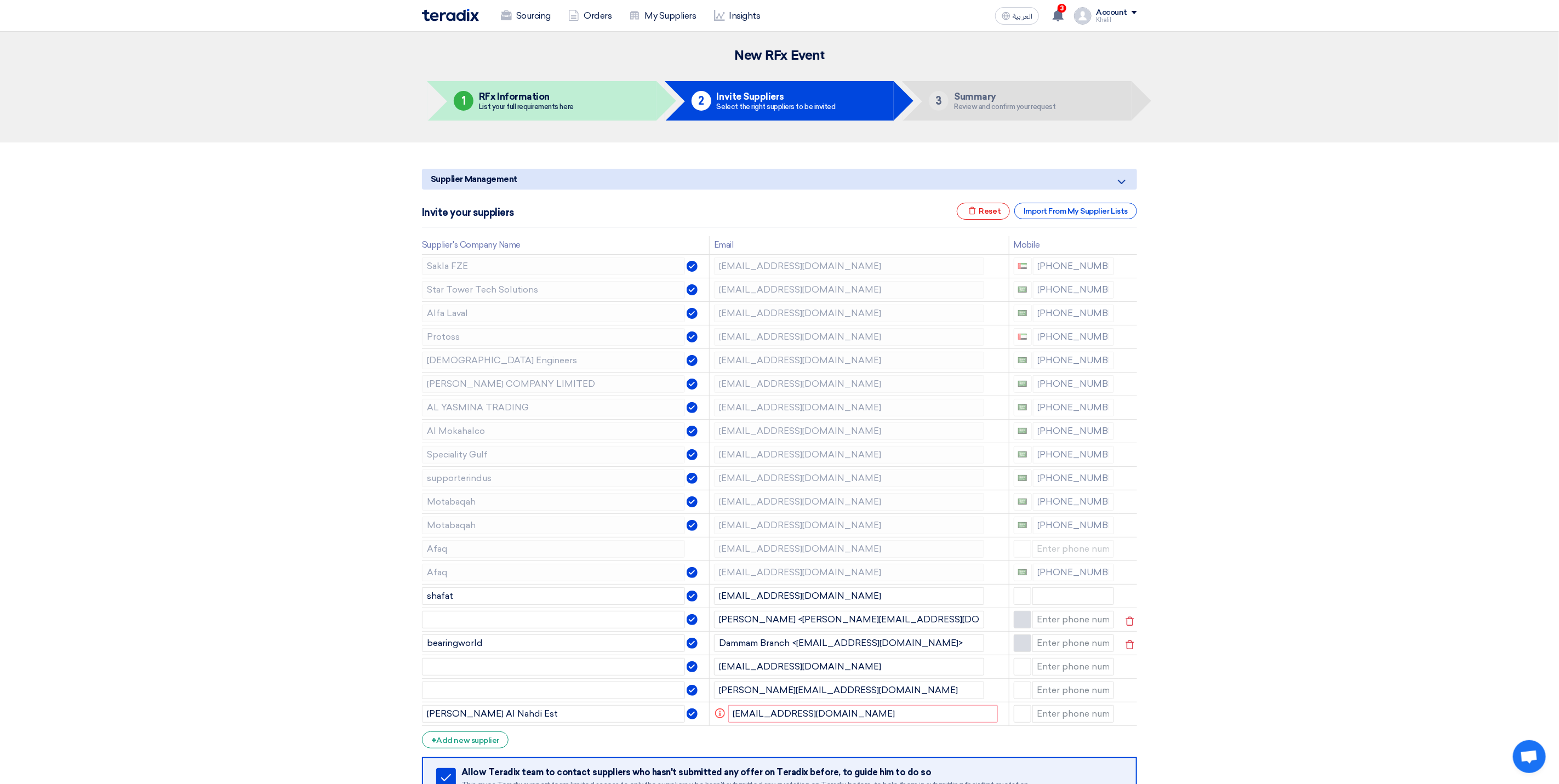
type input "+20"
drag, startPoint x: 1238, startPoint y: 642, endPoint x: 1000, endPoint y: 705, distance: 246.2
click at [1239, 642] on section "Supplier Management Minimize/Maximize Category Invite your suppliers Excel file…" at bounding box center [780, 523] width 1559 height 763
click at [875, 720] on input "[EMAIL_ADDRESS][DOMAIN_NAME]" at bounding box center [863, 714] width 270 height 17
click at [731, 717] on input "[EMAIL_ADDRESS][DOMAIN_NAME]" at bounding box center [863, 714] width 270 height 17
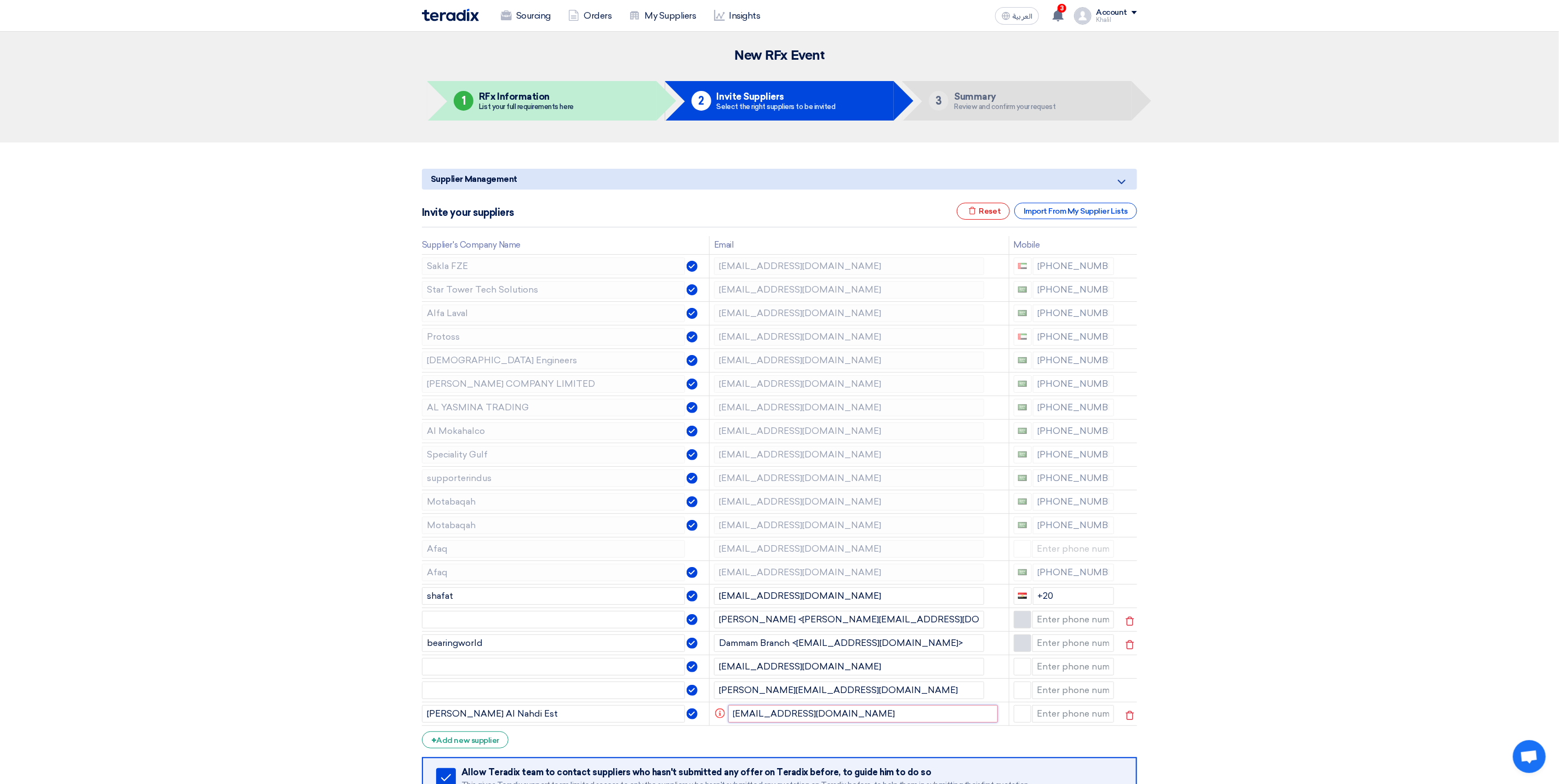
click at [856, 720] on input "[EMAIL_ADDRESS][DOMAIN_NAME]" at bounding box center [863, 714] width 270 height 17
click at [615, 699] on input "text" at bounding box center [553, 690] width 263 height 17
click at [858, 720] on input "[EMAIL_ADDRESS][DOMAIN_NAME]" at bounding box center [863, 714] width 270 height 17
click at [1240, 699] on section "Supplier Management Minimize/Maximize Category Invite your suppliers Excel file…" at bounding box center [780, 523] width 1559 height 763
click at [897, 673] on input "[EMAIL_ADDRESS][DOMAIN_NAME]" at bounding box center [849, 666] width 270 height 17
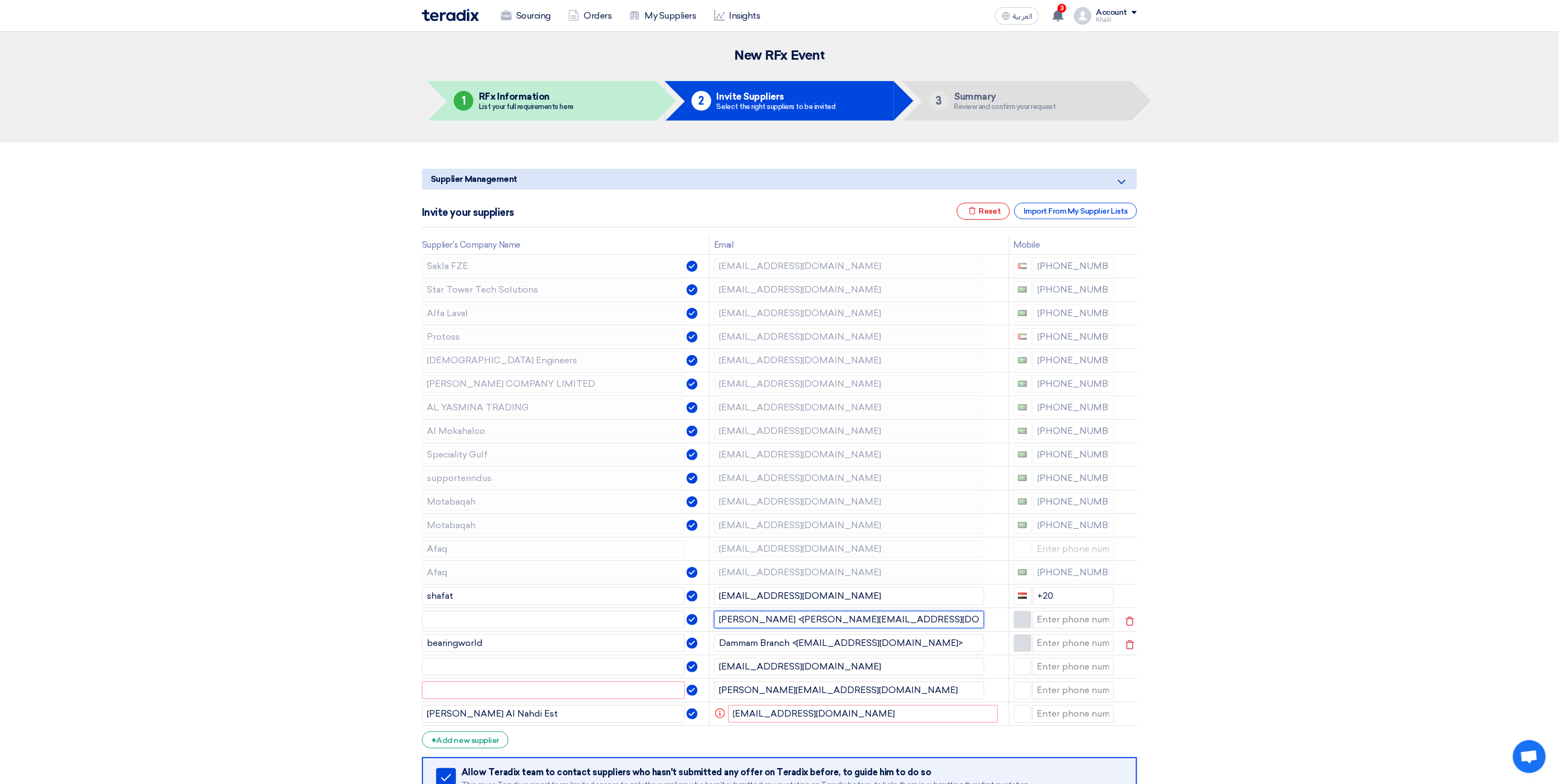
click at [898, 615] on input "[PERSON_NAME] <[PERSON_NAME][EMAIL_ADDRESS][DOMAIN_NAME]>" at bounding box center [849, 619] width 270 height 17
click at [611, 668] on input "text" at bounding box center [553, 666] width 263 height 17
click at [642, 621] on input "text" at bounding box center [553, 619] width 263 height 17
click at [842, 591] on input "[EMAIL_ADDRESS][DOMAIN_NAME]" at bounding box center [849, 596] width 270 height 17
drag, startPoint x: 842, startPoint y: 720, endPoint x: 728, endPoint y: 712, distance: 114.3
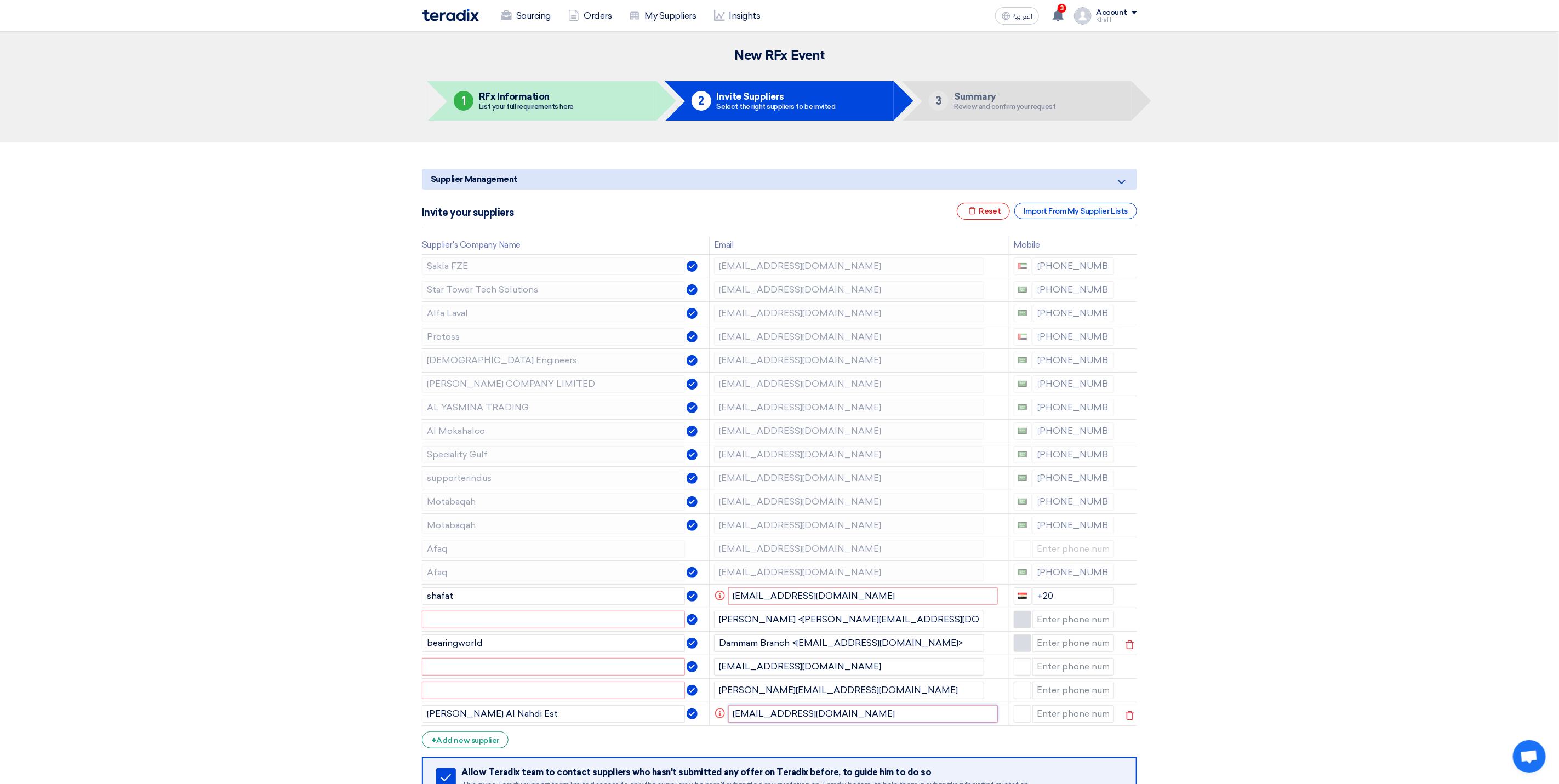
click at [728, 712] on input "[EMAIL_ADDRESS][DOMAIN_NAME]" at bounding box center [863, 714] width 270 height 17
paste input "[EMAIL_ADDRESS][DOMAIN_NAME]"
type input "[EMAIL_ADDRESS][DOMAIN_NAME]"
click at [1343, 679] on section "Supplier Management Minimize/Maximize Category Invite your suppliers Excel file…" at bounding box center [780, 523] width 1559 height 763
drag, startPoint x: 588, startPoint y: 715, endPoint x: 422, endPoint y: 712, distance: 166.0
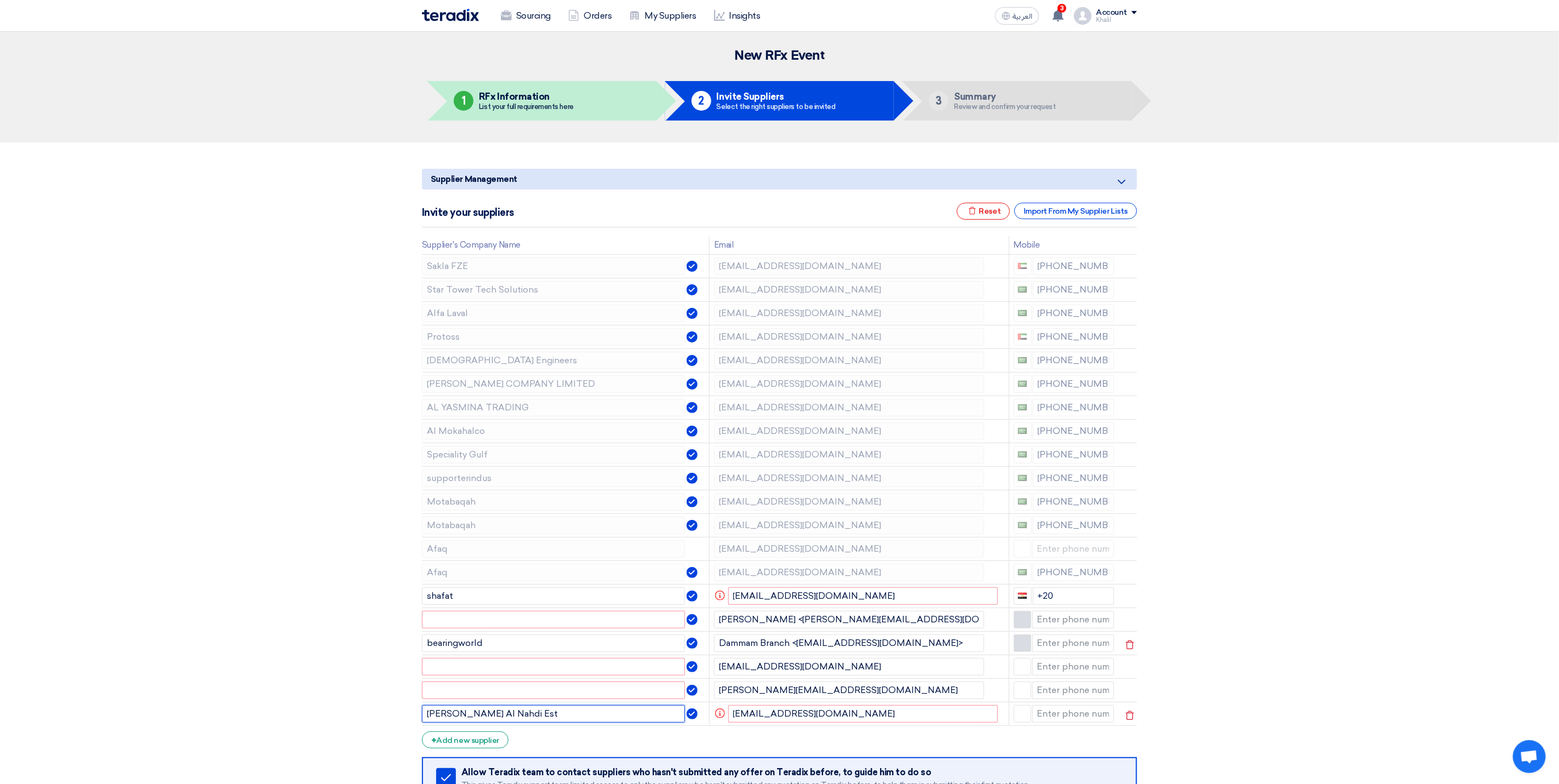
click at [422, 712] on input "[PERSON_NAME] Al Nahdi Est" at bounding box center [553, 714] width 263 height 17
drag, startPoint x: 469, startPoint y: 601, endPoint x: 420, endPoint y: 602, distance: 49.0
click at [418, 600] on div "Supplier Management Minimize/Maximize Category Invite your suppliers Excel file…" at bounding box center [779, 523] width 731 height 719
paste input "[PERSON_NAME] Al Nahdi Es"
type input "[PERSON_NAME] Al Nahdi Est"
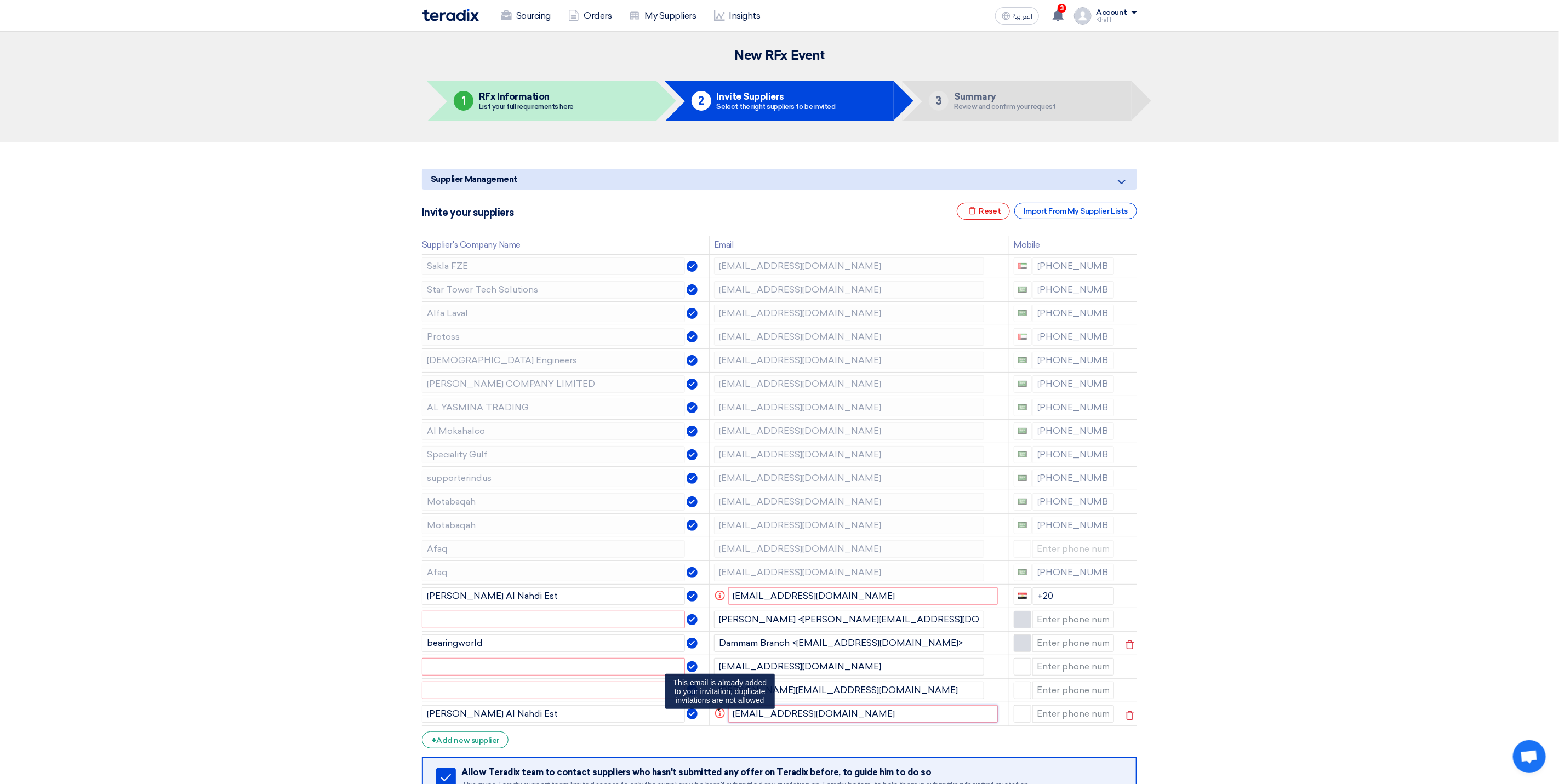
drag, startPoint x: 856, startPoint y: 717, endPoint x: 721, endPoint y: 717, distance: 135.0
click at [721, 717] on td "Info [EMAIL_ADDRESS][DOMAIN_NAME] This email is already added to your invitatio…" at bounding box center [858, 714] width 300 height 24
drag, startPoint x: 585, startPoint y: 721, endPoint x: 400, endPoint y: 707, distance: 185.5
click at [400, 707] on section "Supplier Management Minimize/Maximize Category Invite your suppliers Excel file…" at bounding box center [780, 523] width 1559 height 763
click at [1135, 720] on icon at bounding box center [1130, 715] width 19 height 19
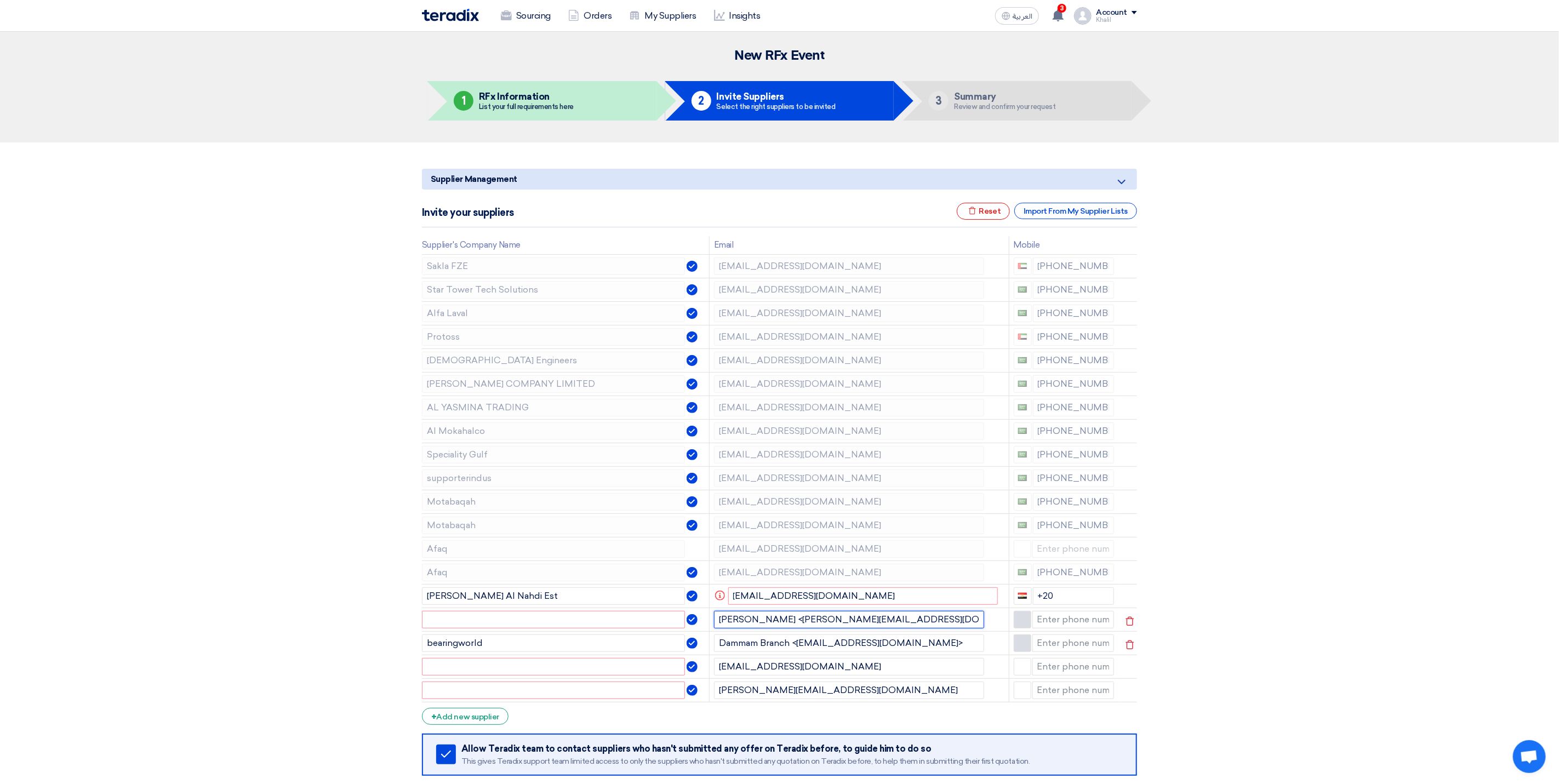
drag, startPoint x: 796, startPoint y: 626, endPoint x: 707, endPoint y: 626, distance: 89.0
click at [709, 626] on td "[PERSON_NAME] <[PERSON_NAME][EMAIL_ADDRESS][DOMAIN_NAME]>" at bounding box center [858, 619] width 300 height 24
click at [625, 629] on input "text" at bounding box center [553, 619] width 263 height 17
paste input "[PERSON_NAME] AL-OUFY Trading EST."
type input "[PERSON_NAME] AL-OUFY Trading EST."
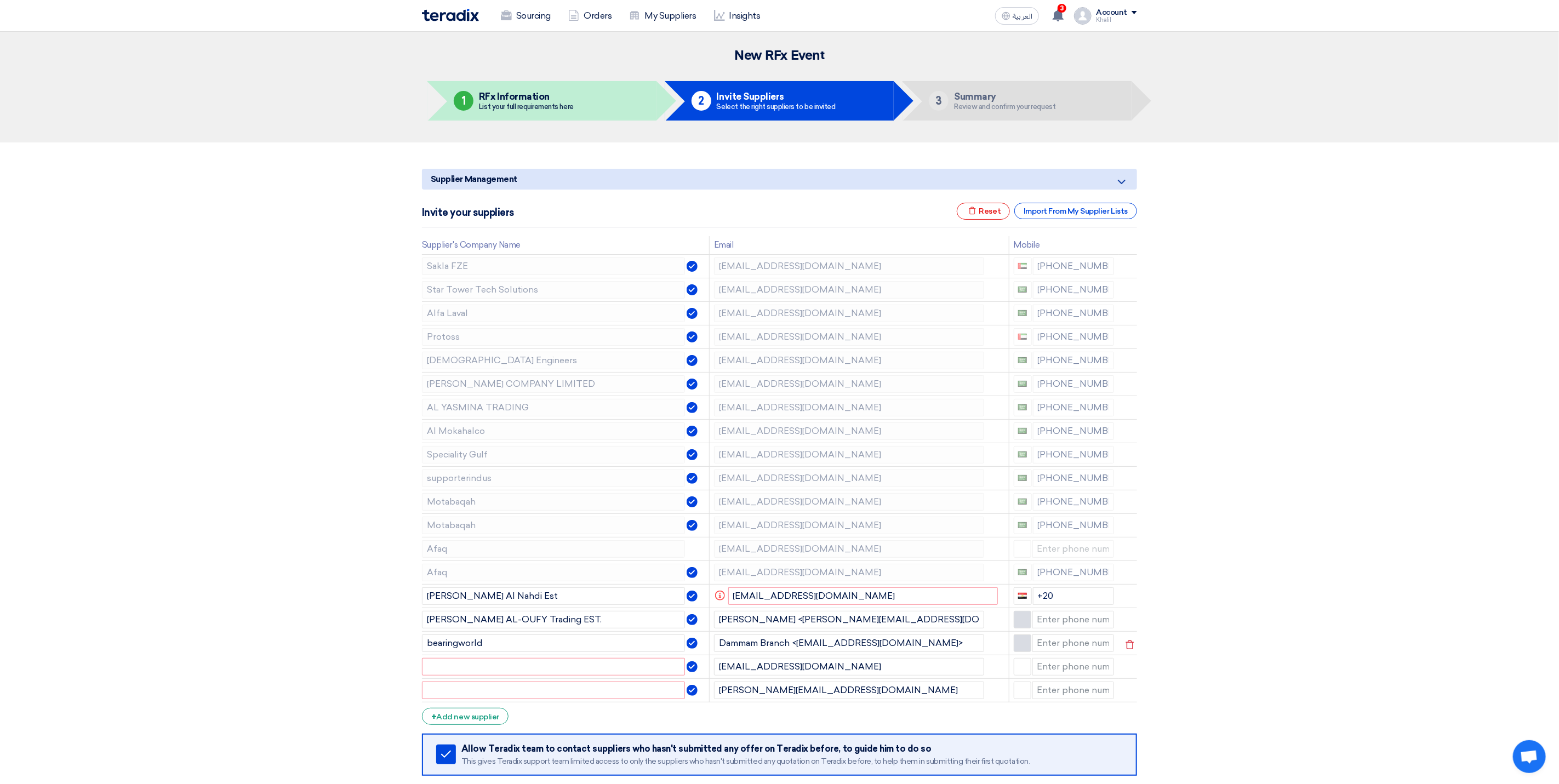
click at [1378, 629] on section "Supplier Management Minimize/Maximize Category Invite your suppliers Excel file…" at bounding box center [780, 512] width 1559 height 740
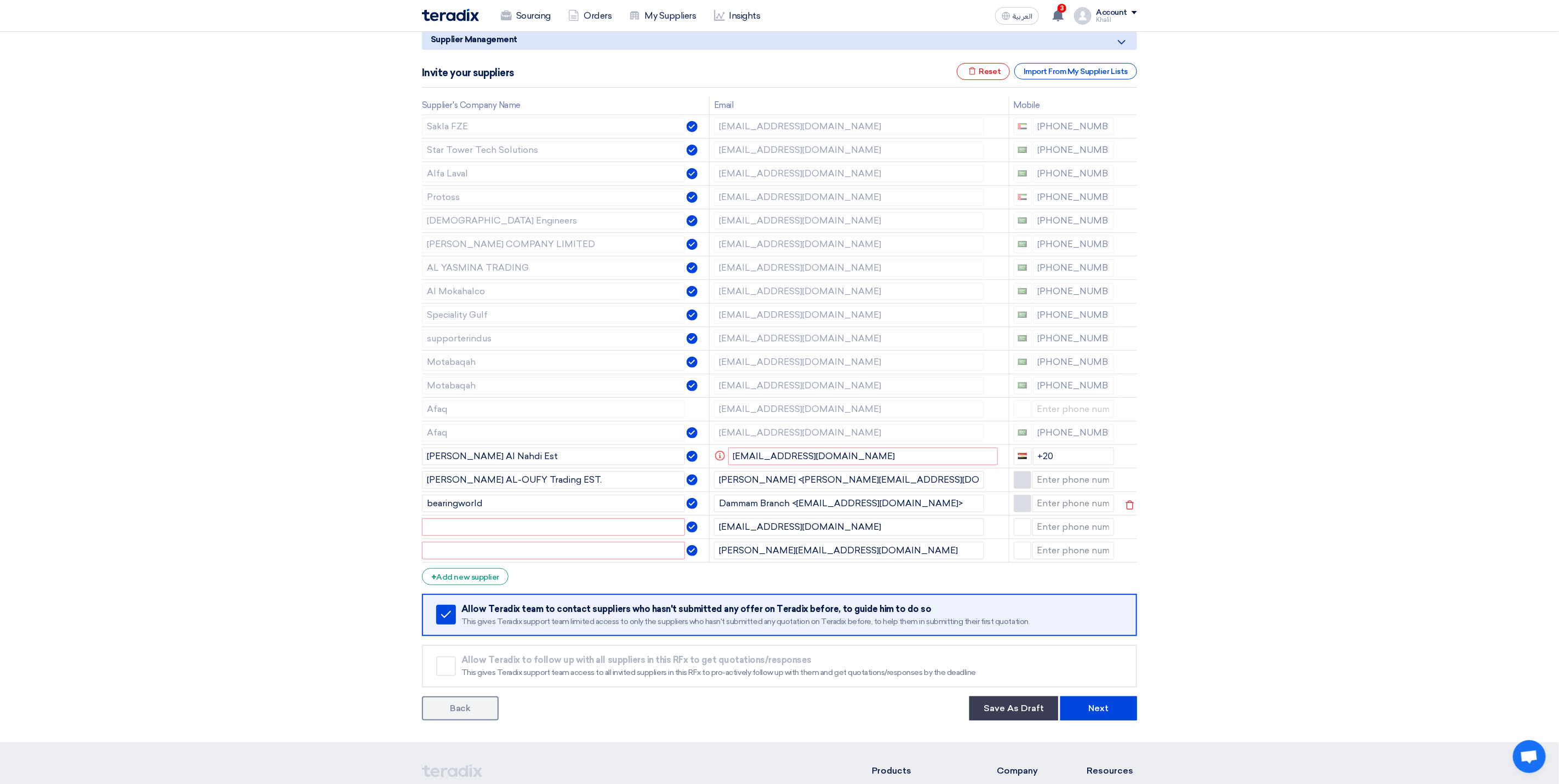
scroll to position [164, 0]
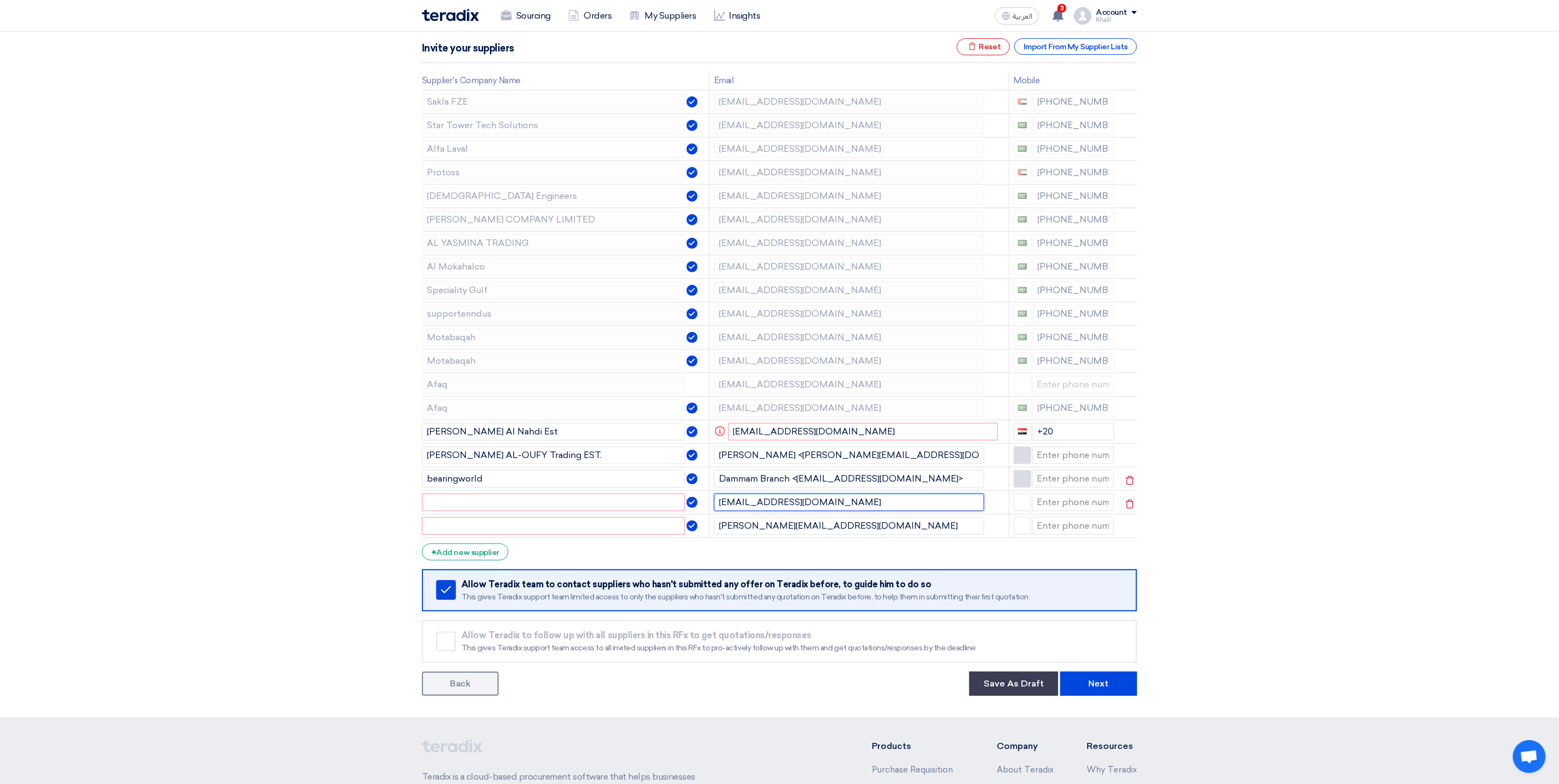
drag, startPoint x: 807, startPoint y: 506, endPoint x: 748, endPoint y: 505, distance: 59.0
click at [748, 505] on input "[EMAIL_ADDRESS][DOMAIN_NAME]" at bounding box center [849, 502] width 270 height 17
click at [587, 508] on input "text" at bounding box center [553, 502] width 263 height 17
paste input "yanamatrading"
type input "yanamatrading"
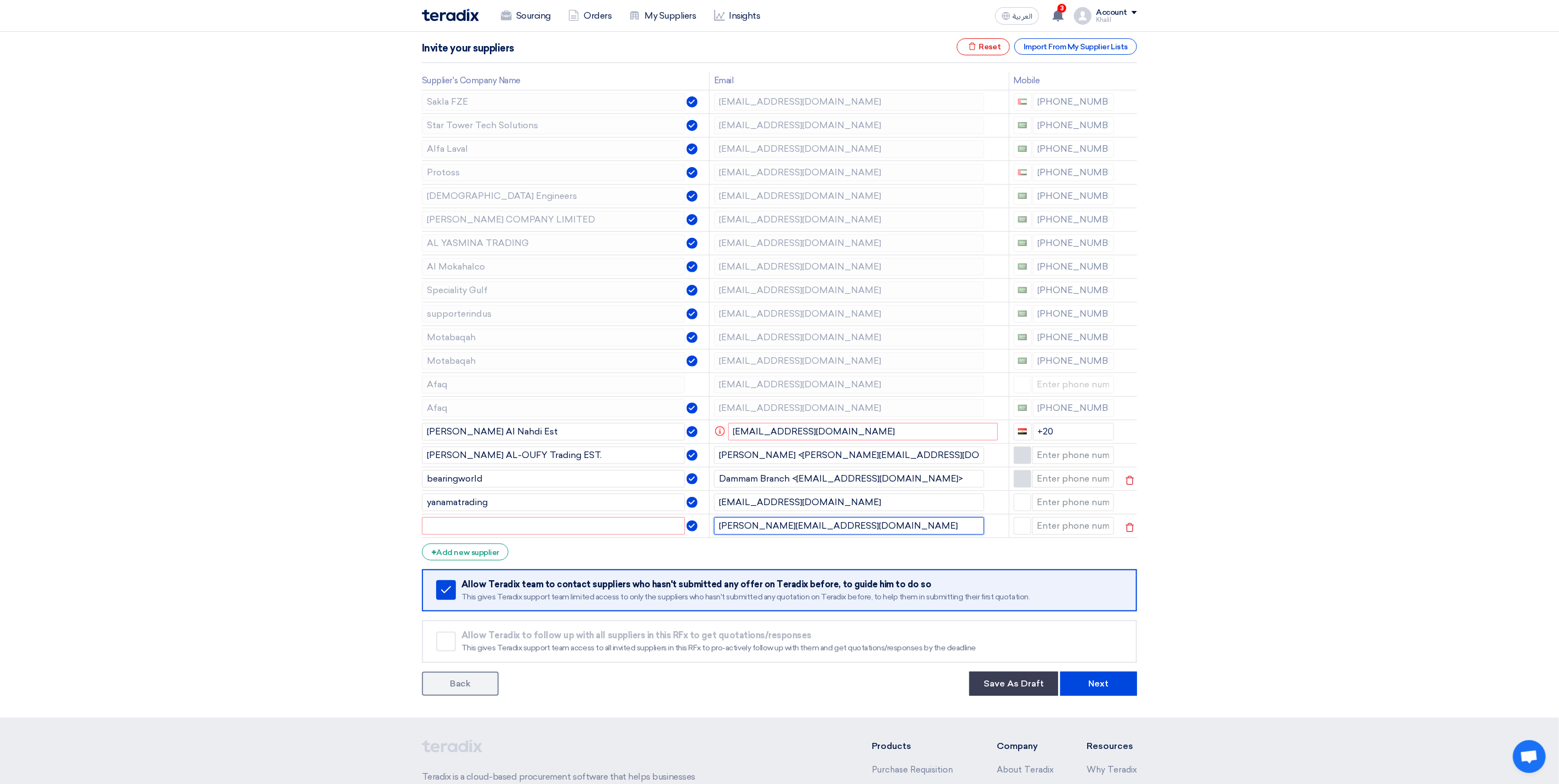
click at [918, 529] on input "[PERSON_NAME][EMAIL_ADDRESS][DOMAIN_NAME]" at bounding box center [849, 526] width 270 height 17
drag, startPoint x: 778, startPoint y: 531, endPoint x: 833, endPoint y: 534, distance: 55.1
click at [833, 534] on input "[PERSON_NAME][EMAIL_ADDRESS][DOMAIN_NAME]" at bounding box center [849, 526] width 270 height 17
click at [586, 531] on input "text" at bounding box center [553, 526] width 263 height 17
paste input "world-oriental"
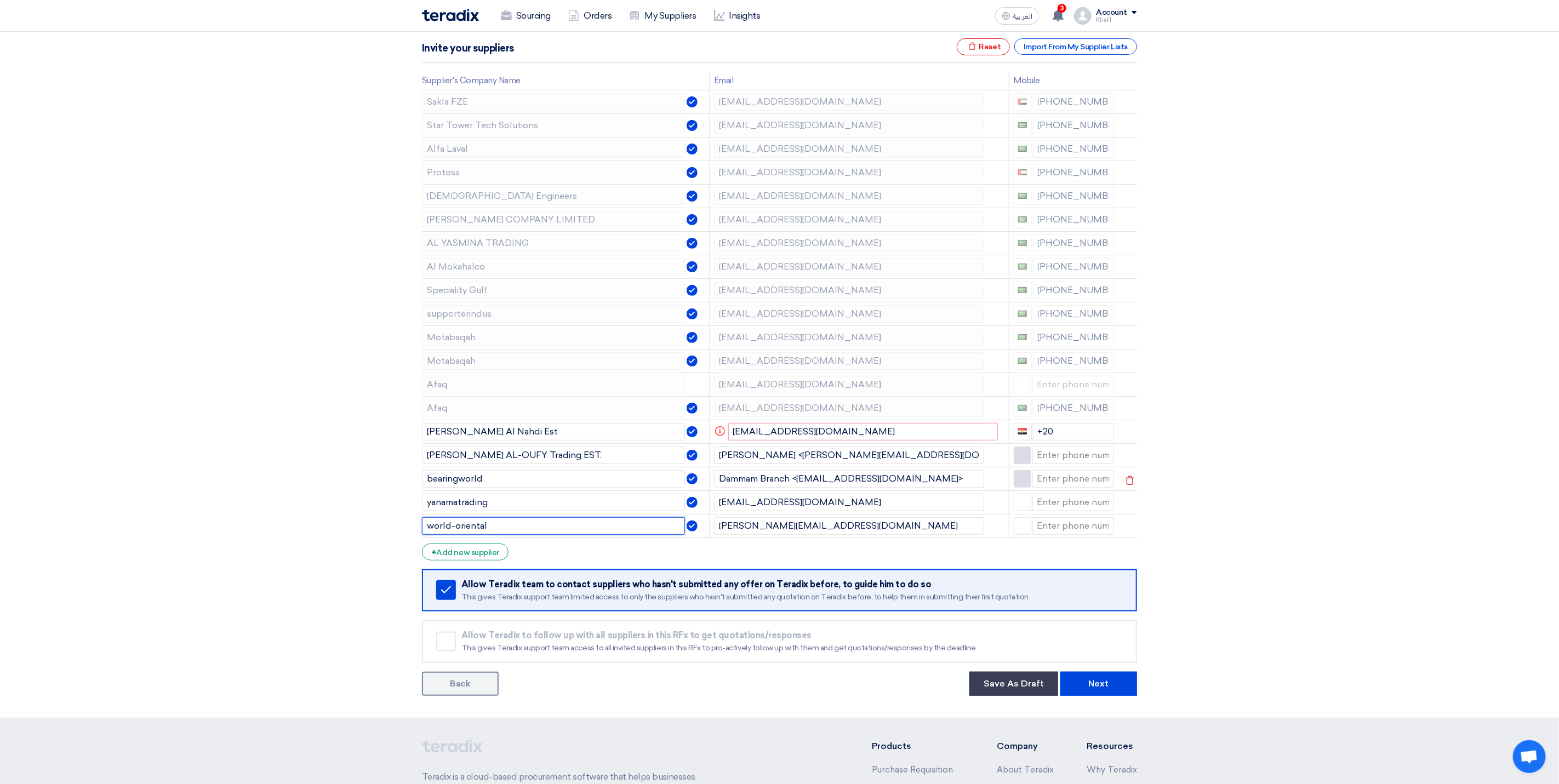
type input "world-oriental"
click at [1322, 536] on section "Supplier Management Minimize/Maximize Category Invite your suppliers Excel file…" at bounding box center [780, 348] width 1559 height 740
drag, startPoint x: 1067, startPoint y: 435, endPoint x: 1040, endPoint y: 433, distance: 27.1
click at [1040, 433] on input "+20" at bounding box center [1073, 431] width 81 height 17
click at [1288, 457] on section "Supplier Management Minimize/Maximize Category Invite your suppliers Excel file…" at bounding box center [780, 348] width 1559 height 740
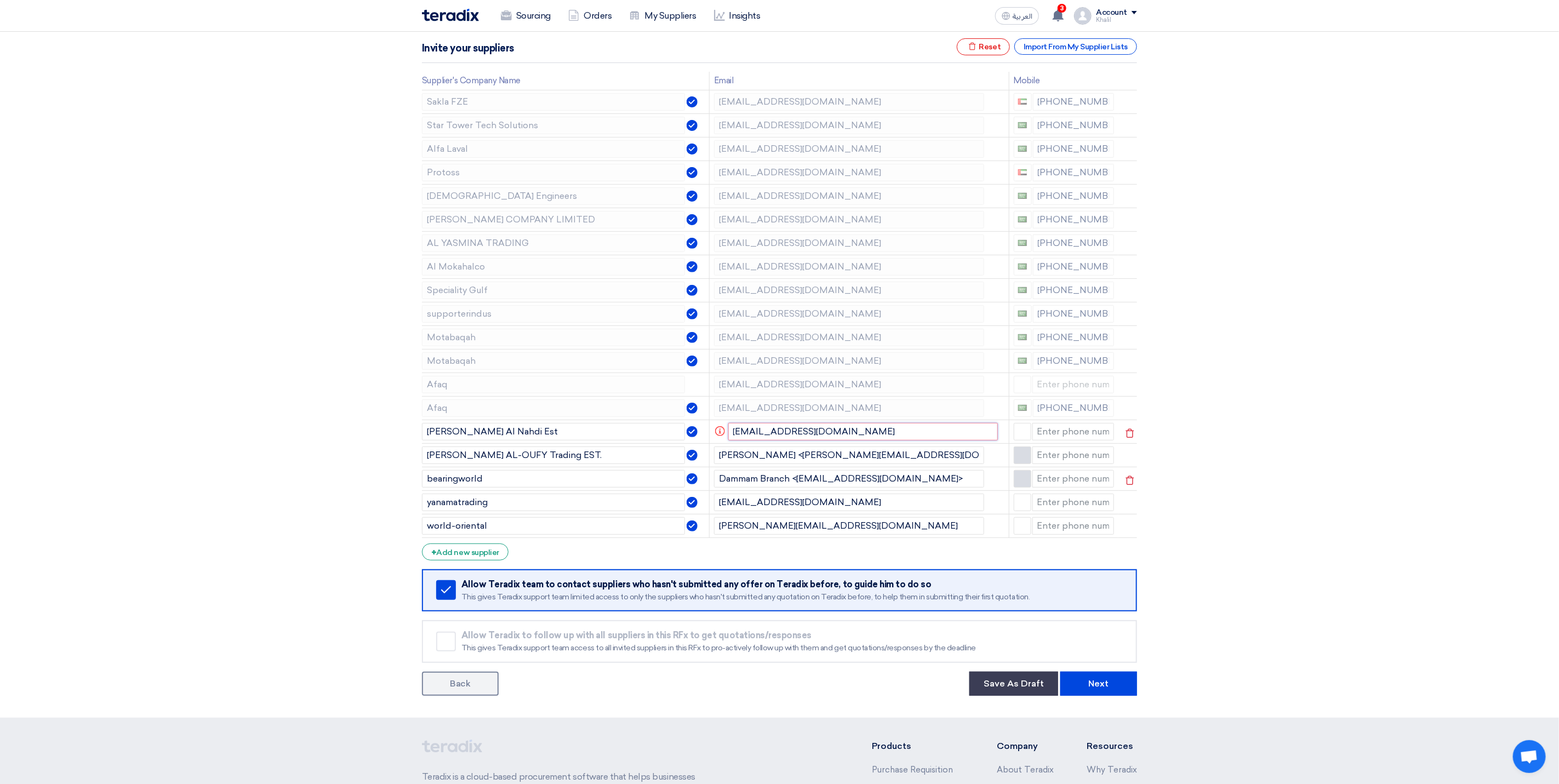
click at [842, 439] on input "[EMAIL_ADDRESS][DOMAIN_NAME]" at bounding box center [863, 431] width 270 height 17
click at [717, 436] on icon "Info" at bounding box center [720, 431] width 10 height 10
click at [732, 436] on input "[EMAIL_ADDRESS][DOMAIN_NAME]" at bounding box center [863, 431] width 270 height 17
click at [850, 437] on input "[EMAIL_ADDRESS][DOMAIN_NAME]" at bounding box center [863, 431] width 270 height 17
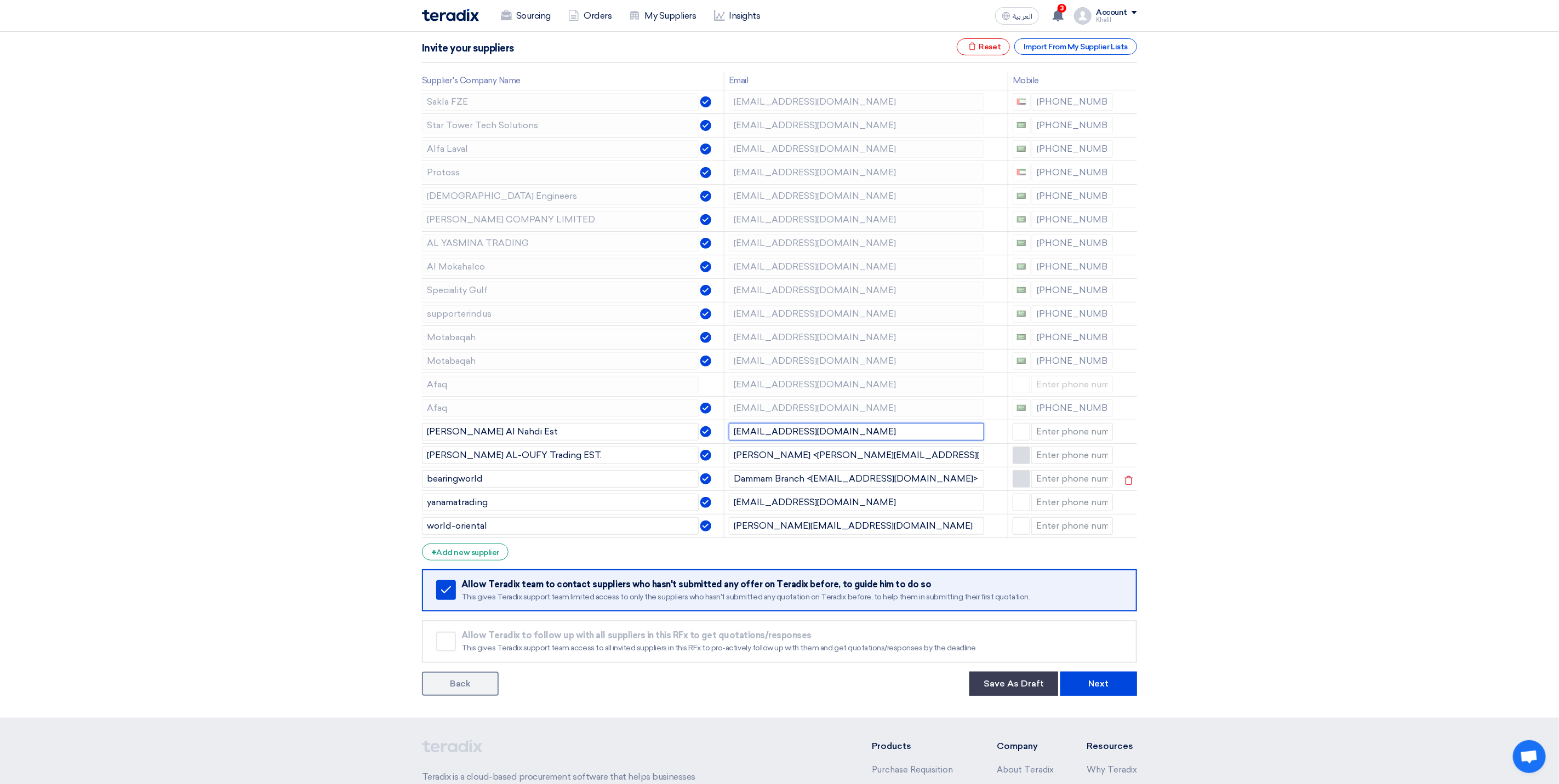
type input "[EMAIL_ADDRESS][DOMAIN_NAME]"
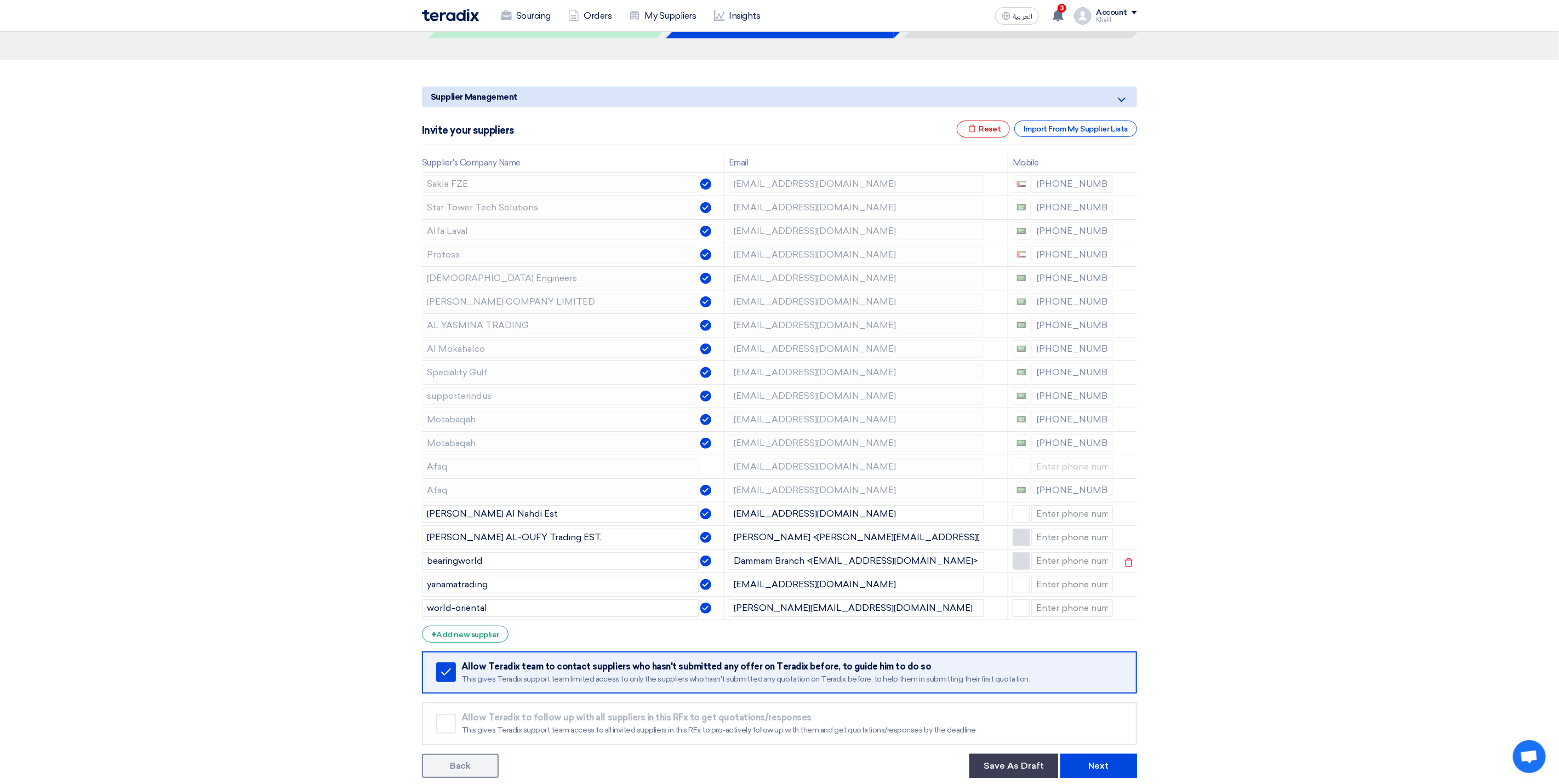
click at [1282, 527] on section "Supplier Management Minimize/Maximize Category Invite your suppliers Excel file…" at bounding box center [780, 430] width 1559 height 740
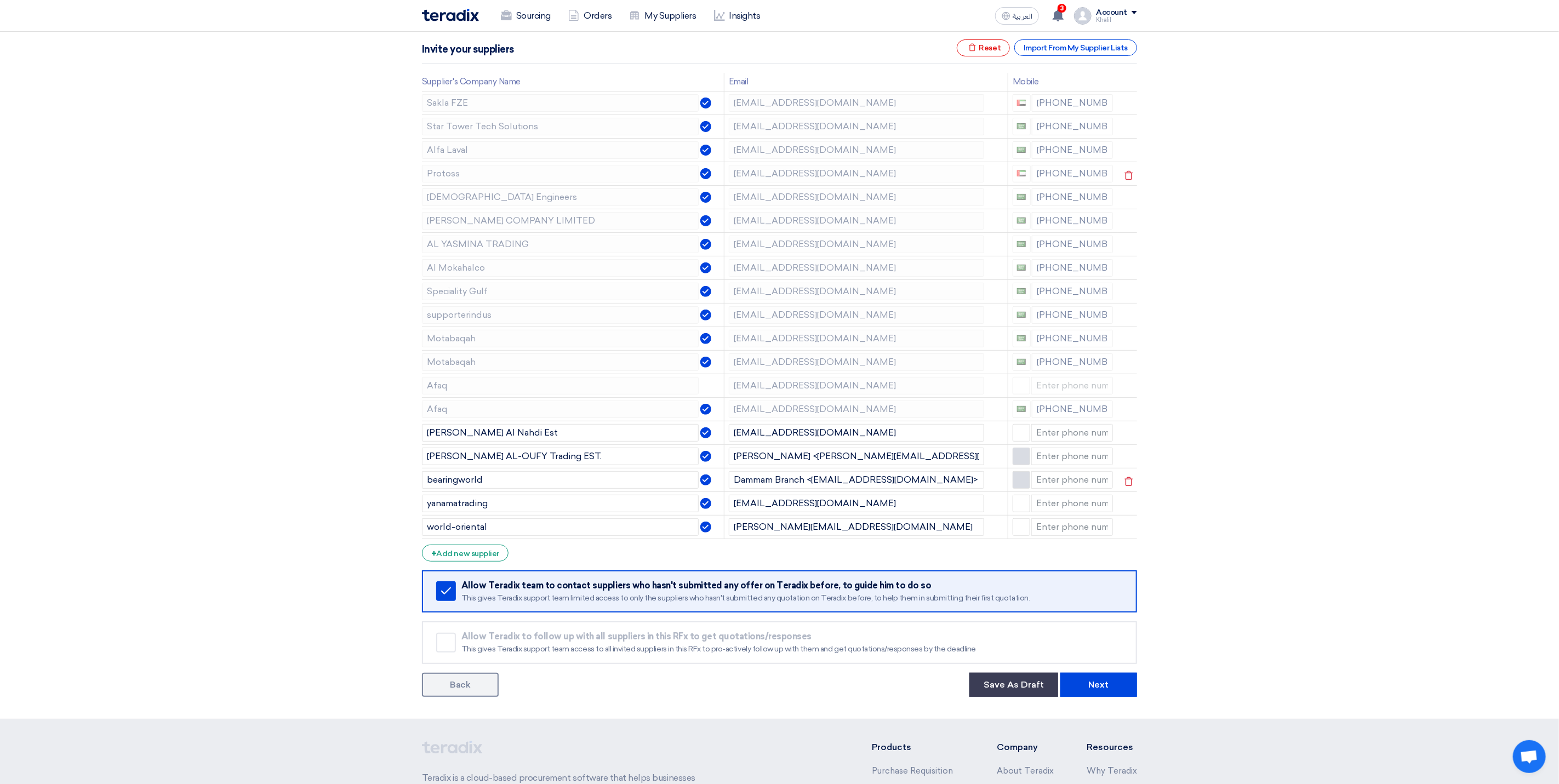
scroll to position [164, 0]
click at [729, 92] on td "[EMAIL_ADDRESS][DOMAIN_NAME]" at bounding box center [866, 102] width 284 height 24
click at [1128, 150] on icon at bounding box center [1129, 151] width 19 height 19
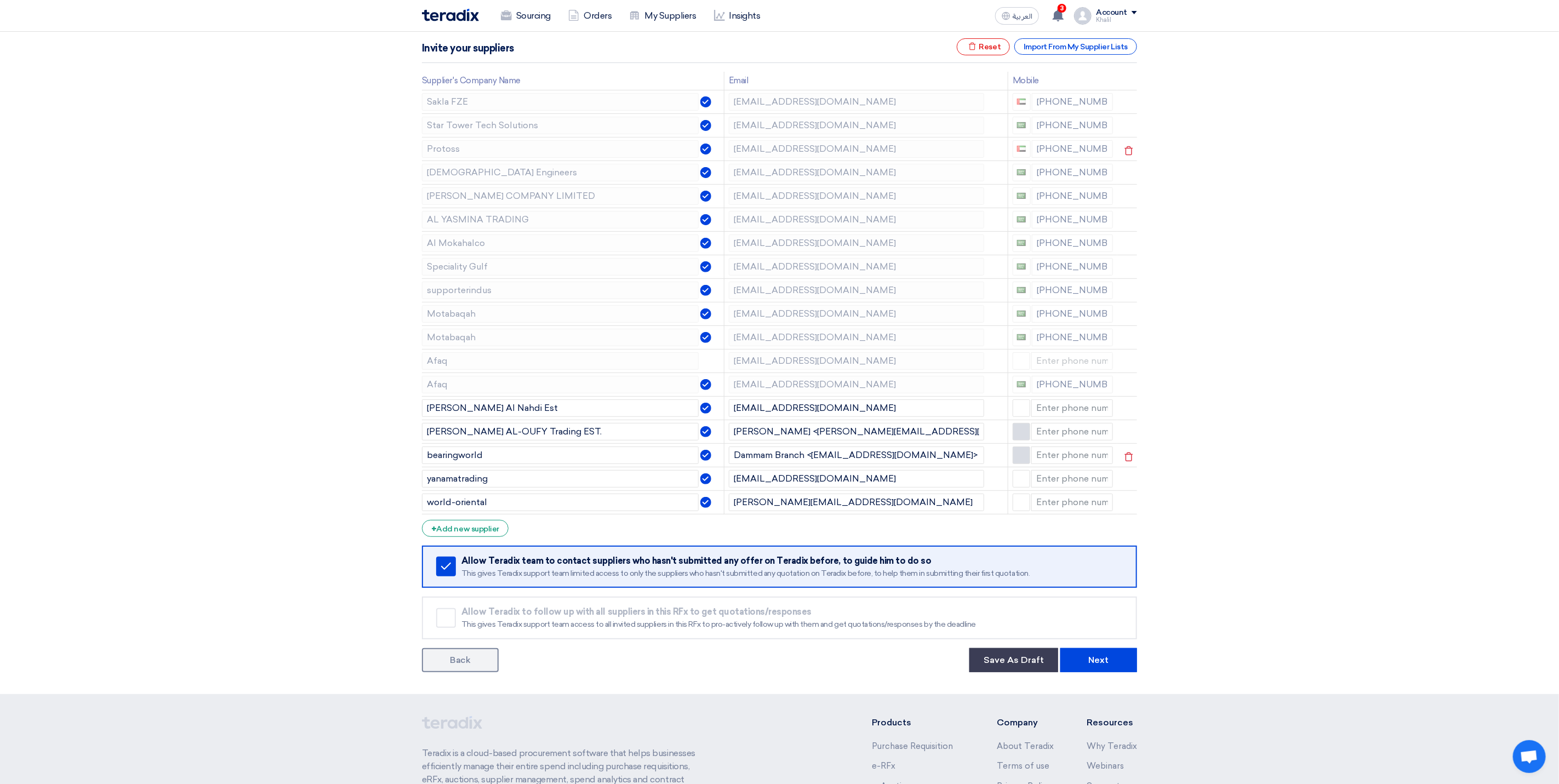
click at [720, 143] on tr "Protoss [EMAIL_ADDRESS][DOMAIN_NAME] [PHONE_NUMBER]" at bounding box center [780, 149] width 715 height 24
click at [721, 195] on tr "[PERSON_NAME] COMPANY LIMITED [EMAIL_ADDRESS][DOMAIN_NAME] [PHONE_NUMBER]" at bounding box center [780, 196] width 715 height 24
click at [704, 242] on tr "Al Mokahalco [EMAIL_ADDRESS][DOMAIN_NAME] [PHONE_NUMBER]" at bounding box center [780, 243] width 715 height 24
click at [727, 273] on td "[EMAIL_ADDRESS][DOMAIN_NAME]" at bounding box center [866, 267] width 284 height 24
click at [722, 365] on tr "Afaq [EMAIL_ADDRESS][DOMAIN_NAME]" at bounding box center [780, 361] width 715 height 24
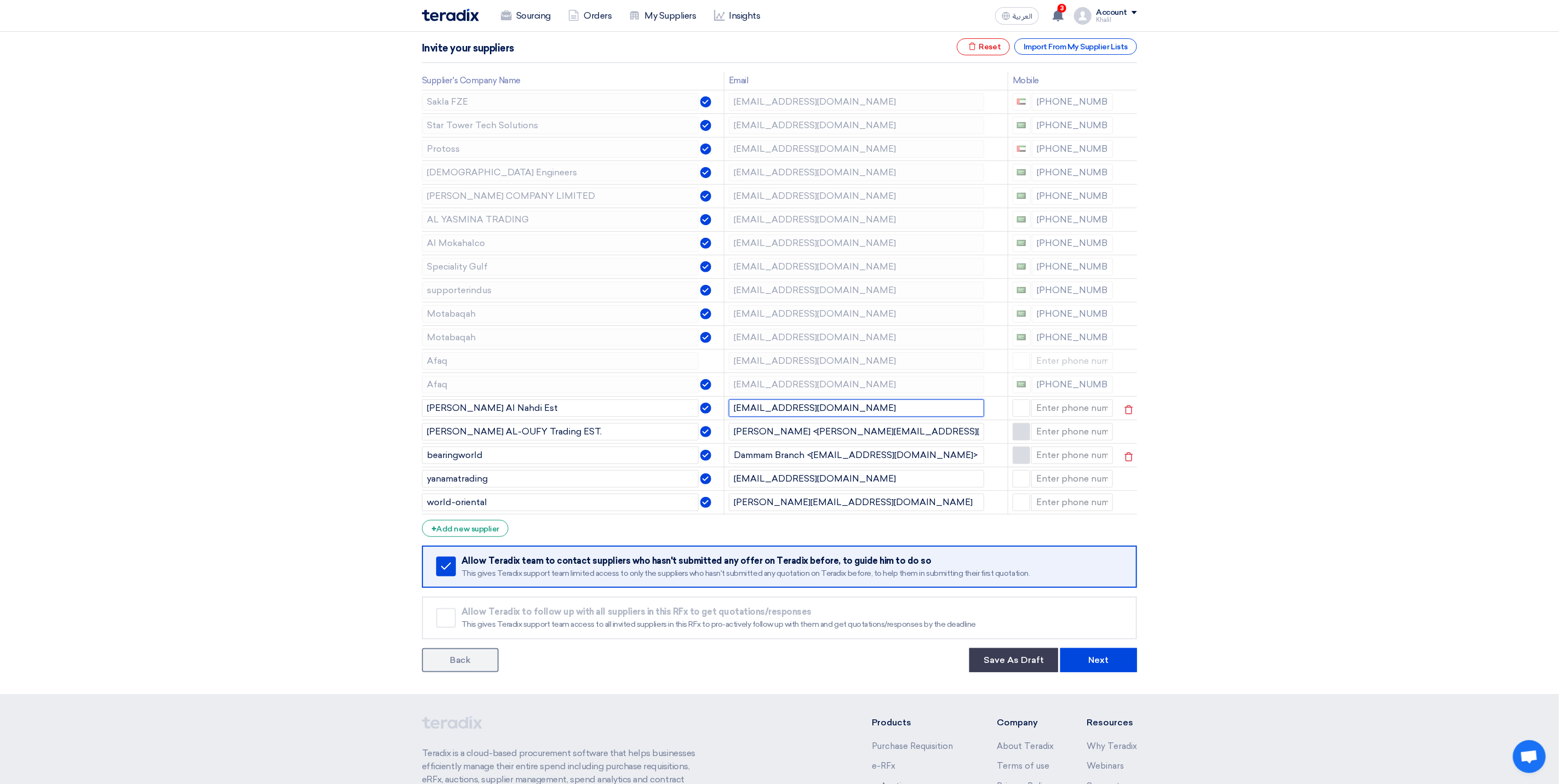
drag, startPoint x: 840, startPoint y: 412, endPoint x: 725, endPoint y: 410, distance: 115.0
click at [725, 410] on td "[EMAIL_ADDRESS][DOMAIN_NAME]" at bounding box center [866, 408] width 284 height 24
drag, startPoint x: 868, startPoint y: 438, endPoint x: 717, endPoint y: 435, distance: 151.0
click at [717, 435] on tr "[PERSON_NAME] AL-OUFY Trading EST. [PERSON_NAME] <[PERSON_NAME][EMAIL_ADDRESS][…" at bounding box center [780, 431] width 715 height 24
drag, startPoint x: 956, startPoint y: 457, endPoint x: 715, endPoint y: 466, distance: 241.2
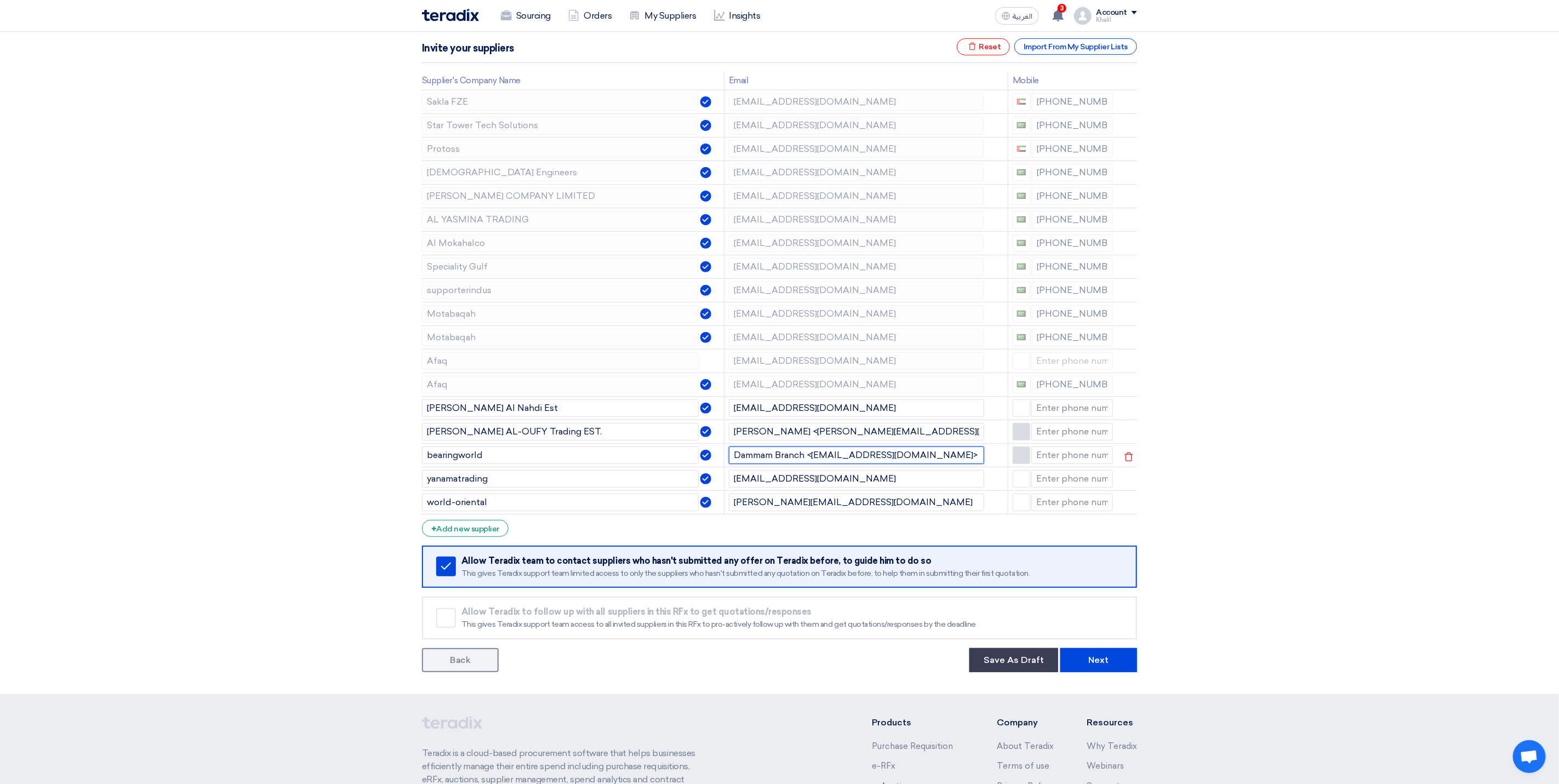
click at [715, 466] on tr "bearingworld Dammam Branch <[EMAIL_ADDRESS][DOMAIN_NAME]>" at bounding box center [780, 455] width 715 height 24
drag, startPoint x: 871, startPoint y: 479, endPoint x: 731, endPoint y: 478, distance: 140.0
click at [731, 478] on input "[EMAIL_ADDRESS][DOMAIN_NAME]" at bounding box center [856, 478] width 255 height 17
drag, startPoint x: 893, startPoint y: 501, endPoint x: 720, endPoint y: 506, distance: 173.1
click at [720, 506] on tr "world-oriental [PERSON_NAME][EMAIL_ADDRESS][DOMAIN_NAME]" at bounding box center [780, 502] width 715 height 24
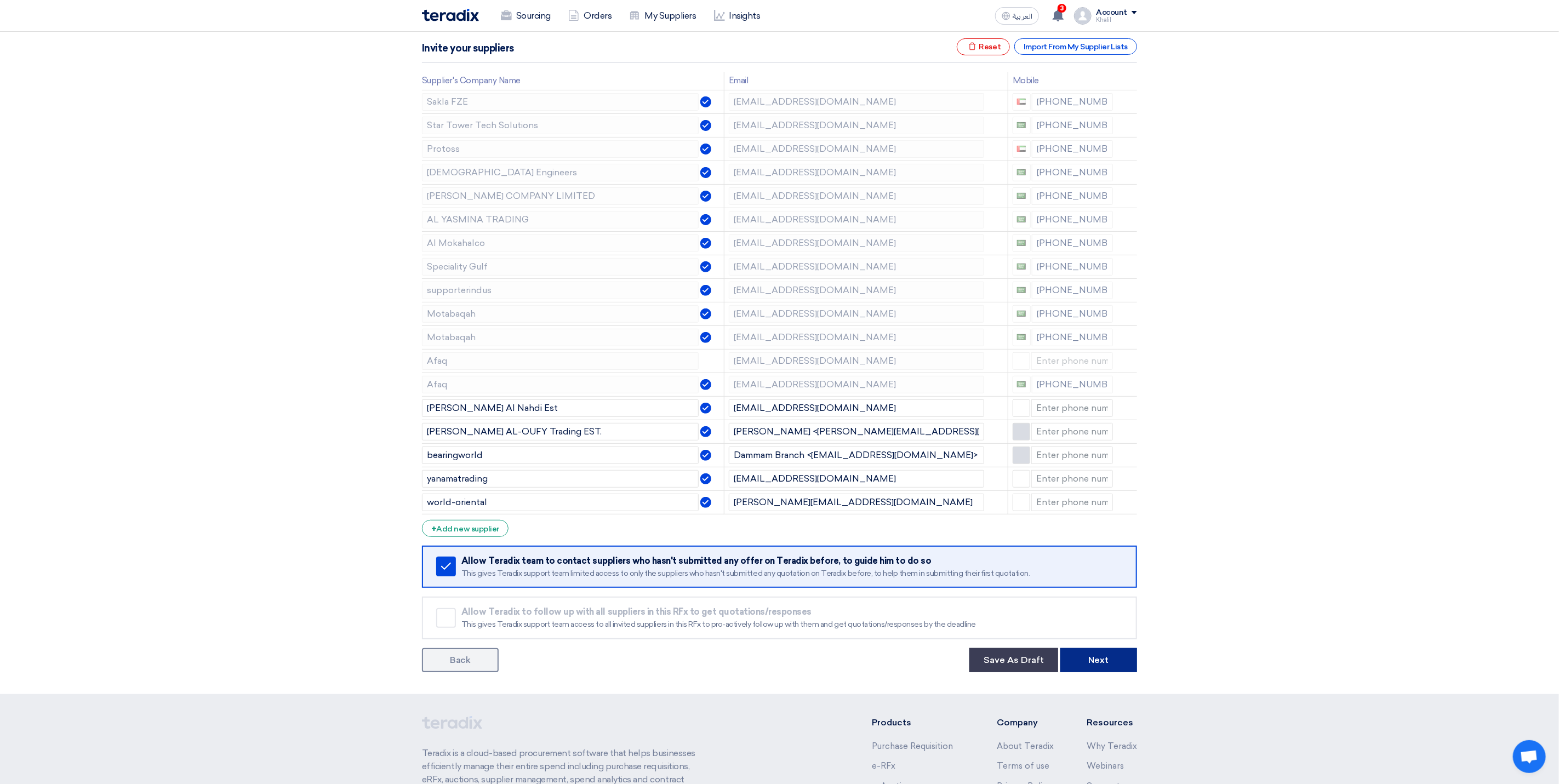
click at [1120, 666] on button "Next" at bounding box center [1098, 660] width 77 height 24
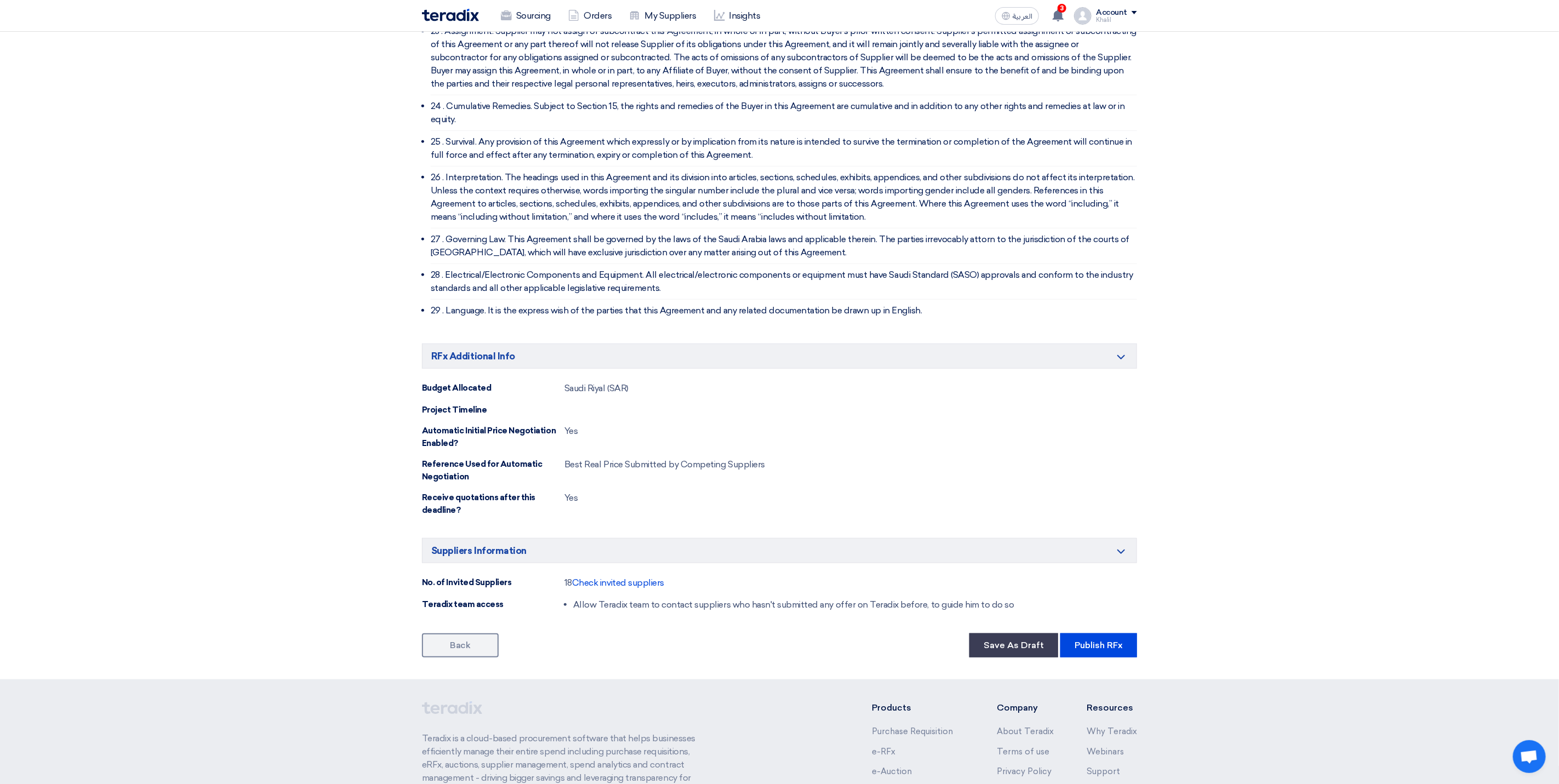
scroll to position [3662, 0]
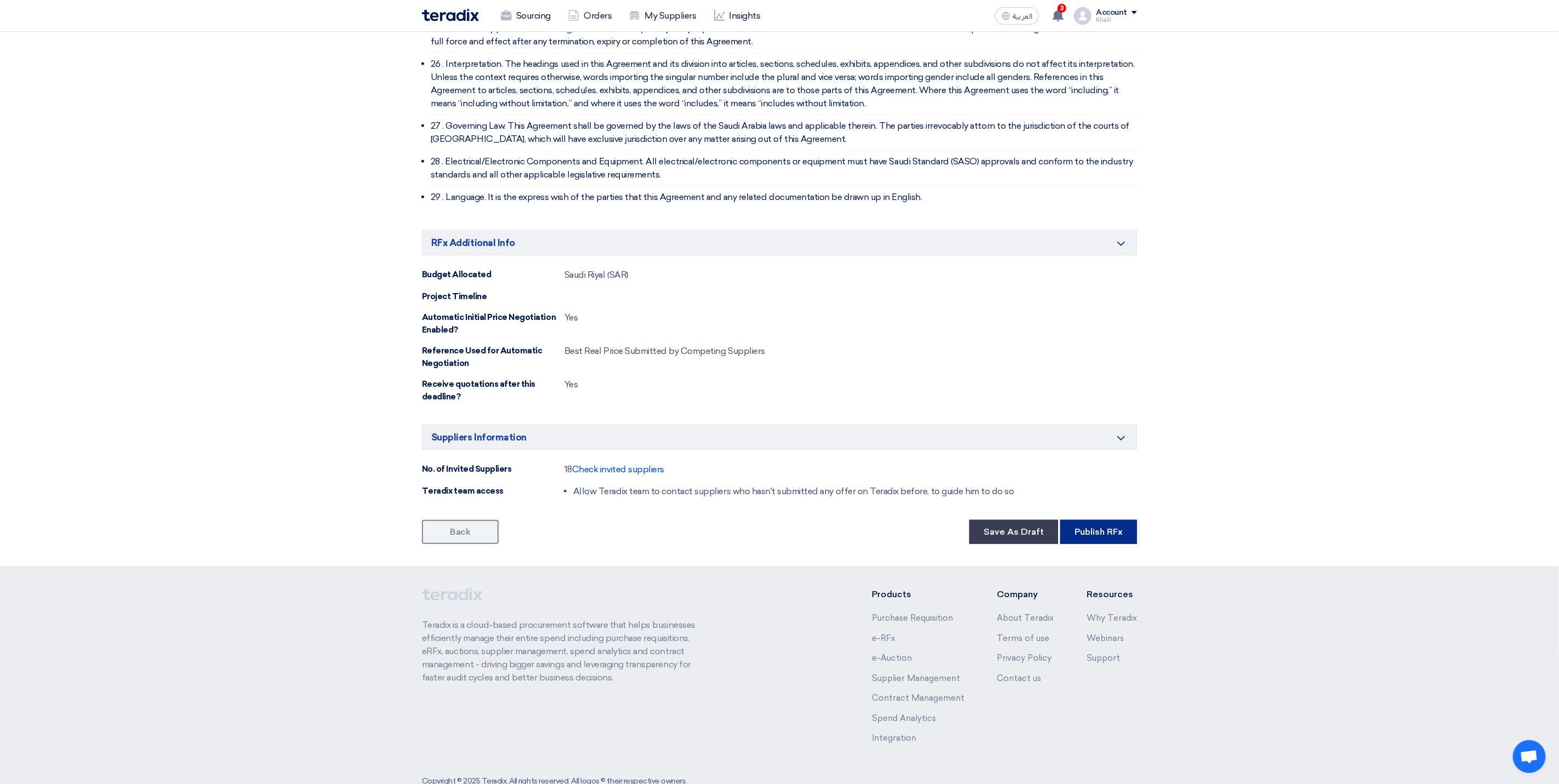
click at [1092, 520] on button "Publish RFx" at bounding box center [1098, 532] width 77 height 24
